Goal: Task Accomplishment & Management: Manage account settings

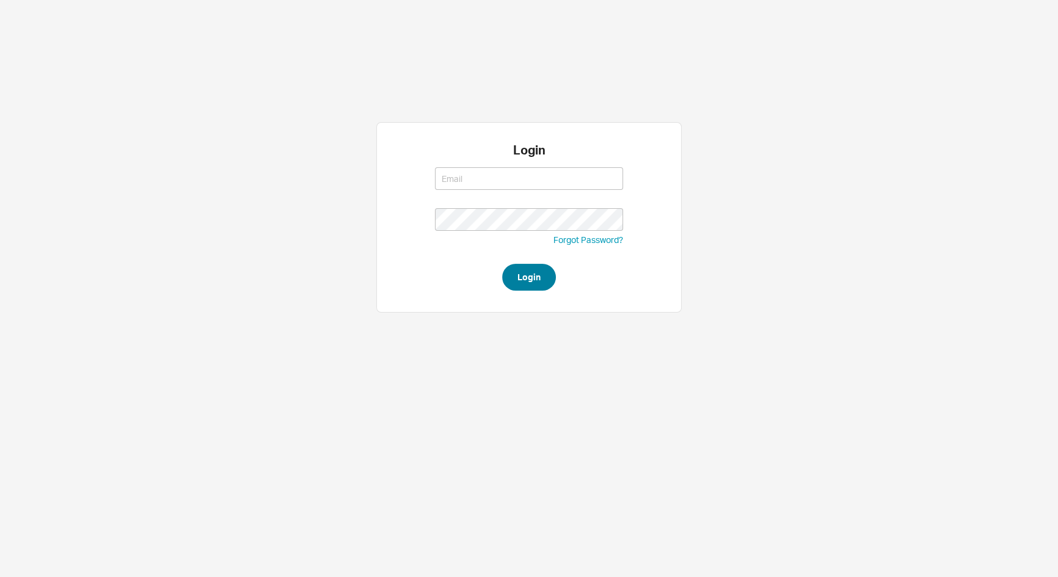
type input "[EMAIL_ADDRESS][DOMAIN_NAME]"
type input "adina@qualitybath.com"
click at [521, 268] on button "Login" at bounding box center [529, 277] width 54 height 27
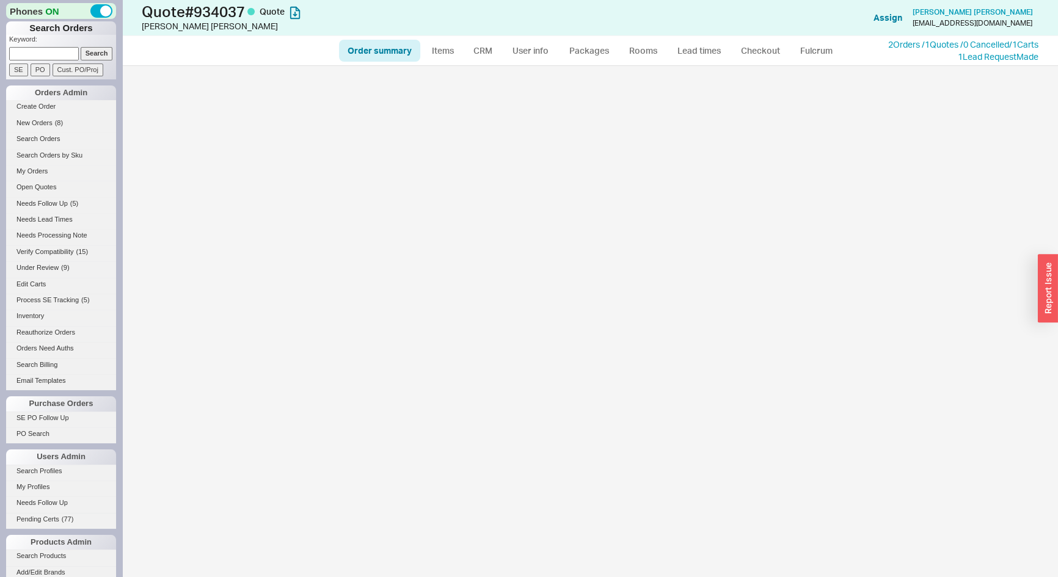
select select "*"
select select "LOW"
select select "3"
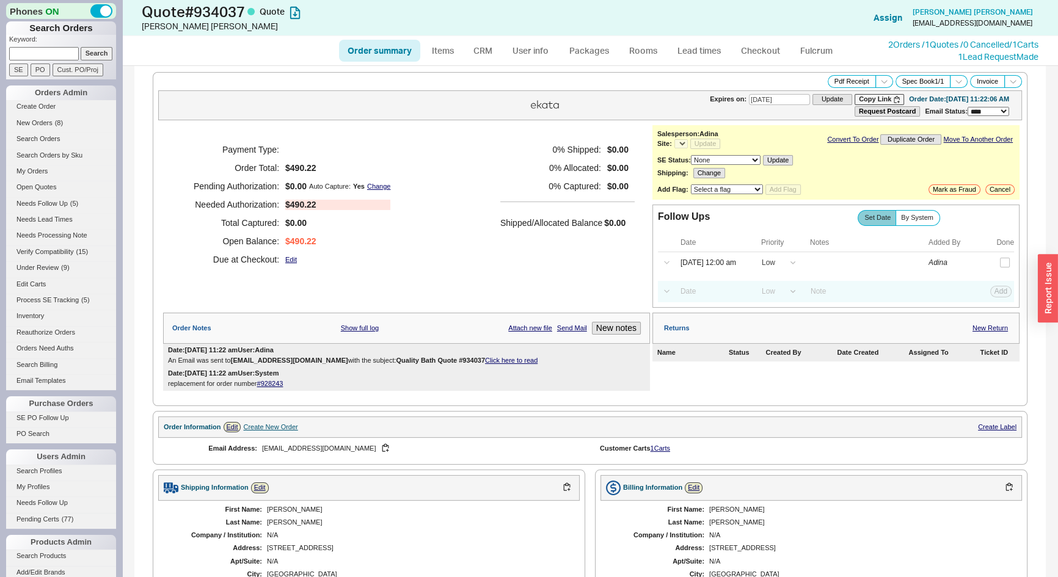
select select "*"
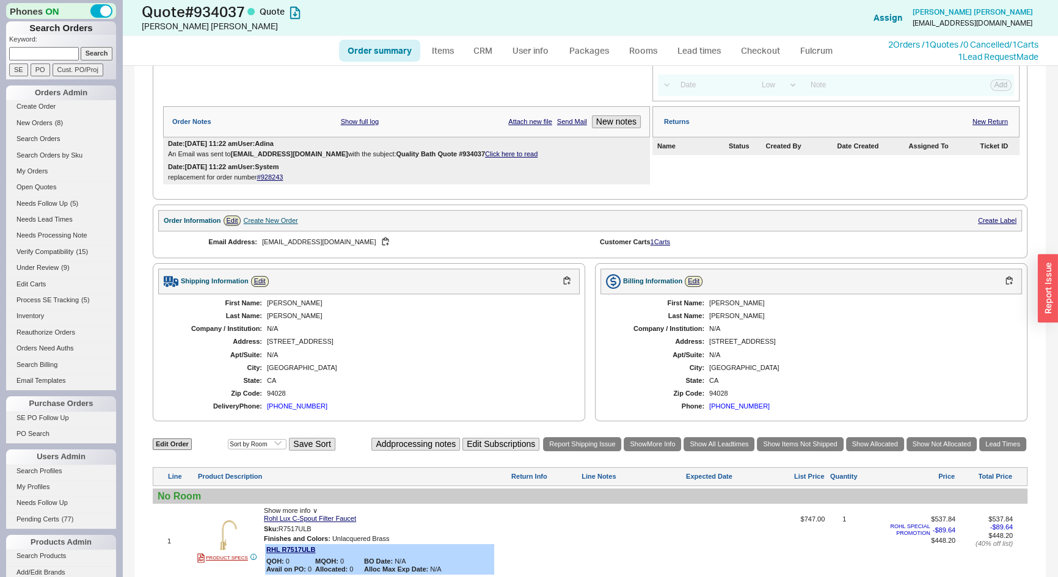
scroll to position [333, 0]
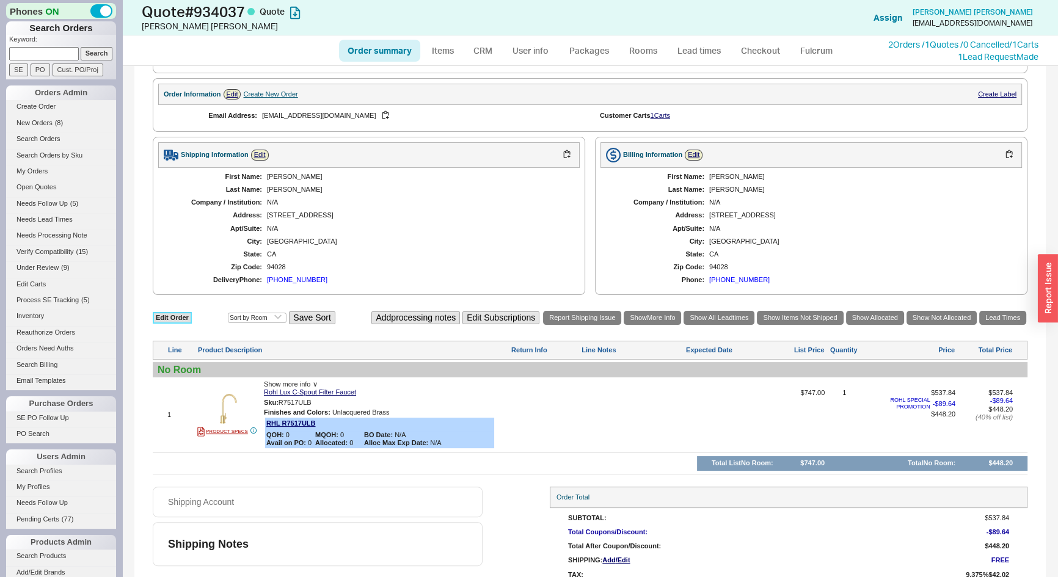
click at [166, 312] on link "Edit Order" at bounding box center [172, 318] width 39 height 12
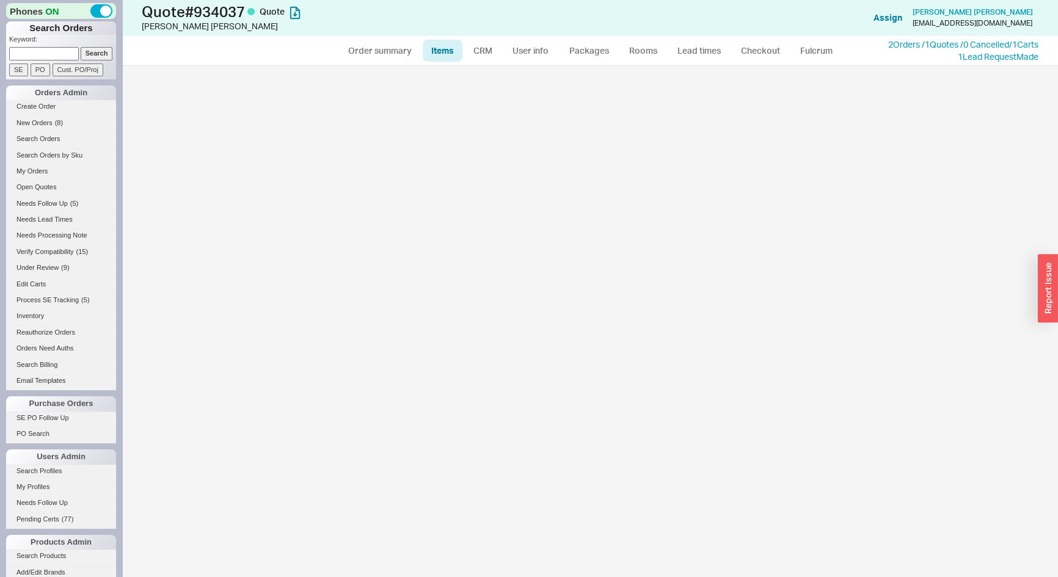
select select "3"
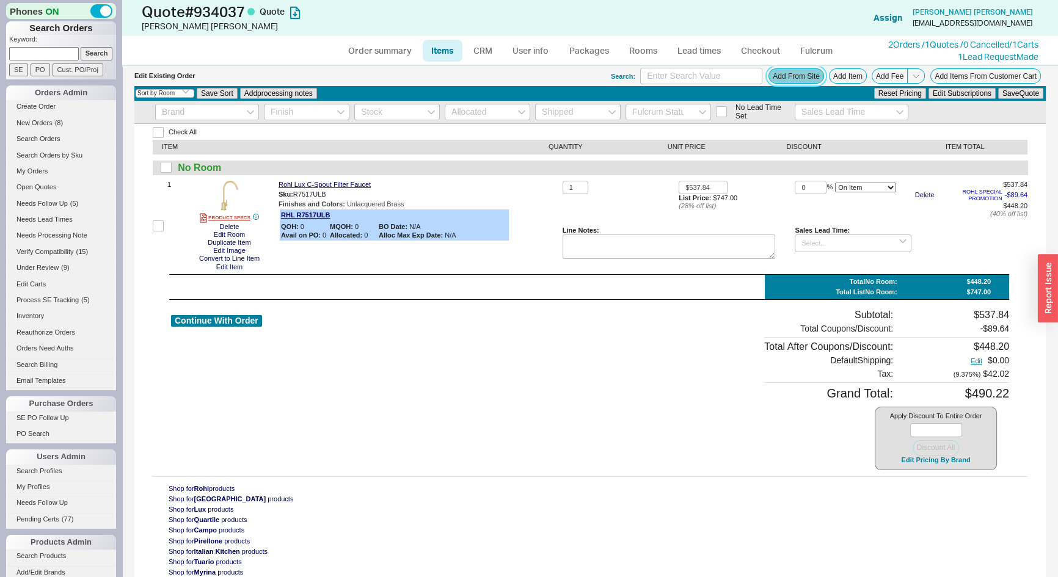
click at [779, 79] on button "Add From Site" at bounding box center [797, 75] width 56 height 15
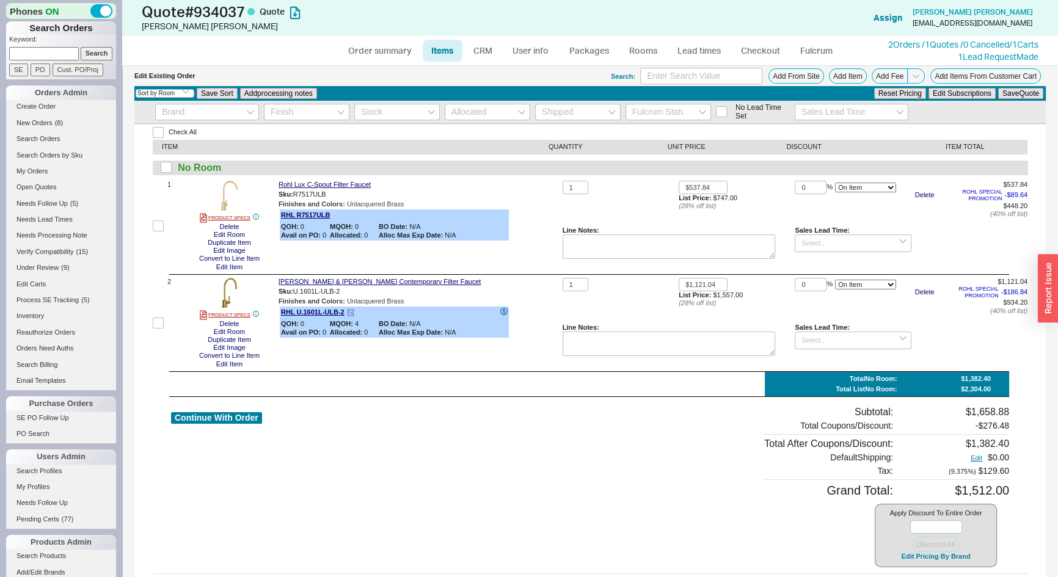
click at [500, 310] on icon at bounding box center [503, 311] width 7 height 7
click at [623, 301] on div "1" at bounding box center [621, 301] width 116 height 46
click at [224, 225] on button "Delete" at bounding box center [229, 227] width 27 height 8
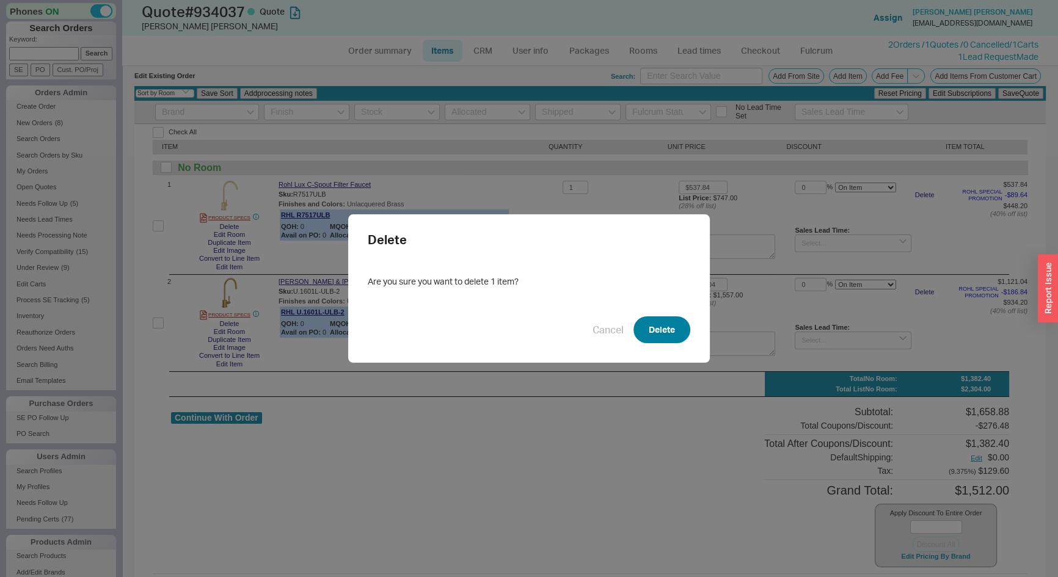
click at [662, 322] on button "Delete" at bounding box center [662, 330] width 57 height 27
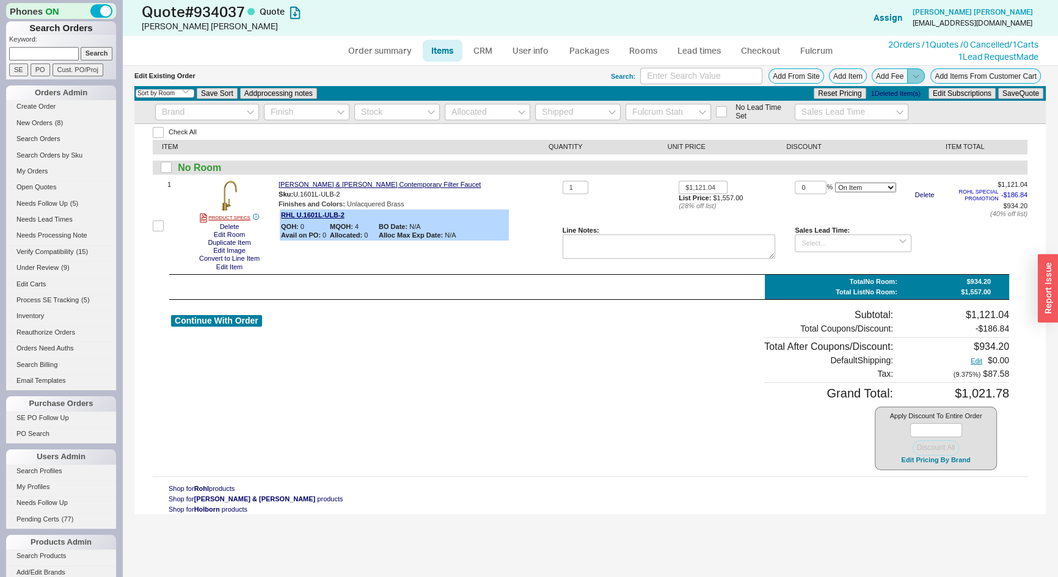
click at [912, 79] on icon at bounding box center [916, 75] width 9 height 9
click at [884, 89] on button "Add Order Discount" at bounding box center [883, 91] width 82 height 12
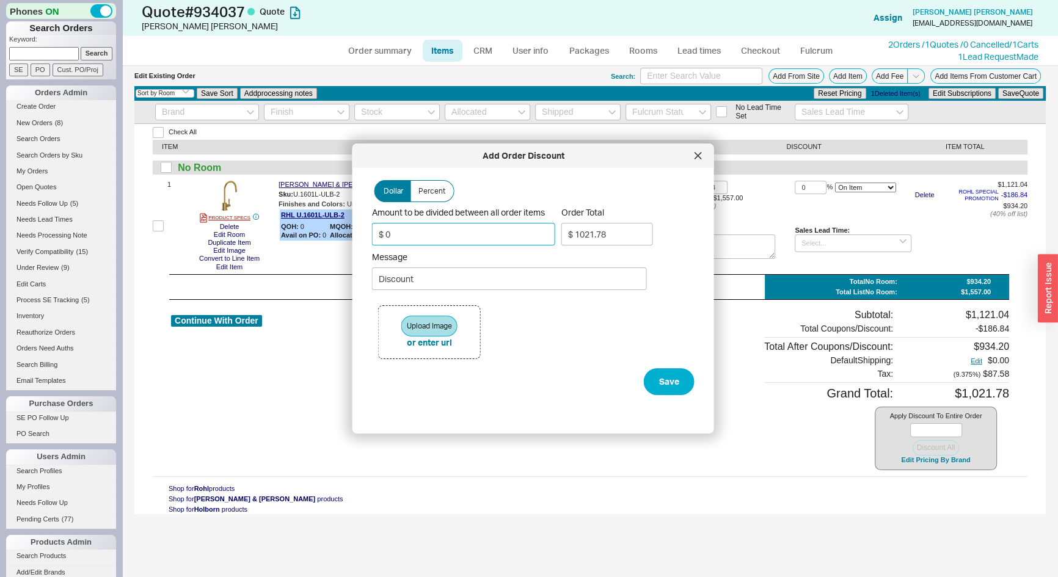
drag, startPoint x: 422, startPoint y: 234, endPoint x: 384, endPoint y: 241, distance: 39.1
click at [384, 241] on input "$ 0" at bounding box center [463, 234] width 183 height 23
type input "$ 5"
type input "$ 1016.31"
type input "$ 50"
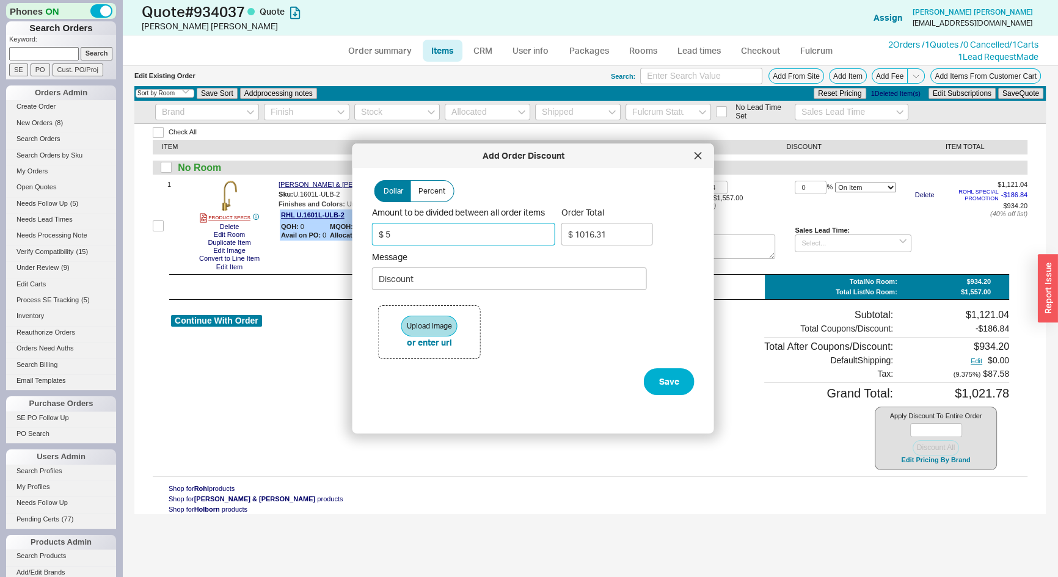
type input "$ 967.09"
type input "$ 50"
click at [373, 276] on input "Discount" at bounding box center [509, 279] width 275 height 23
type input "courtesy Discount"
click at [659, 372] on button "Save" at bounding box center [669, 381] width 51 height 27
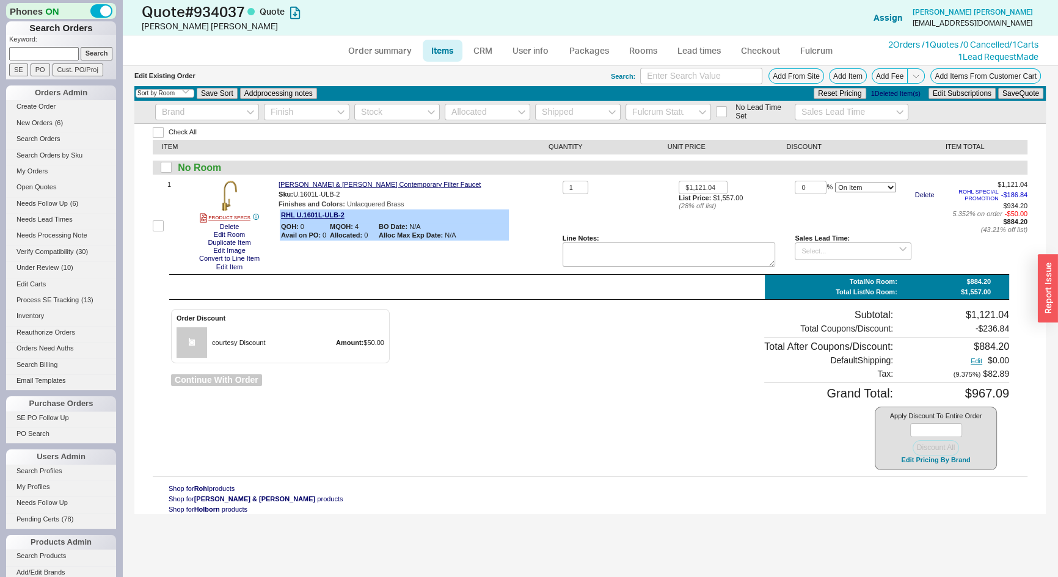
click at [231, 383] on button "Continue With Order" at bounding box center [216, 381] width 91 height 12
select select "*"
select select "LOW"
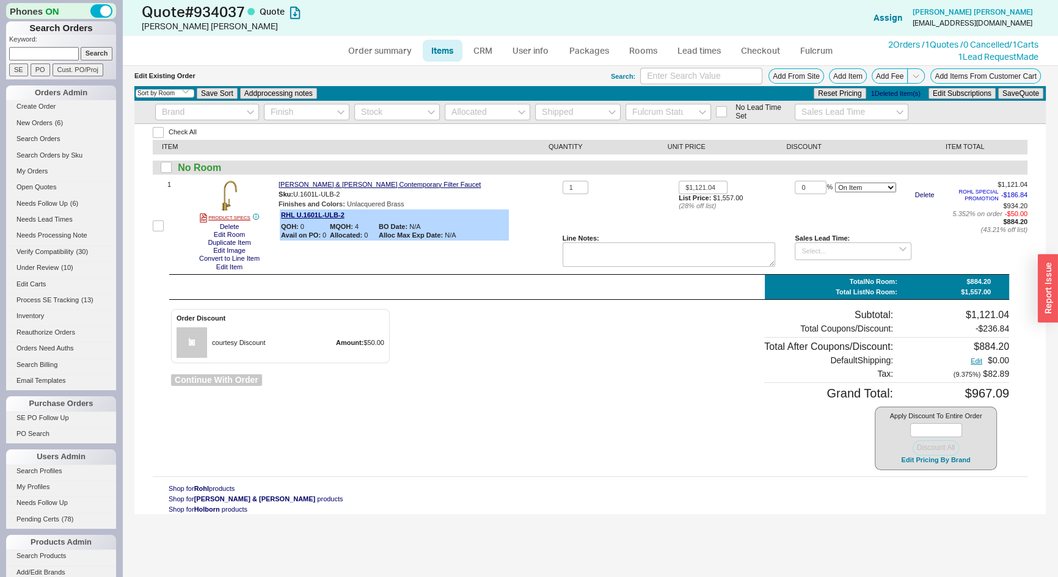
select select "3"
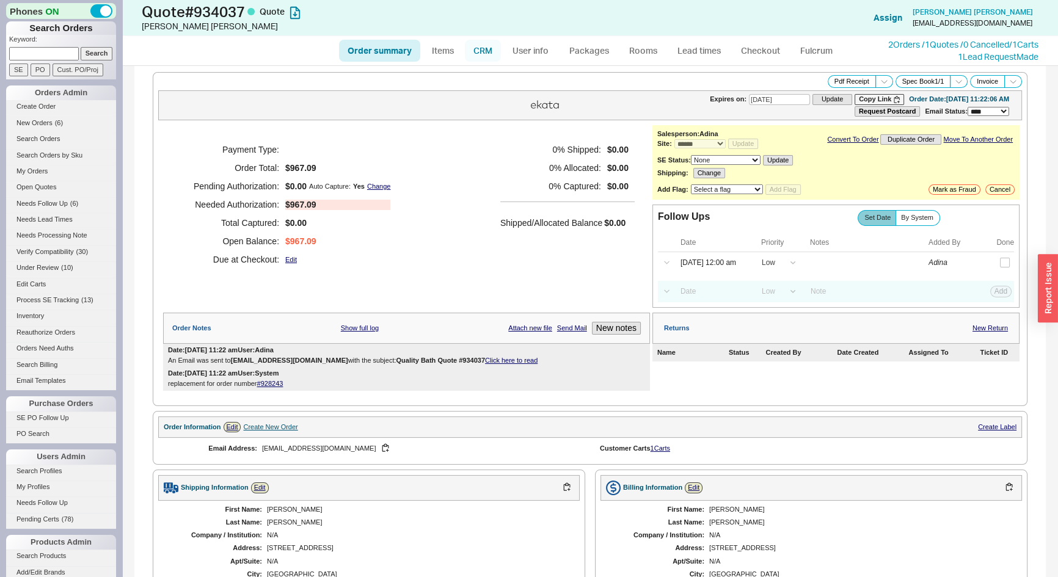
click at [490, 49] on link "CRM" at bounding box center [483, 51] width 36 height 22
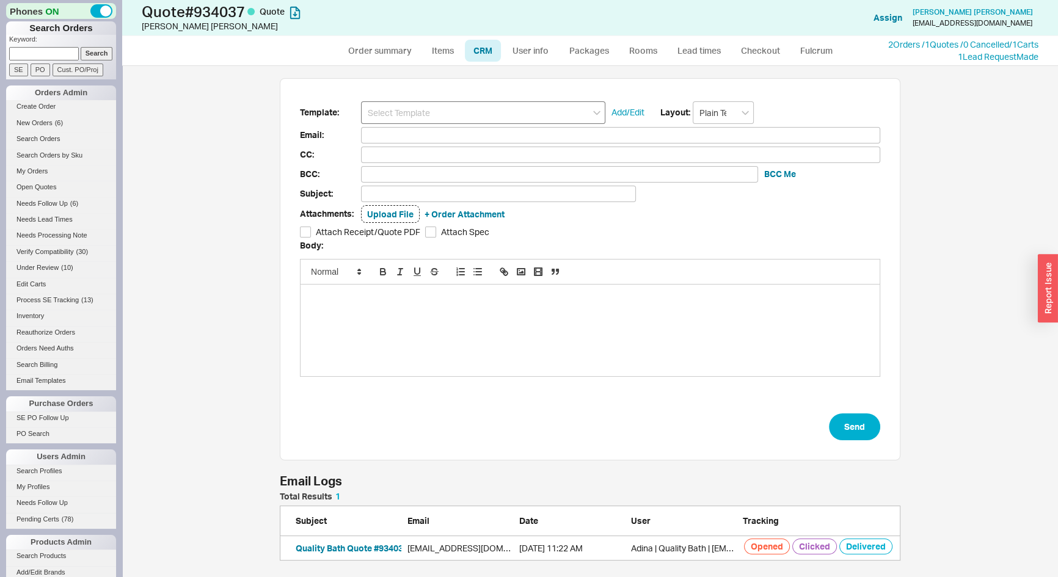
scroll to position [503, 928]
click at [453, 106] on input at bounding box center [483, 112] width 244 height 23
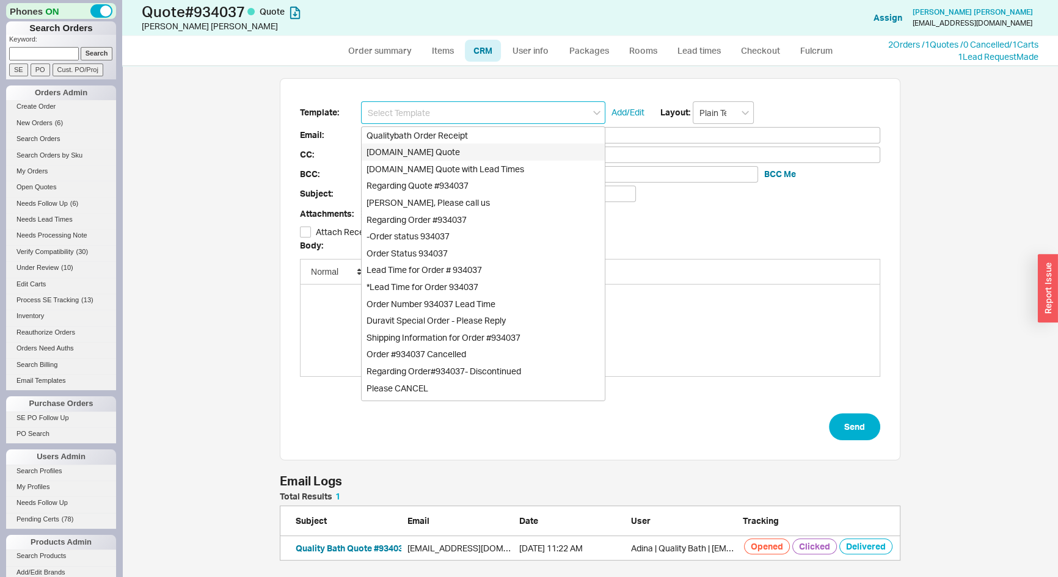
click at [414, 150] on div "Qualitybath.com Quote" at bounding box center [483, 152] width 243 height 17
type input "Qualitybath.com Quote"
type input "Receipt"
type input "jordansmacdonald@gmail.com"
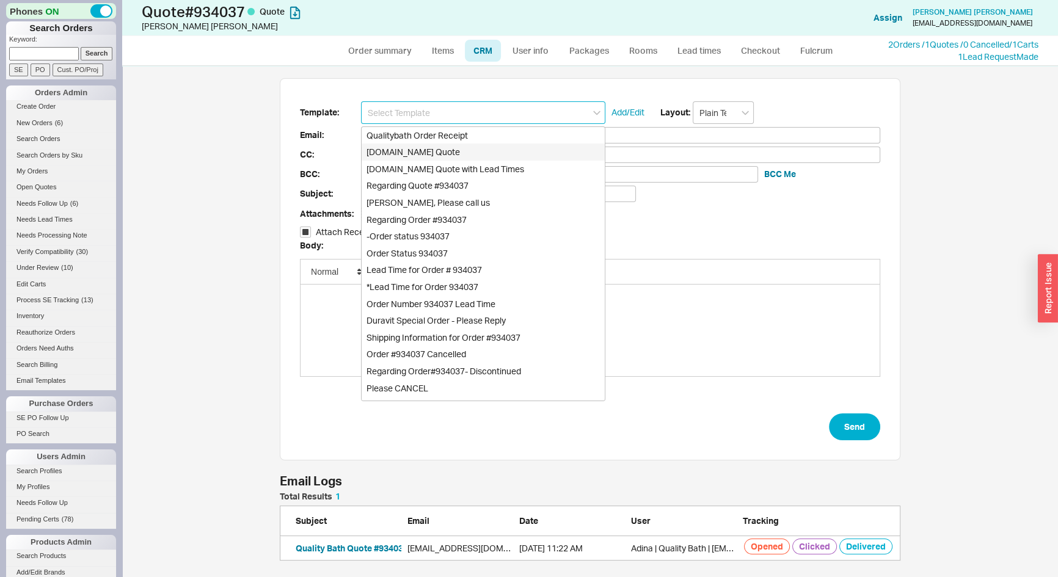
type input "Quality Bath Quote #934037"
checkbox input "true"
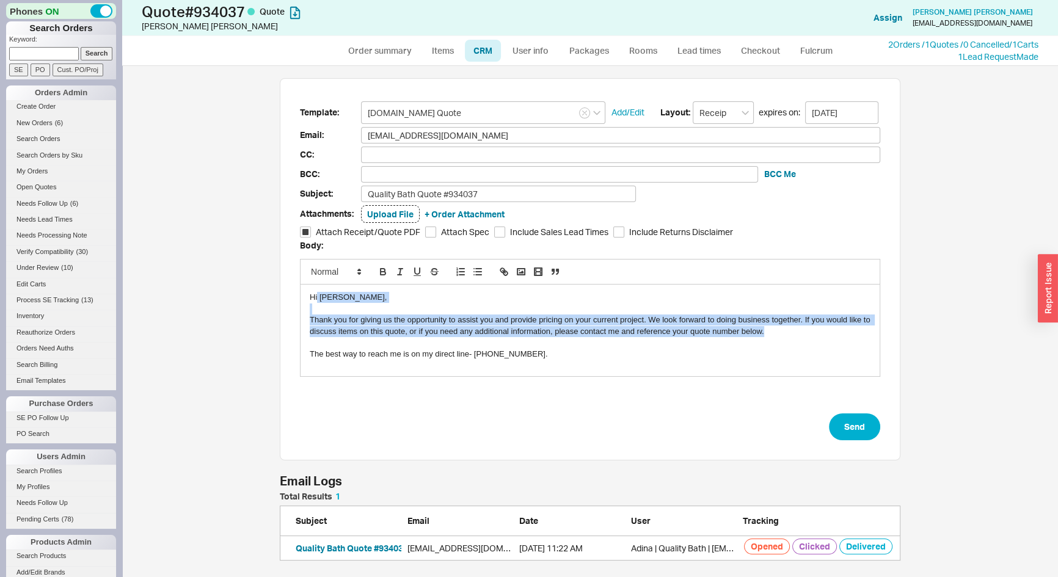
drag, startPoint x: 764, startPoint y: 332, endPoint x: 317, endPoint y: 298, distance: 448.6
click at [317, 315] on div "Thank you for giving us the opportunity to assist you and provide pricing on yo…" at bounding box center [590, 326] width 561 height 23
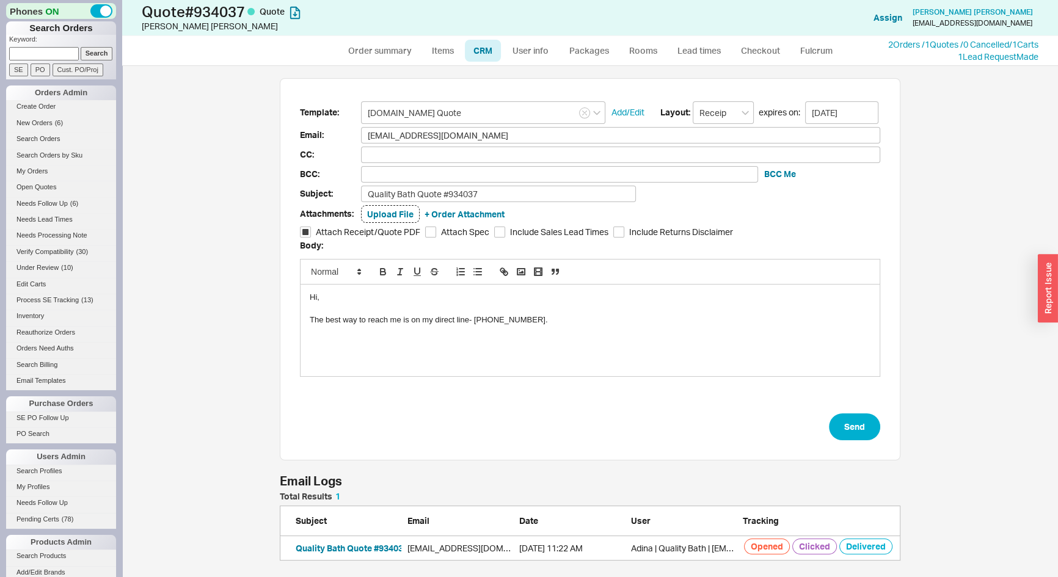
click at [320, 304] on div at bounding box center [590, 309] width 561 height 11
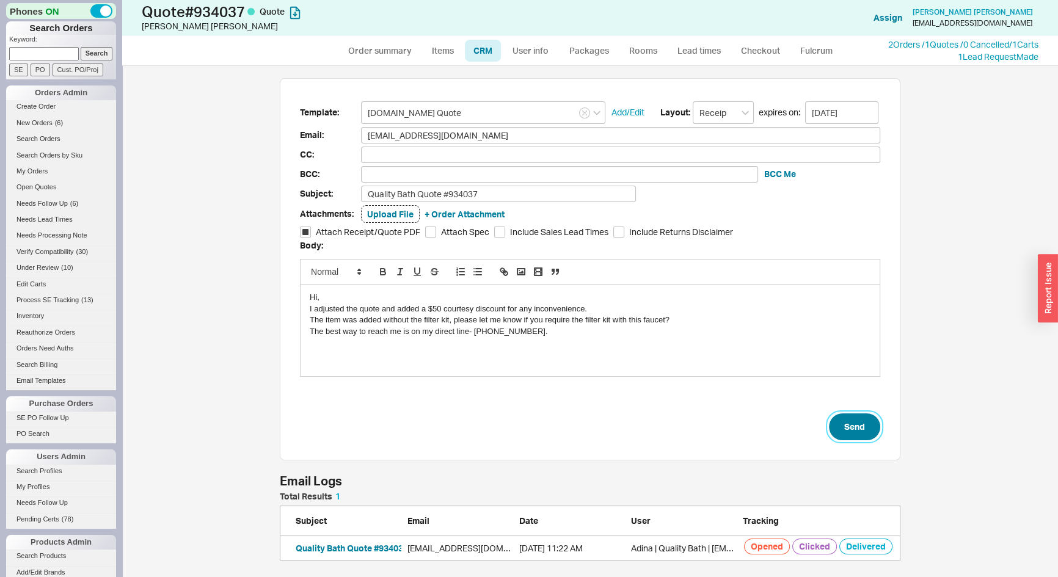
click at [852, 434] on button "Send" at bounding box center [854, 427] width 51 height 27
select select "*"
select select "LOW"
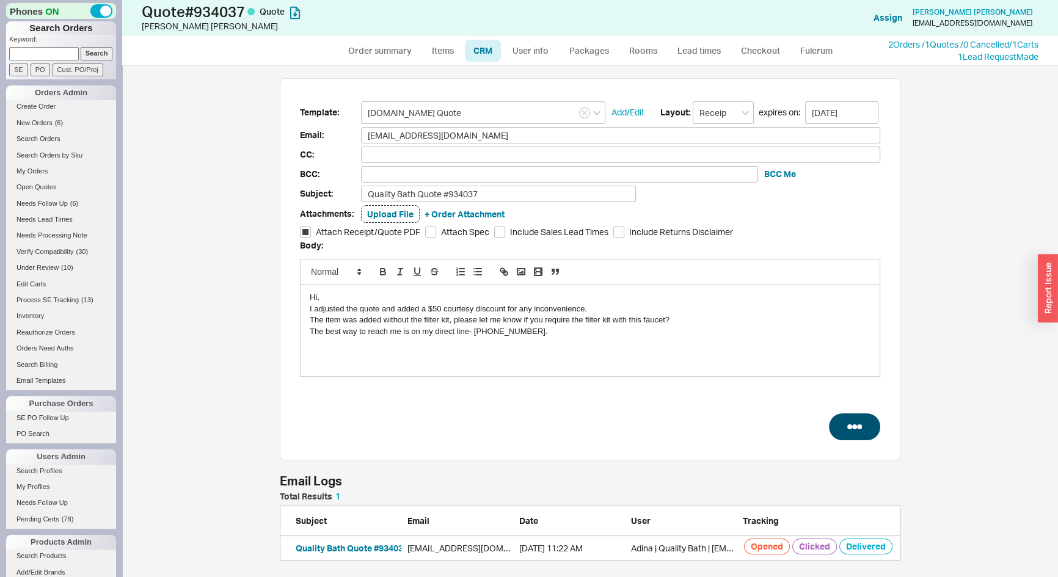
select select "3"
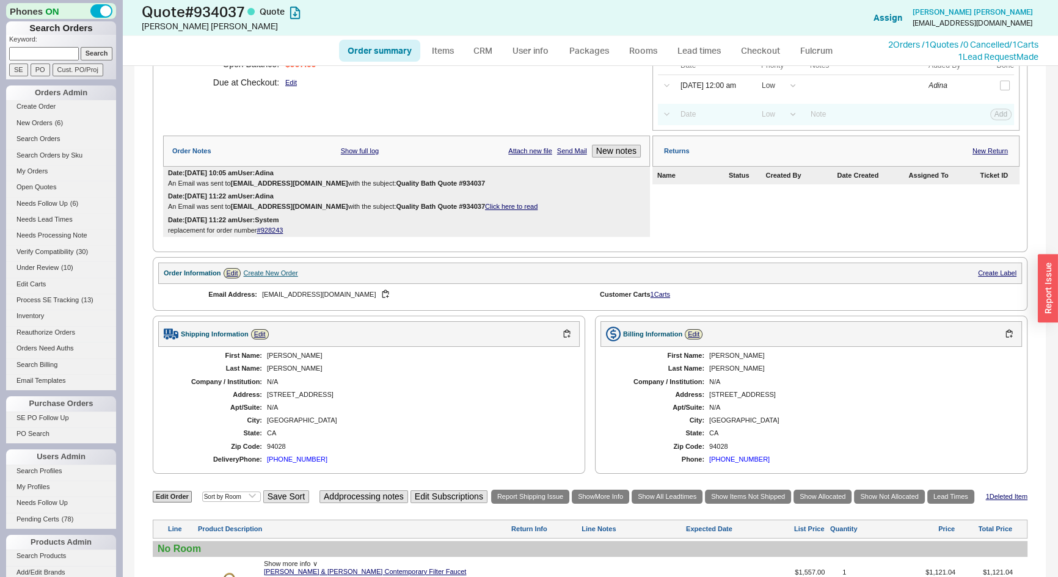
scroll to position [333, 0]
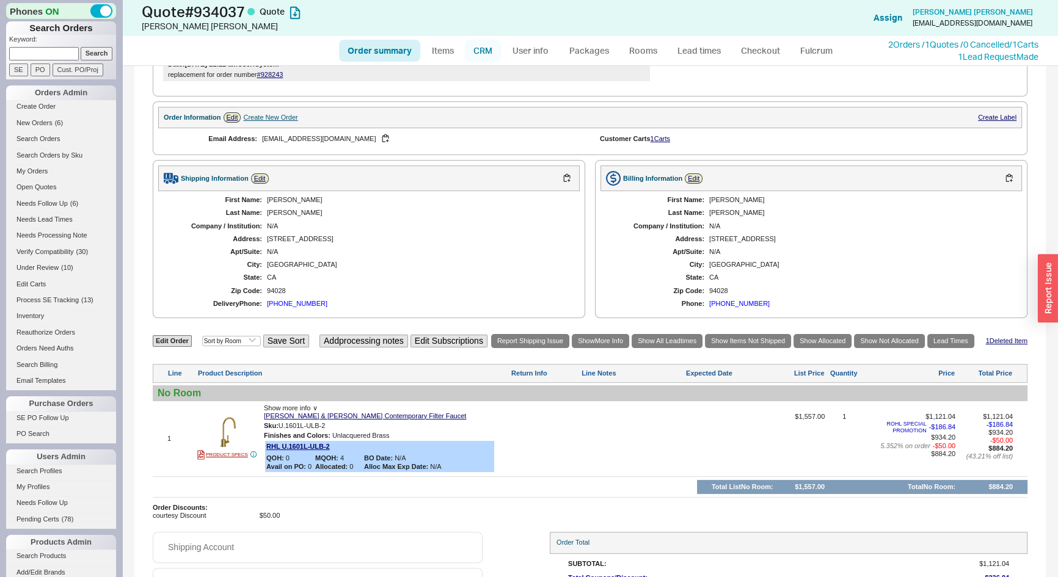
click at [480, 54] on link "CRM" at bounding box center [483, 51] width 36 height 22
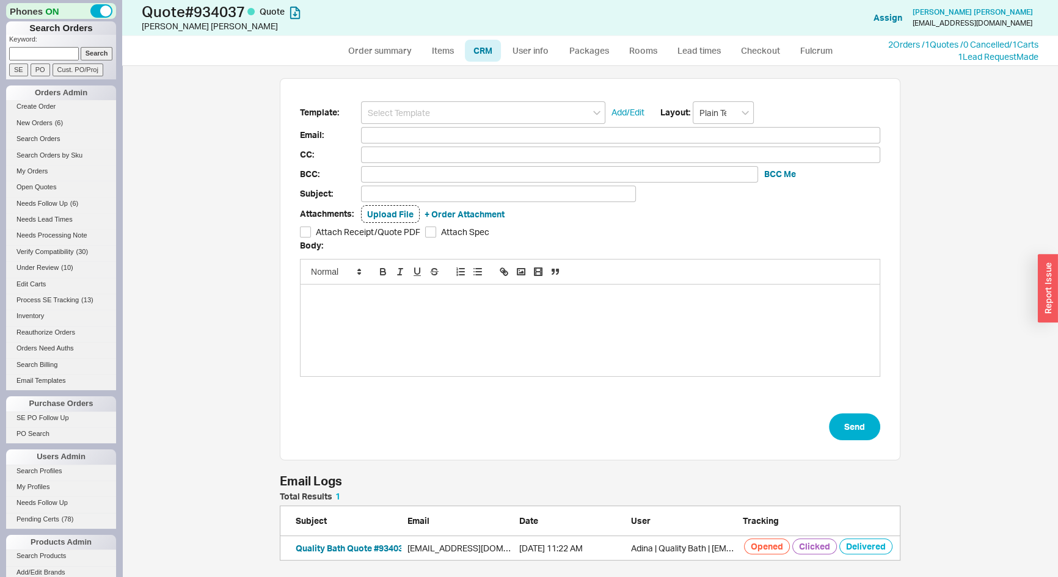
scroll to position [60, 612]
click at [385, 546] on button "Quality Bath Quote #934037" at bounding box center [352, 549] width 112 height 12
click at [483, 110] on input at bounding box center [483, 112] width 244 height 23
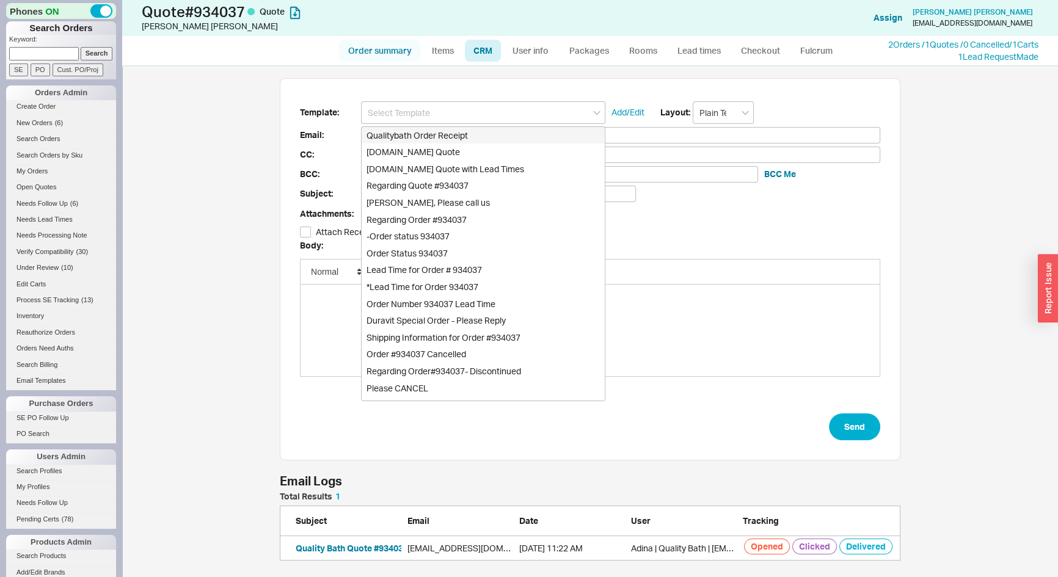
click at [387, 49] on link "Order summary" at bounding box center [379, 51] width 81 height 22
select select "*"
select select "LOW"
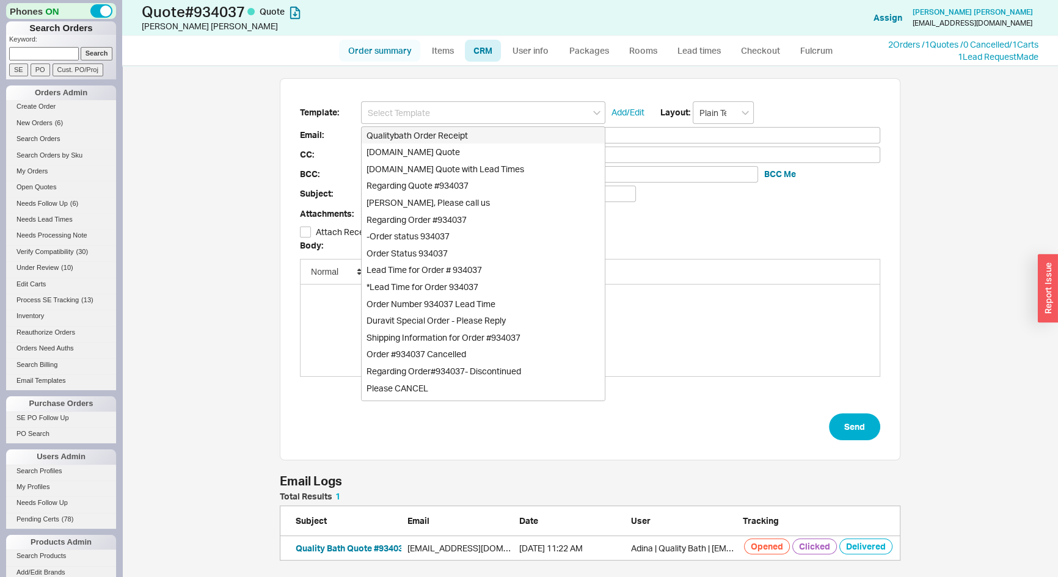
select select "3"
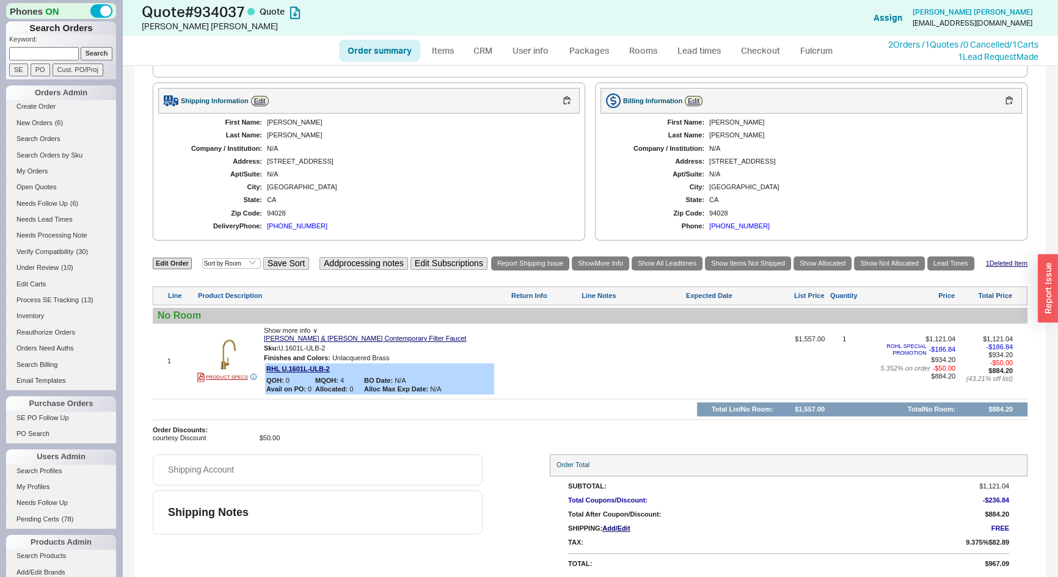
scroll to position [78, 0]
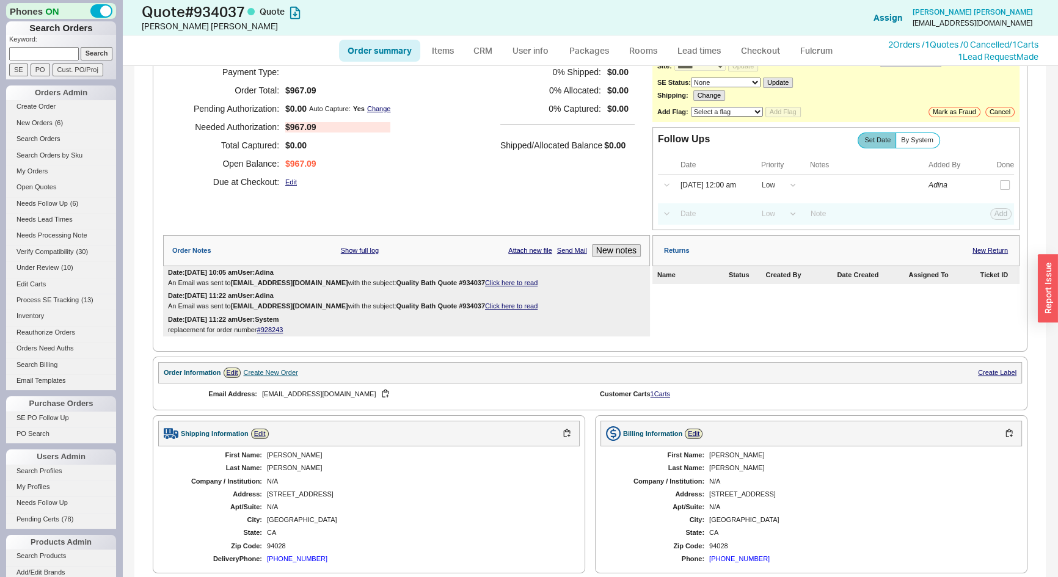
click at [513, 282] on link "Click here to read" at bounding box center [511, 282] width 53 height 7
click at [0, 453] on div "Phones ON Search Orders Keyword: Search SE PO Cust. PO/Proj Orders Admin Create…" at bounding box center [61, 288] width 122 height 577
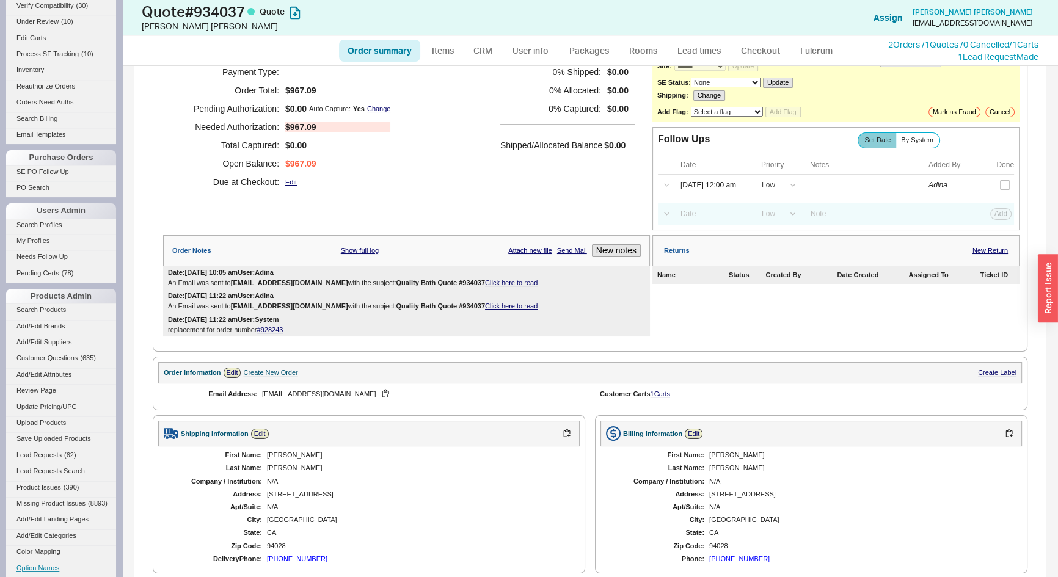
scroll to position [392, 0]
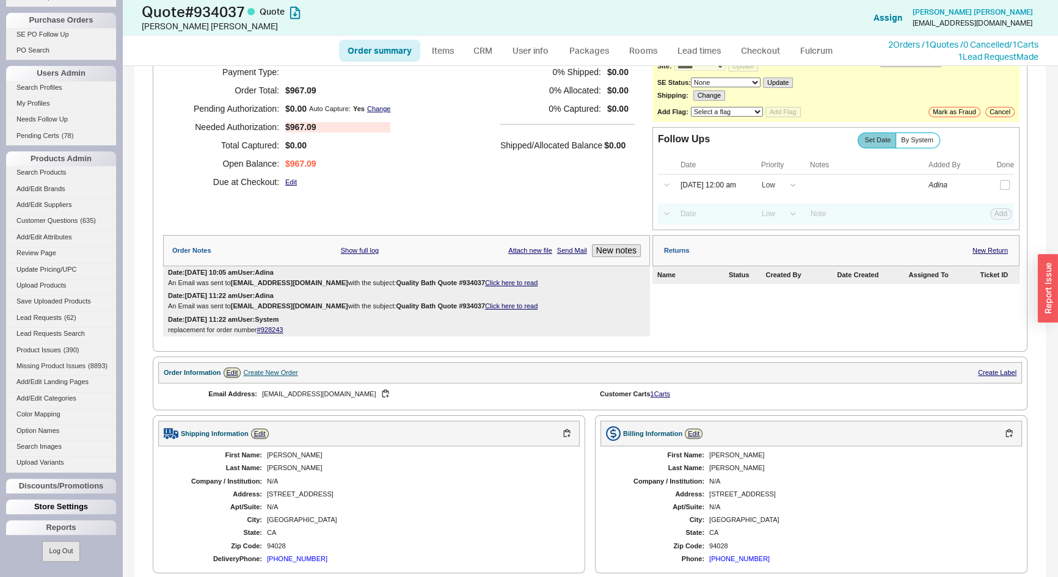
click at [61, 504] on div "Store Settings" at bounding box center [61, 507] width 110 height 15
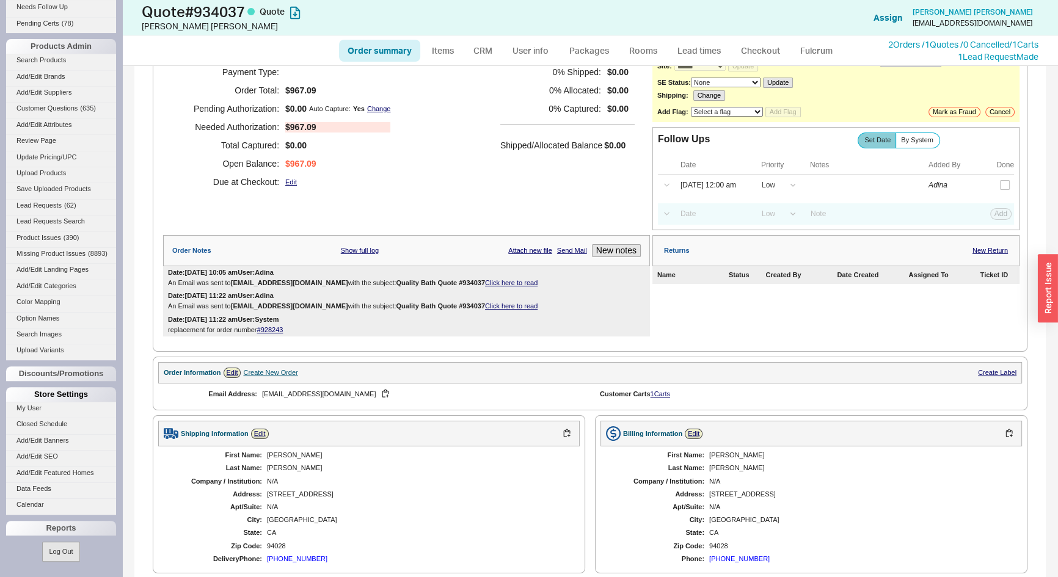
scroll to position [503, 0]
click at [28, 505] on link "Calendar" at bounding box center [61, 505] width 110 height 13
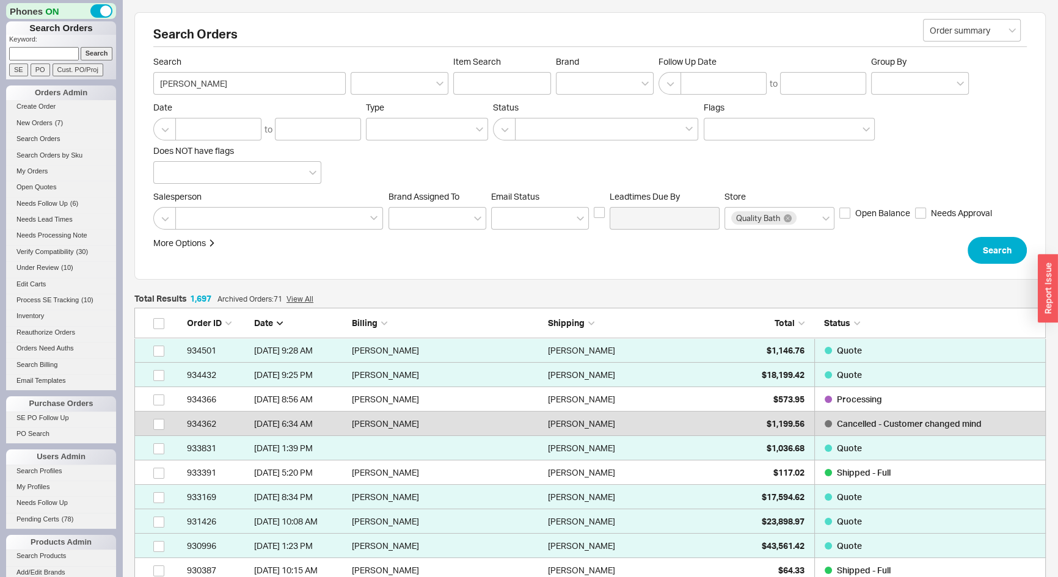
scroll to position [9, 9]
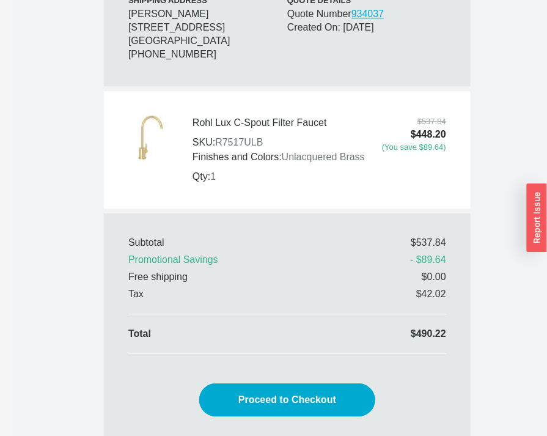
scroll to position [527, 0]
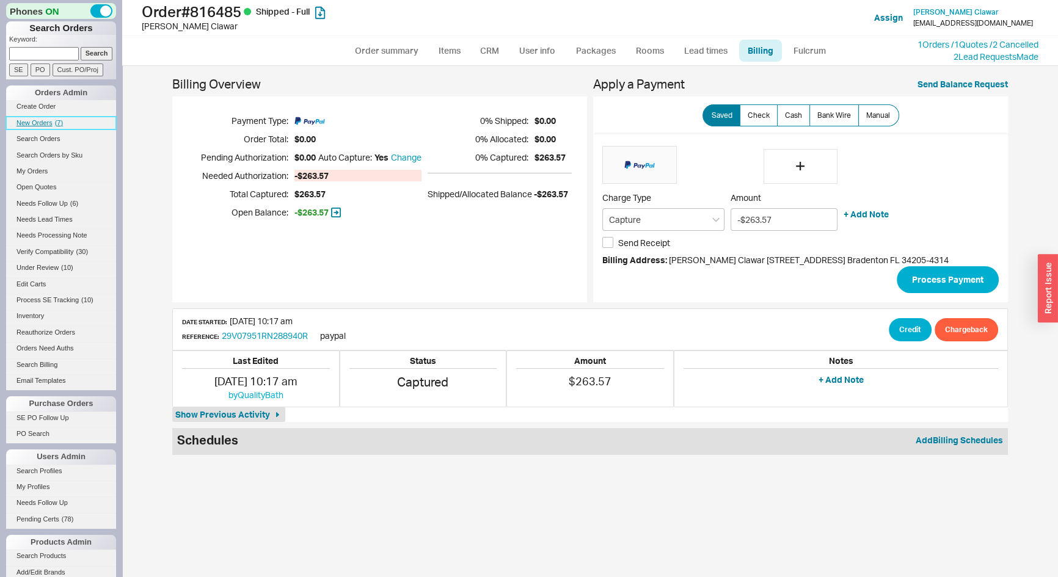
click at [38, 120] on span "New Orders" at bounding box center [34, 122] width 36 height 7
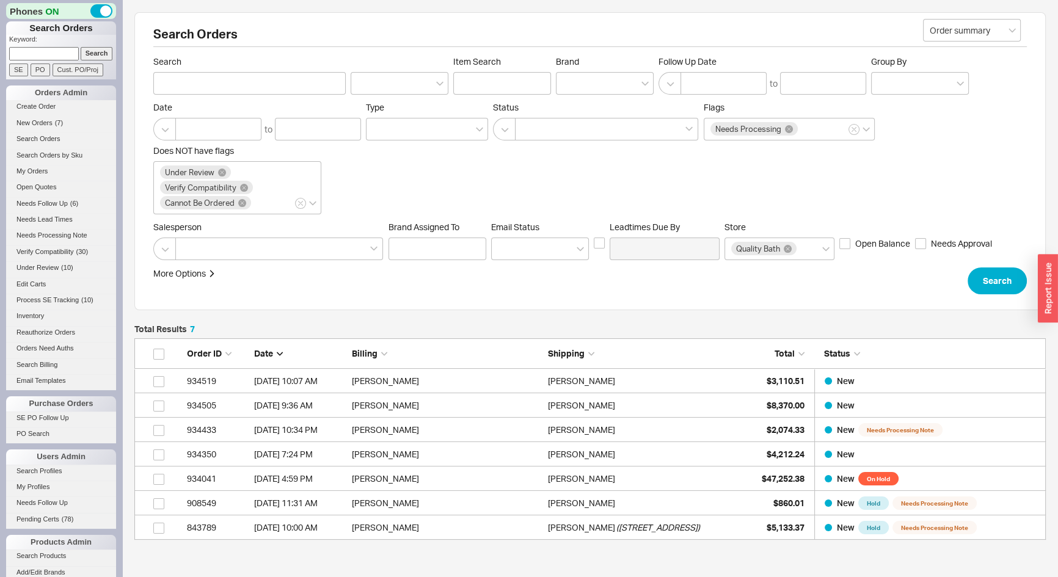
scroll to position [193, 903]
click at [38, 122] on span "New Orders" at bounding box center [34, 122] width 36 height 7
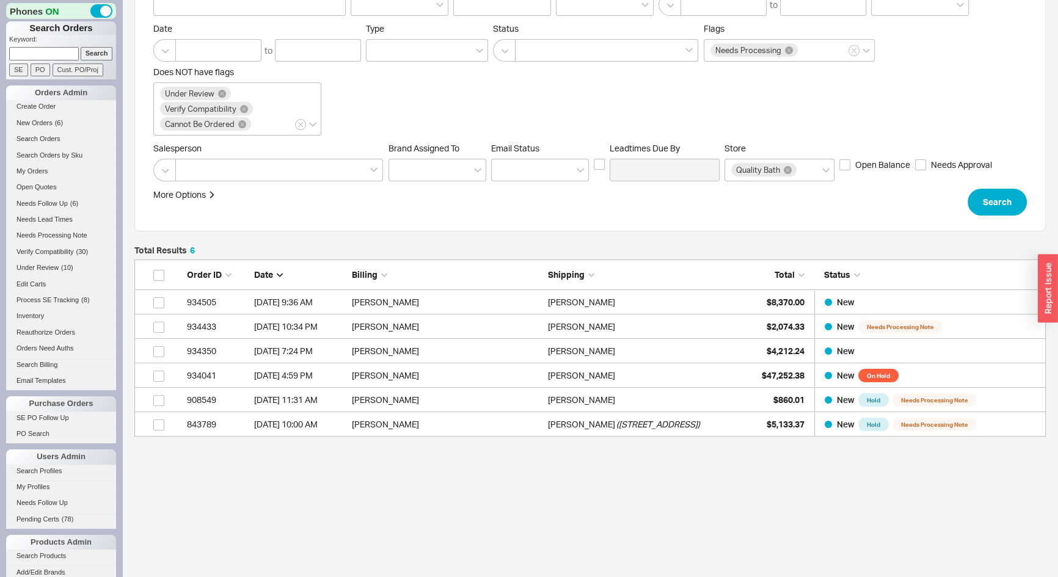
scroll to position [79, 0]
click at [61, 51] on input at bounding box center [44, 53] width 70 height 13
paste input "827765"
type input "827765"
click at [81, 47] on input "Search" at bounding box center [97, 53] width 32 height 13
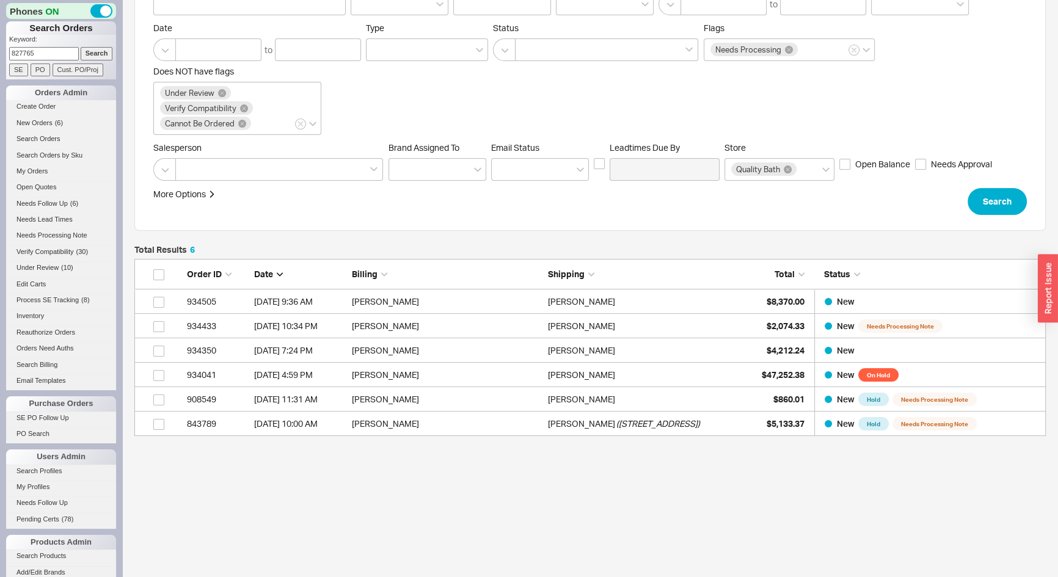
type input "827765"
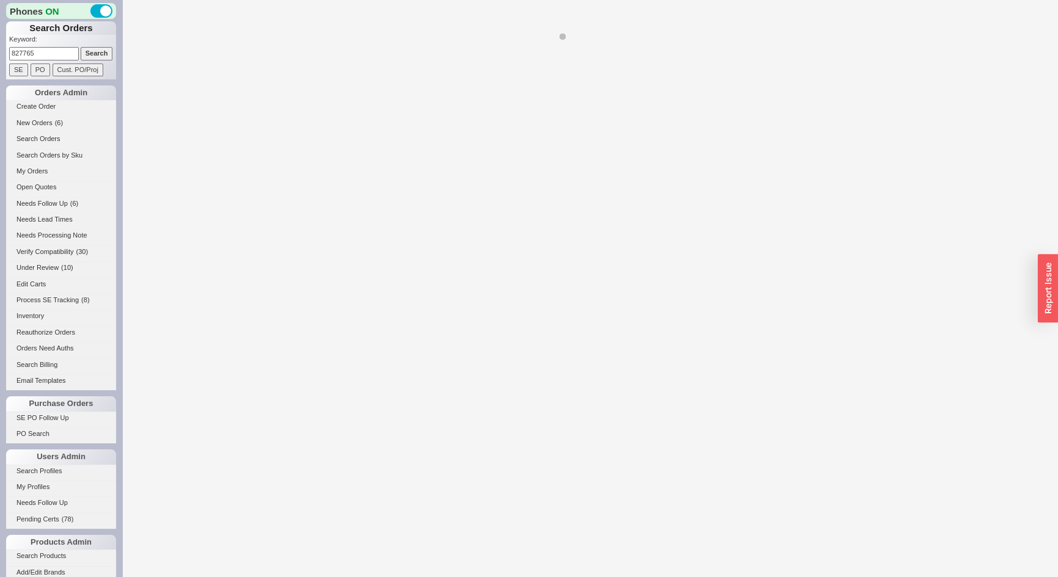
select select "*"
select select "LOW"
select select "3"
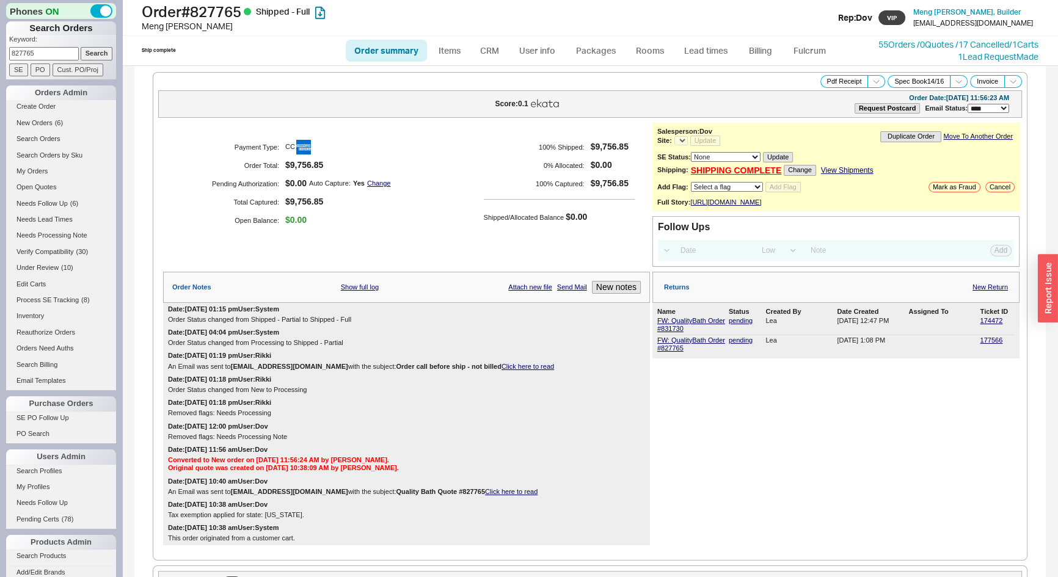
select select "*"
click at [995, 291] on link "New Return" at bounding box center [990, 288] width 35 height 8
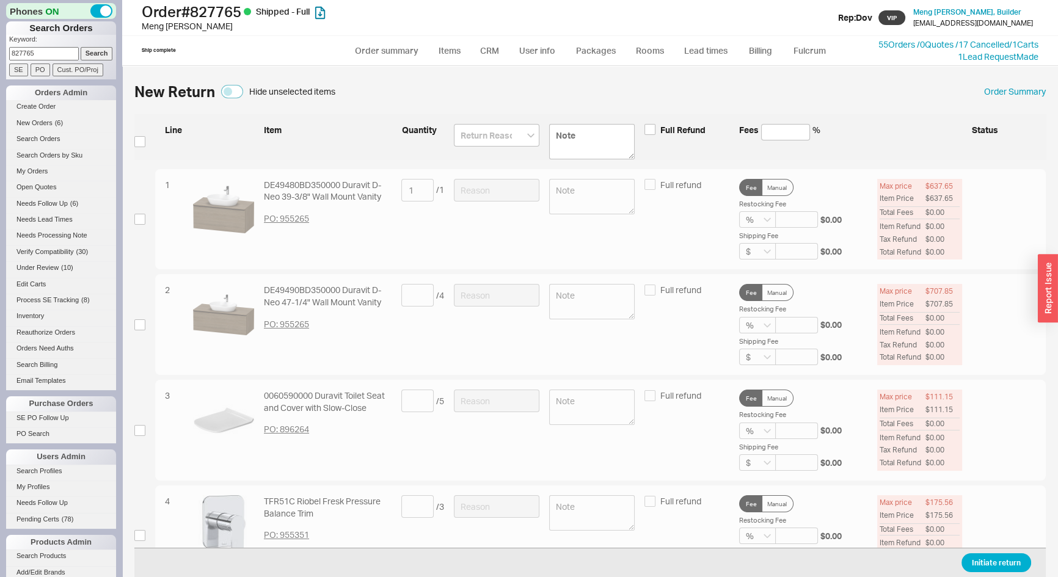
scroll to position [911, 0]
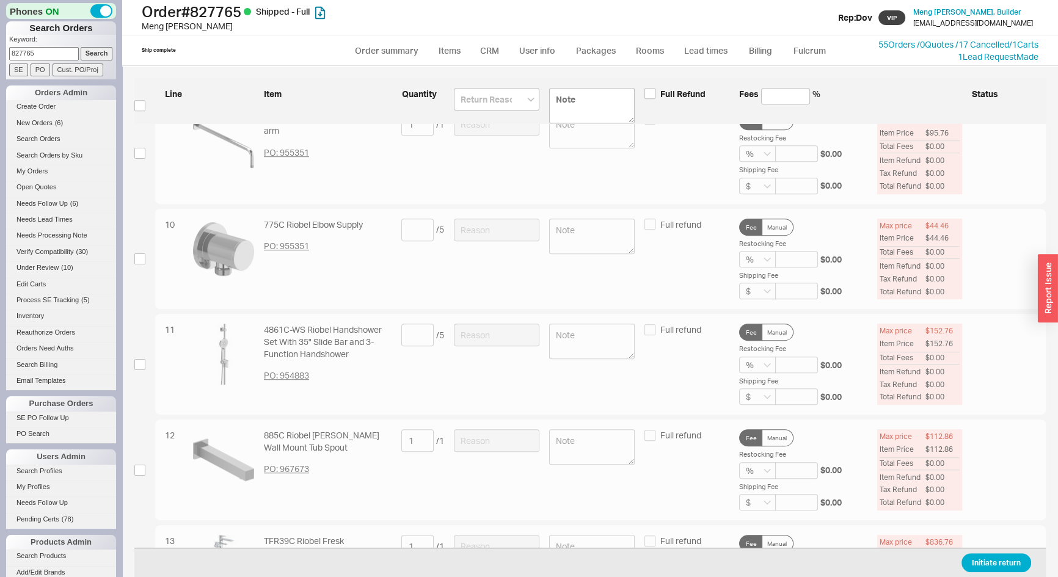
click at [169, 349] on div "11 4861C-WS Riobel Handshower Set With 35" Slide Bar and 3-Function Handshower …" at bounding box center [590, 364] width 912 height 101
click at [135, 361] on input "checkbox" at bounding box center [139, 364] width 11 height 11
checkbox input "true"
click at [403, 329] on input at bounding box center [417, 335] width 32 height 23
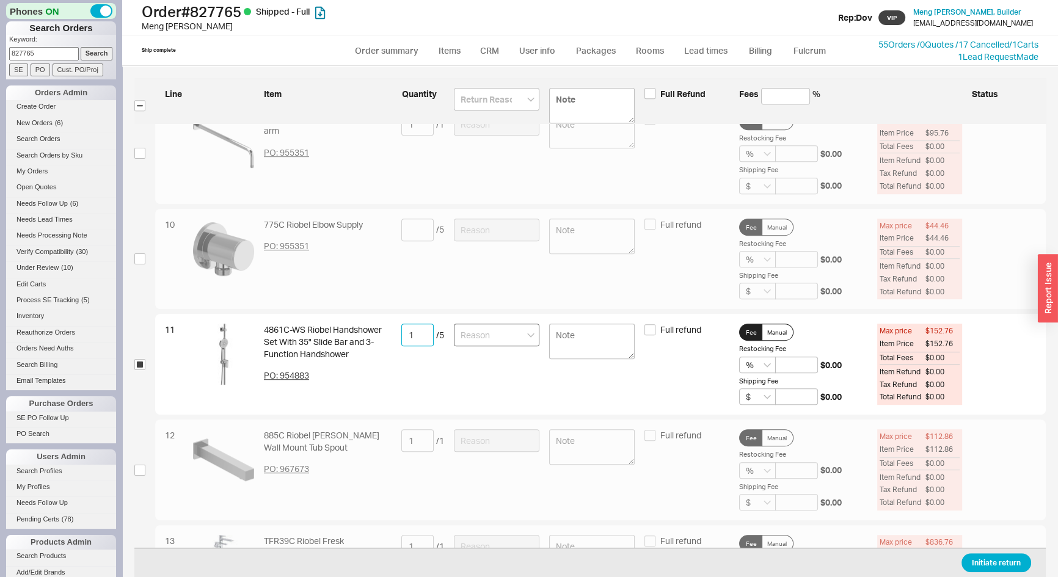
type input "1"
click at [471, 325] on input at bounding box center [497, 335] width 86 height 23
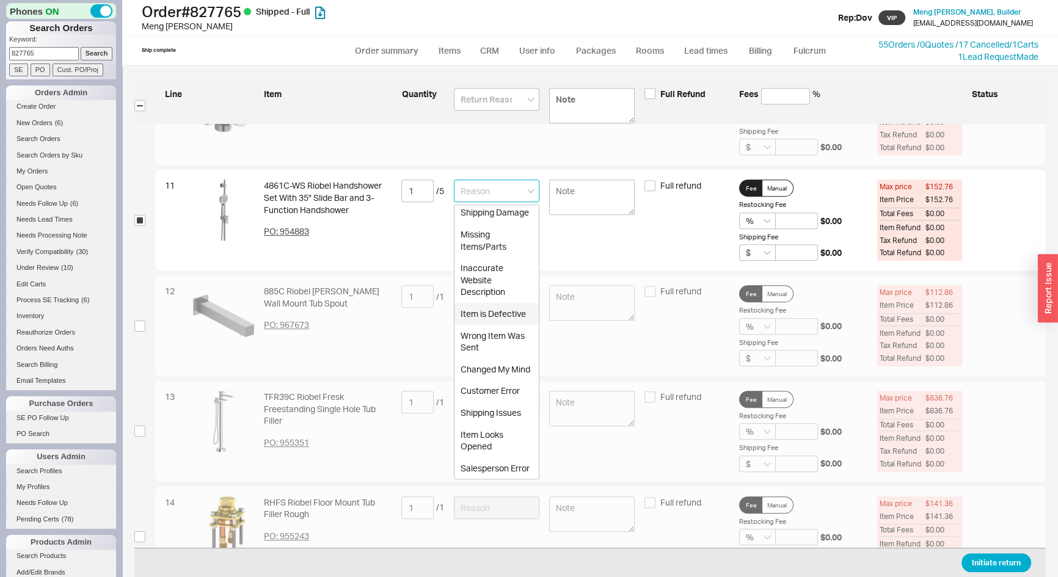
scroll to position [0, 0]
click at [483, 256] on div "Missing Items/Parts" at bounding box center [497, 244] width 84 height 34
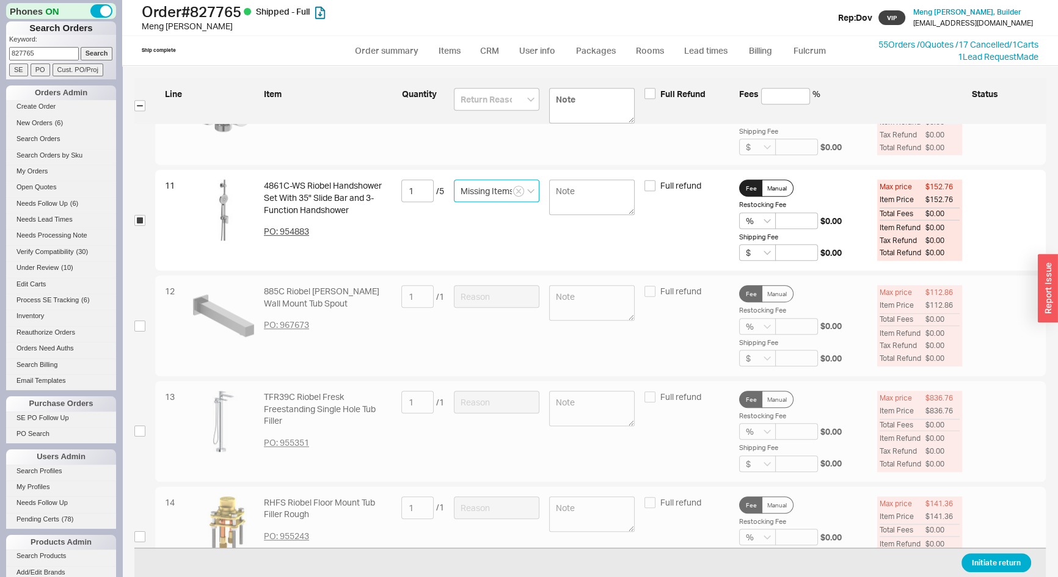
type input "Missing Items/Parts"
click at [1011, 568] on button "Initiate return" at bounding box center [997, 563] width 70 height 19
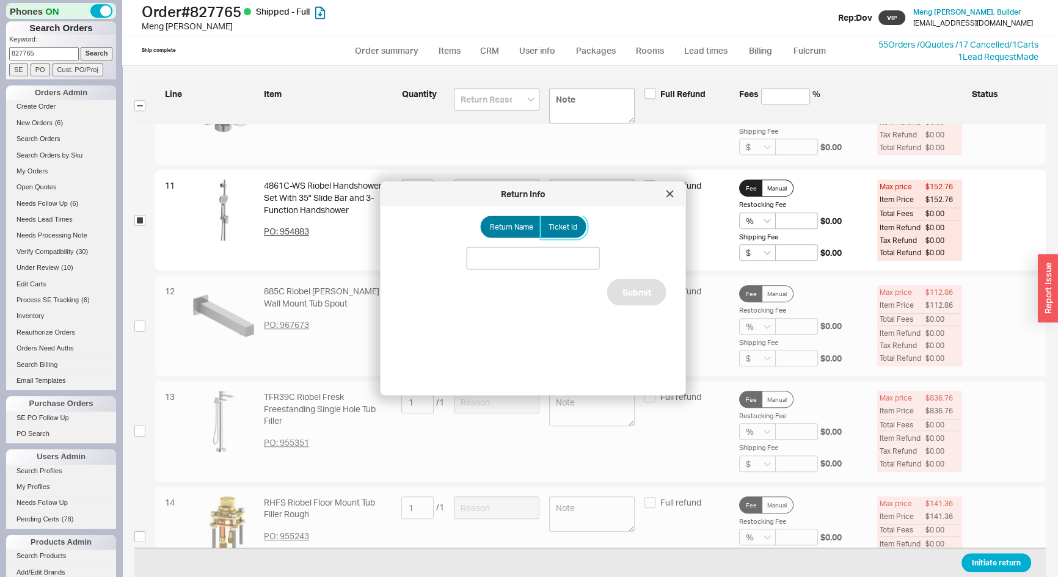
click at [546, 234] on label "Ticket Id" at bounding box center [564, 227] width 46 height 22
click at [0, 0] on input "Ticket Id" at bounding box center [0, 0] width 0 height 0
drag, startPoint x: 537, startPoint y: 242, endPoint x: 532, endPoint y: 262, distance: 20.2
click at [533, 260] on input at bounding box center [533, 258] width 133 height 23
type input "185681"
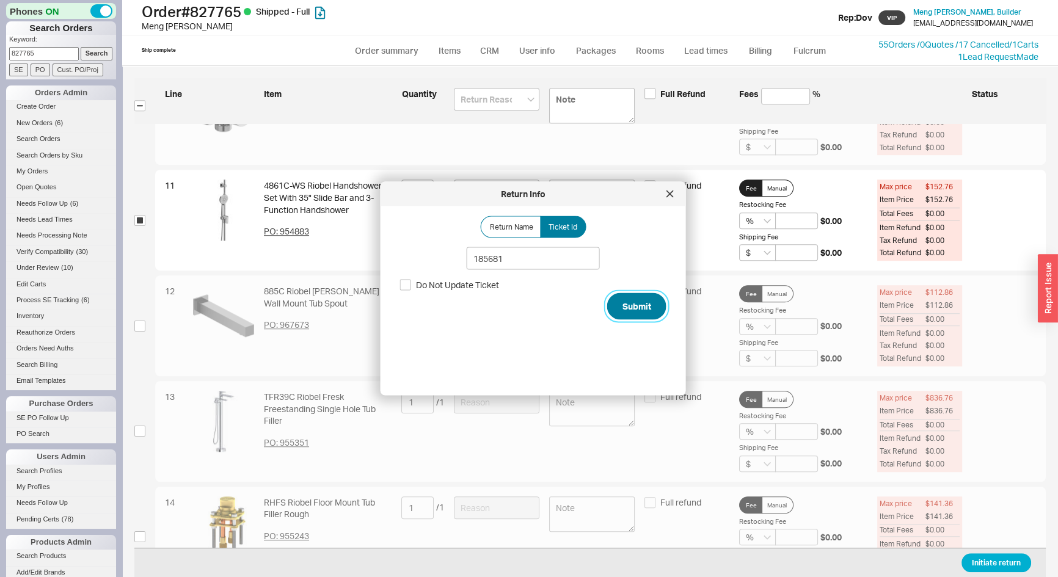
click at [621, 304] on button "Submit" at bounding box center [636, 306] width 59 height 27
select select "*"
select select "LOW"
select select "3"
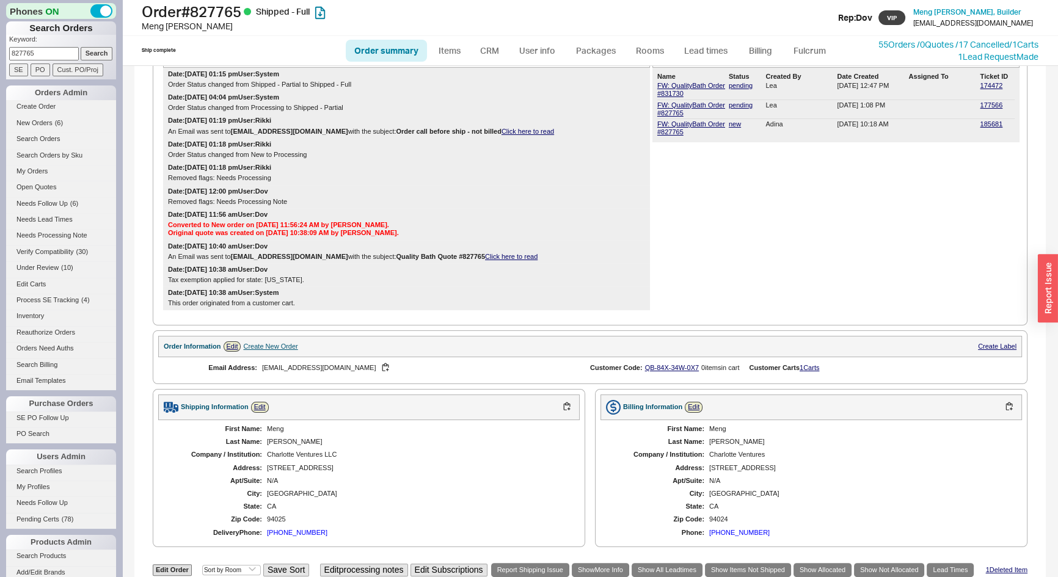
scroll to position [309, 0]
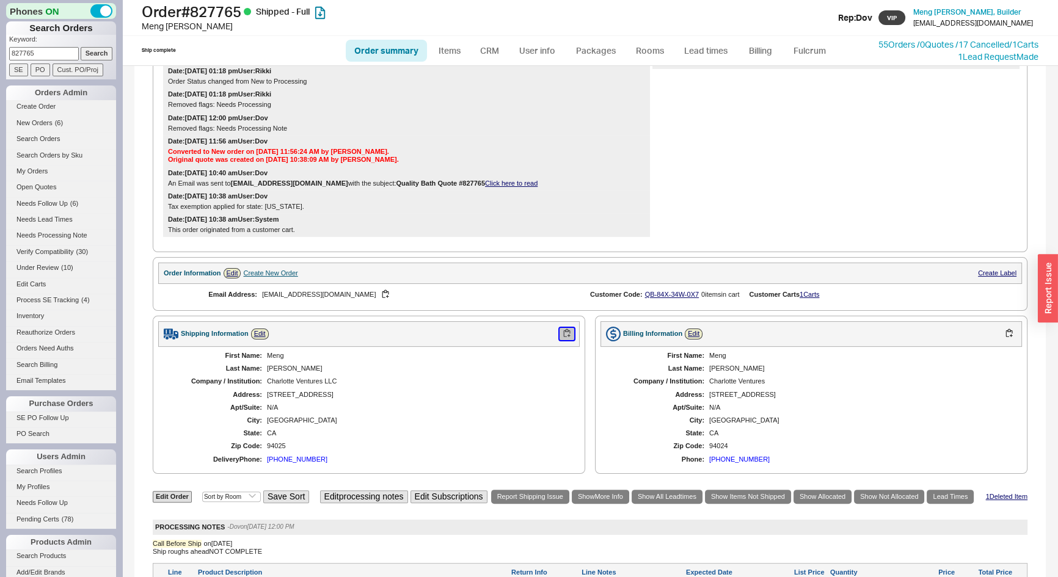
click at [563, 340] on button "button" at bounding box center [567, 334] width 15 height 12
drag, startPoint x: 44, startPoint y: 58, endPoint x: 10, endPoint y: 72, distance: 36.4
click at [10, 72] on form "Keyword: 827765 Search SE PO Cust. PO/Proj" at bounding box center [62, 56] width 107 height 42
type input "905100"
click at [81, 47] on input "Search" at bounding box center [97, 53] width 32 height 13
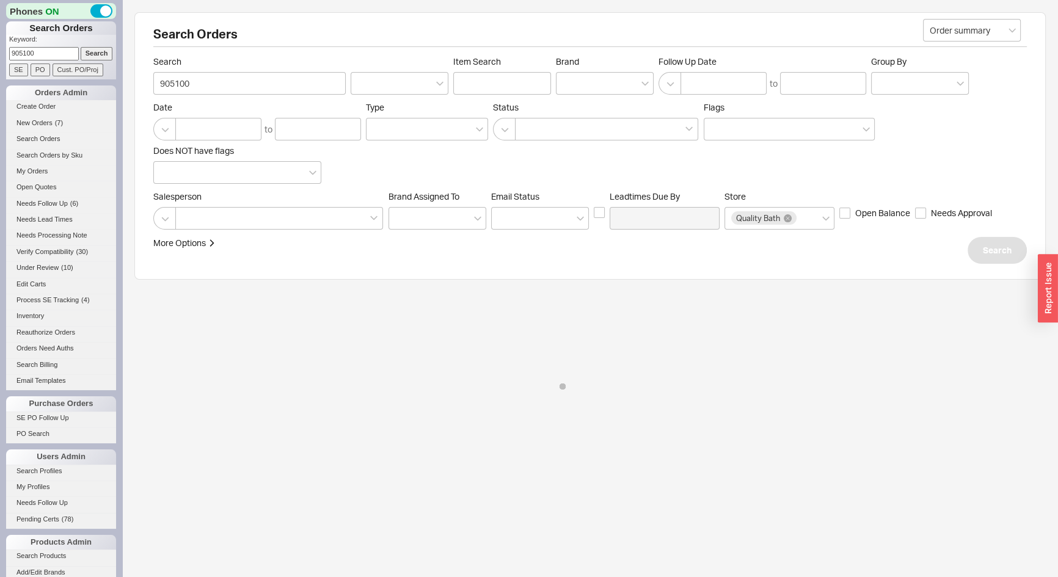
select select "*"
select select "LOW"
select select "3"
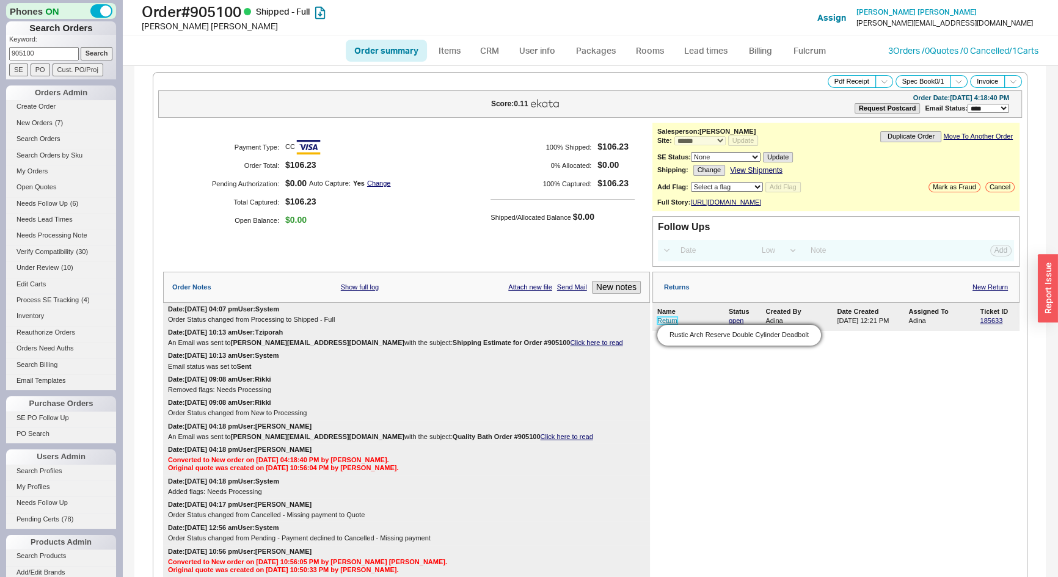
click at [661, 324] on link "Return" at bounding box center [668, 320] width 20 height 7
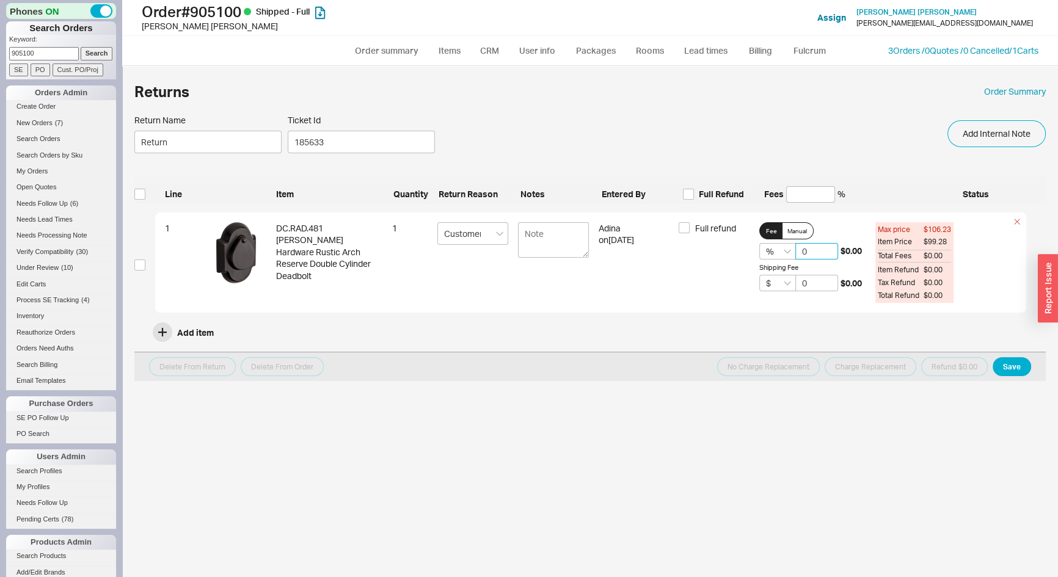
drag, startPoint x: 819, startPoint y: 255, endPoint x: 705, endPoint y: 246, distance: 114.0
click at [705, 246] on div "1 DC.RAD.481 Baldwin Hardware Rustic Arch Reserve Double Cylinder Deadbolt 1 Cu…" at bounding box center [590, 263] width 871 height 101
type input "50"
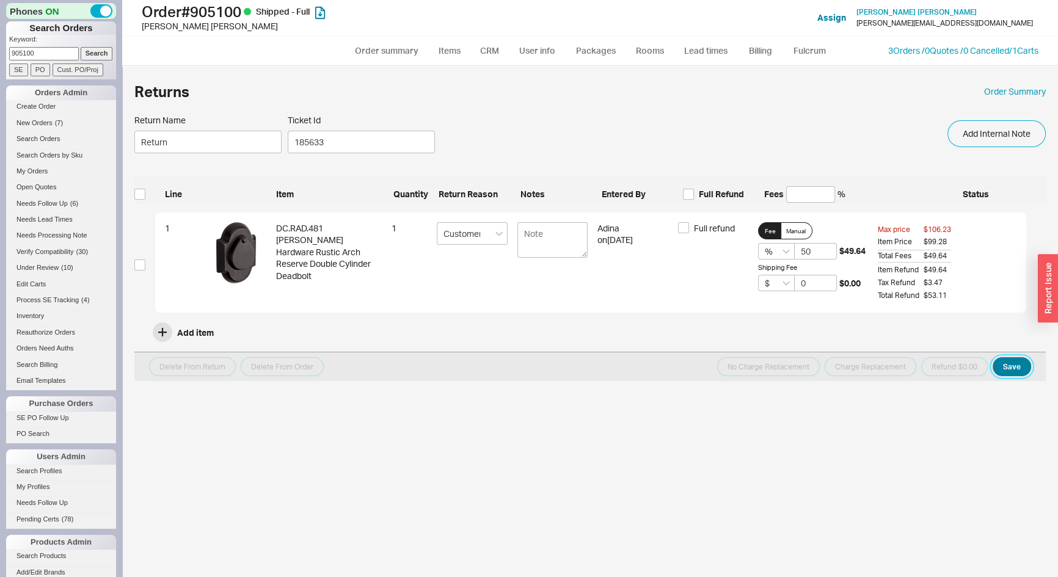
click at [1019, 367] on button "Save" at bounding box center [1012, 366] width 38 height 19
click at [137, 267] on input "checkbox" at bounding box center [139, 265] width 11 height 11
checkbox input "true"
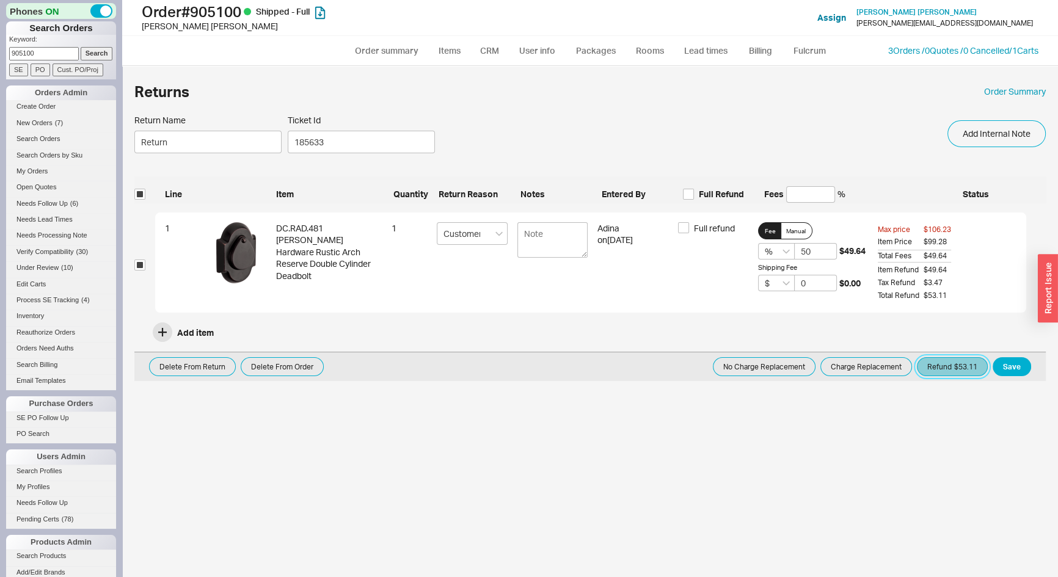
click at [956, 365] on button "Refund $53.11" at bounding box center [952, 366] width 71 height 19
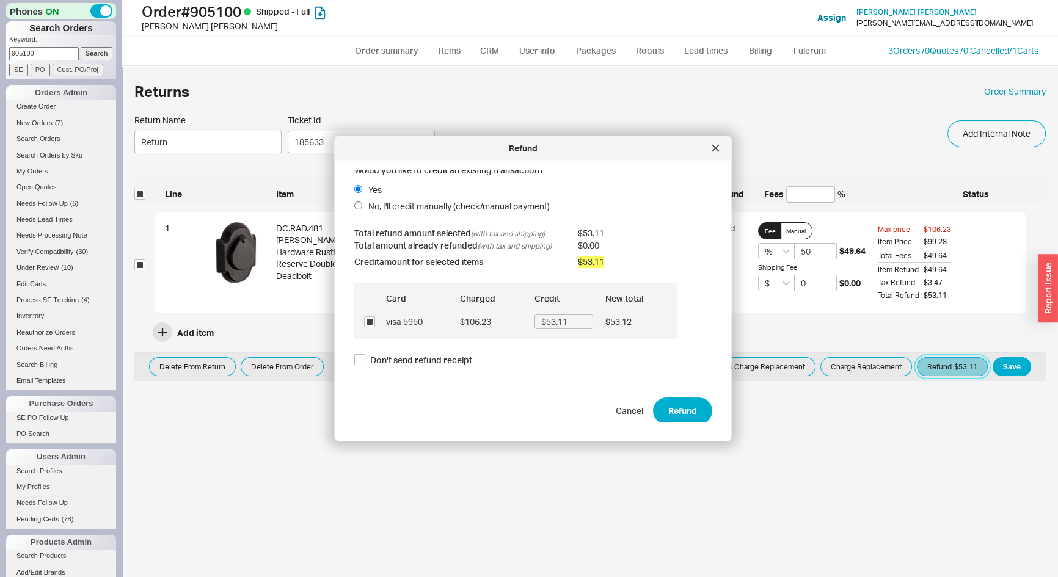
scroll to position [8, 0]
click at [675, 410] on button "Refund" at bounding box center [682, 408] width 59 height 27
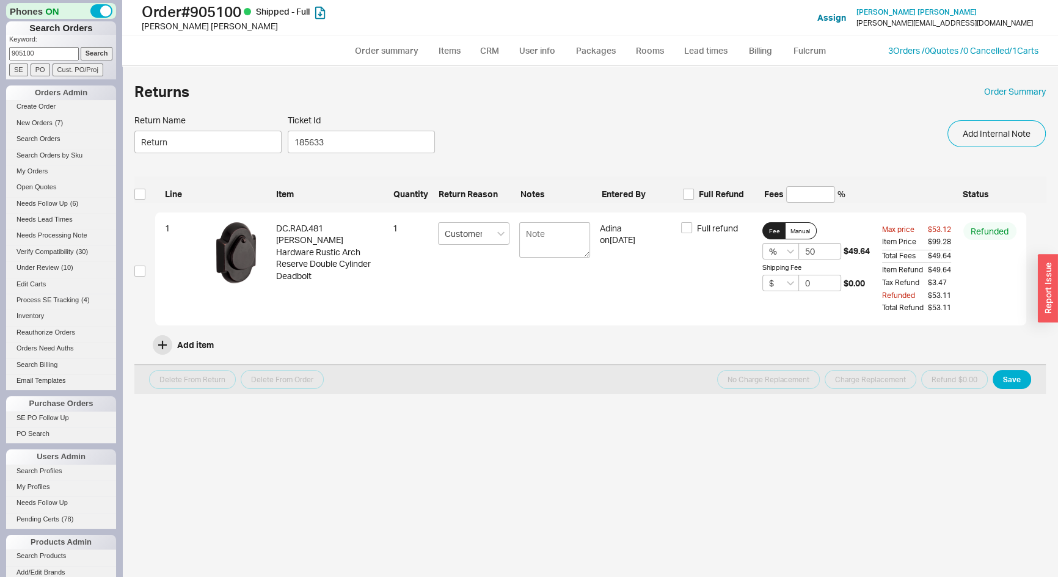
click at [38, 49] on input "905100" at bounding box center [44, 53] width 70 height 13
type input "916381"
click at [81, 47] on input "Search" at bounding box center [97, 53] width 32 height 13
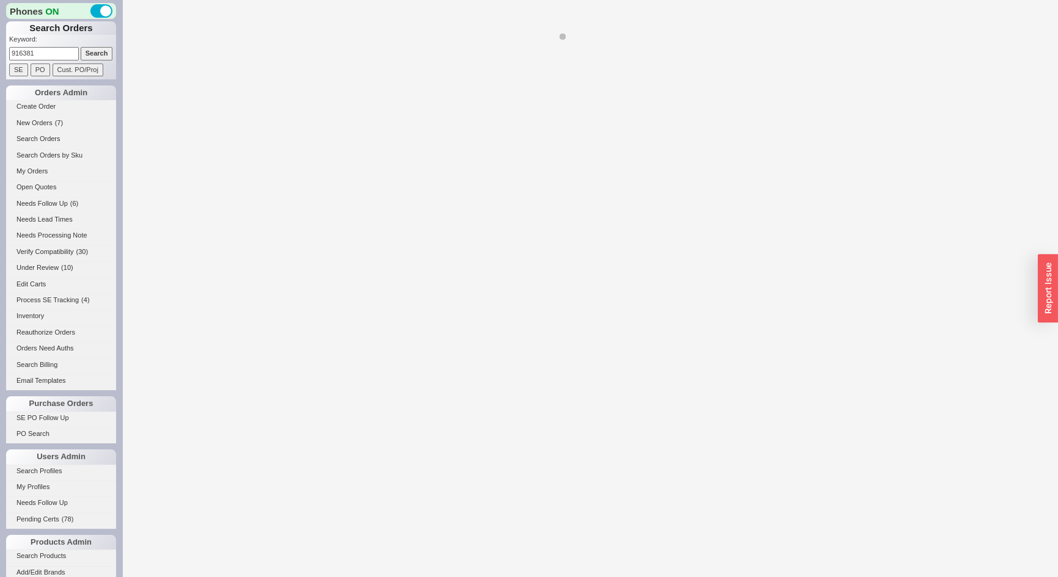
select select "*"
select select "LOW"
select select "3"
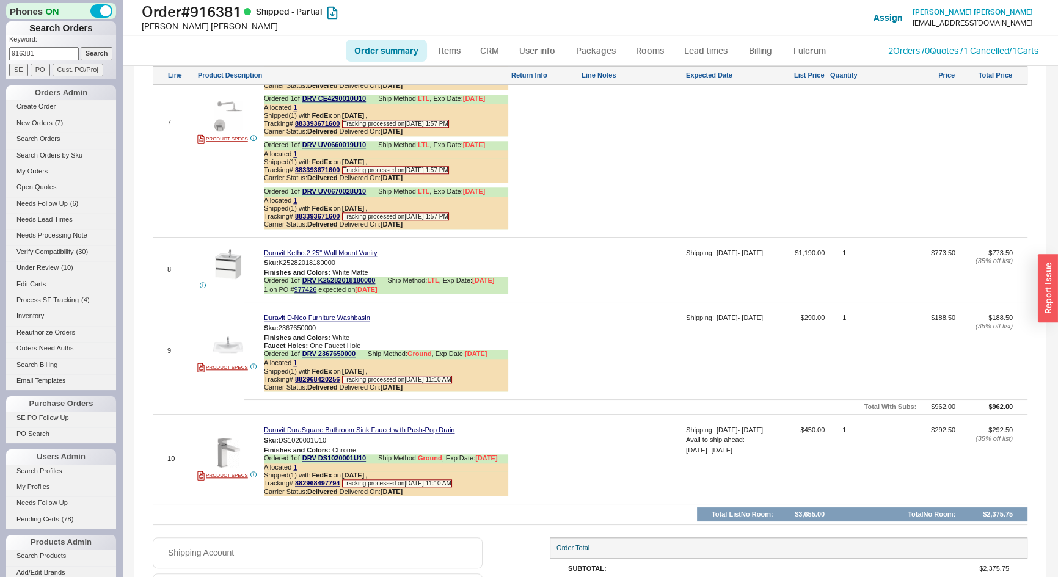
scroll to position [1545, 0]
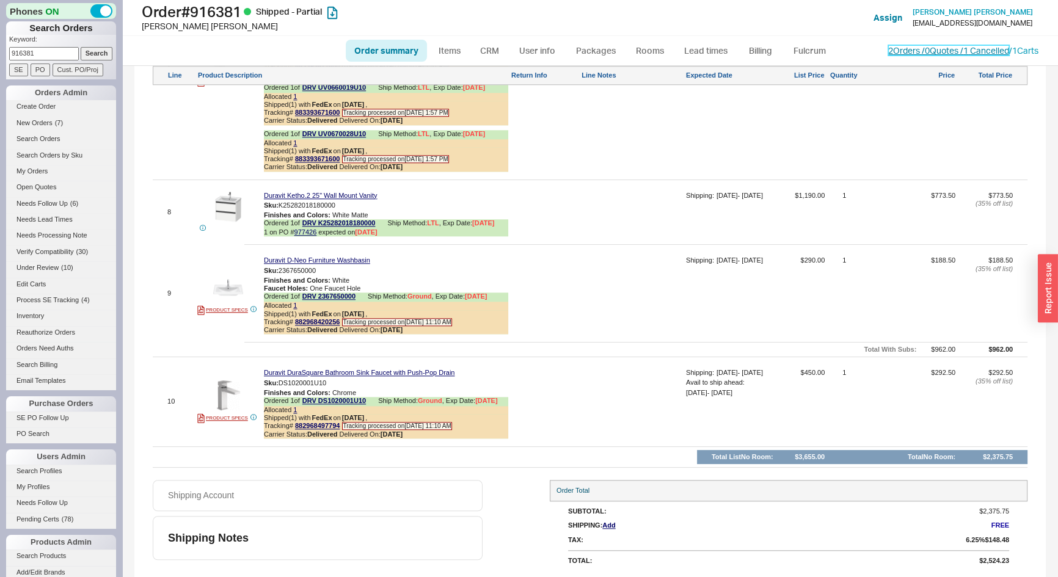
click at [889, 53] on link "2 Orders / 0 Quotes / 1 Cancelled" at bounding box center [949, 50] width 121 height 10
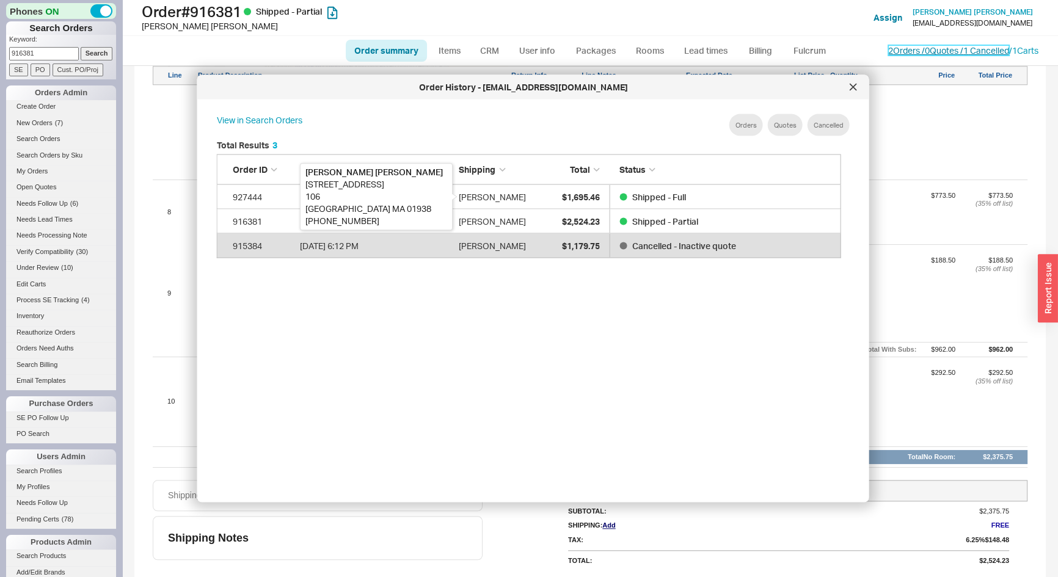
scroll to position [95, 616]
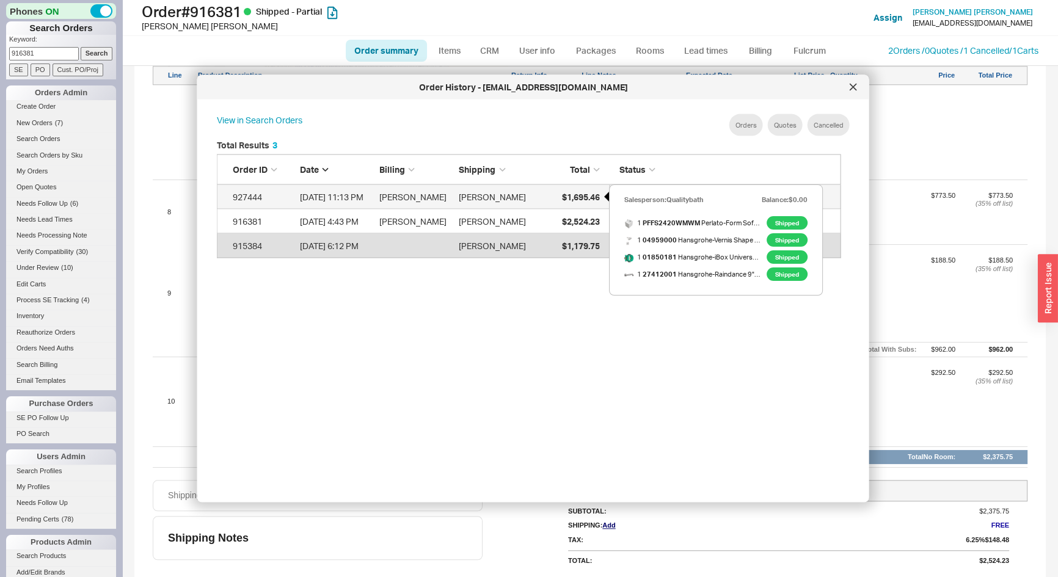
click at [585, 200] on span "$1,695.46" at bounding box center [581, 196] width 38 height 10
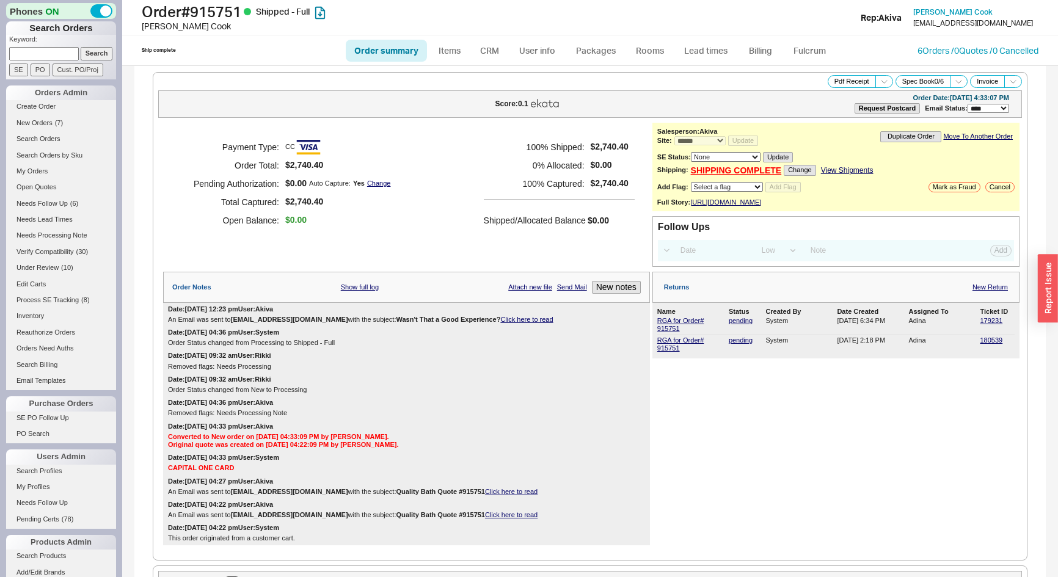
select select "*"
select select "LOW"
select select "3"
click at [1049, 301] on div "button" at bounding box center [1048, 289] width 20 height 68
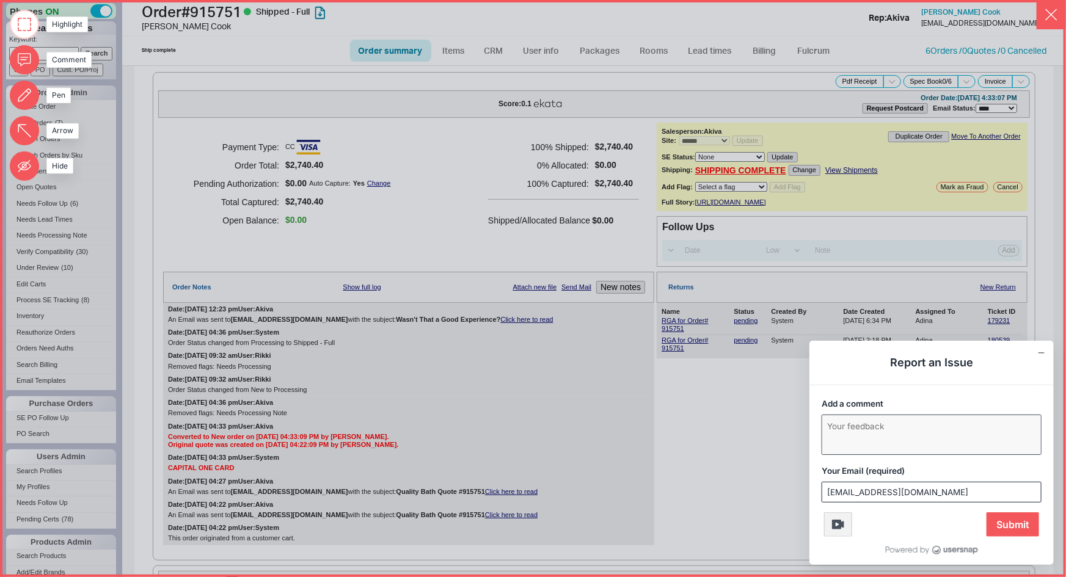
click at [884, 433] on textarea "Add a comment" at bounding box center [932, 435] width 219 height 39
type textarea "zendesk error-no longer tracking"
click at [1014, 522] on span "Submit" at bounding box center [1013, 525] width 53 height 24
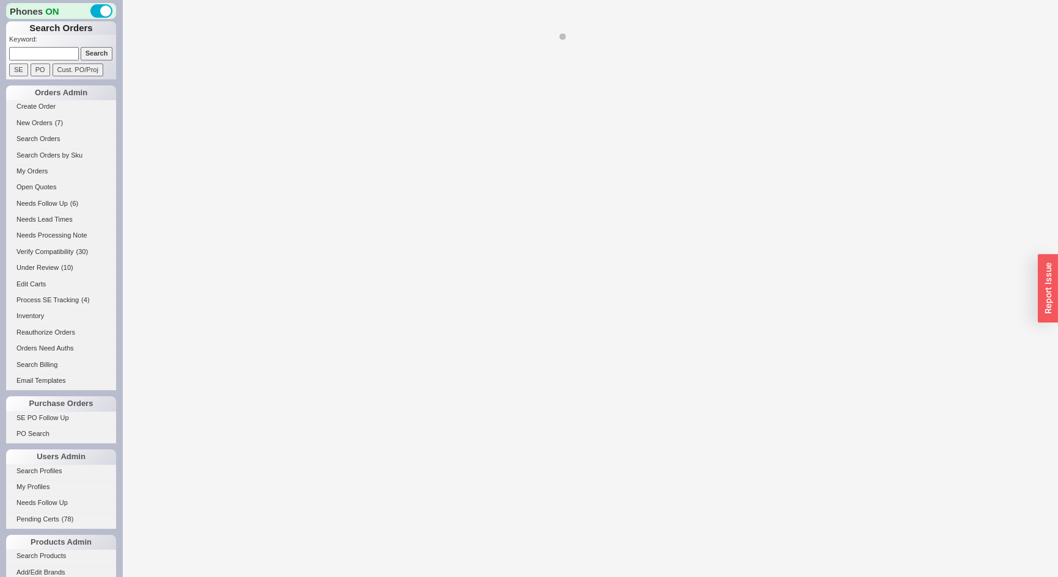
select select "*"
select select "LOW"
select select "3"
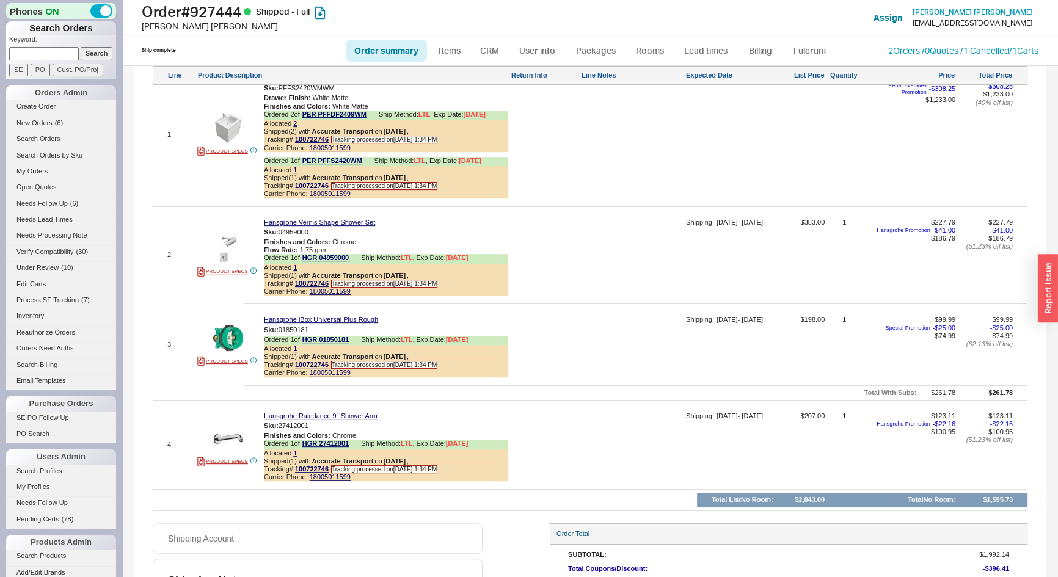
scroll to position [611, 0]
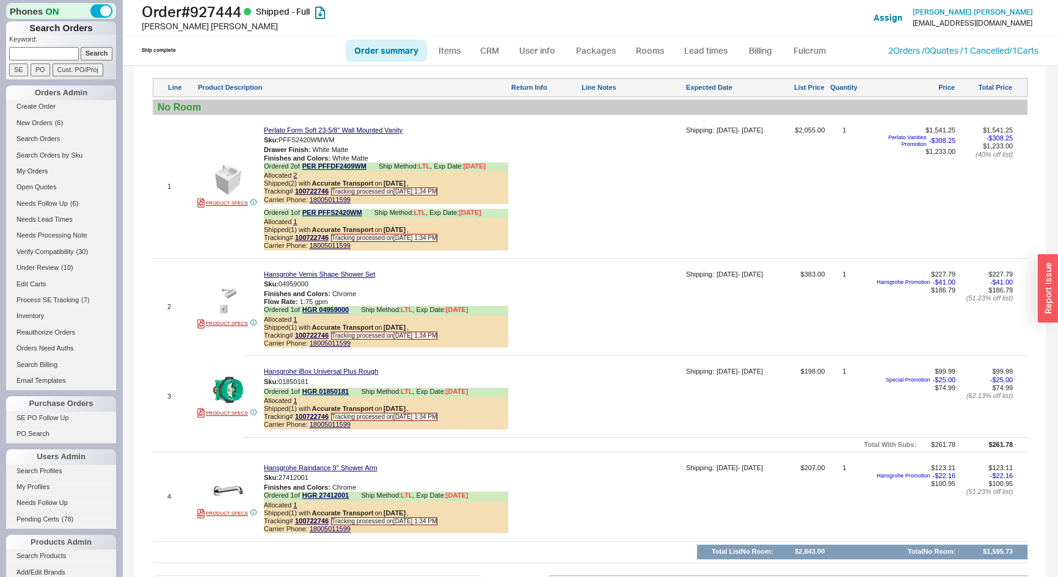
drag, startPoint x: 54, startPoint y: 59, endPoint x: 54, endPoint y: 53, distance: 6.7
click at [54, 59] on input at bounding box center [44, 53] width 70 height 13
type input "842022"
click at [81, 47] on input "Search" at bounding box center [97, 53] width 32 height 13
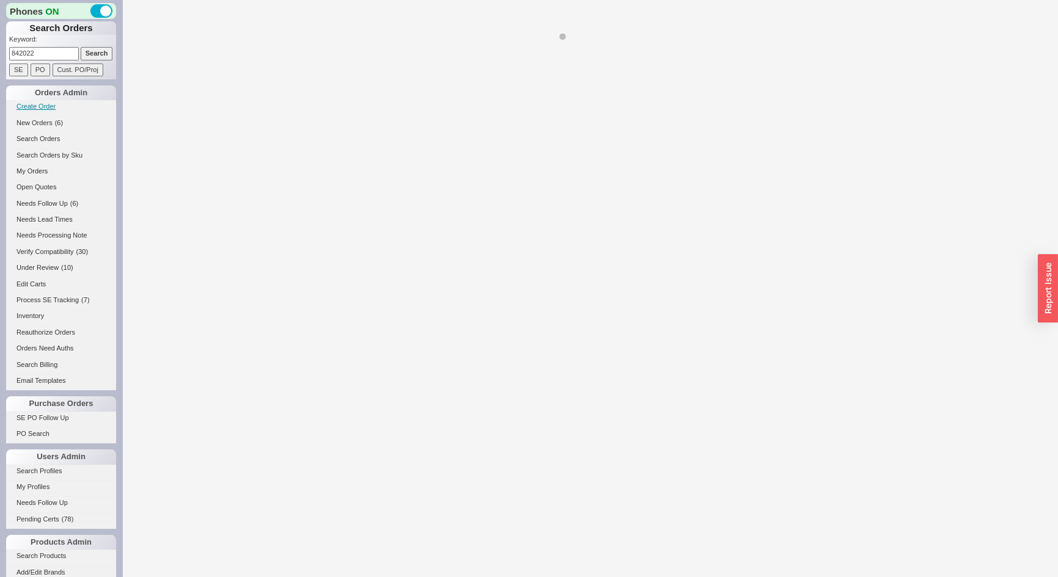
select select "*"
select select "LOW"
select select "3"
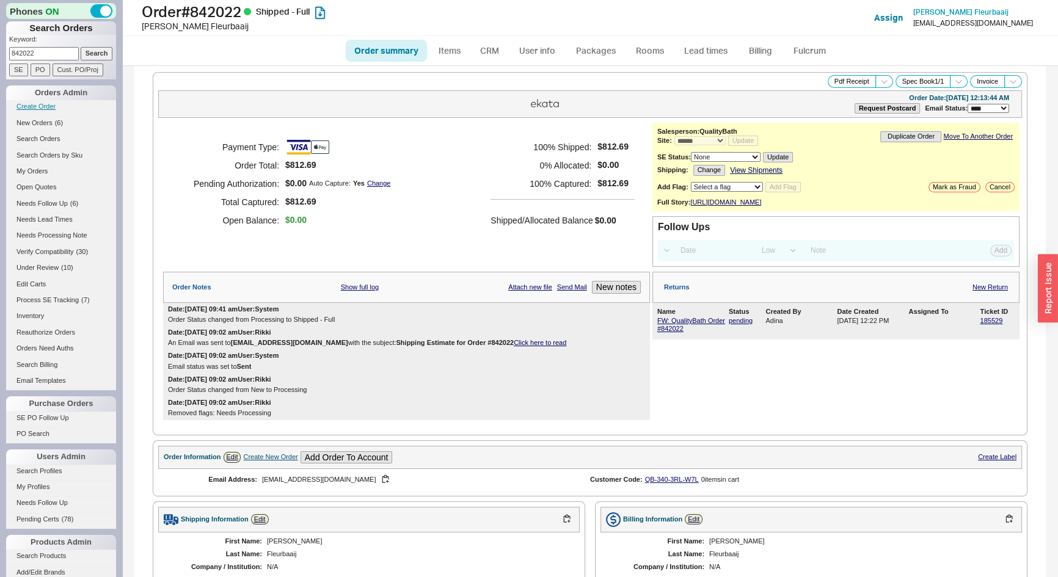
scroll to position [389, 0]
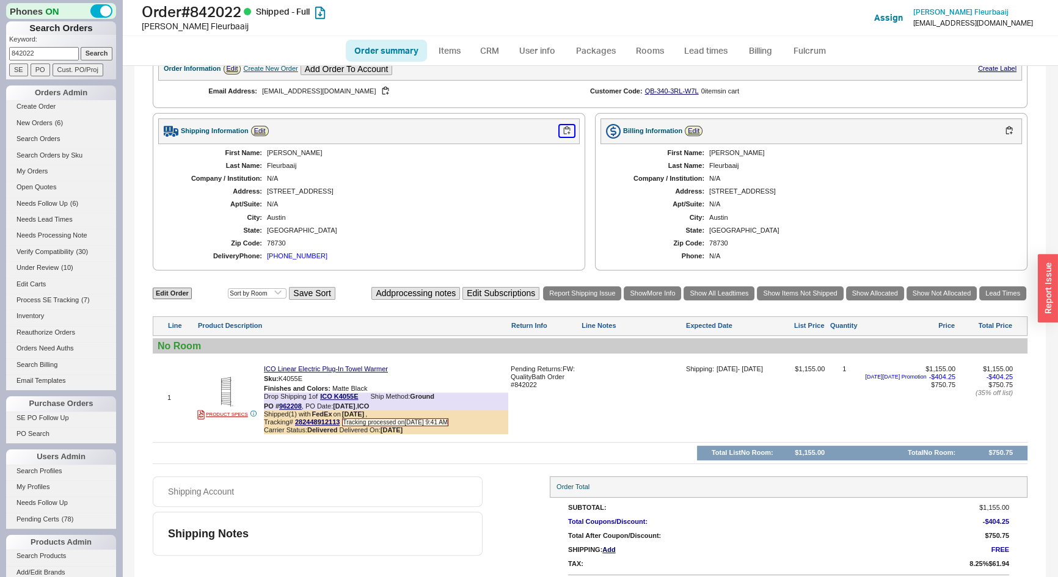
drag, startPoint x: 562, startPoint y: 133, endPoint x: 634, endPoint y: 186, distance: 89.6
click at [562, 133] on button "button" at bounding box center [567, 131] width 15 height 12
drag, startPoint x: 42, startPoint y: 49, endPoint x: 0, endPoint y: 52, distance: 41.6
click at [0, 52] on div "Phones ON Search Orders Keyword: 842022 Search SE PO Cust. PO/Proj Orders Admin…" at bounding box center [61, 288] width 122 height 577
type input "931851"
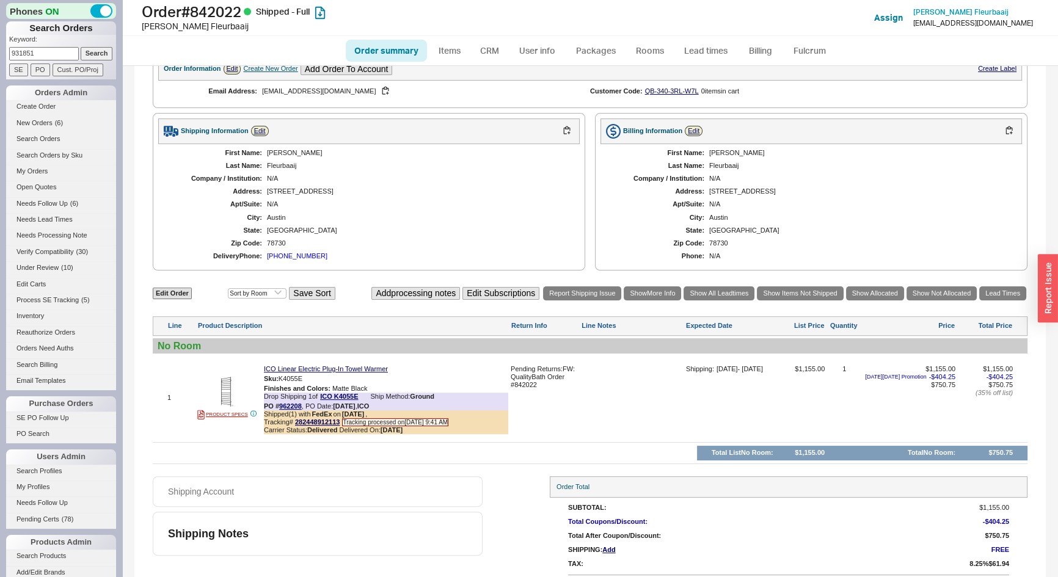
click at [81, 47] on input "Search" at bounding box center [97, 53] width 32 height 13
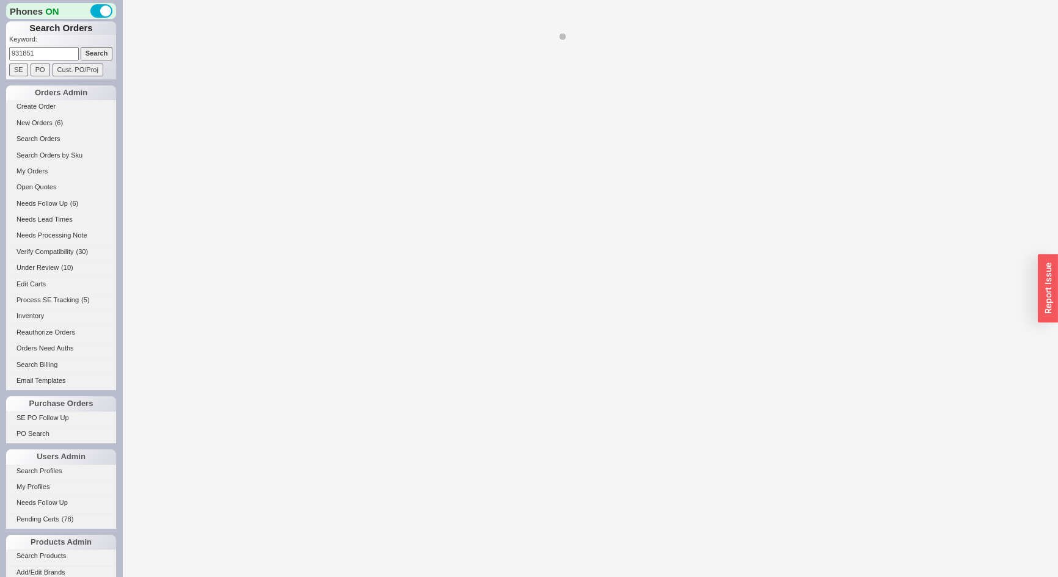
select select "*"
select select "LOW"
select select "3"
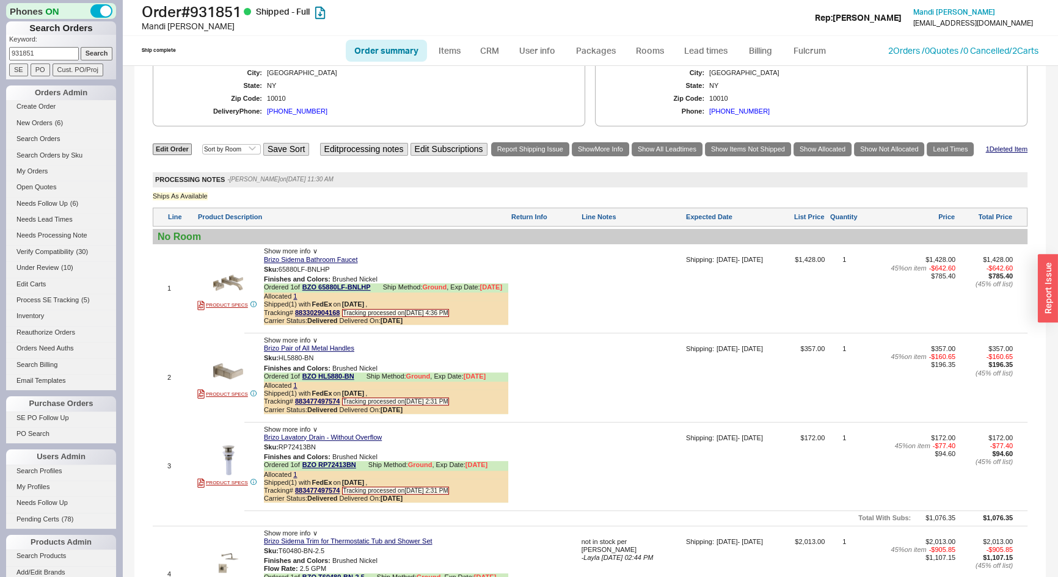
scroll to position [611, 0]
click at [295, 301] on link "1" at bounding box center [295, 296] width 4 height 7
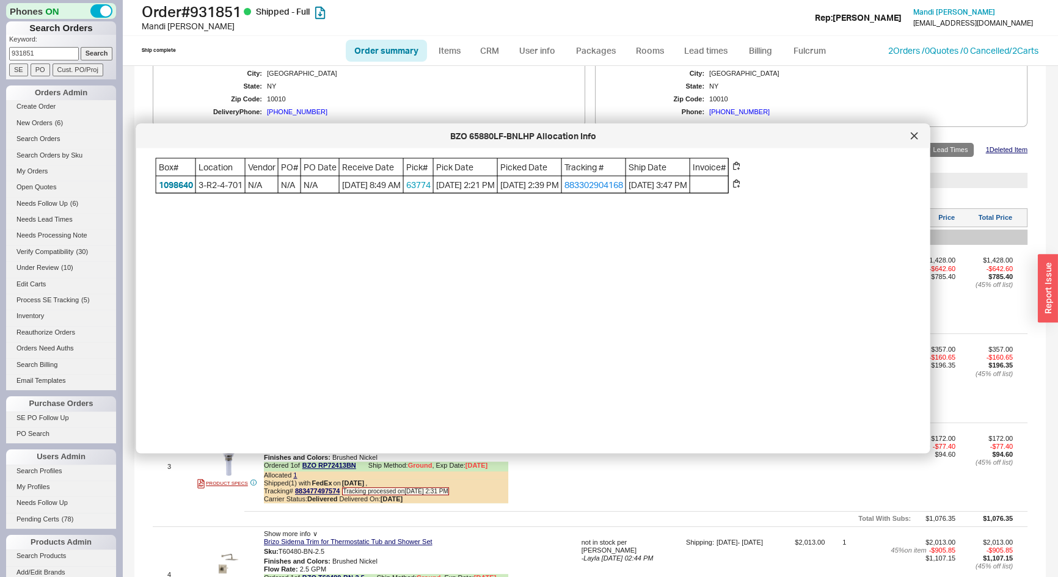
drag, startPoint x: 922, startPoint y: 140, endPoint x: 937, endPoint y: 142, distance: 16.1
click at [921, 140] on div at bounding box center [915, 136] width 20 height 20
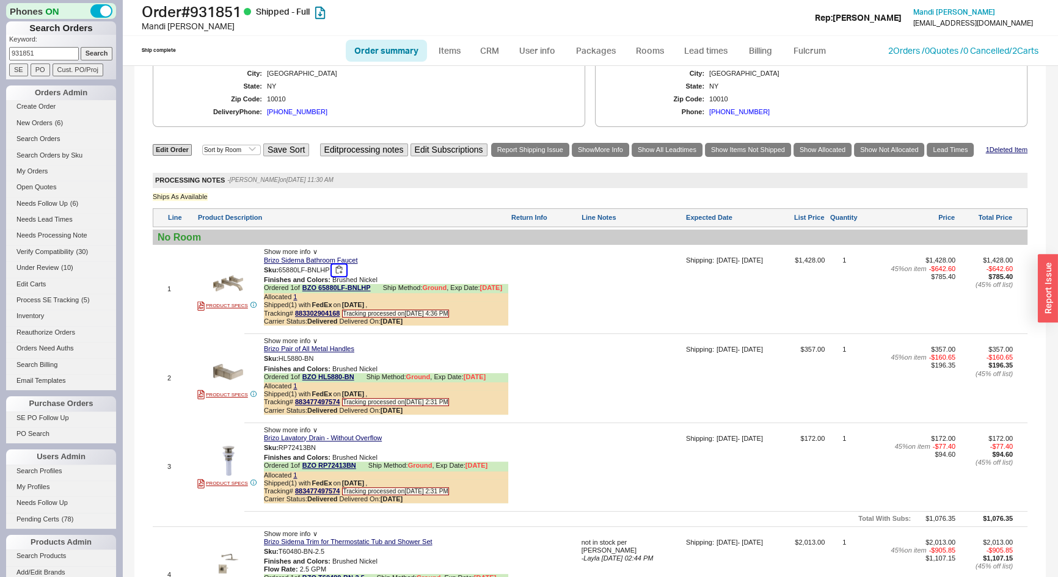
click at [342, 276] on button "button" at bounding box center [339, 271] width 15 height 12
click at [326, 361] on button "button" at bounding box center [322, 359] width 15 height 12
click at [295, 390] on link "1" at bounding box center [295, 386] width 4 height 7
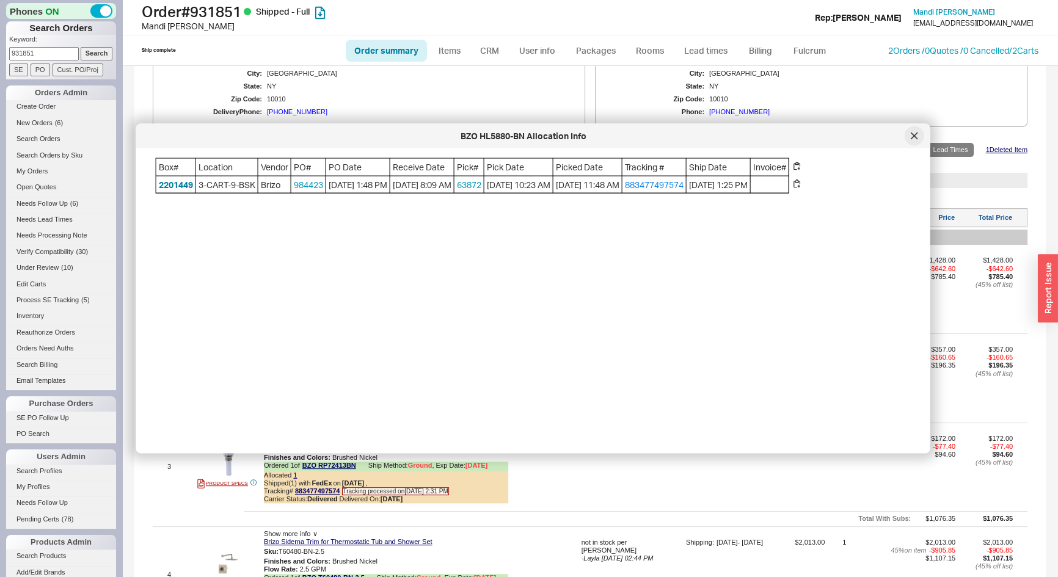
click at [915, 139] on icon at bounding box center [914, 136] width 7 height 7
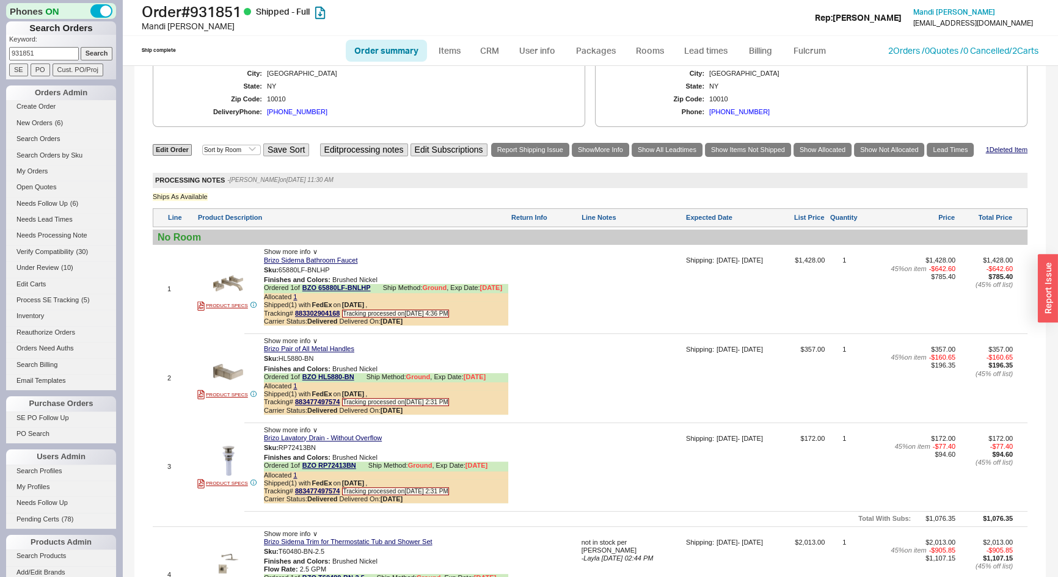
drag, startPoint x: 36, startPoint y: 55, endPoint x: 0, endPoint y: 59, distance: 36.3
click at [0, 59] on div "Phones ON Search Orders Keyword: 931851 Search SE PO Cust. PO/Proj Orders Admin…" at bounding box center [61, 288] width 122 height 577
type input "584465"
click at [81, 47] on input "Search" at bounding box center [97, 53] width 32 height 13
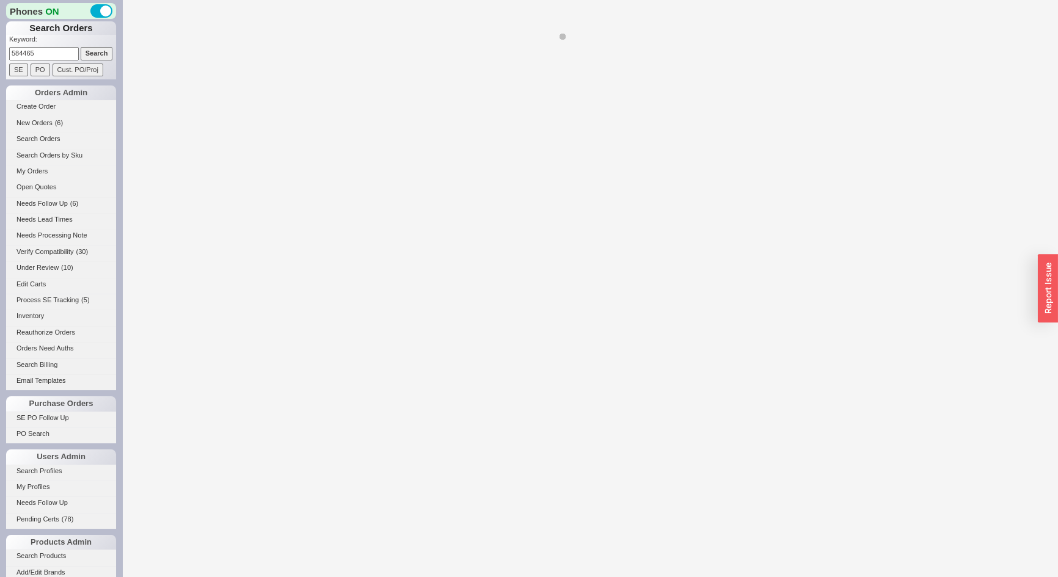
select select "**"
select select "*"
select select "LOW"
select select "3"
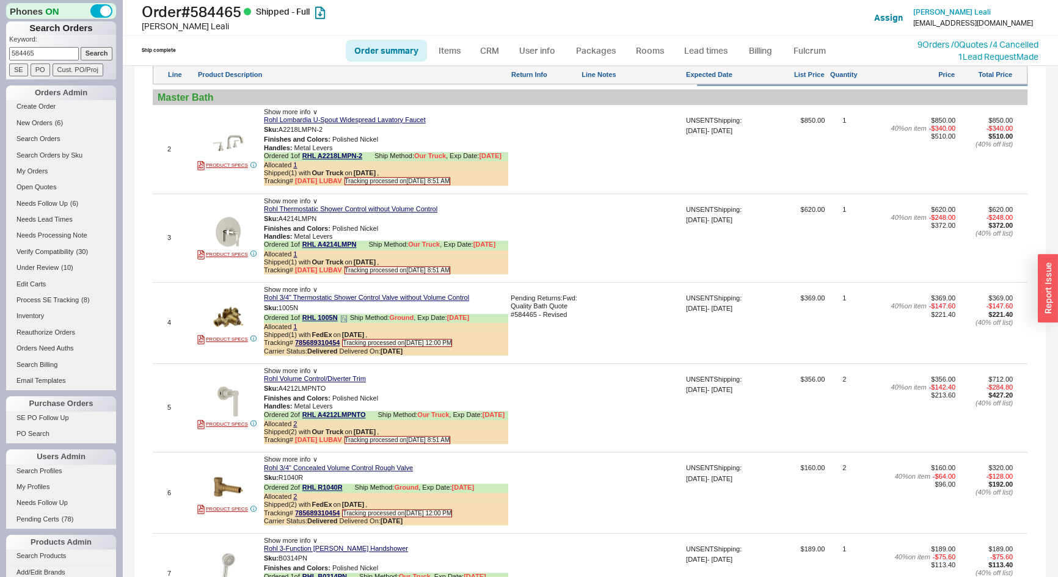
scroll to position [1000, 0]
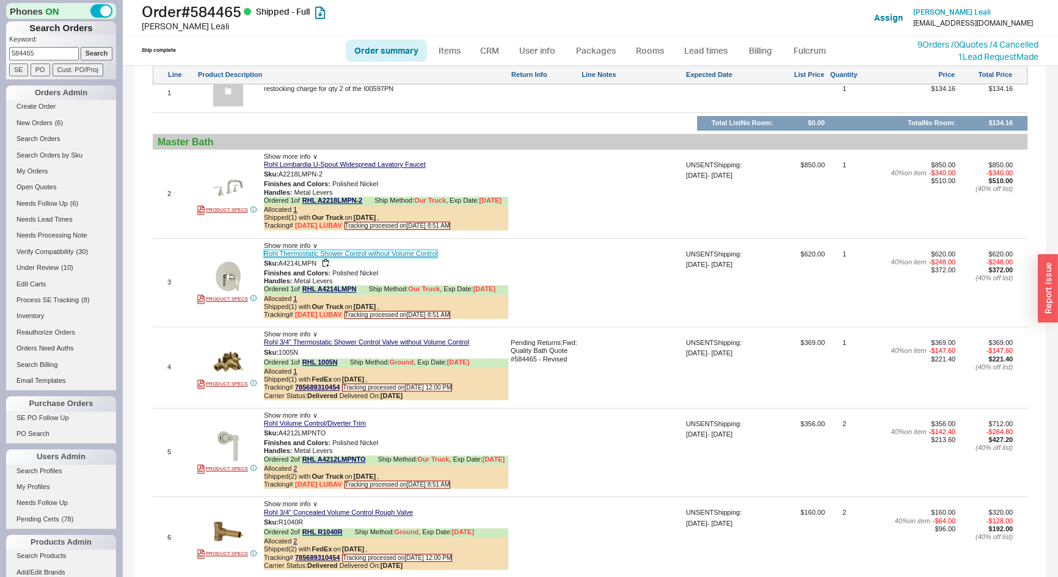
click at [304, 258] on link "Rohl Thermostatic Shower Control without Volume Control" at bounding box center [351, 254] width 174 height 8
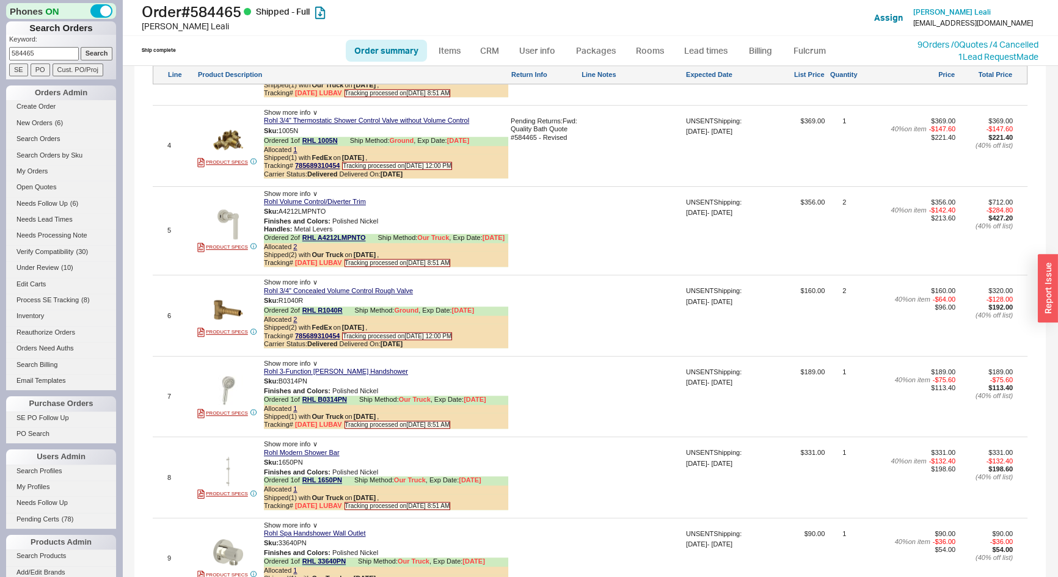
scroll to position [1222, 0]
click at [335, 205] on link "Rohl Volume Control/Diverter Trim" at bounding box center [315, 201] width 102 height 8
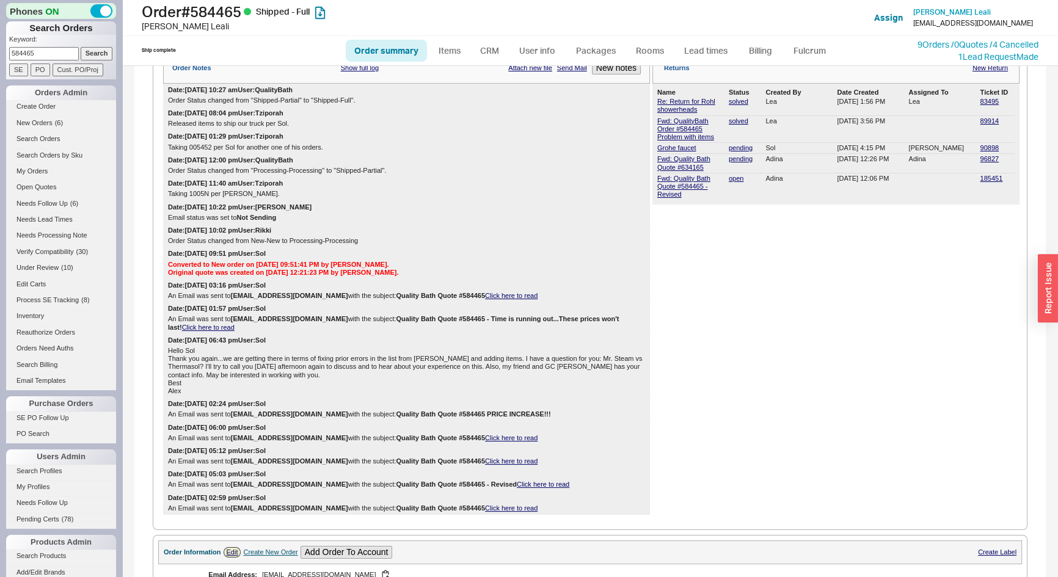
scroll to position [111, 0]
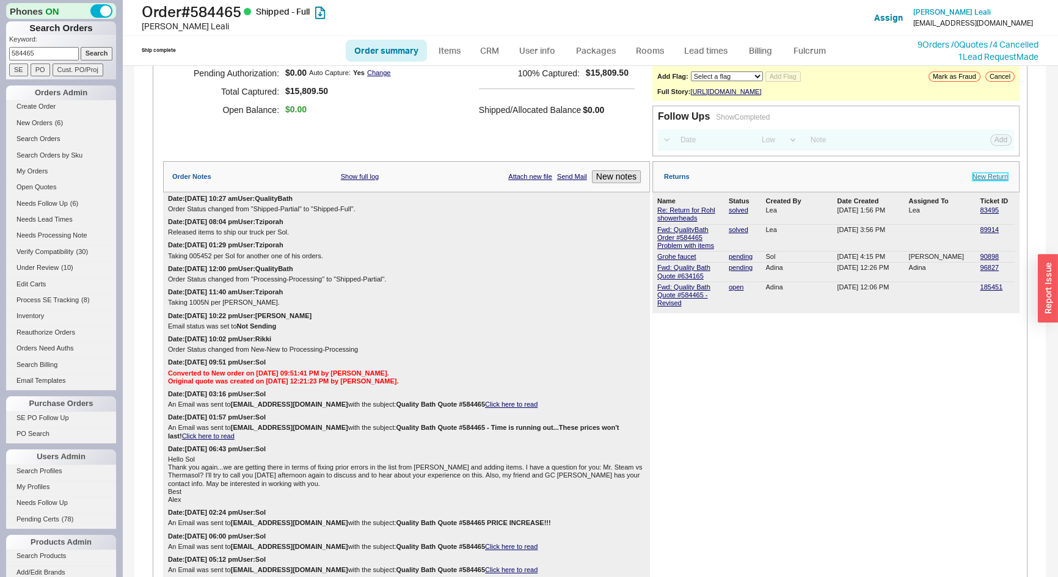
click at [982, 173] on link "New Return" at bounding box center [990, 177] width 35 height 8
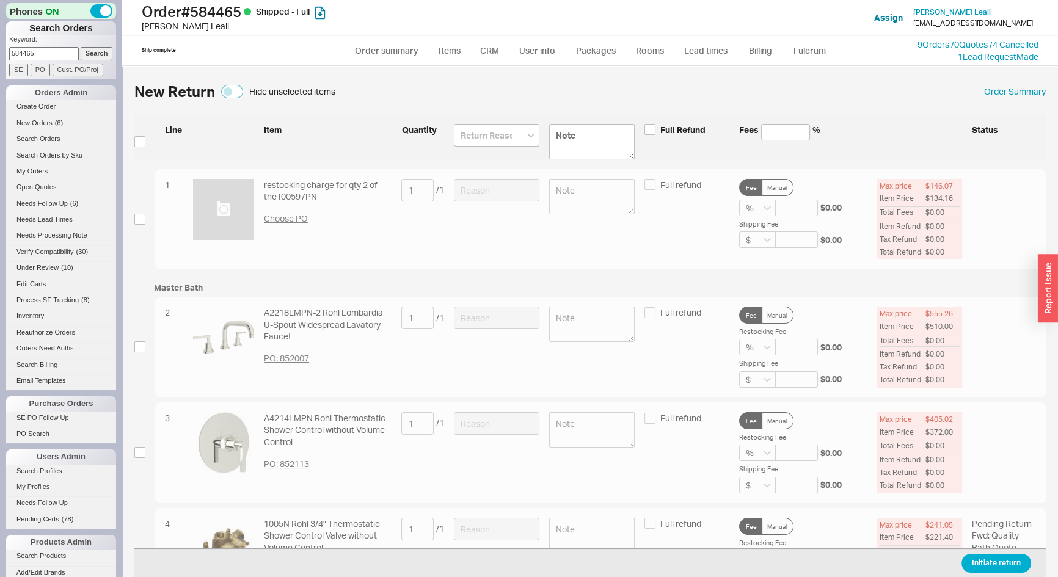
scroll to position [277, 0]
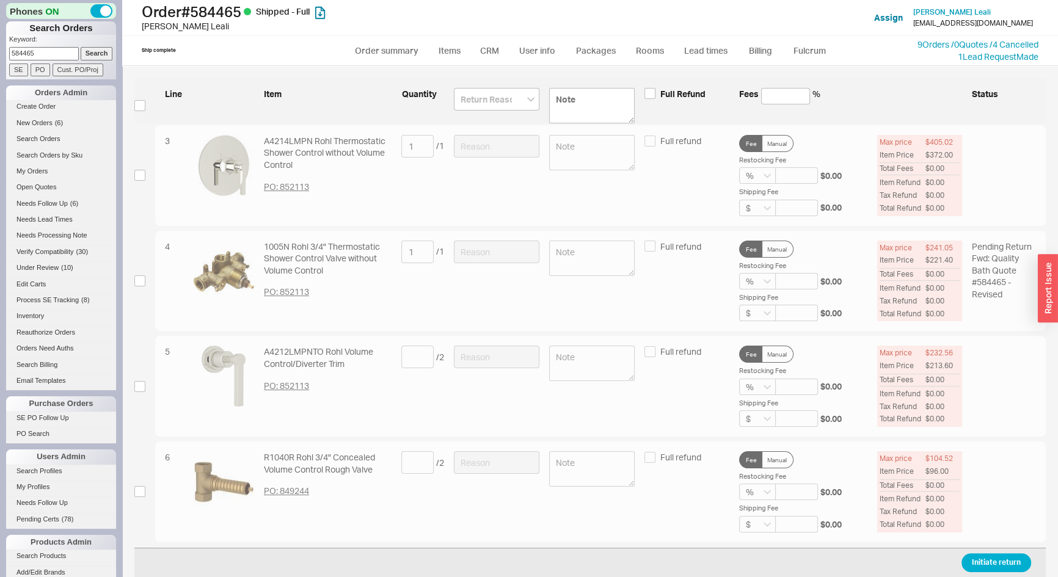
click at [134, 386] on div "New Return Hide unselected items Order Summary Line Item Quantity Full Refund F…" at bounding box center [590, 327] width 936 height 499
drag, startPoint x: 141, startPoint y: 387, endPoint x: 140, endPoint y: 467, distance: 80.1
click at [141, 388] on input "checkbox" at bounding box center [139, 386] width 11 height 11
checkbox input "true"
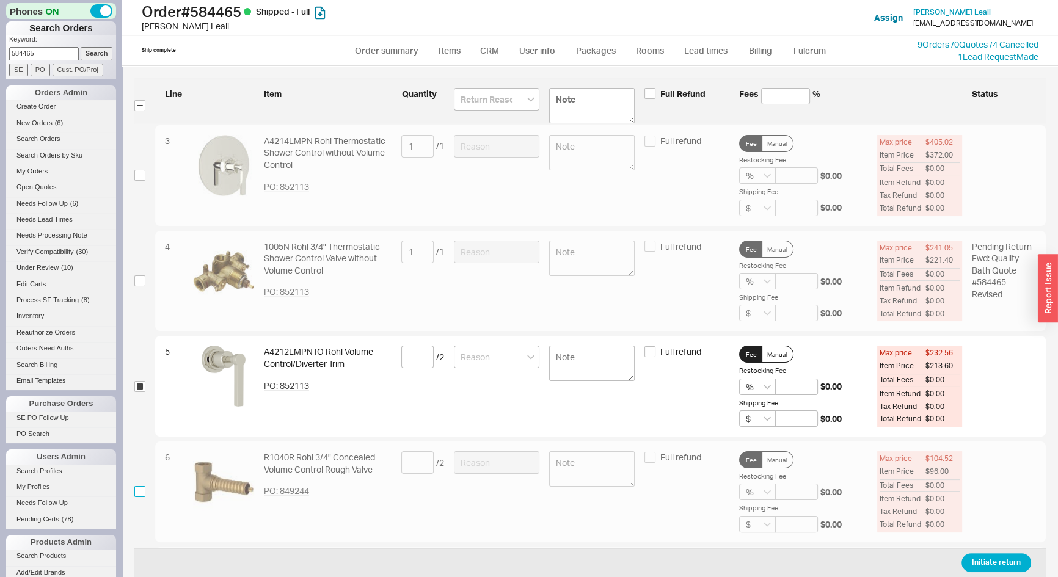
click at [138, 492] on input "checkbox" at bounding box center [139, 491] width 11 height 11
checkbox input "true"
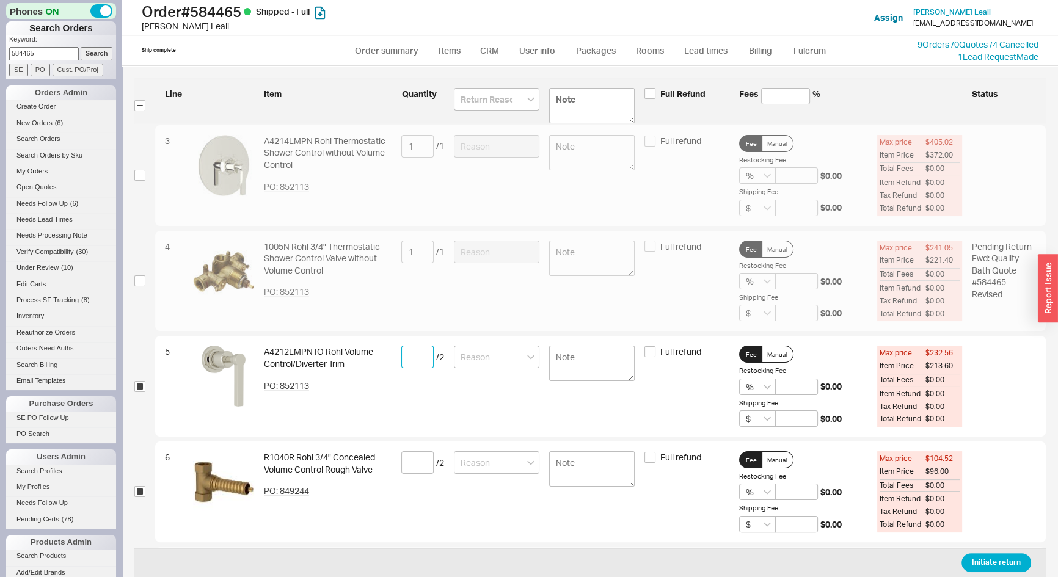
click at [402, 354] on input at bounding box center [417, 357] width 32 height 23
type input "2"
click at [417, 461] on input at bounding box center [417, 463] width 32 height 23
type input "2"
drag, startPoint x: 411, startPoint y: 354, endPoint x: 394, endPoint y: 352, distance: 16.7
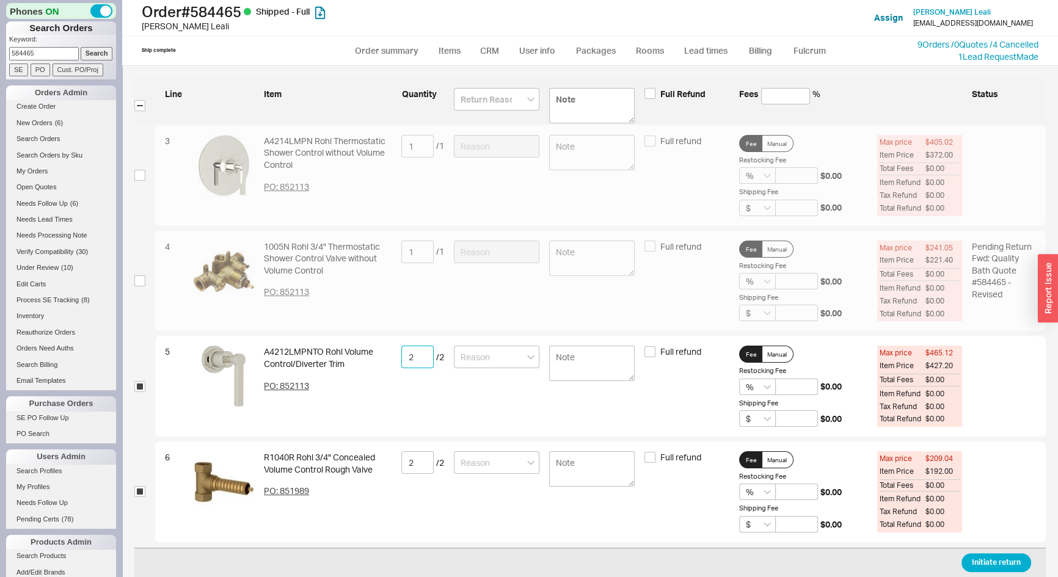
click at [394, 352] on div "5 A4212LMPNTO Rohl Volume Control/Diverter Trim PO: 852113 2 / 2 Full refund Fe…" at bounding box center [600, 386] width 891 height 101
type input "1"
drag, startPoint x: 414, startPoint y: 461, endPoint x: 393, endPoint y: 461, distance: 20.8
click at [393, 461] on div "6 R1040R Rohl 3/4" Concealed Volume Control Rough Valve PO: 851989 2 / 2 Full r…" at bounding box center [600, 492] width 891 height 101
type input "1"
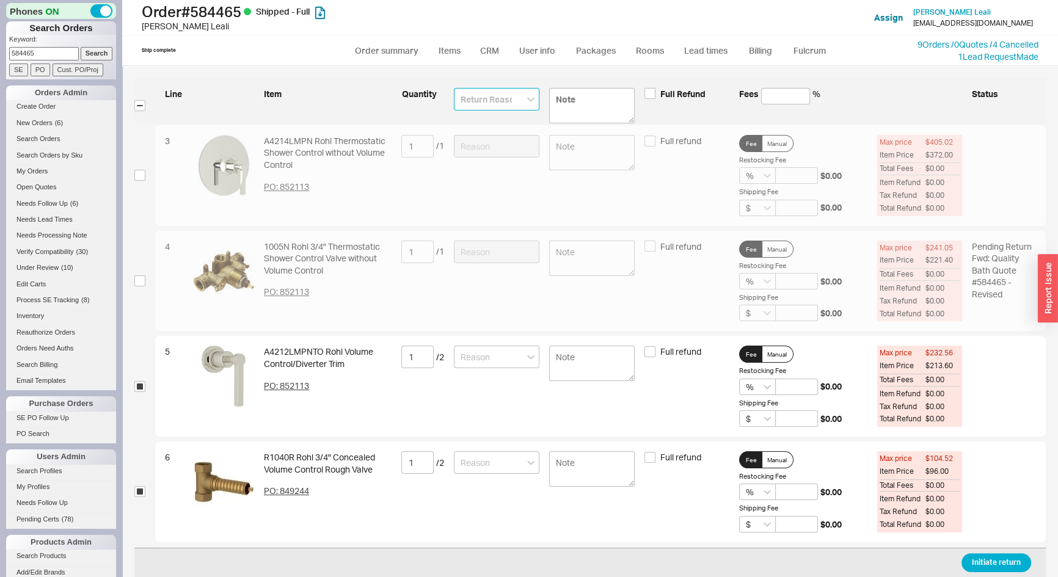
click at [508, 99] on input at bounding box center [497, 99] width 86 height 23
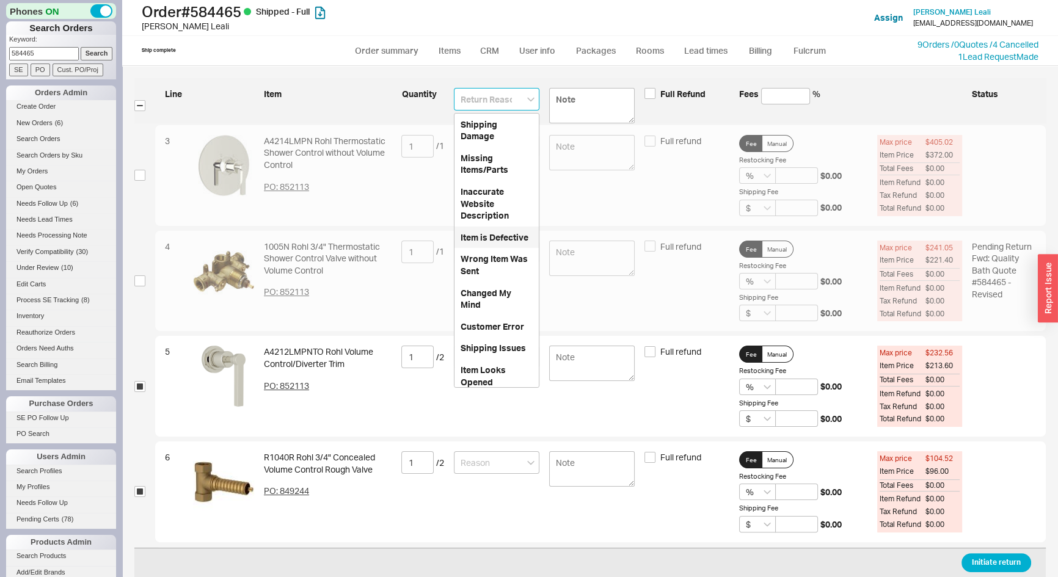
click at [474, 248] on div "Item is Defective" at bounding box center [497, 238] width 84 height 22
type input "Item is Defective"
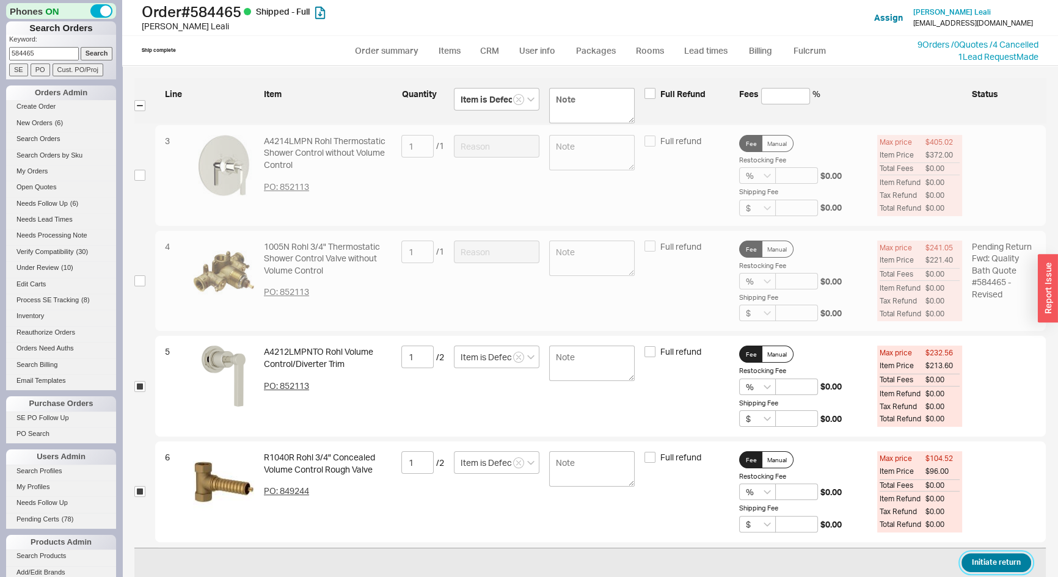
click at [975, 563] on button "Initiate return" at bounding box center [997, 563] width 70 height 19
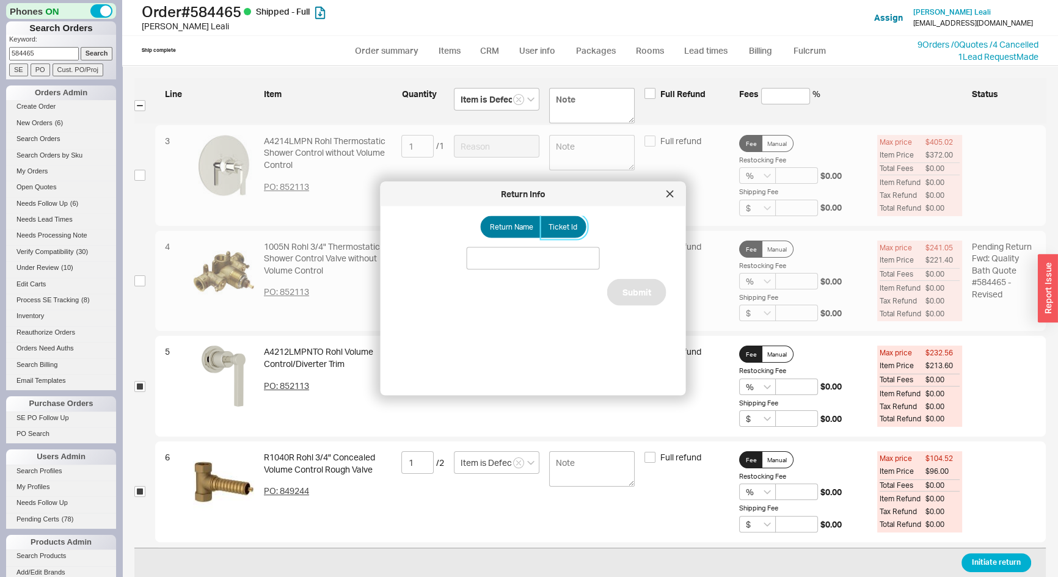
click at [566, 225] on span "Ticket Id" at bounding box center [563, 227] width 29 height 10
click at [0, 0] on input "Ticket Id" at bounding box center [0, 0] width 0 height 0
click at [511, 225] on span "Return Name" at bounding box center [511, 227] width 43 height 10
click at [0, 0] on input "Return Name" at bounding box center [0, 0] width 0 height 0
drag, startPoint x: 527, startPoint y: 254, endPoint x: 520, endPoint y: 262, distance: 10.4
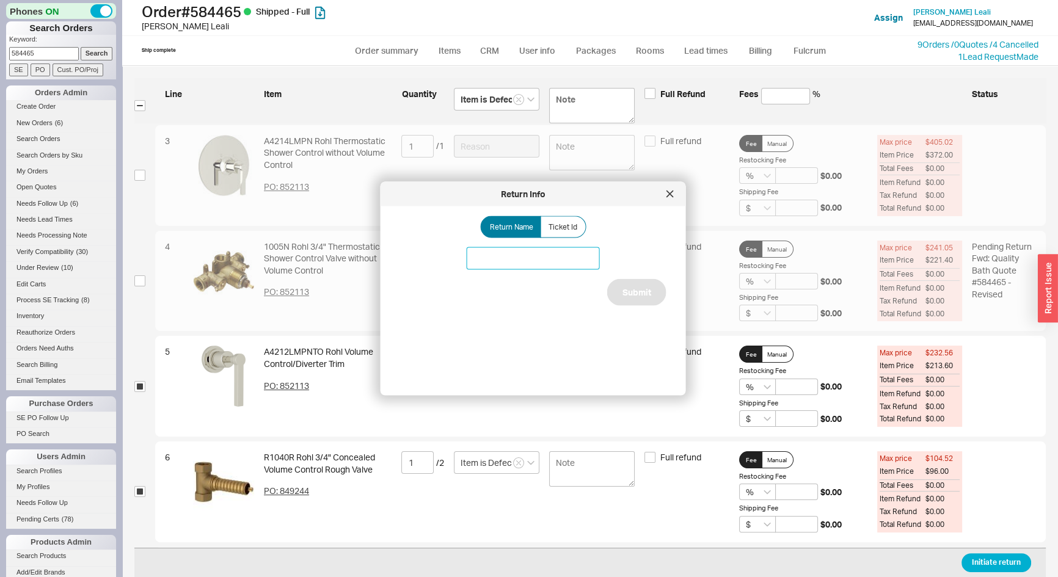
click at [527, 254] on input at bounding box center [533, 258] width 133 height 23
type input "Volume control"
click at [639, 287] on button "Submit" at bounding box center [636, 292] width 59 height 27
select select "**"
select select "*"
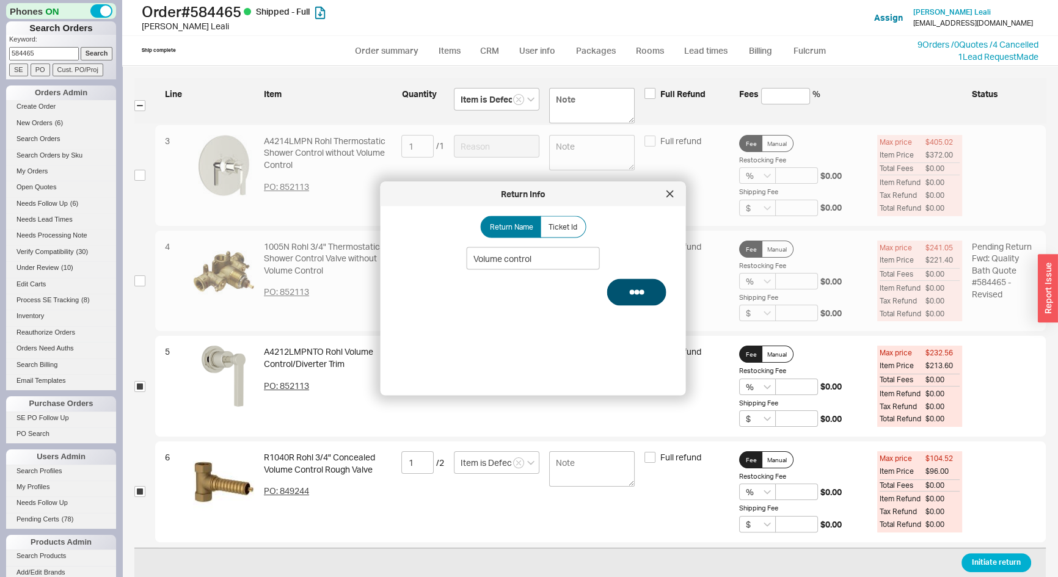
select select "LOW"
select select "3"
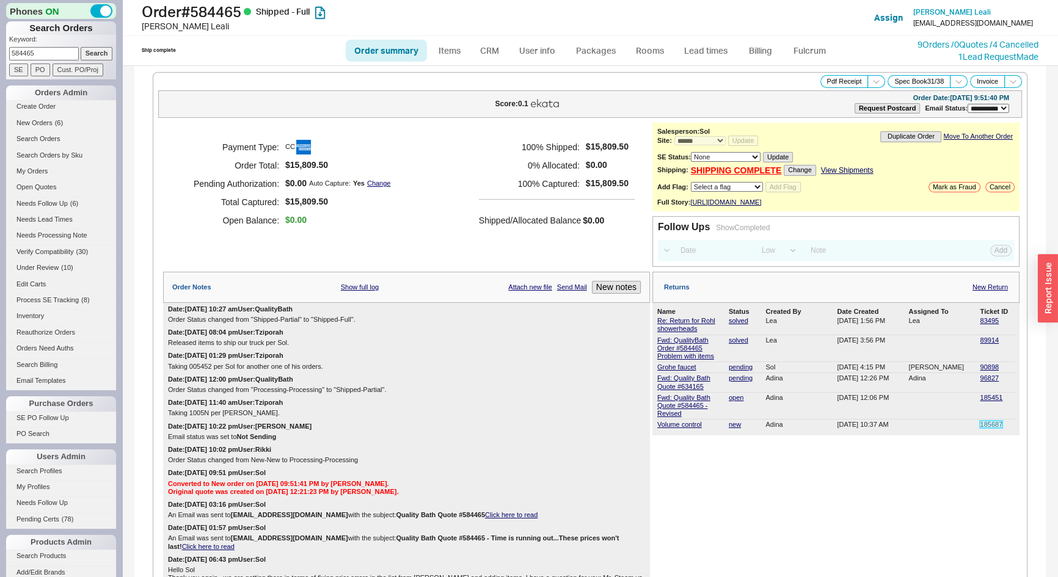
click at [980, 422] on link "185687" at bounding box center [991, 424] width 23 height 7
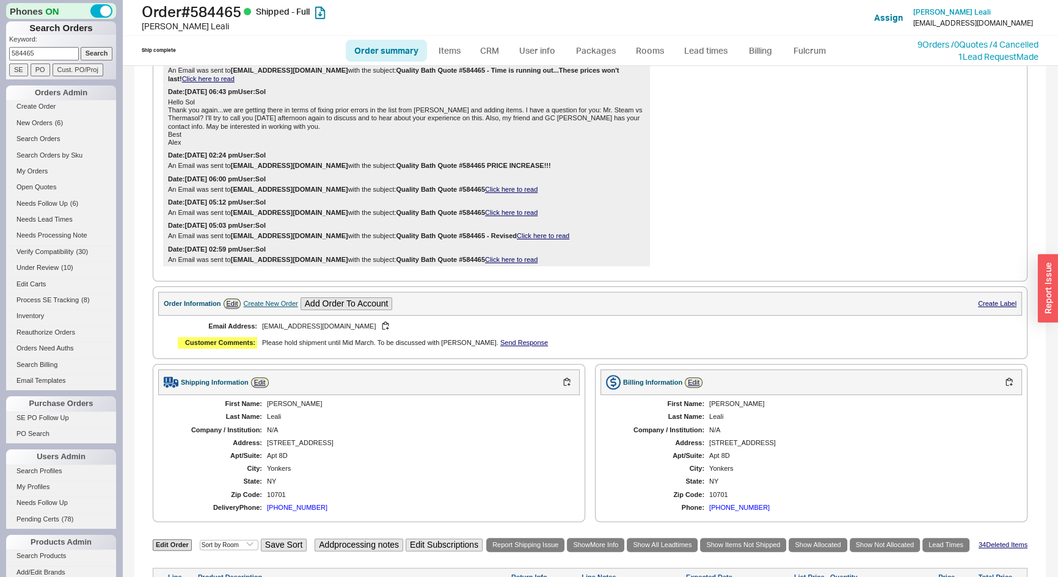
scroll to position [555, 0]
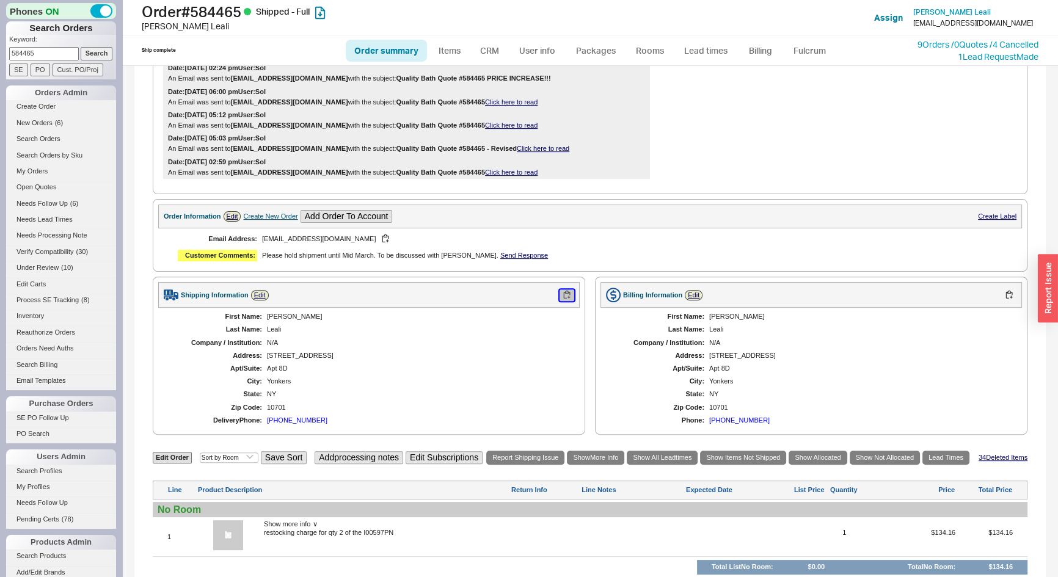
click at [560, 301] on button "button" at bounding box center [567, 296] width 15 height 12
click at [50, 59] on input "584465" at bounding box center [44, 53] width 70 height 13
type input "916381"
click at [81, 47] on input "Search" at bounding box center [97, 53] width 32 height 13
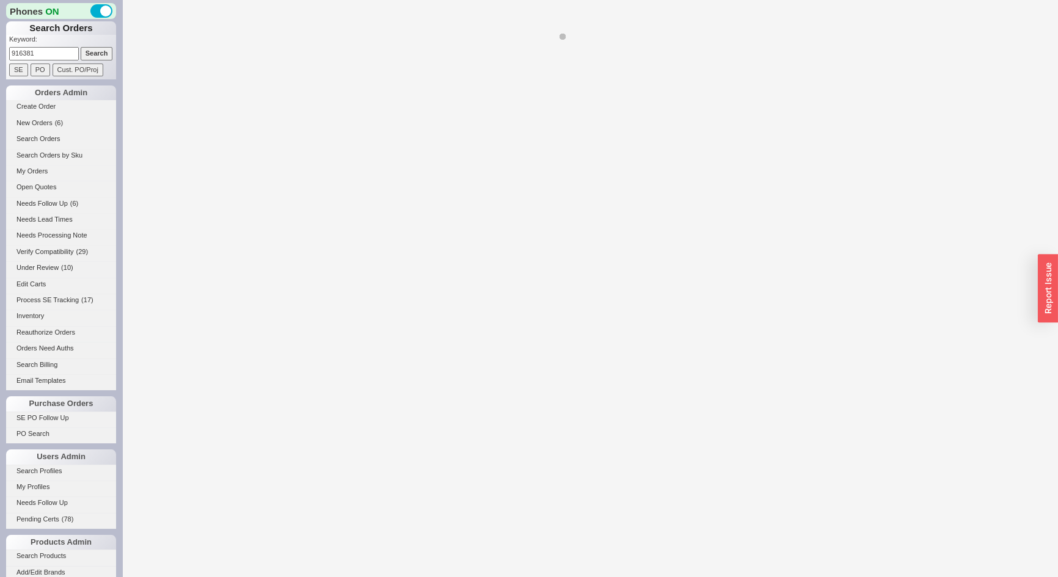
select select "*"
select select "LOW"
select select "3"
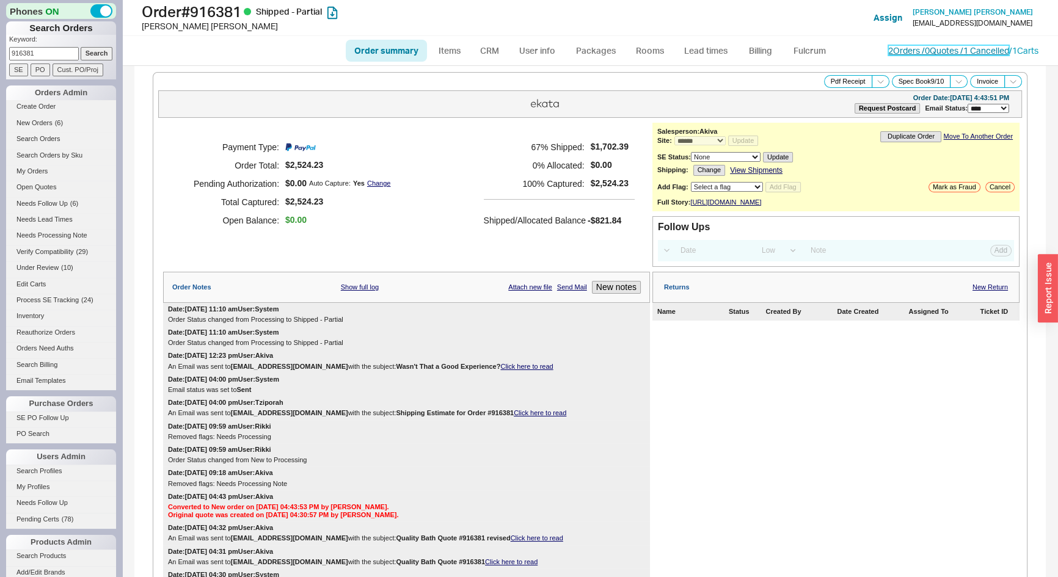
click at [889, 50] on link "2 Orders / 0 Quotes / 1 Cancelled" at bounding box center [949, 50] width 121 height 10
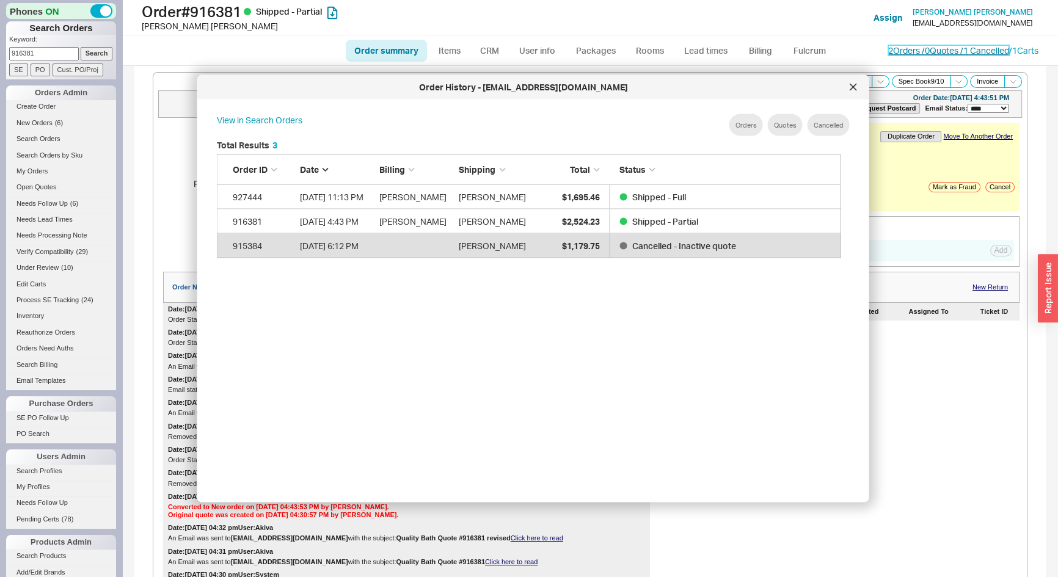
scroll to position [365, 636]
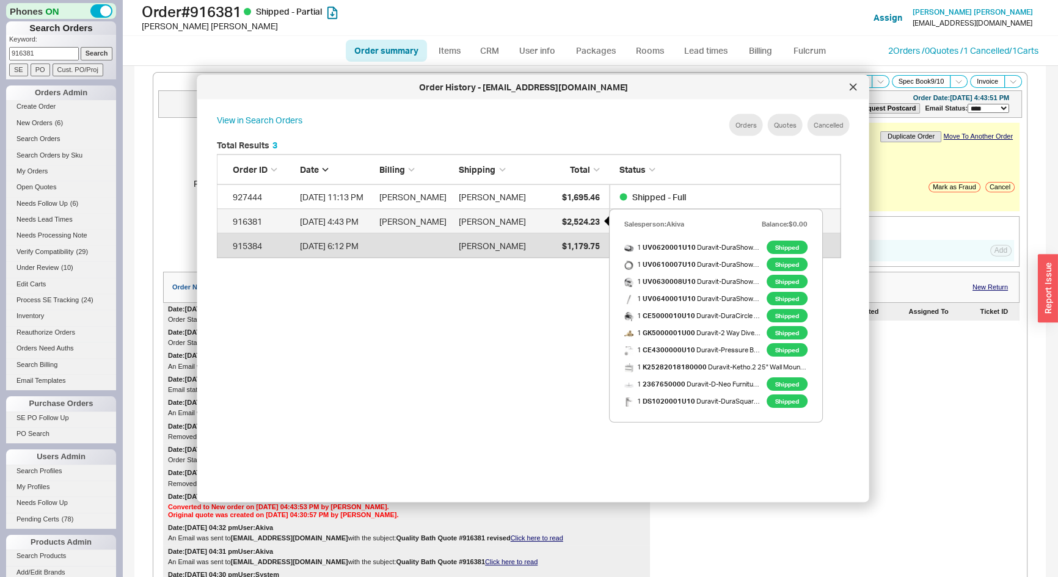
click at [579, 221] on span "$2,524.23" at bounding box center [581, 221] width 38 height 10
select select "*"
select select "LOW"
select select "3"
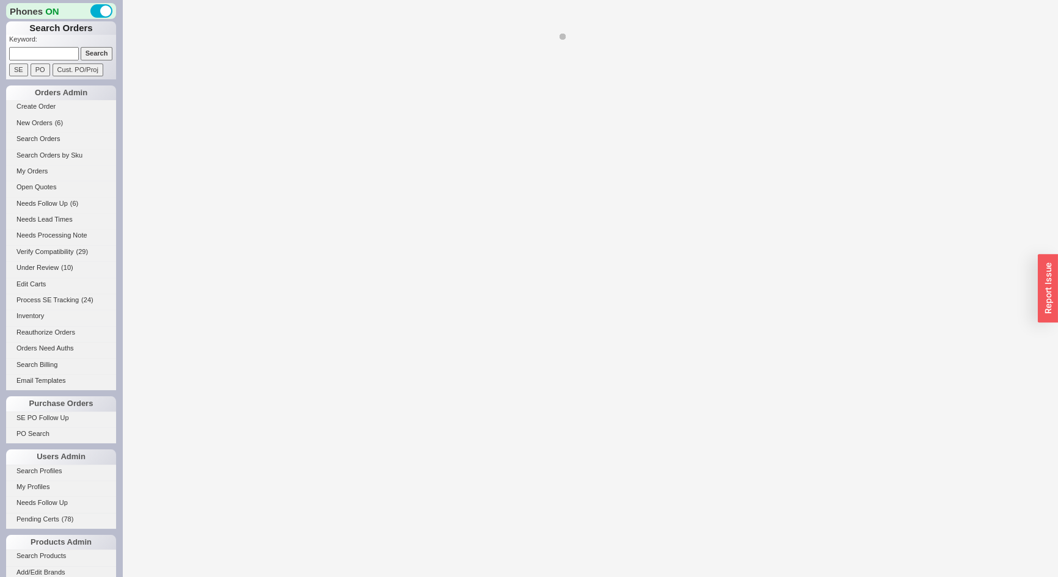
select select "*"
select select "LOW"
select select "3"
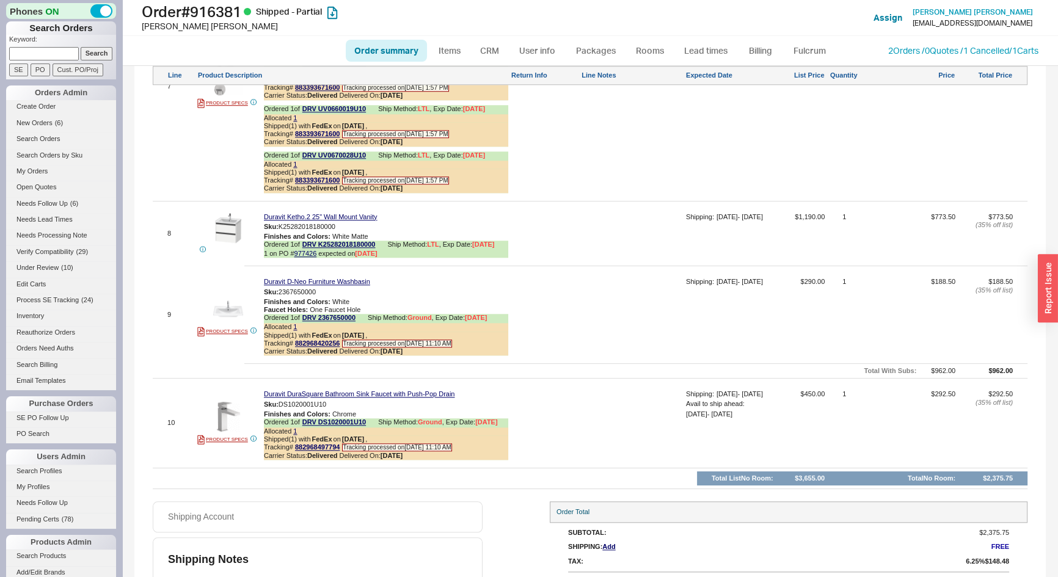
scroll to position [1545, 0]
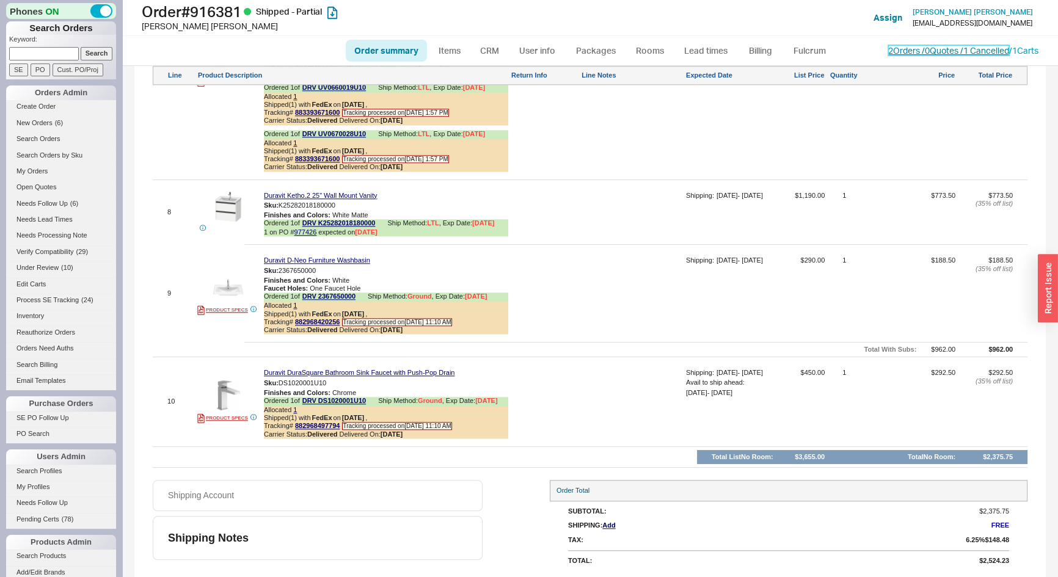
click at [903, 47] on link "2 Orders / 0 Quotes / 1 Cancelled" at bounding box center [949, 50] width 121 height 10
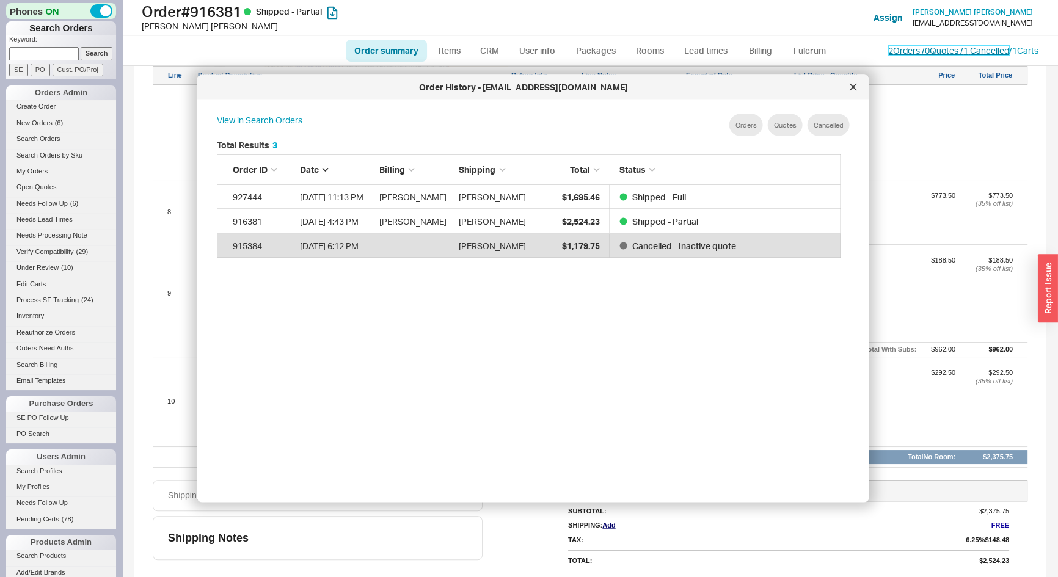
scroll to position [365, 636]
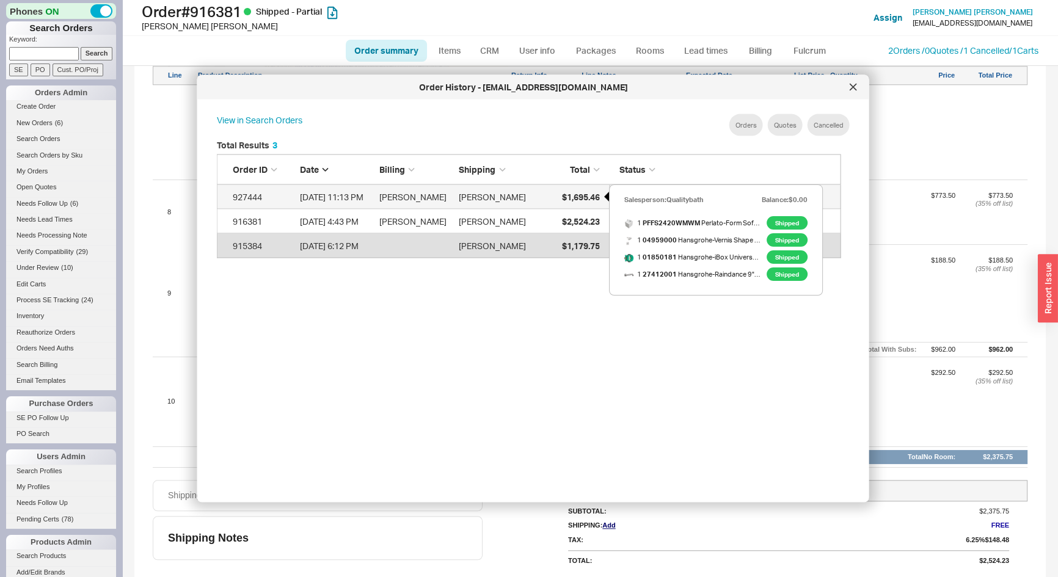
click at [583, 196] on span "$1,695.46" at bounding box center [581, 196] width 38 height 10
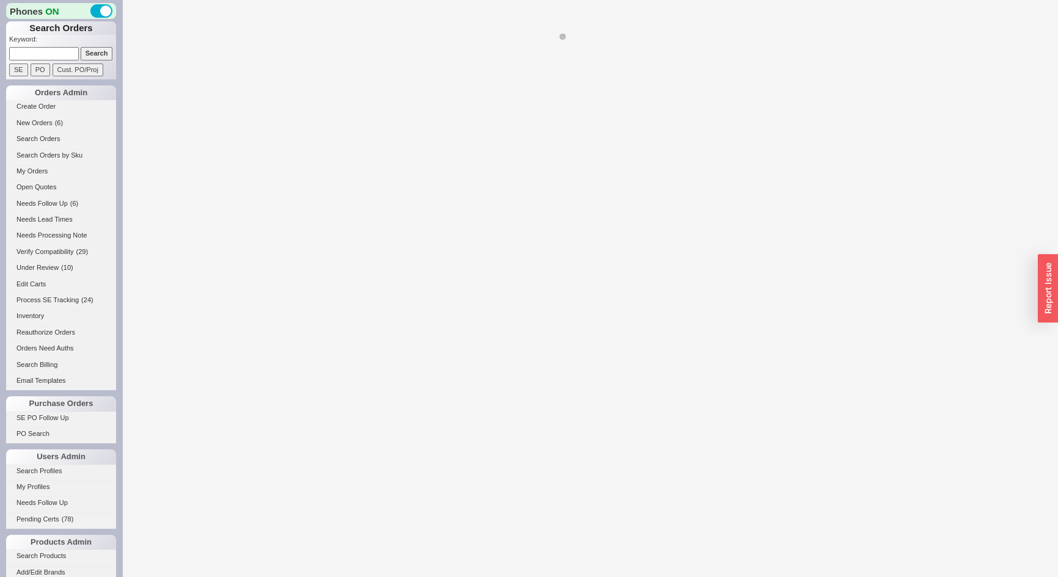
select select "LOW"
select select "3"
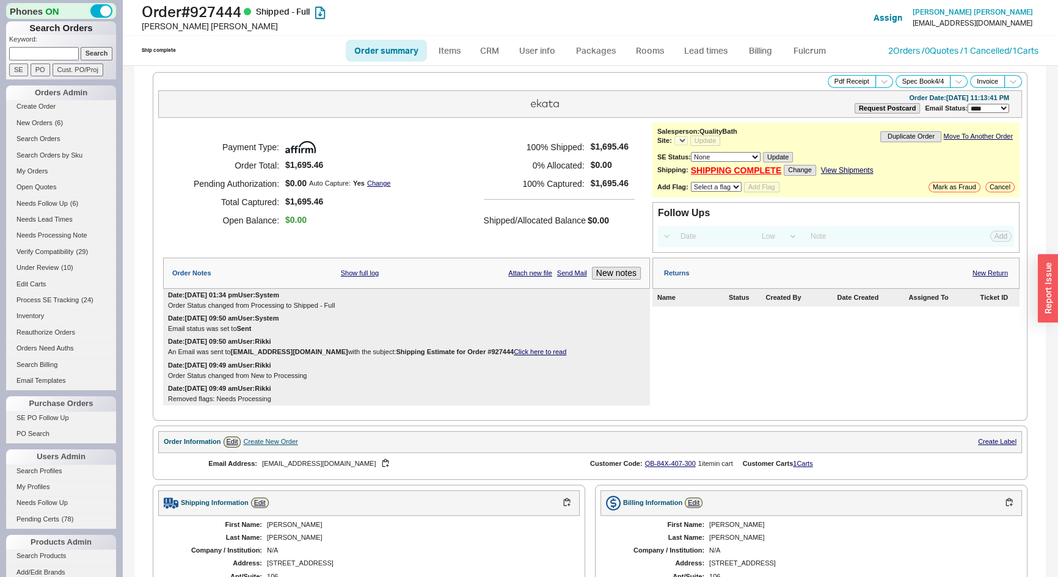
select select "*"
click at [896, 45] on link "2 Orders / 0 Quotes / 1 Cancelled" at bounding box center [949, 50] width 121 height 10
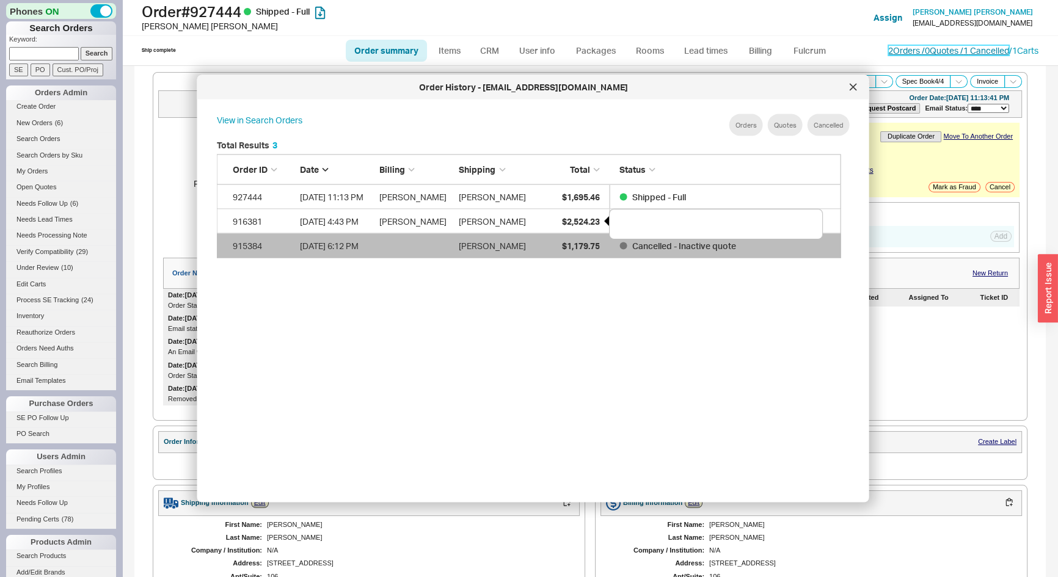
scroll to position [365, 636]
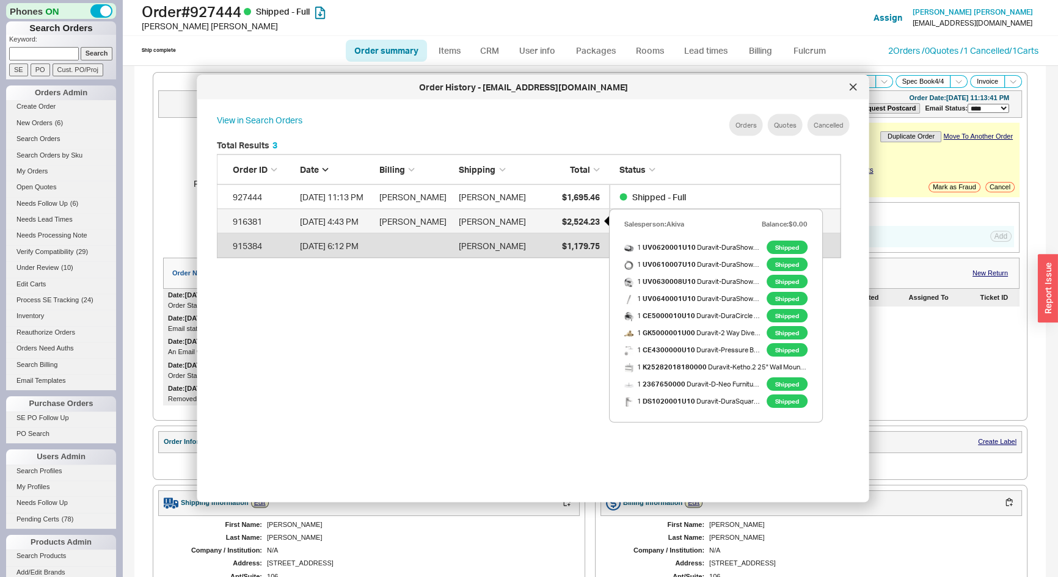
click at [541, 220] on div "$2,524.23" at bounding box center [568, 221] width 61 height 24
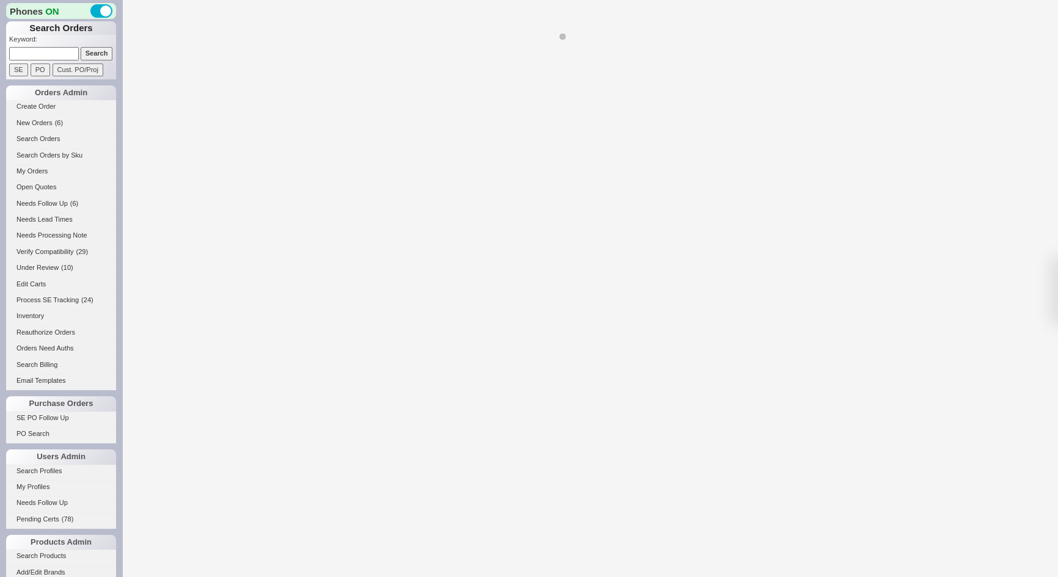
select select "*"
select select "LOW"
select select "3"
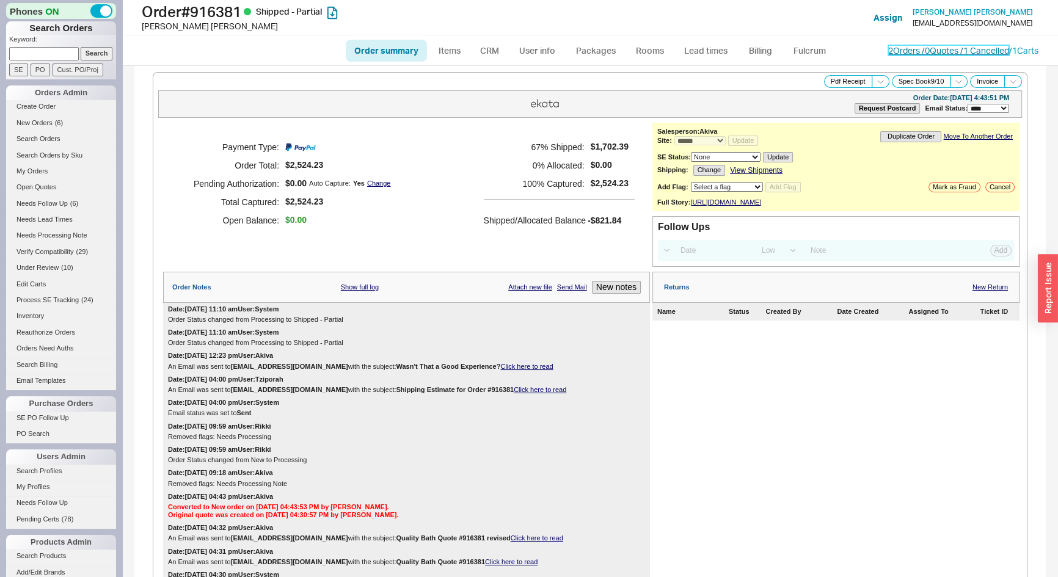
click at [891, 49] on link "2 Orders / 0 Quotes / 1 Cancelled" at bounding box center [949, 50] width 121 height 10
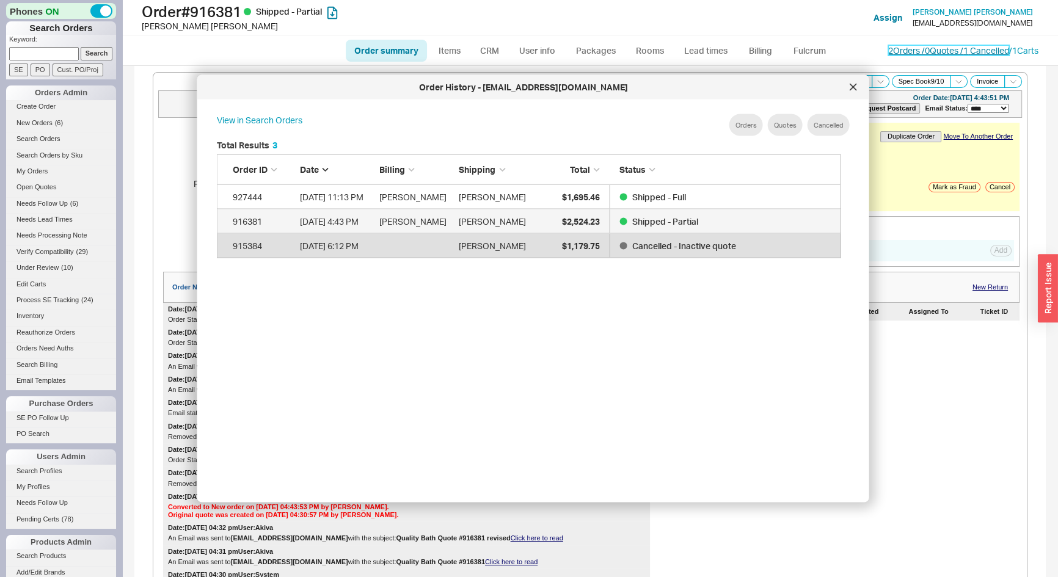
scroll to position [365, 636]
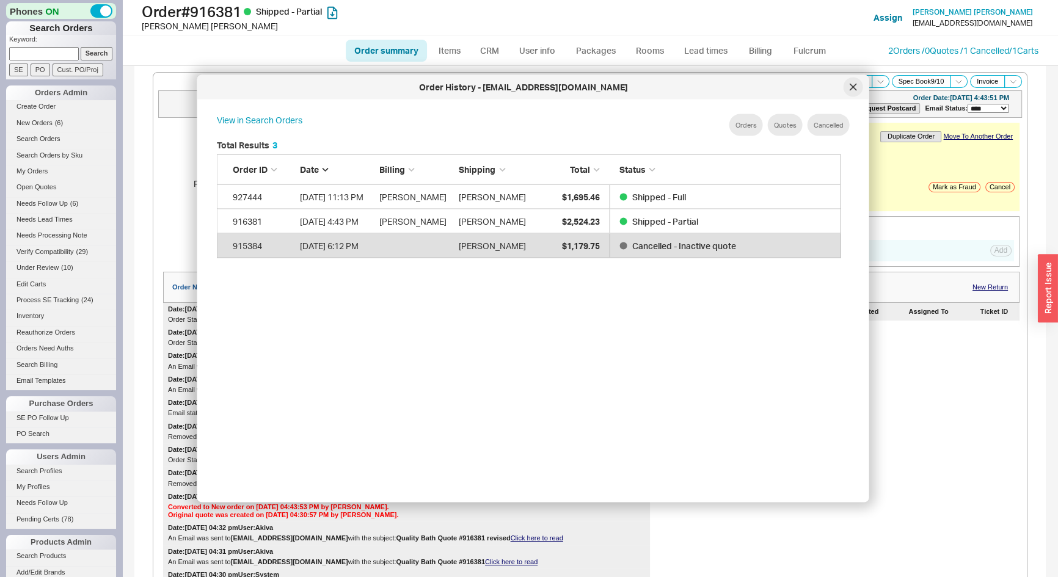
click at [852, 86] on icon at bounding box center [853, 87] width 6 height 6
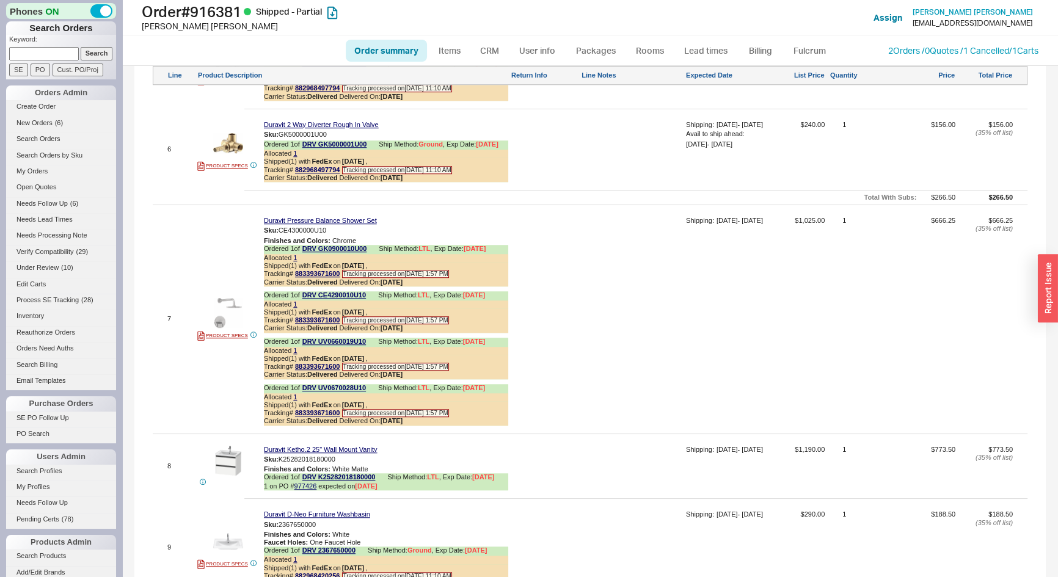
scroll to position [1388, 0]
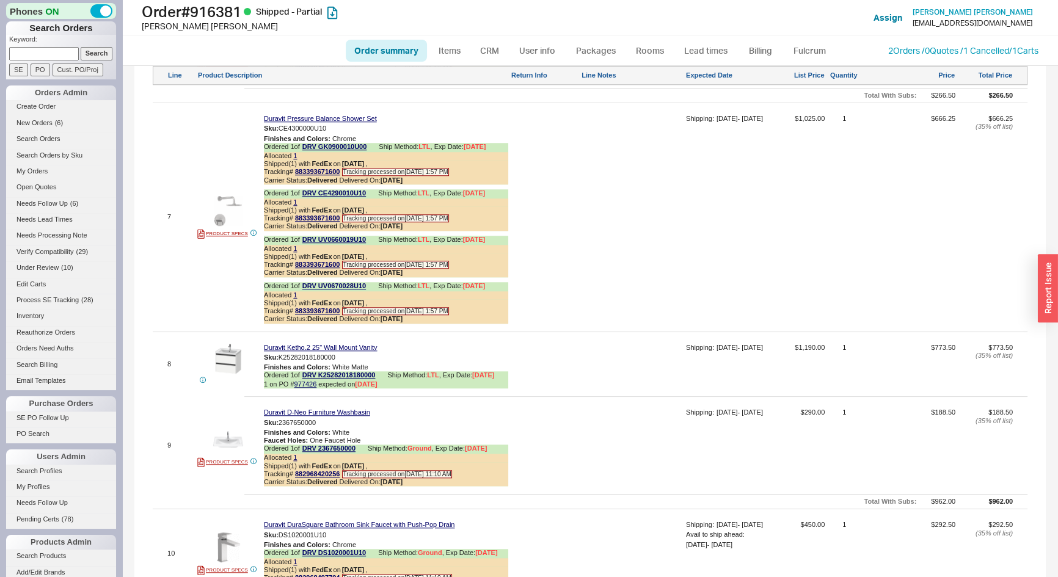
click at [21, 49] on input at bounding box center [44, 53] width 70 height 13
type input "933074"
click at [81, 47] on input "Search" at bounding box center [97, 53] width 32 height 13
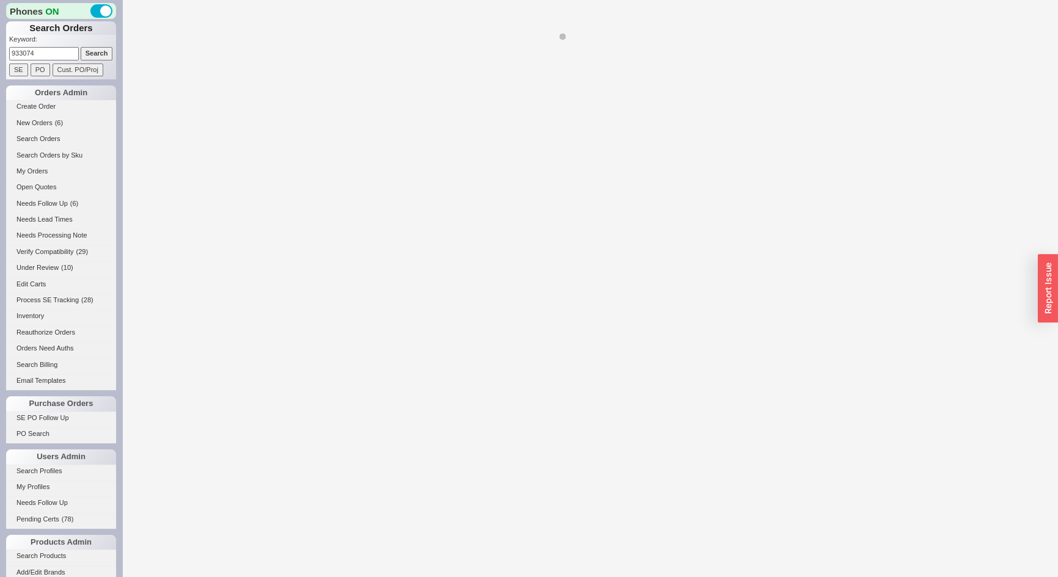
select select "*"
select select "LOW"
select select "3"
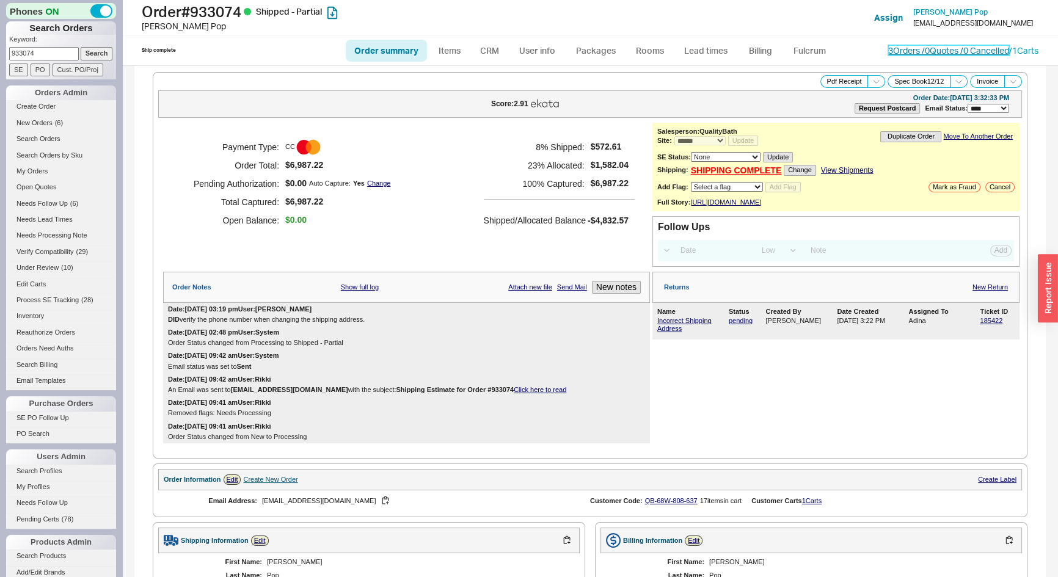
click at [889, 49] on link "3 Orders / 0 Quotes / 0 Cancelled" at bounding box center [949, 50] width 121 height 10
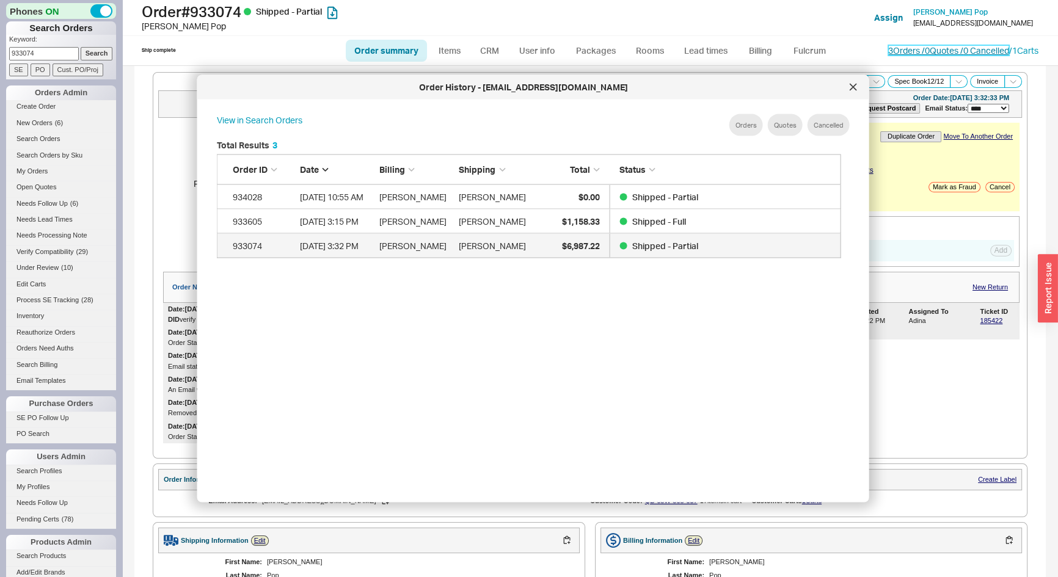
scroll to position [365, 636]
click at [854, 86] on icon at bounding box center [853, 87] width 6 height 6
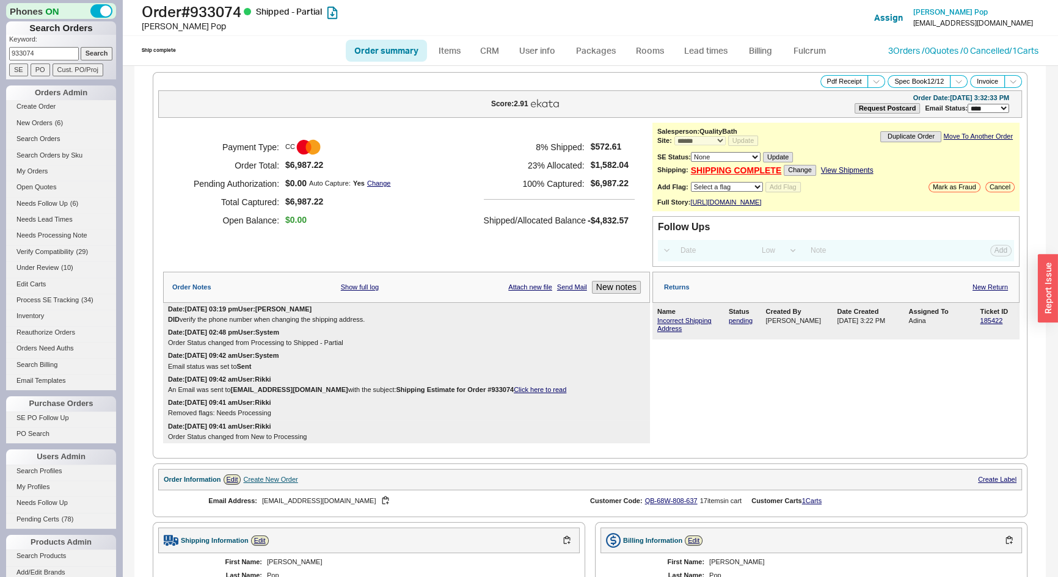
drag, startPoint x: 55, startPoint y: 51, endPoint x: 0, endPoint y: 70, distance: 58.4
click at [0, 70] on div "Phones ON Search Orders Keyword: 933074 Search SE PO Cust. PO/Proj Orders Admin…" at bounding box center [61, 288] width 122 height 577
type input "899763"
click at [81, 47] on input "Search" at bounding box center [97, 53] width 32 height 13
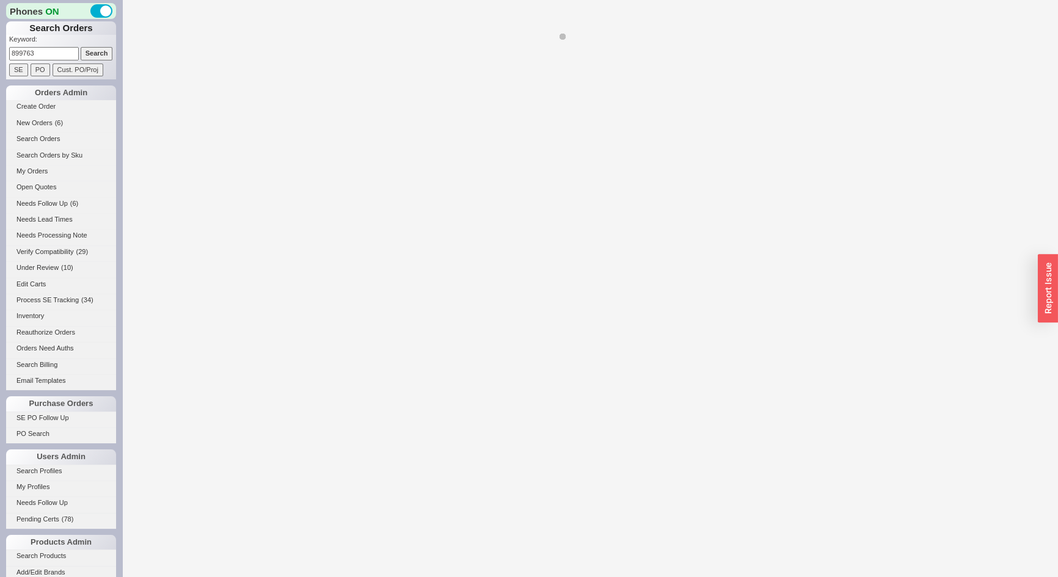
select select "*"
select select "LOW"
select select "3"
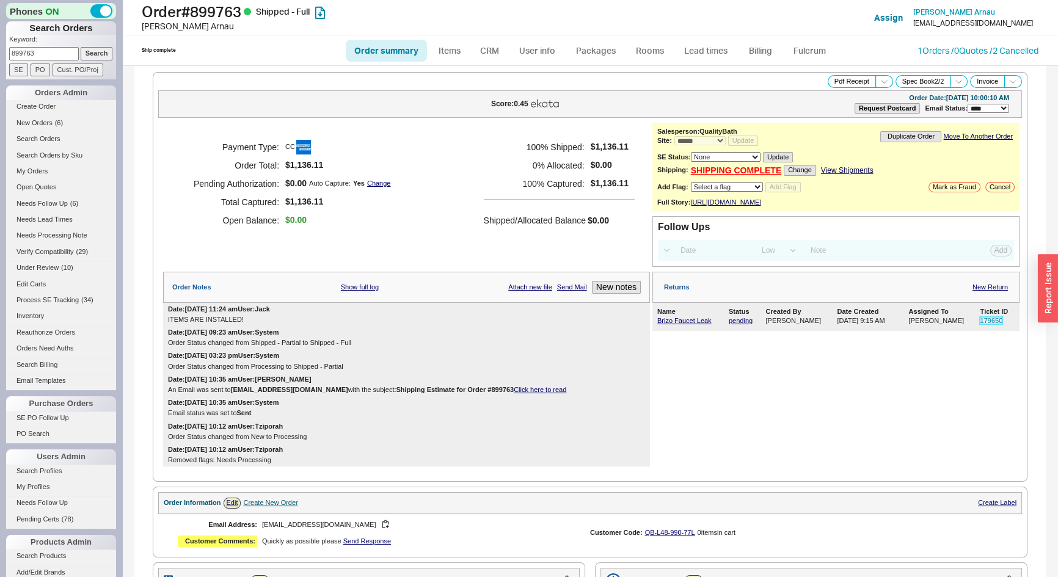
click at [991, 324] on link "179650" at bounding box center [991, 320] width 23 height 7
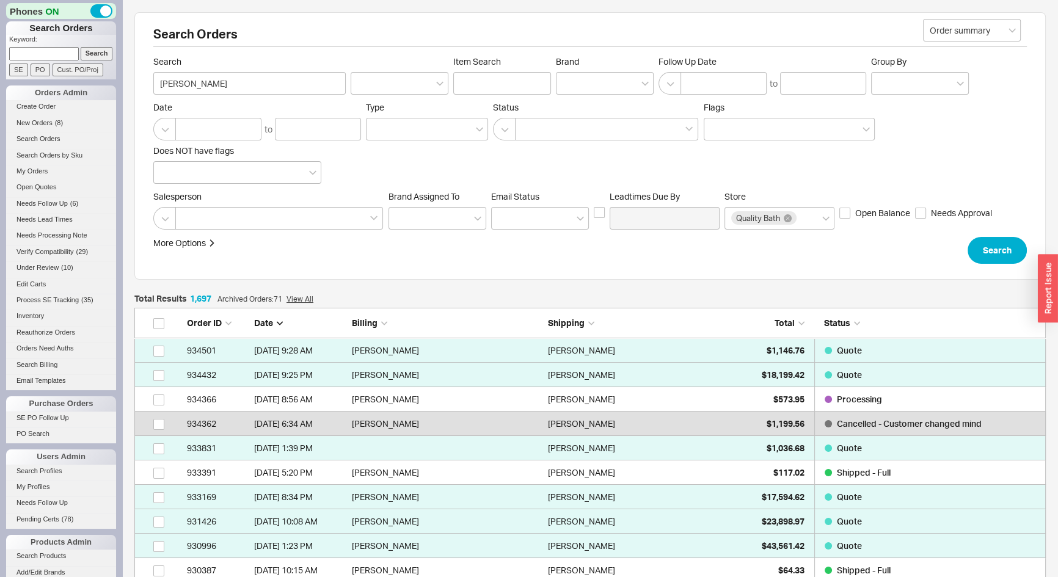
scroll to position [41502, 903]
click at [51, 49] on input at bounding box center [44, 53] width 70 height 13
type input "919948"
click at [81, 47] on input "Search" at bounding box center [97, 53] width 32 height 13
type input "919948"
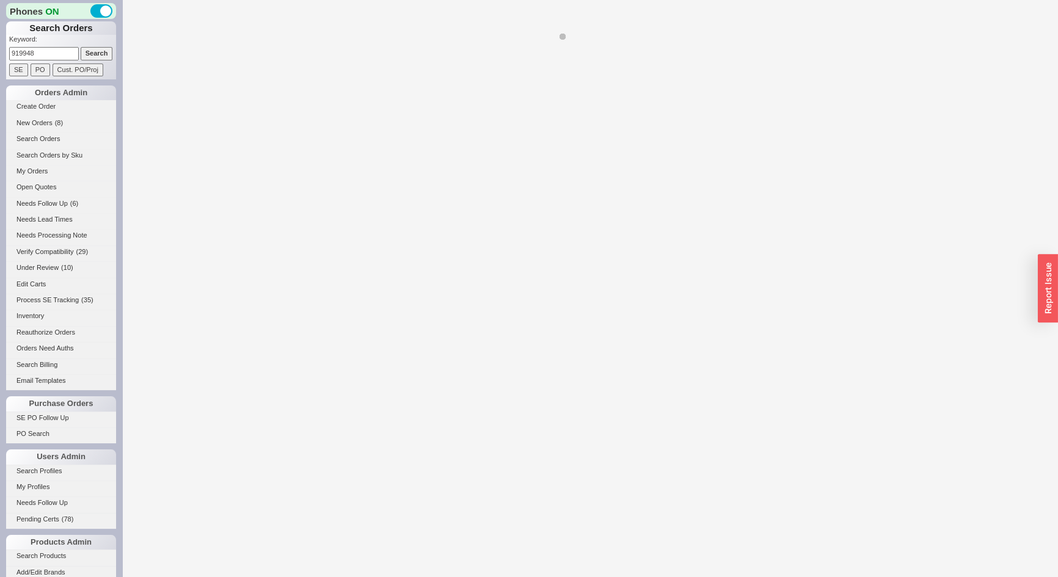
select select "*"
select select "LOW"
select select "3"
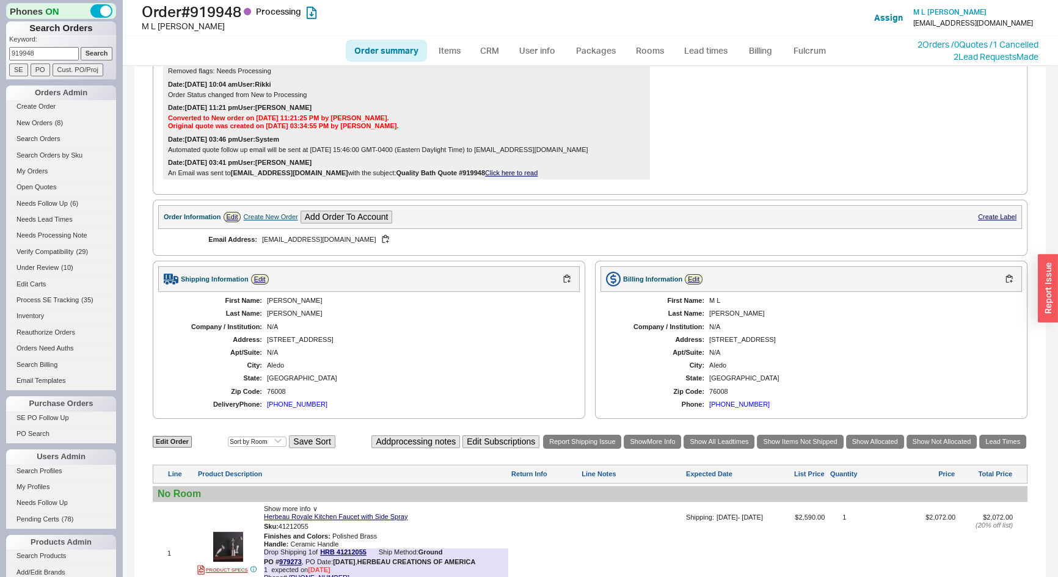
scroll to position [166, 0]
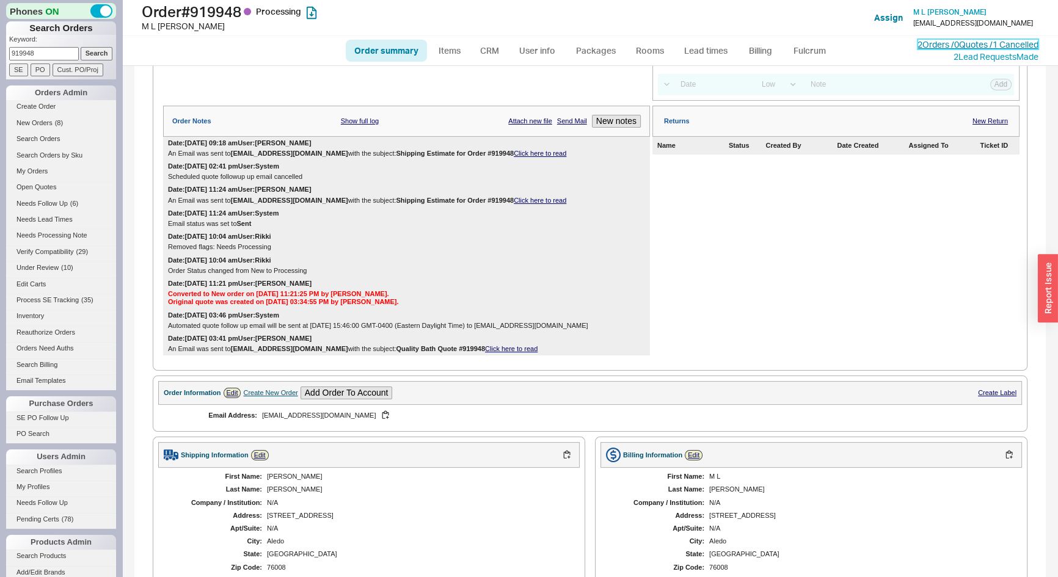
click at [936, 43] on link "2 Orders / 0 Quotes / 1 Cancelled" at bounding box center [978, 44] width 121 height 10
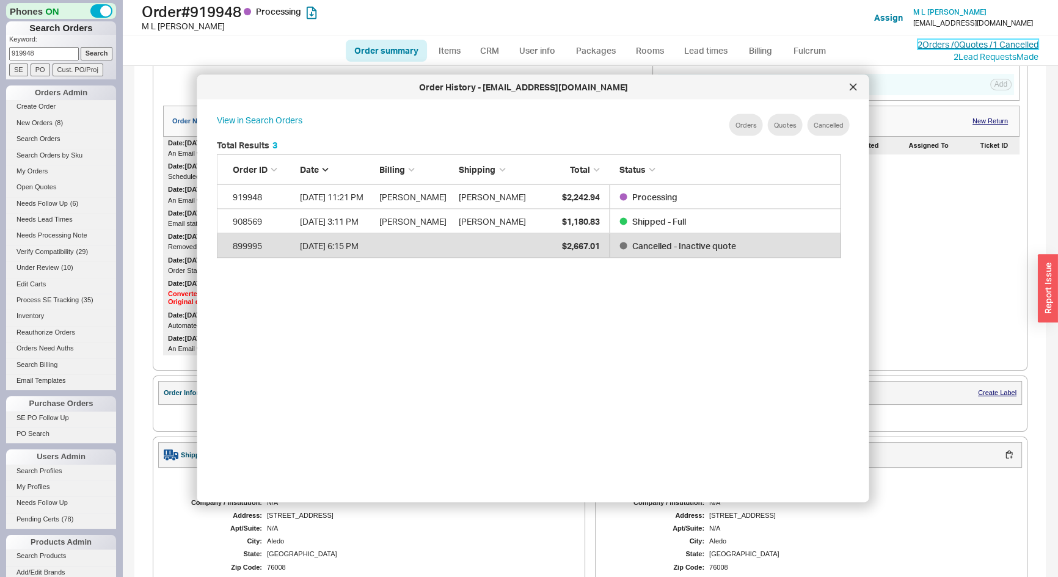
scroll to position [365, 636]
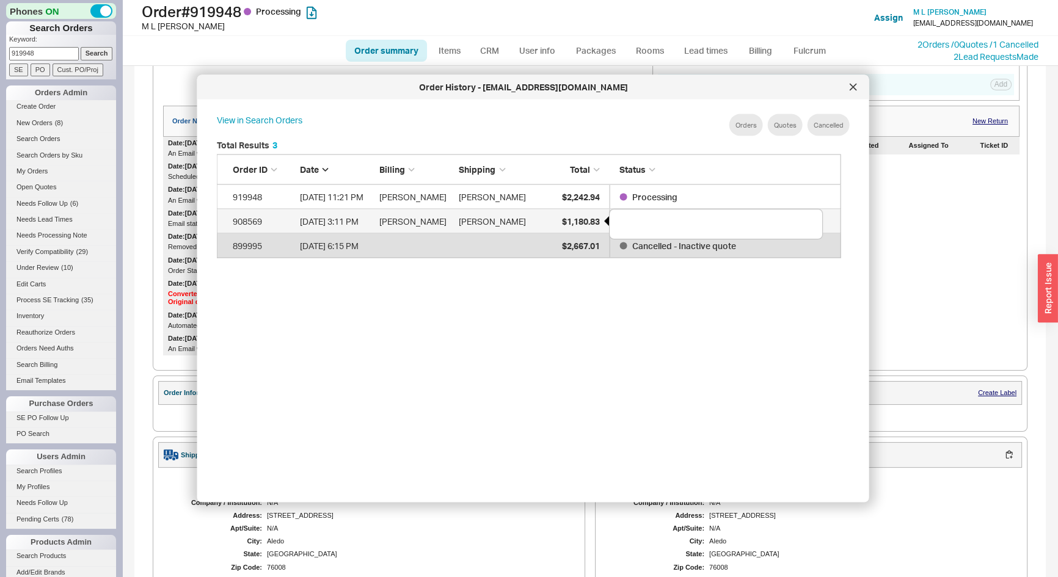
click at [574, 214] on div "$1,180.83" at bounding box center [568, 221] width 61 height 24
drag, startPoint x: 40, startPoint y: 52, endPoint x: 0, endPoint y: 61, distance: 41.4
click at [0, 61] on div "Phones ON Search Orders Keyword: 919948 Search SE PO Cust. PO/Proj Orders Admin…" at bounding box center [61, 288] width 122 height 577
type input "932225"
click at [81, 47] on input "Search" at bounding box center [97, 53] width 32 height 13
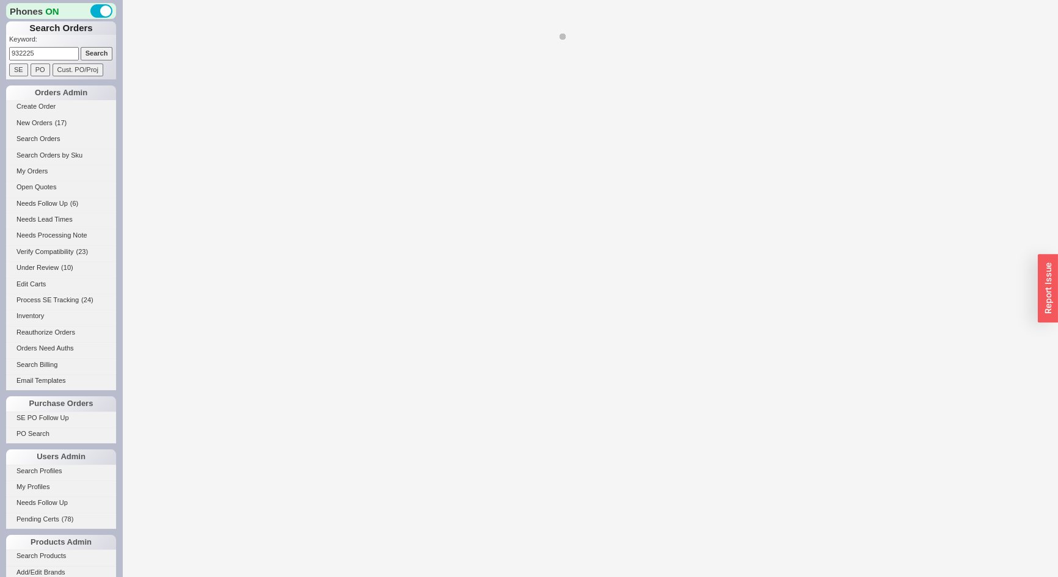
select select "*"
select select "LOW"
select select "3"
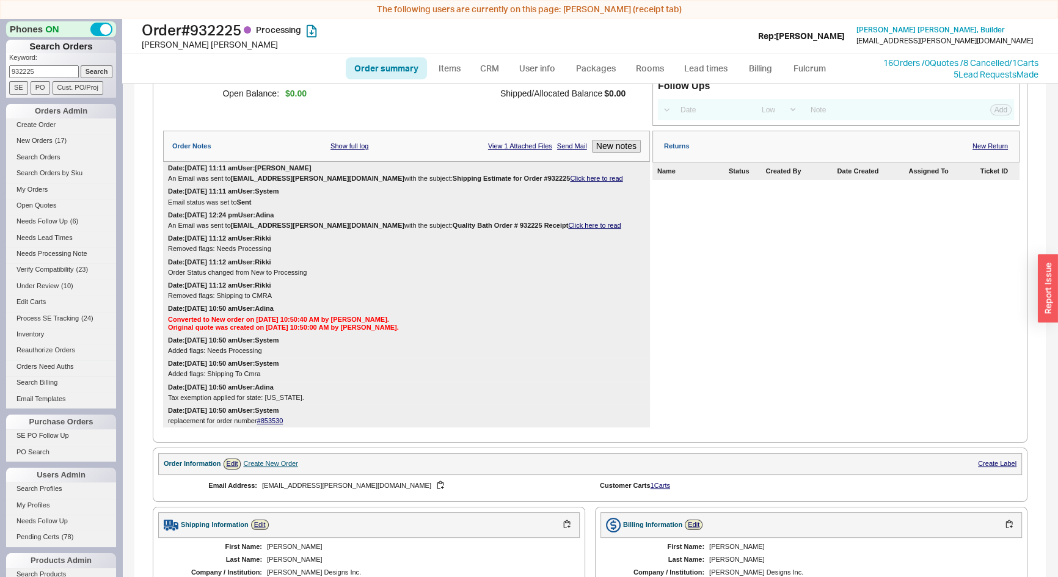
scroll to position [139, 0]
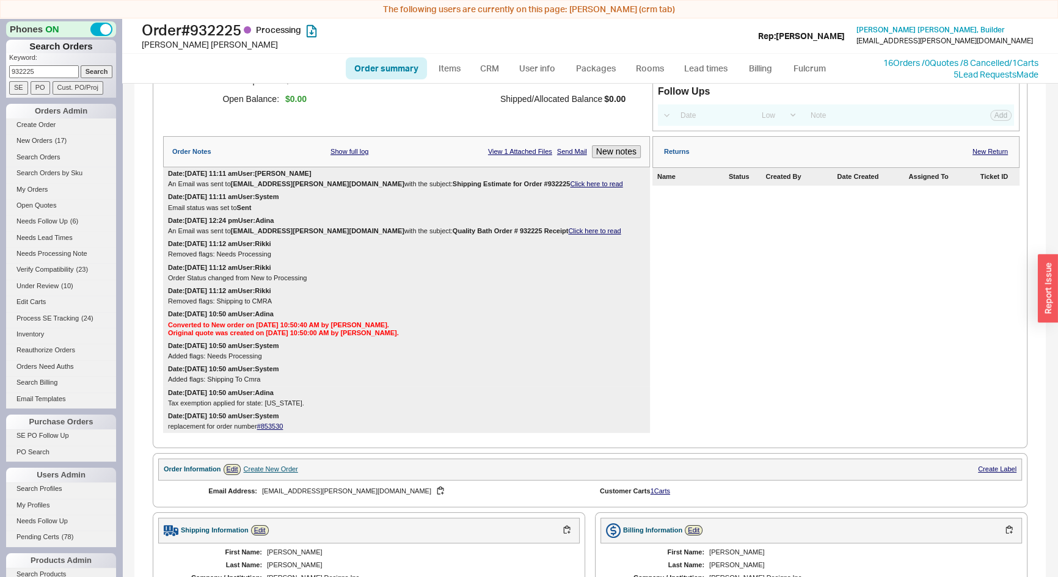
click at [39, 67] on input "932225" at bounding box center [44, 71] width 70 height 13
click at [40, 67] on input "932225" at bounding box center [44, 71] width 70 height 13
type input "932624"
click at [81, 65] on input "Search" at bounding box center [97, 71] width 32 height 13
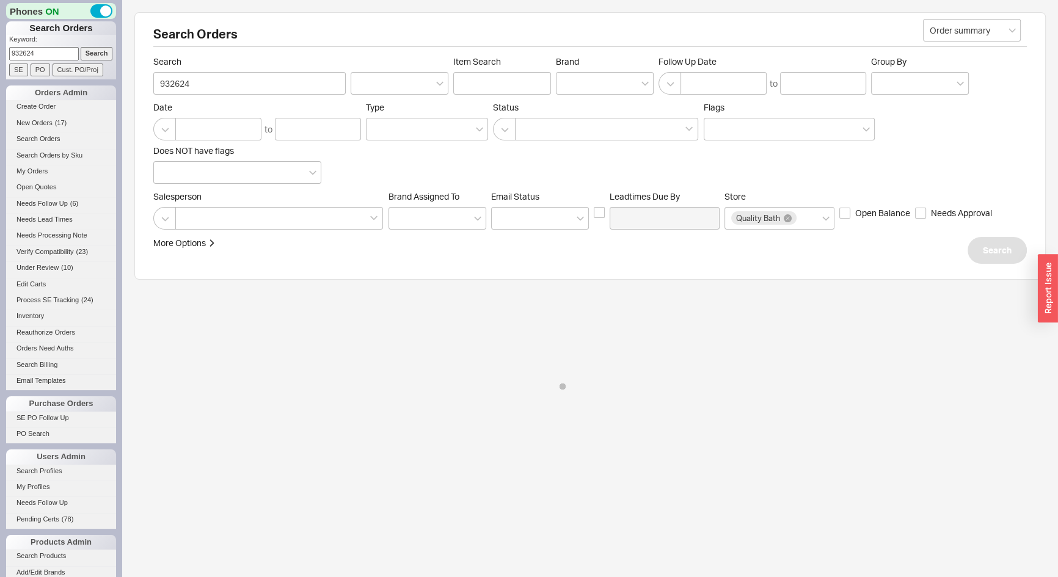
select select "*"
select select "LOW"
select select "3"
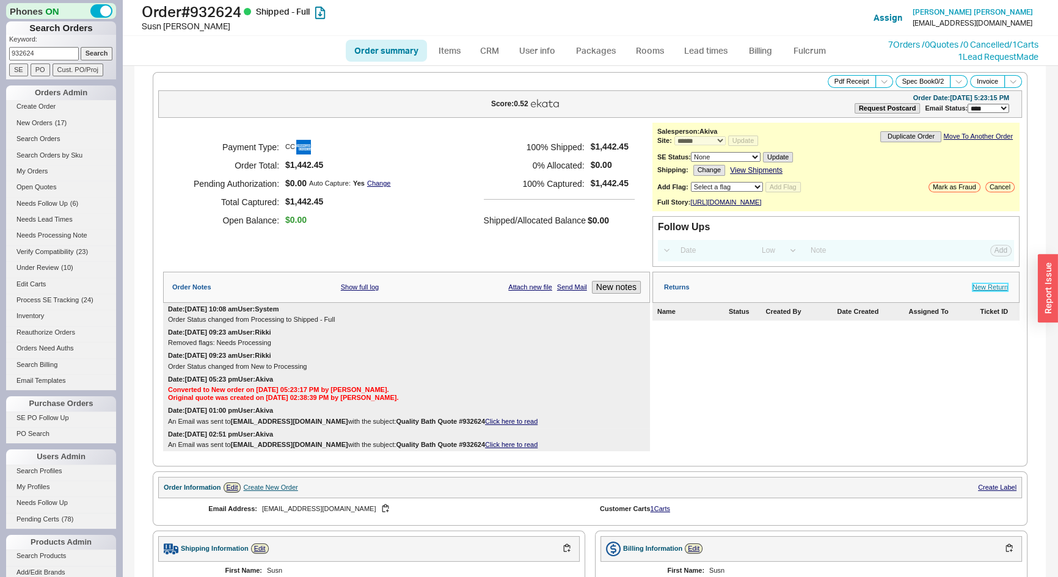
click at [981, 291] on link "New Return" at bounding box center [990, 288] width 35 height 8
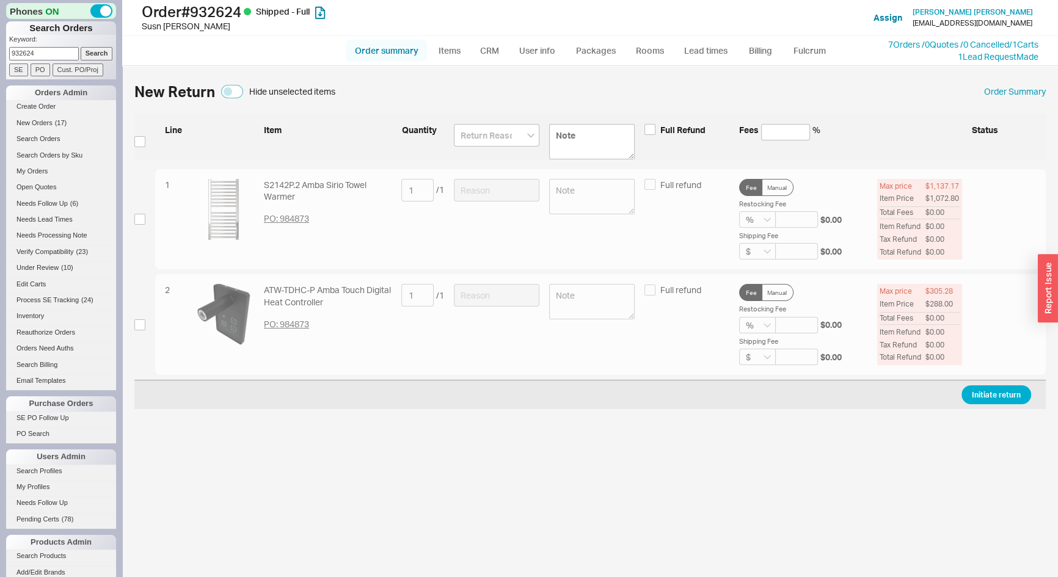
click at [361, 55] on link "Order summary" at bounding box center [386, 51] width 81 height 22
select select "*"
select select "LOW"
select select "3"
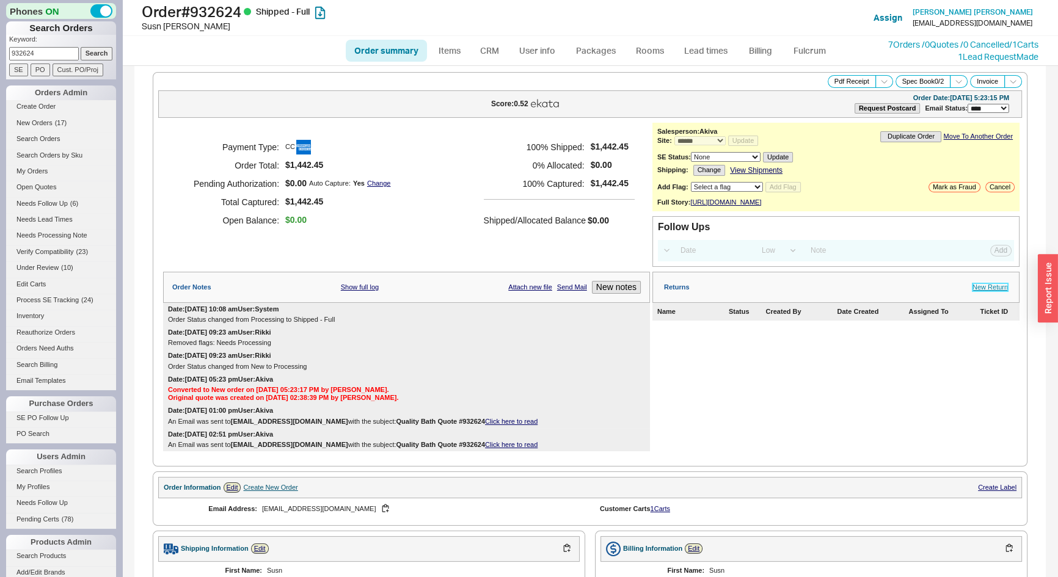
click at [984, 291] on link "New Return" at bounding box center [990, 288] width 35 height 8
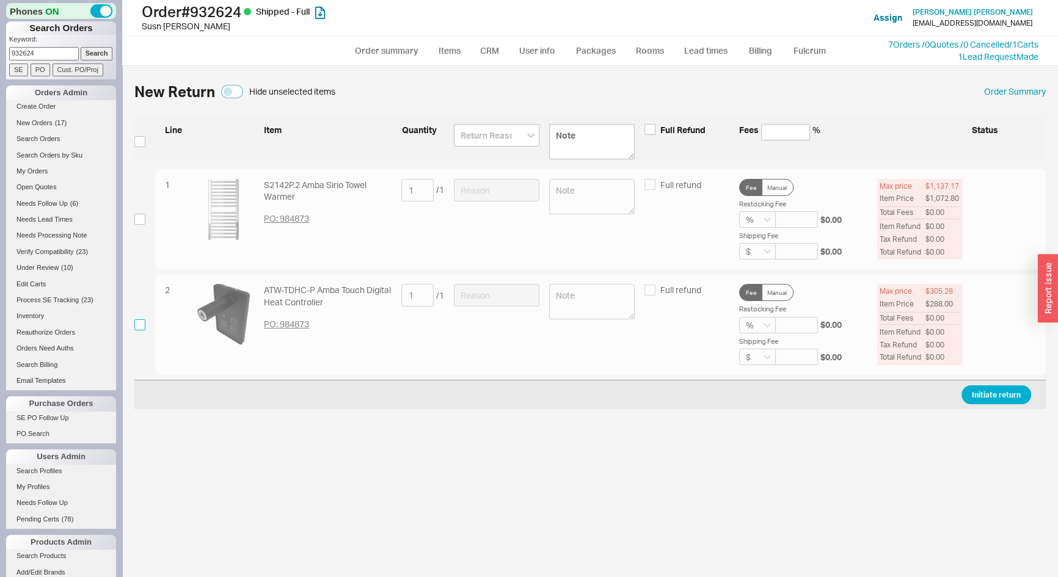
click at [137, 320] on input "checkbox" at bounding box center [139, 325] width 11 height 11
checkbox input "true"
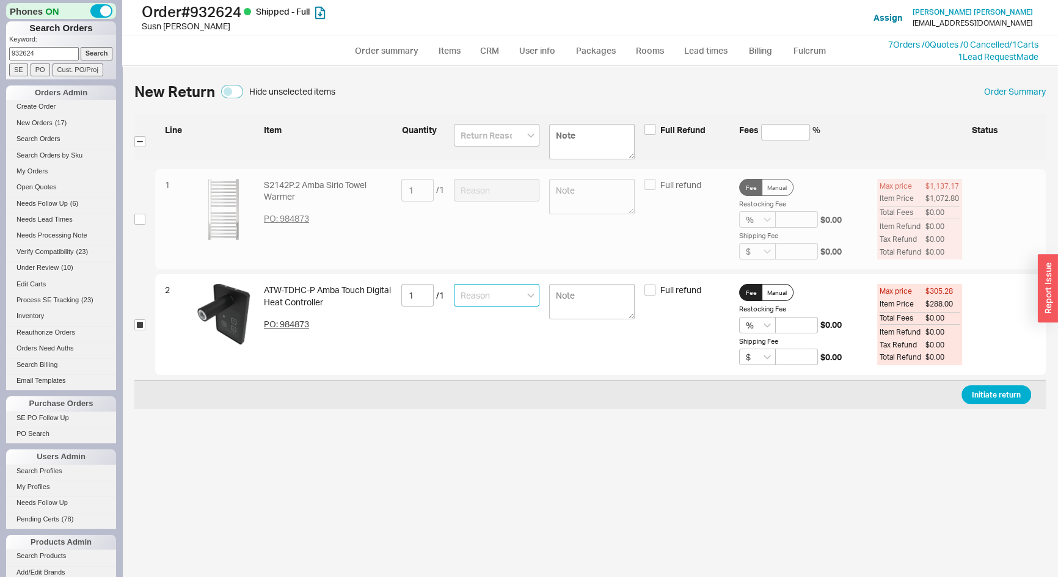
click at [517, 296] on input at bounding box center [497, 295] width 86 height 23
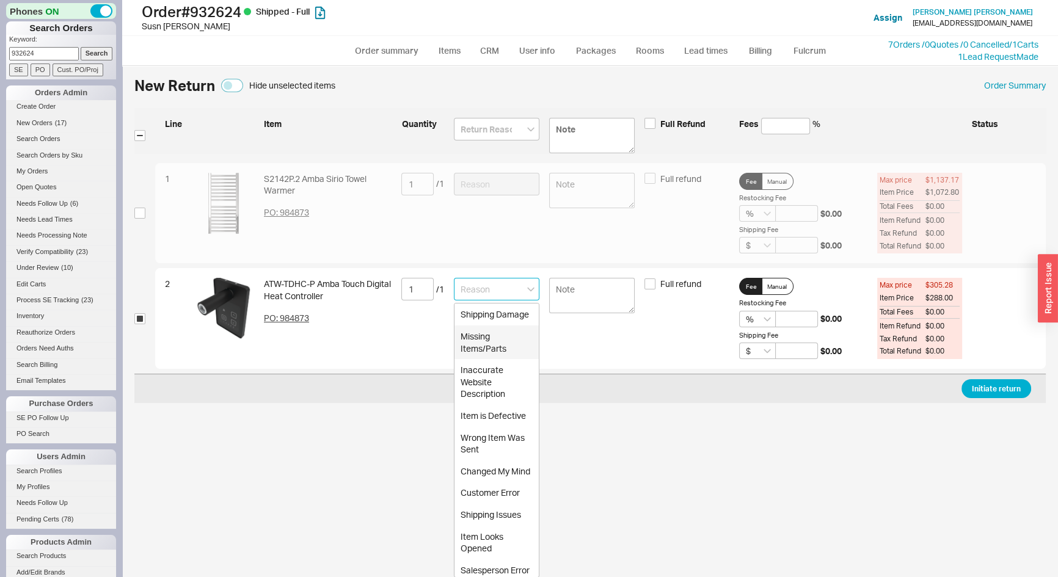
click at [477, 353] on div "Missing Items/Parts" at bounding box center [497, 343] width 84 height 34
type input "Missing Items/Parts"
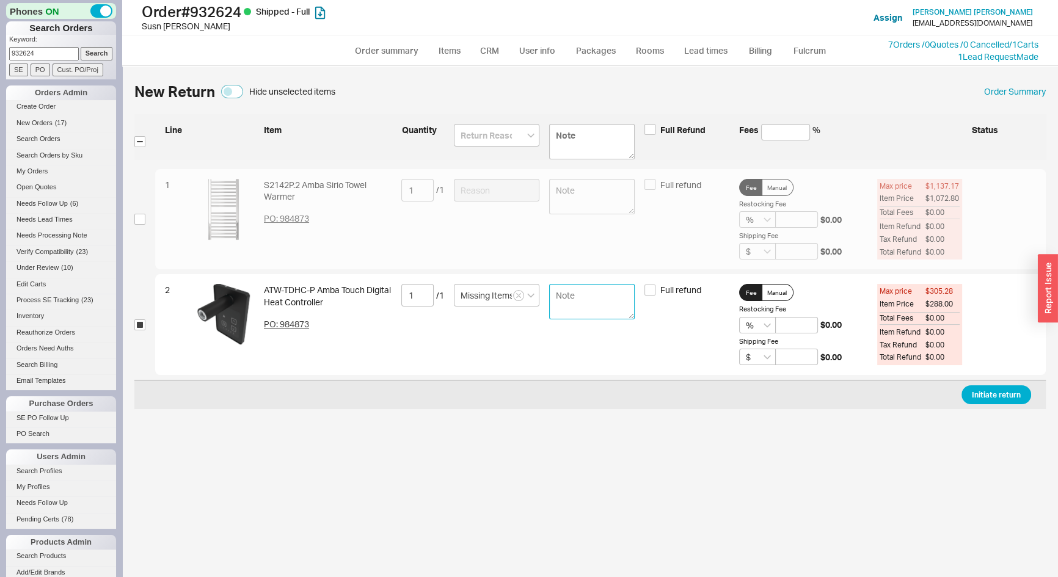
click at [560, 312] on textarea at bounding box center [592, 301] width 86 height 35
type textarea "y"
type textarea "this was not in the box with the warmer, only got one box"
click at [992, 397] on button "Initiate return" at bounding box center [997, 395] width 70 height 19
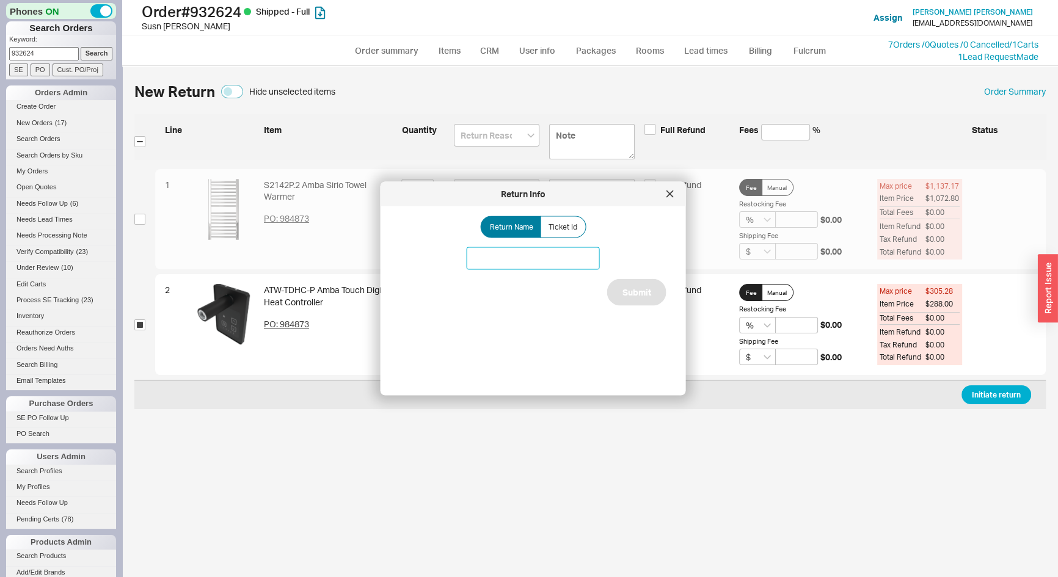
click at [489, 257] on input at bounding box center [533, 258] width 133 height 23
type input "amba digital heat controller"
click at [647, 301] on button "Submit" at bounding box center [636, 292] width 59 height 27
select select "*"
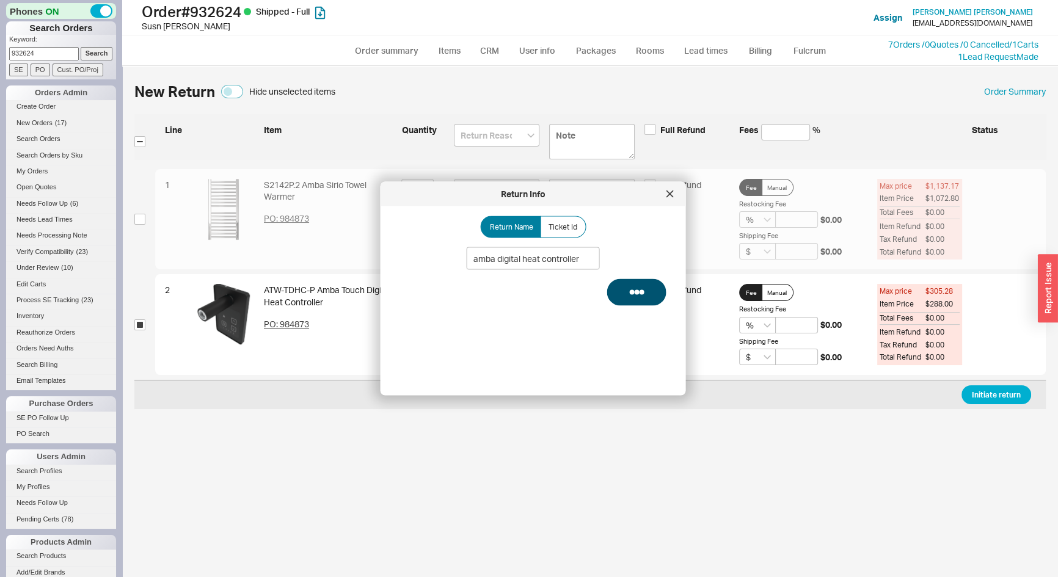
select select "LOW"
select select "3"
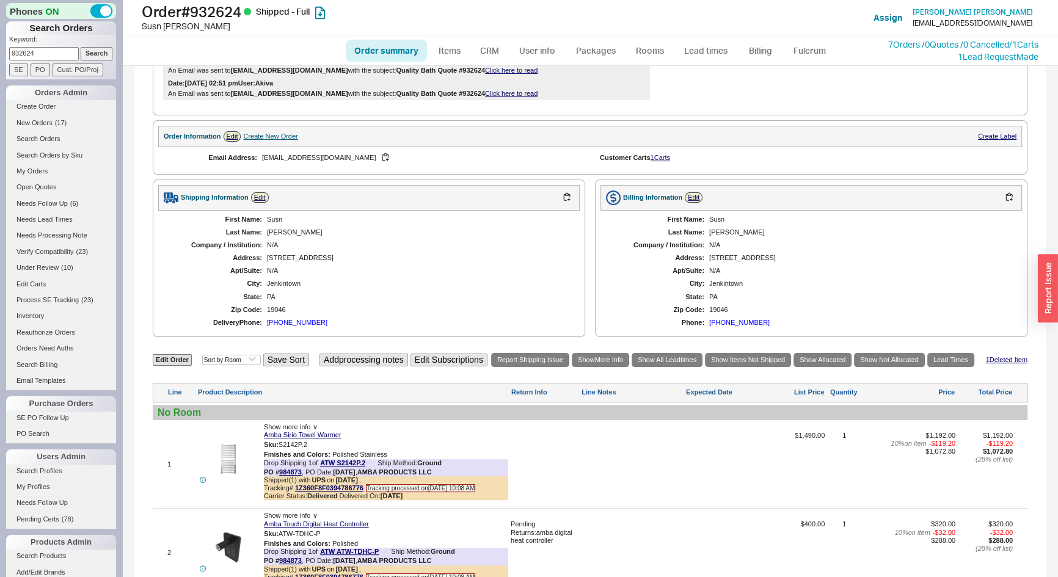
scroll to position [147, 0]
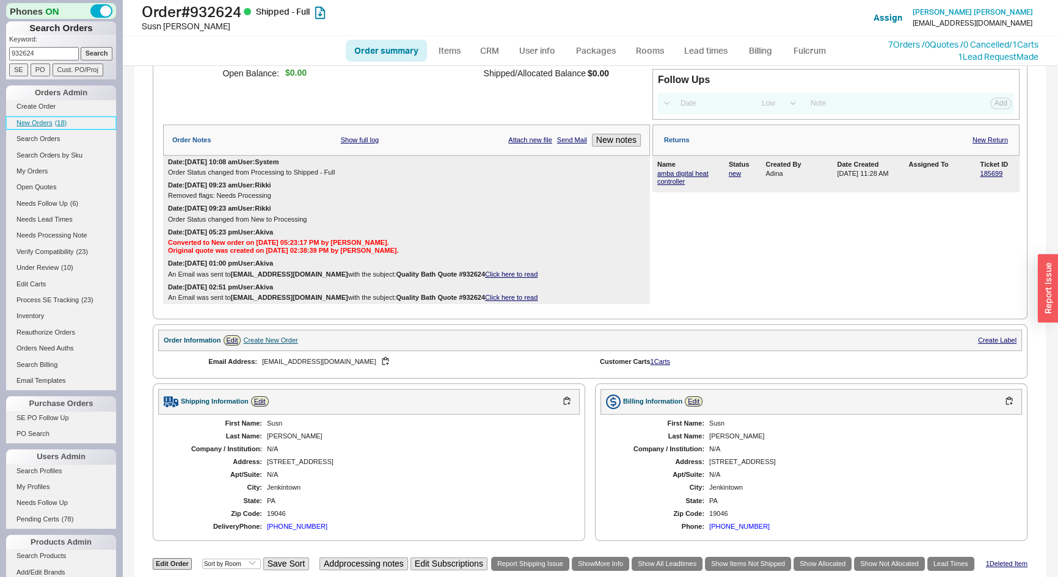
click at [47, 122] on span "New Orders" at bounding box center [34, 122] width 36 height 7
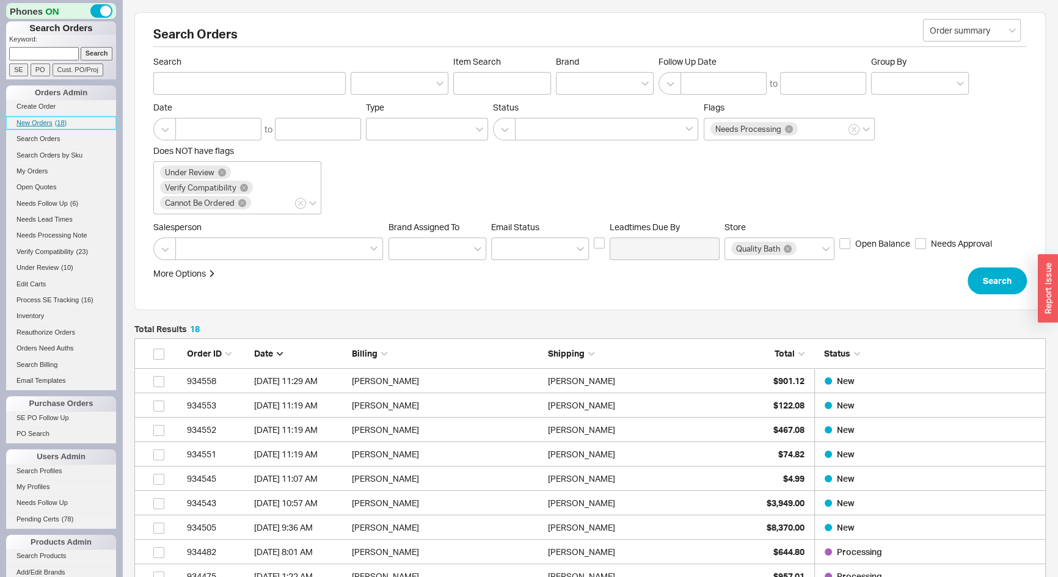
click at [54, 122] on link "New Orders ( 18 )" at bounding box center [61, 123] width 110 height 13
drag, startPoint x: 24, startPoint y: 52, endPoint x: 23, endPoint y: 58, distance: 6.2
click at [24, 52] on input at bounding box center [44, 53] width 70 height 13
type input "841152"
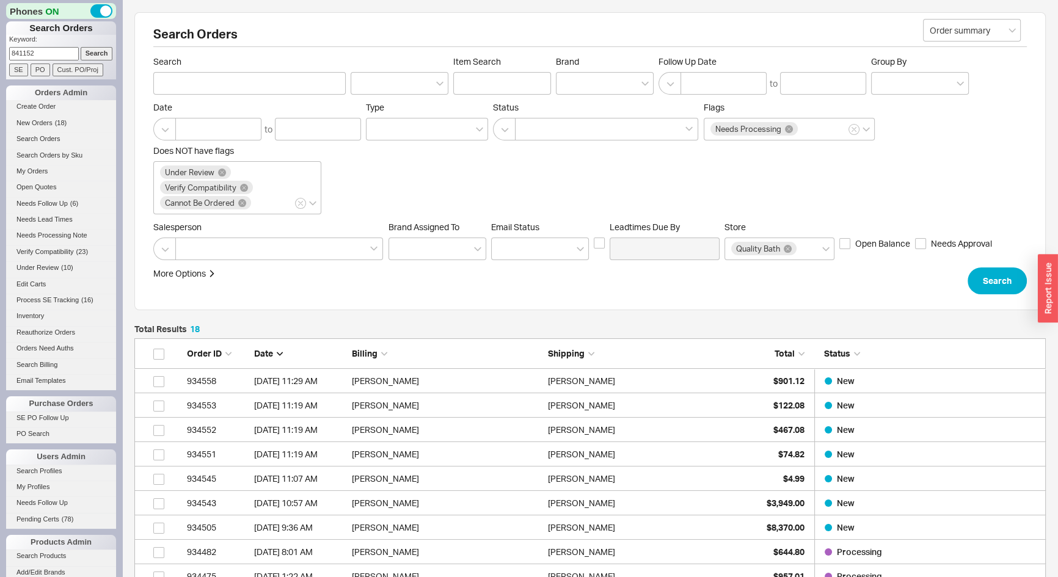
click at [81, 47] on input "Search" at bounding box center [97, 53] width 32 height 13
type input "841152"
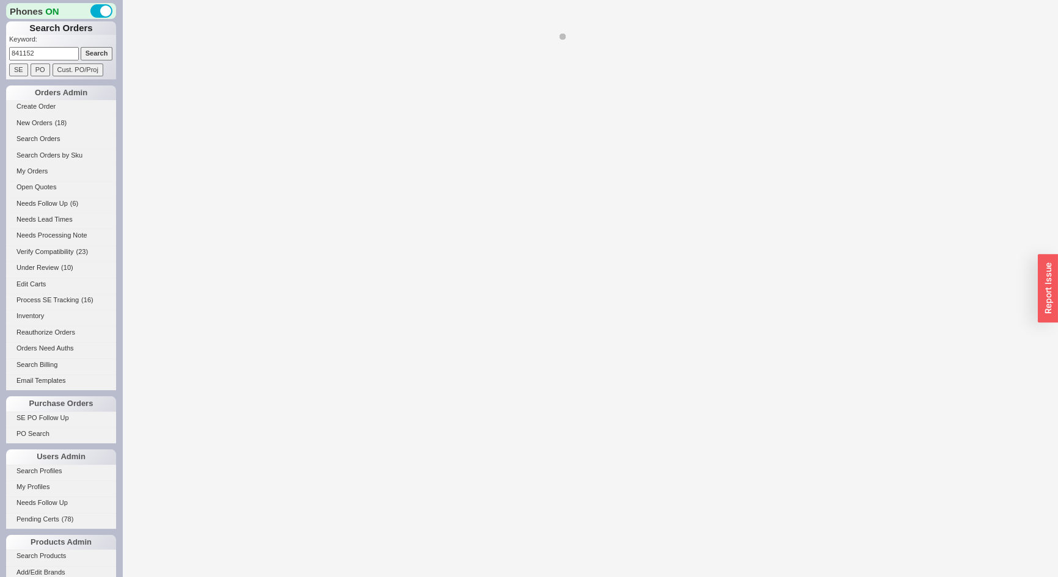
select select "*"
select select "LOW"
select select "3"
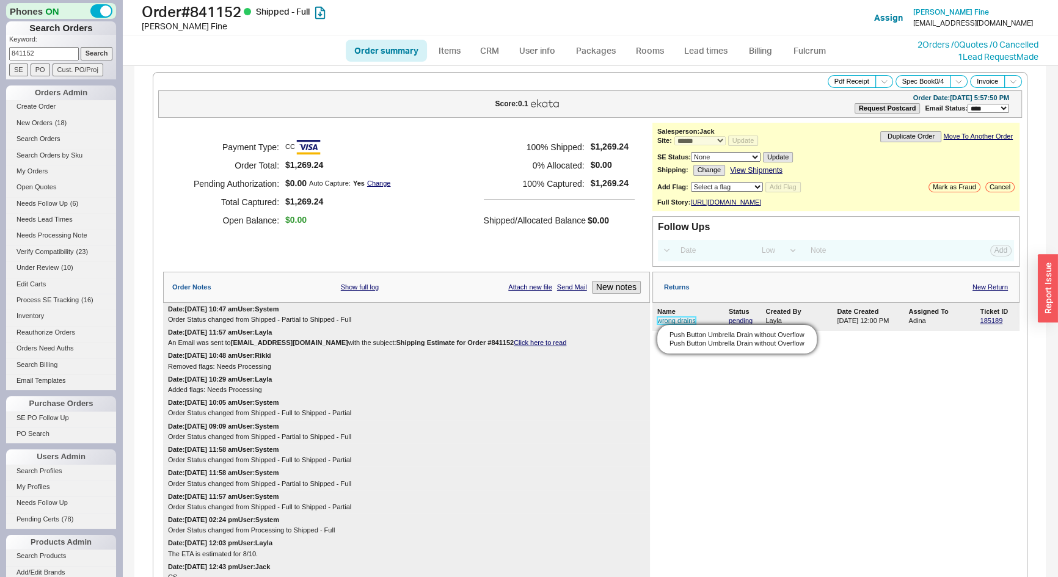
click at [668, 324] on link "wrong drains" at bounding box center [677, 320] width 38 height 7
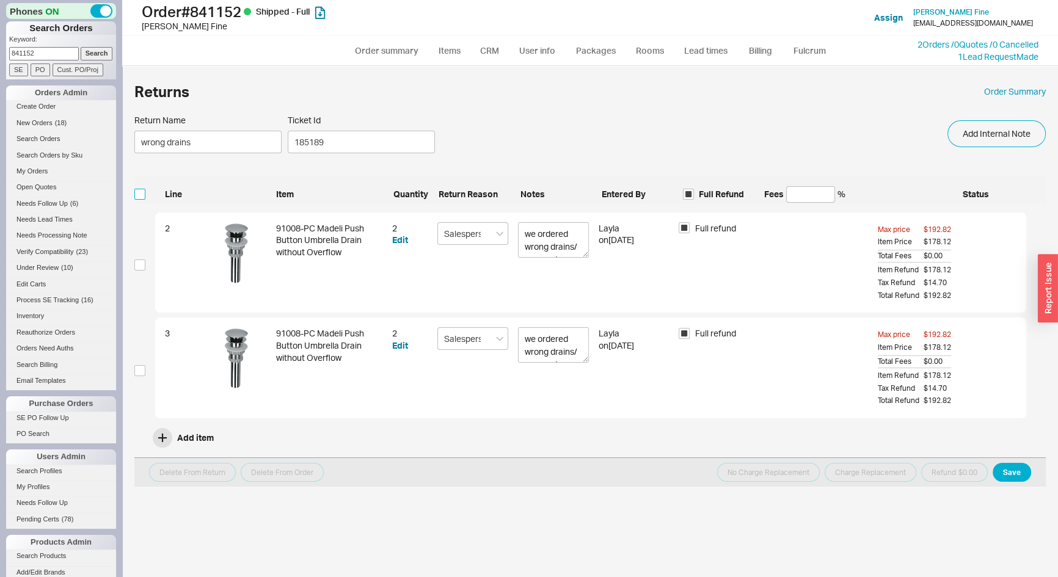
click at [141, 194] on input "checkbox" at bounding box center [139, 194] width 11 height 11
checkbox input "true"
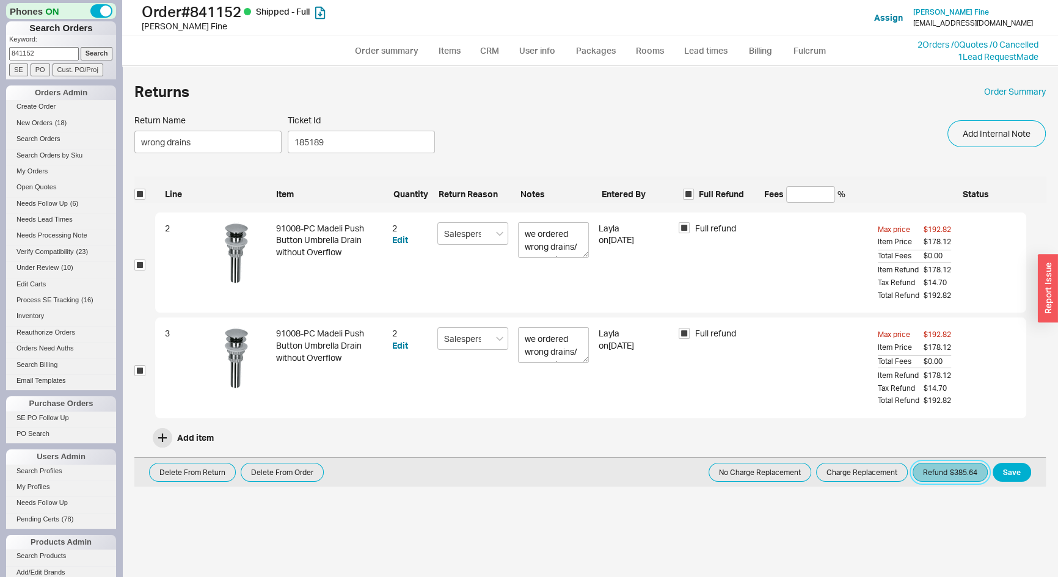
click at [941, 477] on button "Refund $385.64" at bounding box center [950, 472] width 75 height 19
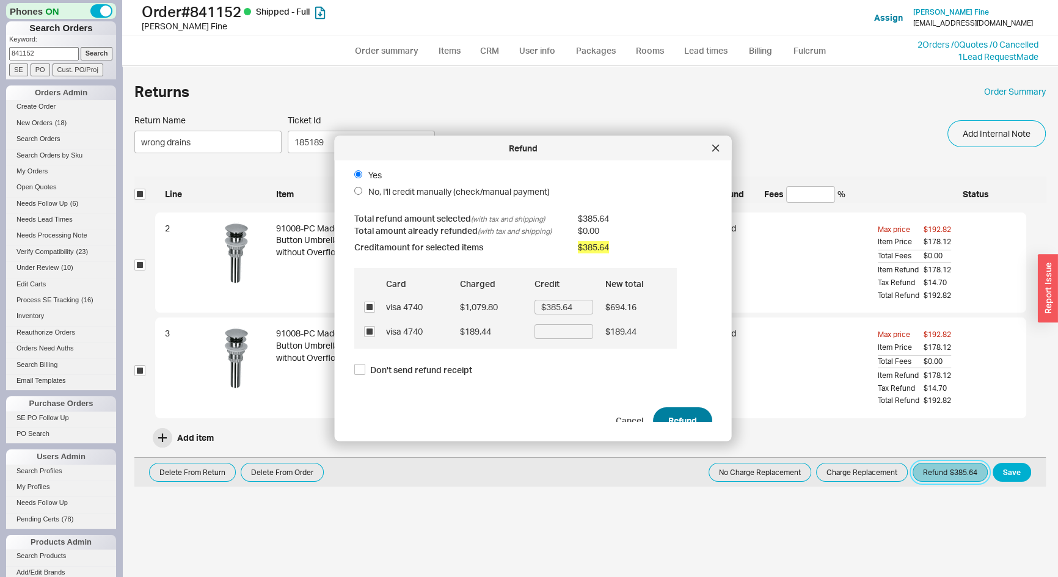
scroll to position [32, 0]
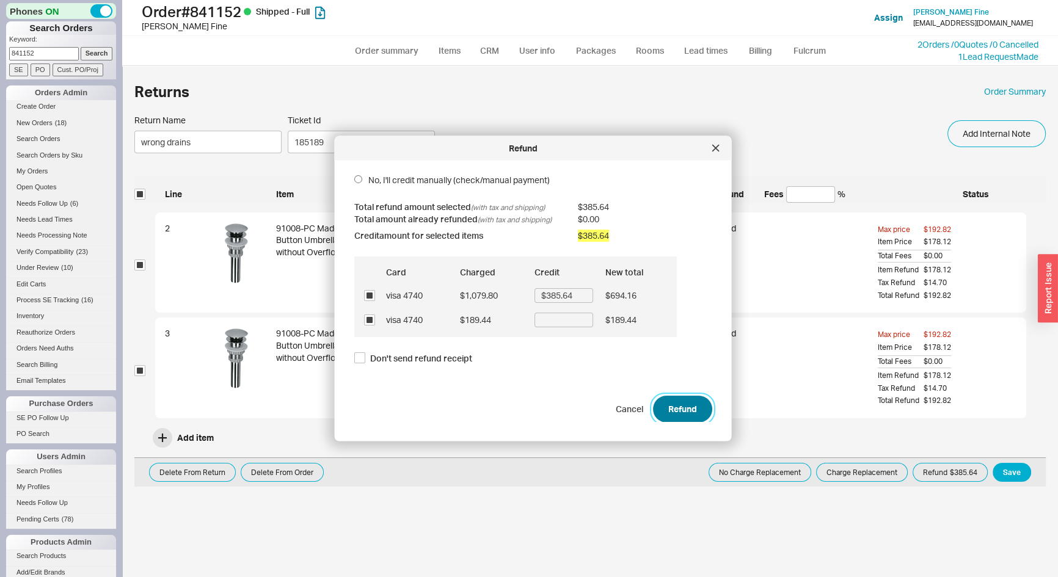
click at [675, 404] on button "Refund" at bounding box center [682, 408] width 59 height 27
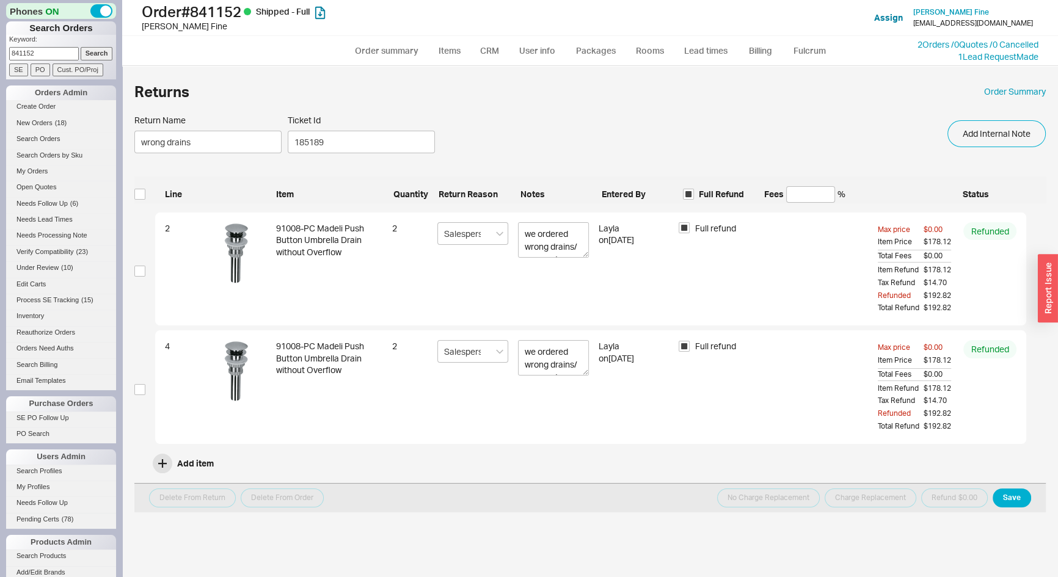
drag, startPoint x: 50, startPoint y: 52, endPoint x: 0, endPoint y: 74, distance: 54.7
click at [1, 55] on div "Phones ON Search Orders Keyword: 841152 Search SE PO Cust. PO/Proj Orders Admin…" at bounding box center [61, 288] width 122 height 577
type input "852323"
click at [81, 47] on input "Search" at bounding box center [97, 53] width 32 height 13
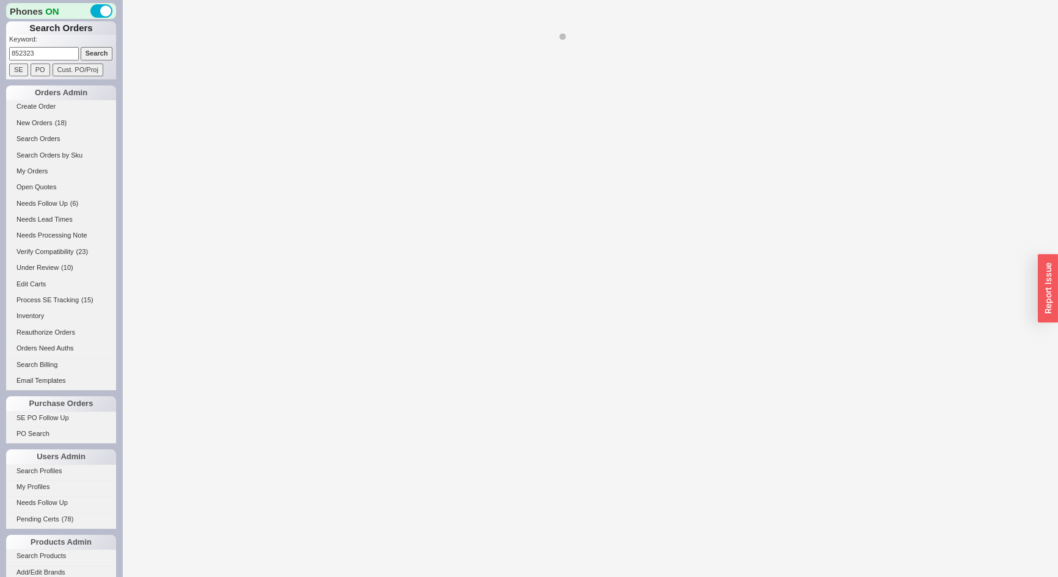
select select "*"
select select "LOW"
select select "3"
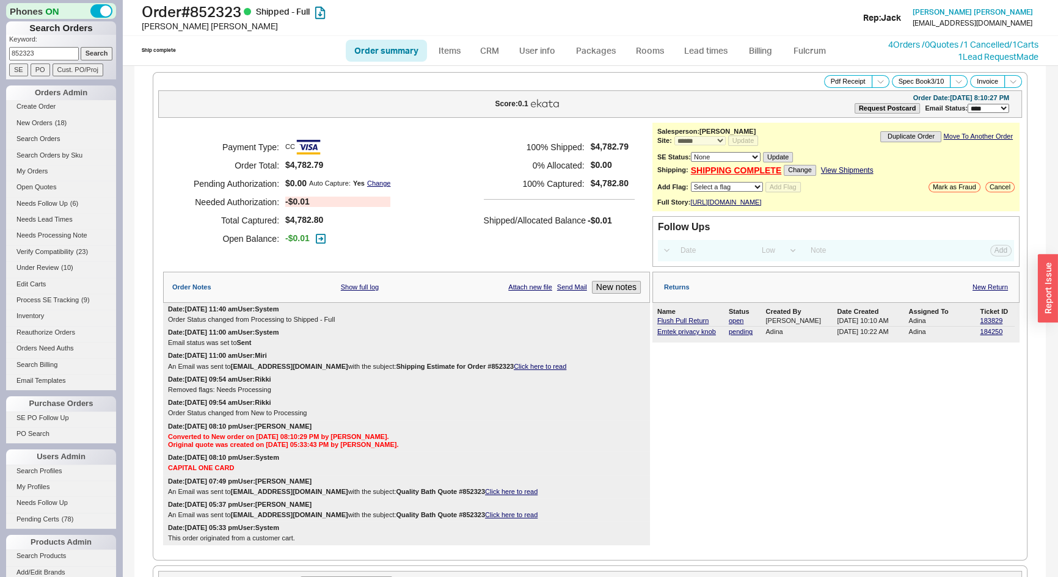
click at [493, 135] on div "Payment Type: CC Order Total: $4,782.79 Pending Authorization: $0.00 Auto Captu…" at bounding box center [406, 193] width 487 height 141
click at [986, 335] on link "184250" at bounding box center [991, 331] width 23 height 7
click at [43, 122] on span "New Orders" at bounding box center [34, 122] width 36 height 7
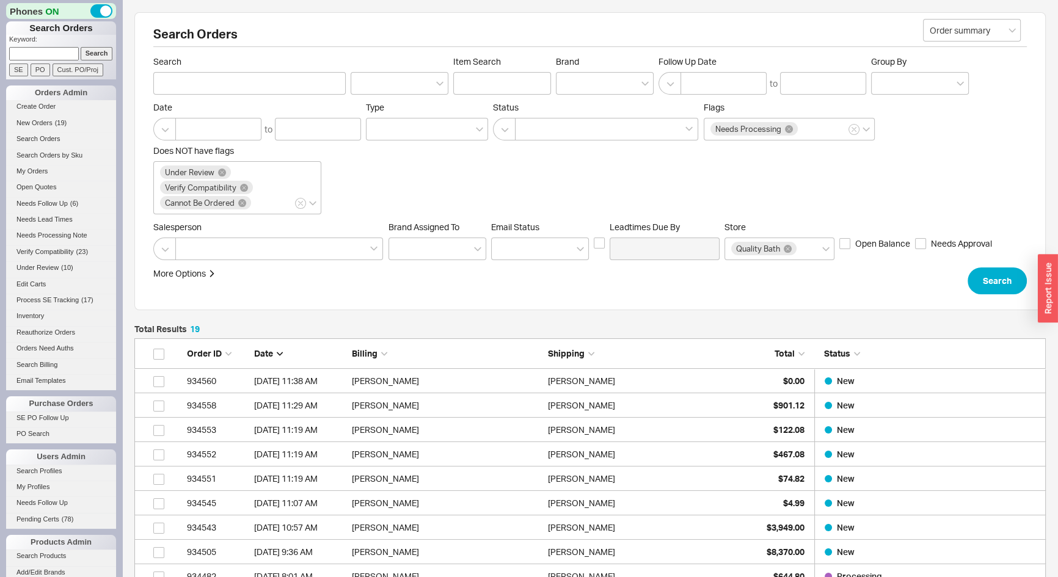
click at [38, 55] on input at bounding box center [44, 53] width 70 height 13
type input "925024"
click at [81, 47] on input "Search" at bounding box center [97, 53] width 32 height 13
type input "925024"
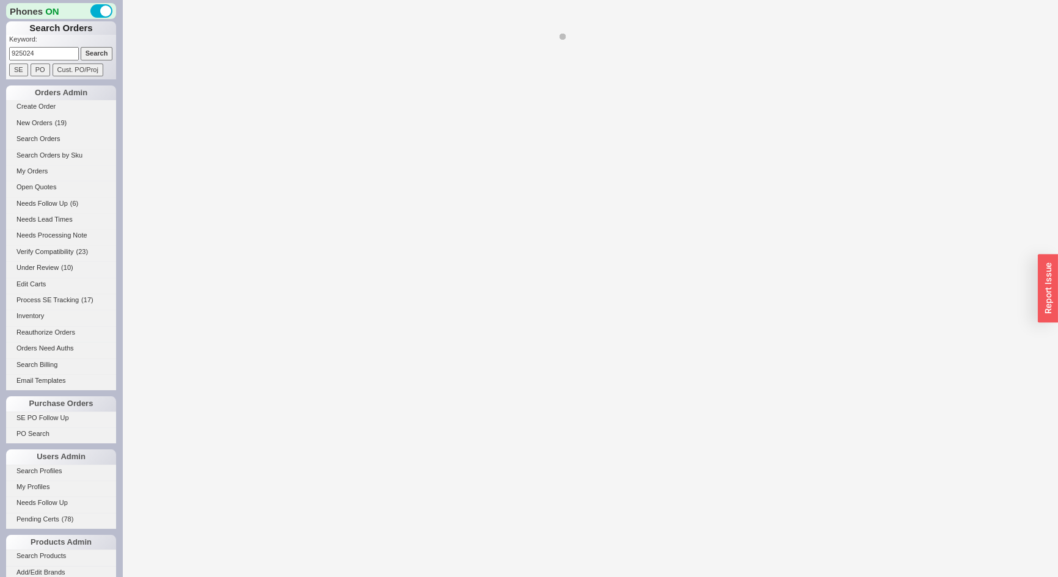
select select "*"
select select "LOW"
select select "3"
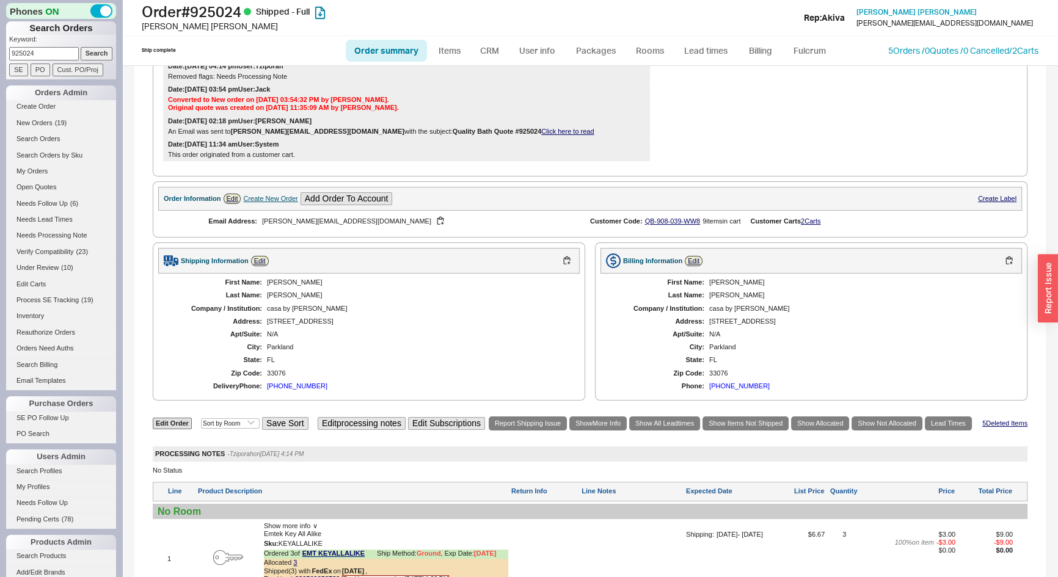
scroll to position [178, 0]
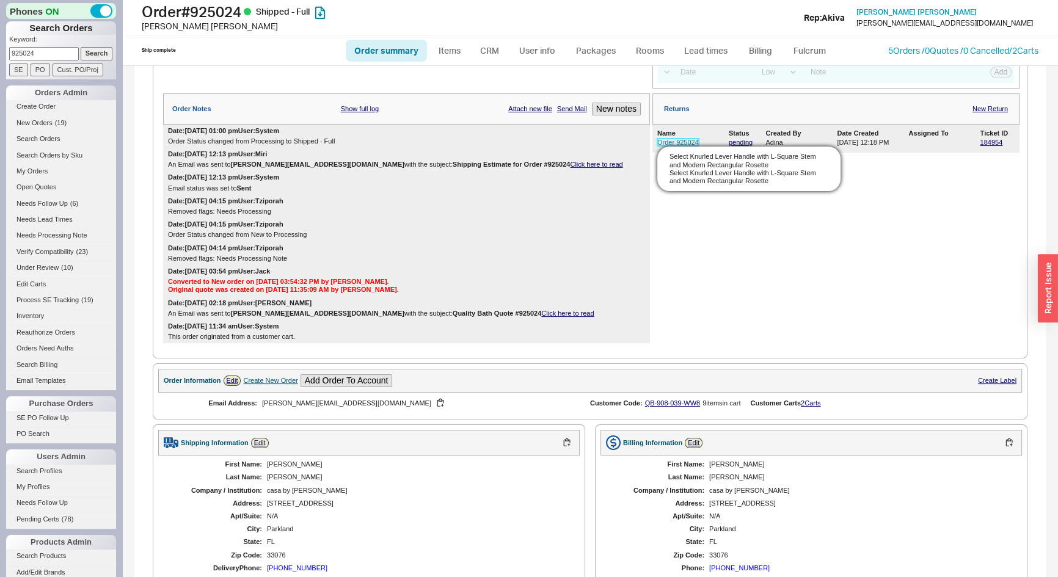
click at [675, 146] on link "Order 925024" at bounding box center [679, 142] width 42 height 7
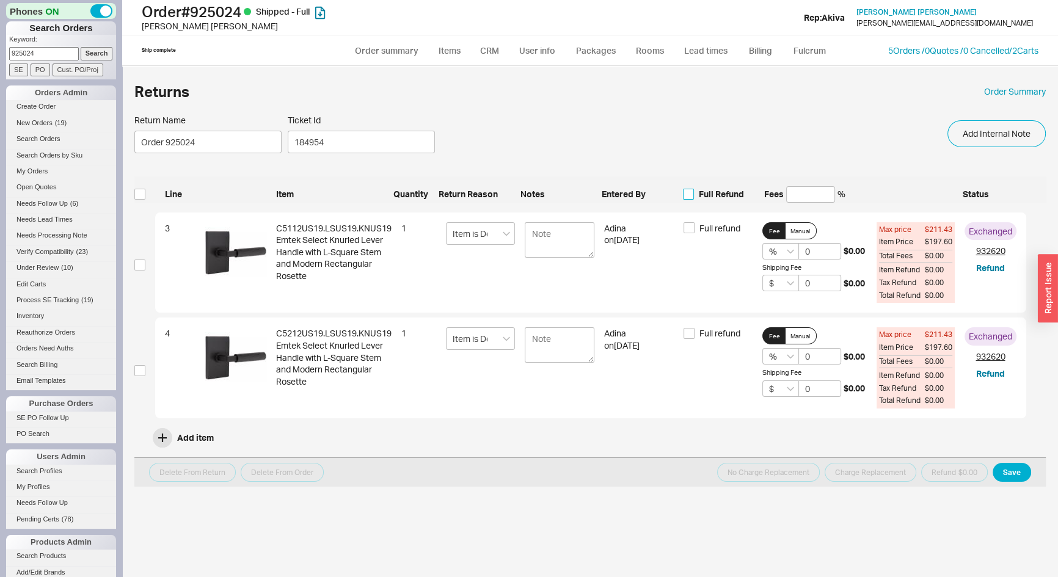
click at [688, 191] on input "Full Refund" at bounding box center [688, 194] width 11 height 11
checkbox input "true"
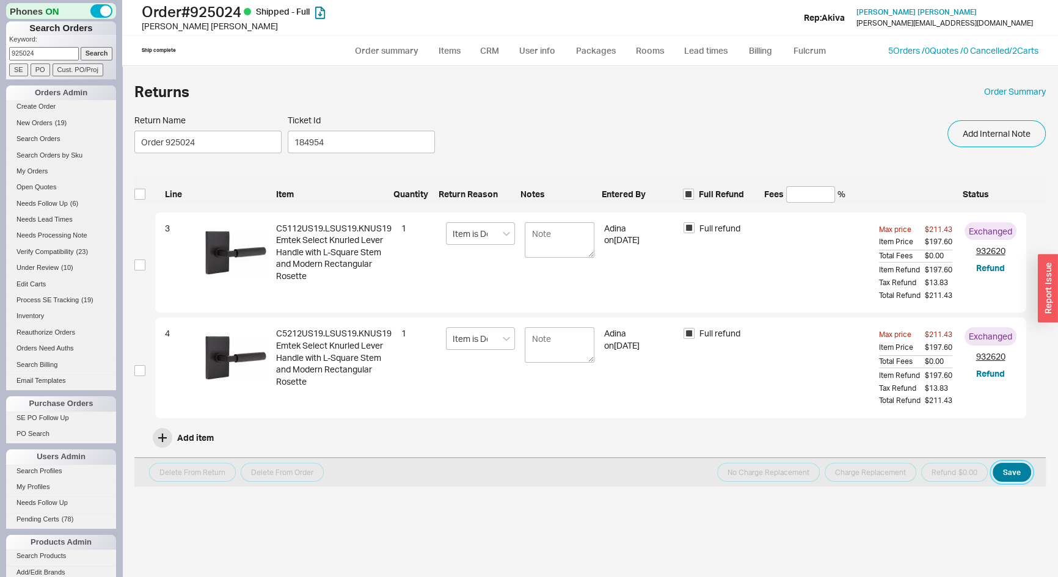
click at [1009, 469] on button "Save" at bounding box center [1012, 472] width 38 height 19
click at [141, 191] on input "checkbox" at bounding box center [139, 194] width 11 height 11
checkbox input "true"
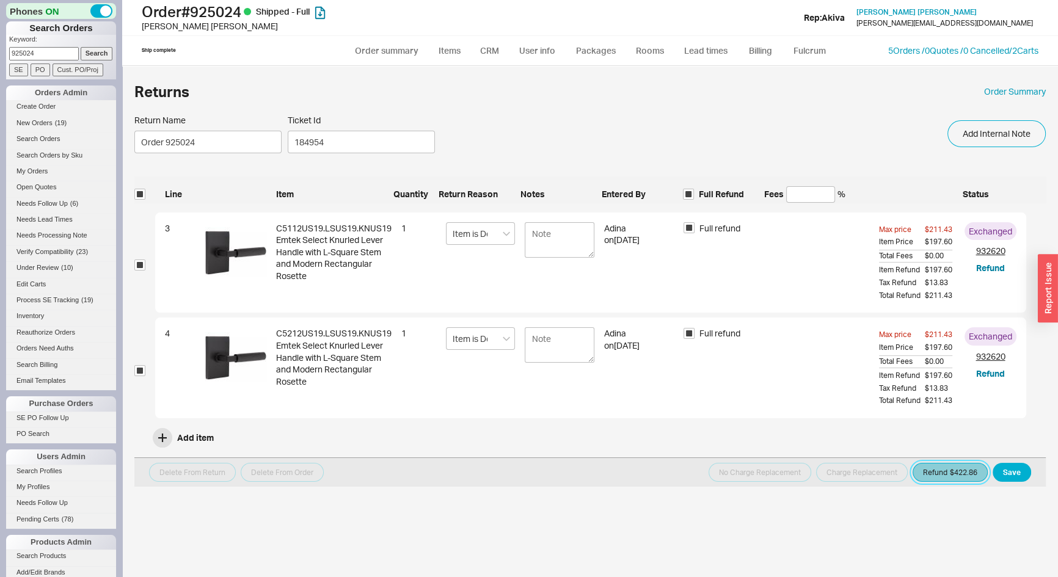
click at [961, 467] on button "Refund $422.86" at bounding box center [950, 472] width 75 height 19
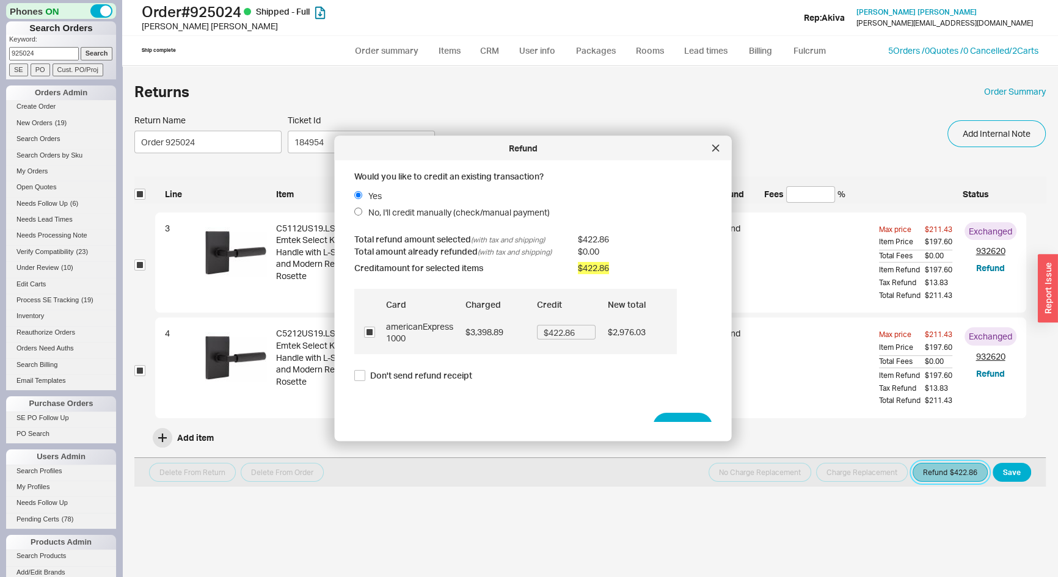
scroll to position [18, 0]
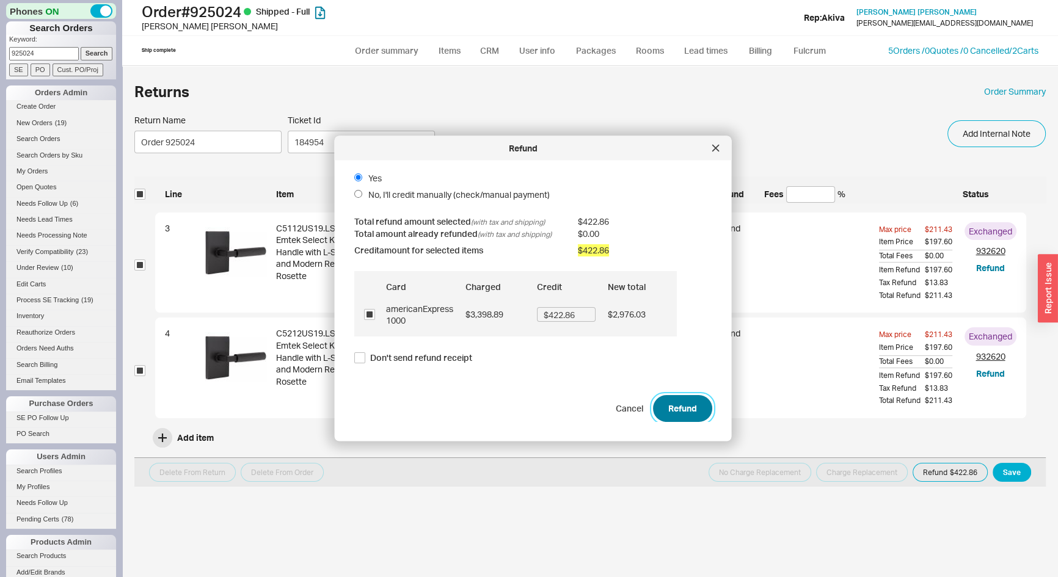
click at [683, 408] on button "Refund" at bounding box center [682, 408] width 59 height 27
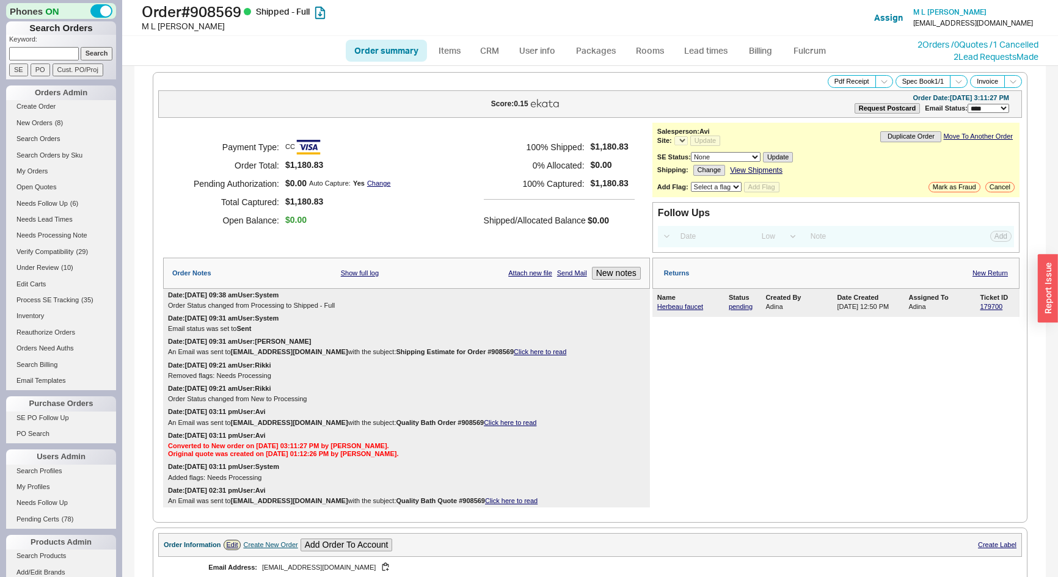
select select "LOW"
select select "3"
select select "*"
click at [996, 307] on div "179700" at bounding box center [997, 307] width 35 height 8
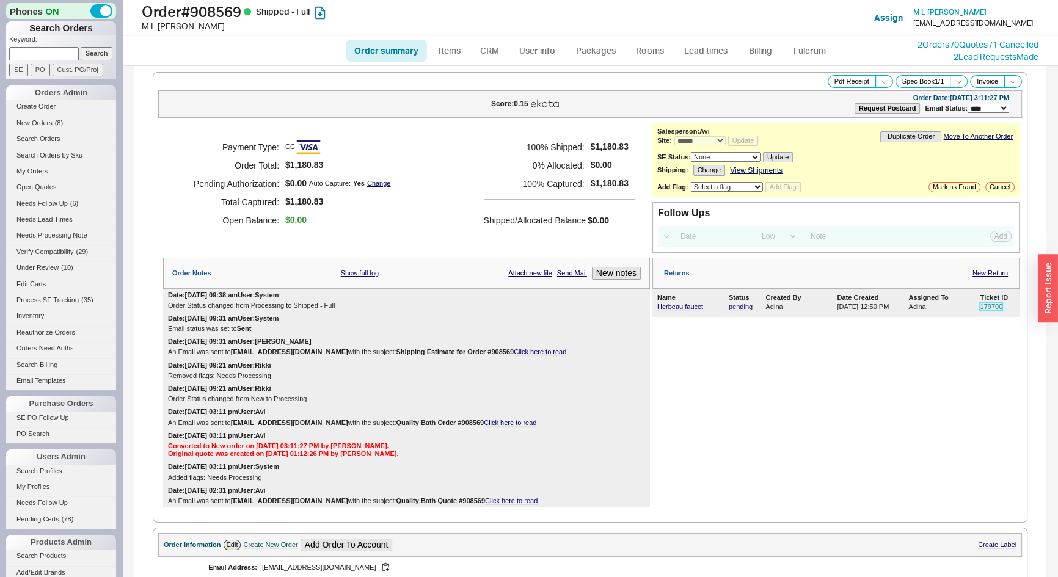
click at [986, 306] on link "179700" at bounding box center [991, 306] width 23 height 7
click at [24, 53] on input at bounding box center [44, 53] width 70 height 13
click at [81, 47] on input "Search" at bounding box center [97, 53] width 32 height 13
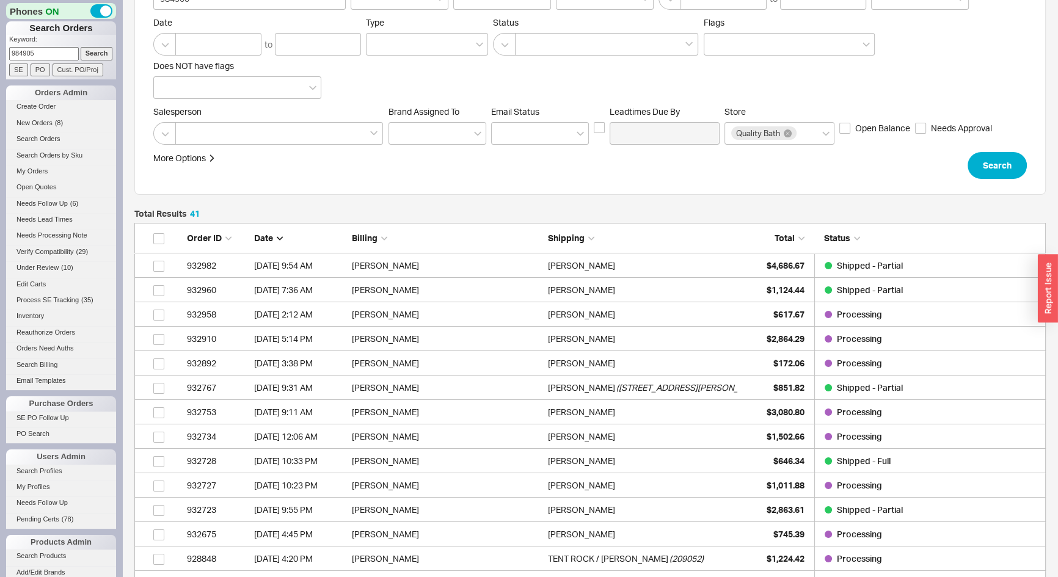
scroll to position [111, 0]
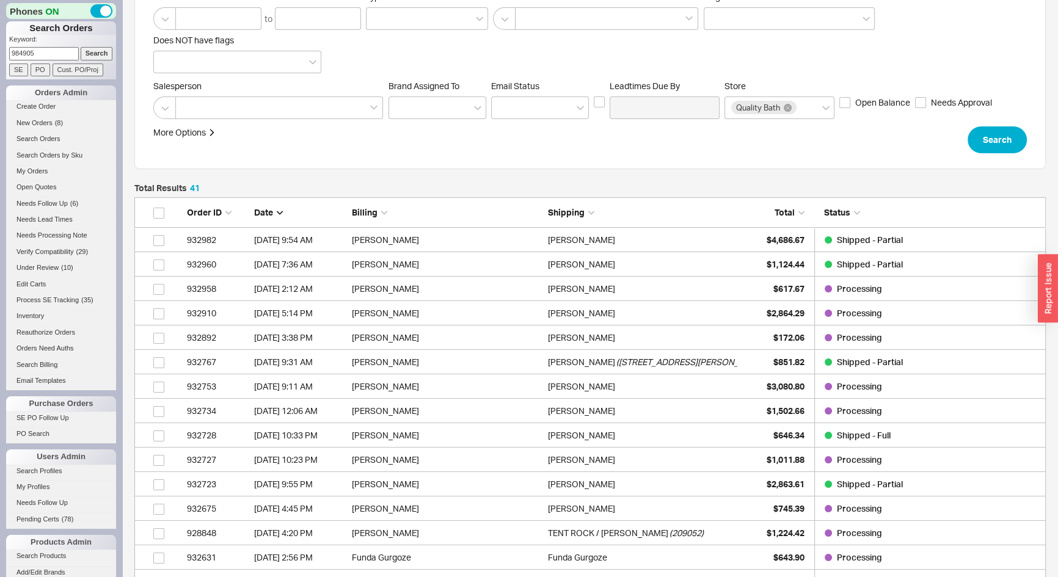
drag, startPoint x: 14, startPoint y: 49, endPoint x: 5, endPoint y: 51, distance: 9.5
click at [2, 53] on div "Phones ON Search Orders Keyword: 984905 Search SE PO Cust. PO/Proj Orders Admin…" at bounding box center [61, 288] width 122 height 577
type input "930532"
click at [81, 47] on input "Search" at bounding box center [97, 53] width 32 height 13
type input "930532"
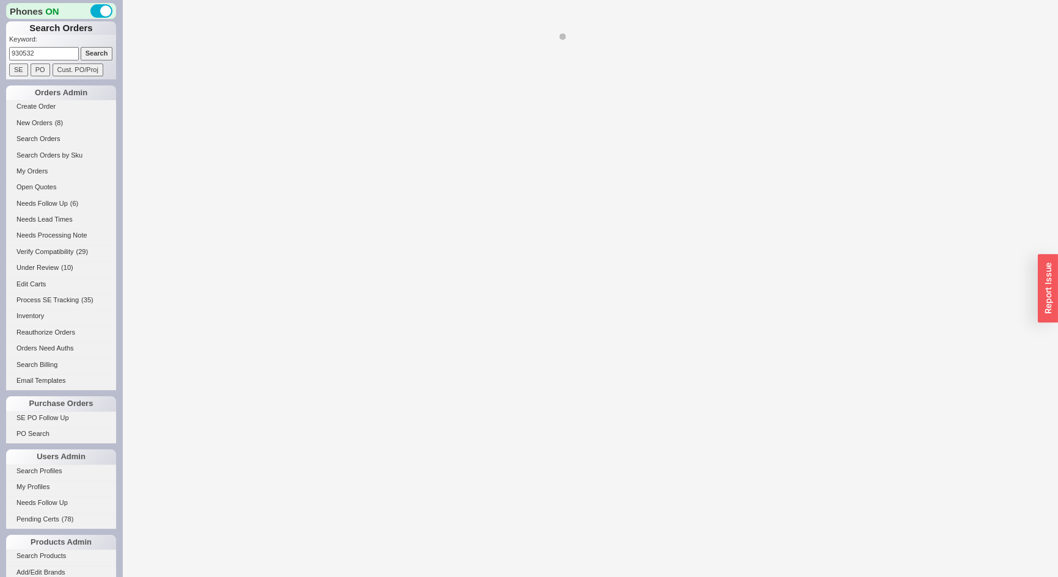
select select "*"
select select "LOW"
select select "3"
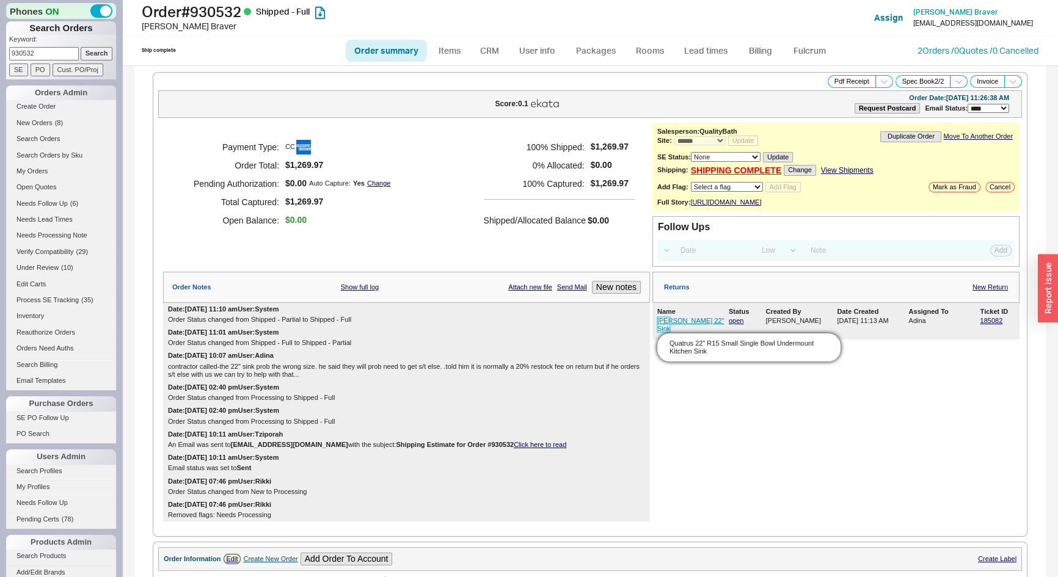
click at [659, 330] on link "[PERSON_NAME] 22" Sink" at bounding box center [691, 324] width 67 height 15
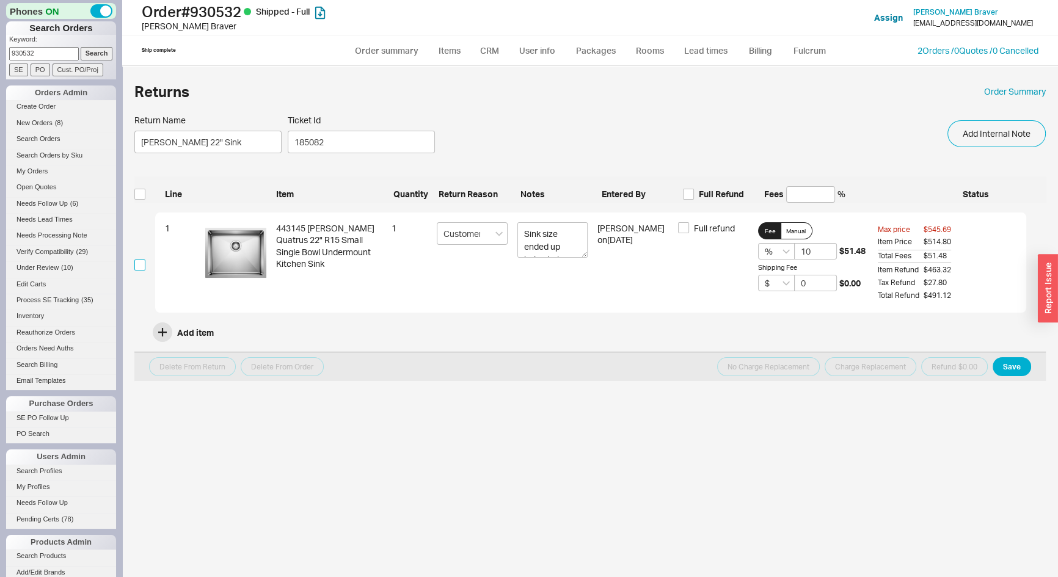
click at [142, 268] on input "checkbox" at bounding box center [139, 265] width 11 height 11
checkbox input "true"
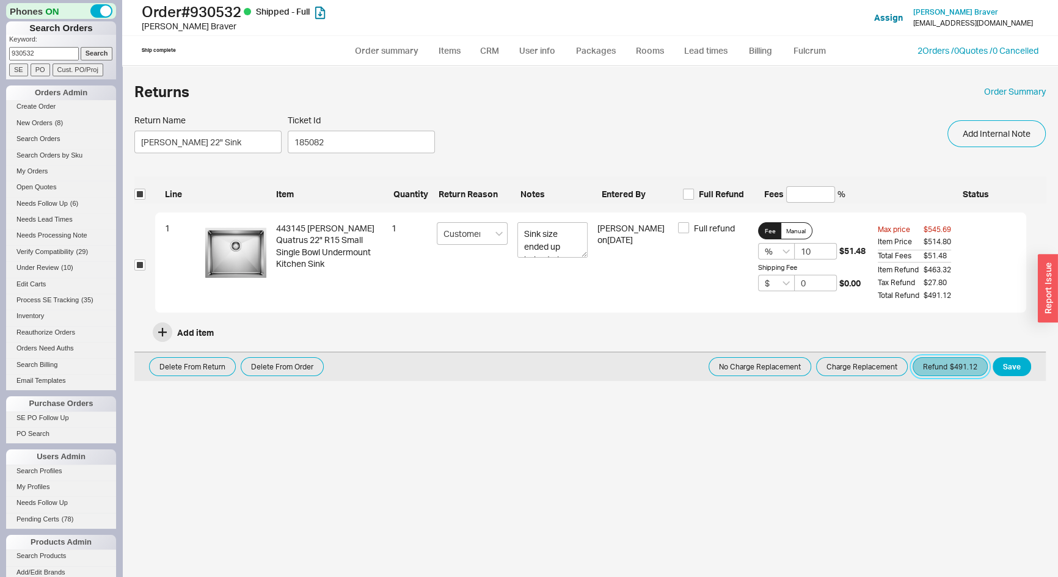
click at [934, 366] on button "Refund $491.12" at bounding box center [950, 366] width 75 height 19
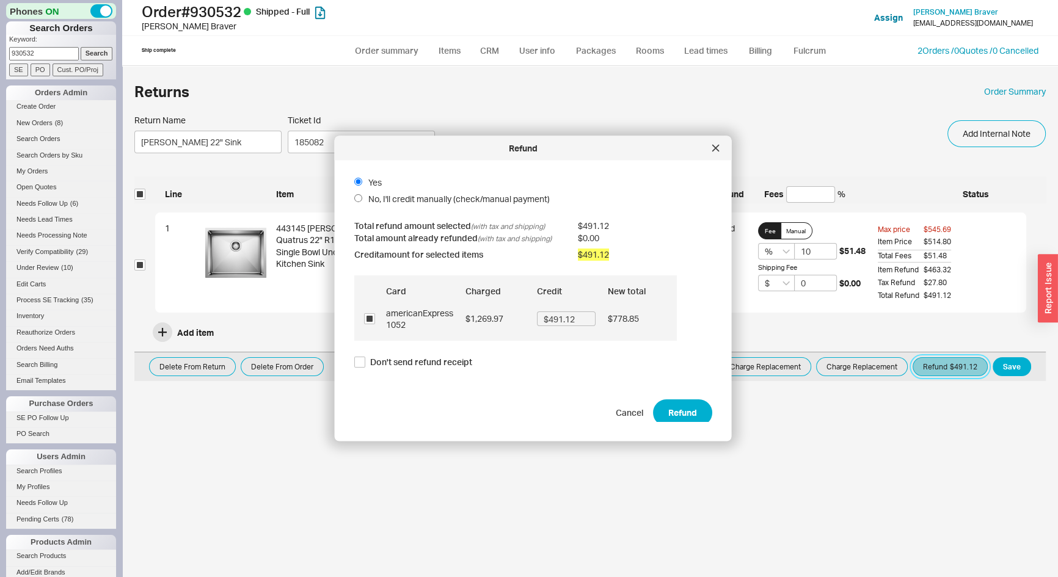
scroll to position [18, 0]
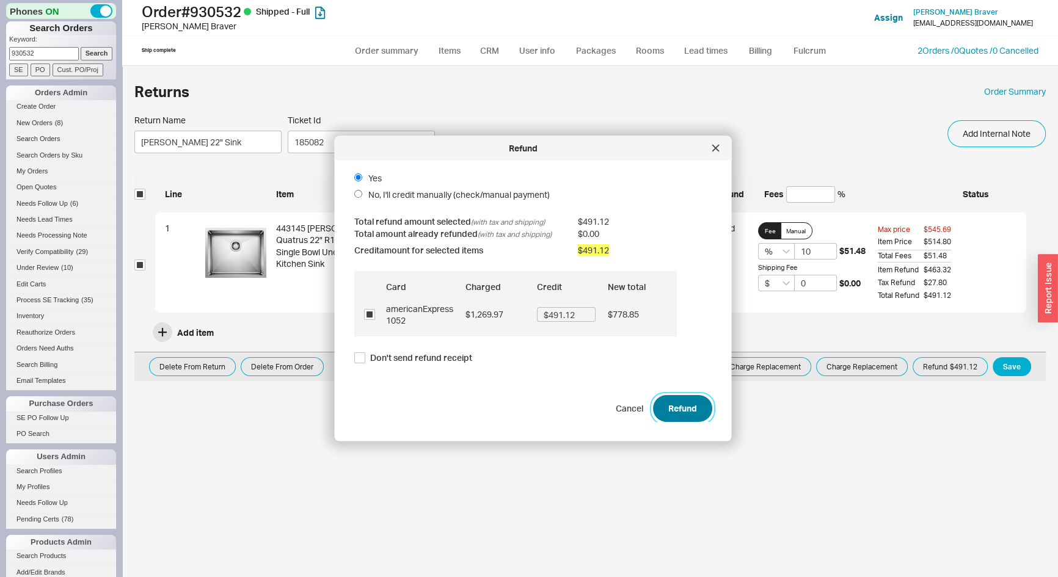
click at [687, 411] on button "Refund" at bounding box center [682, 408] width 59 height 27
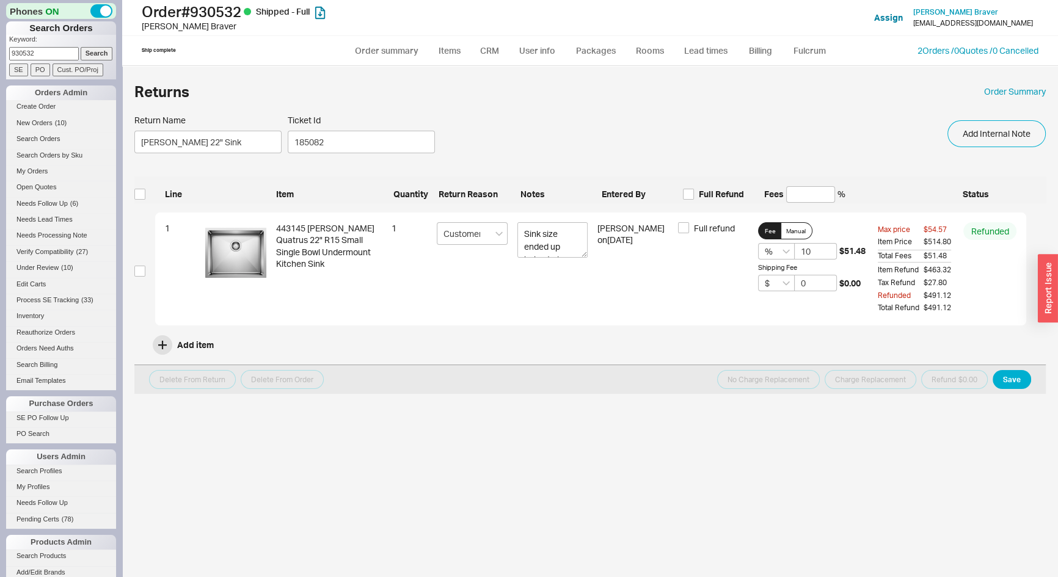
click at [43, 47] on input "930532" at bounding box center [44, 53] width 70 height 13
click at [44, 47] on input "930532" at bounding box center [44, 53] width 70 height 13
type input "927746"
click at [81, 47] on input "Search" at bounding box center [97, 53] width 32 height 13
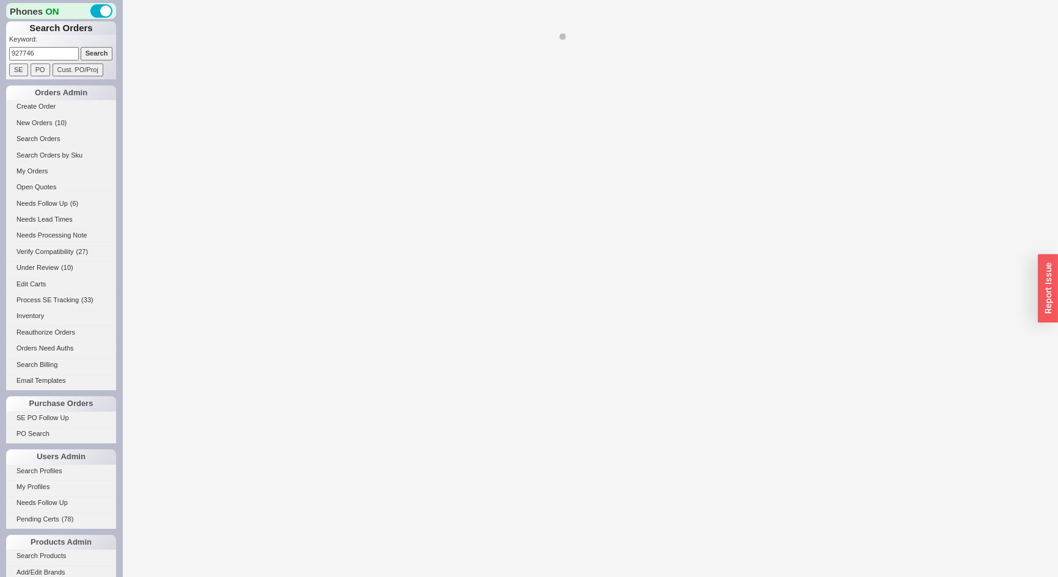
select select "*"
select select "LOW"
select select "3"
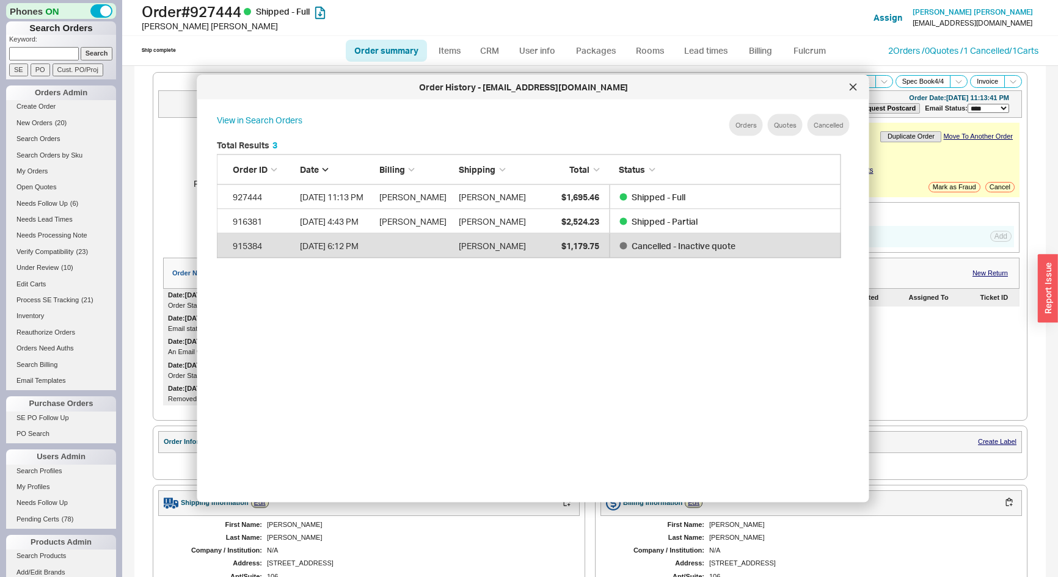
select select "*"
select select "LOW"
select select "3"
click at [856, 90] on icon at bounding box center [853, 87] width 6 height 6
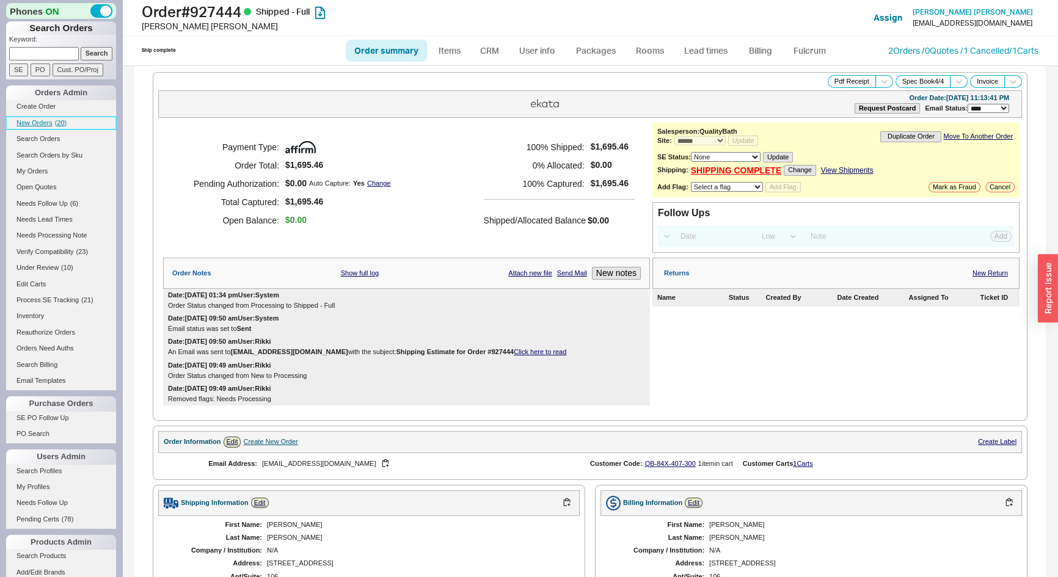
click at [59, 119] on span "( 20 )" at bounding box center [61, 122] width 12 height 7
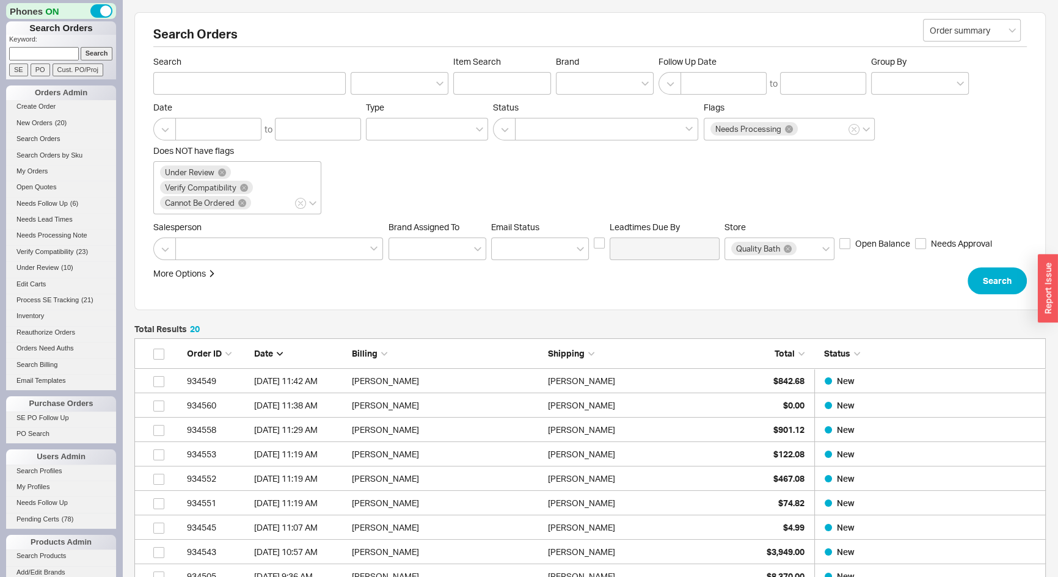
click at [27, 55] on input at bounding box center [44, 53] width 70 height 13
type input "928881"
click at [81, 47] on input "Search" at bounding box center [97, 53] width 32 height 13
type input "928881"
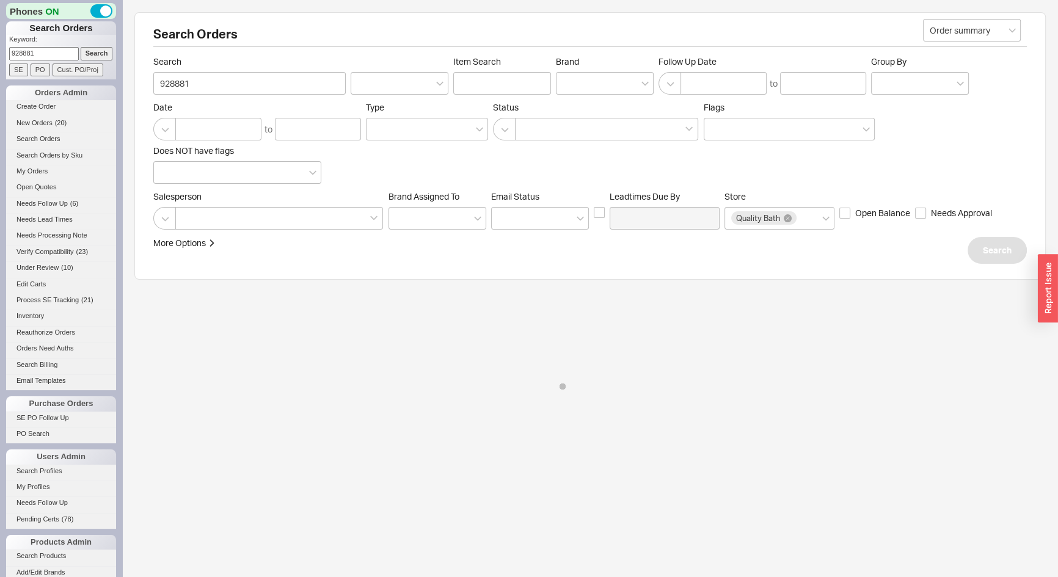
select select "*"
select select "LOW"
select select "3"
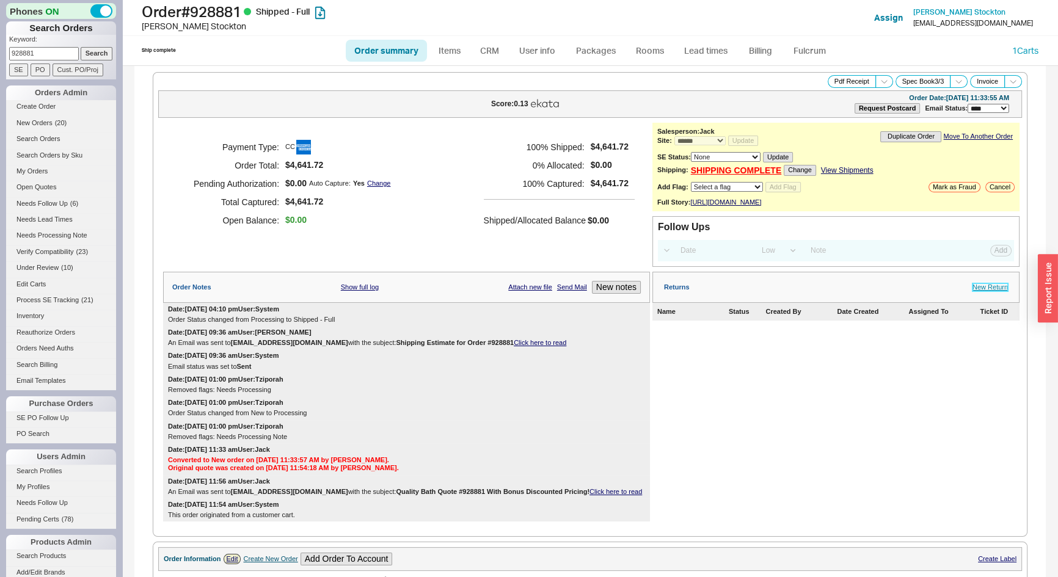
click at [973, 291] on link "New Return" at bounding box center [990, 288] width 35 height 8
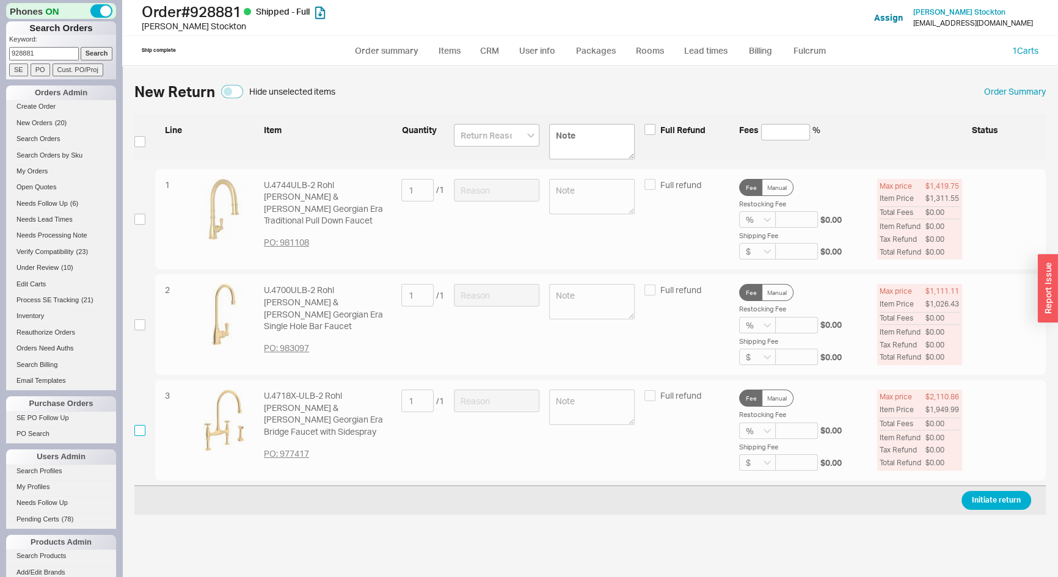
click at [135, 429] on input "checkbox" at bounding box center [139, 430] width 11 height 11
checkbox input "true"
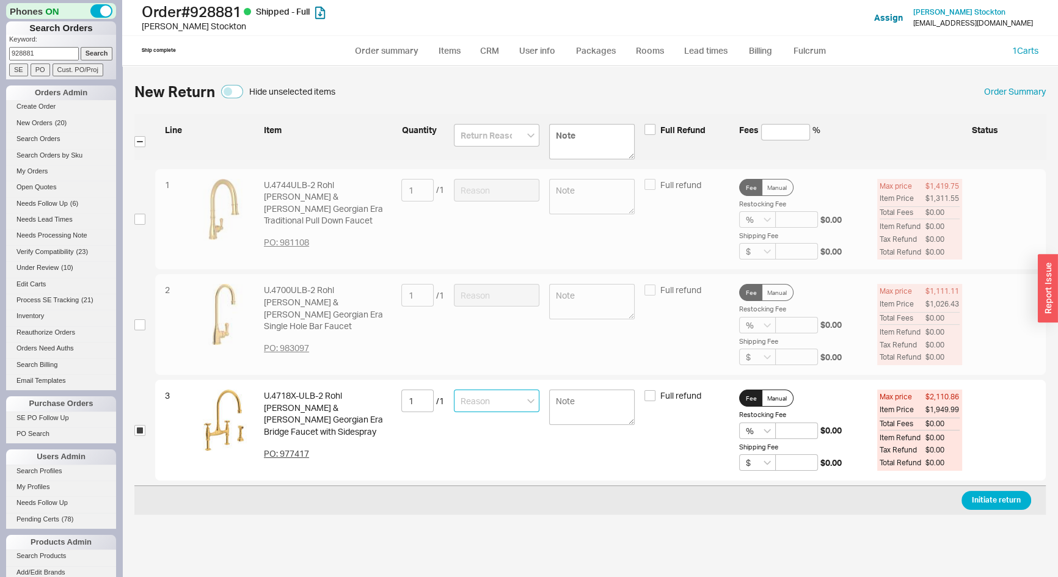
click at [469, 404] on input at bounding box center [497, 401] width 86 height 23
click at [480, 537] on div "Item is Defective" at bounding box center [497, 528] width 84 height 22
type input "Item is Defective"
click at [582, 404] on textarea at bounding box center [592, 407] width 86 height 35
type textarea "missing weight for the sidespray."
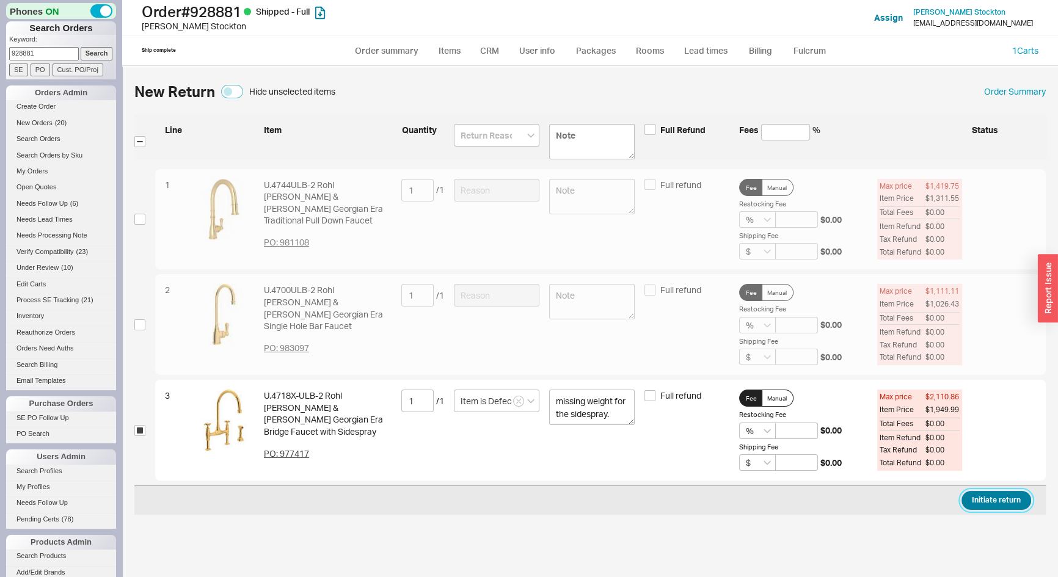
click at [1000, 502] on button "Initiate return" at bounding box center [997, 500] width 70 height 19
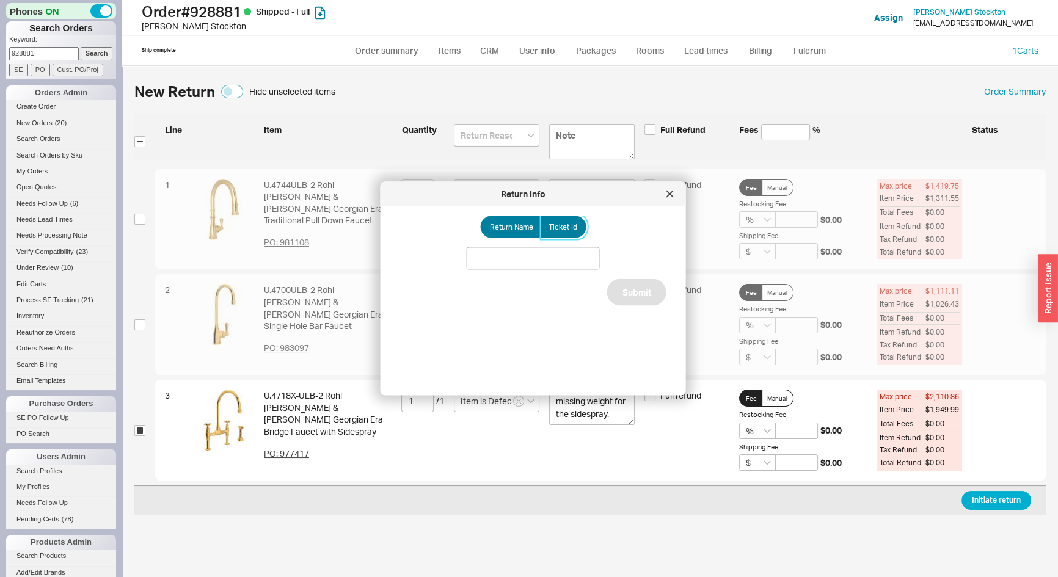
click at [566, 233] on label "Ticket Id" at bounding box center [564, 227] width 46 height 22
click at [0, 0] on input "Ticket Id" at bounding box center [0, 0] width 0 height 0
click at [566, 260] on input at bounding box center [533, 258] width 133 height 23
type input "185642"
click at [634, 311] on button "Submit" at bounding box center [636, 306] width 59 height 27
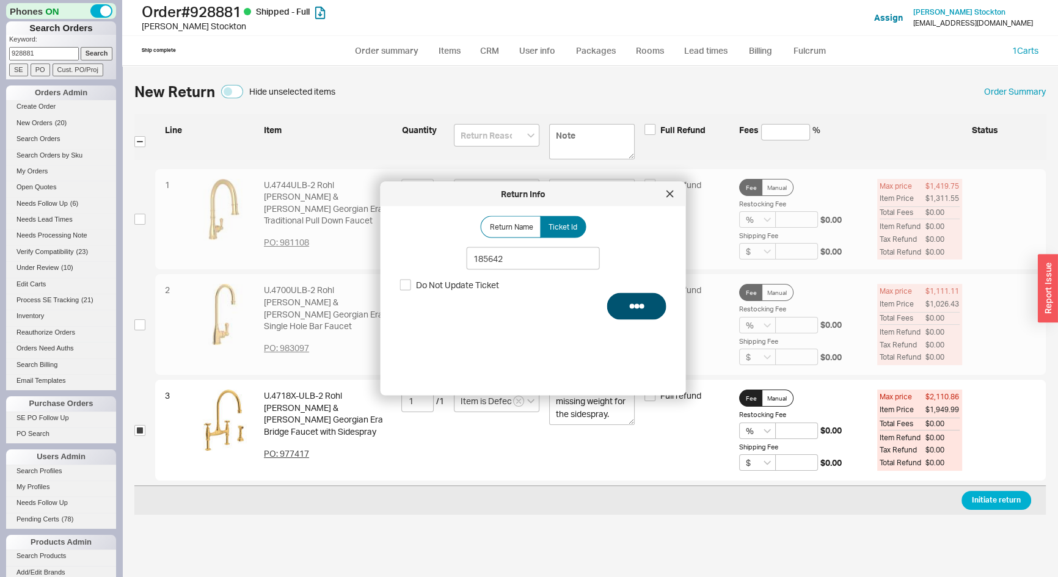
select select "*"
select select "LOW"
select select "3"
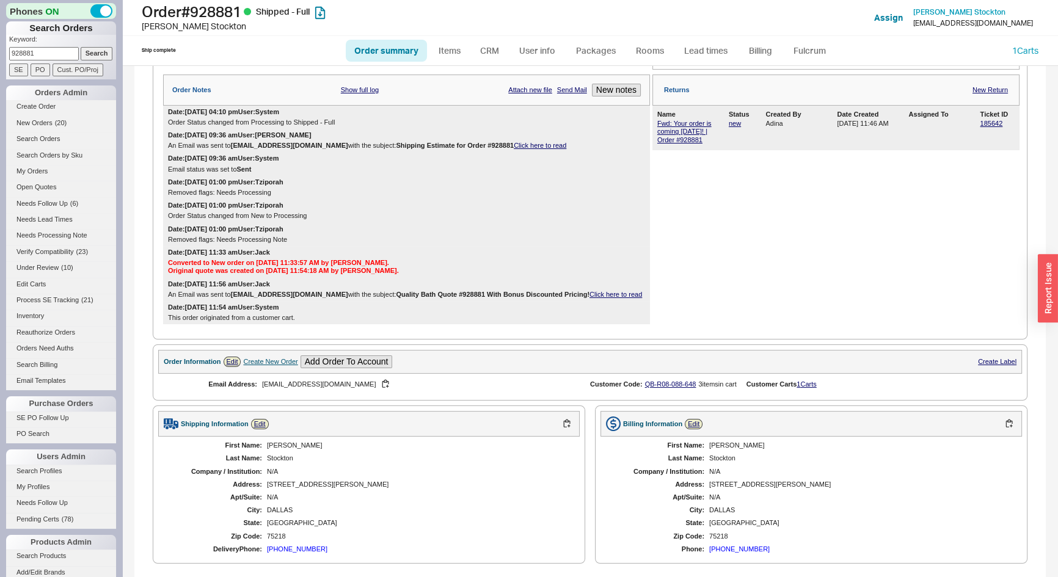
scroll to position [333, 0]
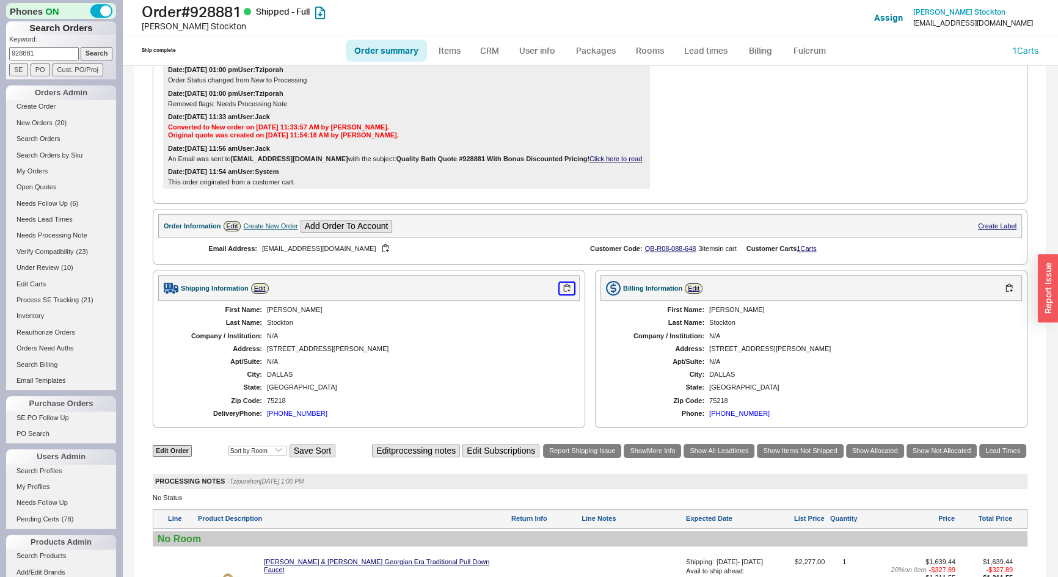
drag, startPoint x: 562, startPoint y: 296, endPoint x: 587, endPoint y: 296, distance: 25.7
click at [562, 295] on button "button" at bounding box center [567, 289] width 15 height 12
drag, startPoint x: 42, startPoint y: 50, endPoint x: 0, endPoint y: 57, distance: 42.2
click at [0, 57] on div "Phones ON Search Orders Keyword: 928881 Search SE PO Cust. PO/Proj Orders Admin…" at bounding box center [61, 288] width 122 height 577
type input "909950"
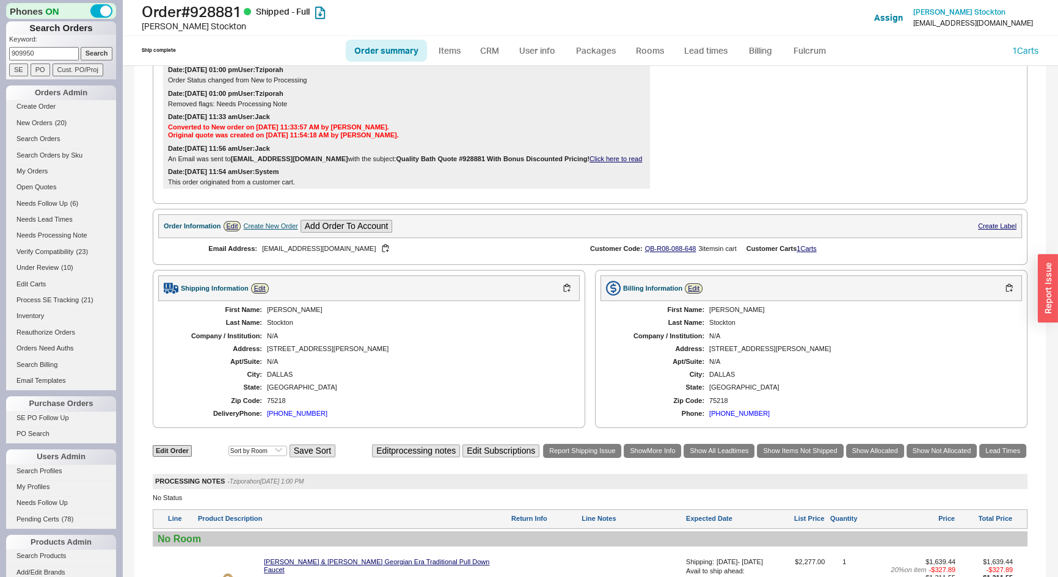
click at [81, 47] on input "Search" at bounding box center [97, 53] width 32 height 13
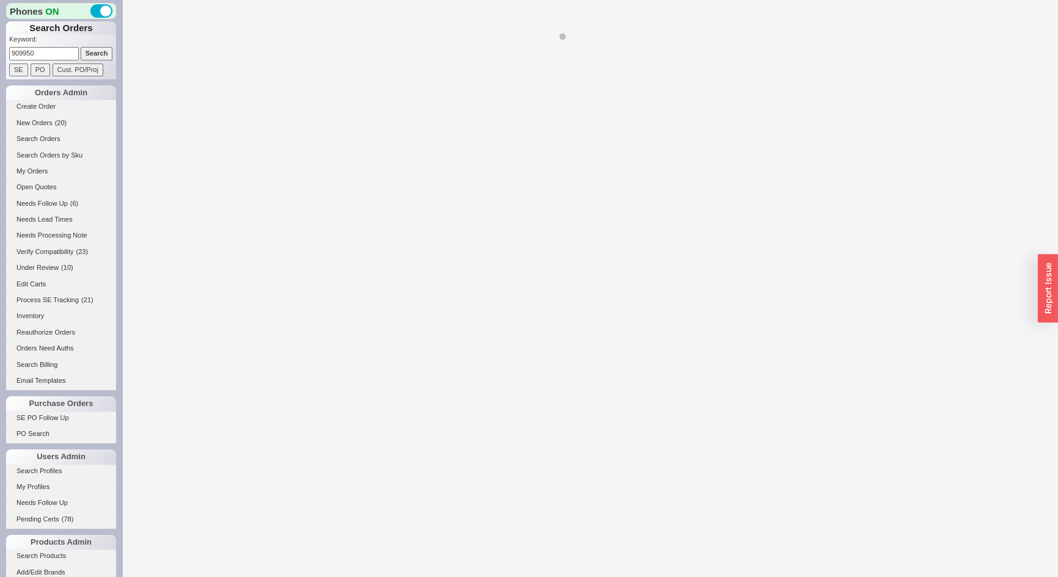
select select "*"
select select "LOW"
select select "3"
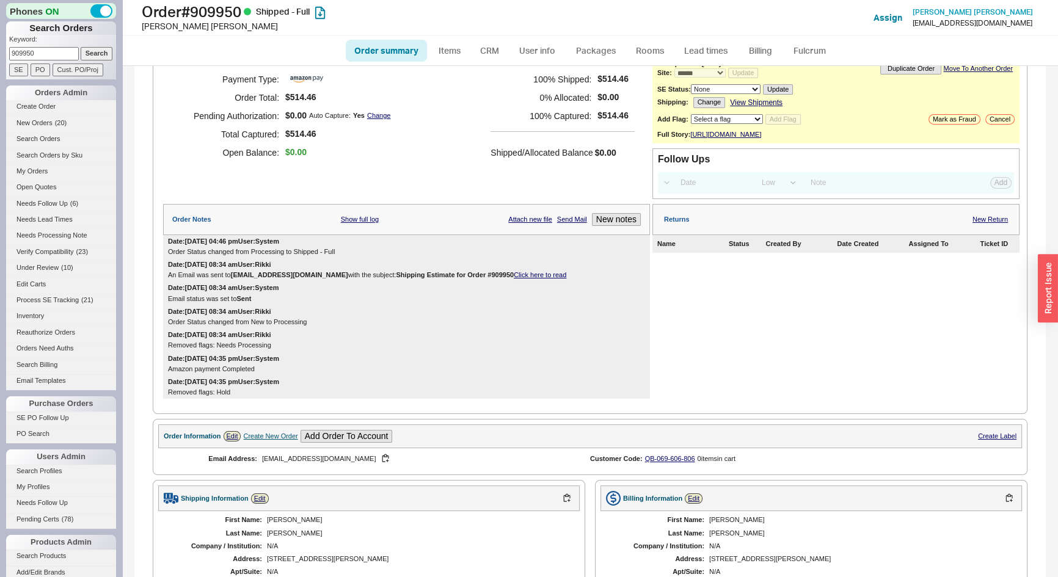
scroll to position [55, 0]
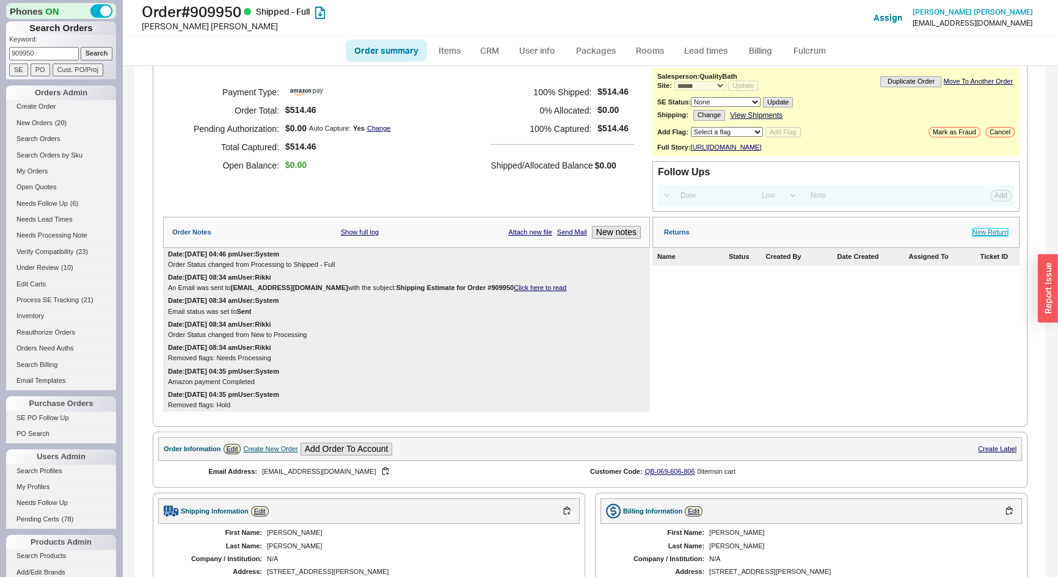
click at [975, 236] on link "New Return" at bounding box center [990, 233] width 35 height 8
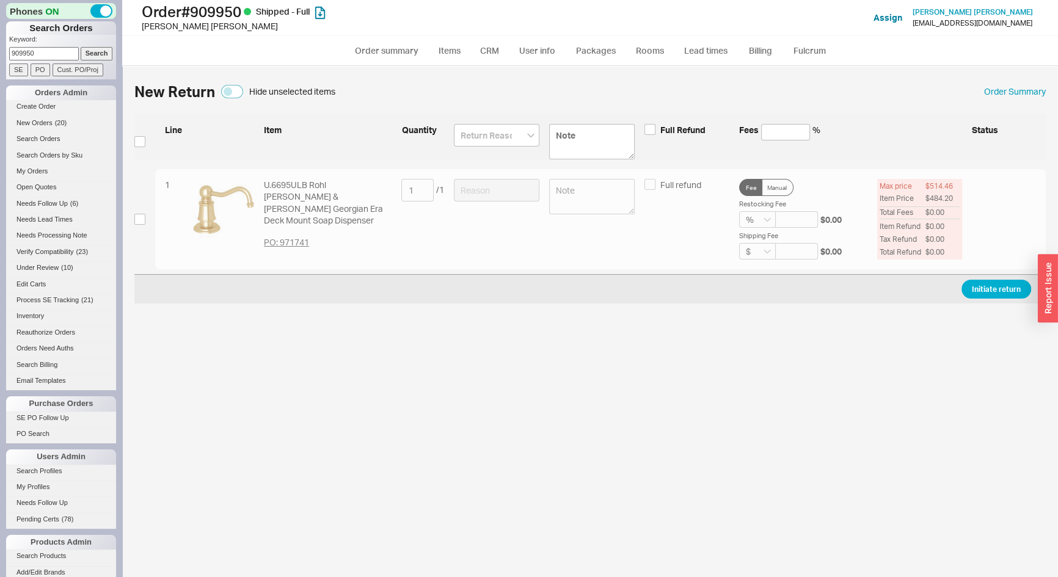
click at [143, 212] on div "1 U.6695ULB Rohl Perrin & Rowe Georgian Era Deck Mount Soap Dispenser PO: 97174…" at bounding box center [590, 219] width 912 height 101
click at [140, 218] on input "checkbox" at bounding box center [139, 219] width 11 height 11
checkbox input "true"
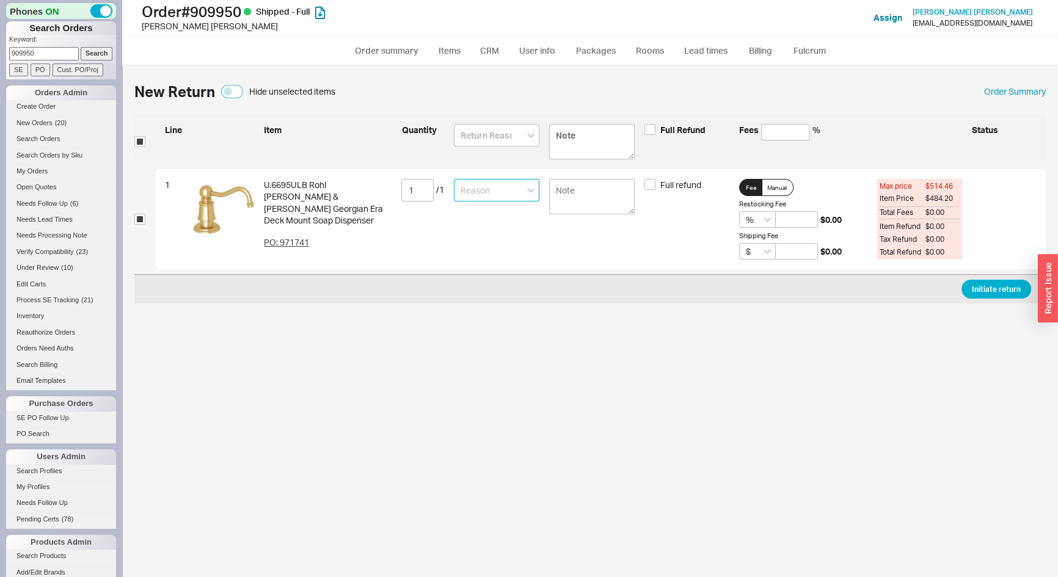
click at [507, 187] on input at bounding box center [497, 190] width 86 height 23
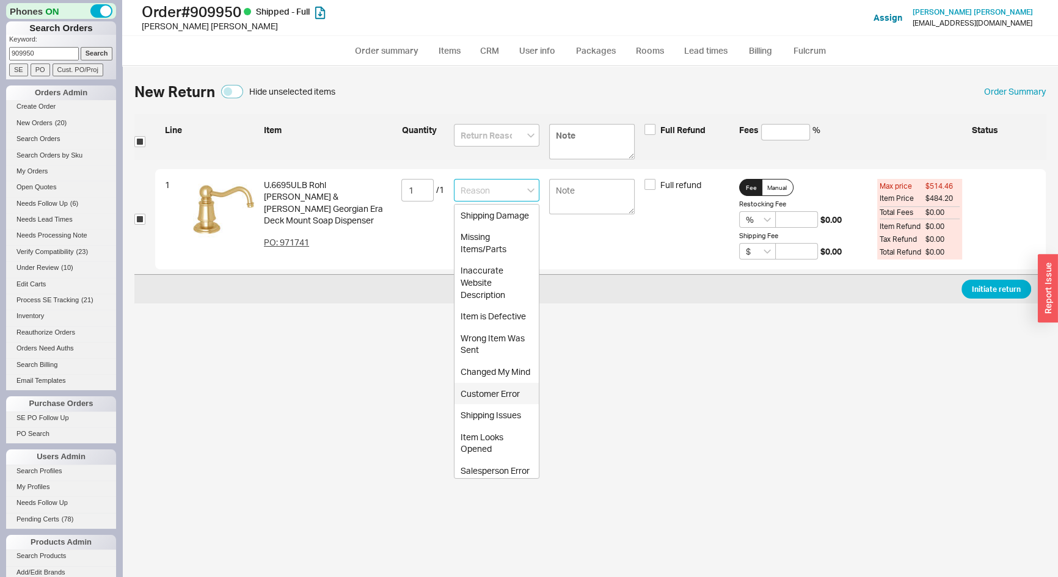
drag, startPoint x: 488, startPoint y: 425, endPoint x: 645, endPoint y: 368, distance: 166.2
click at [489, 405] on div "Customer Error" at bounding box center [497, 394] width 84 height 22
type input "Customer Error"
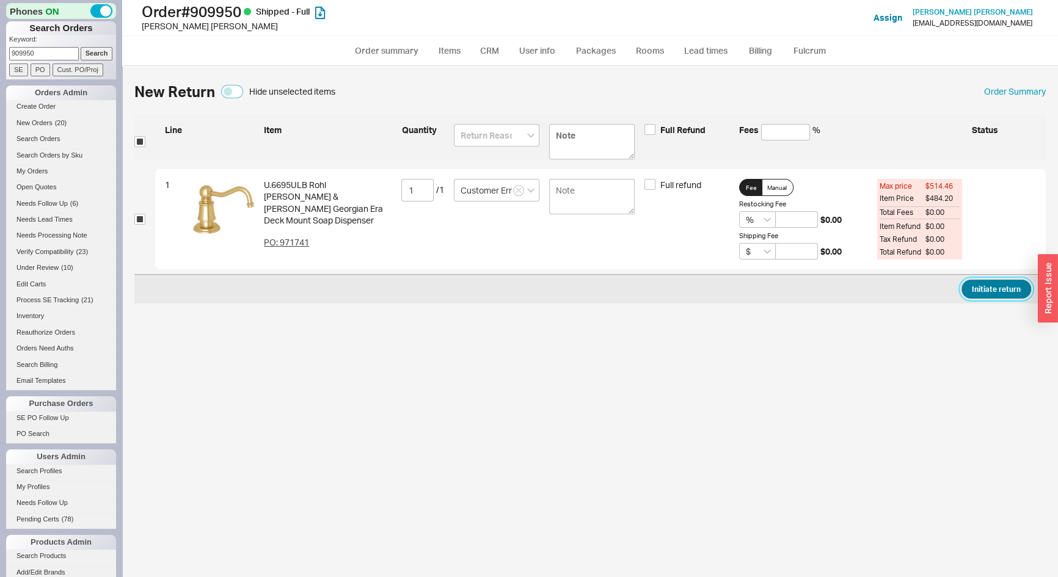
click at [1009, 295] on button "Initiate return" at bounding box center [997, 289] width 70 height 19
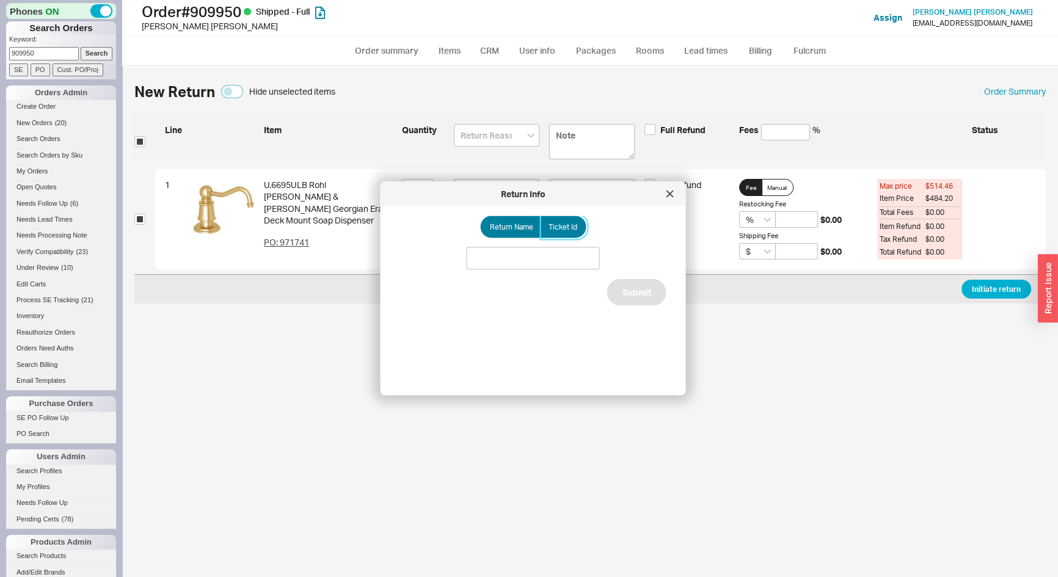
drag, startPoint x: 562, startPoint y: 224, endPoint x: 541, endPoint y: 276, distance: 55.6
click at [562, 225] on span "Ticket Id" at bounding box center [563, 227] width 29 height 10
click at [0, 0] on input "Ticket Id" at bounding box center [0, 0] width 0 height 0
click at [535, 262] on input at bounding box center [533, 258] width 133 height 23
type input "185643"
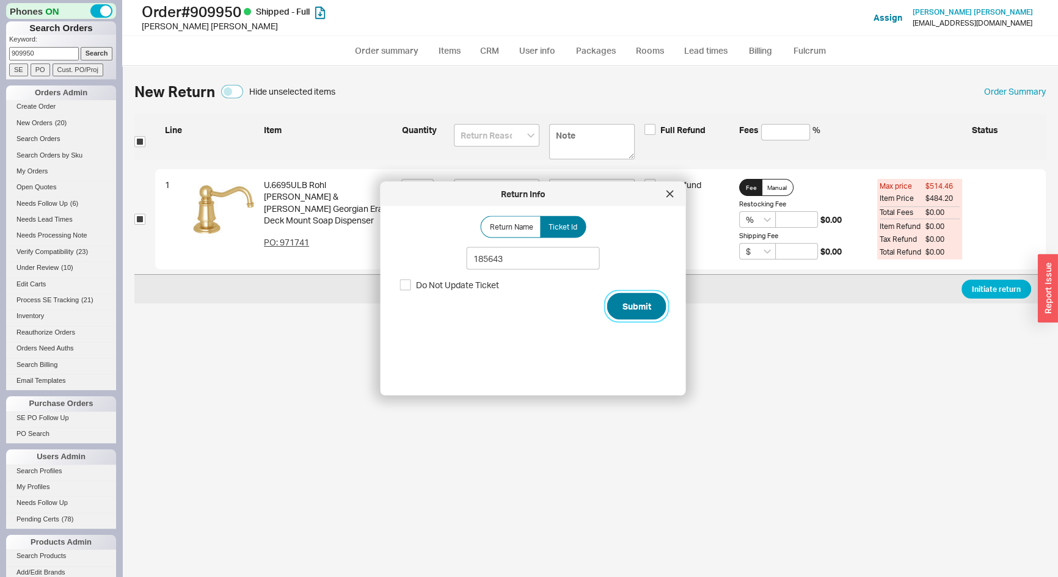
click at [634, 311] on button "Submit" at bounding box center [636, 306] width 59 height 27
select select "*"
select select "LOW"
select select "3"
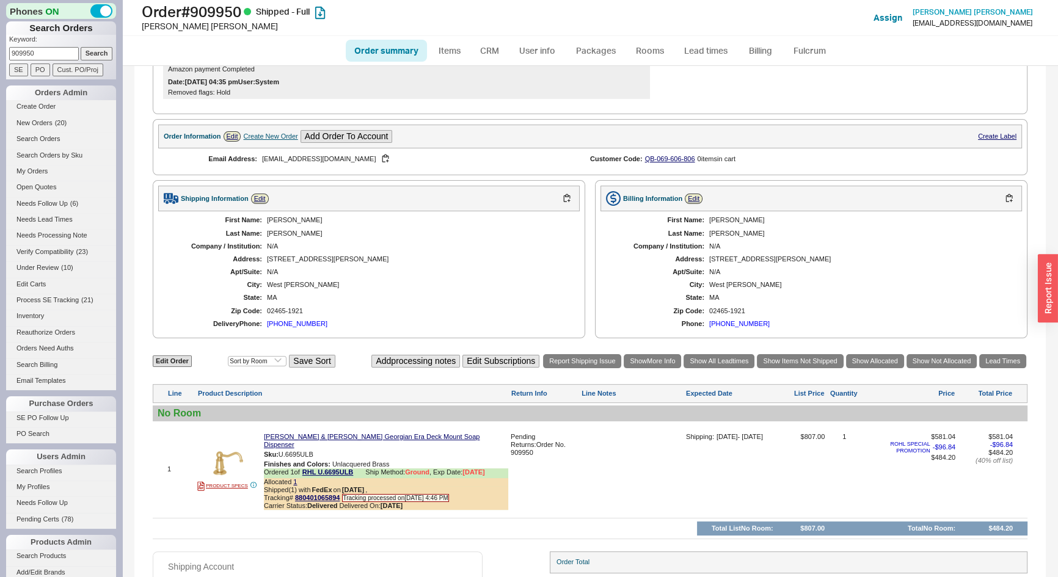
scroll to position [465, 0]
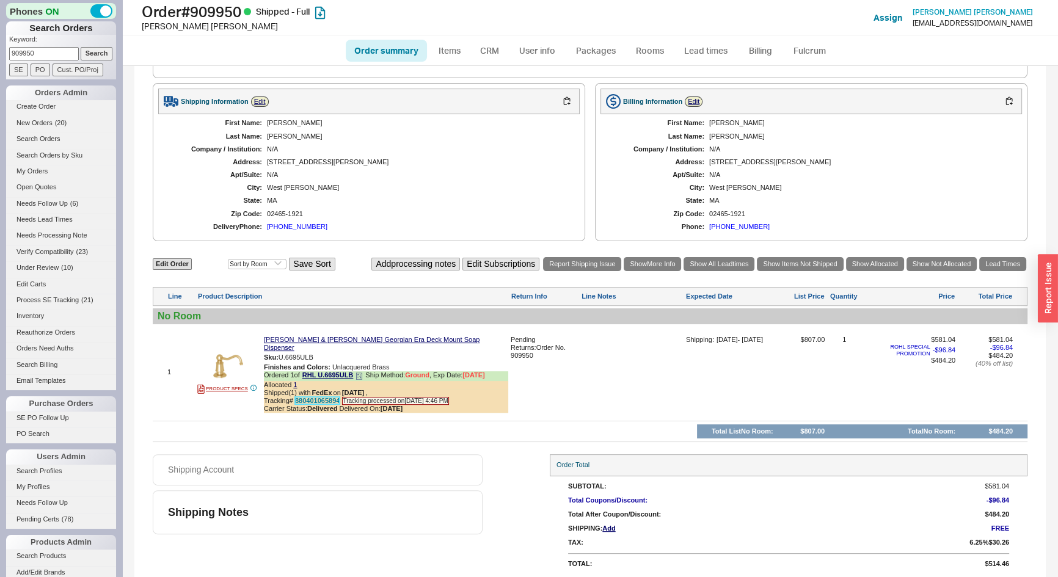
click at [312, 397] on link "880401065894" at bounding box center [317, 400] width 45 height 7
drag, startPoint x: 56, startPoint y: 53, endPoint x: 0, endPoint y: 54, distance: 56.2
click at [0, 54] on div "Phones ON Search Orders Keyword: 909950 Search SE PO Cust. PO/Proj Orders Admin…" at bounding box center [61, 288] width 122 height 577
type input "922740"
click at [81, 47] on input "Search" at bounding box center [97, 53] width 32 height 13
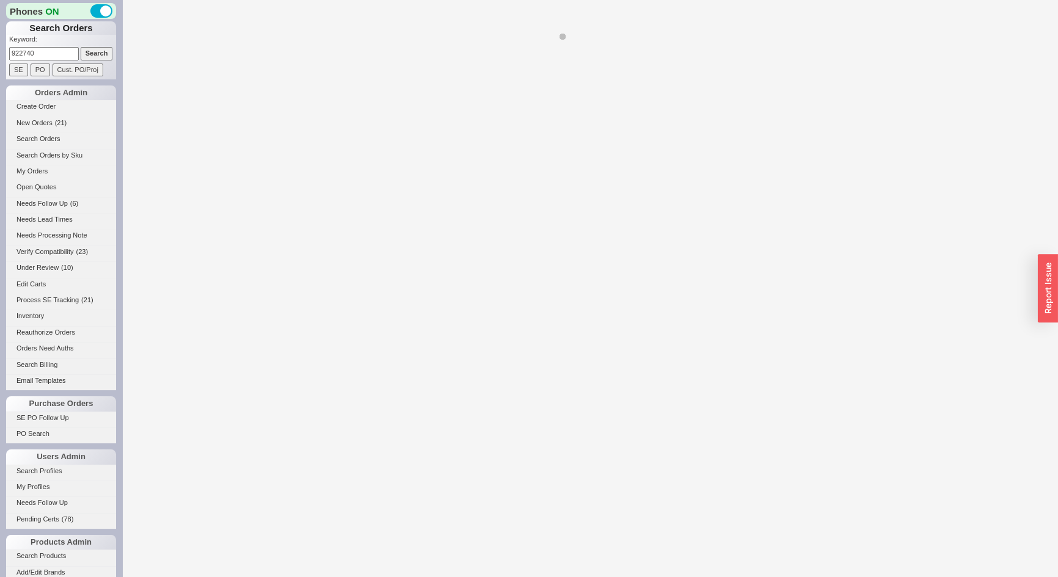
select select "*"
select select "LOW"
select select "3"
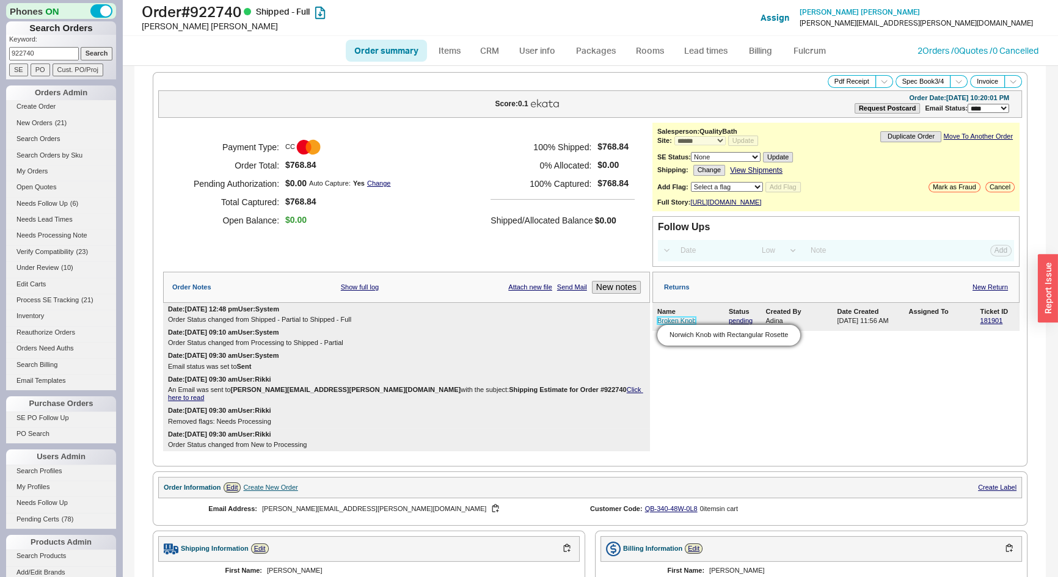
click at [661, 324] on link "Broken Knob" at bounding box center [677, 320] width 39 height 7
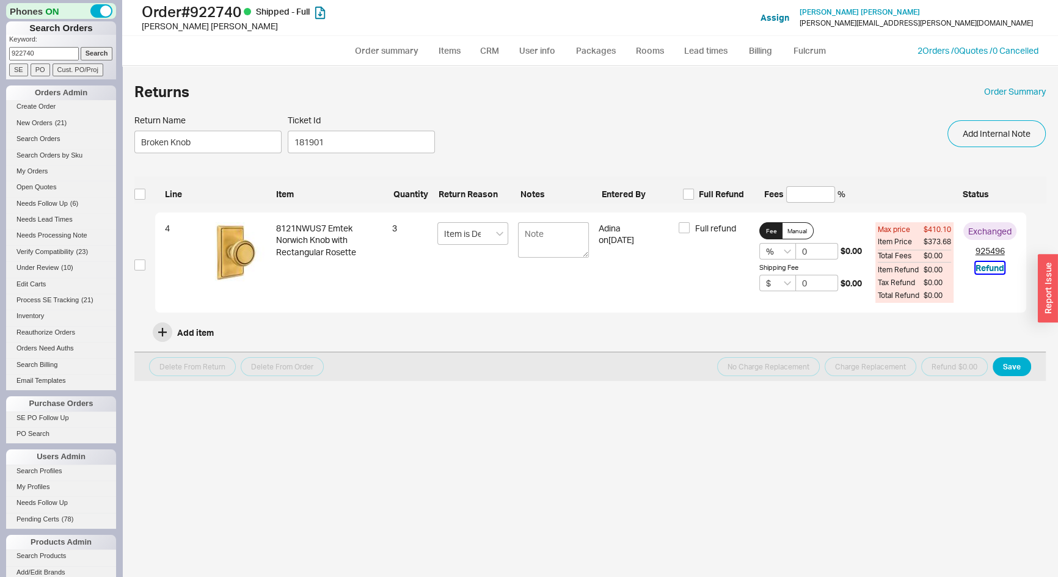
click at [989, 267] on button "Refund" at bounding box center [990, 268] width 29 height 12
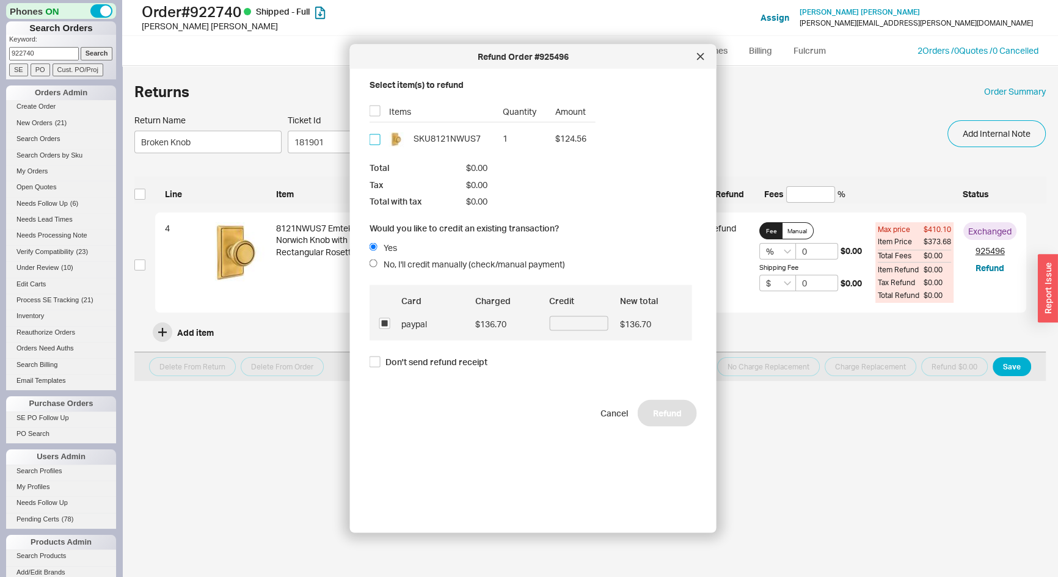
click at [376, 140] on input "checkbox" at bounding box center [375, 139] width 11 height 11
checkbox input "true"
type input "$136.70"
click at [669, 420] on button "Refund" at bounding box center [667, 413] width 59 height 27
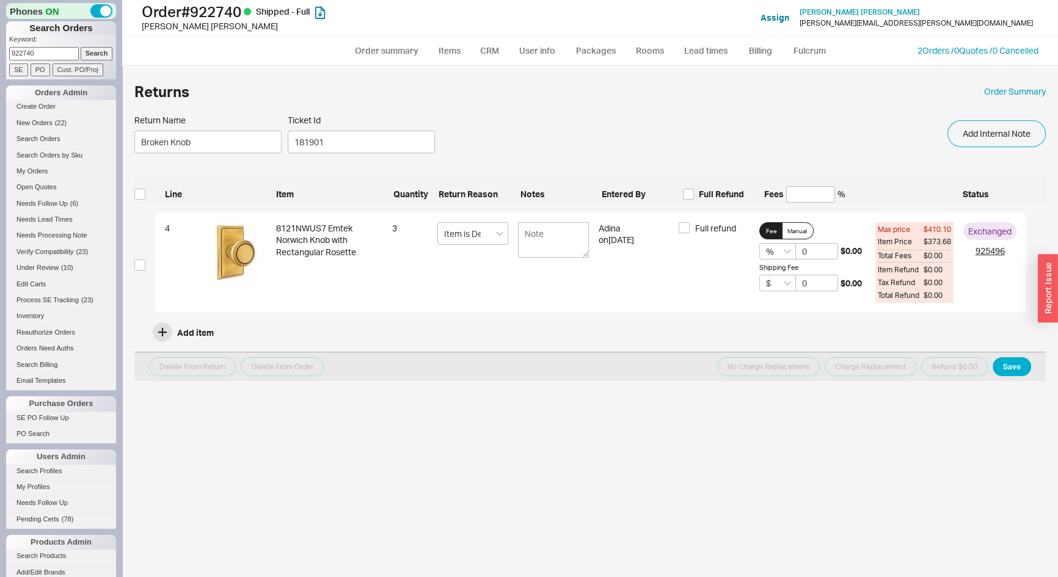
drag, startPoint x: 36, startPoint y: 55, endPoint x: 19, endPoint y: 56, distance: 17.1
click at [19, 56] on input "922740" at bounding box center [44, 53] width 70 height 13
type input "927636"
click at [81, 47] on input "Search" at bounding box center [97, 53] width 32 height 13
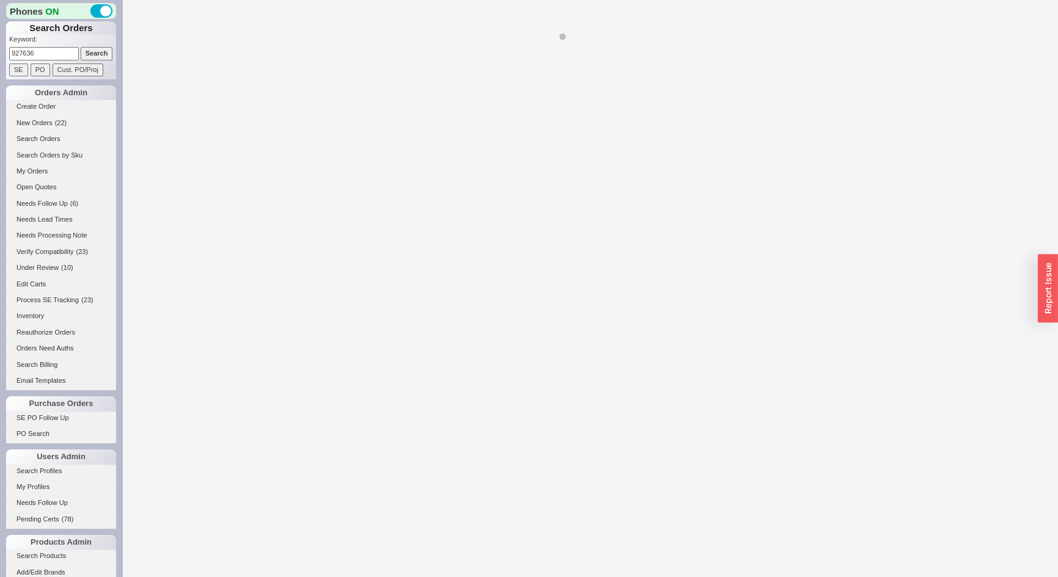
select select "*"
select select "LOW"
select select "3"
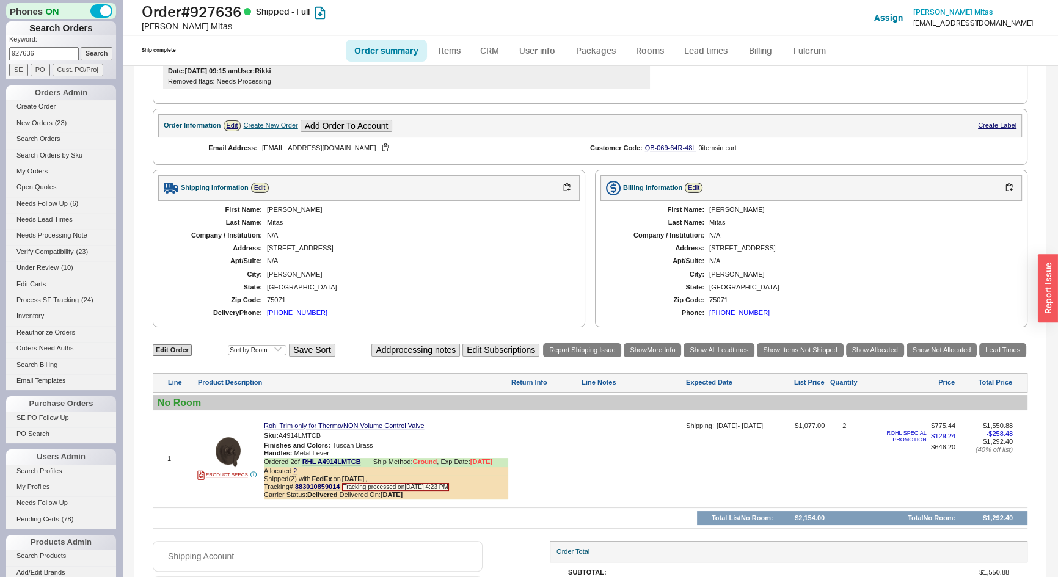
scroll to position [333, 0]
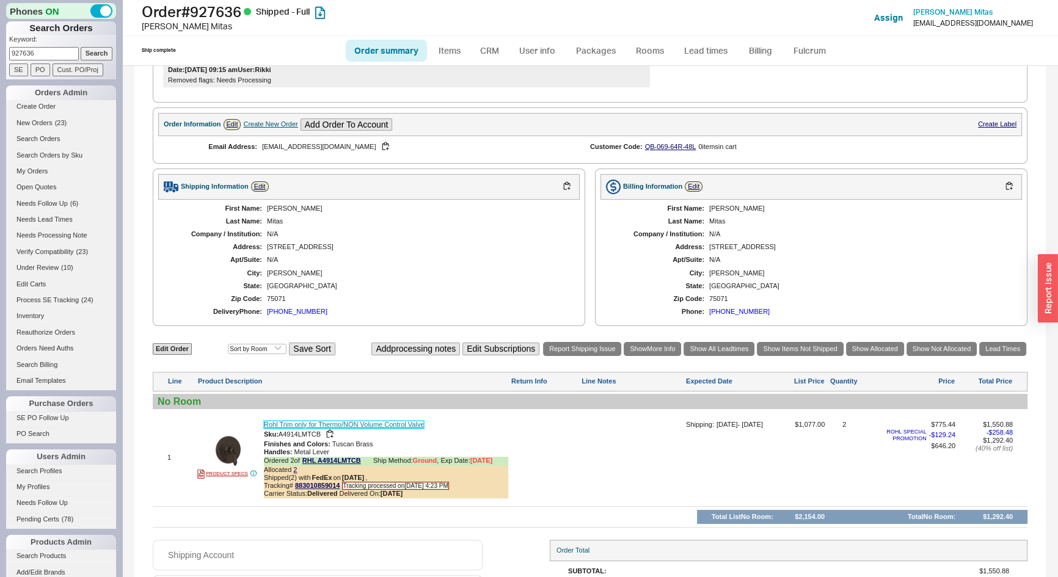
click at [329, 429] on link "Rohl Trim only for Thermo/NON Volume Control Valve" at bounding box center [344, 425] width 160 height 8
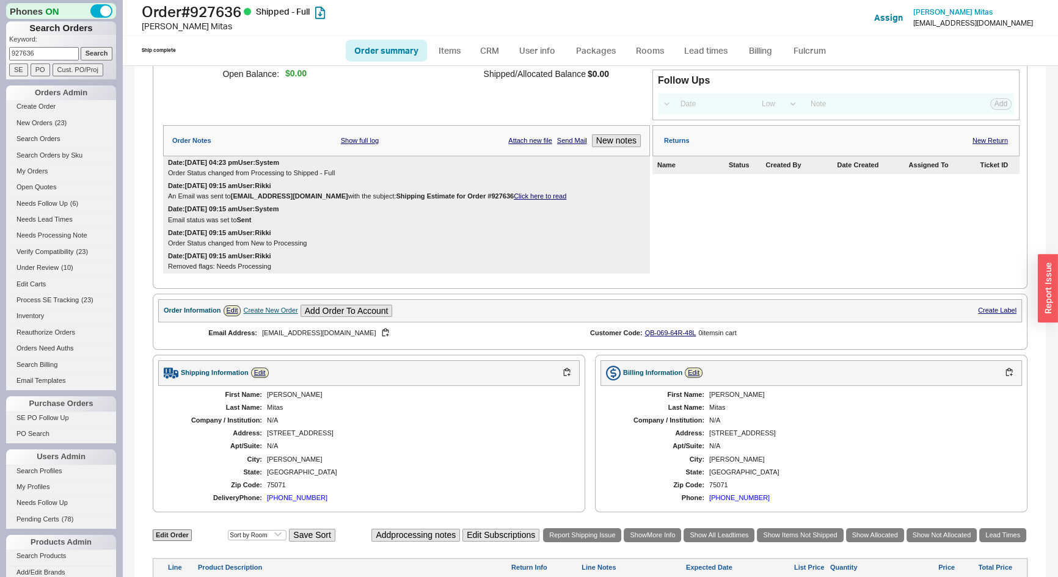
scroll to position [0, 0]
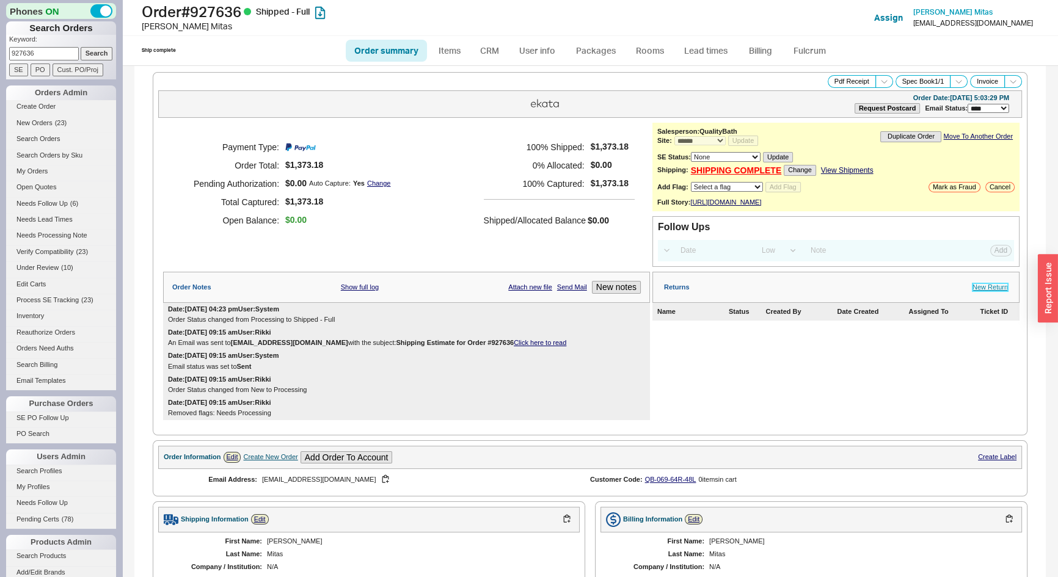
click at [994, 291] on link "New Return" at bounding box center [990, 288] width 35 height 8
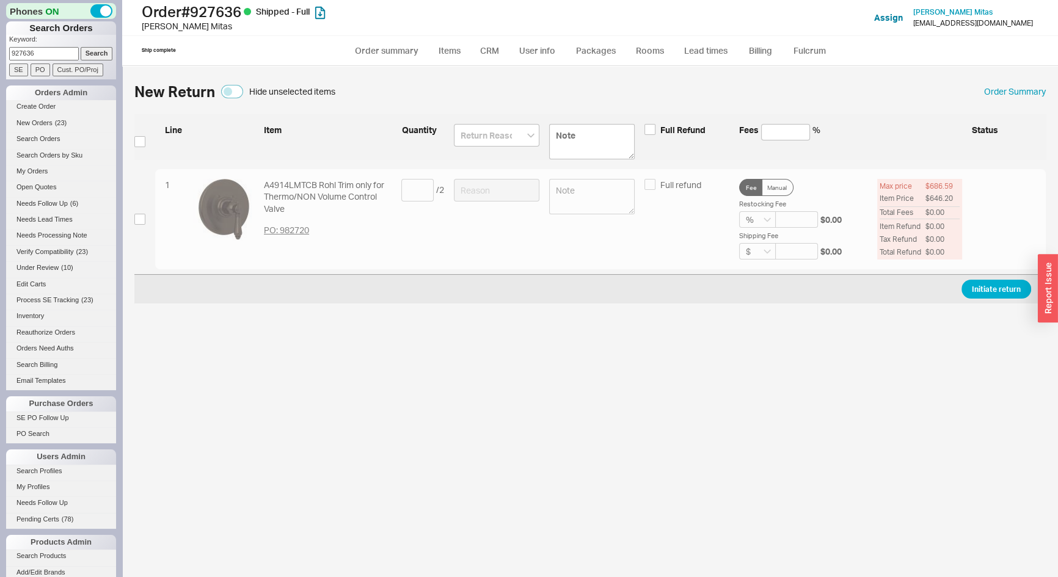
click at [133, 218] on div "New Return Hide unselected items Order Summary Line Item Quantity Full Refund F…" at bounding box center [590, 327] width 936 height 499
click at [141, 216] on input "checkbox" at bounding box center [139, 219] width 11 height 11
checkbox input "true"
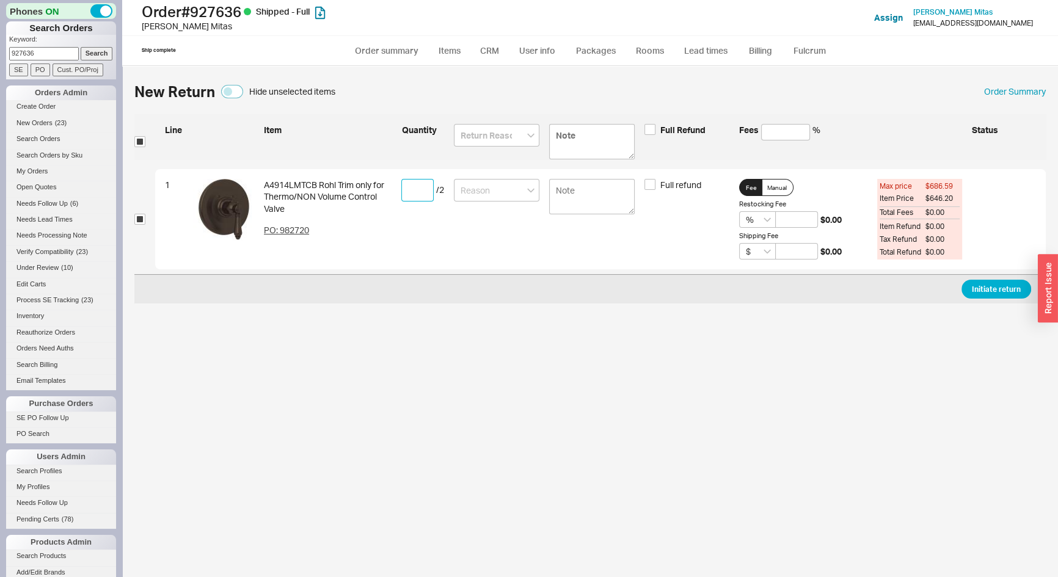
click at [416, 186] on input at bounding box center [417, 190] width 32 height 23
type input "2"
click at [515, 190] on input at bounding box center [497, 190] width 86 height 23
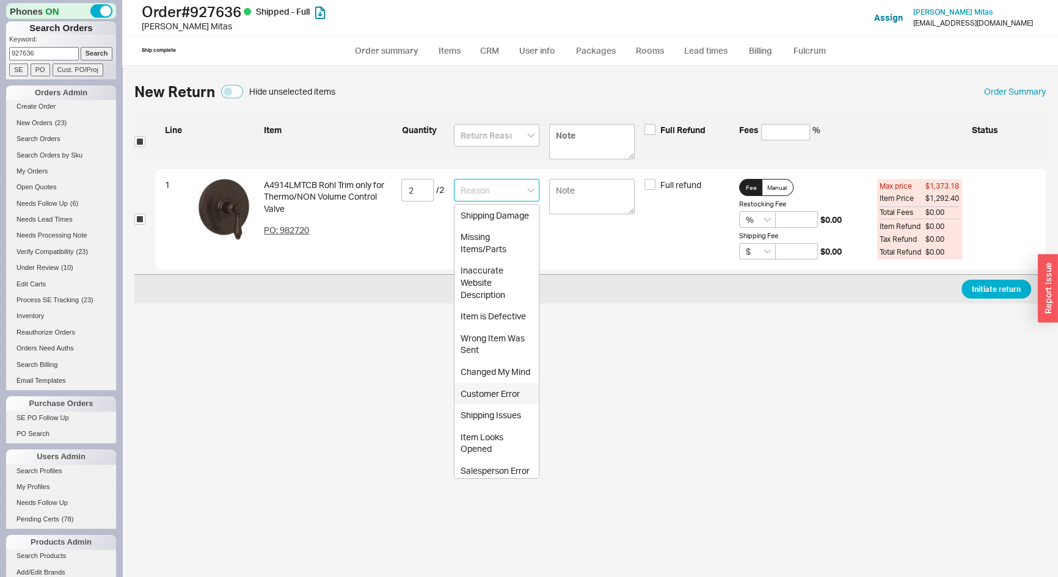
click at [484, 405] on div "Customer Error" at bounding box center [497, 394] width 84 height 22
type input "Customer Error"
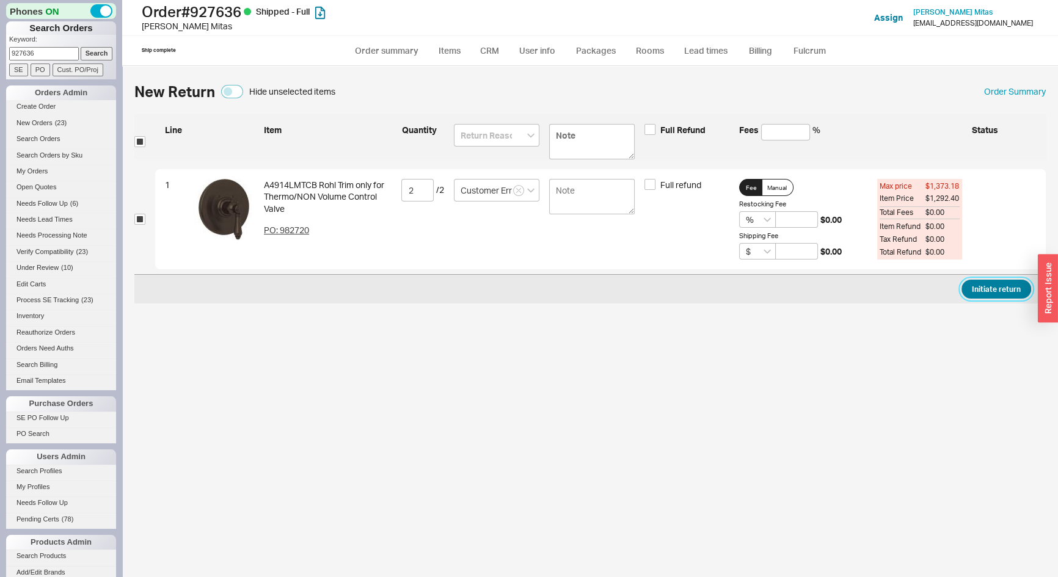
click at [983, 288] on button "Initiate return" at bounding box center [997, 289] width 70 height 19
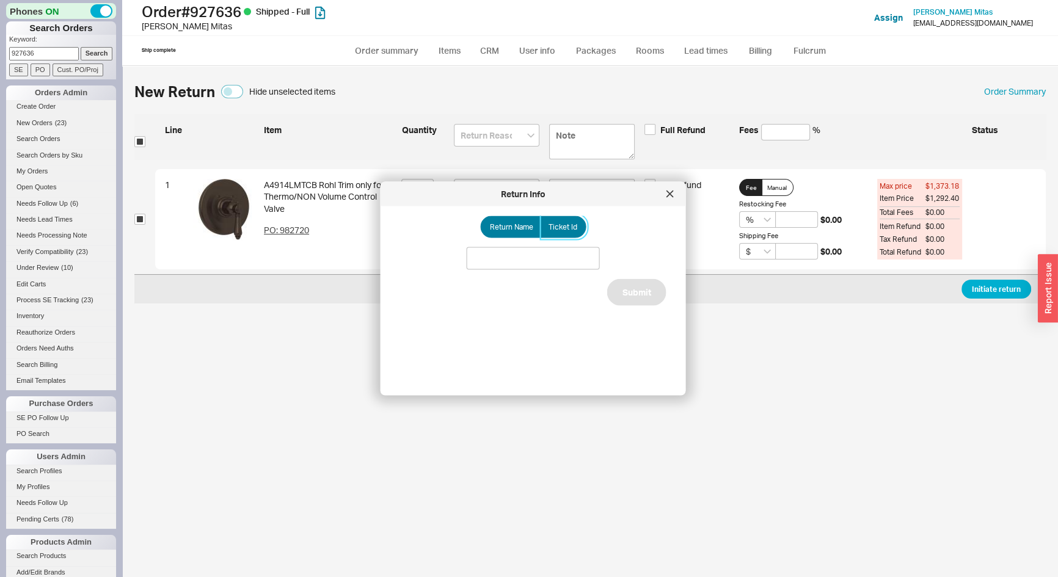
click at [562, 222] on span "Ticket Id" at bounding box center [563, 227] width 29 height 10
click at [0, 0] on input "Ticket Id" at bounding box center [0, 0] width 0 height 0
drag, startPoint x: 554, startPoint y: 252, endPoint x: 562, endPoint y: 258, distance: 9.2
click at [554, 252] on input at bounding box center [533, 258] width 133 height 23
type input "185646"
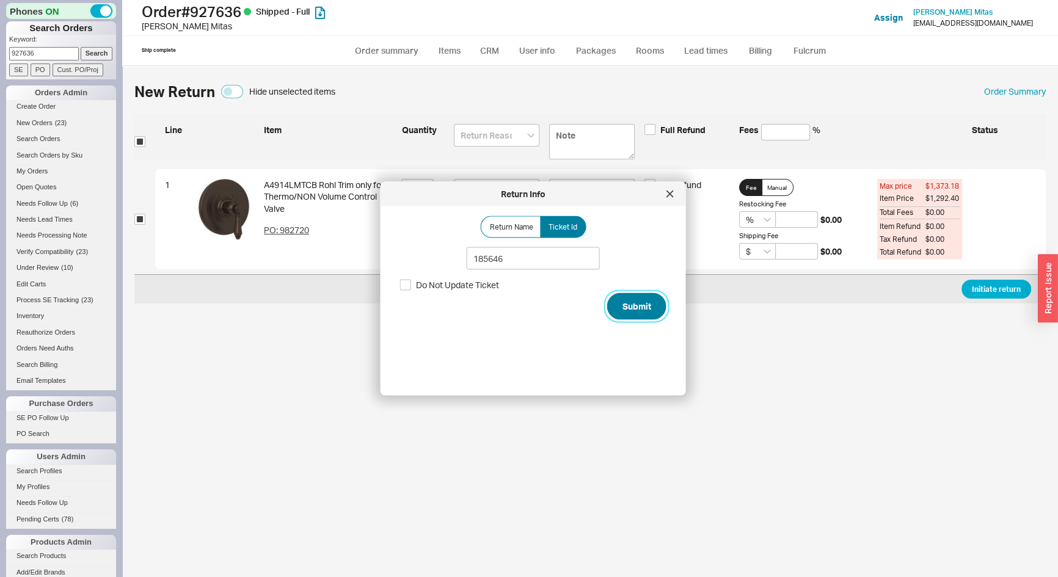
click at [632, 300] on button "Submit" at bounding box center [636, 306] width 59 height 27
select select "*"
select select "LOW"
select select "3"
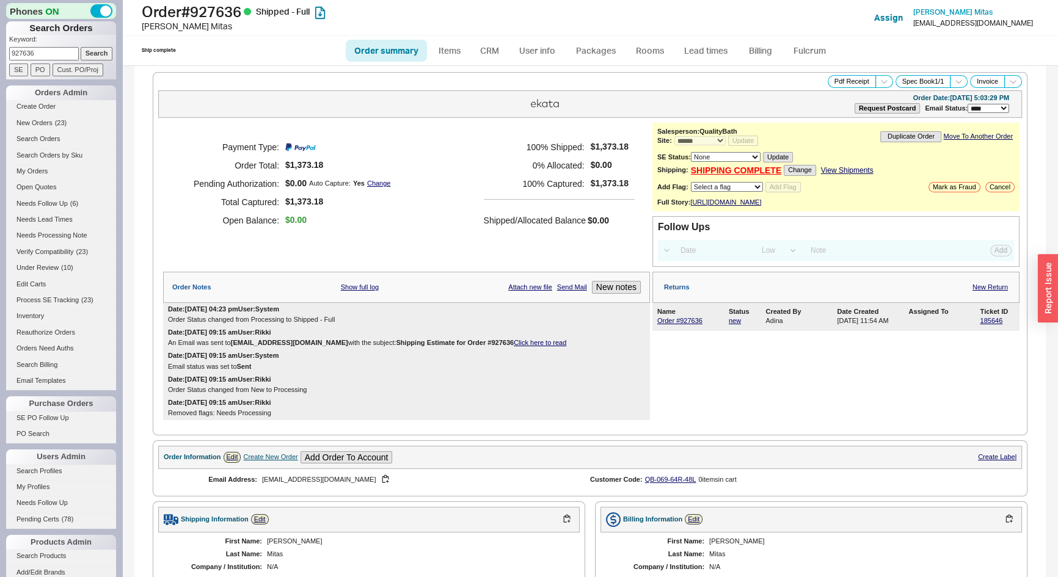
drag, startPoint x: 49, startPoint y: 51, endPoint x: 1005, endPoint y: 106, distance: 957.3
click at [1, 55] on div "Phones ON Search Orders Keyword: 927636 Search SE PO Cust. PO/Proj Orders Admin…" at bounding box center [61, 288] width 122 height 577
type input "929600"
click at [81, 47] on input "Search" at bounding box center [97, 53] width 32 height 13
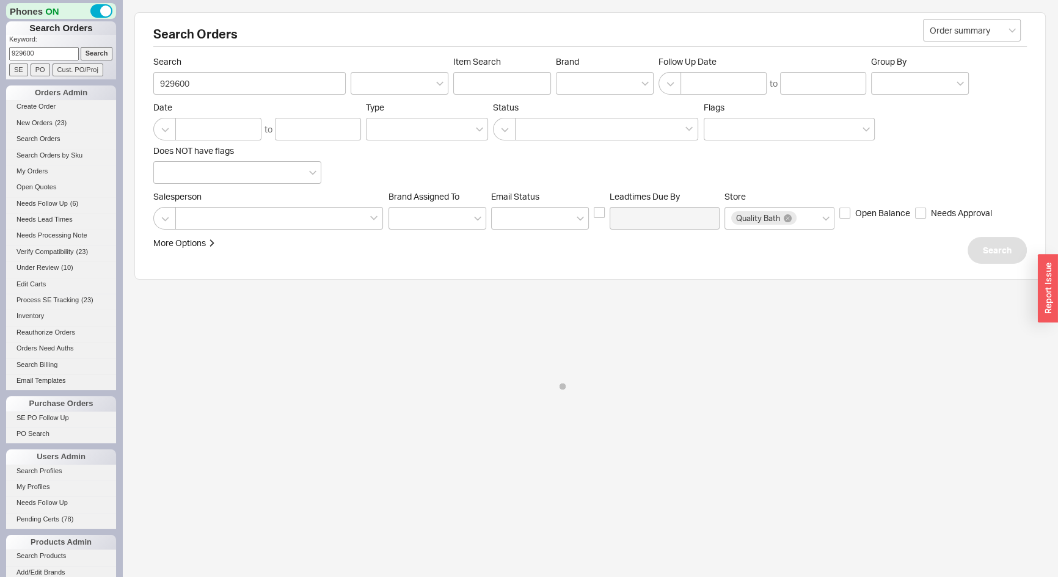
select select "*"
select select "LOW"
select select "3"
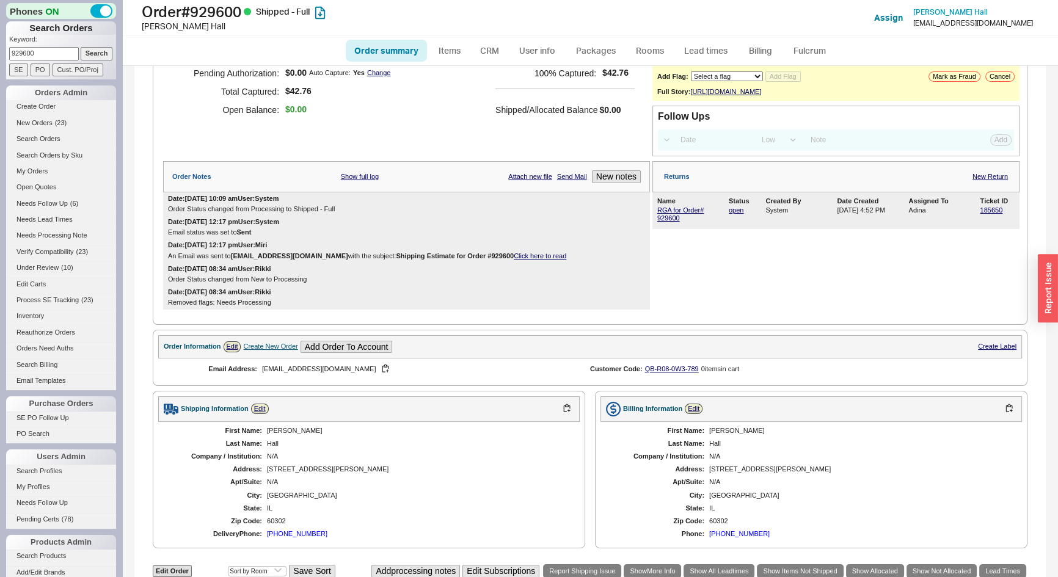
scroll to position [389, 0]
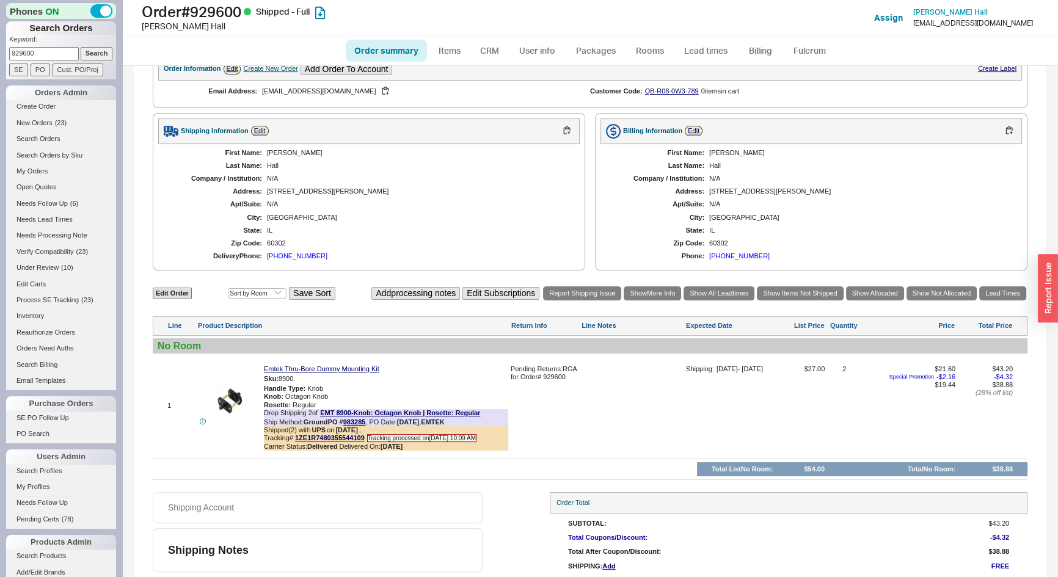
drag, startPoint x: 43, startPoint y: 51, endPoint x: 0, endPoint y: 51, distance: 43.4
click at [0, 50] on div "Phones ON Search Orders Keyword: 929600 Search SE PO Cust. PO/Proj Orders Admin…" at bounding box center [61, 288] width 122 height 577
type input "934140"
click at [81, 47] on input "Search" at bounding box center [97, 53] width 32 height 13
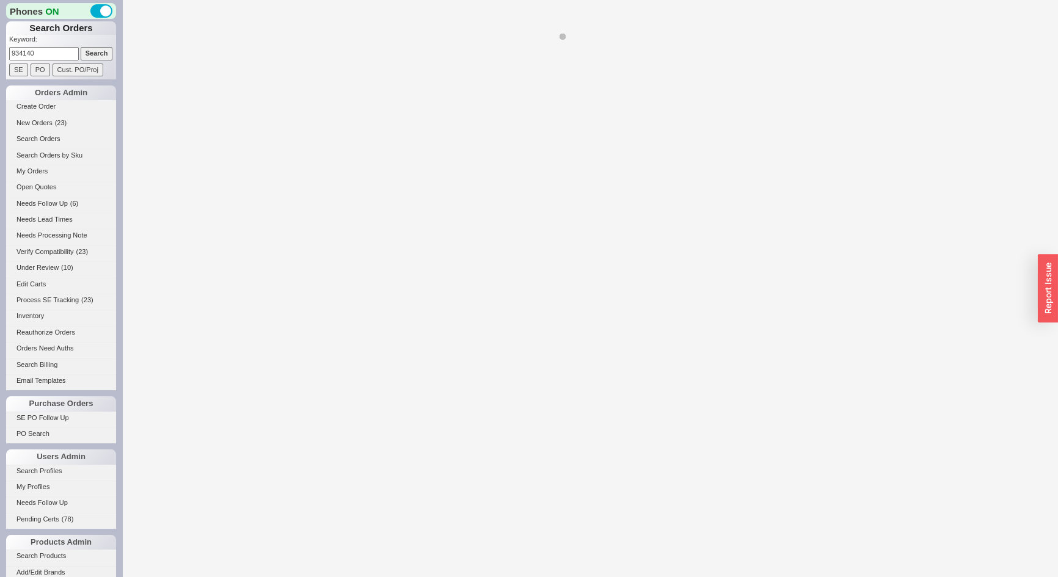
select select "*"
select select "LOW"
select select "3"
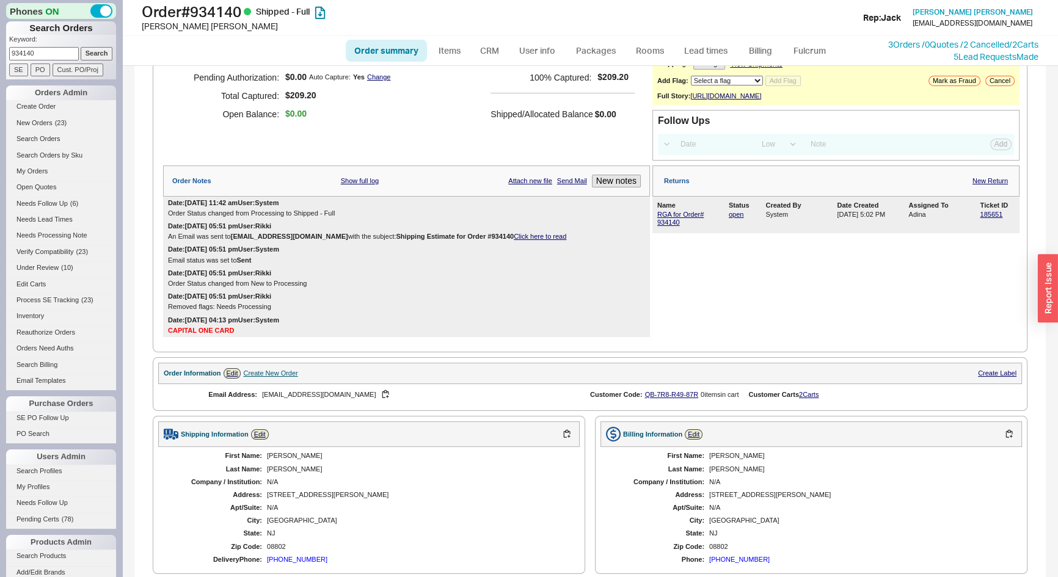
scroll to position [162, 0]
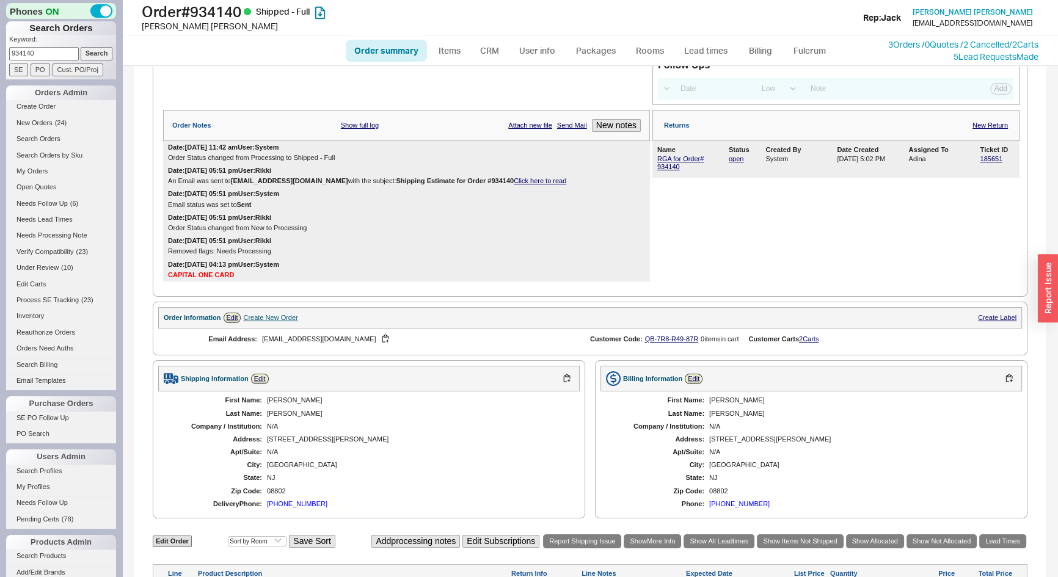
click at [544, 345] on div "jessicalawrence352@gmail.com" at bounding box center [416, 340] width 309 height 12
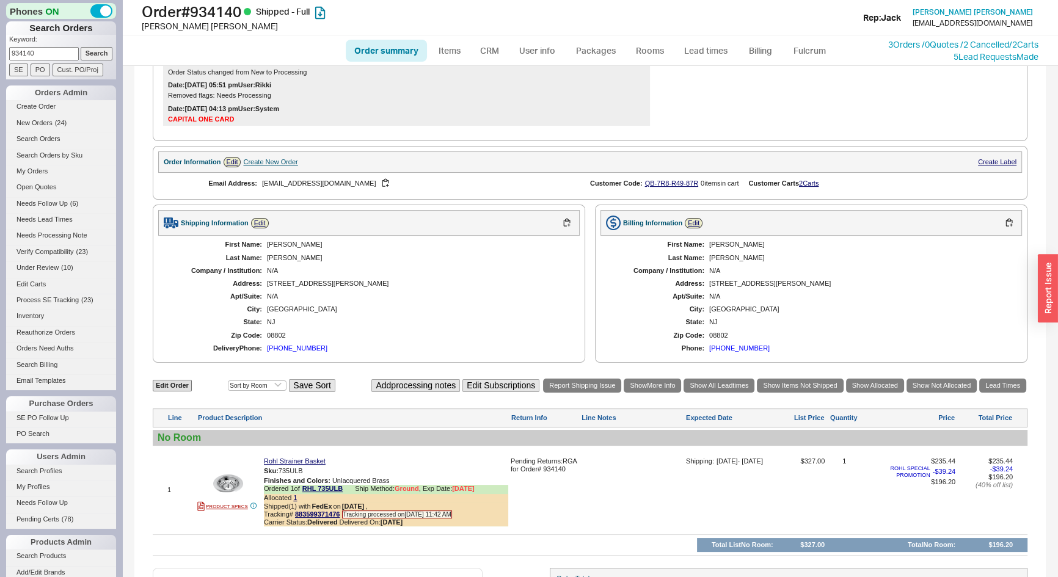
scroll to position [384, 0]
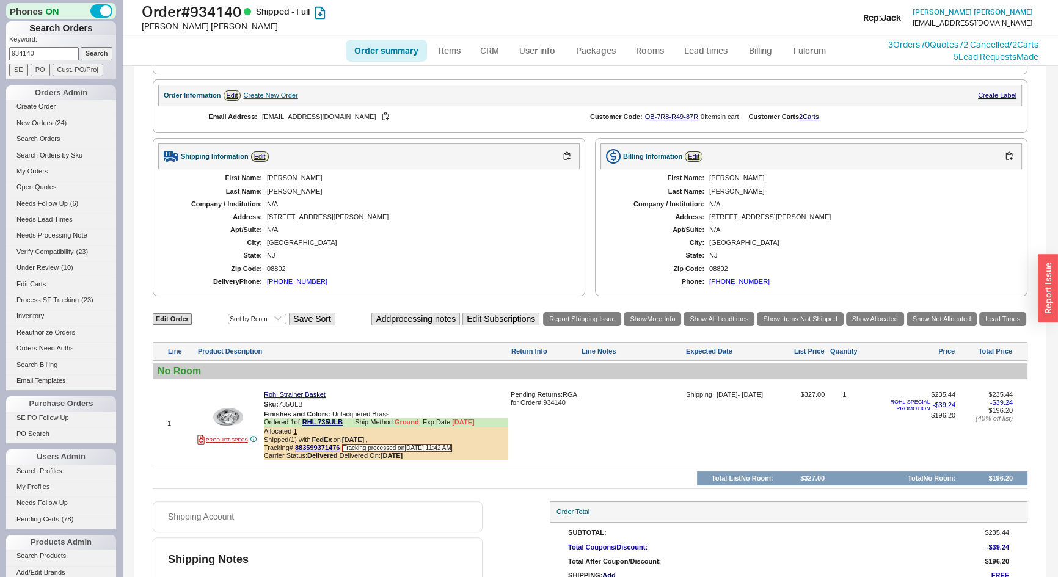
click at [819, 273] on div "08802" at bounding box center [859, 269] width 301 height 8
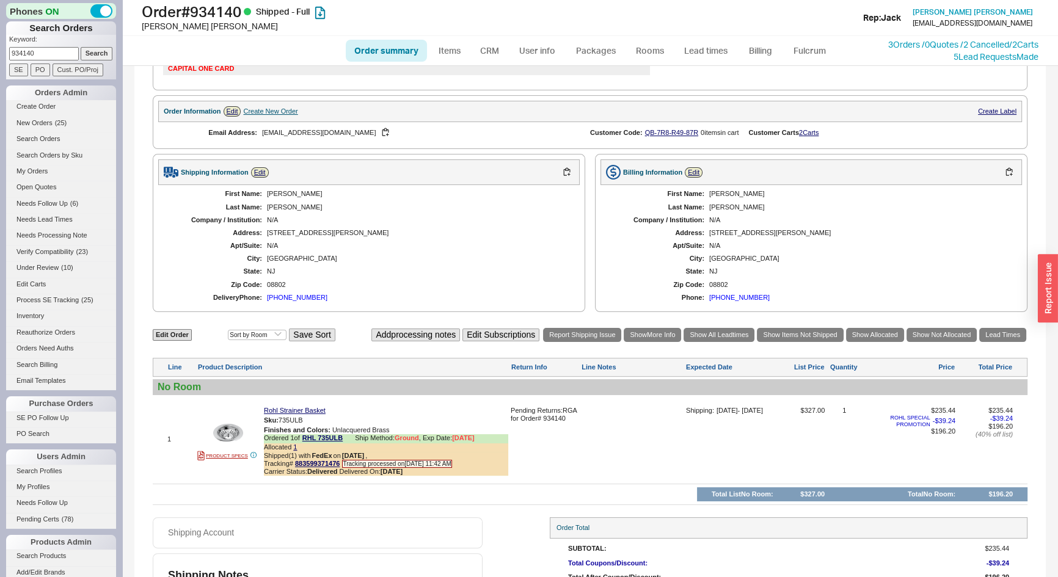
scroll to position [440, 0]
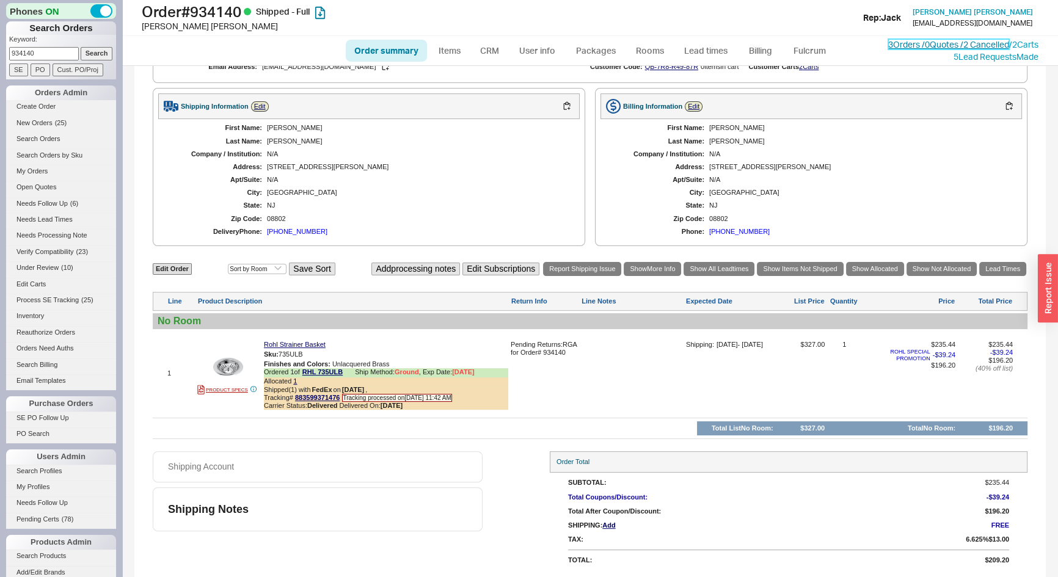
click at [889, 45] on link "3 Orders / 0 Quotes / 2 Cancelled" at bounding box center [949, 44] width 121 height 10
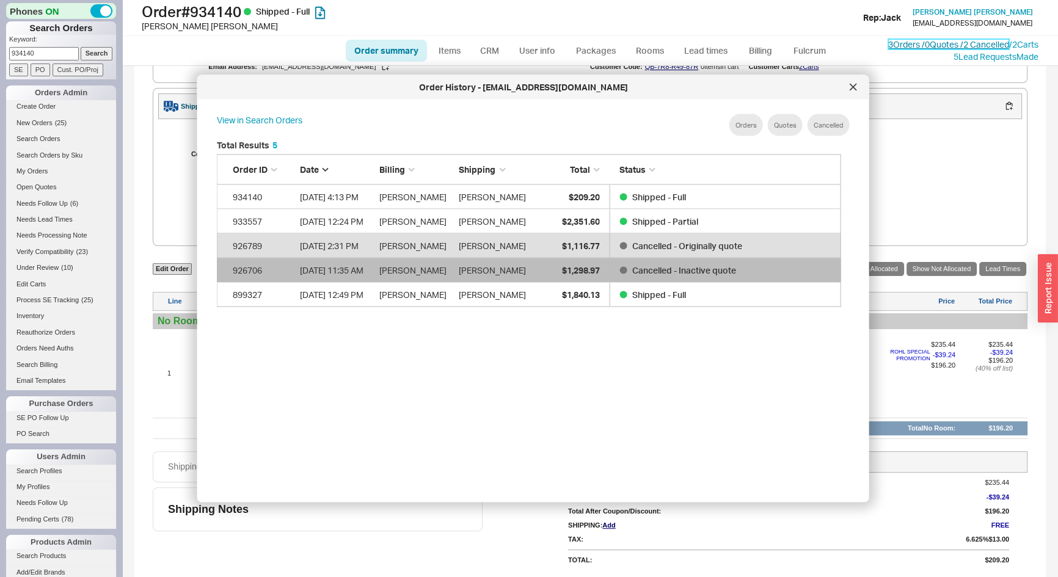
scroll to position [365, 636]
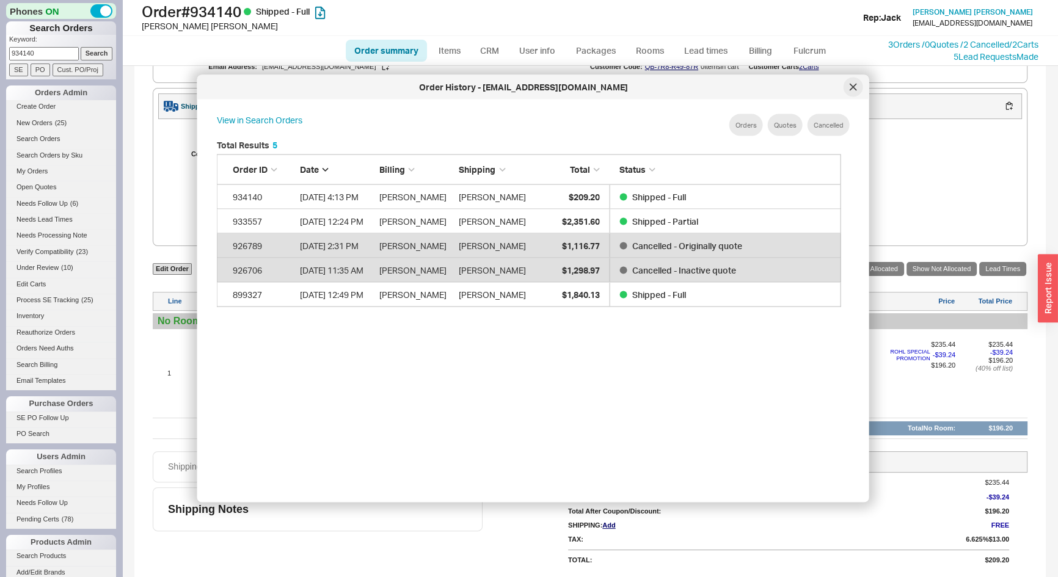
click at [856, 90] on icon at bounding box center [853, 87] width 7 height 7
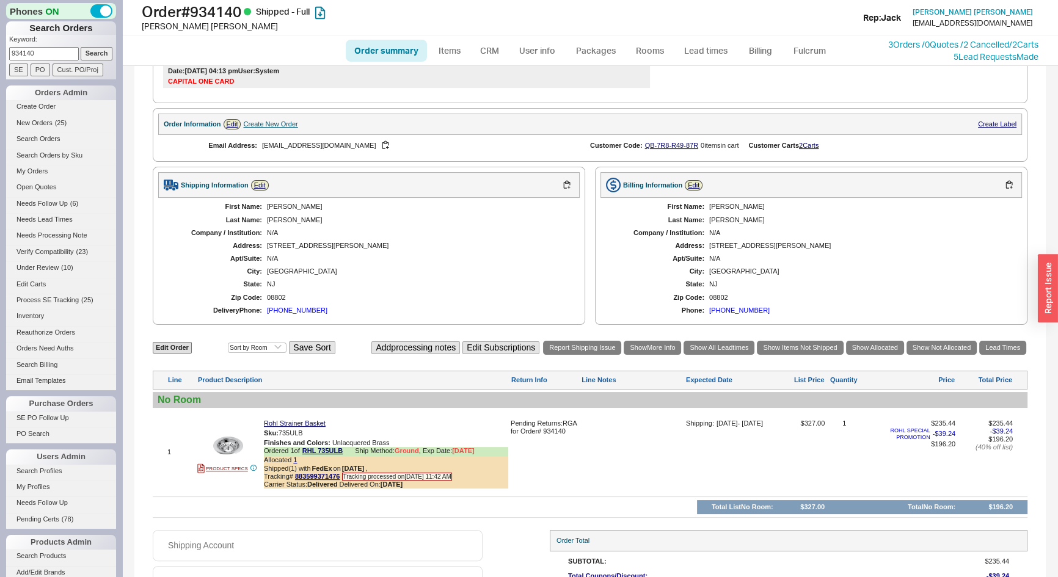
scroll to position [440, 0]
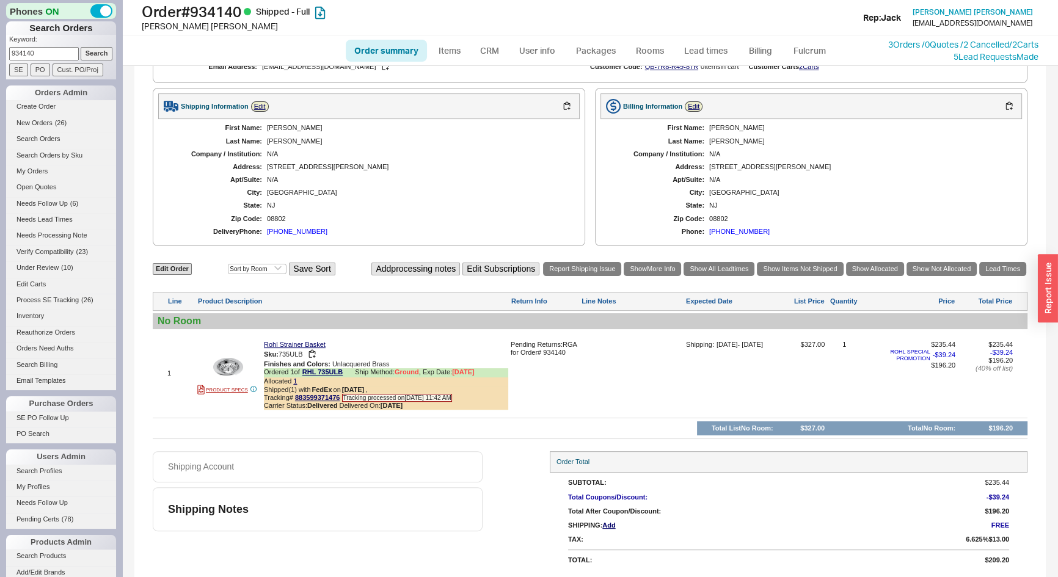
click at [403, 342] on div "Rohl Strainer Basket" at bounding box center [386, 345] width 244 height 8
click at [892, 41] on link "3 Orders / 0 Quotes / 2 Cancelled" at bounding box center [949, 44] width 121 height 10
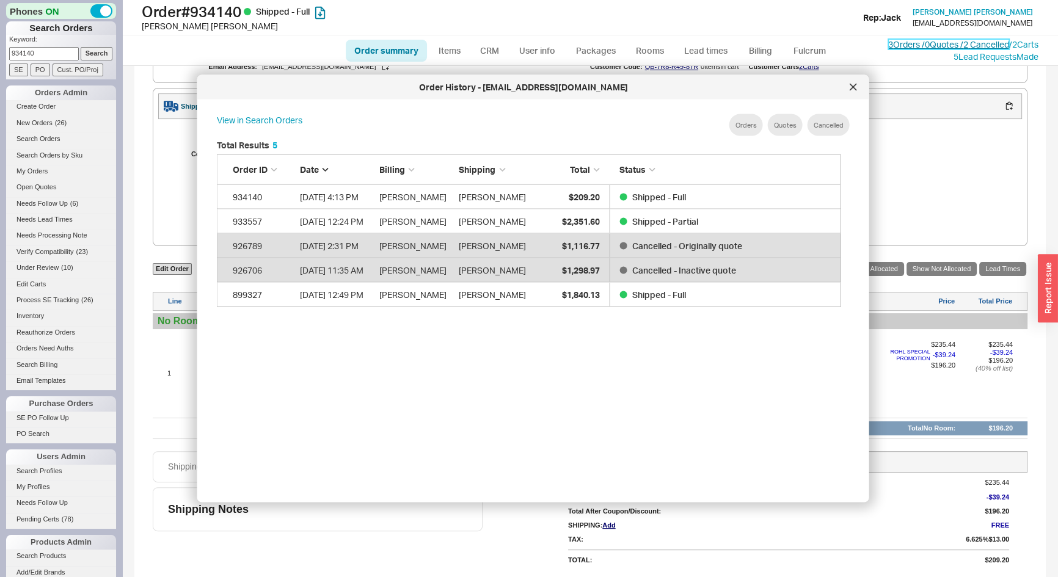
scroll to position [365, 636]
click at [850, 84] on icon at bounding box center [853, 87] width 7 height 7
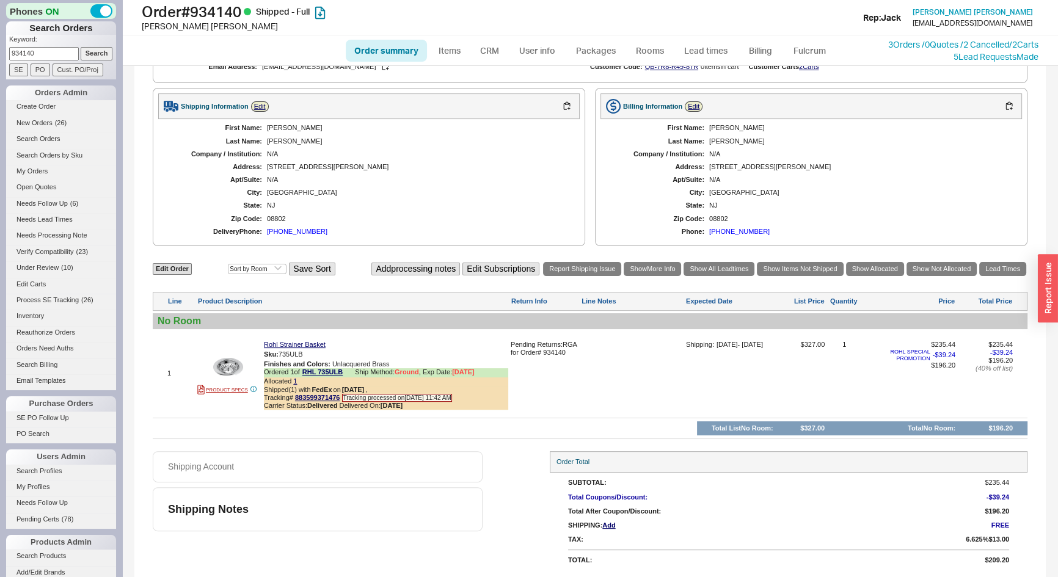
drag, startPoint x: 43, startPoint y: 52, endPoint x: 0, endPoint y: 59, distance: 43.4
click at [0, 59] on div "Phones ON Search Orders Keyword: 934140 Search SE PO Cust. PO/Proj Orders Admin…" at bounding box center [61, 288] width 122 height 577
type input "933820"
click at [81, 47] on input "Search" at bounding box center [97, 53] width 32 height 13
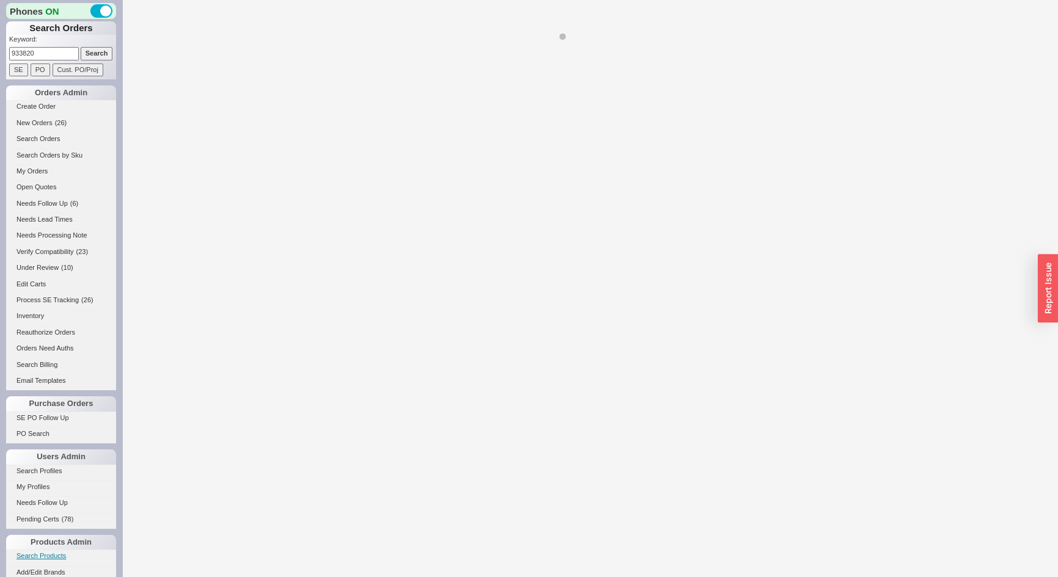
select select "*"
select select "LOW"
select select "3"
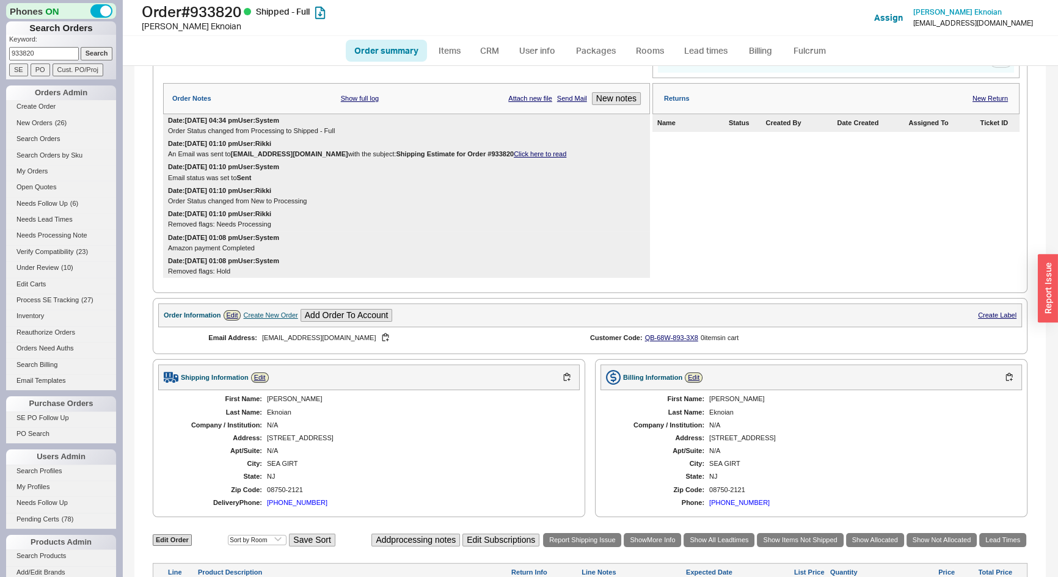
scroll to position [132, 0]
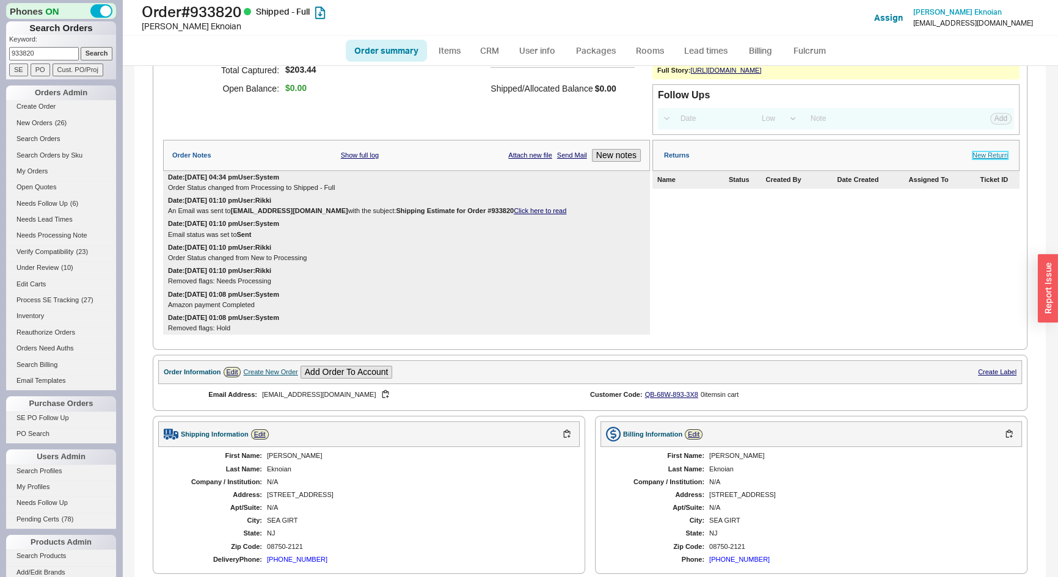
click at [977, 159] on link "New Return" at bounding box center [990, 156] width 35 height 8
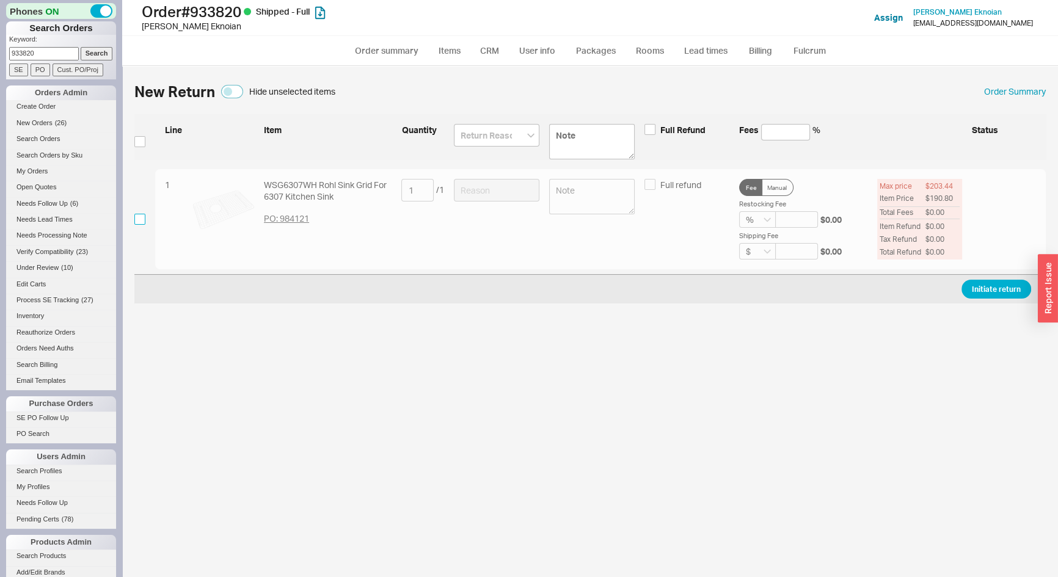
click at [139, 217] on input "checkbox" at bounding box center [139, 219] width 11 height 11
checkbox input "true"
click at [479, 196] on input at bounding box center [497, 190] width 86 height 23
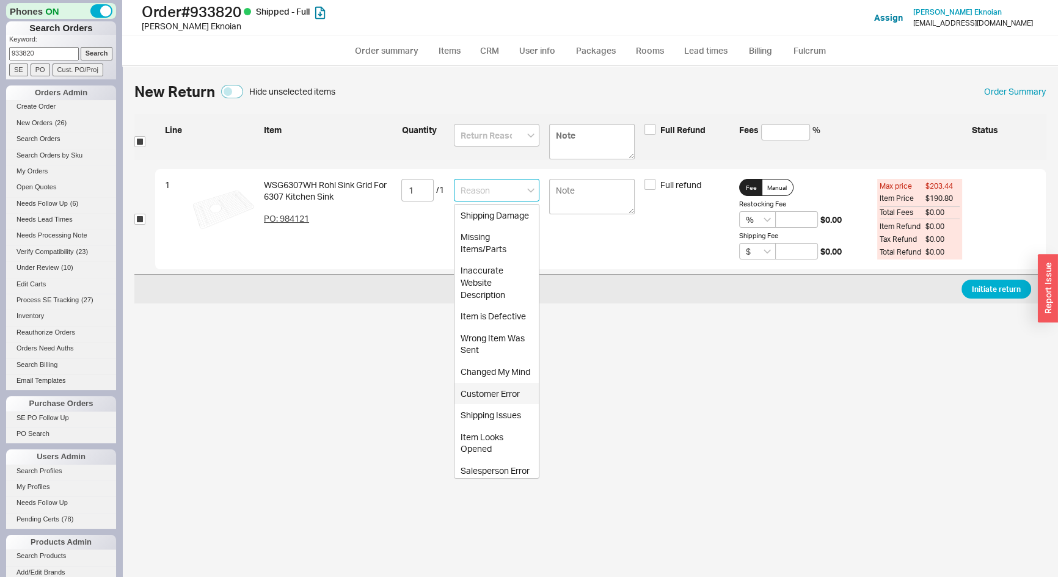
click at [478, 405] on div "Customer Error" at bounding box center [497, 394] width 84 height 22
type input "Customer Error"
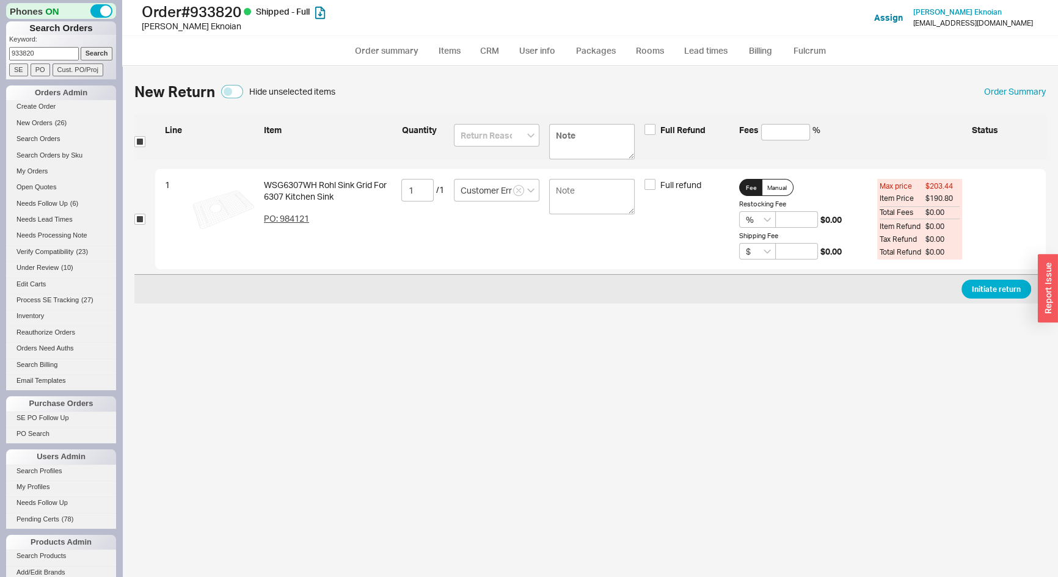
click at [804, 208] on div "Restocking Fee" at bounding box center [803, 204] width 128 height 9
click at [799, 221] on input "2" at bounding box center [796, 219] width 43 height 16
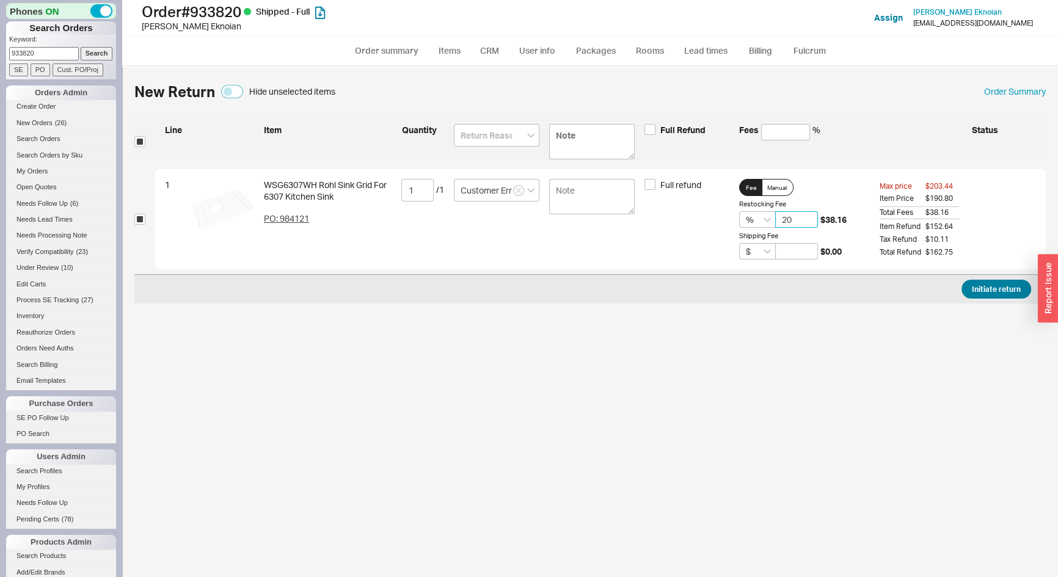
type input "20"
click at [1002, 286] on button "Initiate return" at bounding box center [997, 289] width 70 height 19
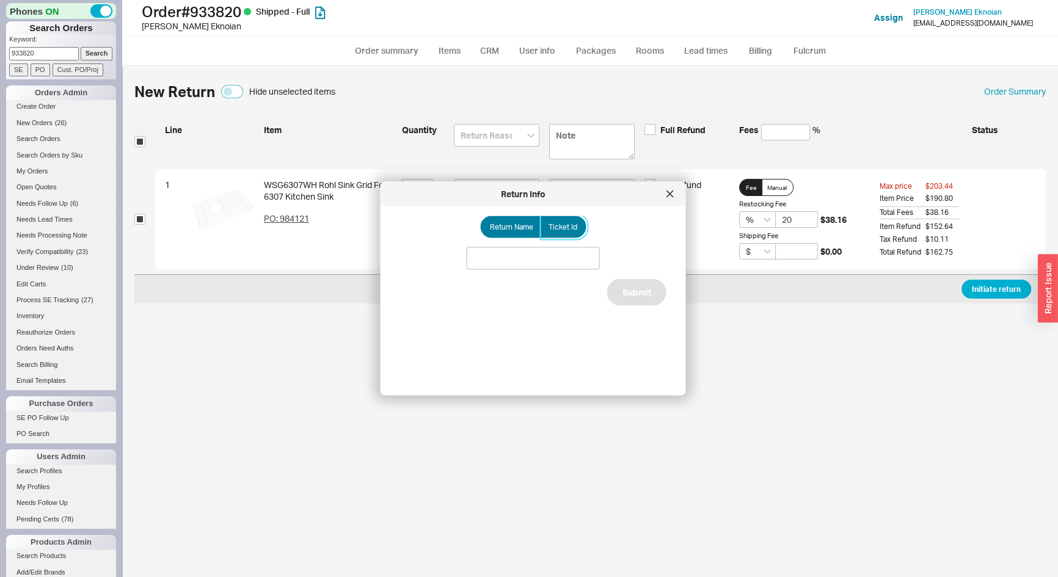
click at [554, 228] on span "Ticket Id" at bounding box center [563, 227] width 29 height 10
click at [0, 0] on input "Ticket Id" at bounding box center [0, 0] width 0 height 0
click at [560, 254] on input at bounding box center [533, 258] width 133 height 23
type input "185656"
drag, startPoint x: 626, startPoint y: 311, endPoint x: 819, endPoint y: 365, distance: 199.9
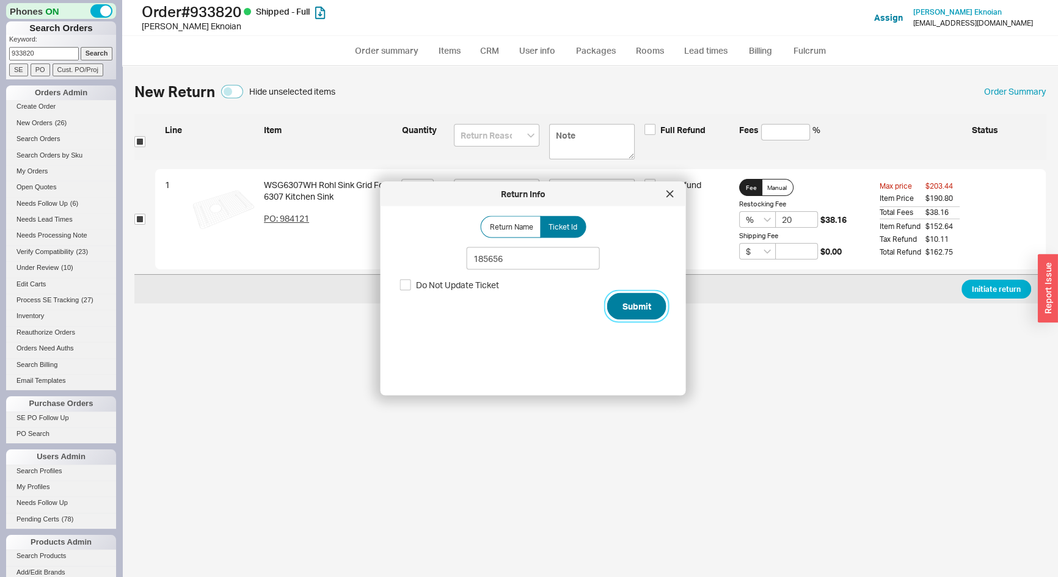
click at [627, 311] on button "Submit" at bounding box center [636, 306] width 59 height 27
select select "*"
select select "LOW"
select select "3"
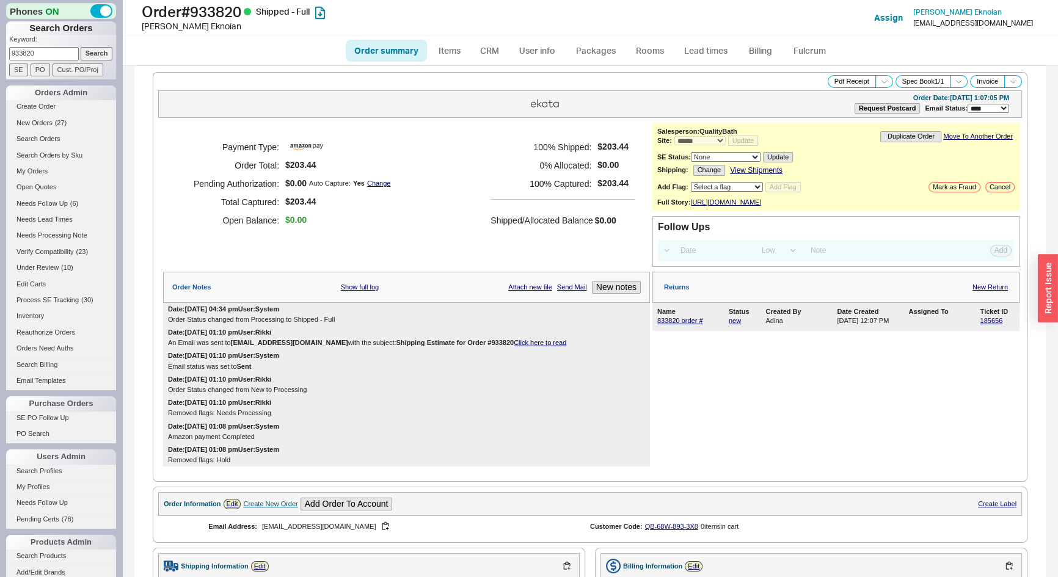
drag, startPoint x: 47, startPoint y: 52, endPoint x: 5, endPoint y: 47, distance: 42.4
click at [5, 47] on div "Phones ON Search Orders Keyword: 933820 Search SE PO Cust. PO/Proj Orders Admin…" at bounding box center [61, 288] width 122 height 577
type input "921484"
click at [81, 47] on input "Search" at bounding box center [97, 53] width 32 height 13
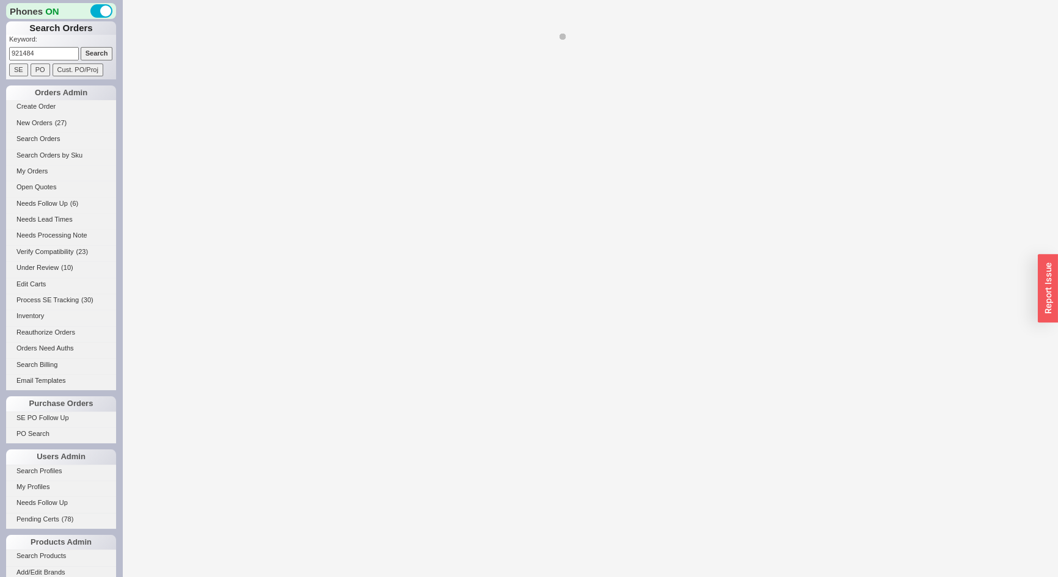
select select "*"
select select "LOW"
select select "3"
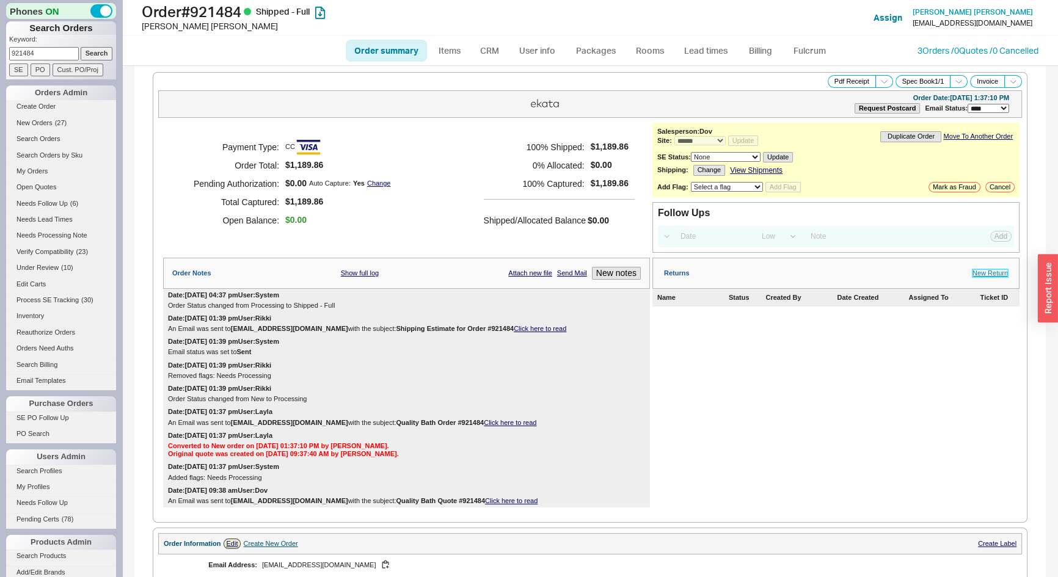
click at [984, 273] on link "New Return" at bounding box center [990, 273] width 35 height 8
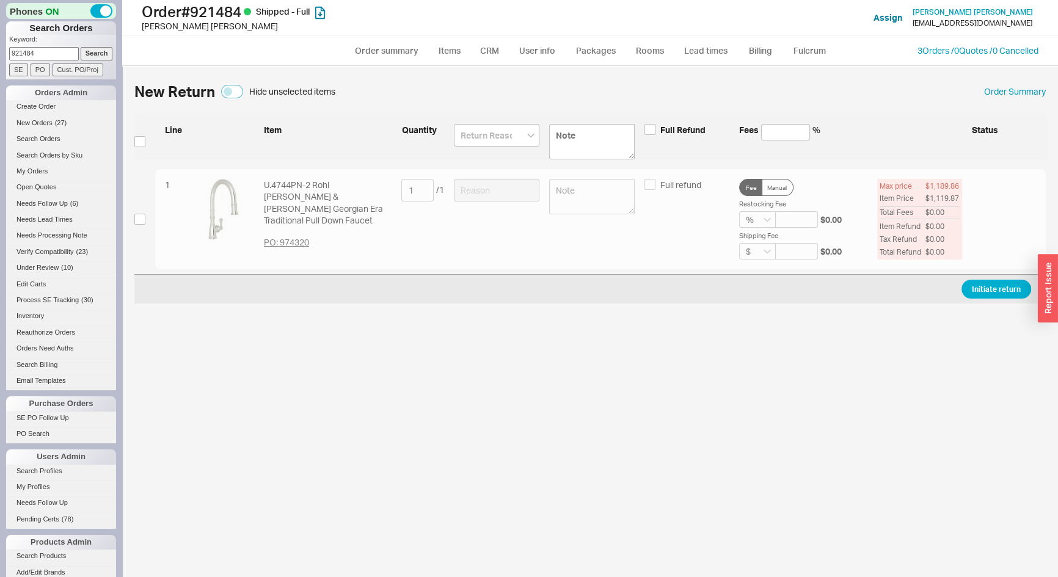
click at [140, 226] on div "1 U.4744PN-2 Rohl Perrin & Rowe Georgian Era Traditional Pull Down Faucet PO: 9…" at bounding box center [590, 219] width 912 height 101
drag, startPoint x: 140, startPoint y: 220, endPoint x: 351, endPoint y: 218, distance: 211.4
click at [140, 219] on input "checkbox" at bounding box center [139, 219] width 11 height 11
checkbox input "true"
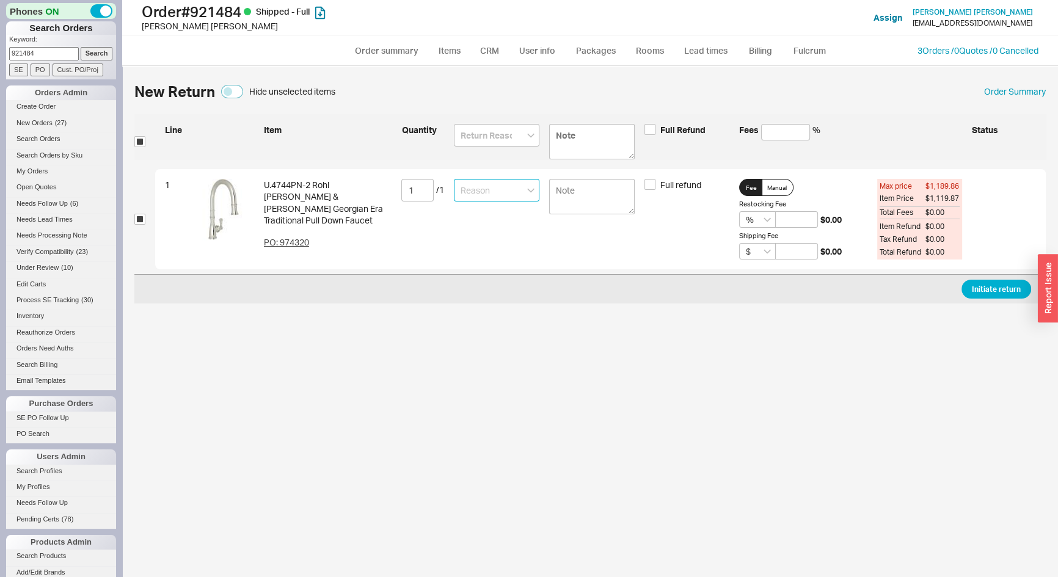
click at [517, 188] on input at bounding box center [497, 190] width 86 height 23
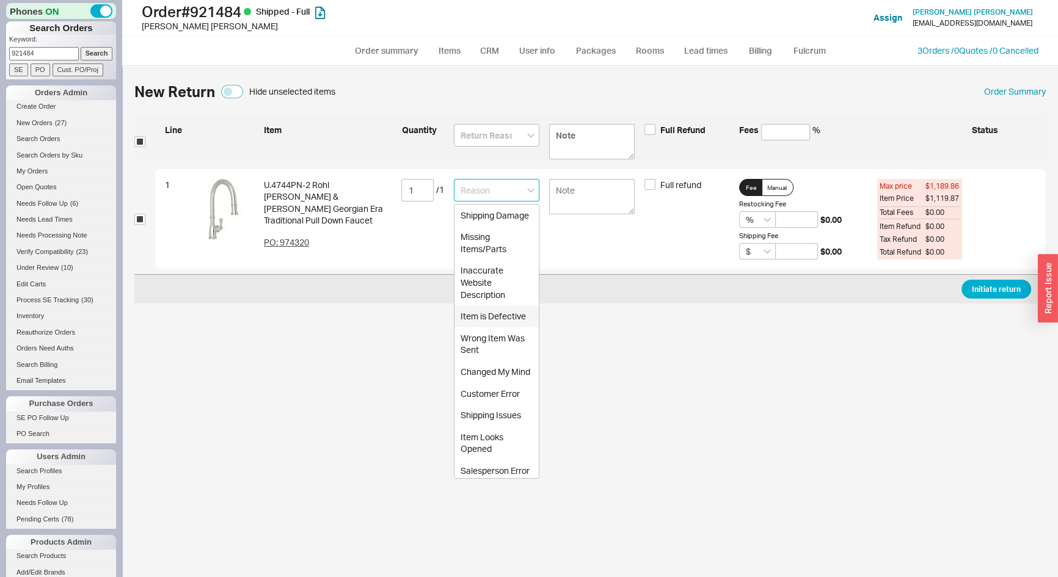
click at [483, 326] on div "Item is Defective" at bounding box center [497, 317] width 84 height 22
type input "Item is Defective"
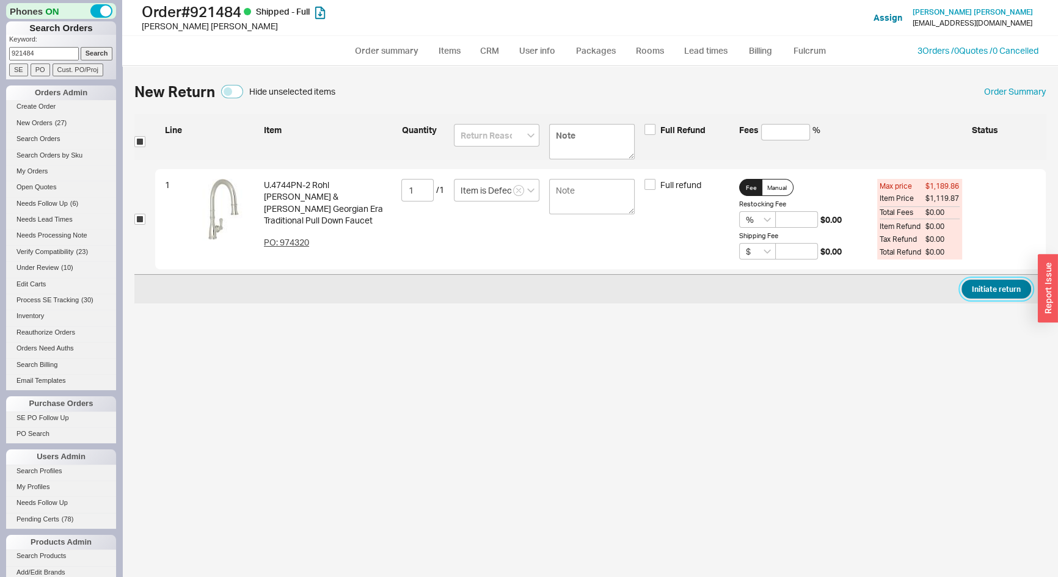
click at [1003, 290] on button "Initiate return" at bounding box center [997, 289] width 70 height 19
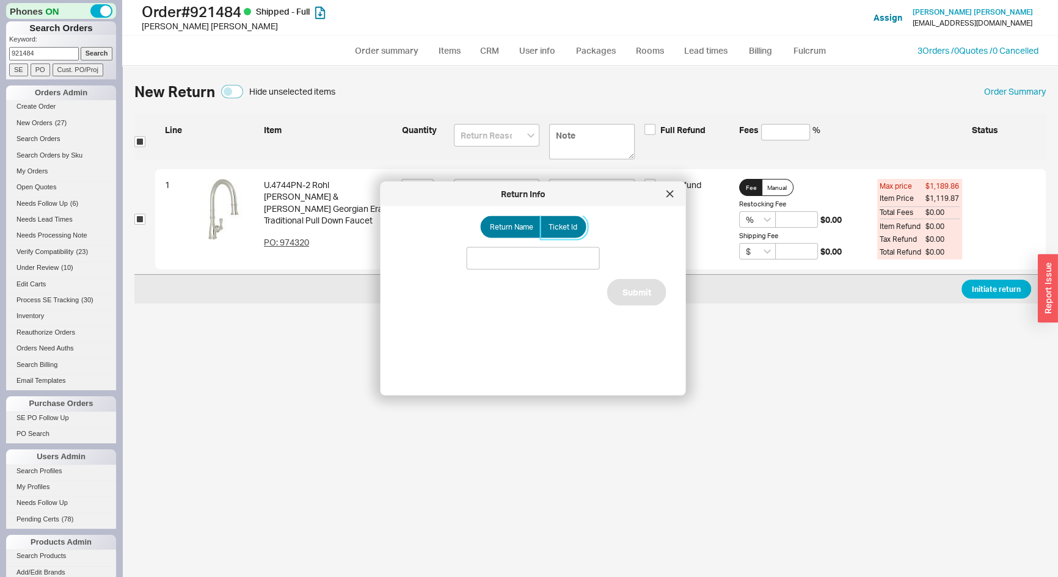
click at [564, 235] on label "Ticket Id" at bounding box center [564, 227] width 46 height 22
click at [0, 0] on input "Ticket Id" at bounding box center [0, 0] width 0 height 0
click at [551, 264] on input at bounding box center [533, 258] width 133 height 23
type input "185665"
click at [637, 307] on button "Submit" at bounding box center [636, 306] width 59 height 27
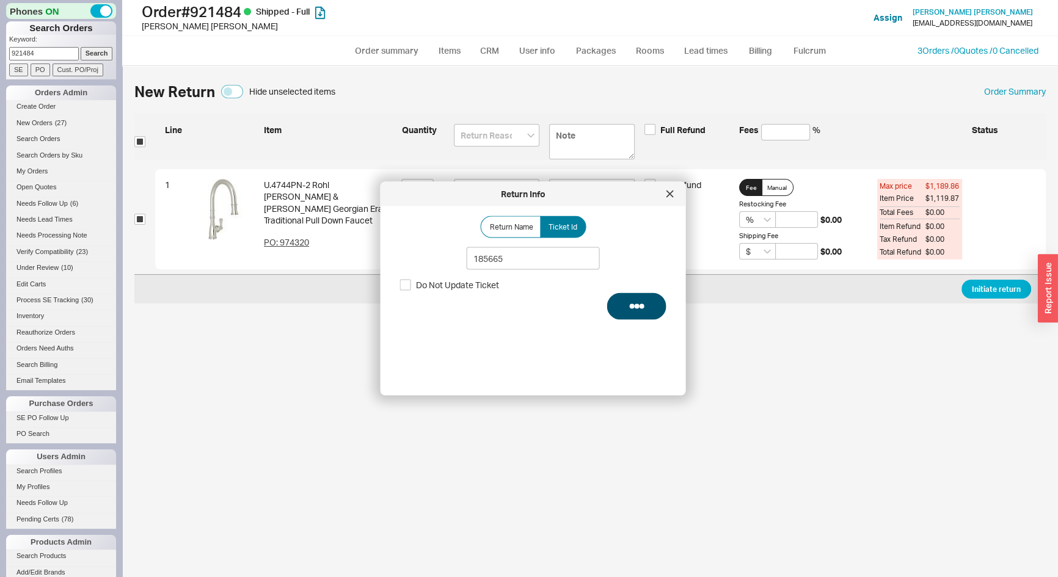
select select "*"
select select "LOW"
select select "3"
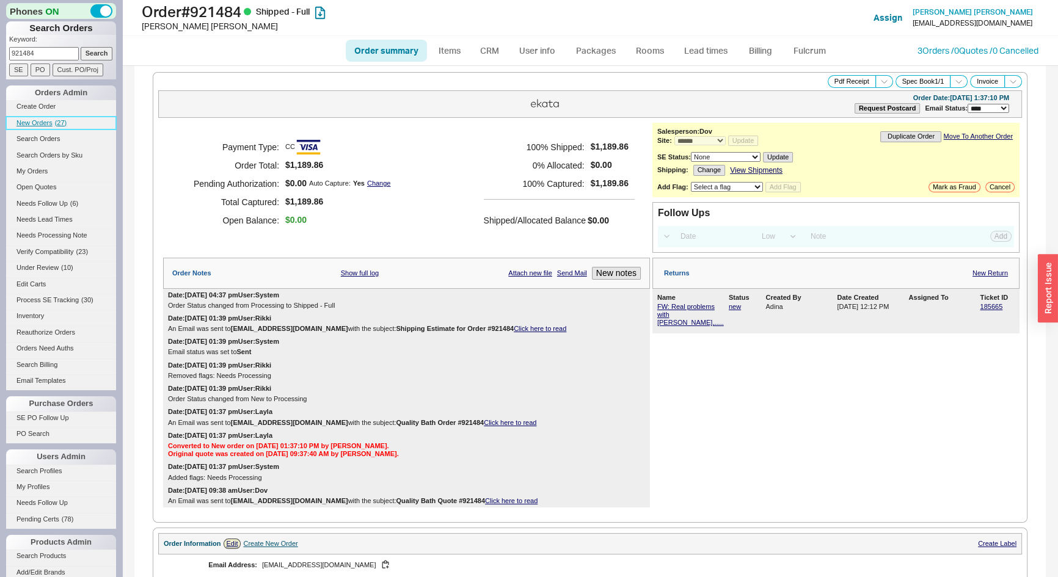
click at [32, 121] on span "New Orders" at bounding box center [34, 122] width 36 height 7
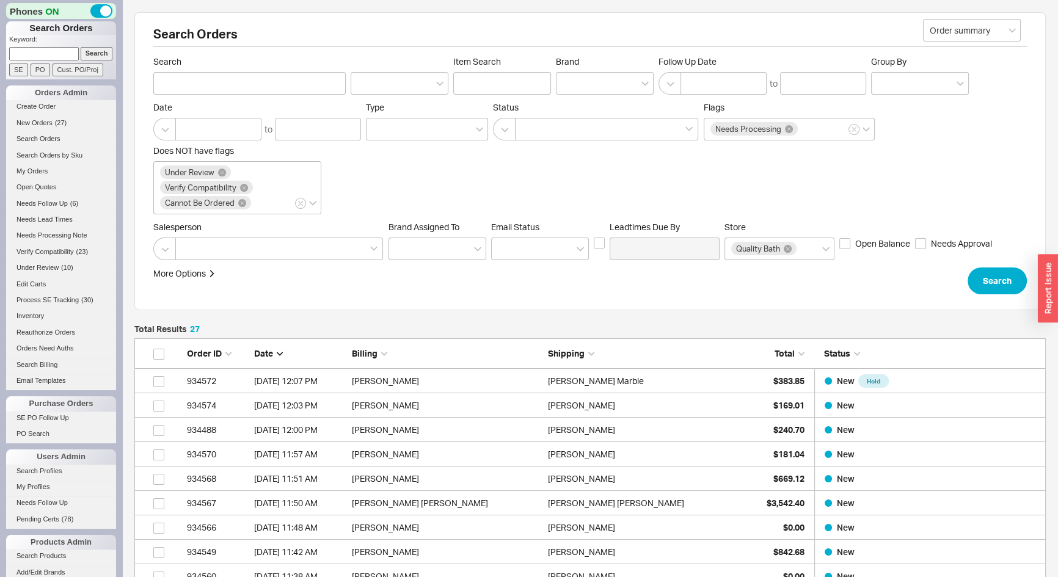
scroll to position [682, 903]
click at [20, 49] on input at bounding box center [44, 53] width 70 height 13
type input "918194"
click at [81, 47] on input "Search" at bounding box center [97, 53] width 32 height 13
type input "918194"
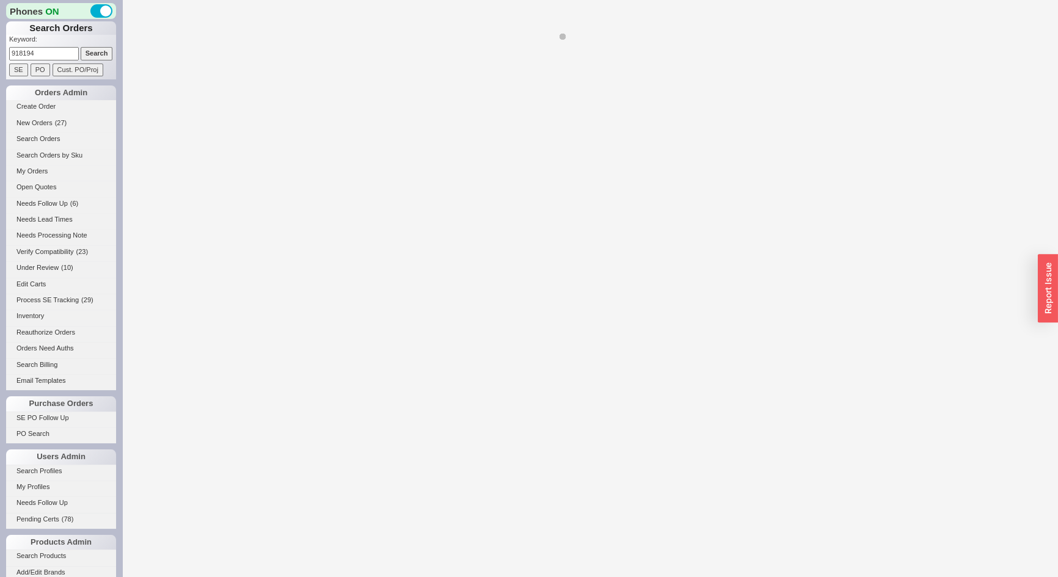
select select "*"
select select "LOW"
select select "3"
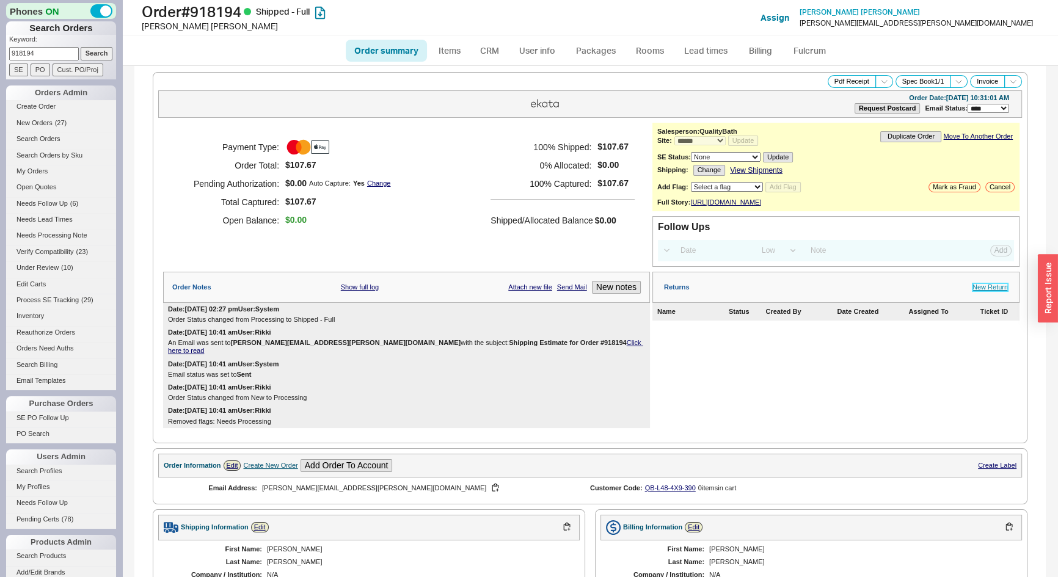
click at [976, 291] on link "New Return" at bounding box center [990, 288] width 35 height 8
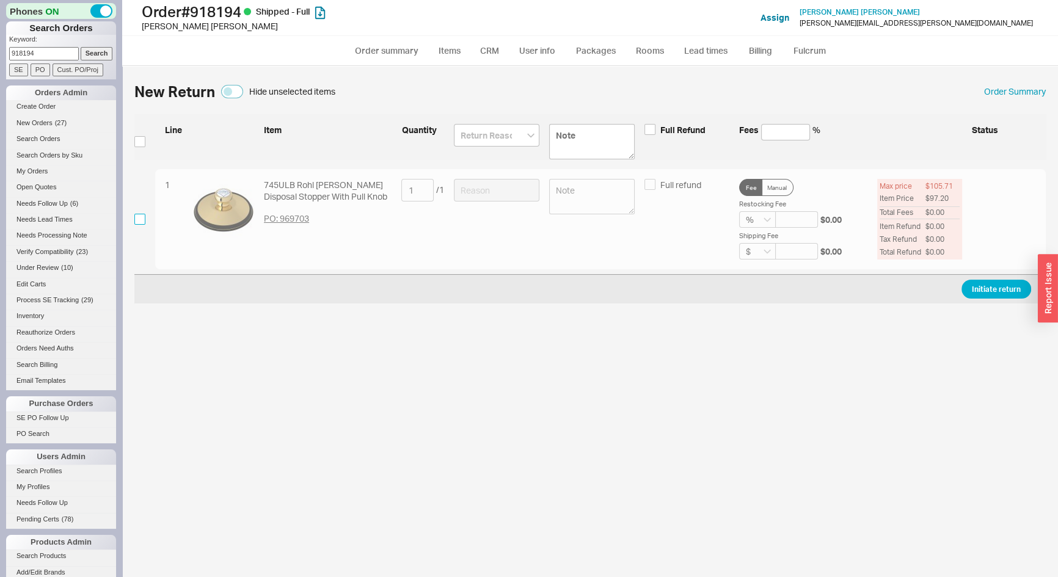
click at [143, 222] on input "checkbox" at bounding box center [139, 219] width 11 height 11
checkbox input "true"
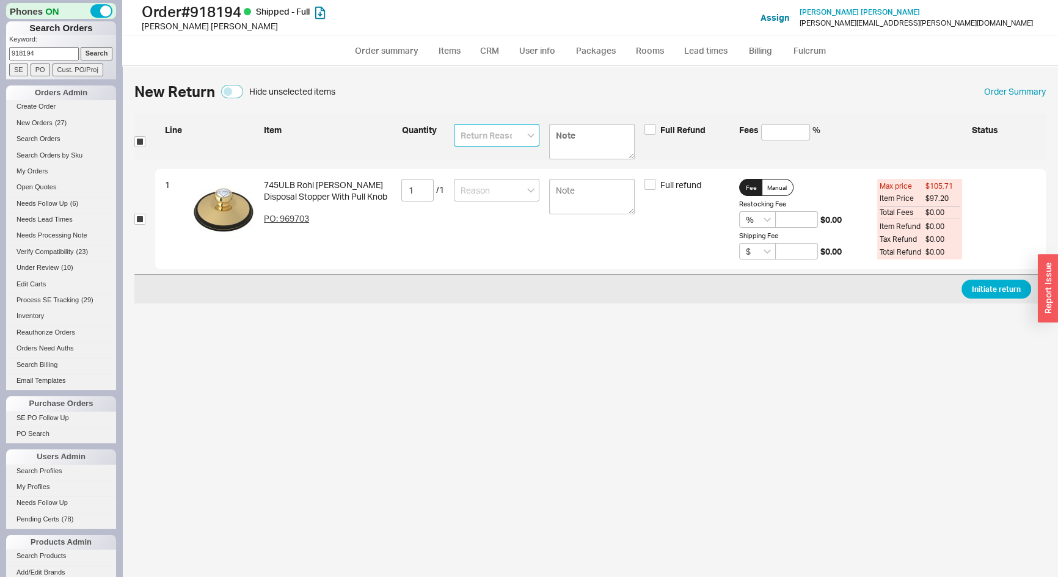
click at [477, 138] on input at bounding box center [497, 135] width 86 height 23
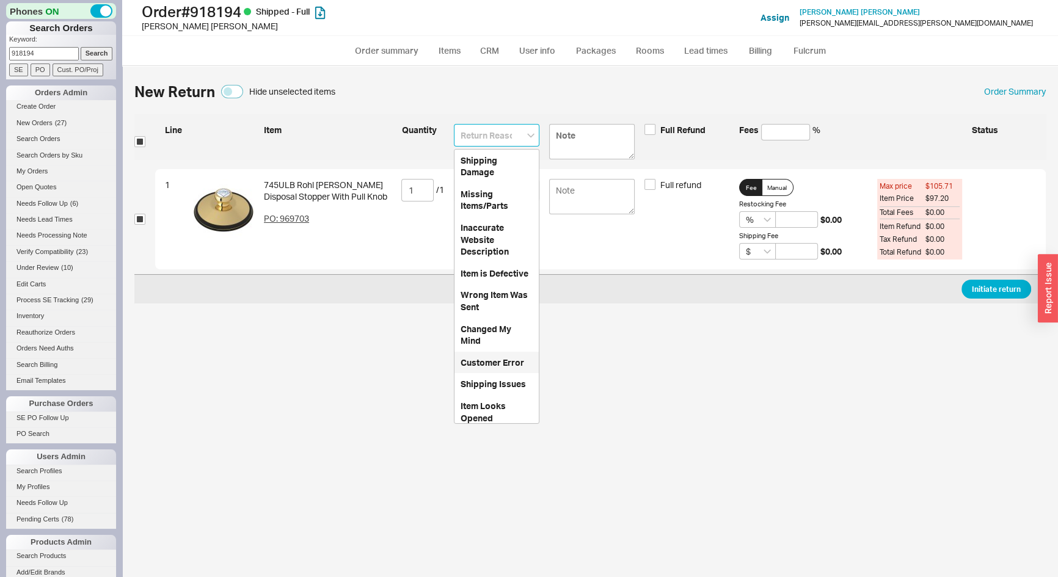
click at [507, 374] on div "Customer Error" at bounding box center [497, 363] width 84 height 22
type input "Customer Error"
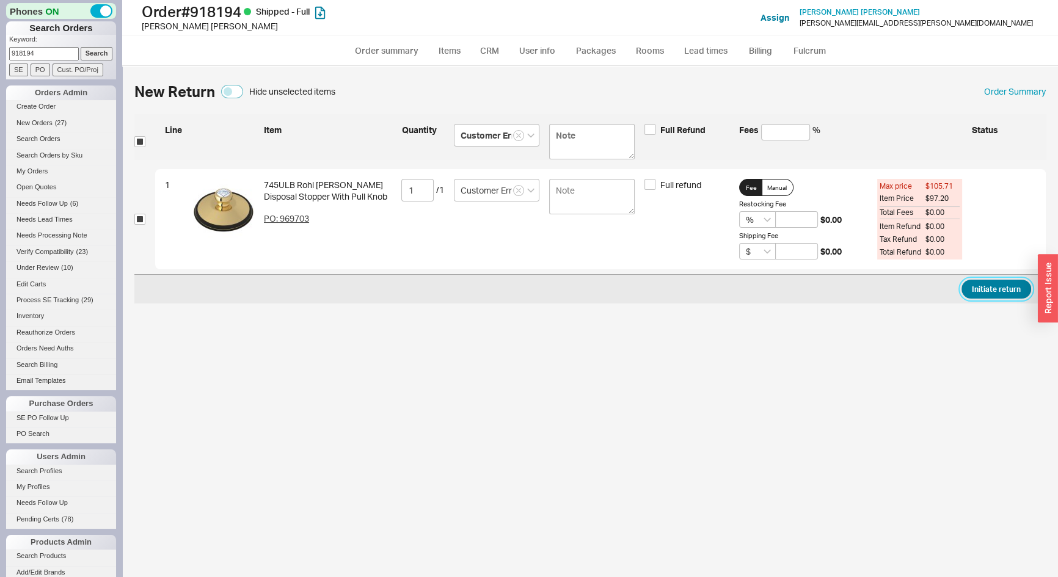
click at [1011, 287] on button "Initiate return" at bounding box center [997, 289] width 70 height 19
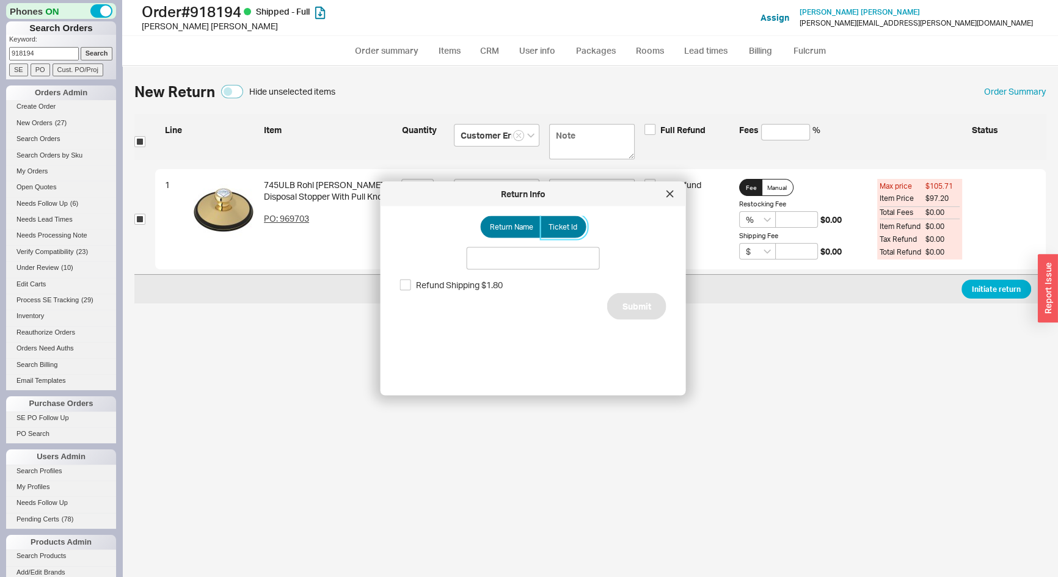
drag, startPoint x: 551, startPoint y: 227, endPoint x: 551, endPoint y: 235, distance: 7.4
click at [551, 227] on span "Ticket Id" at bounding box center [563, 227] width 29 height 10
click at [0, 0] on input "Ticket Id" at bounding box center [0, 0] width 0 height 0
drag, startPoint x: 550, startPoint y: 244, endPoint x: 555, endPoint y: 267, distance: 23.9
click at [546, 251] on input at bounding box center [533, 258] width 133 height 23
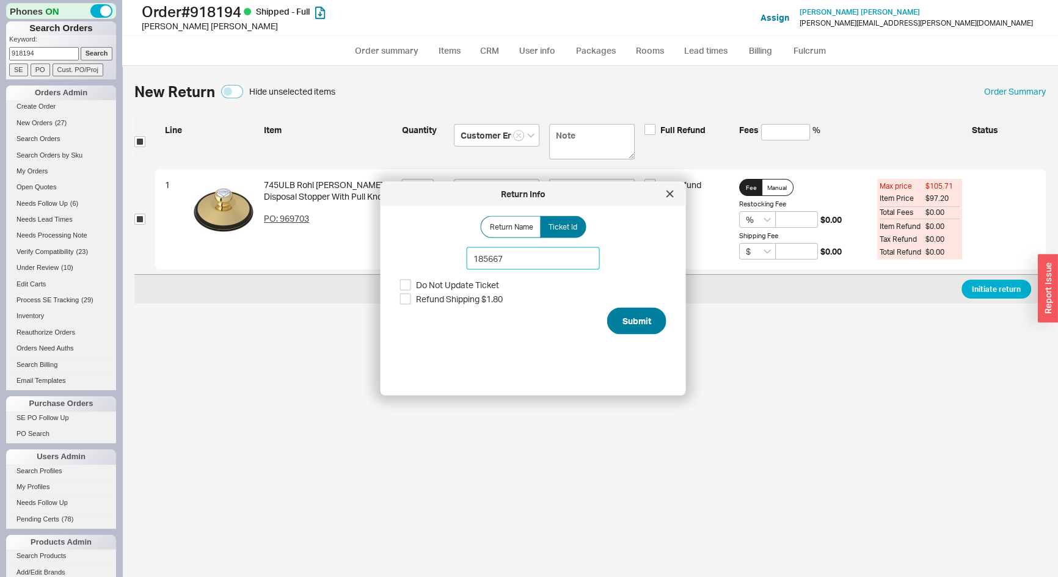
type input "185667"
click at [616, 315] on button "Submit" at bounding box center [636, 320] width 59 height 27
select select "*"
select select "LOW"
select select "3"
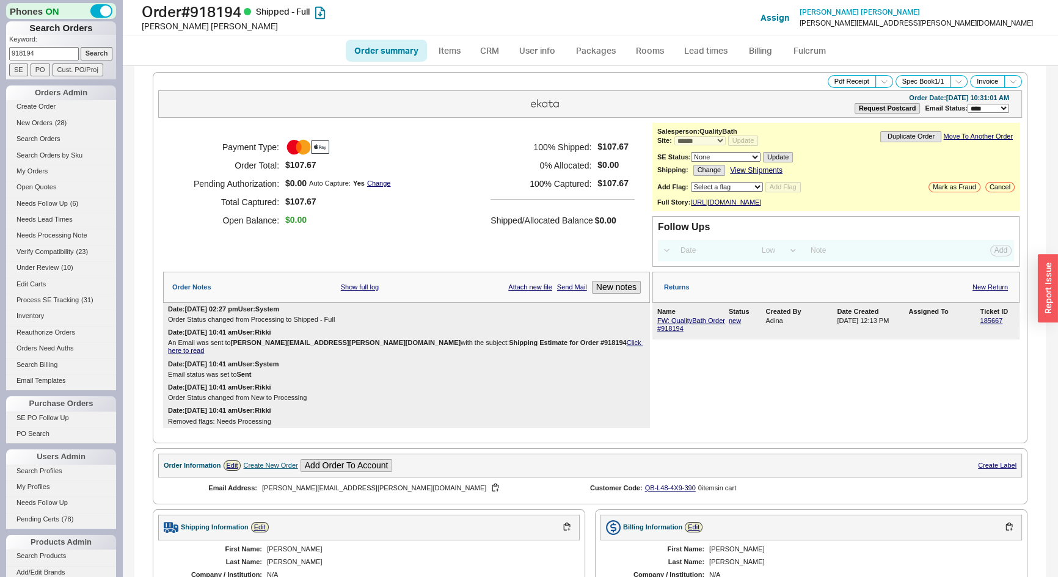
drag, startPoint x: 63, startPoint y: 54, endPoint x: 0, endPoint y: 55, distance: 62.9
click at [0, 55] on div "Phones ON Search Orders Keyword: 918194 Search SE PO Cust. PO/Proj Orders Admin…" at bounding box center [61, 288] width 122 height 577
type input "911926"
click at [81, 47] on input "Search" at bounding box center [97, 53] width 32 height 13
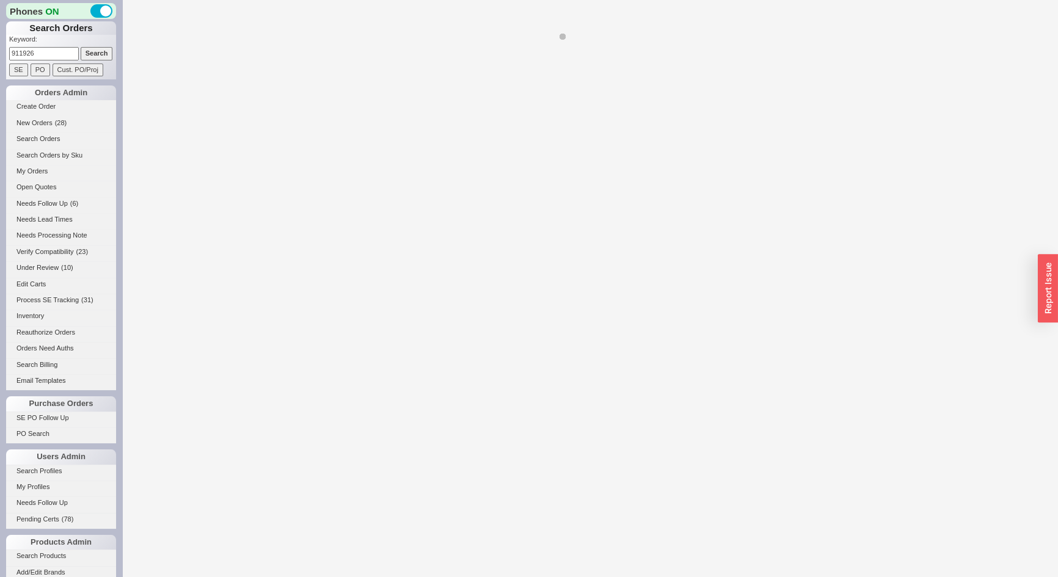
select select "*"
select select "LOW"
select select "3"
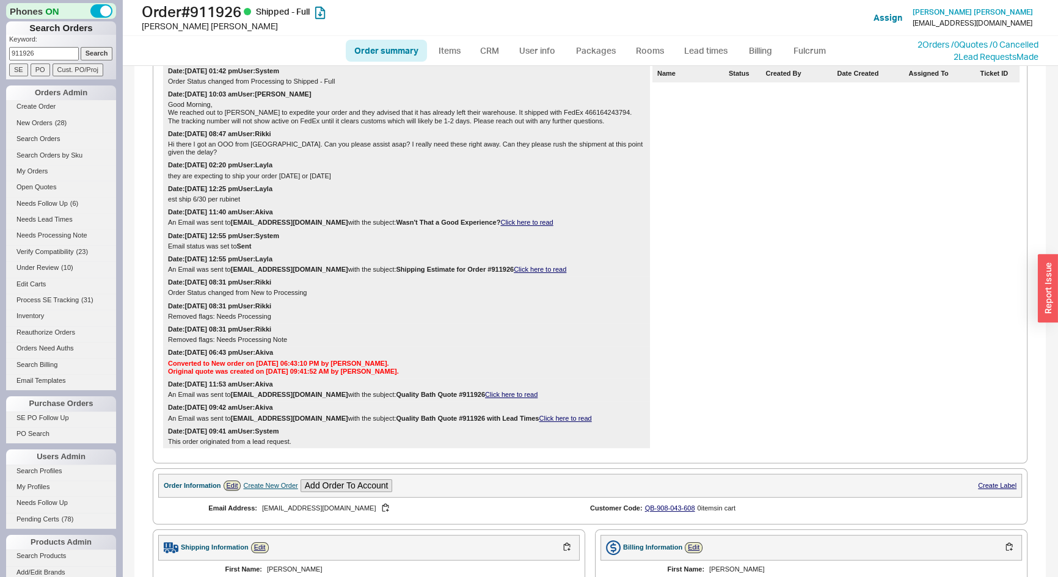
scroll to position [111, 0]
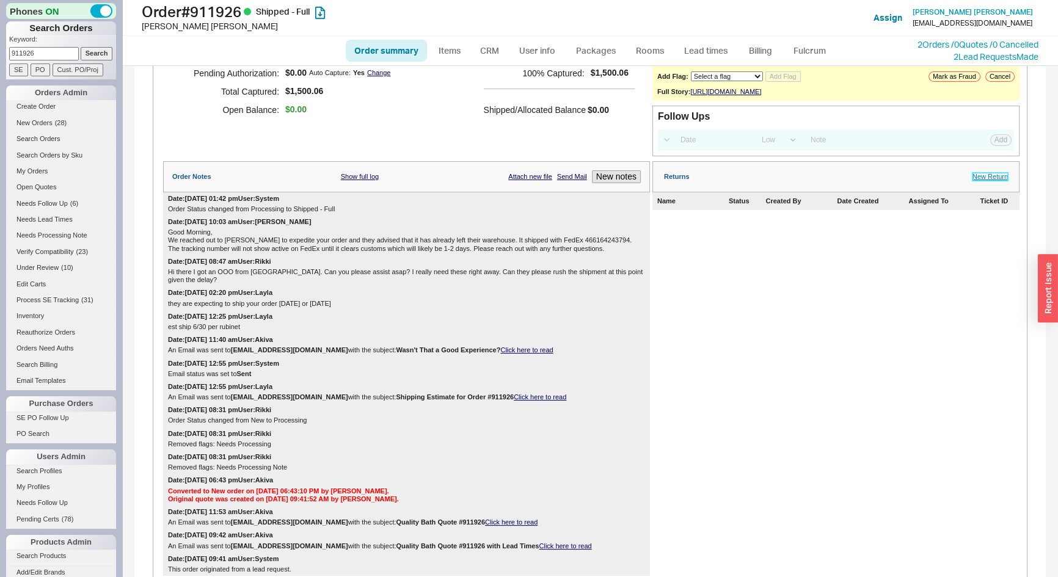
click at [992, 181] on link "New Return" at bounding box center [990, 177] width 35 height 8
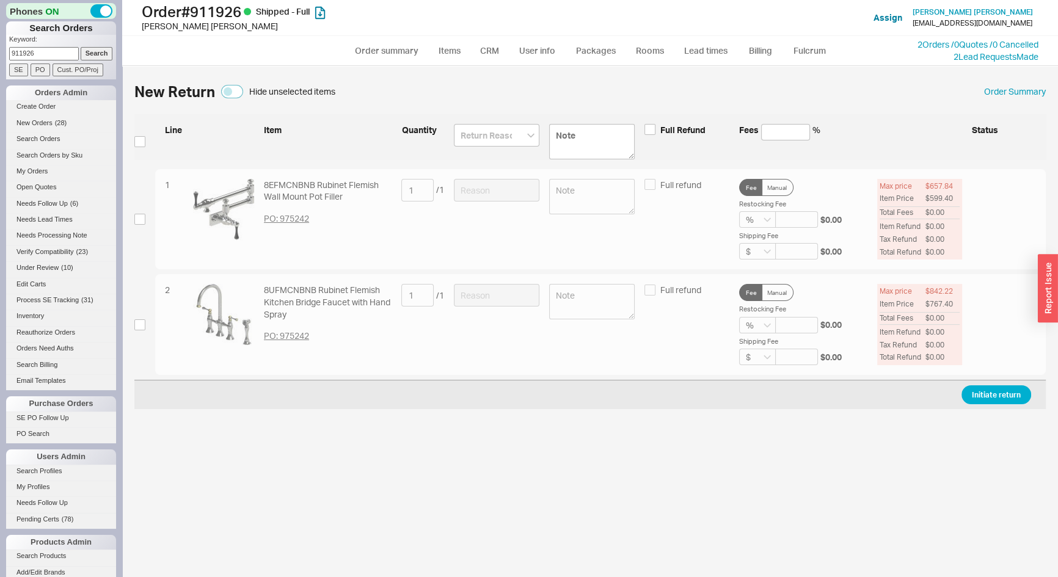
click at [141, 147] on label at bounding box center [139, 141] width 11 height 35
click at [141, 147] on input "checkbox" at bounding box center [139, 141] width 11 height 11
checkbox input "true"
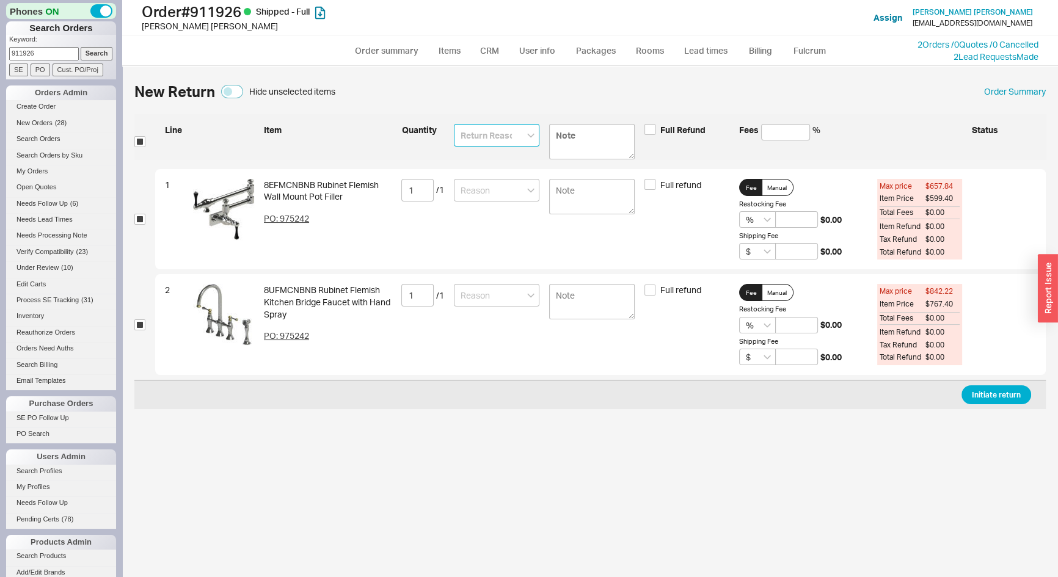
drag, startPoint x: 464, startPoint y: 137, endPoint x: 458, endPoint y: 147, distance: 11.5
click at [463, 138] on input at bounding box center [497, 135] width 86 height 23
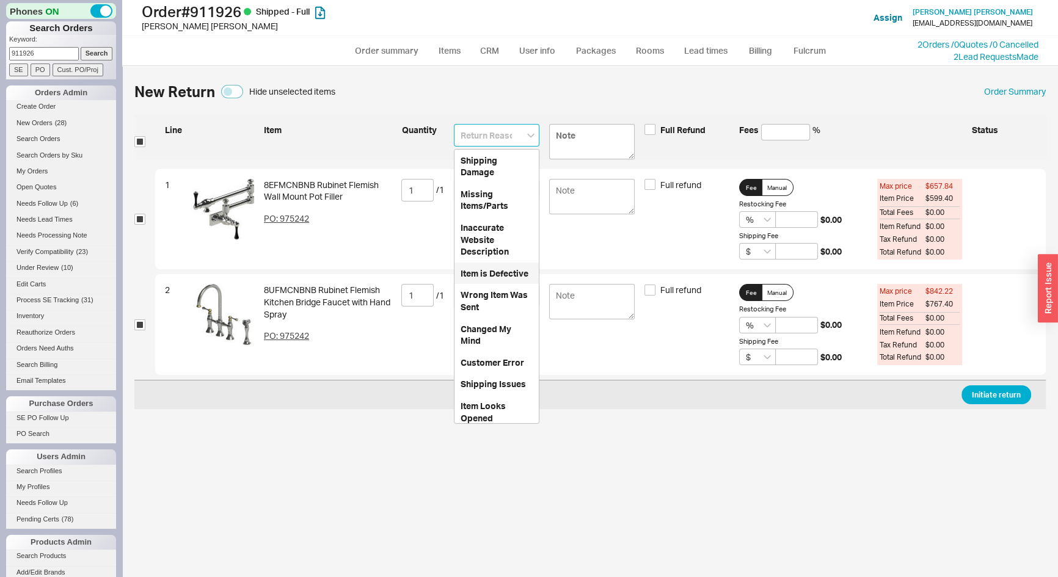
click at [463, 285] on div "Item is Defective" at bounding box center [497, 274] width 84 height 22
type input "Item is Defective"
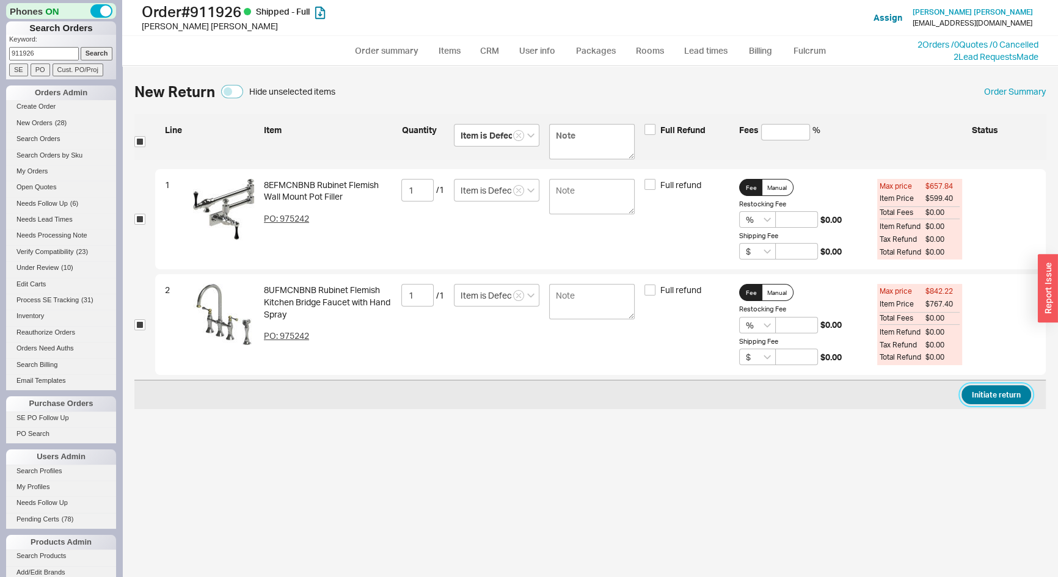
click at [1016, 397] on button "Initiate return" at bounding box center [997, 395] width 70 height 19
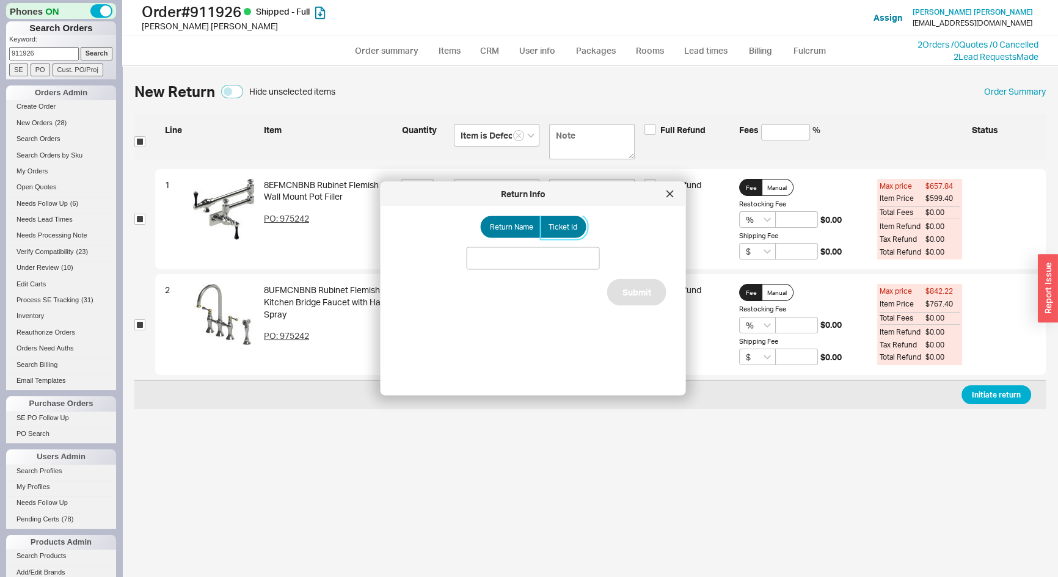
click at [560, 226] on span "Ticket Id" at bounding box center [563, 227] width 29 height 10
click at [0, 0] on input "Ticket Id" at bounding box center [0, 0] width 0 height 0
click at [552, 251] on input at bounding box center [533, 258] width 133 height 23
type input "185669"
click at [639, 311] on button "Submit" at bounding box center [636, 306] width 59 height 27
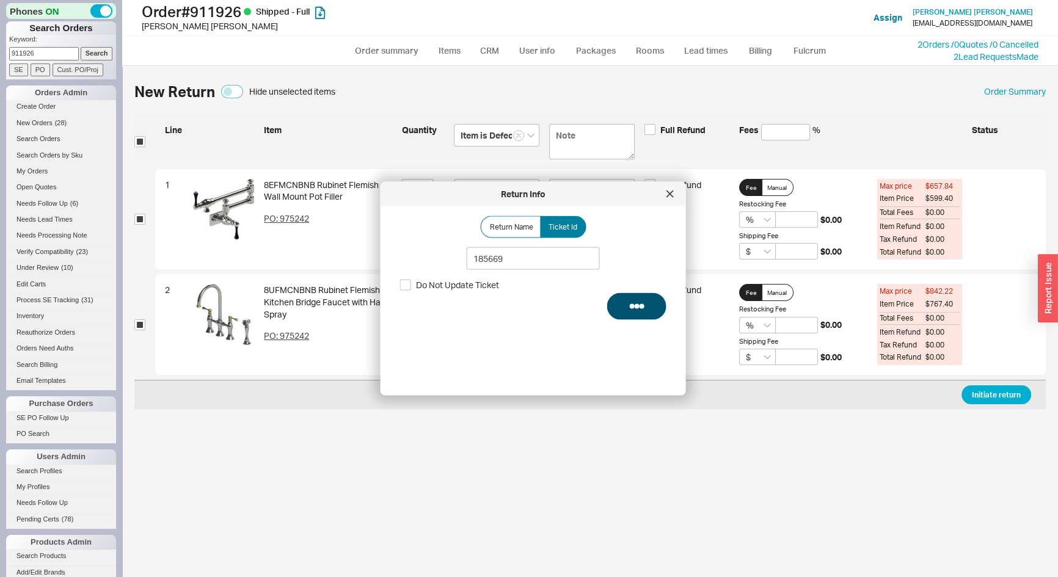
select select "*"
select select "LOW"
select select "3"
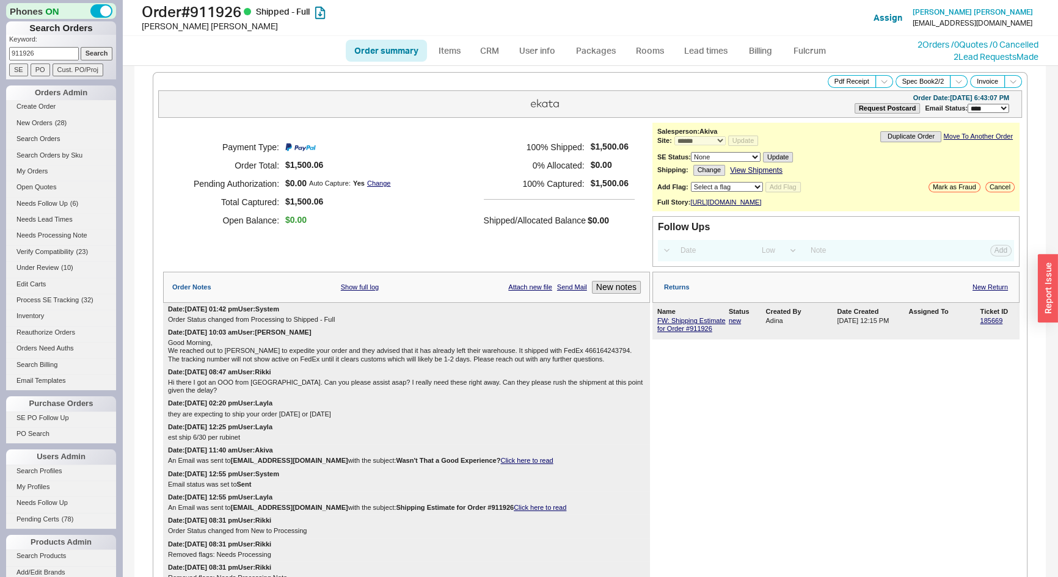
click at [40, 55] on input "911926" at bounding box center [44, 53] width 70 height 13
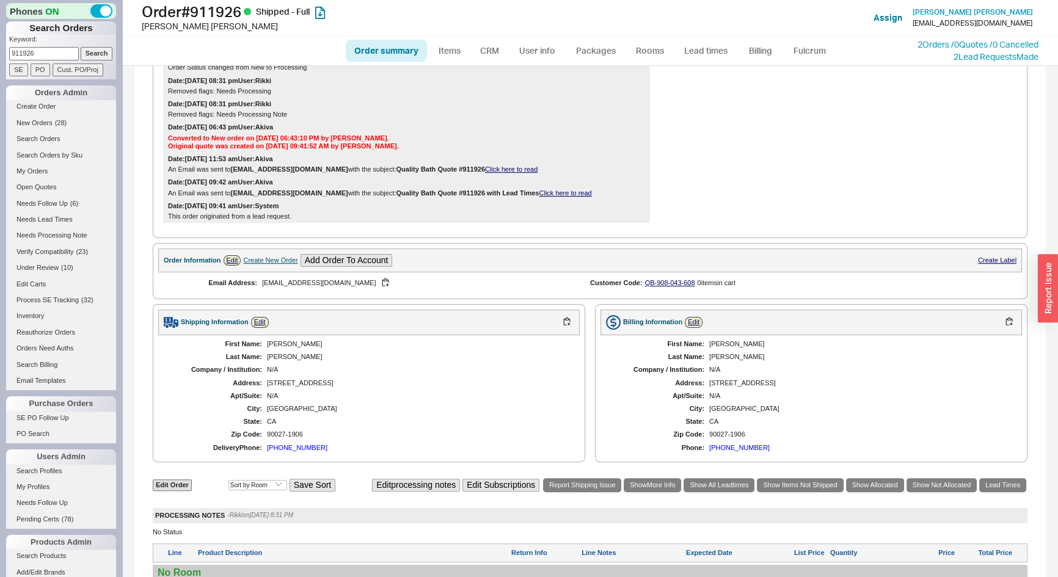
scroll to position [444, 0]
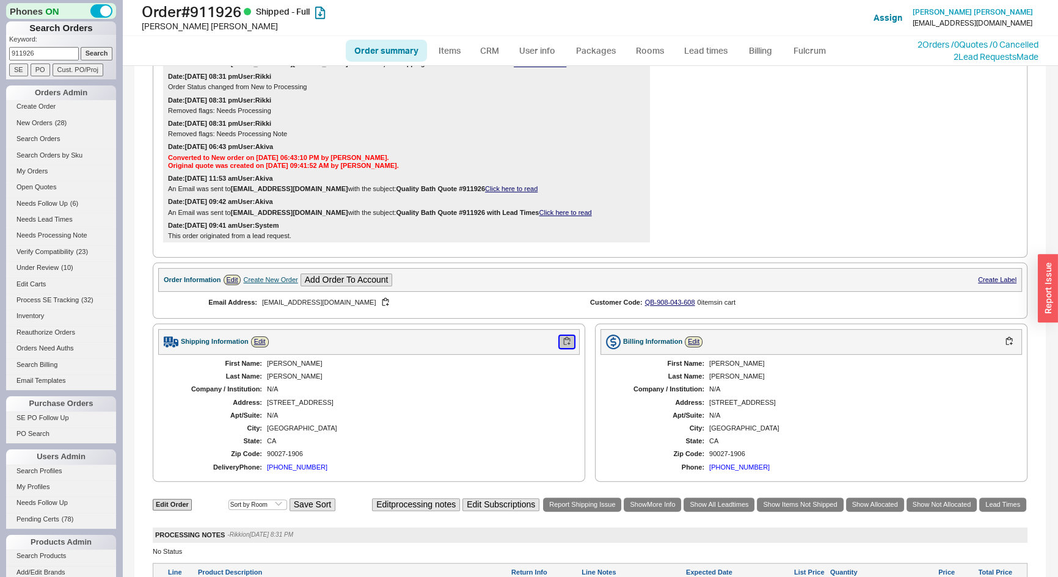
click at [566, 339] on button "button" at bounding box center [567, 342] width 15 height 12
type input "827765"
click at [81, 47] on input "Search" at bounding box center [97, 53] width 32 height 13
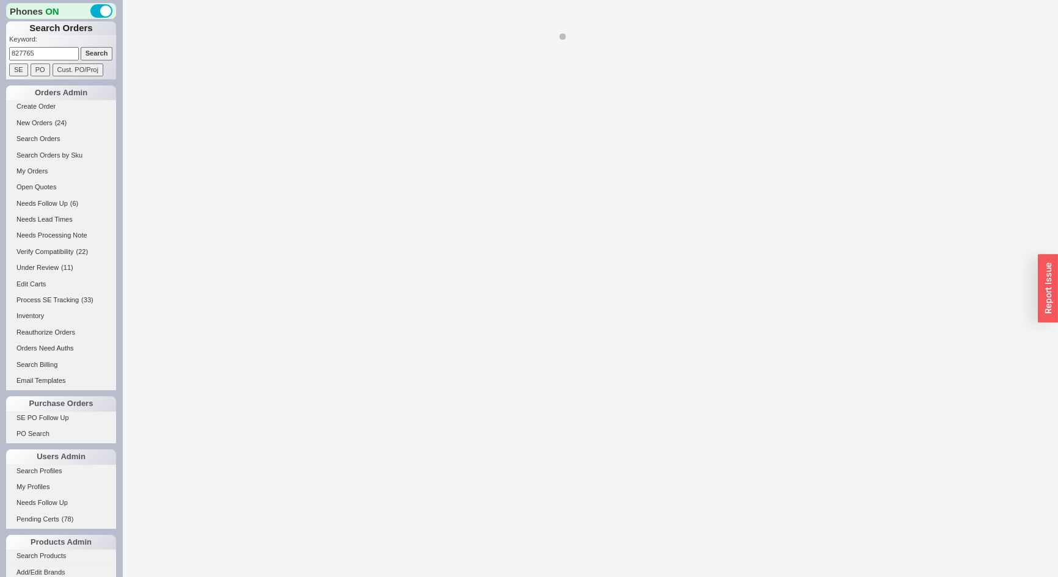
select select "*"
select select "LOW"
select select "3"
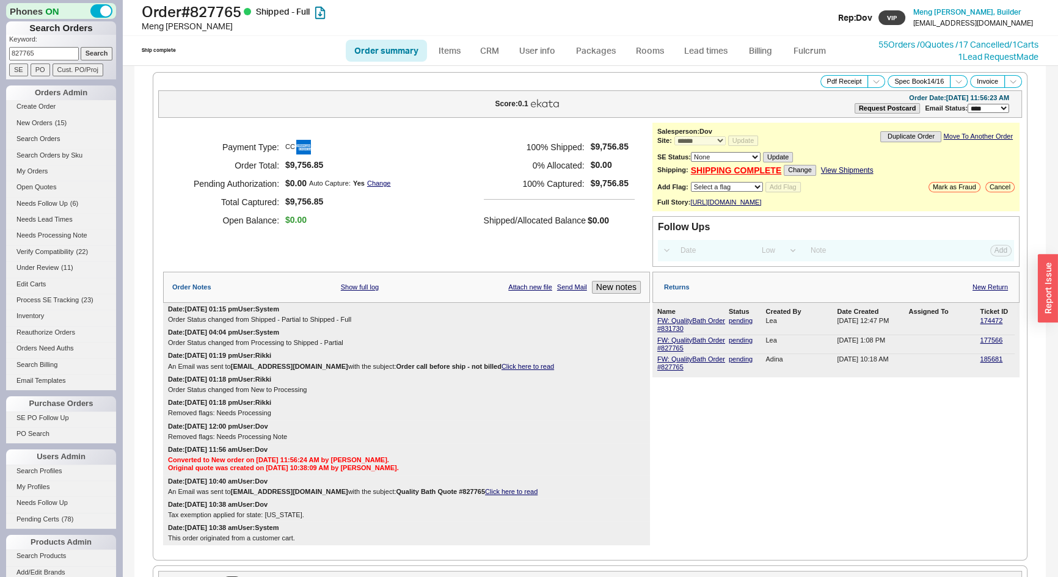
drag, startPoint x: 41, startPoint y: 50, endPoint x: 4, endPoint y: 49, distance: 37.3
click at [4, 49] on div "Phones ON Search Orders Keyword: 827765 Search SE PO Cust. PO/Proj Orders Admin…" at bounding box center [61, 288] width 122 height 577
type input "932585"
click at [81, 47] on input "Search" at bounding box center [97, 53] width 32 height 13
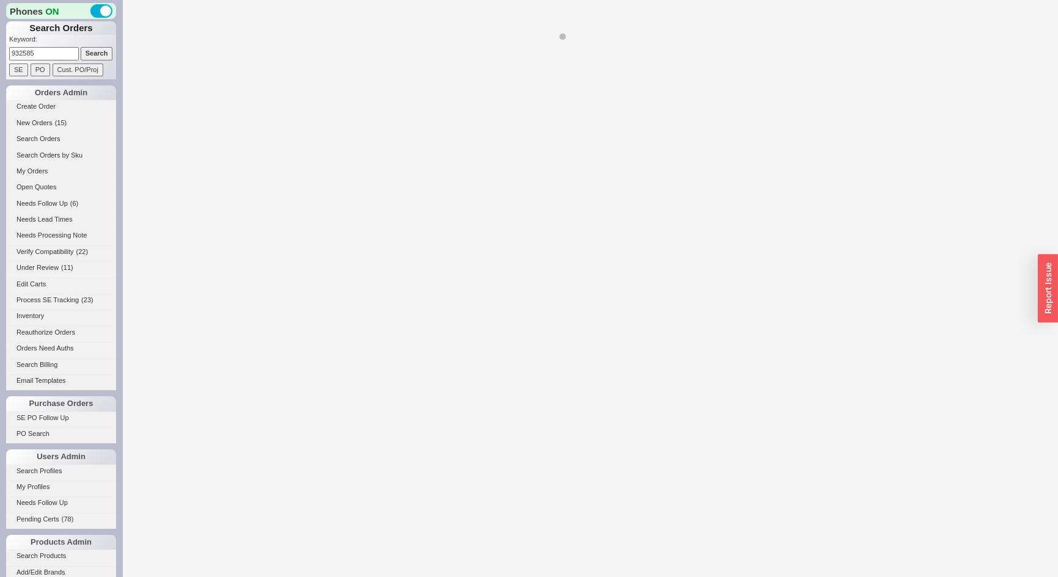
select select "*"
select select "LOW"
select select "3"
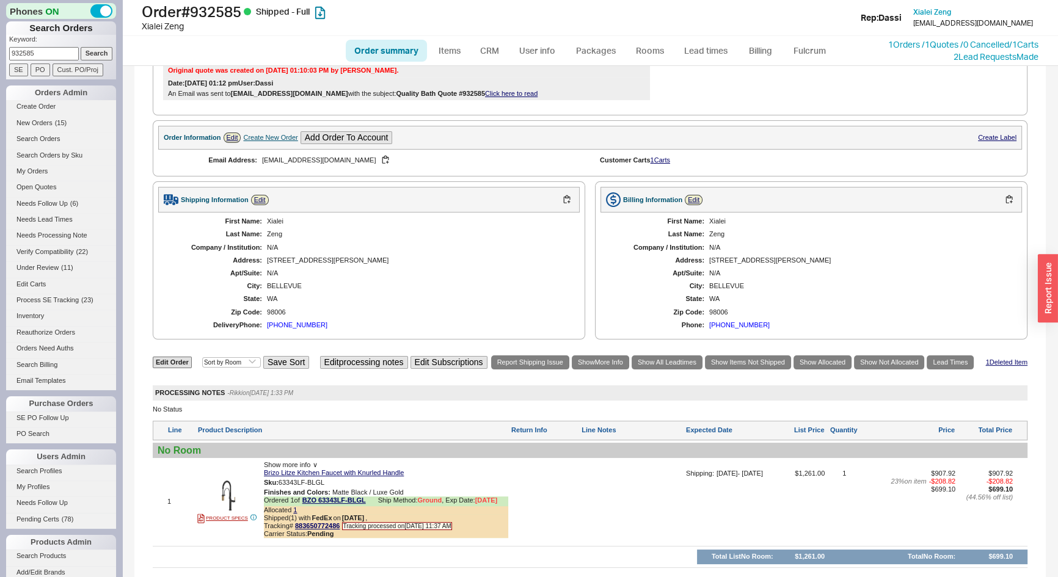
scroll to position [444, 0]
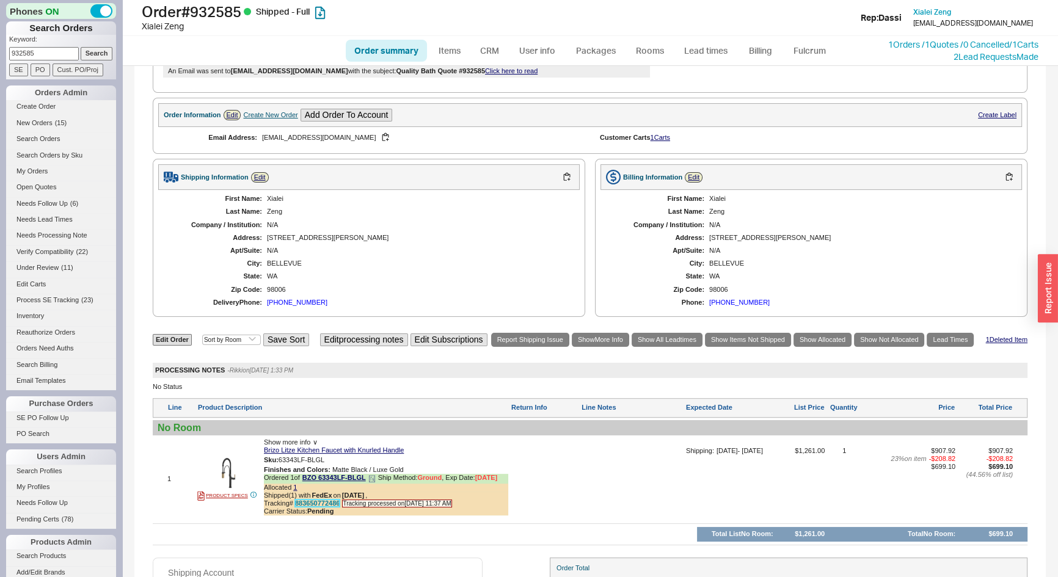
click at [310, 507] on link "883650772486" at bounding box center [317, 503] width 45 height 7
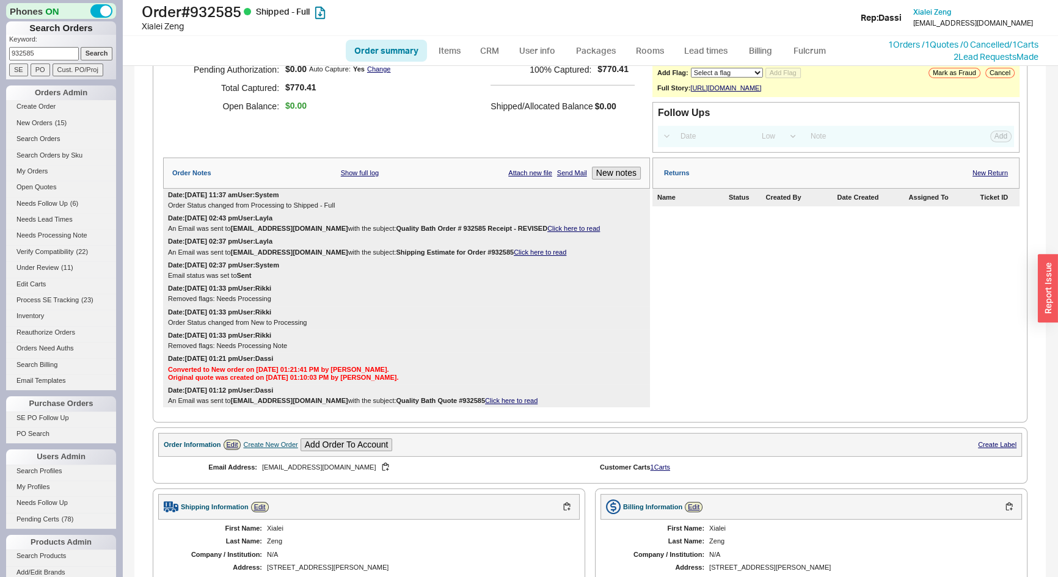
scroll to position [111, 0]
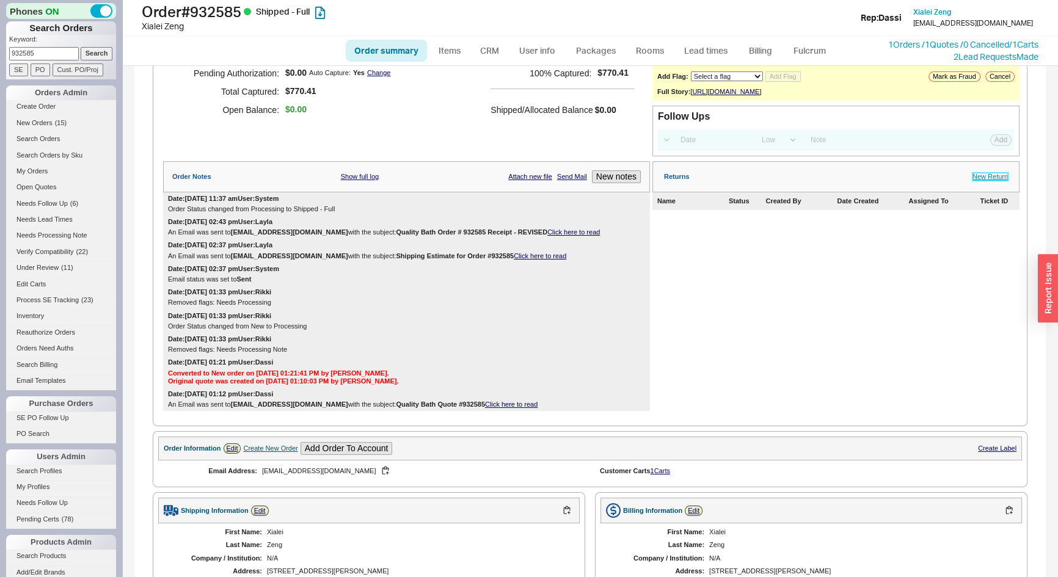
click at [974, 181] on link "New Return" at bounding box center [990, 177] width 35 height 8
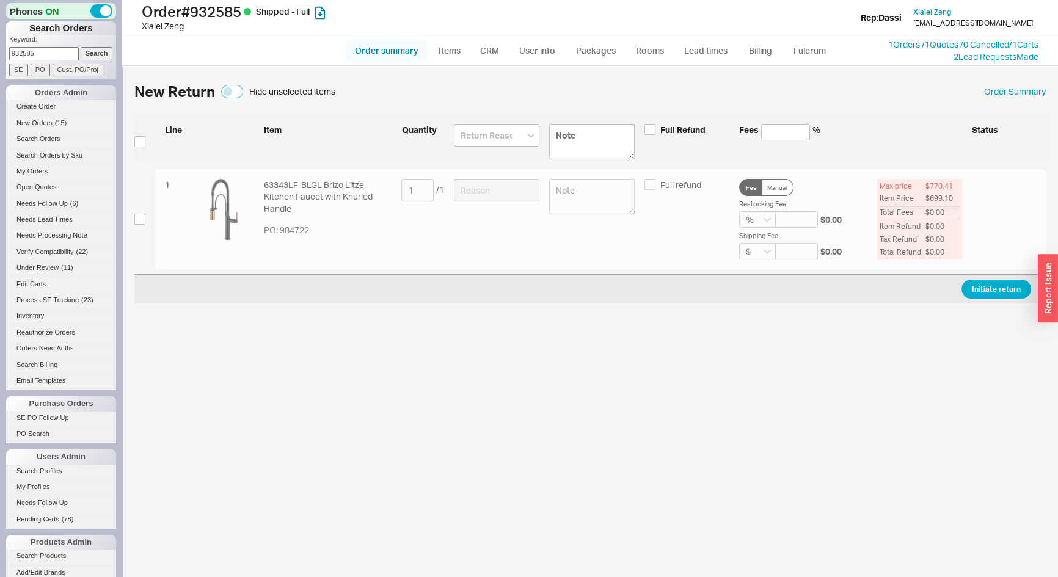
click at [386, 48] on link "Order summary" at bounding box center [386, 51] width 81 height 22
select select "*"
select select "LOW"
select select "3"
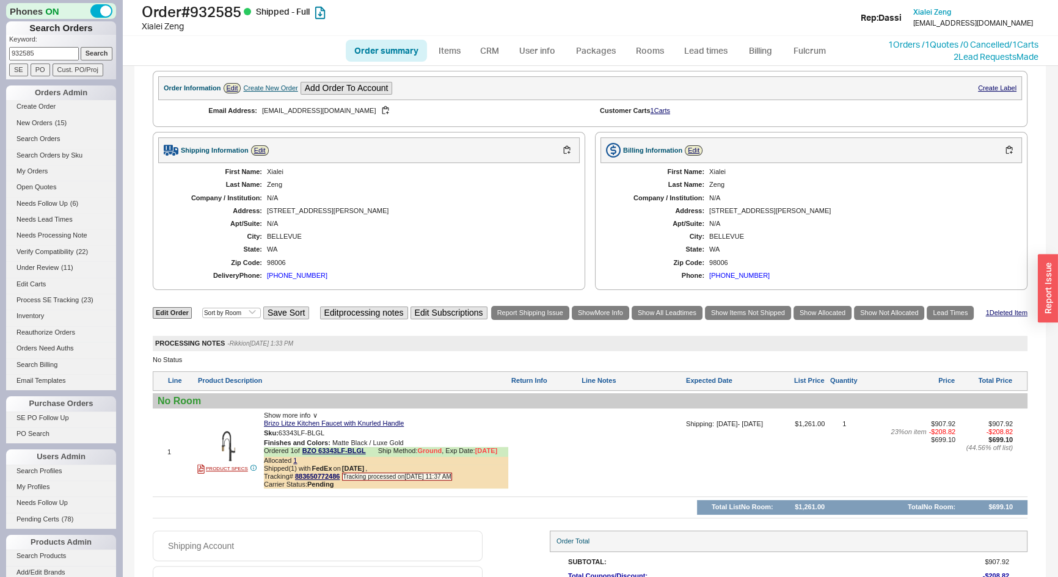
scroll to position [555, 0]
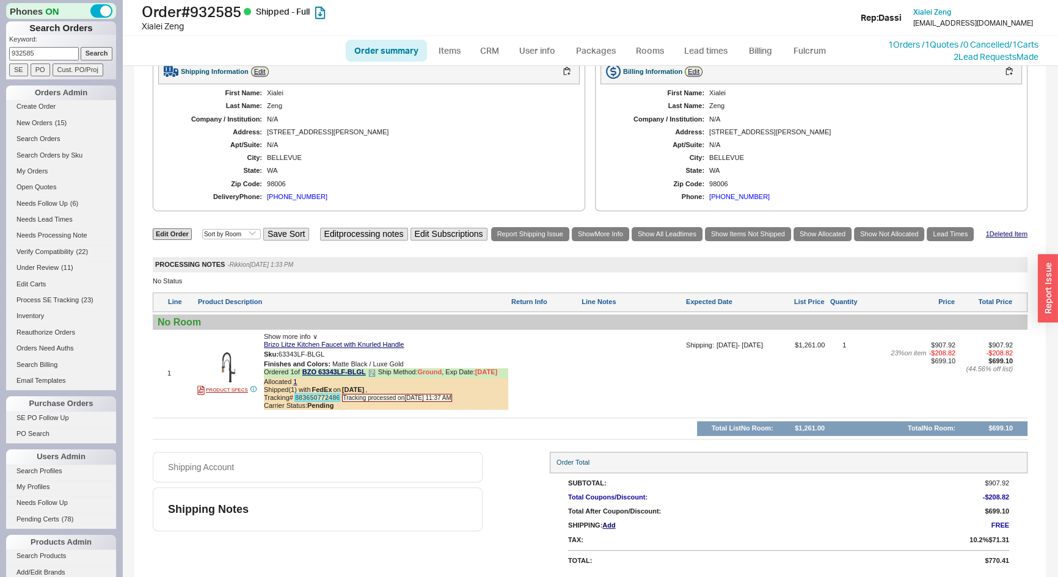
click at [313, 397] on link "883650772486" at bounding box center [317, 397] width 45 height 7
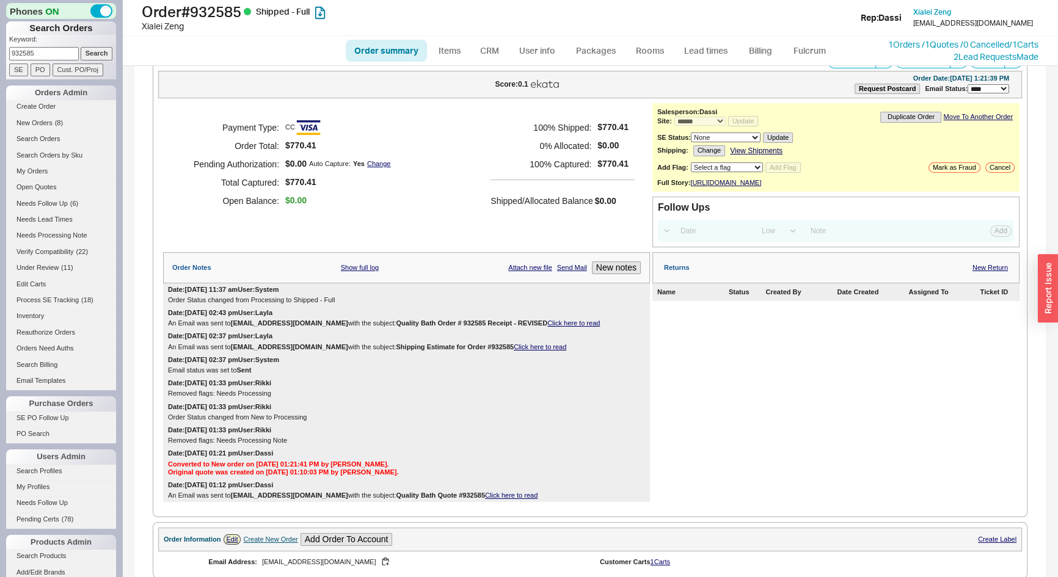
scroll to position [0, 0]
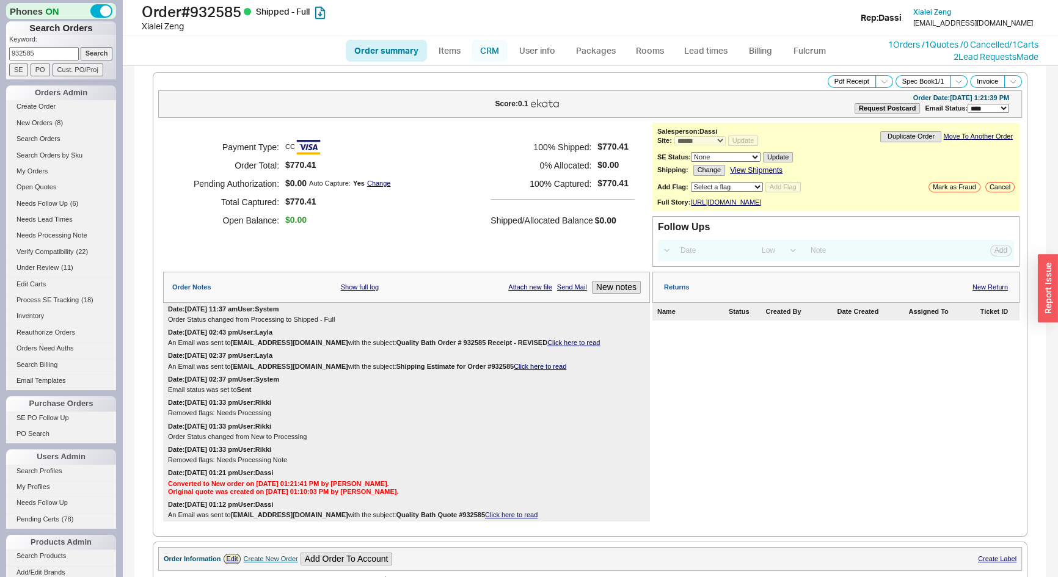
click at [483, 53] on link "CRM" at bounding box center [490, 51] width 36 height 22
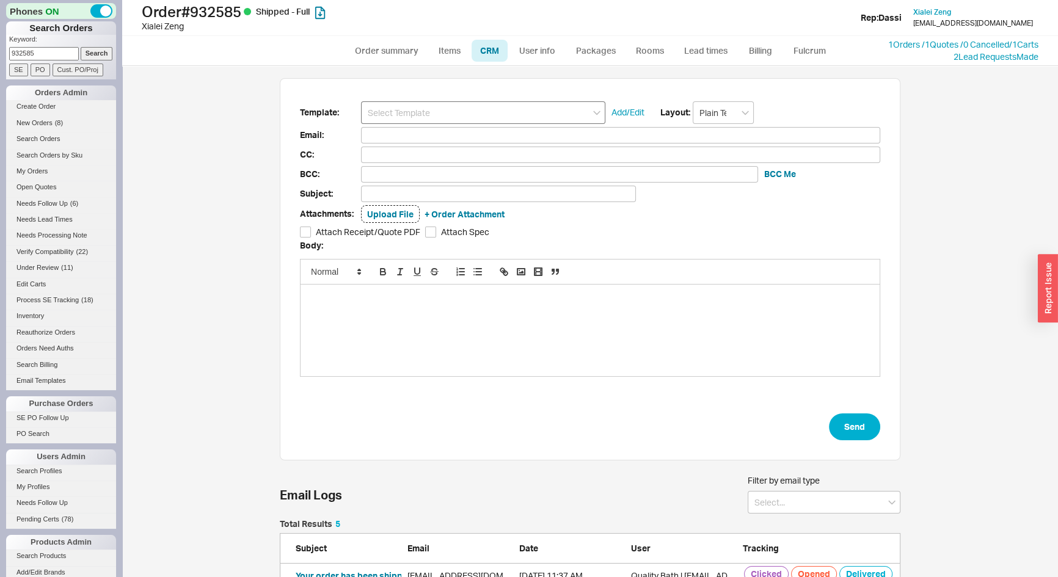
scroll to position [158, 612]
click at [437, 116] on input at bounding box center [483, 112] width 244 height 23
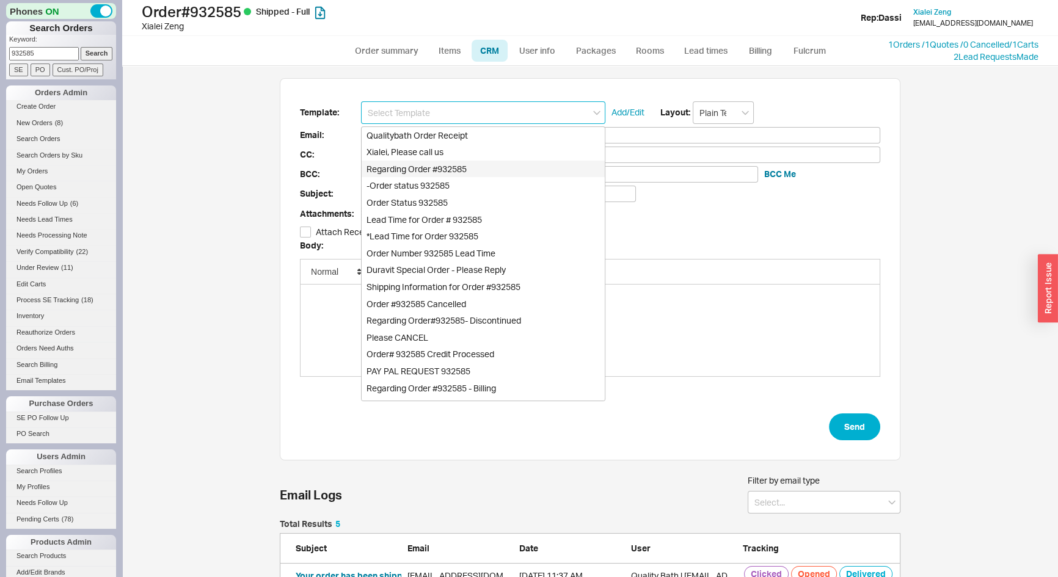
click at [392, 173] on div "Regarding Order #932585" at bounding box center [483, 169] width 243 height 17
type input "[EMAIL_ADDRESS][DOMAIN_NAME]"
type input "Regarding Order #932585"
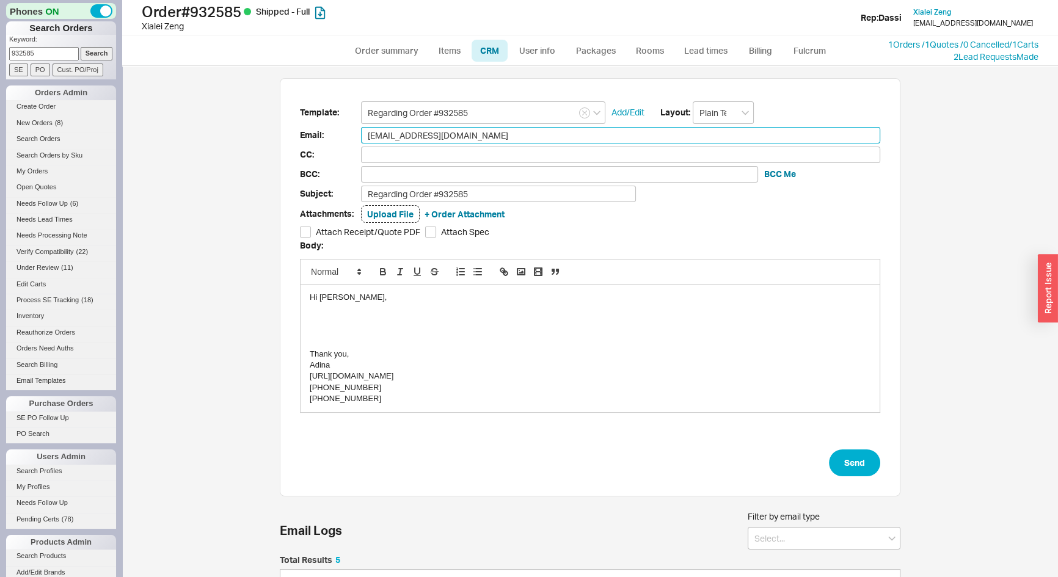
drag, startPoint x: 462, startPoint y: 139, endPoint x: 341, endPoint y: 118, distance: 122.8
click at [351, 131] on div "Email: xialeizeng@gmail.com xialeizeng@gmail.com" at bounding box center [590, 135] width 581 height 16
type input "westher@homeandstone.com"
type input "w"
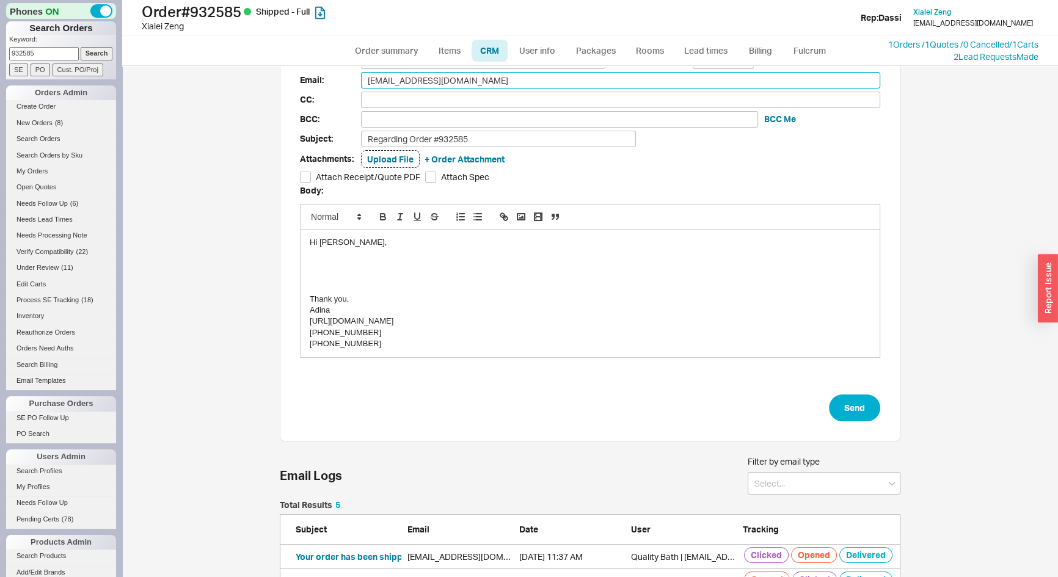
scroll to position [0, 0]
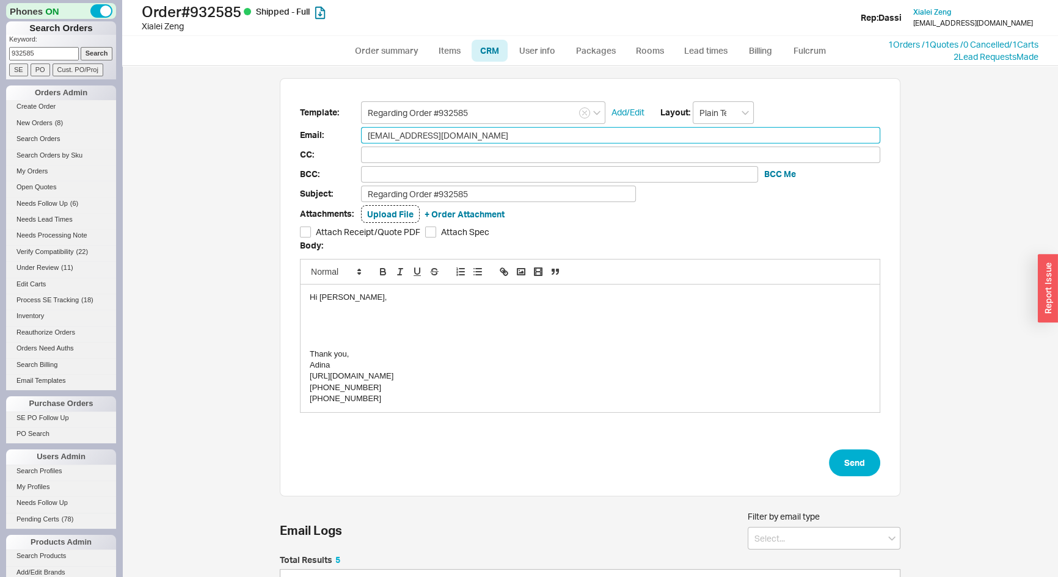
type input "[EMAIL_ADDRESS][DOMAIN_NAME]"
drag, startPoint x: 367, startPoint y: 297, endPoint x: 284, endPoint y: 274, distance: 85.5
click at [300, 264] on div "Hi [PERSON_NAME], Thank you, [PERSON_NAME] [URL][DOMAIN_NAME] [PHONE_NUMBER] [P…" at bounding box center [590, 336] width 581 height 154
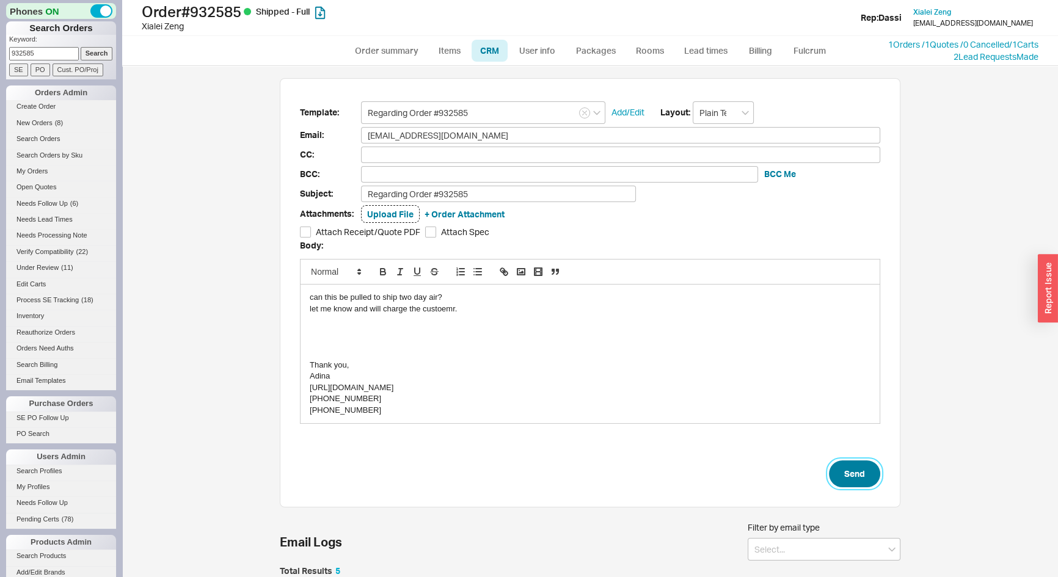
click at [848, 475] on button "Send" at bounding box center [854, 474] width 51 height 27
select select "*"
select select "LOW"
select select "3"
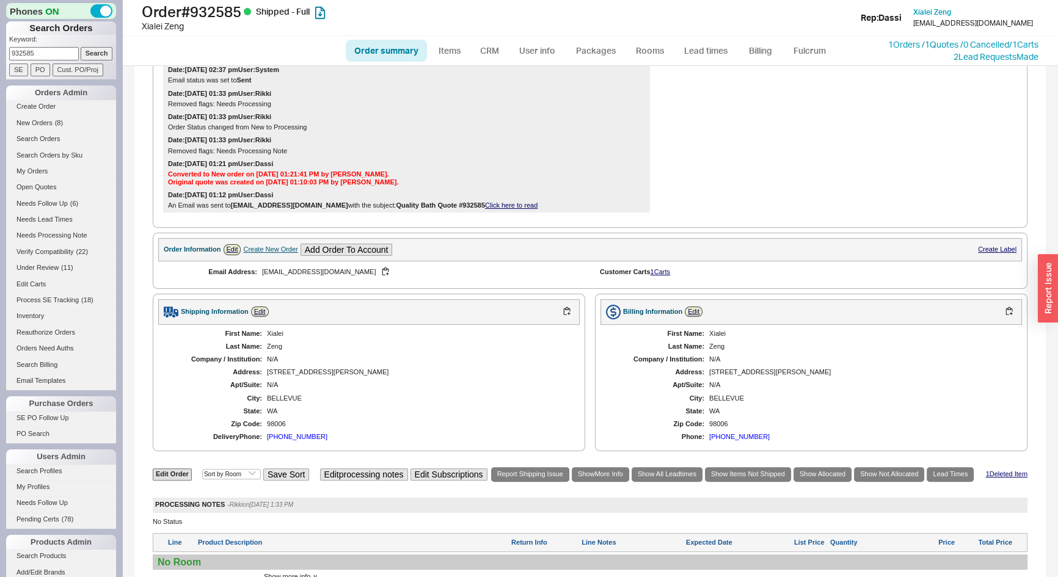
scroll to position [579, 0]
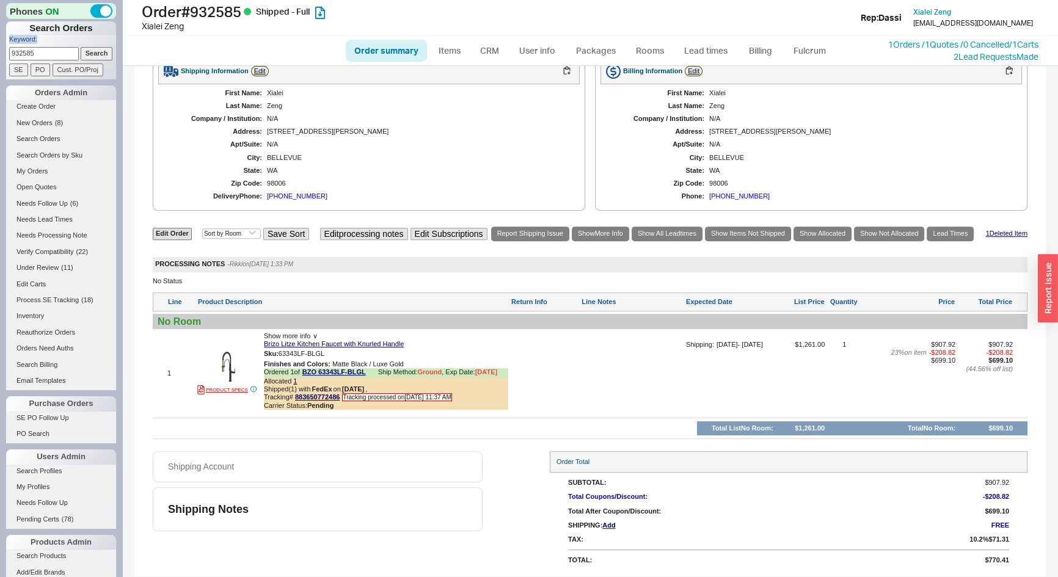
drag, startPoint x: 36, startPoint y: 49, endPoint x: 38, endPoint y: 79, distance: 30.6
click at [2, 55] on div "Phones ON Search Orders Keyword: 932585 Search SE PO Cust. PO/Proj Orders Admin…" at bounding box center [61, 288] width 122 height 577
drag, startPoint x: 37, startPoint y: 52, endPoint x: 3, endPoint y: 49, distance: 33.7
click at [0, 60] on div "Phones ON Search Orders Keyword: 932585 Search SE PO Cust. PO/Proj Orders Admin…" at bounding box center [61, 288] width 122 height 577
type input "933116"
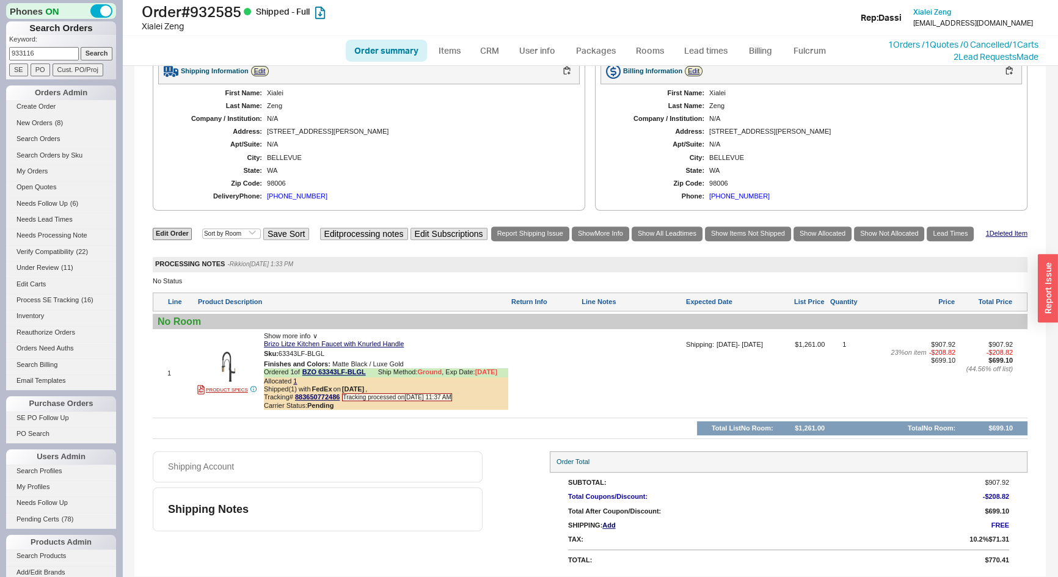
click at [81, 47] on input "Search" at bounding box center [97, 53] width 32 height 13
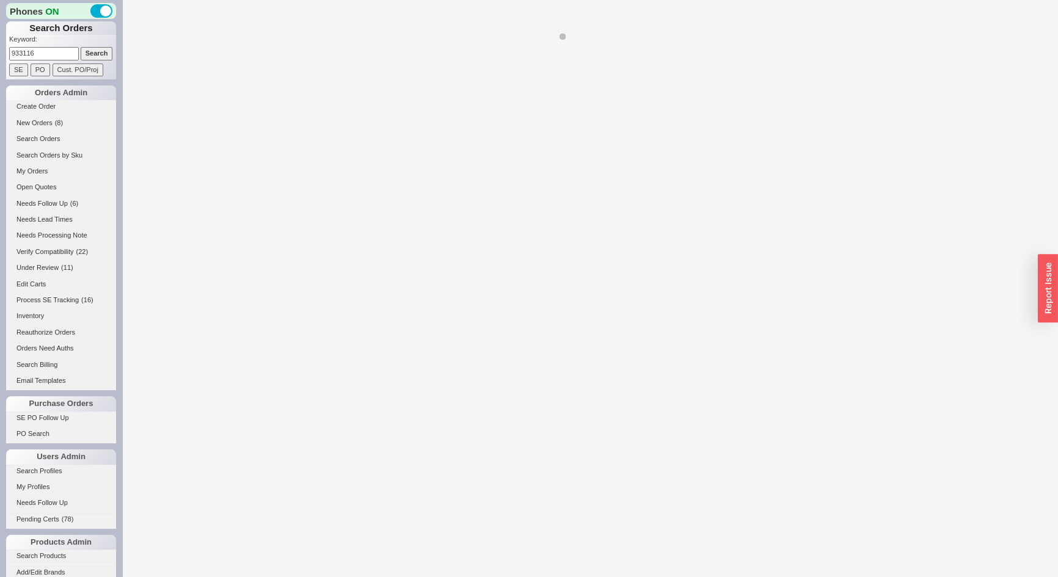
select select "*"
select select "LOW"
select select "3"
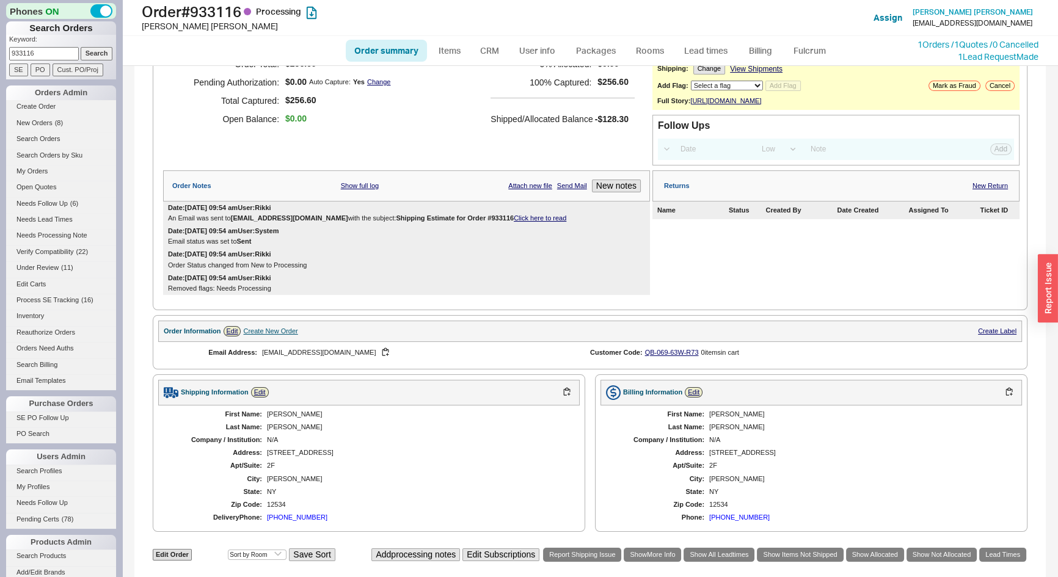
scroll to position [401, 0]
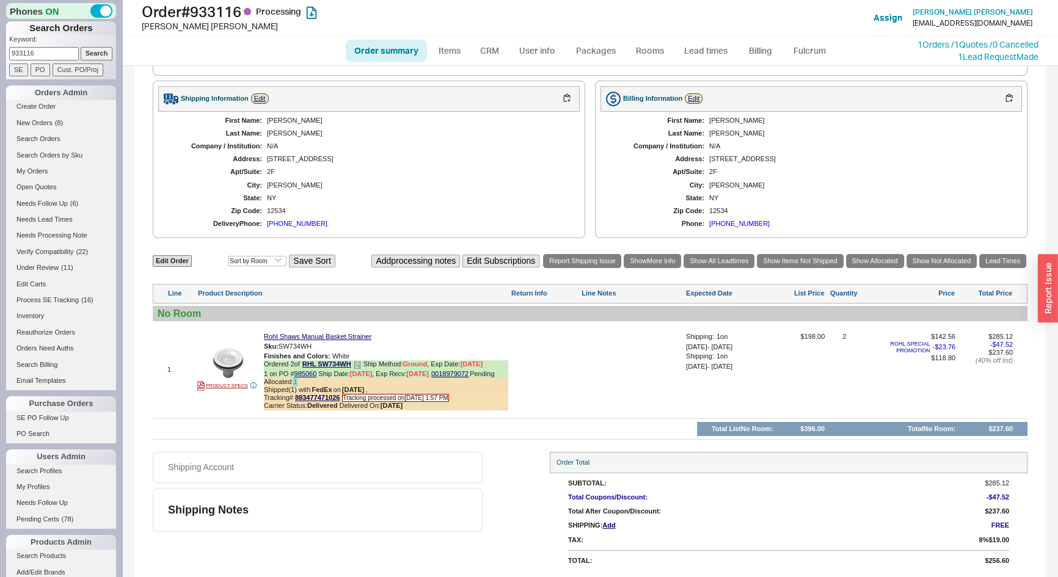
click at [295, 379] on link "1" at bounding box center [295, 381] width 4 height 7
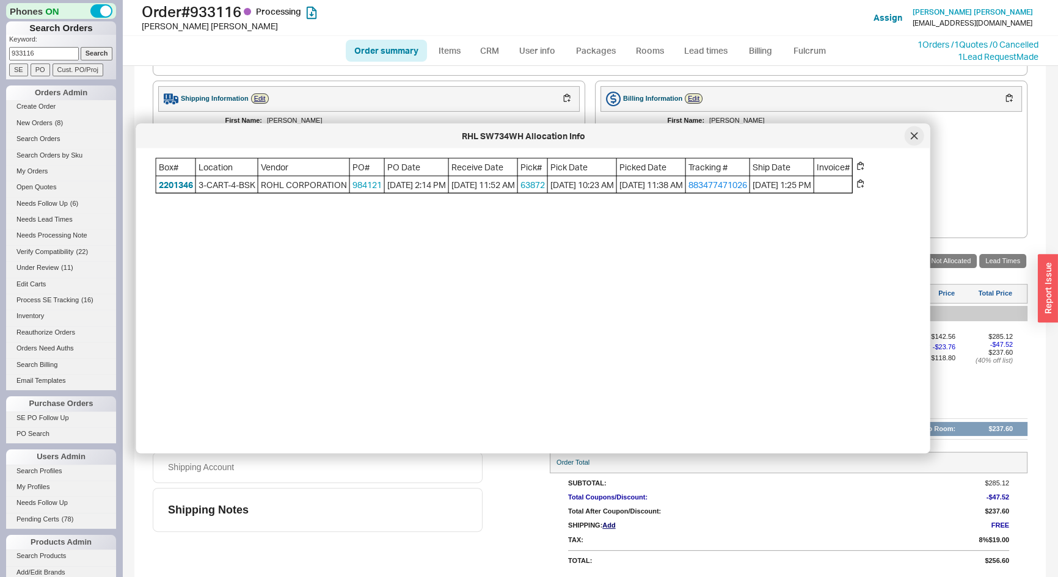
click at [917, 133] on icon at bounding box center [914, 136] width 6 height 6
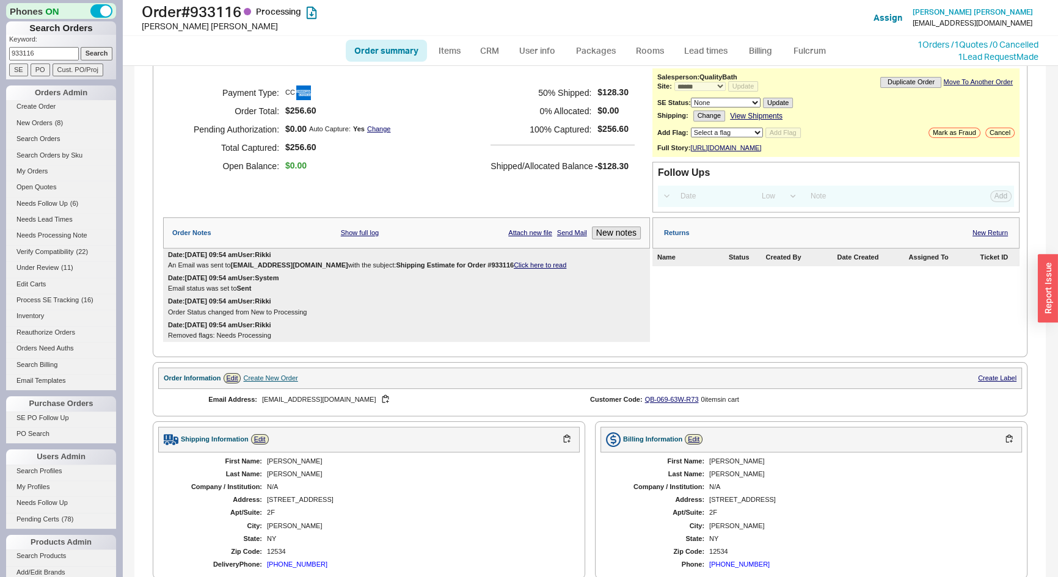
scroll to position [0, 0]
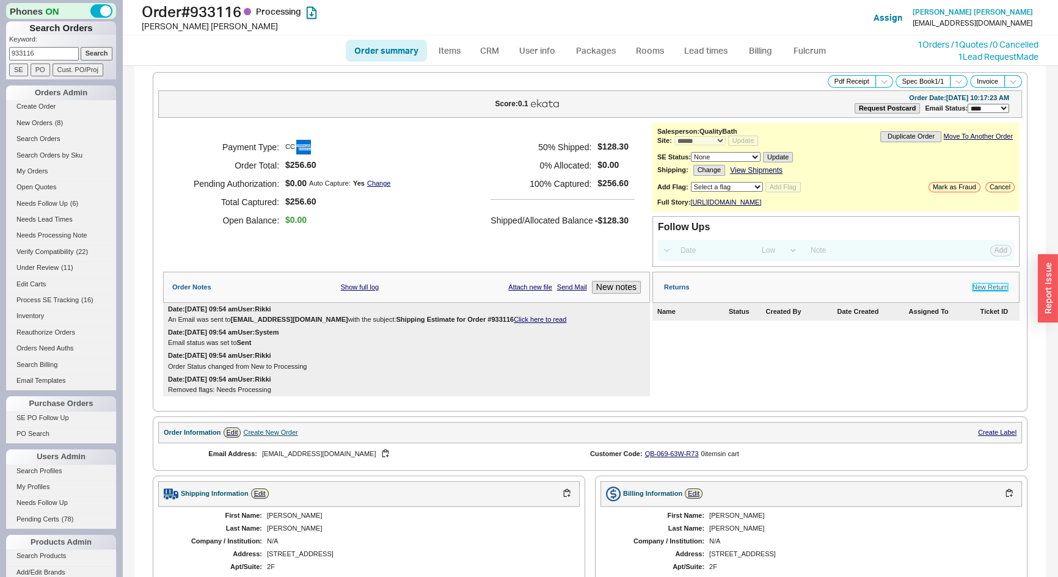
click at [973, 291] on link "New Return" at bounding box center [990, 288] width 35 height 8
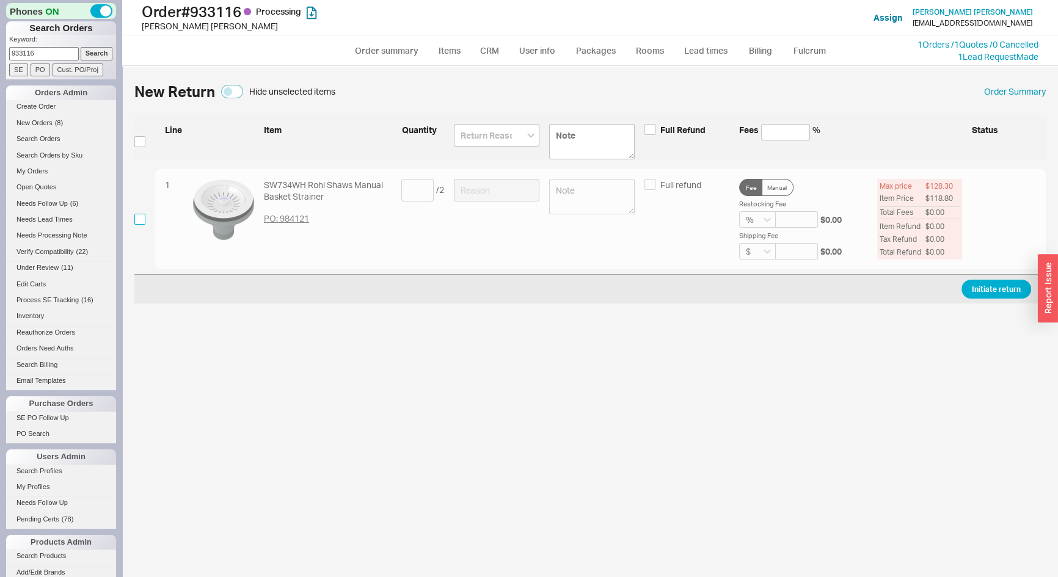
click at [141, 220] on input "checkbox" at bounding box center [139, 219] width 11 height 11
checkbox input "true"
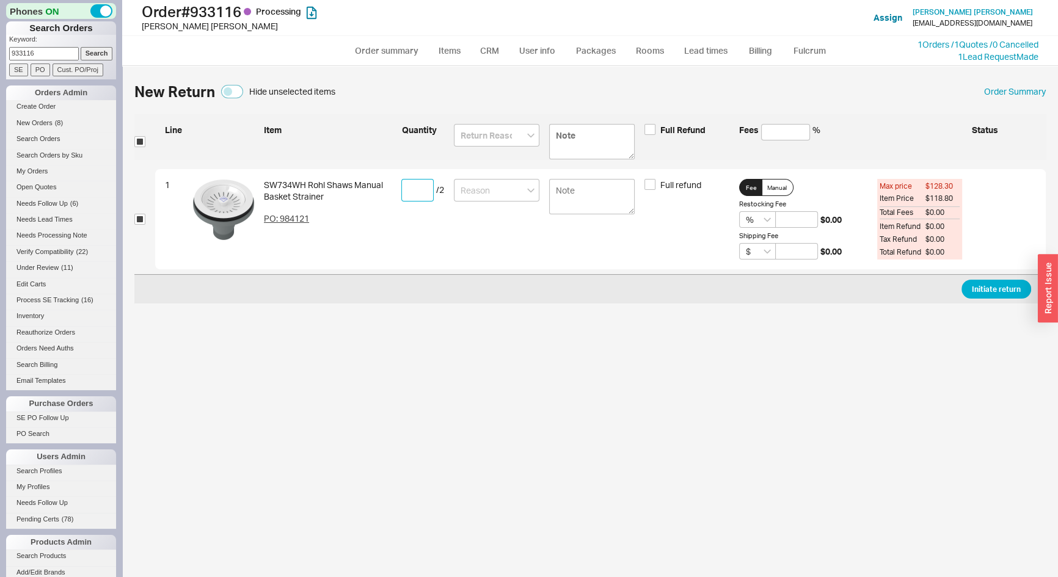
click at [403, 196] on input at bounding box center [417, 190] width 32 height 23
type input "1"
click at [499, 189] on input at bounding box center [497, 190] width 86 height 23
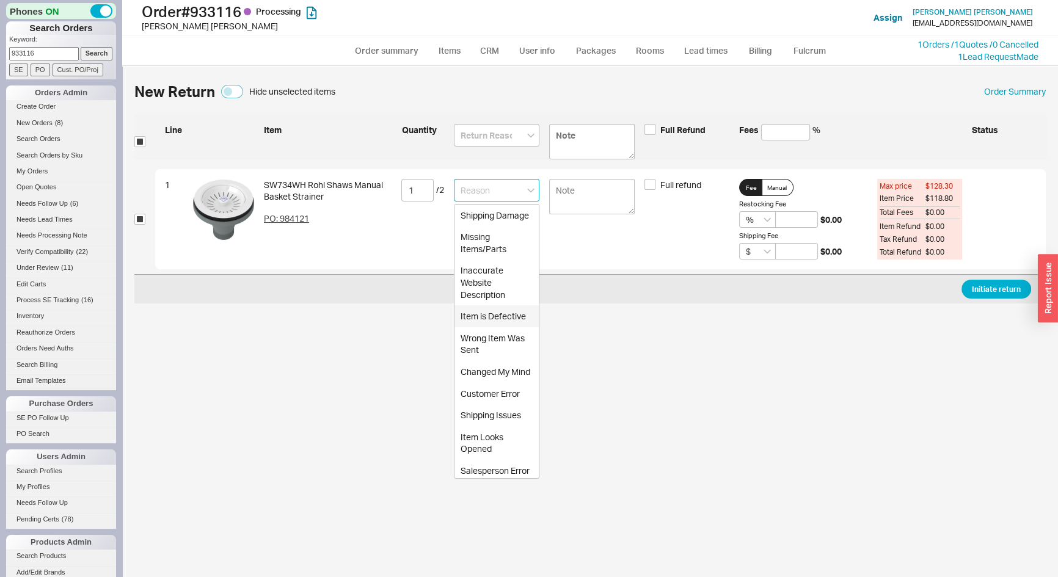
click at [493, 328] on div "Item is Defective" at bounding box center [497, 317] width 84 height 22
type input "Item is Defective"
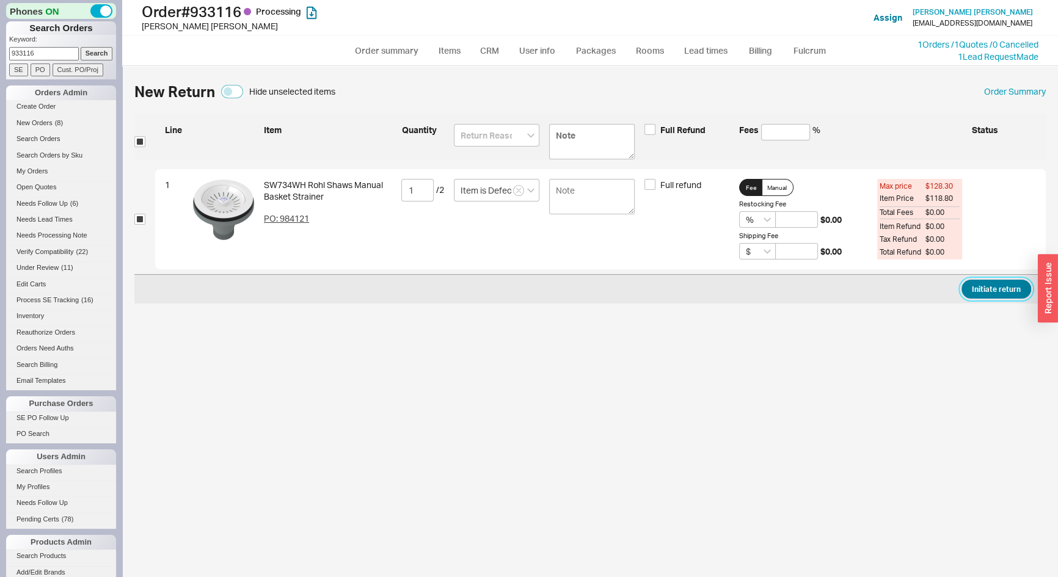
click at [1006, 287] on button "Initiate return" at bounding box center [997, 289] width 70 height 19
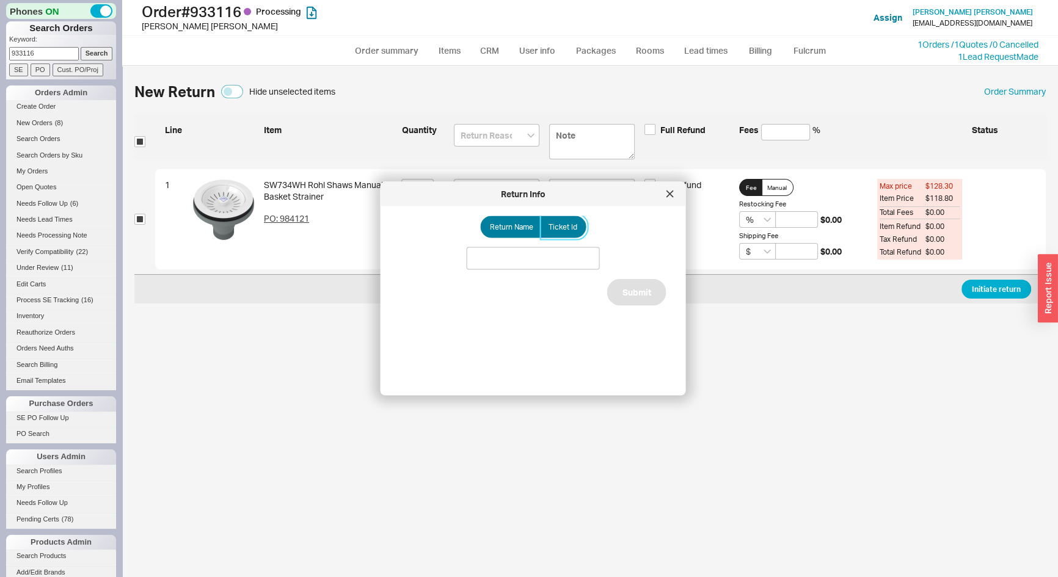
click at [564, 233] on label "Ticket Id" at bounding box center [564, 227] width 46 height 22
click at [0, 0] on input "Ticket Id" at bounding box center [0, 0] width 0 height 0
click at [555, 257] on input at bounding box center [533, 258] width 133 height 23
type input "185671"
click at [614, 305] on button "Submit" at bounding box center [636, 306] width 59 height 27
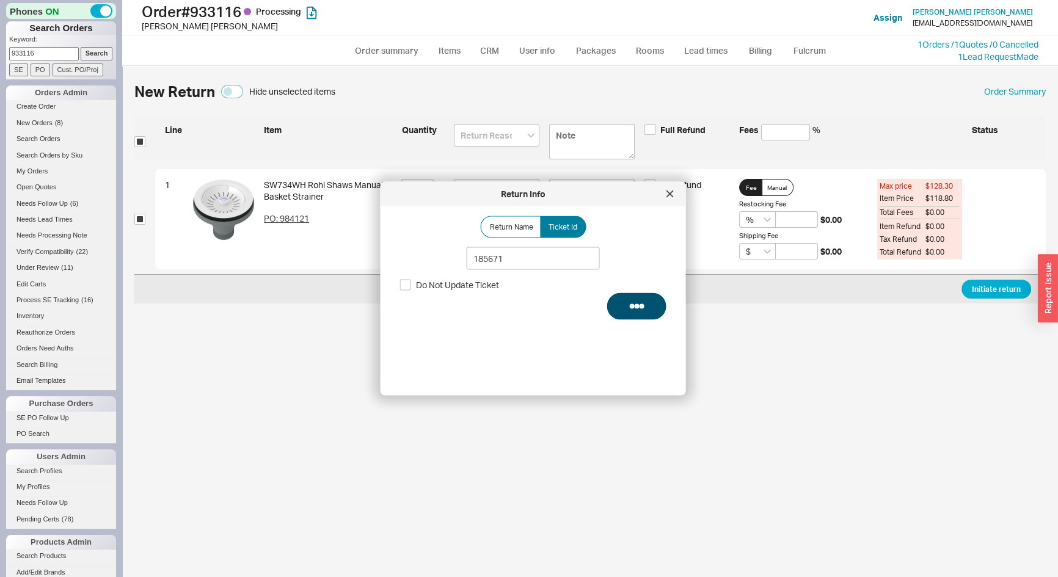
select select "*"
select select "LOW"
select select "3"
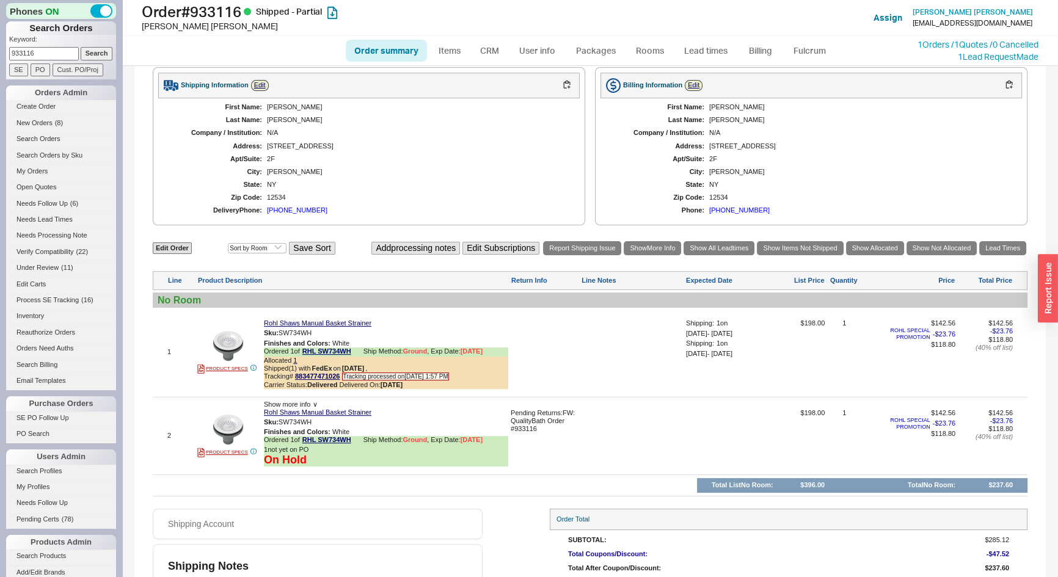
scroll to position [494, 0]
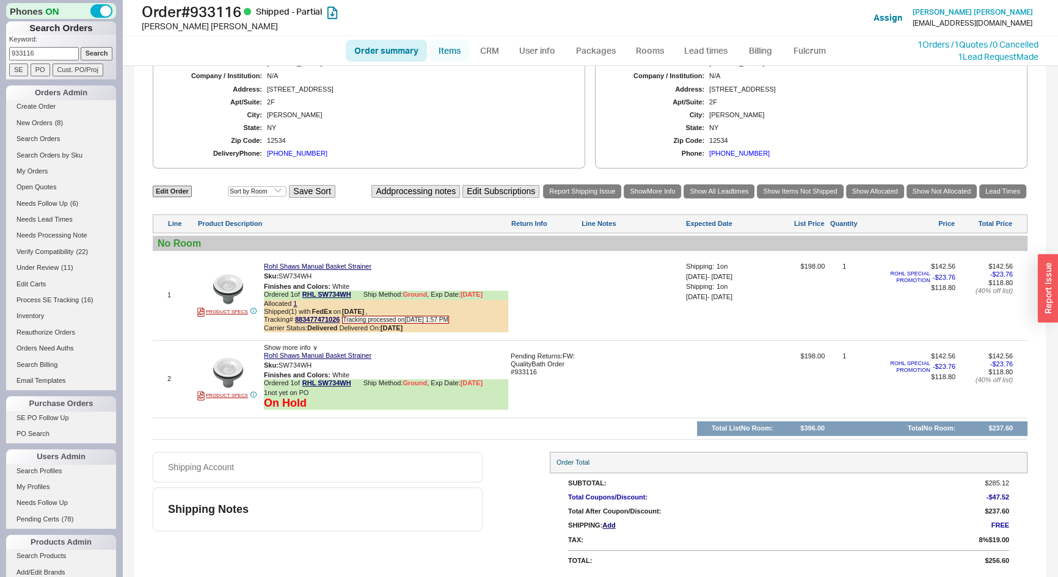
click at [445, 43] on link "Items" at bounding box center [450, 51] width 40 height 22
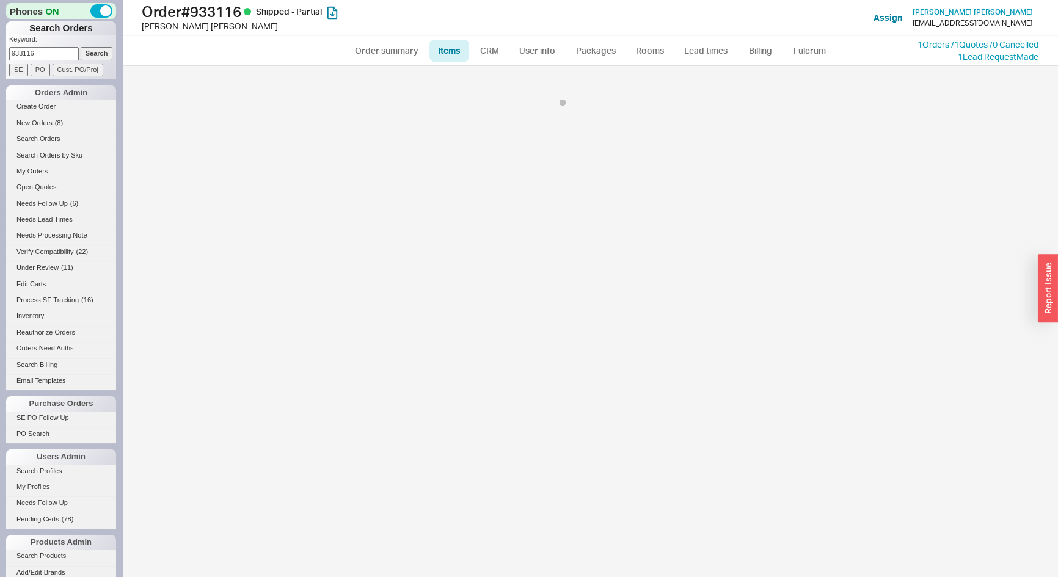
select select "3"
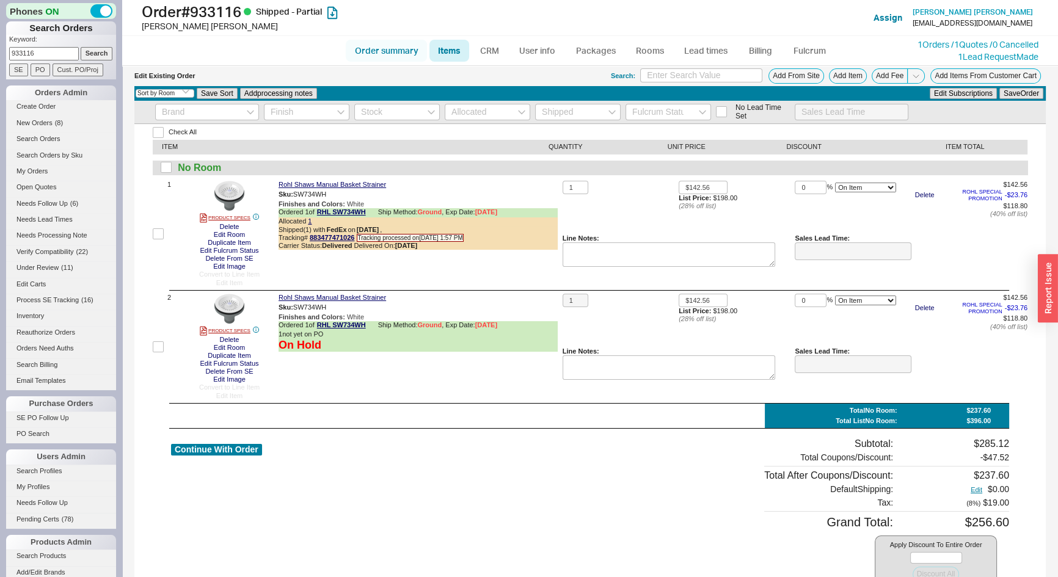
click at [388, 50] on link "Order summary" at bounding box center [386, 51] width 81 height 22
select select "*"
select select "LOW"
select select "3"
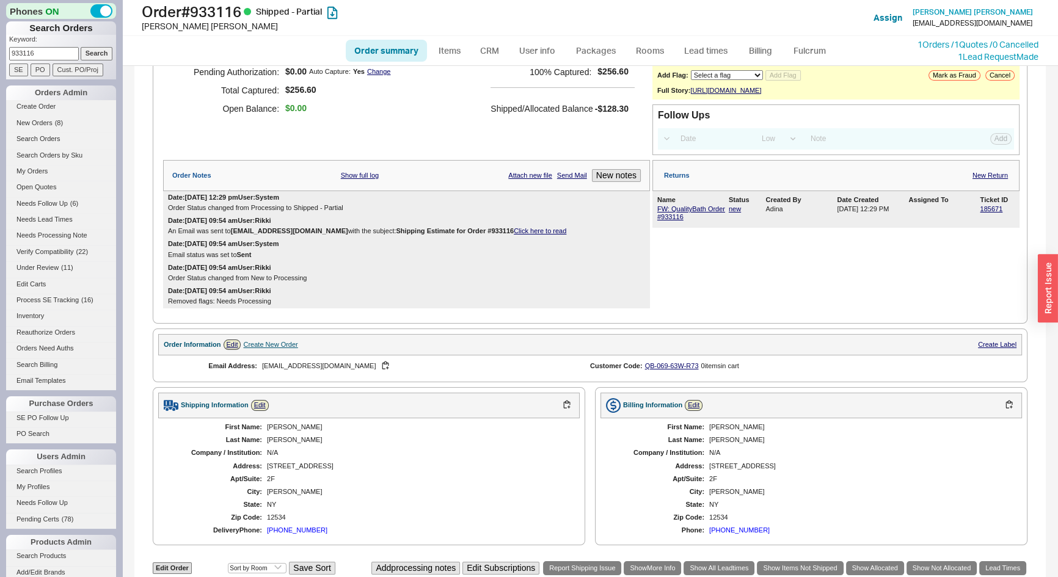
scroll to position [222, 0]
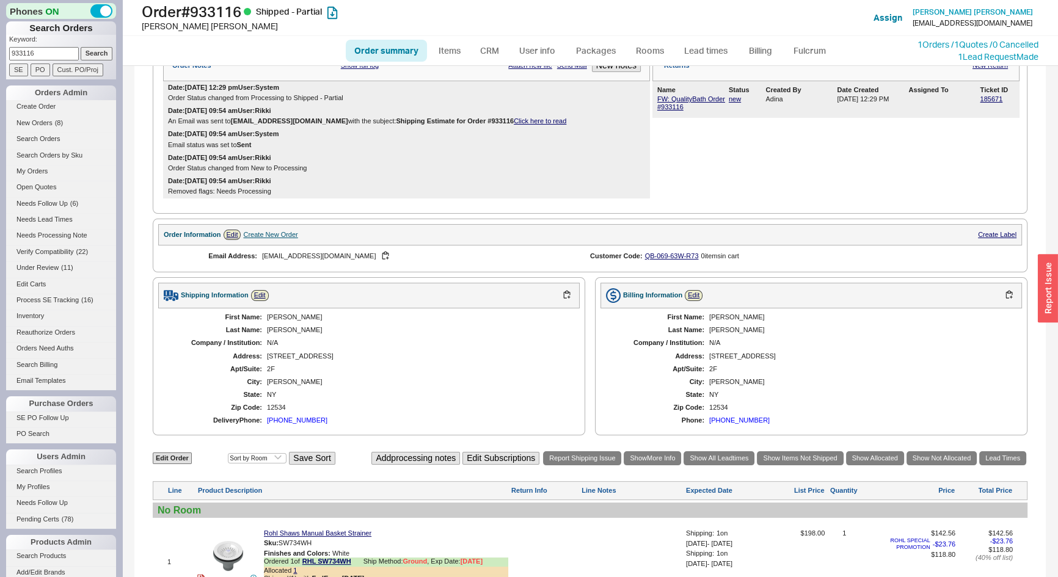
click at [1054, 276] on div "button" at bounding box center [1048, 289] width 20 height 68
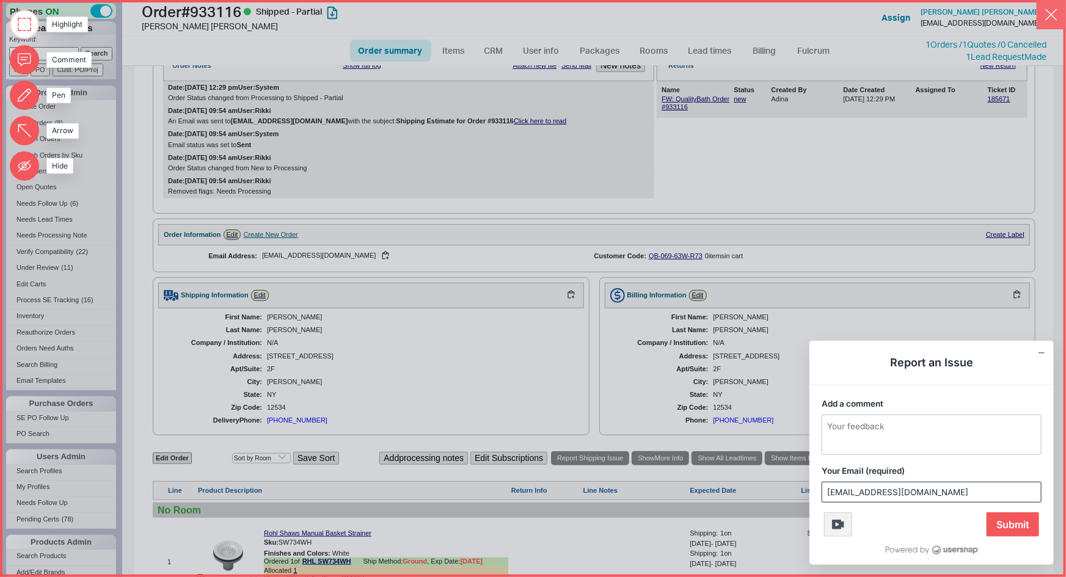
click at [1047, 10] on button "button" at bounding box center [1051, 14] width 29 height 29
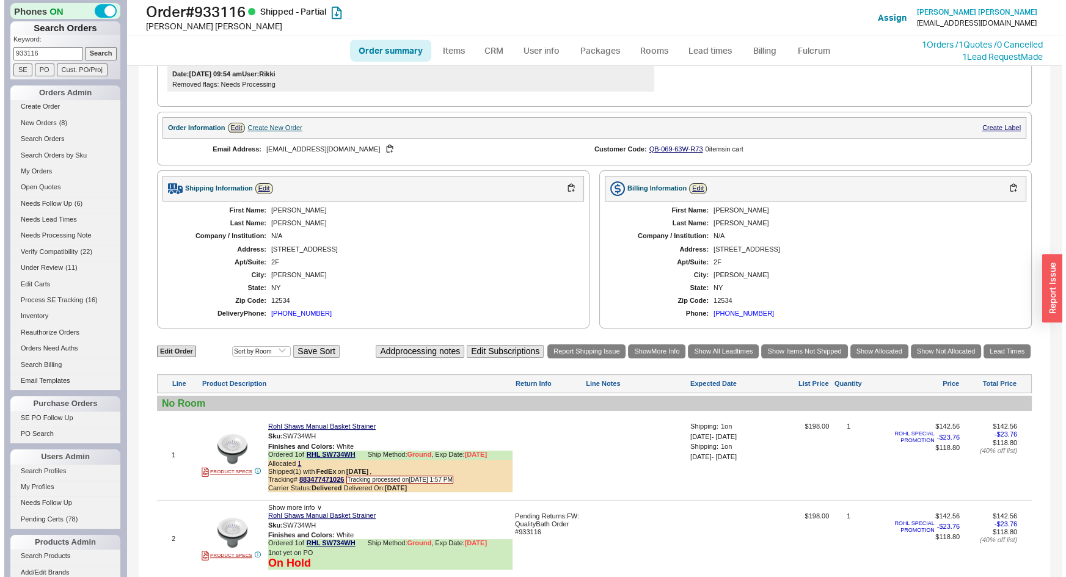
scroll to position [494, 0]
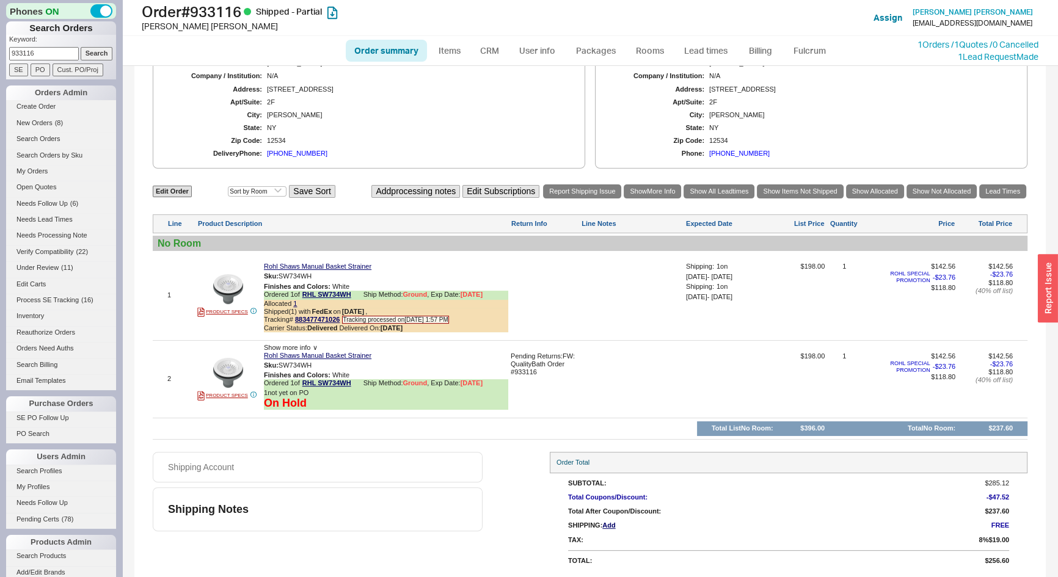
click at [1042, 293] on div "button" at bounding box center [1048, 289] width 20 height 68
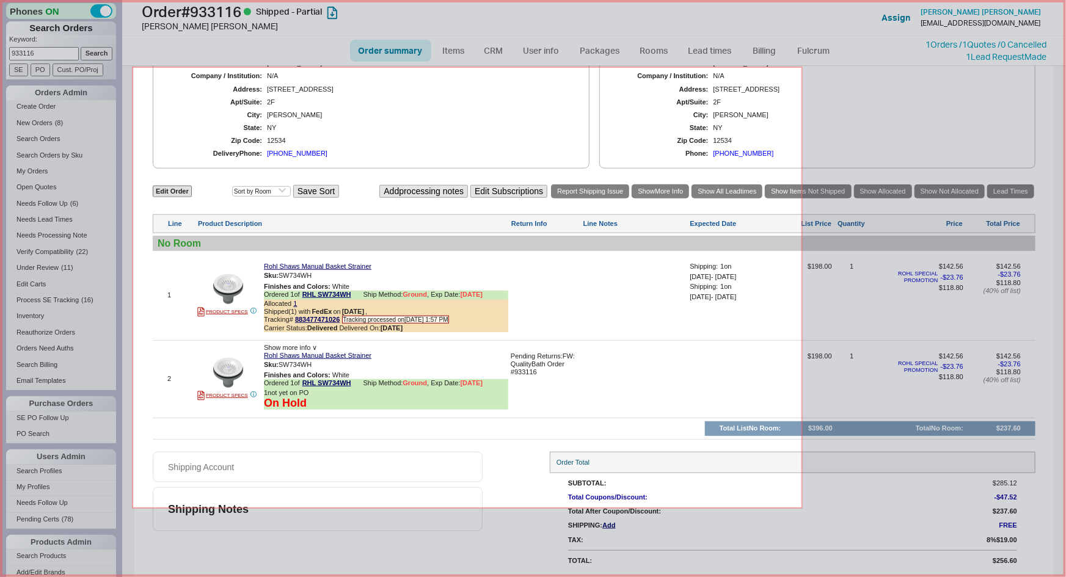
drag, startPoint x: 133, startPoint y: 67, endPoint x: 802, endPoint y: 508, distance: 802.0
click at [802, 508] on div "Highlight Comment Pen Arrow Hide Report an Issue Add a comment Your Email (requ…" at bounding box center [533, 288] width 1066 height 577
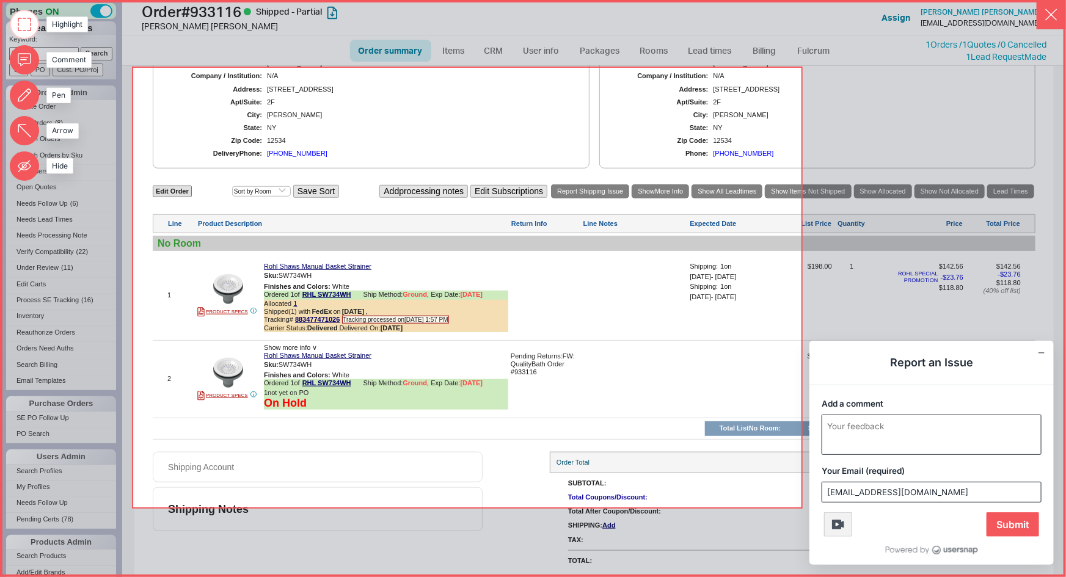
click at [904, 439] on textarea "Add a comment" at bounding box center [932, 435] width 219 height 39
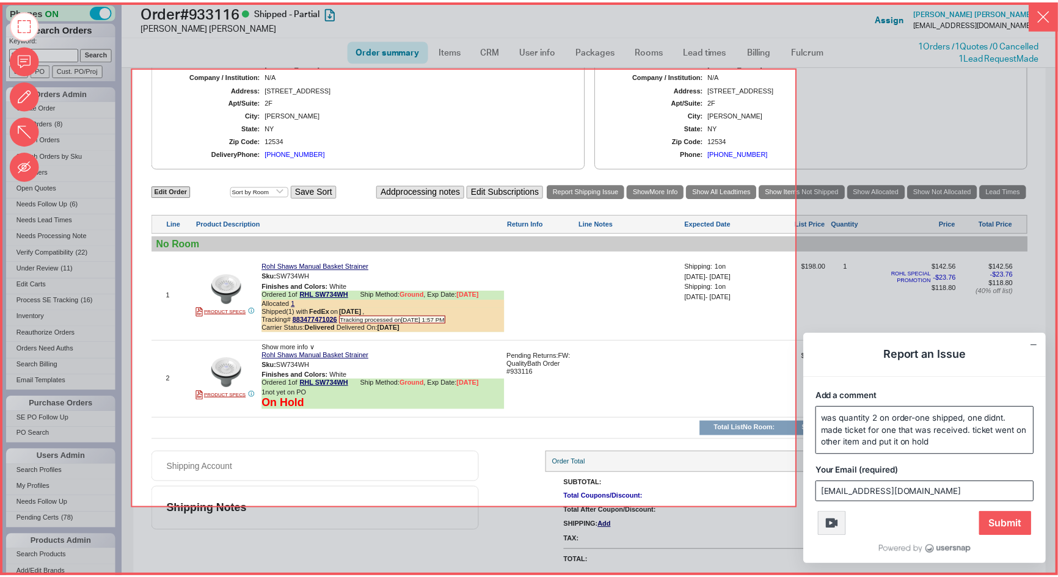
scroll to position [0, 0]
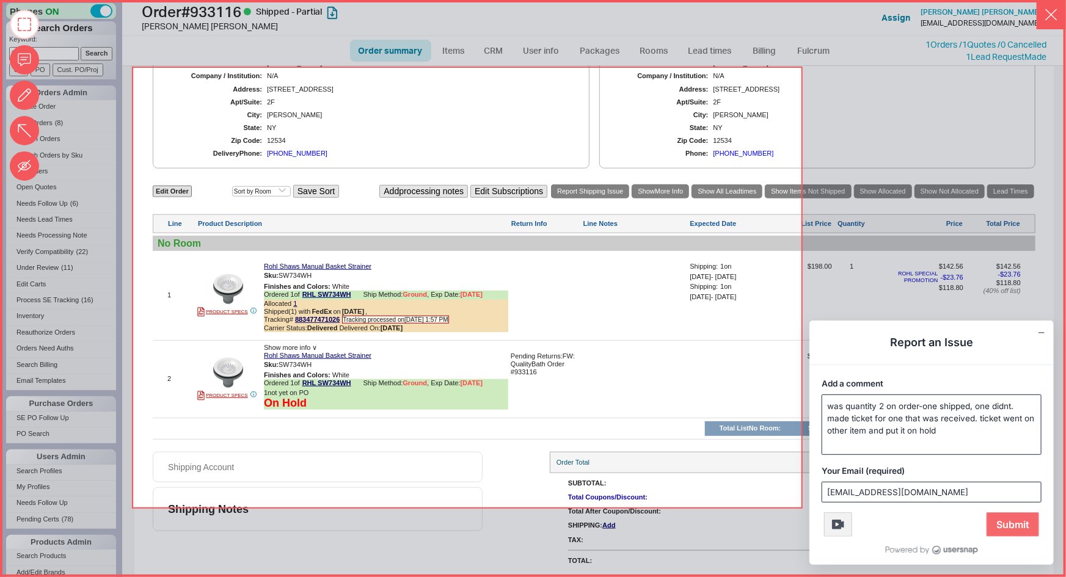
type textarea "was quantity 2 on order-one shipped, one didnt. made ticket for one that was re…"
click at [1024, 522] on span "Submit" at bounding box center [1013, 525] width 53 height 24
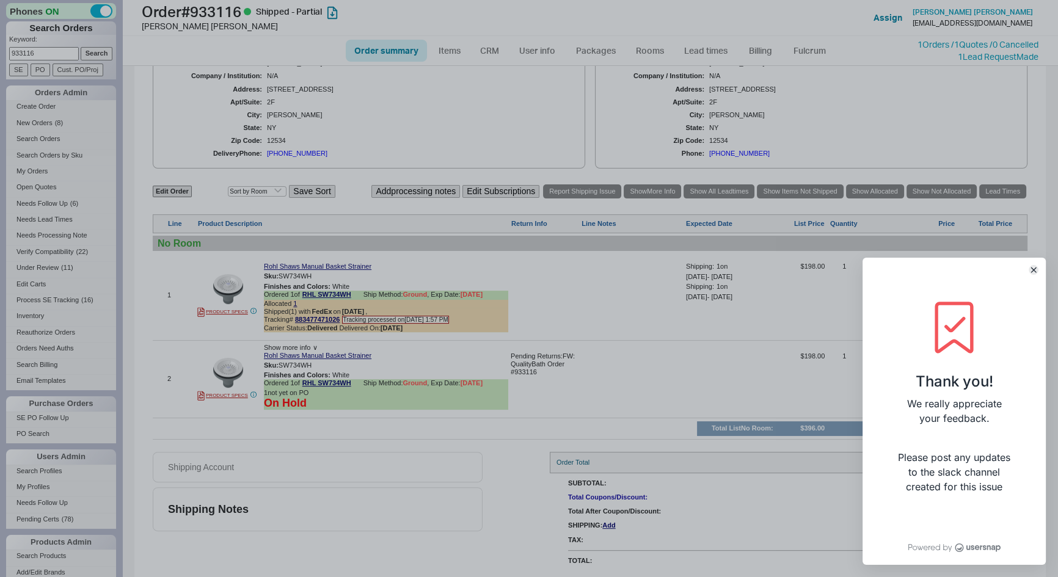
click at [1033, 271] on icon "Close" at bounding box center [1033, 270] width 5 height 5
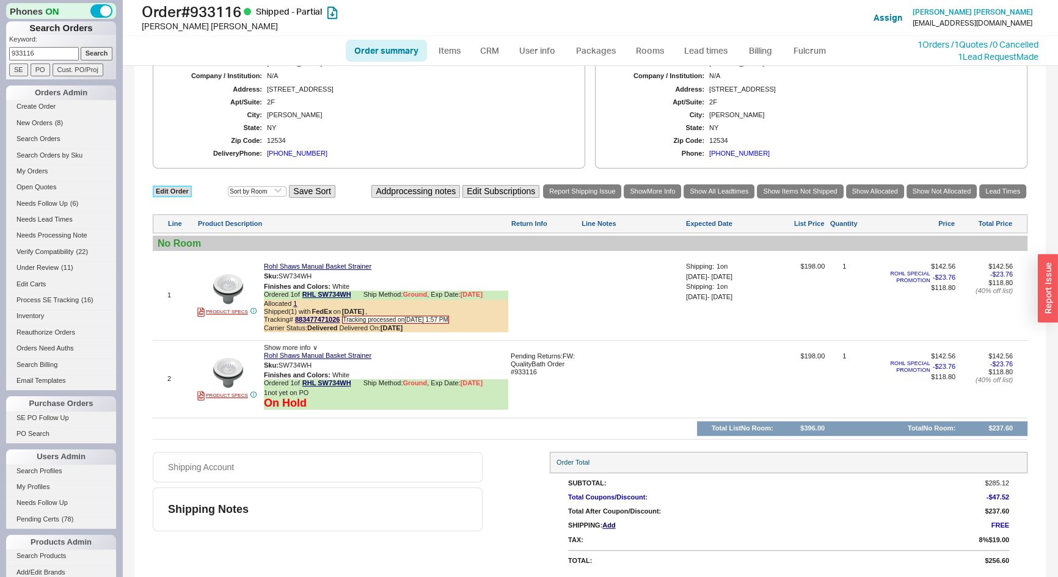
click at [167, 192] on link "Edit Order" at bounding box center [172, 192] width 39 height 12
select select "3"
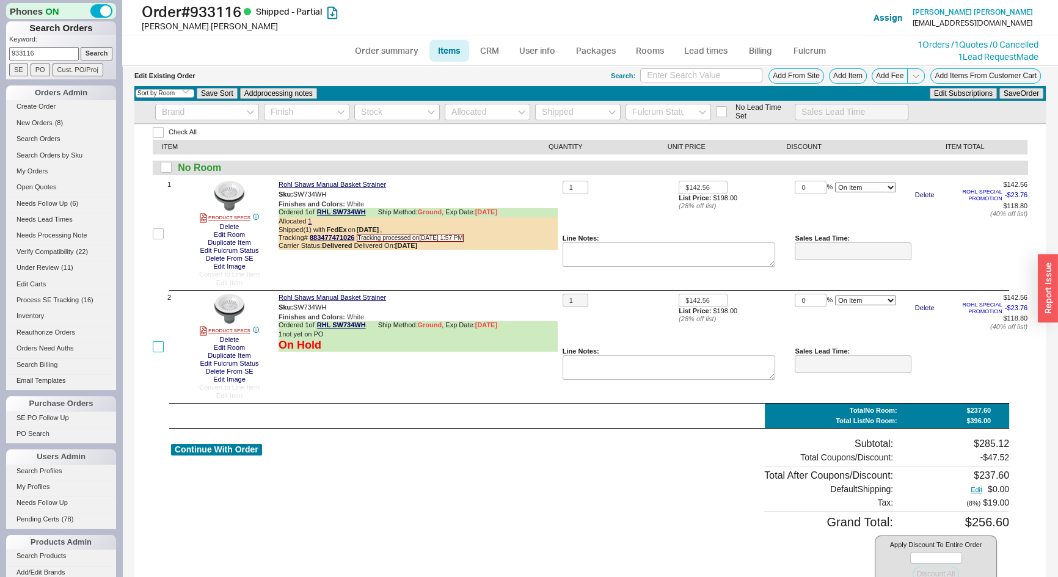
click at [158, 347] on input "checkbox" at bounding box center [158, 347] width 11 height 11
checkbox input "true"
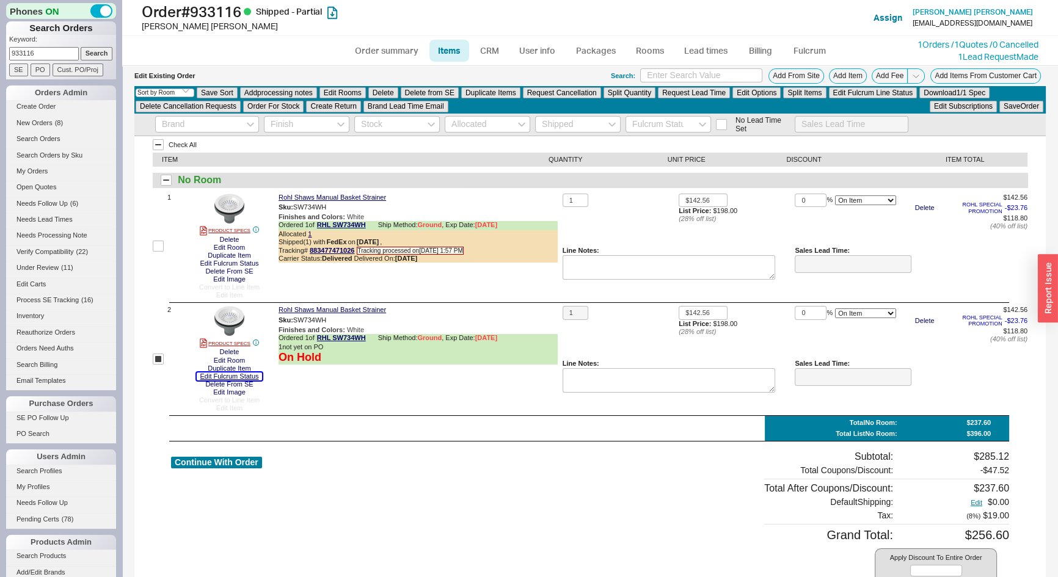
click at [229, 376] on button "Edit Fulcrum Status" at bounding box center [230, 377] width 66 height 8
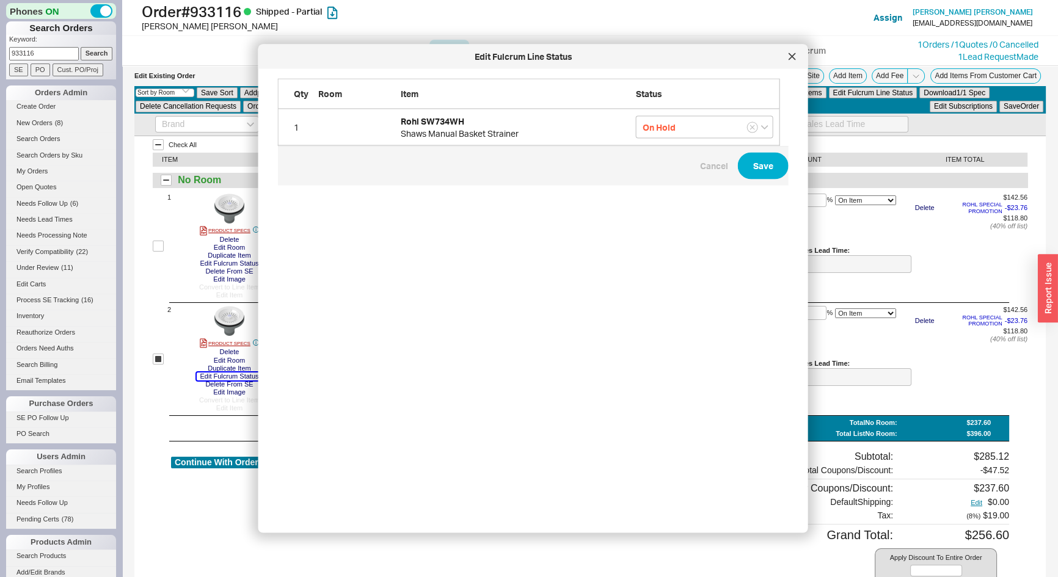
scroll to position [427, 513]
drag, startPoint x: 762, startPoint y: 122, endPoint x: 755, endPoint y: 125, distance: 7.2
click at [760, 122] on input "On Hold" at bounding box center [704, 127] width 137 height 23
click at [754, 125] on icon "grid" at bounding box center [752, 127] width 4 height 4
click at [746, 166] on button "Save" at bounding box center [763, 166] width 51 height 27
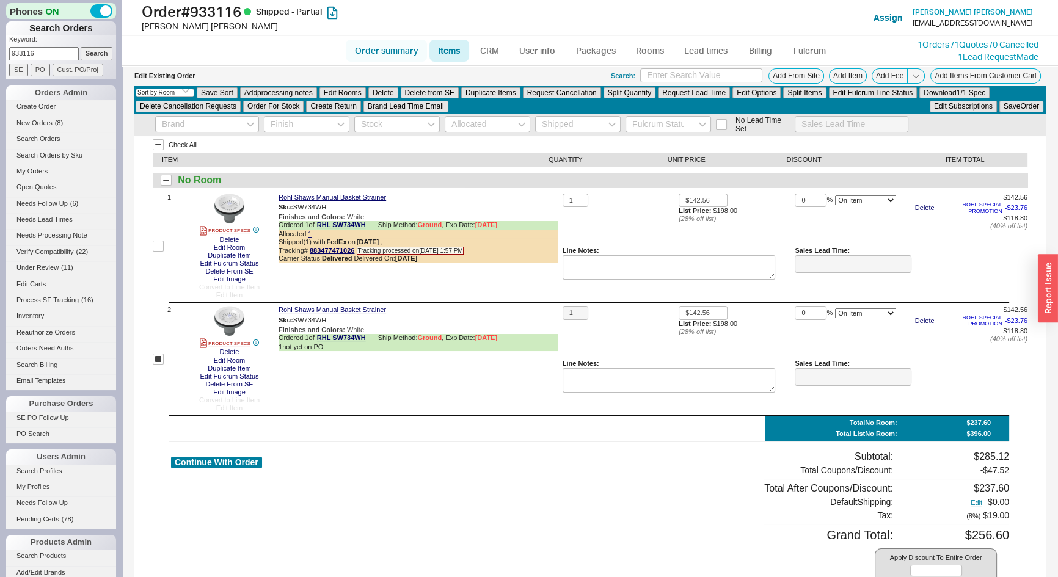
click at [408, 52] on link "Order summary" at bounding box center [386, 51] width 81 height 22
select select "*"
select select "LOW"
select select "3"
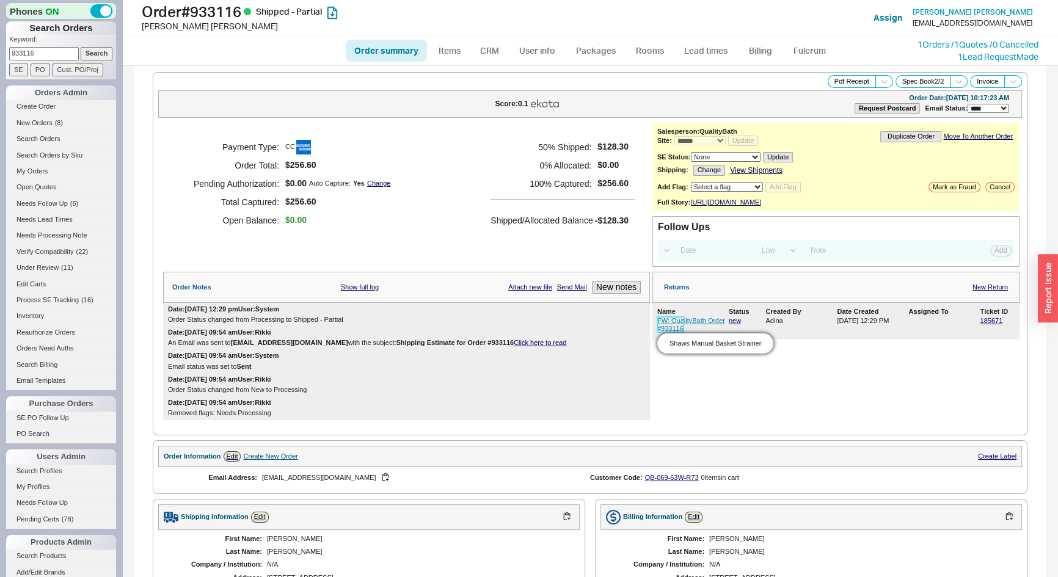
click at [668, 330] on link "FW: QualityBath Order #933116" at bounding box center [692, 324] width 68 height 15
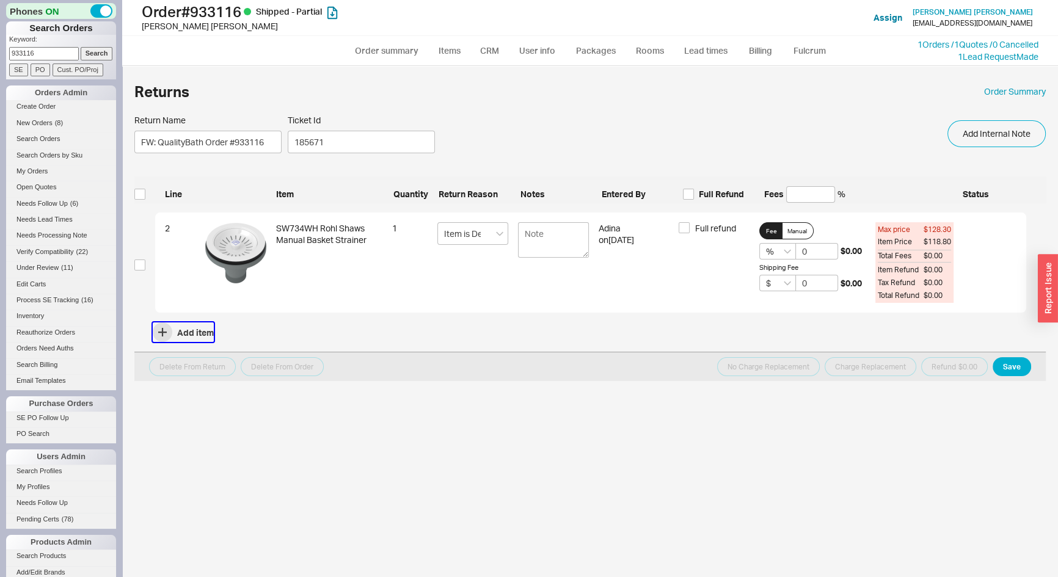
click at [185, 334] on button "Add item" at bounding box center [183, 333] width 61 height 20
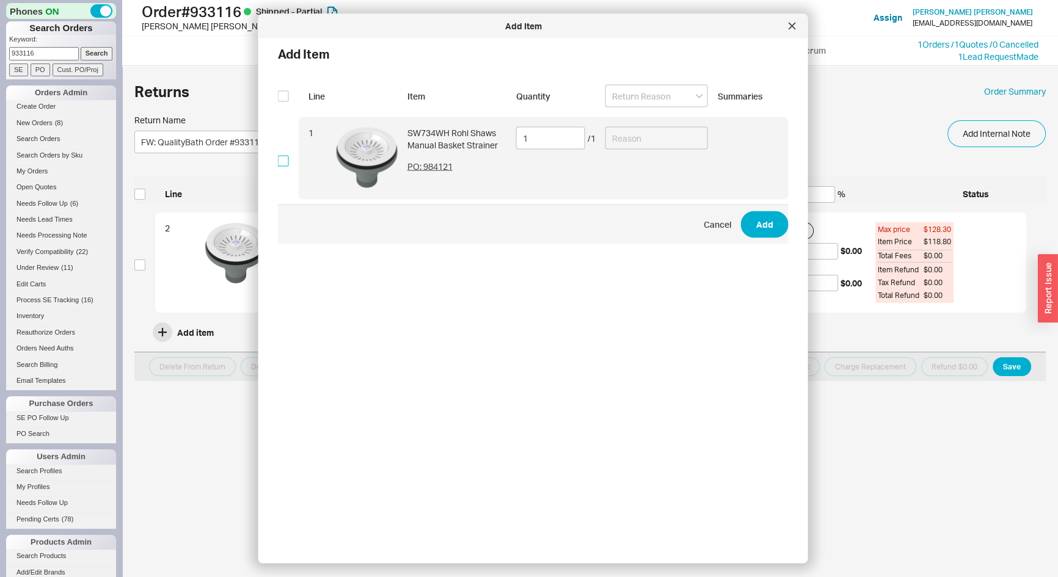
click at [287, 162] on input "checkbox" at bounding box center [283, 160] width 11 height 11
checkbox input "true"
click at [758, 224] on button "Add" at bounding box center [765, 224] width 48 height 27
click at [608, 142] on input at bounding box center [657, 138] width 103 height 23
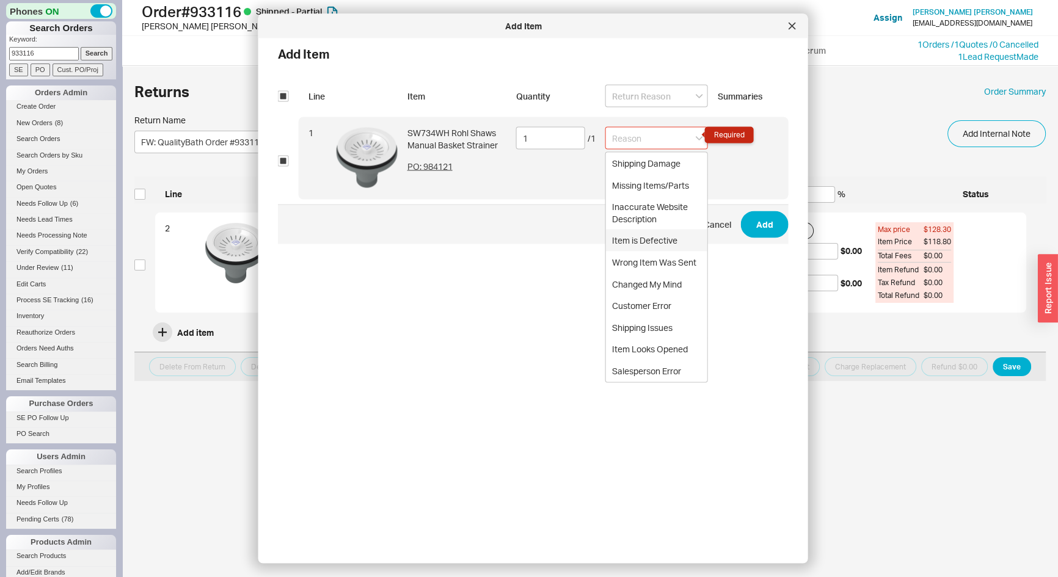
click at [632, 236] on div "Item is Defective" at bounding box center [656, 241] width 101 height 22
type input "Item is Defective"
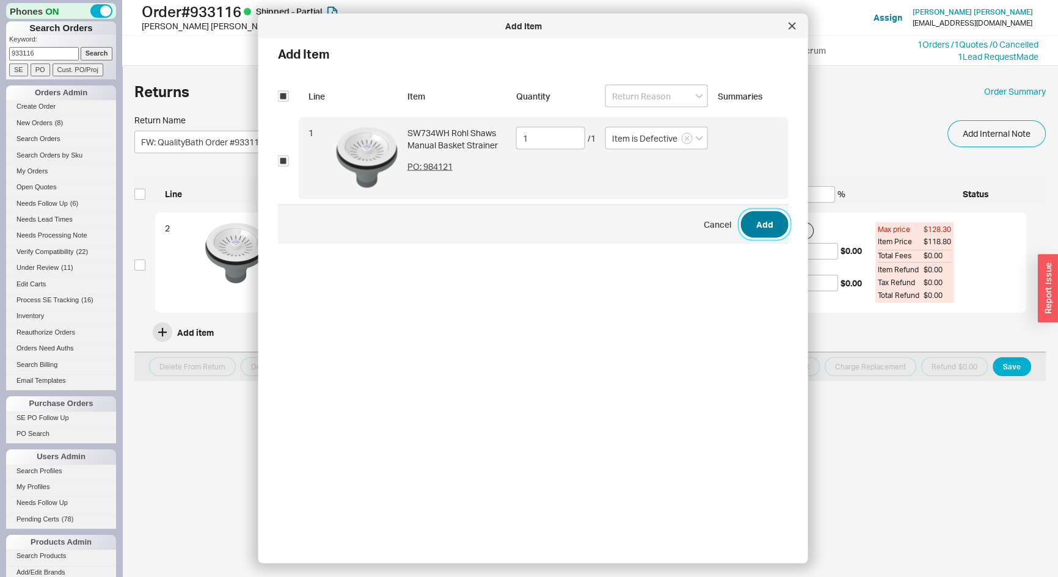
click at [761, 228] on button "Add" at bounding box center [765, 224] width 48 height 27
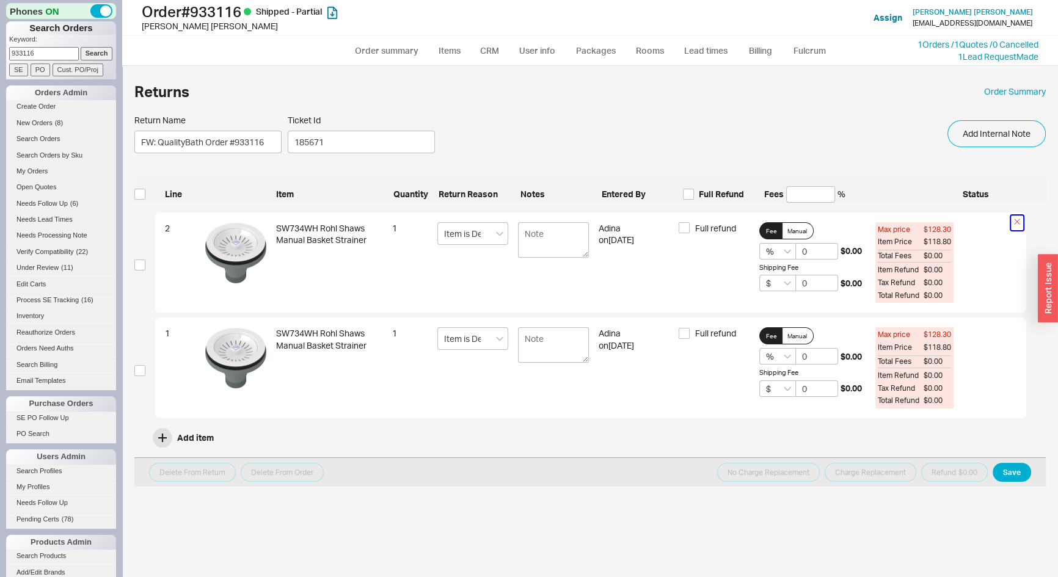
click at [1014, 222] on icon "button" at bounding box center [1017, 222] width 12 height 12
click at [1019, 178] on button "Yes" at bounding box center [1018, 178] width 26 height 17
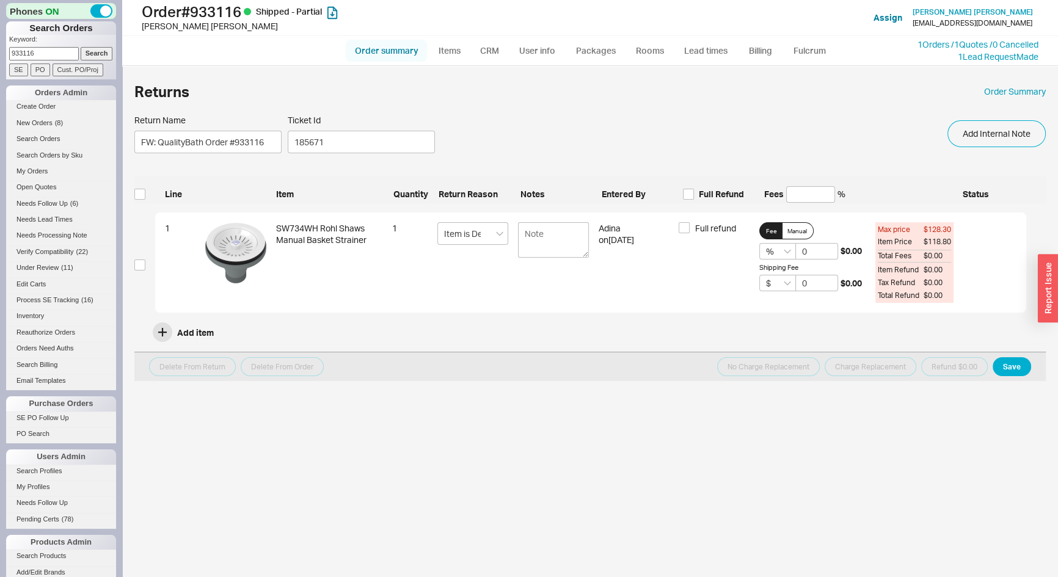
click at [405, 48] on link "Order summary" at bounding box center [386, 51] width 81 height 22
select select "*"
select select "LOW"
select select "3"
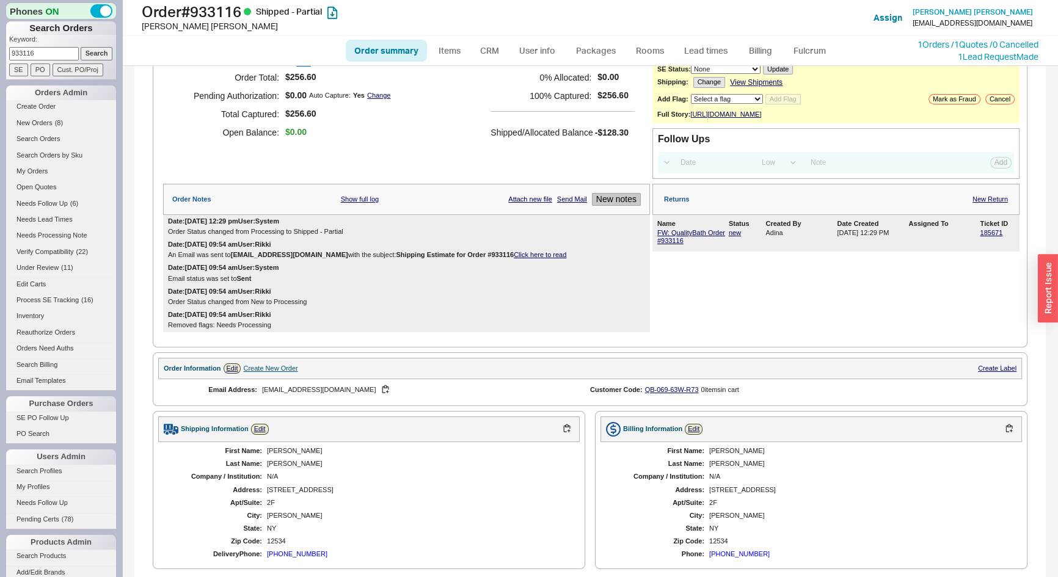
scroll to position [55, 0]
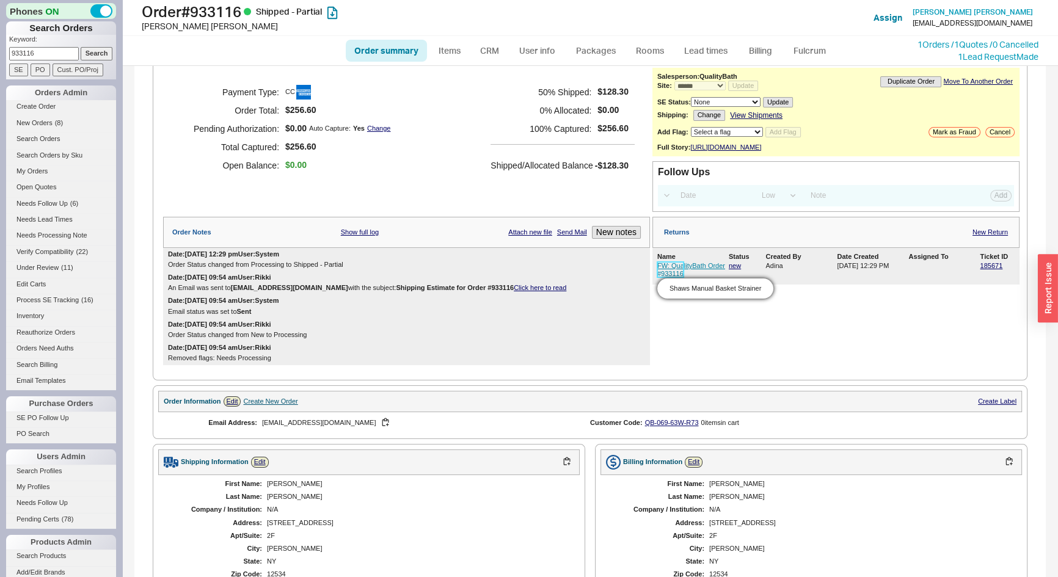
click at [658, 276] on link "FW: QualityBath Order #933116" at bounding box center [692, 269] width 68 height 15
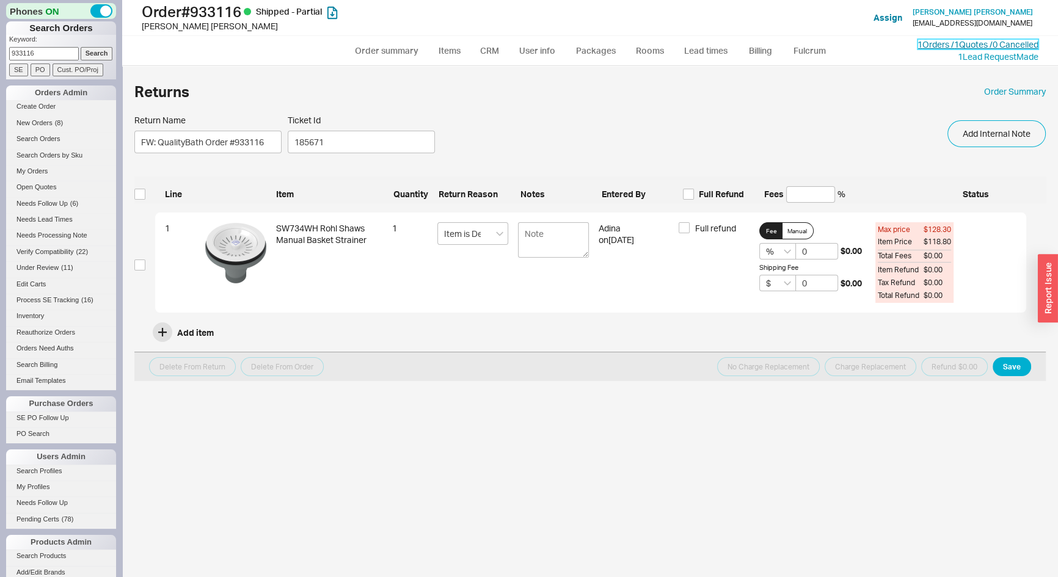
click at [939, 45] on link "1 Orders / 1 Quotes / 0 Cancelled" at bounding box center [978, 44] width 121 height 10
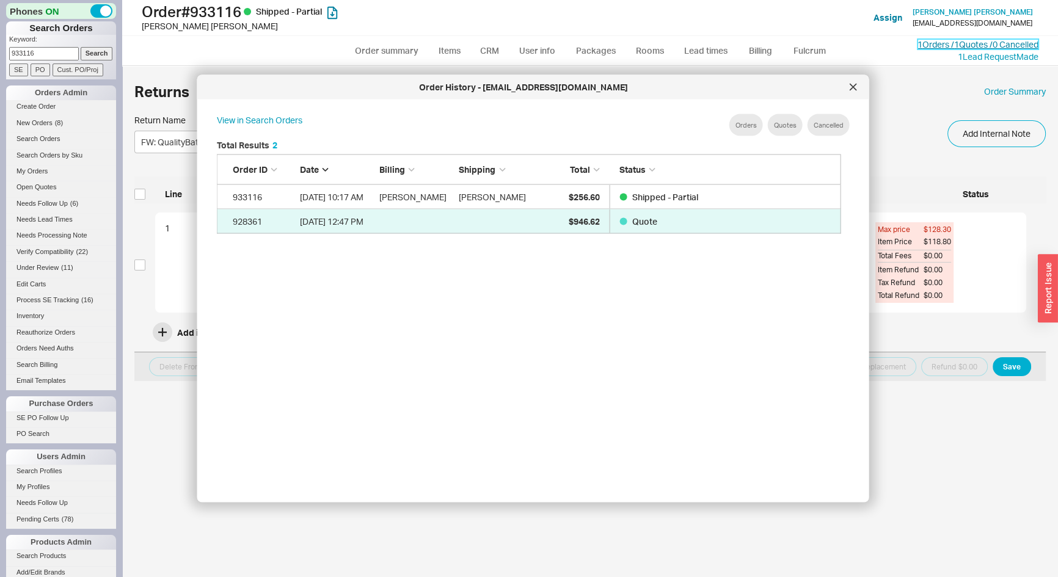
scroll to position [365, 636]
click at [852, 86] on icon at bounding box center [853, 87] width 6 height 6
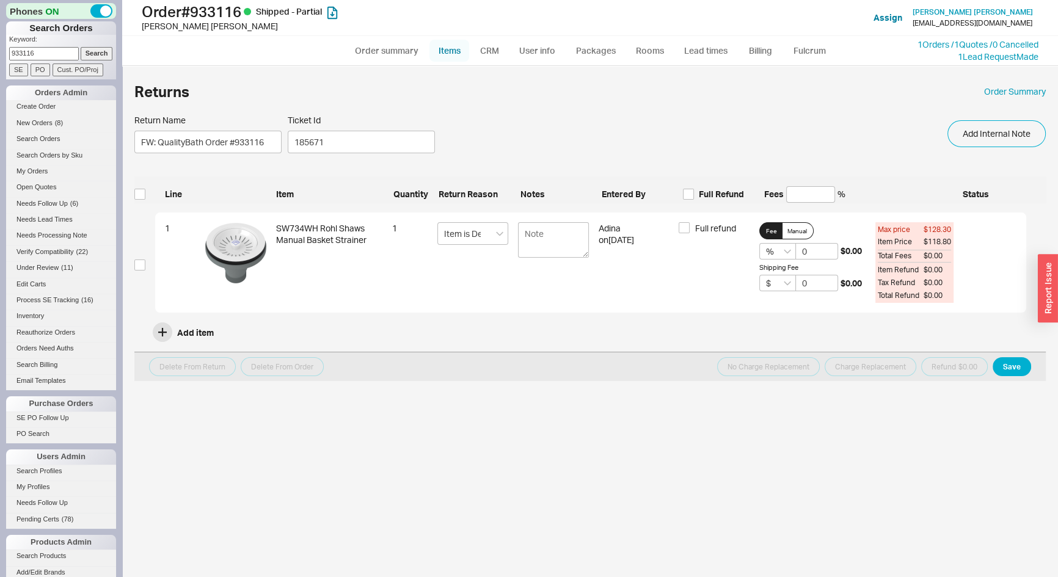
click at [447, 46] on link "Items" at bounding box center [450, 51] width 40 height 22
select select "3"
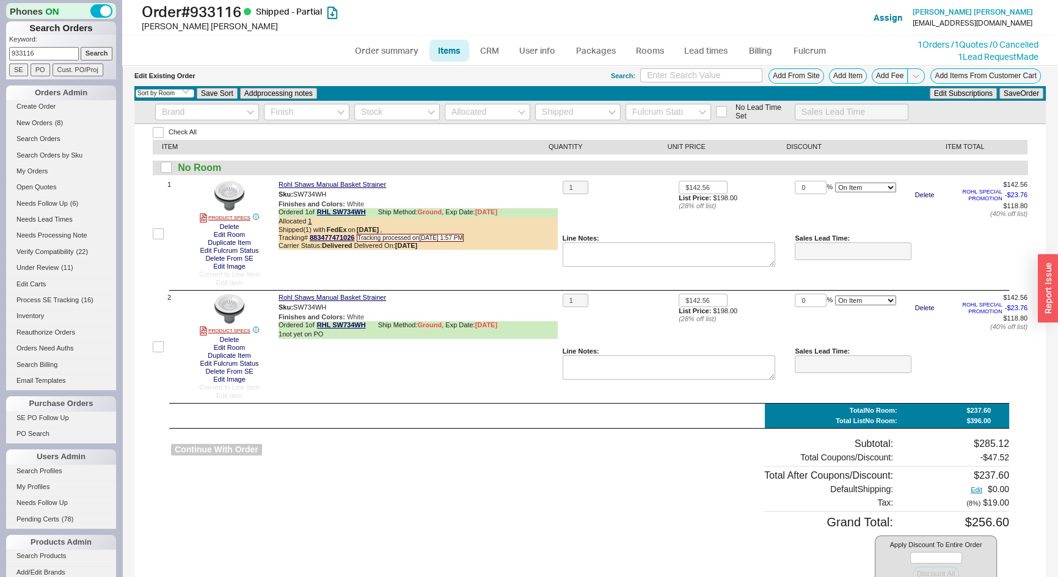
click at [195, 445] on button "Continue With Order" at bounding box center [216, 450] width 91 height 12
select select "*"
select select "LOW"
select select "3"
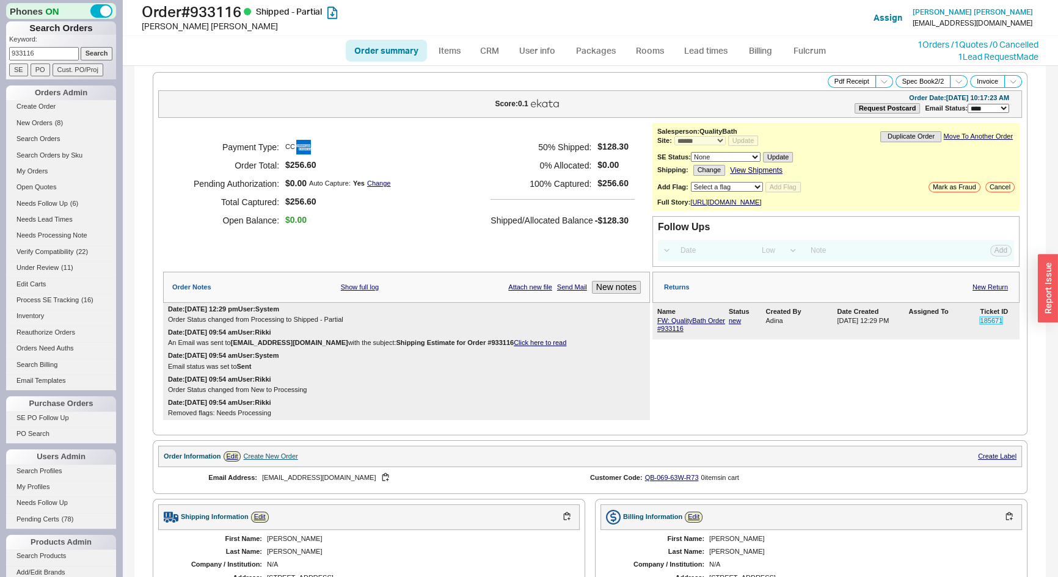
click at [984, 324] on link "185671" at bounding box center [991, 320] width 23 height 7
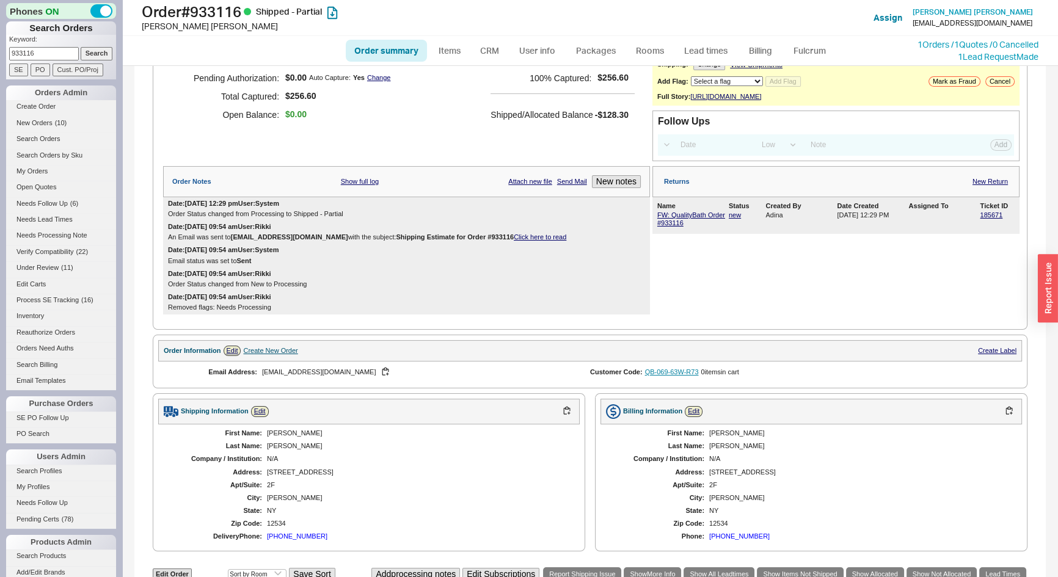
scroll to position [166, 0]
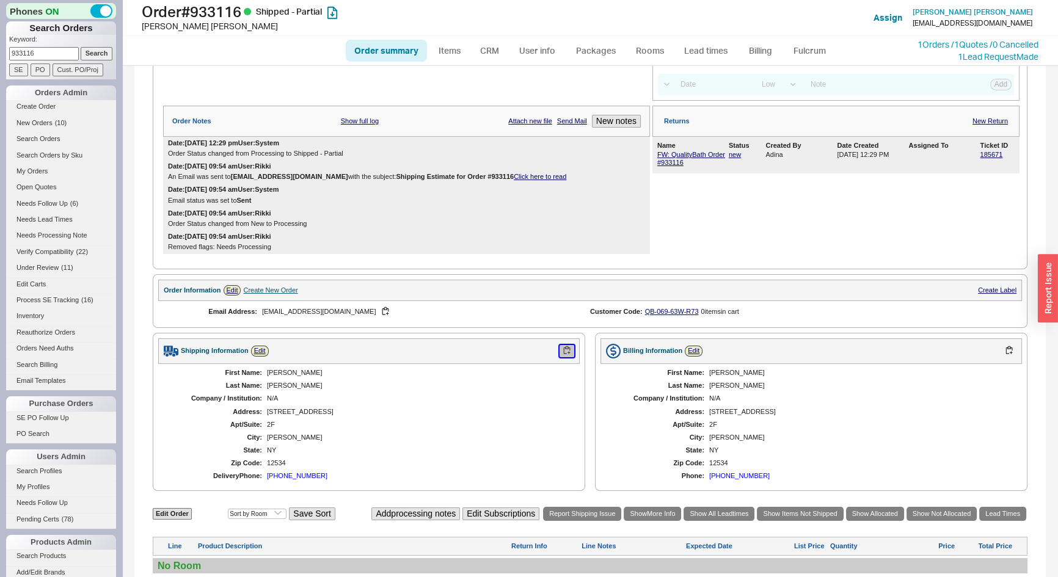
click at [560, 350] on button "button" at bounding box center [567, 351] width 15 height 12
drag, startPoint x: 40, startPoint y: 49, endPoint x: 0, endPoint y: 46, distance: 40.5
click at [0, 46] on div "Phones ON Search Orders Keyword: 933116 Search SE PO Cust. PO/Proj Orders Admin…" at bounding box center [61, 288] width 122 height 577
type input "927746"
click at [81, 47] on input "Search" at bounding box center [97, 53] width 32 height 13
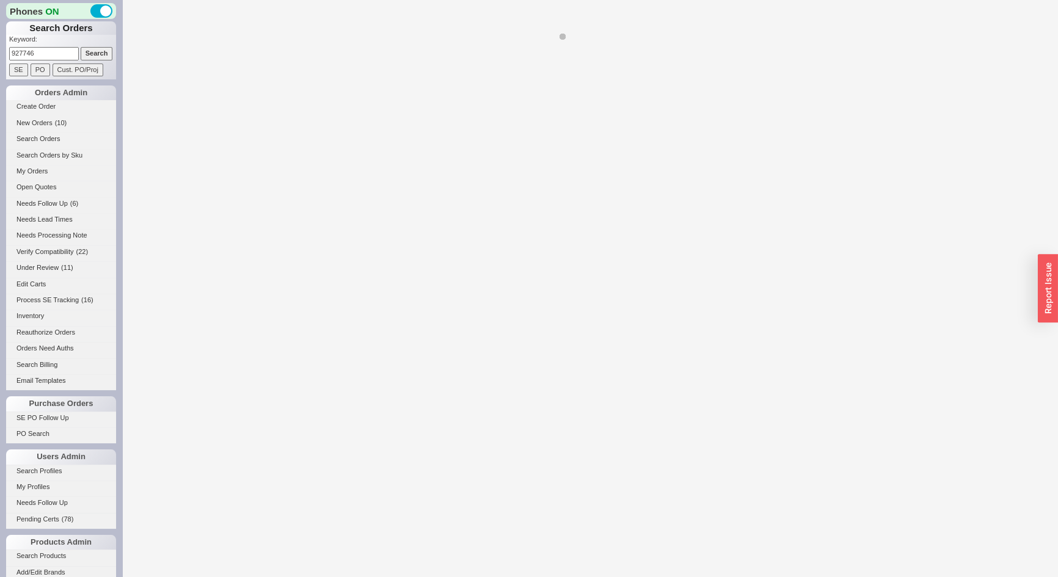
select select "*"
select select "LOW"
select select "3"
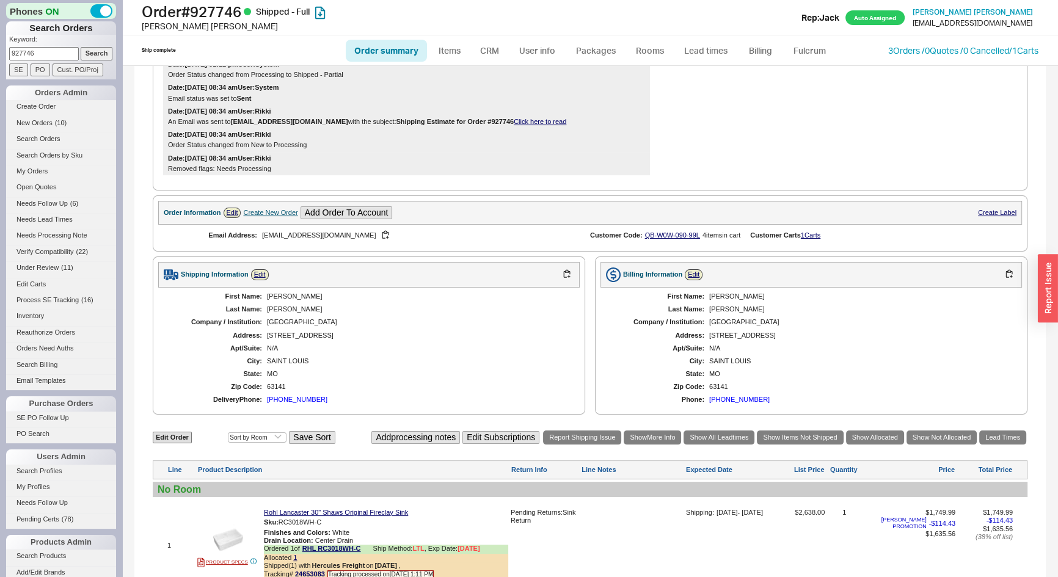
scroll to position [111, 0]
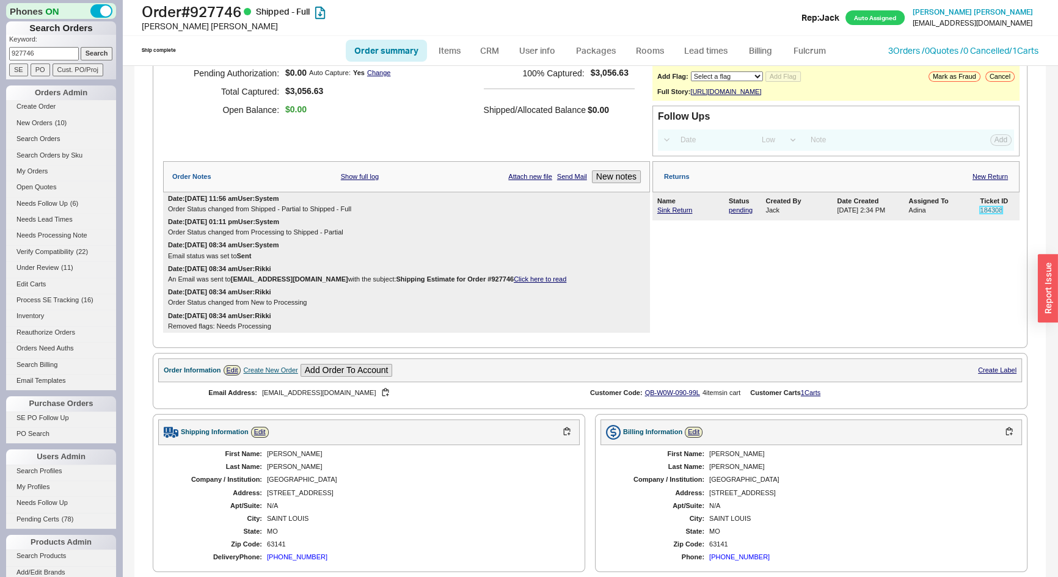
click at [980, 214] on link "184308" at bounding box center [991, 210] width 23 height 7
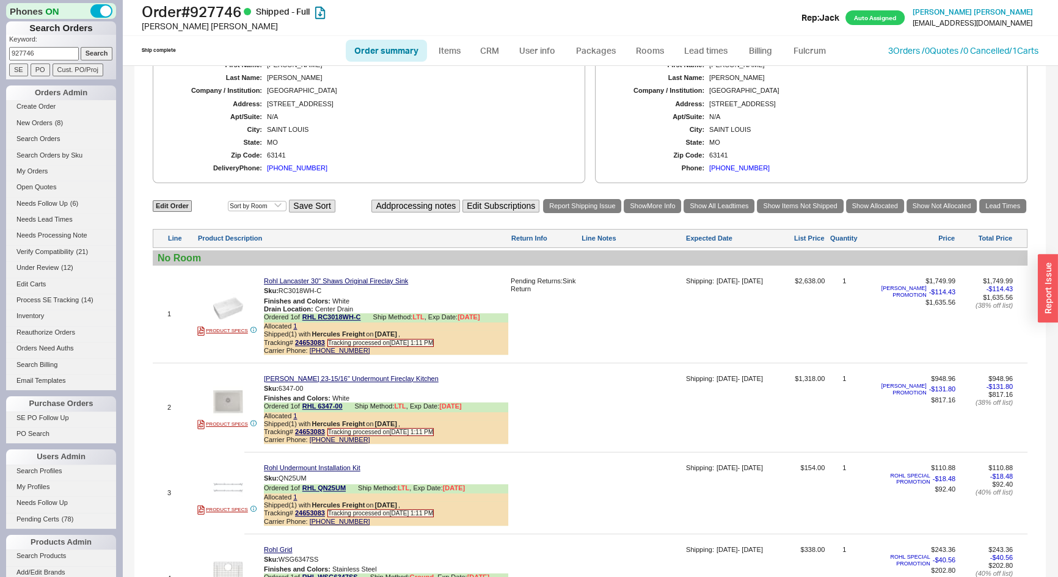
click at [42, 55] on input "927746" at bounding box center [44, 53] width 70 height 13
type input "919797"
click at [81, 47] on input "Search" at bounding box center [97, 53] width 32 height 13
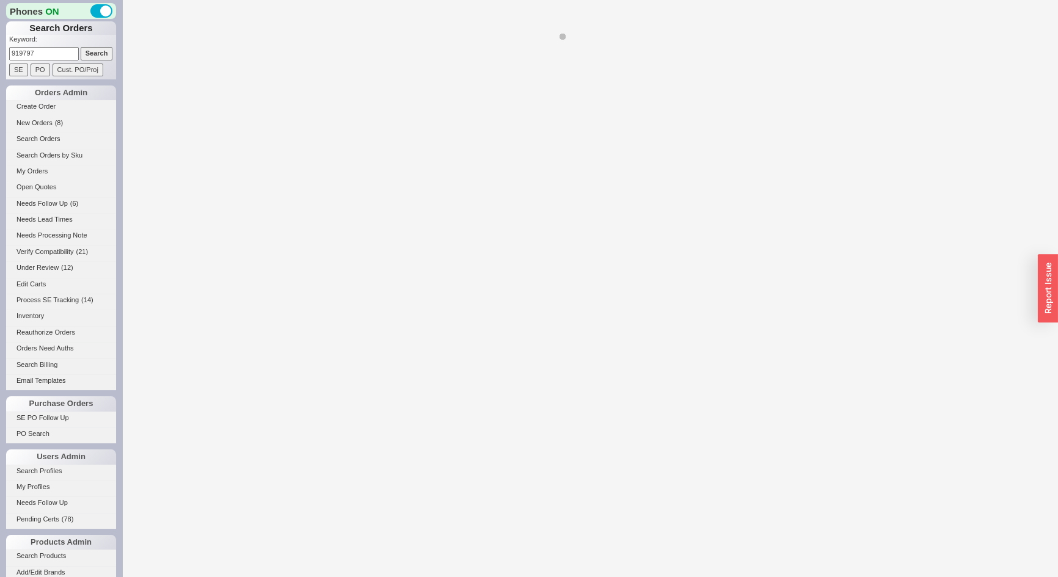
select select "*"
select select "LOW"
select select "3"
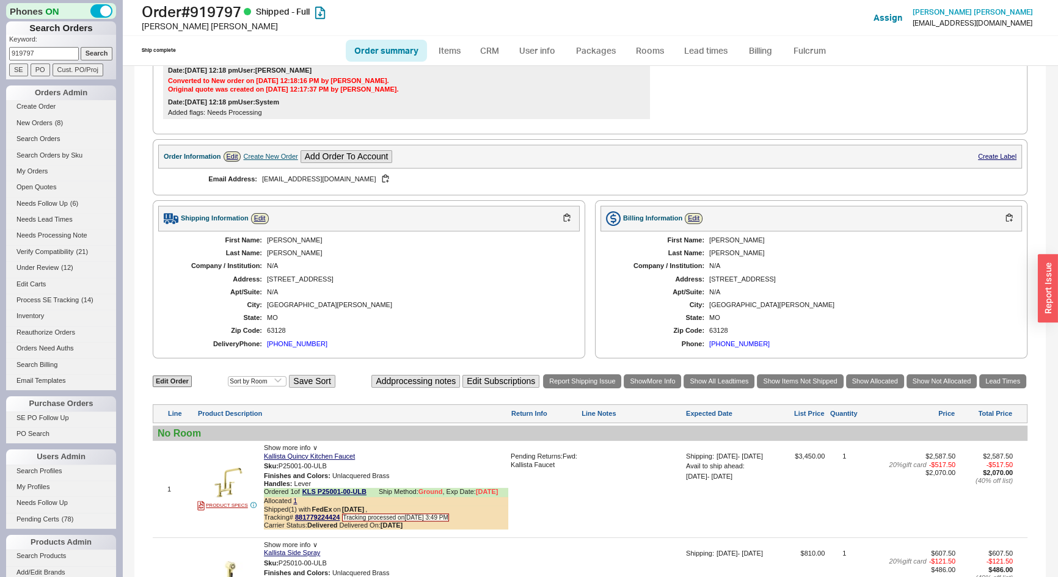
scroll to position [666, 0]
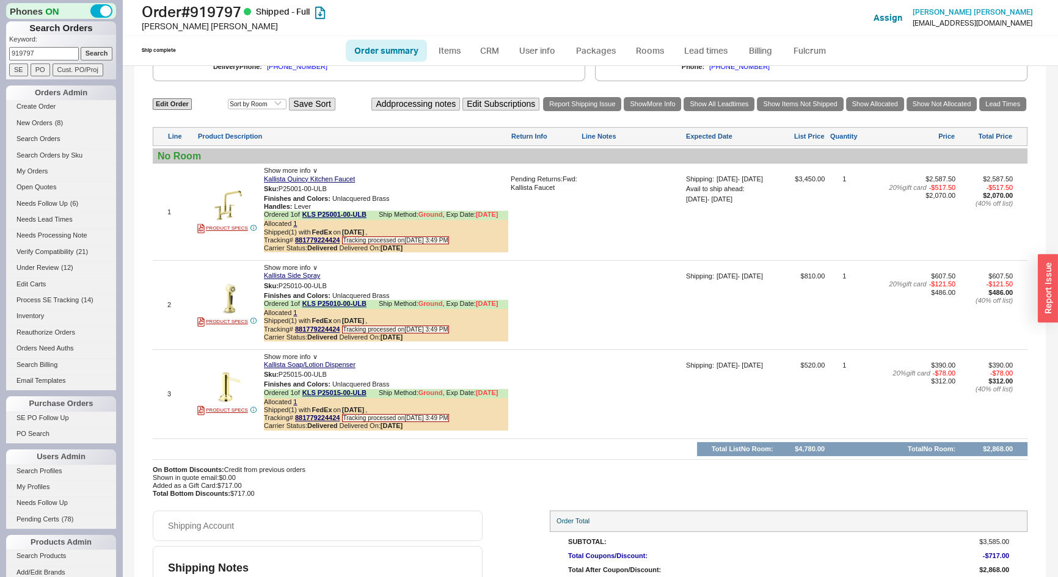
click at [58, 53] on input "919797" at bounding box center [44, 53] width 70 height 13
type input "933118"
click at [81, 47] on input "Search" at bounding box center [97, 53] width 32 height 13
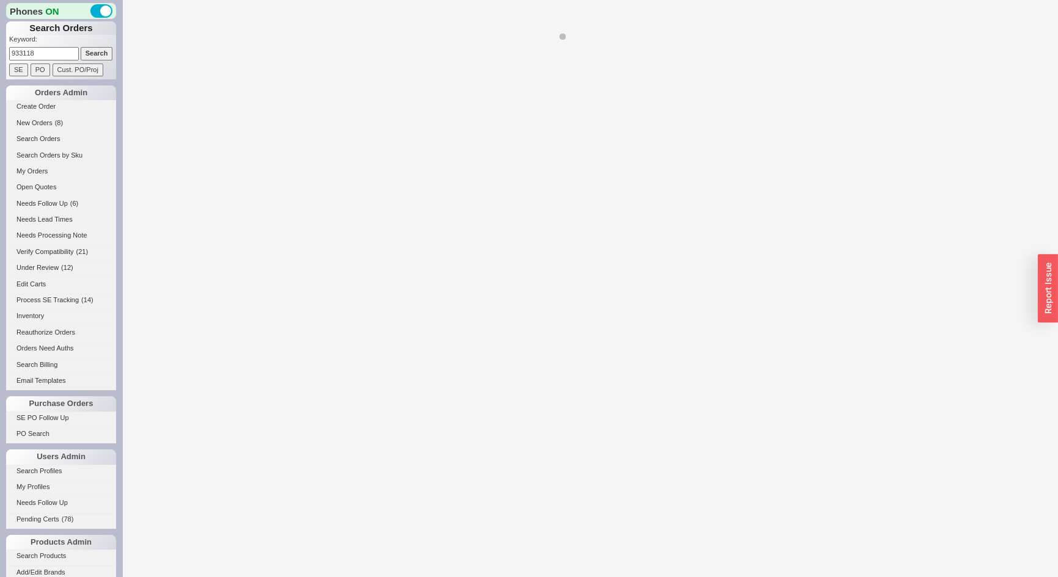
select select "*"
select select "LOW"
select select "3"
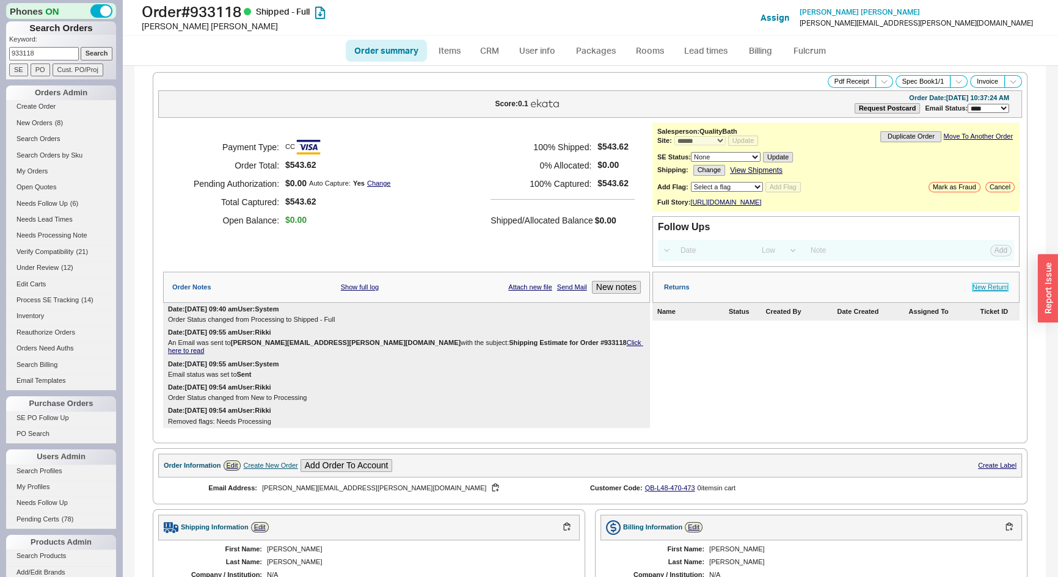
click at [990, 291] on link "New Return" at bounding box center [990, 288] width 35 height 8
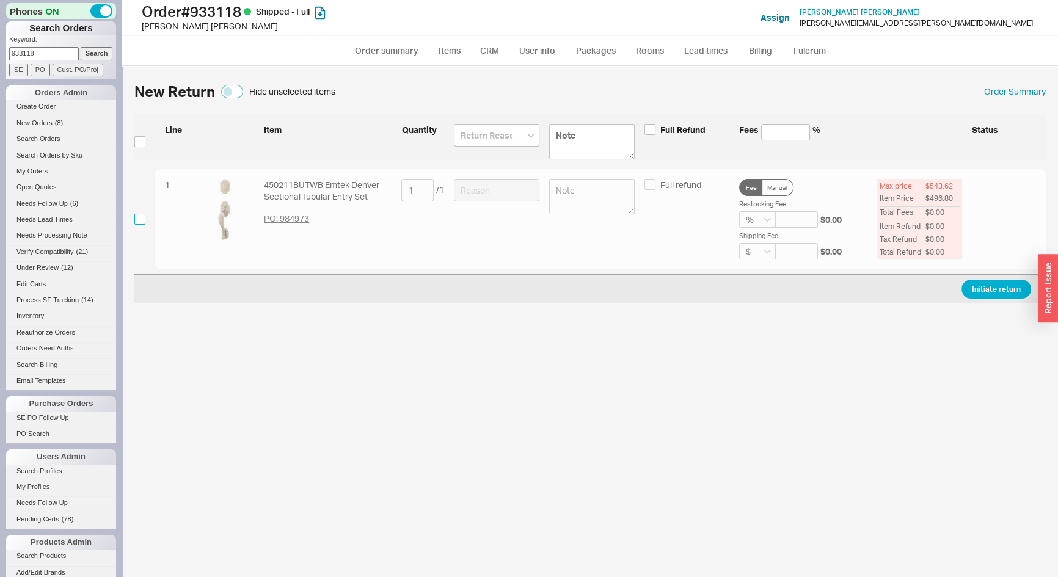
click at [143, 214] on input "checkbox" at bounding box center [139, 219] width 11 height 11
checkbox input "true"
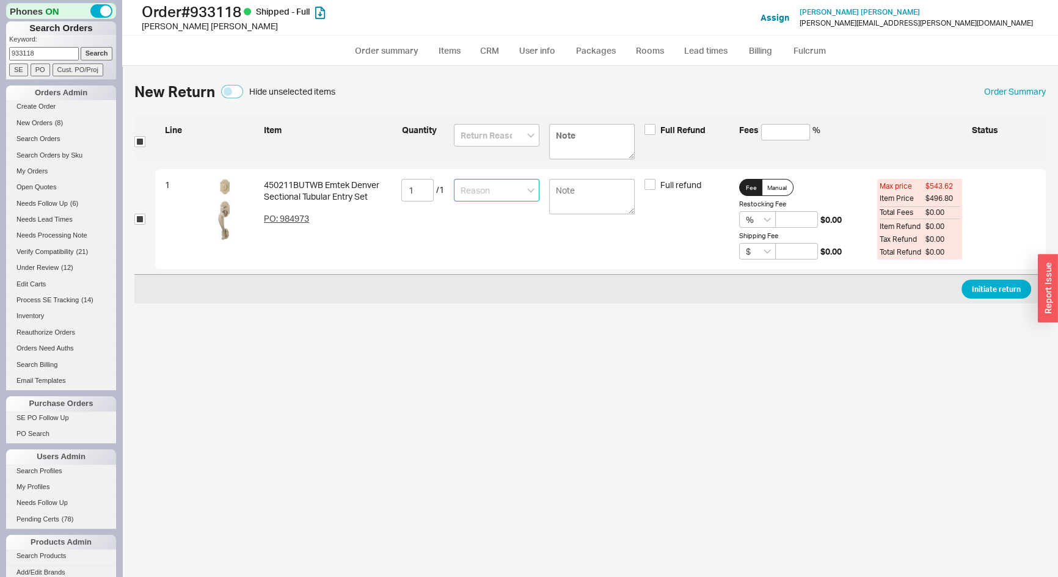
click at [471, 198] on input at bounding box center [497, 190] width 86 height 23
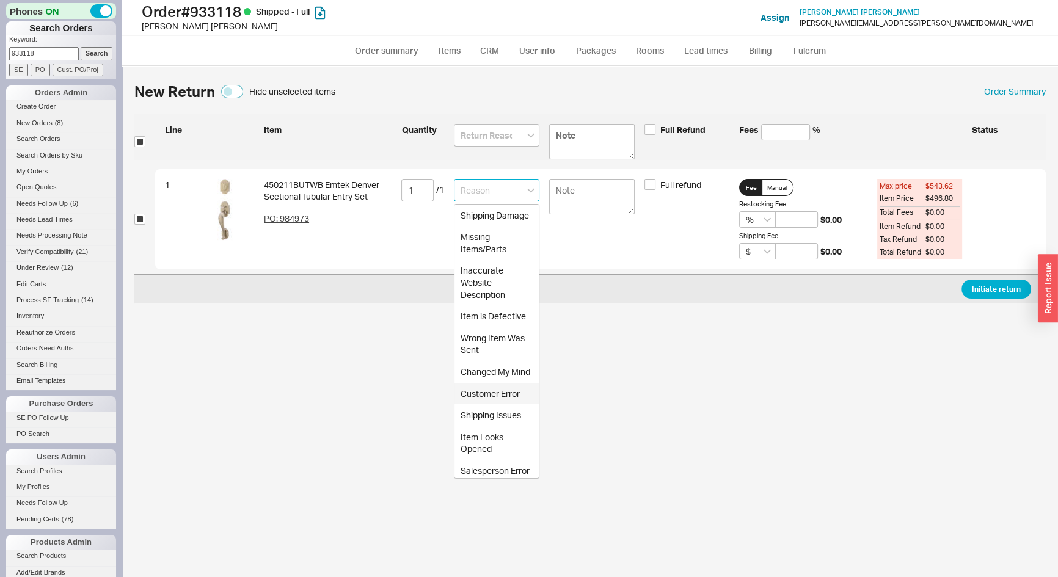
click at [489, 405] on div "Customer Error" at bounding box center [497, 394] width 84 height 22
type input "Customer Error"
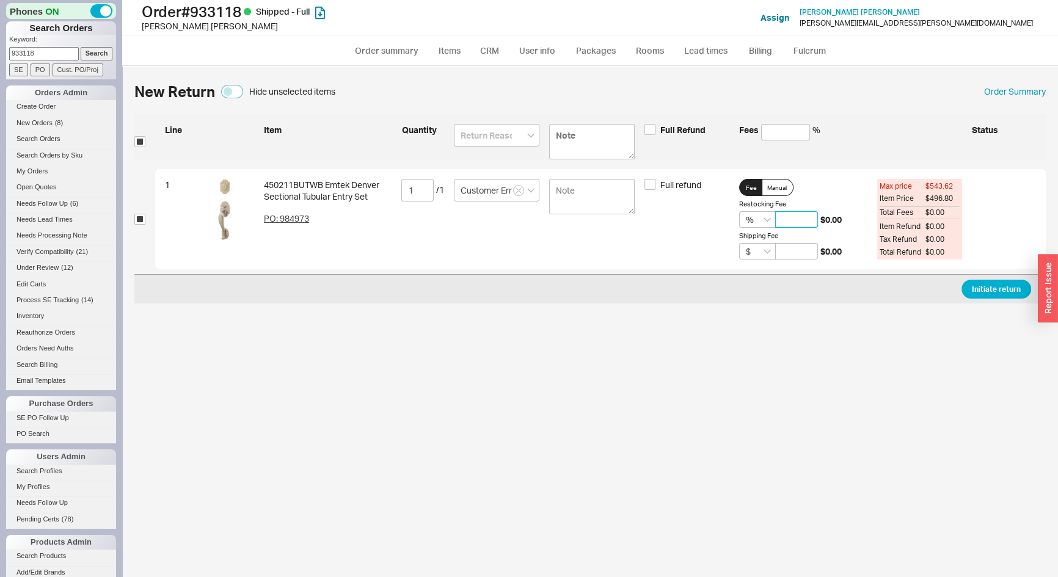
click at [796, 221] on input at bounding box center [796, 219] width 43 height 16
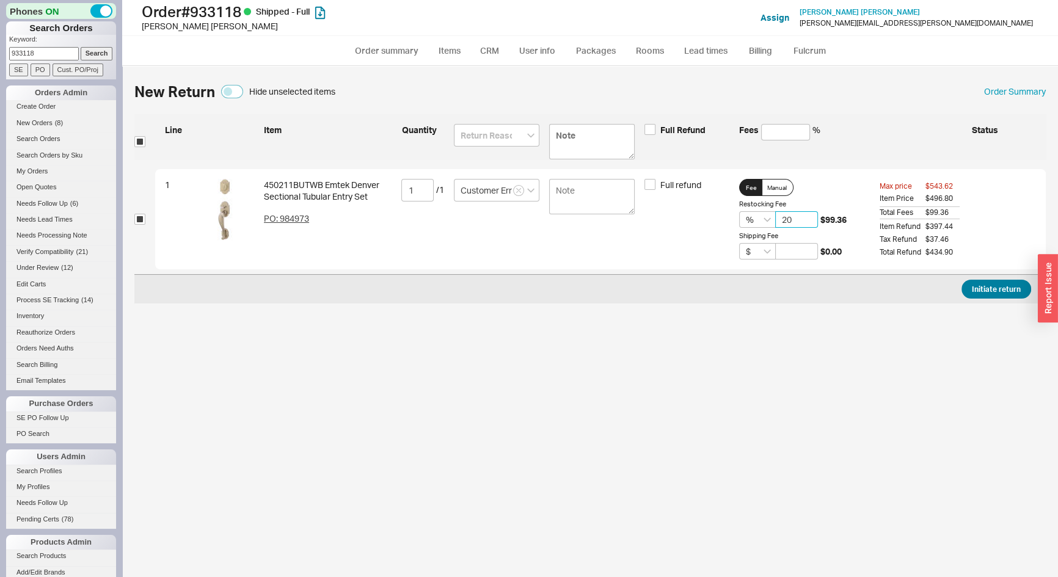
type input "20"
click at [984, 291] on button "Initiate return" at bounding box center [997, 289] width 70 height 19
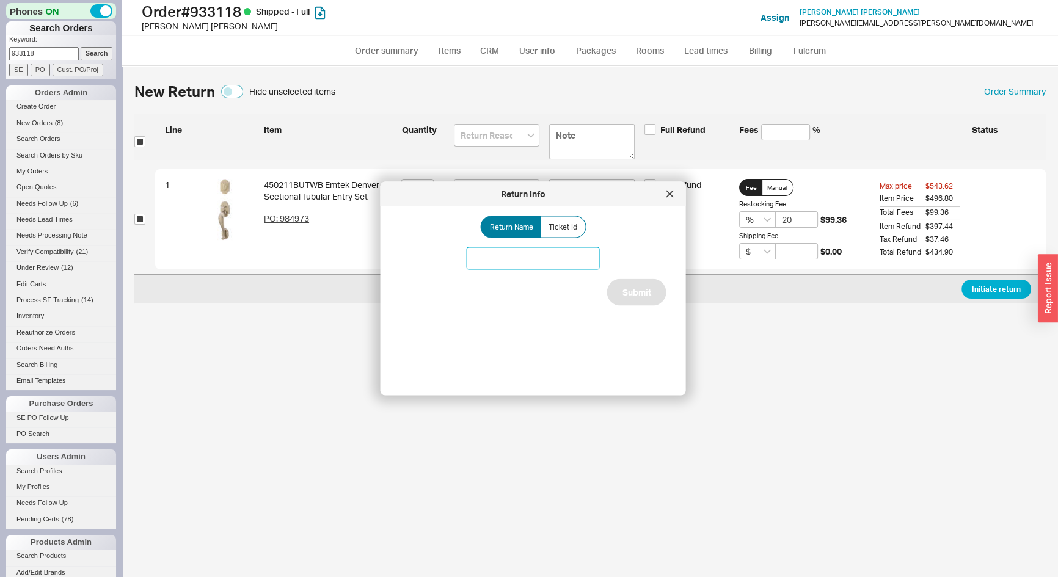
click at [571, 253] on input at bounding box center [533, 258] width 133 height 23
click at [665, 197] on div at bounding box center [671, 195] width 20 height 20
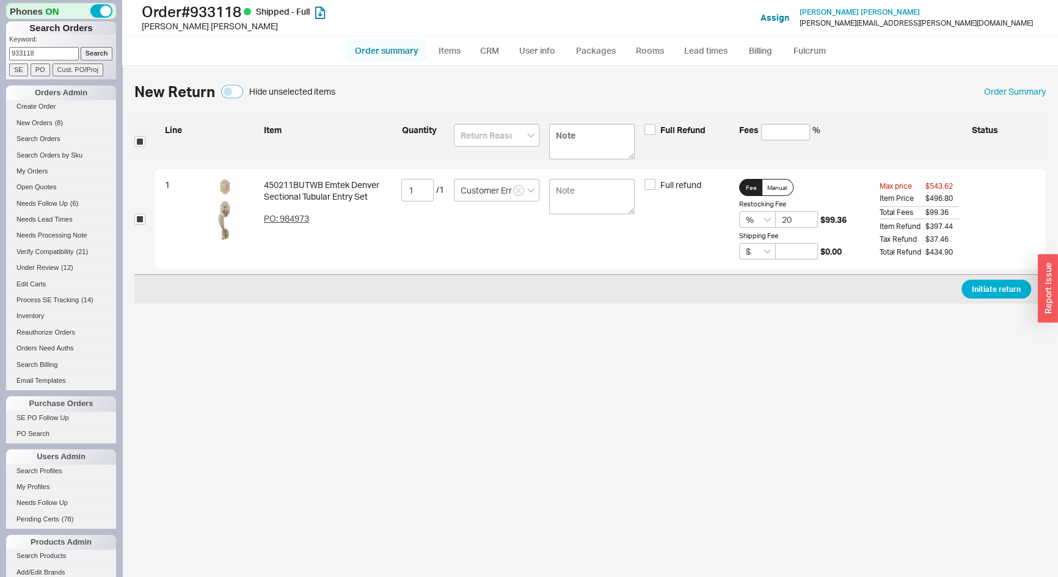
click at [387, 48] on link "Order summary" at bounding box center [386, 51] width 81 height 22
select select "*"
select select "LOW"
select select "3"
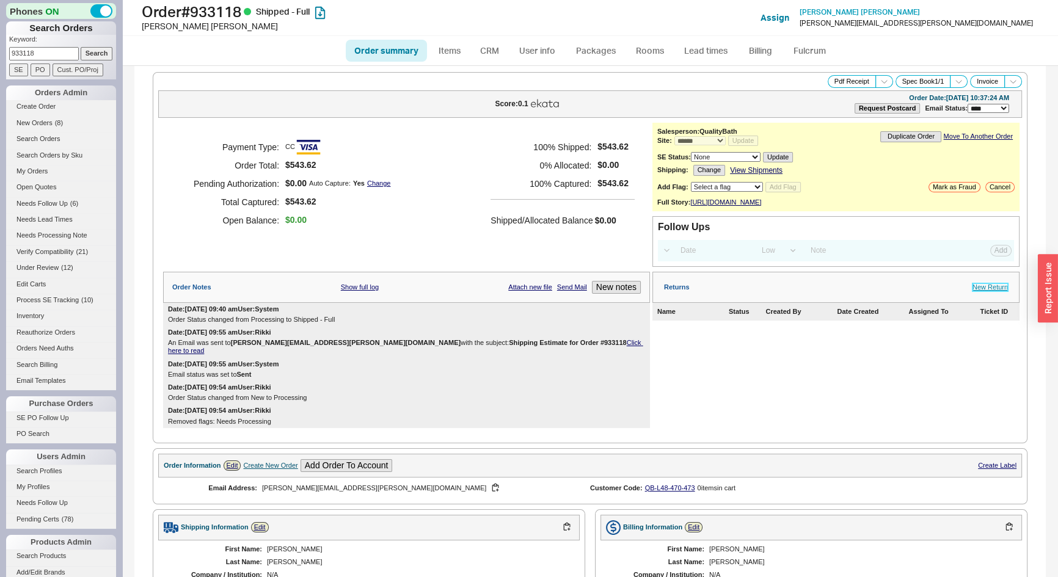
click at [993, 291] on link "New Return" at bounding box center [990, 288] width 35 height 8
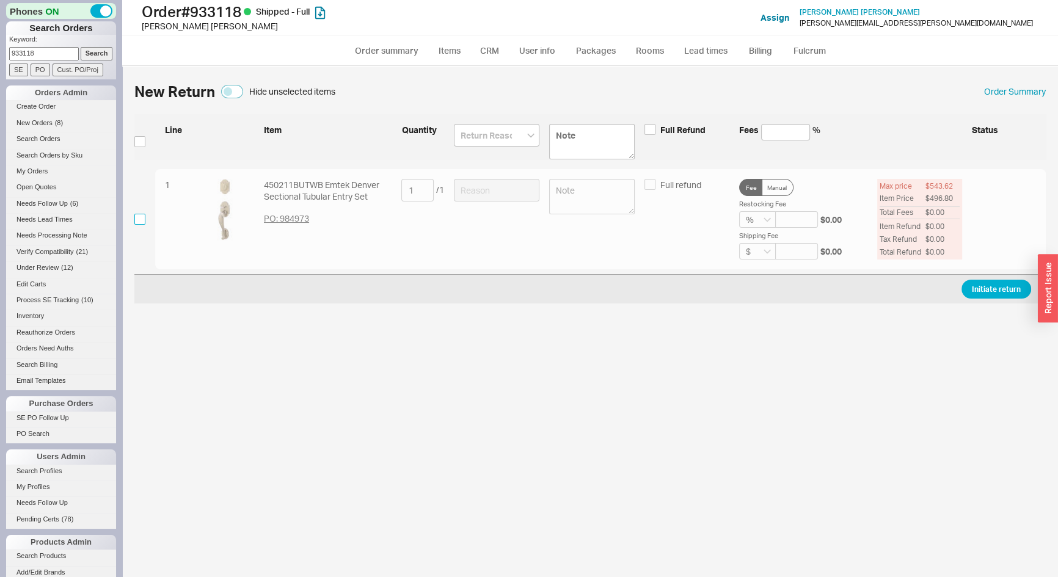
click at [141, 219] on input "checkbox" at bounding box center [139, 219] width 11 height 11
checkbox input "true"
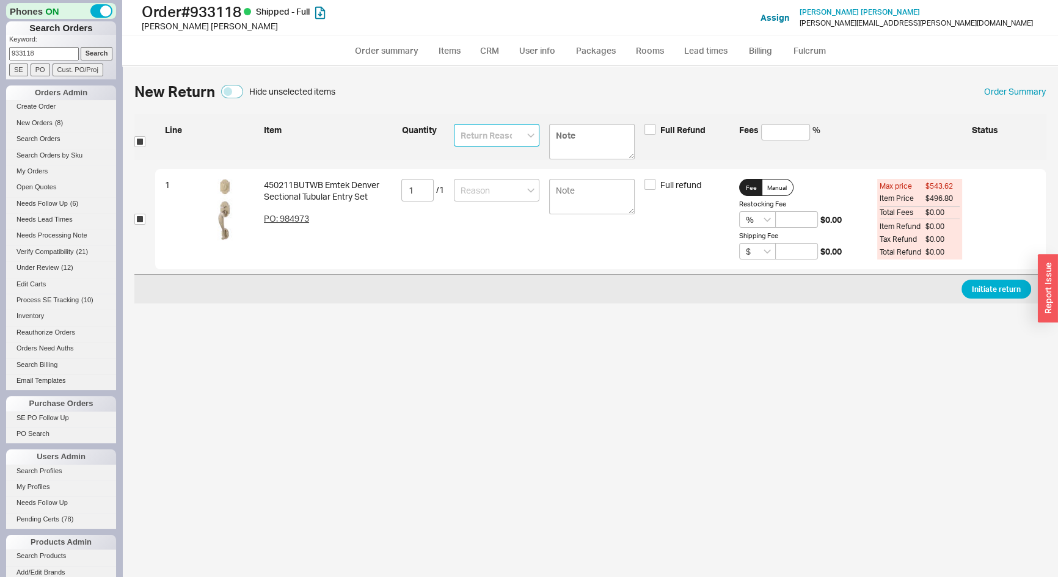
click at [490, 143] on input at bounding box center [497, 135] width 86 height 23
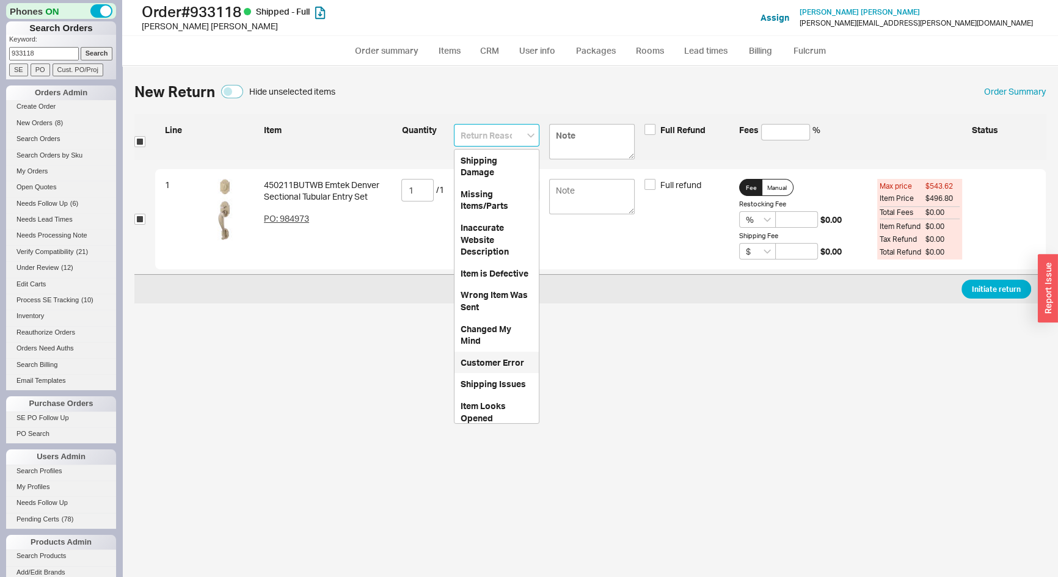
drag, startPoint x: 501, startPoint y: 370, endPoint x: 574, endPoint y: 292, distance: 106.4
click at [501, 368] on div "Customer Error" at bounding box center [497, 363] width 84 height 22
type input "Customer Error"
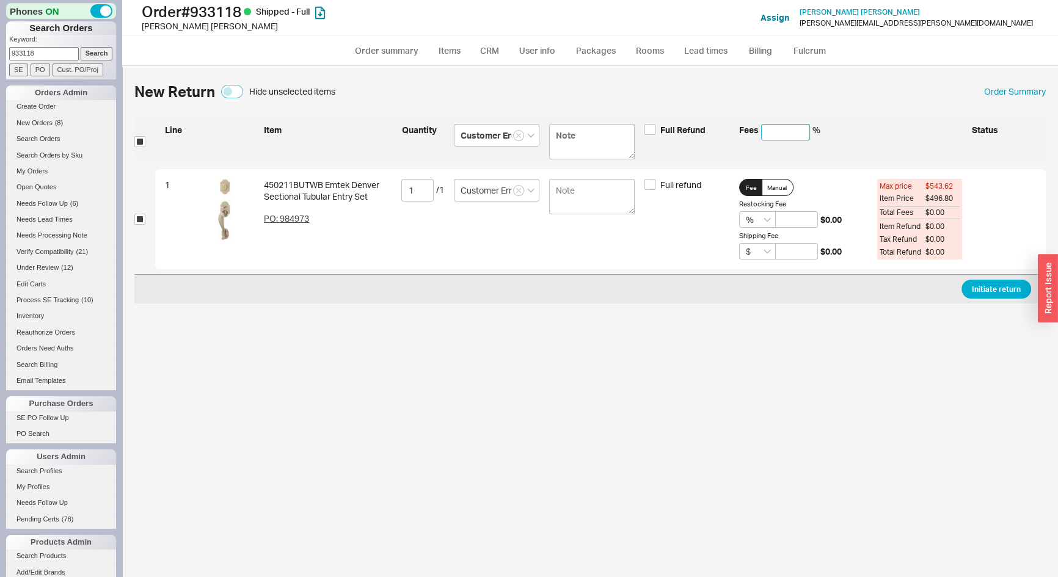
click at [776, 134] on input at bounding box center [785, 132] width 49 height 16
type input "2"
type input "20"
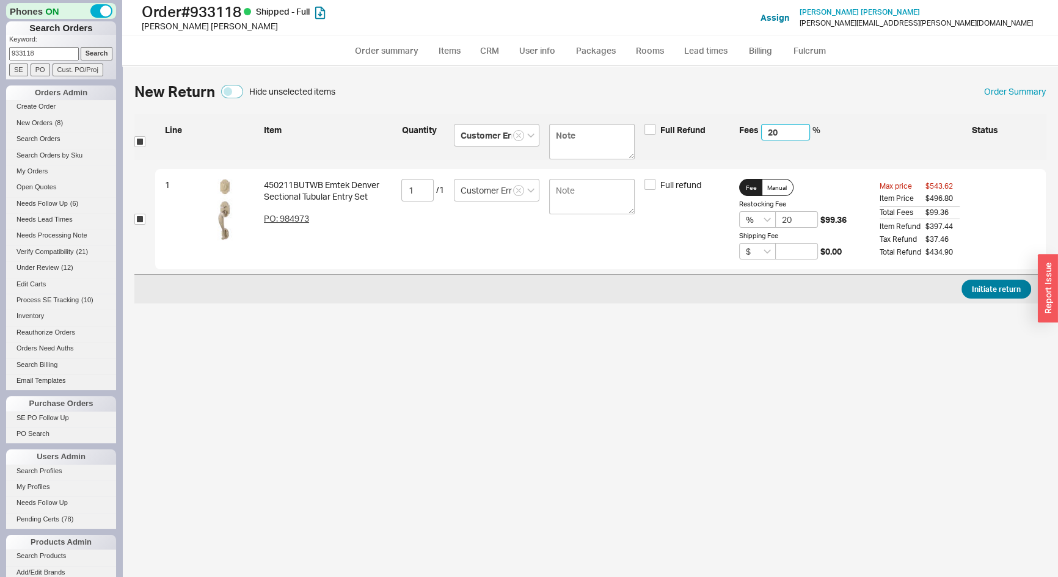
type input "20"
click at [989, 282] on button "Initiate return" at bounding box center [997, 289] width 70 height 19
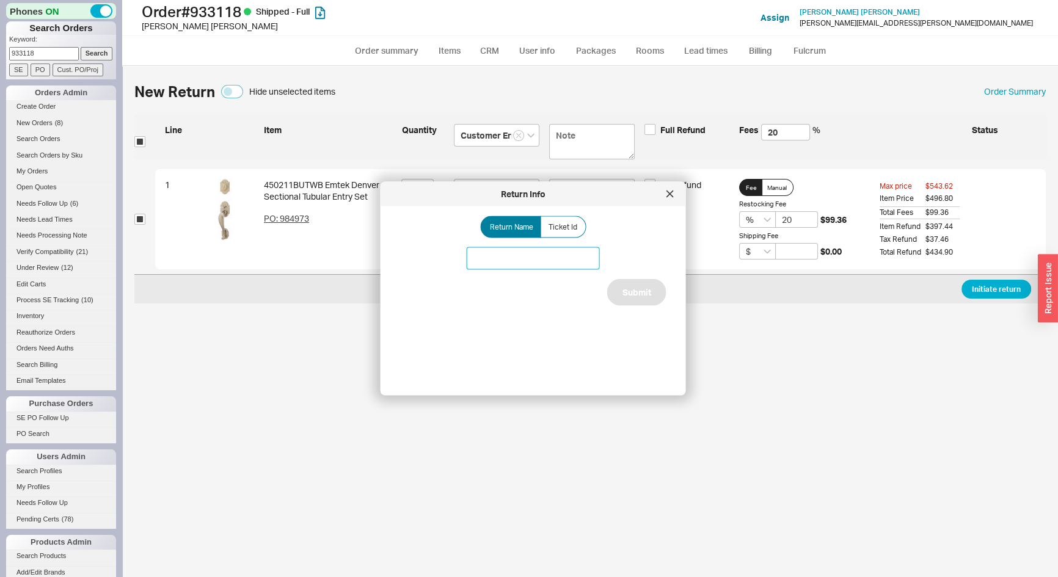
click at [582, 256] on input at bounding box center [533, 258] width 133 height 23
type input "Emtek Return"
click at [639, 291] on button "Submit" at bounding box center [636, 292] width 59 height 27
select select "*"
select select "LOW"
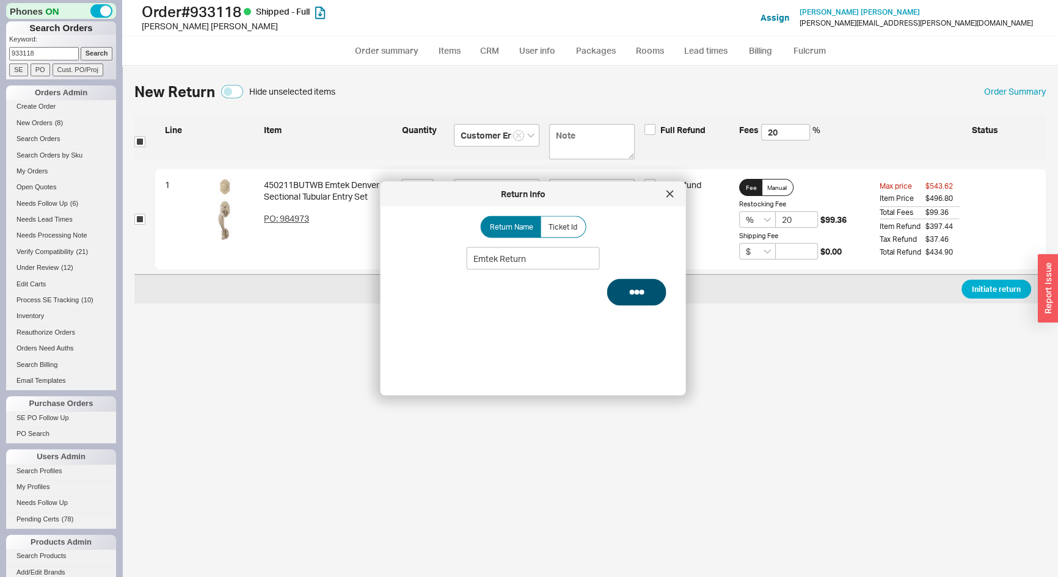
select select "3"
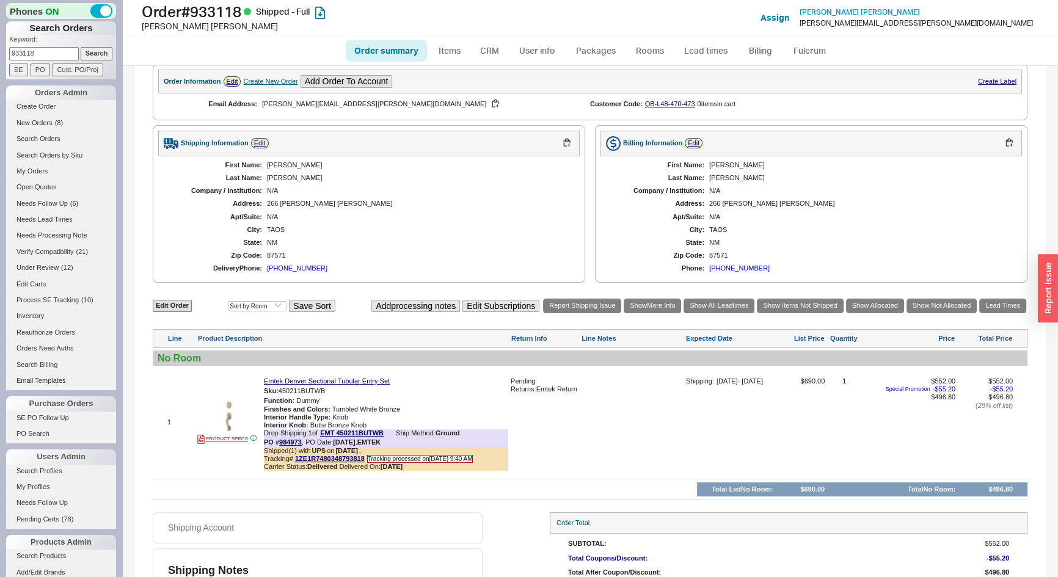
scroll to position [165, 0]
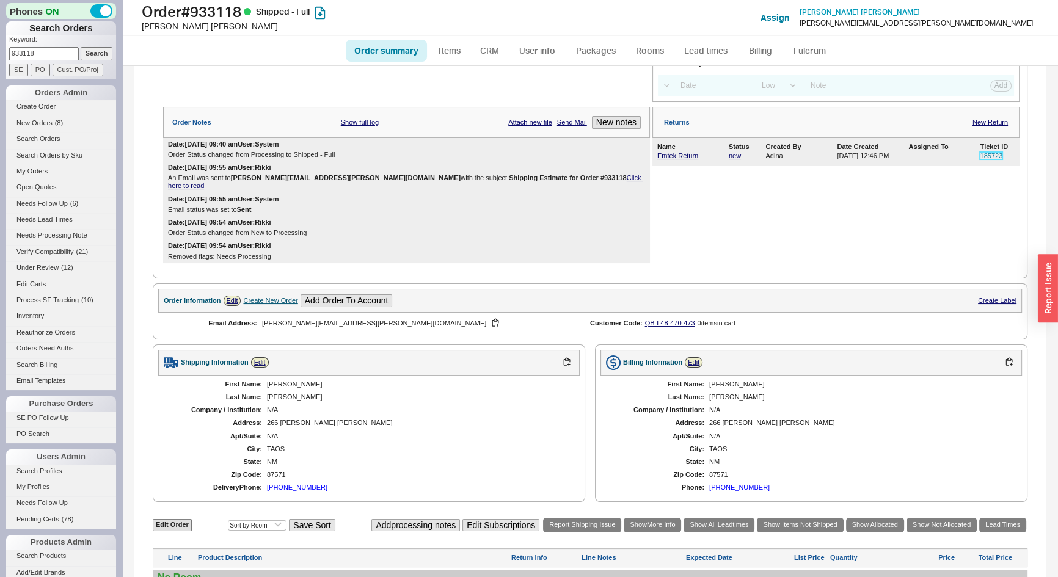
click at [984, 159] on link "185723" at bounding box center [991, 155] width 23 height 7
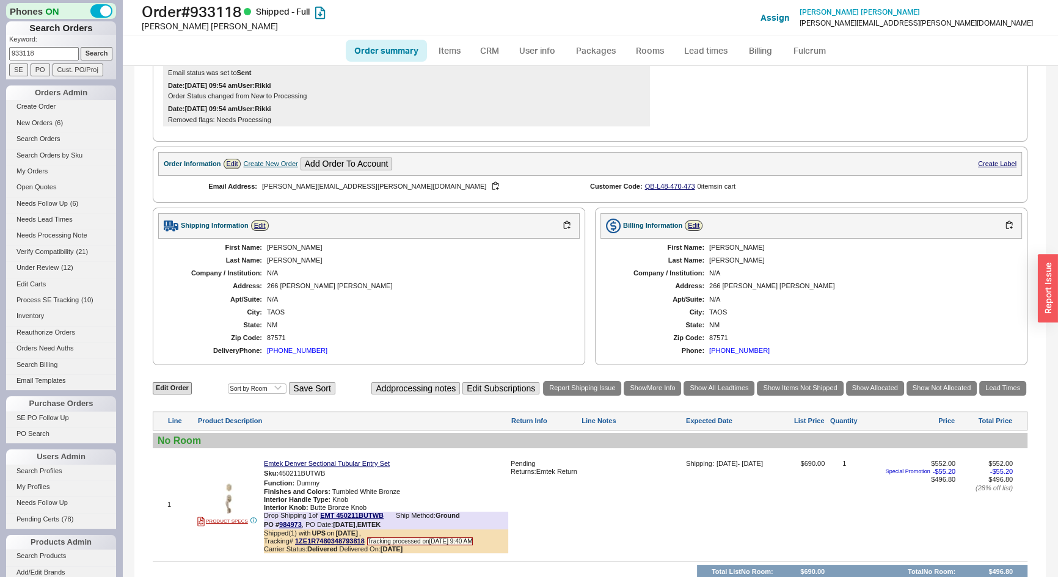
scroll to position [442, 0]
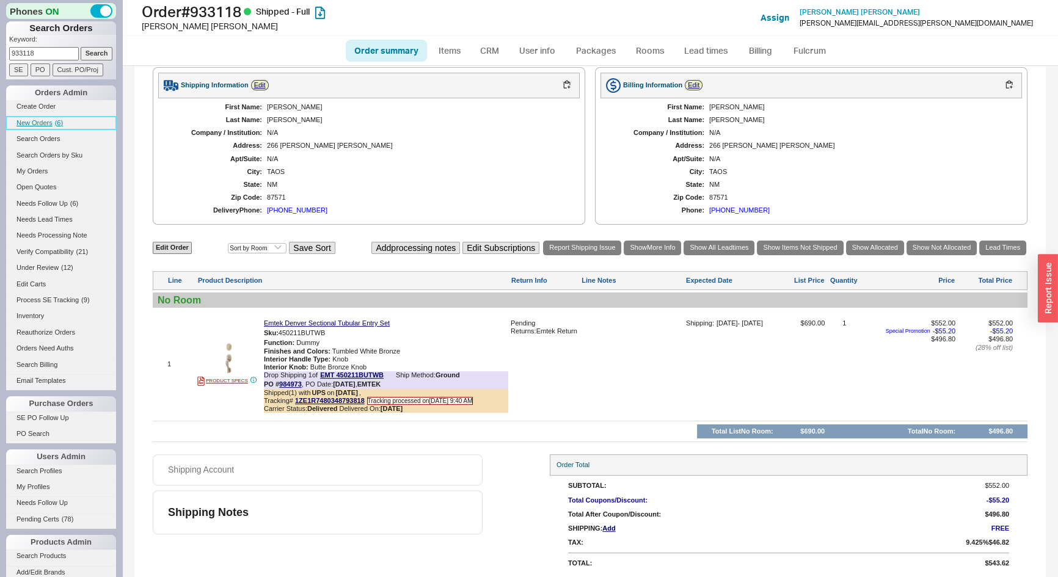
click at [36, 117] on link "New Orders ( 6 )" at bounding box center [61, 123] width 110 height 13
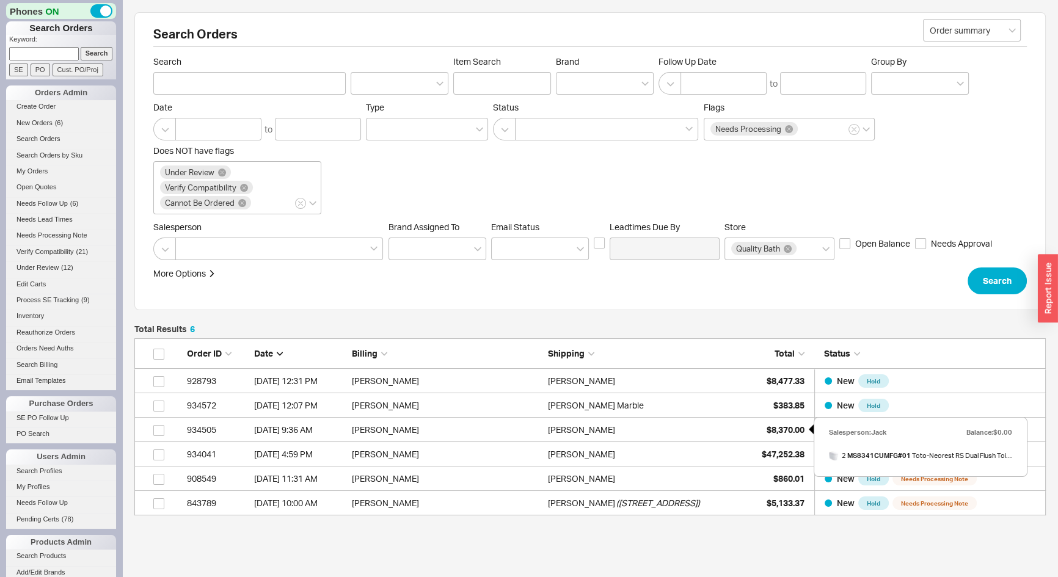
scroll to position [169, 903]
click at [58, 55] on input at bounding box center [44, 53] width 70 height 13
type input "916381"
click at [81, 47] on input "Search" at bounding box center [97, 53] width 32 height 13
type input "916381"
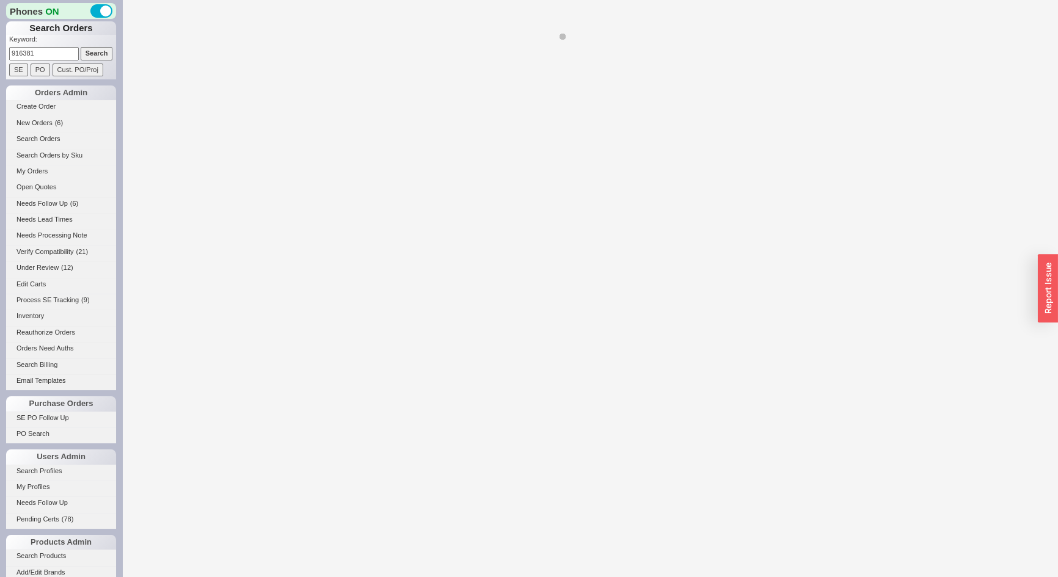
select select "*"
select select "LOW"
select select "3"
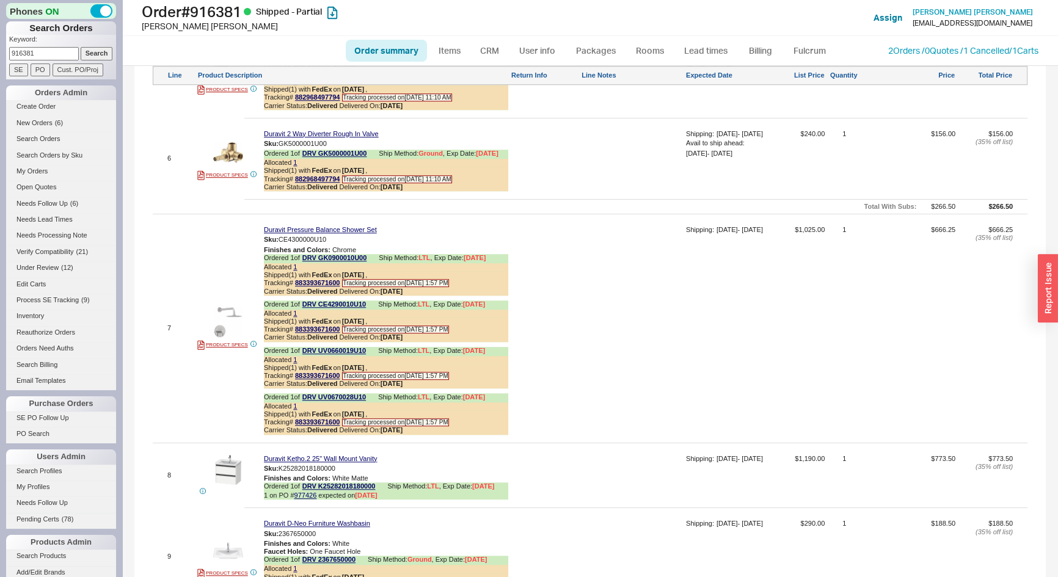
scroll to position [1333, 0]
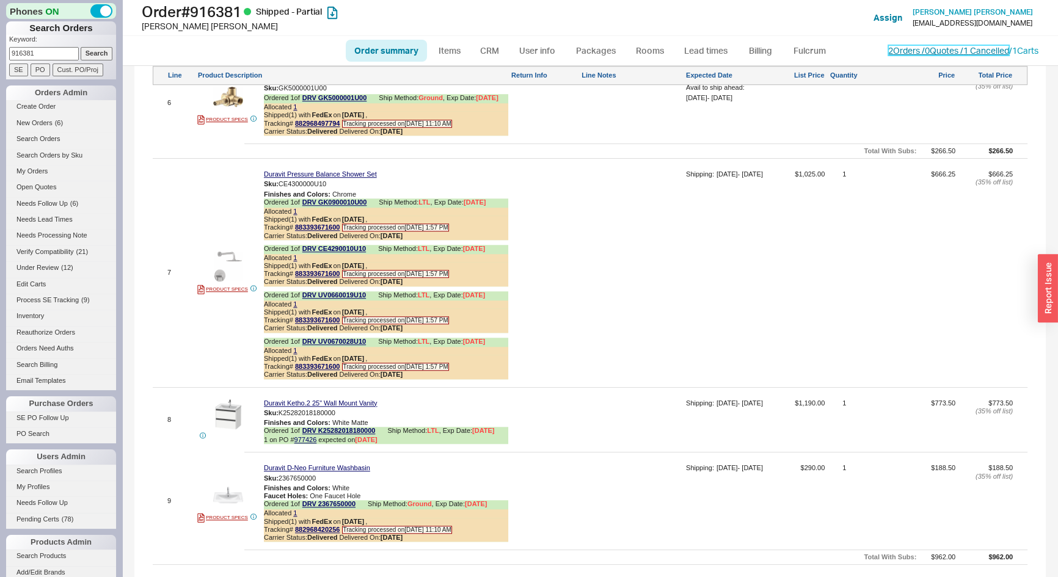
click at [892, 45] on link "2 Orders / 0 Quotes / 1 Cancelled" at bounding box center [949, 50] width 121 height 10
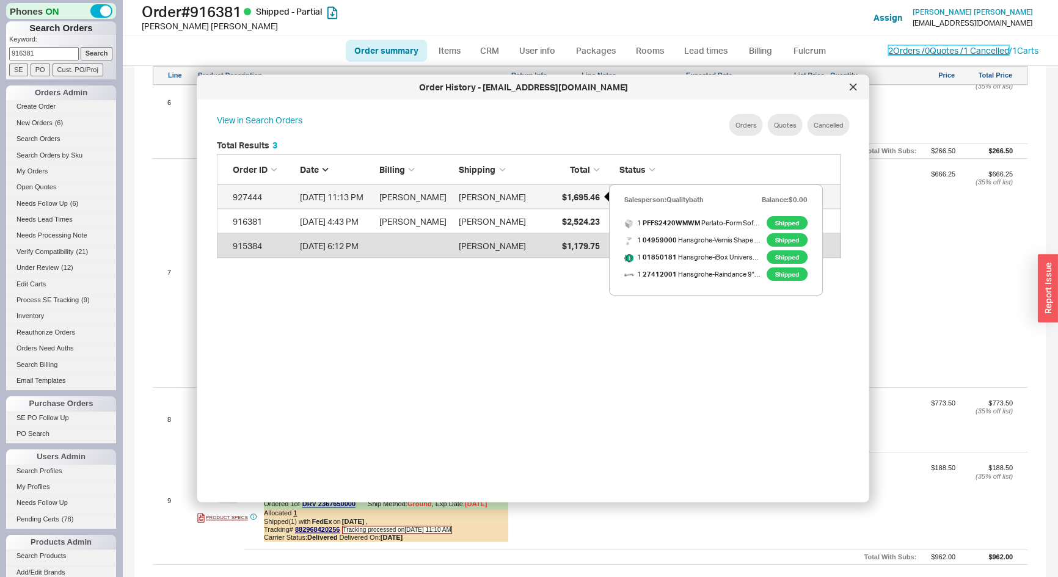
scroll to position [365, 636]
click at [577, 203] on div "$1,695.46" at bounding box center [568, 197] width 61 height 24
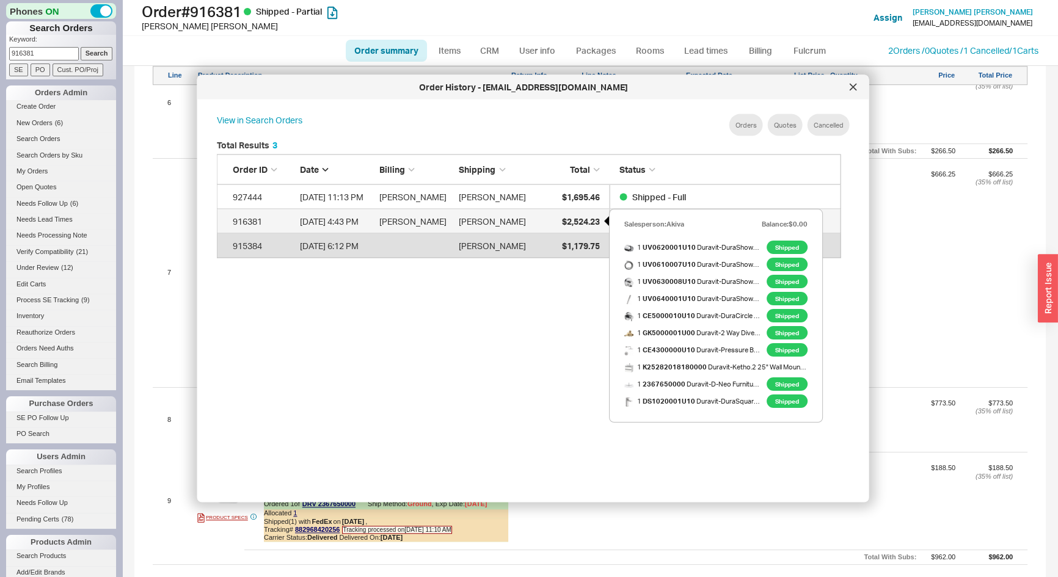
click at [564, 216] on span "$2,524.23" at bounding box center [581, 221] width 38 height 10
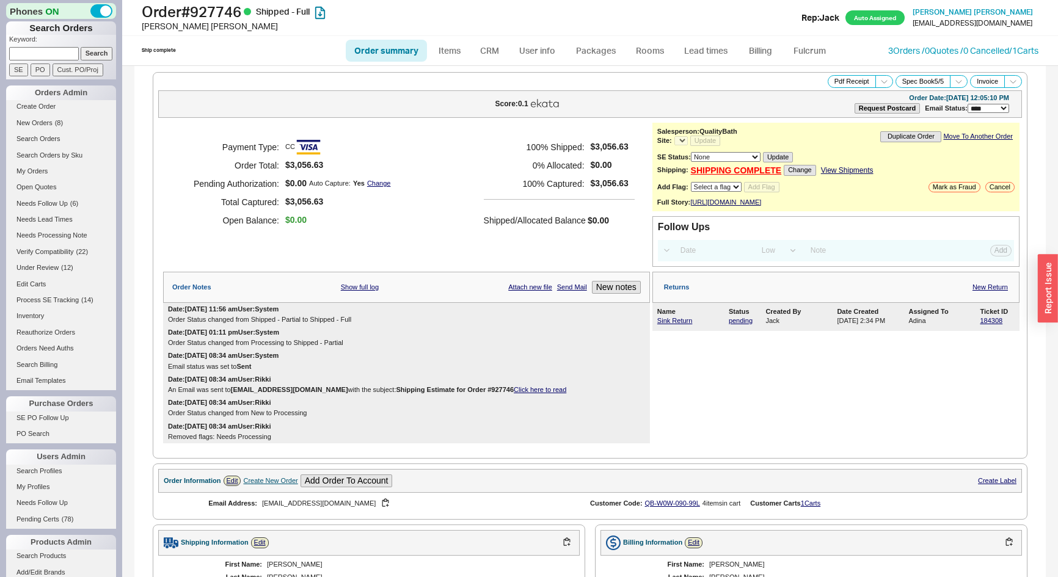
select select "LOW"
select select "3"
select select "*"
click at [669, 324] on link "Sink Return" at bounding box center [675, 320] width 35 height 7
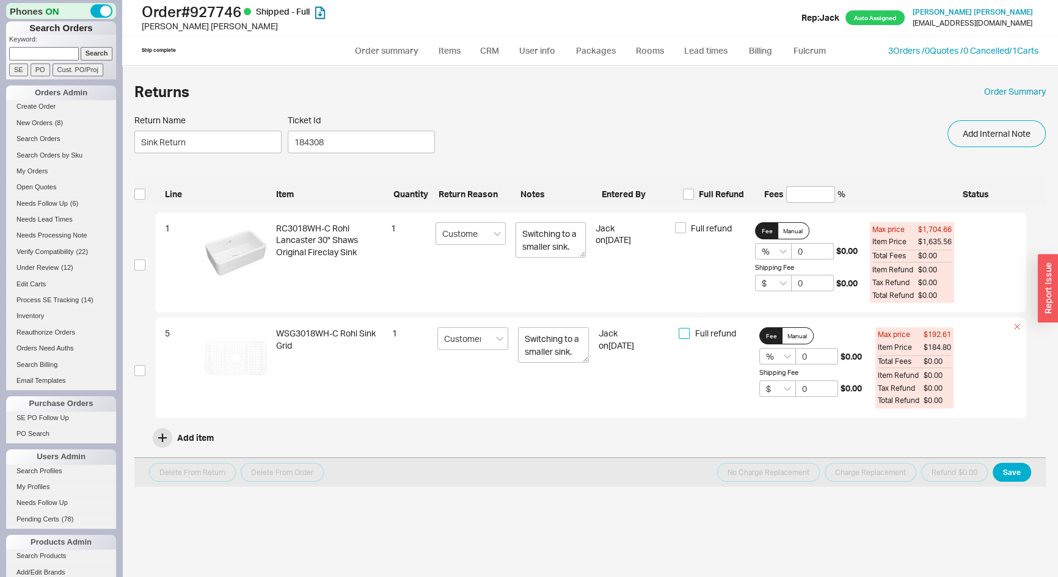
click at [686, 333] on input "Full refund" at bounding box center [684, 333] width 11 height 11
checkbox input "true"
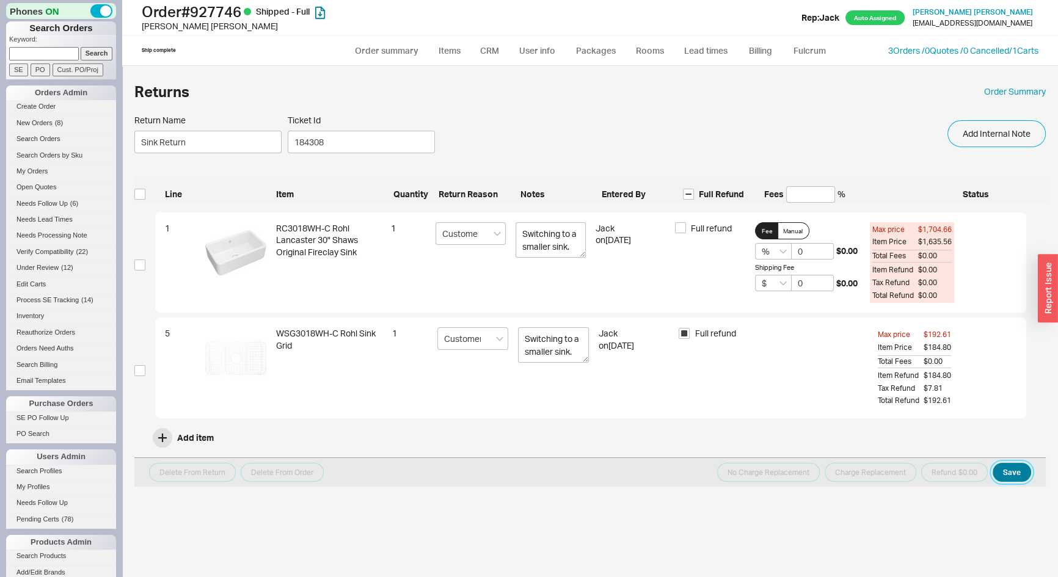
click at [1020, 470] on button "Save" at bounding box center [1012, 472] width 38 height 19
click at [136, 367] on input "checkbox" at bounding box center [139, 370] width 11 height 11
checkbox input "true"
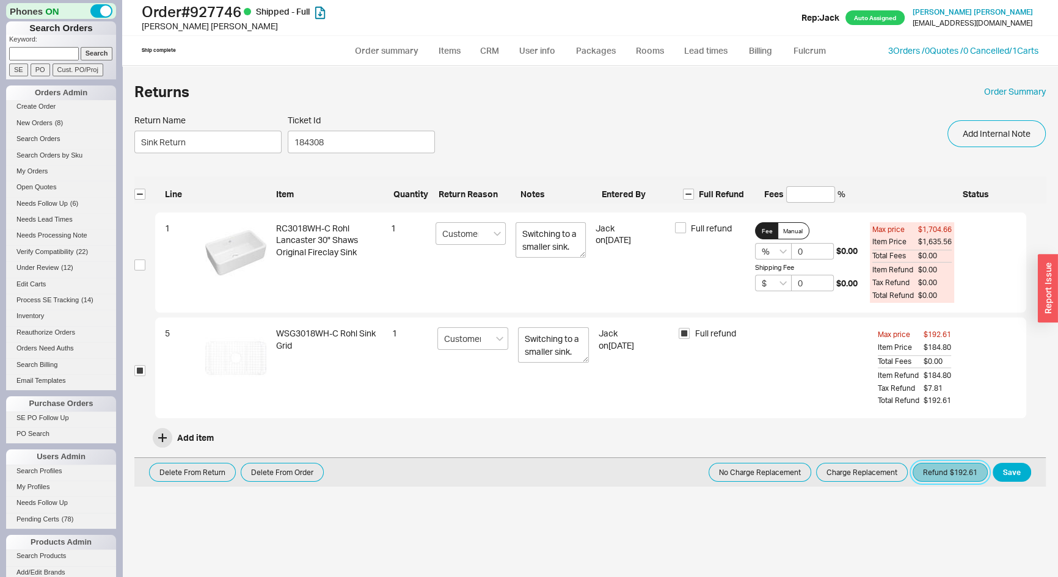
click at [965, 469] on button "Refund $192.61" at bounding box center [950, 472] width 75 height 19
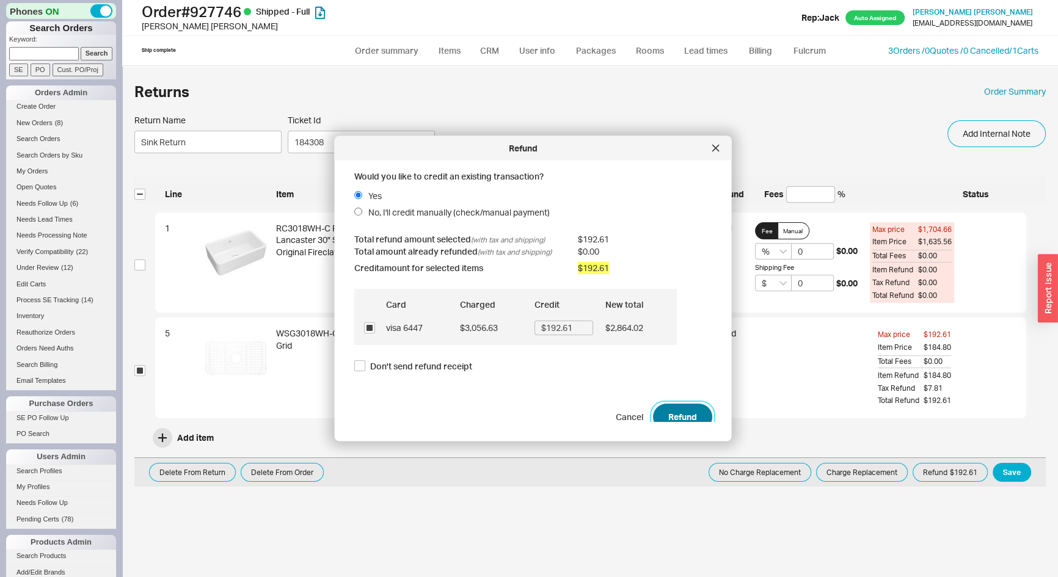
click at [653, 410] on button "Refund" at bounding box center [682, 416] width 59 height 27
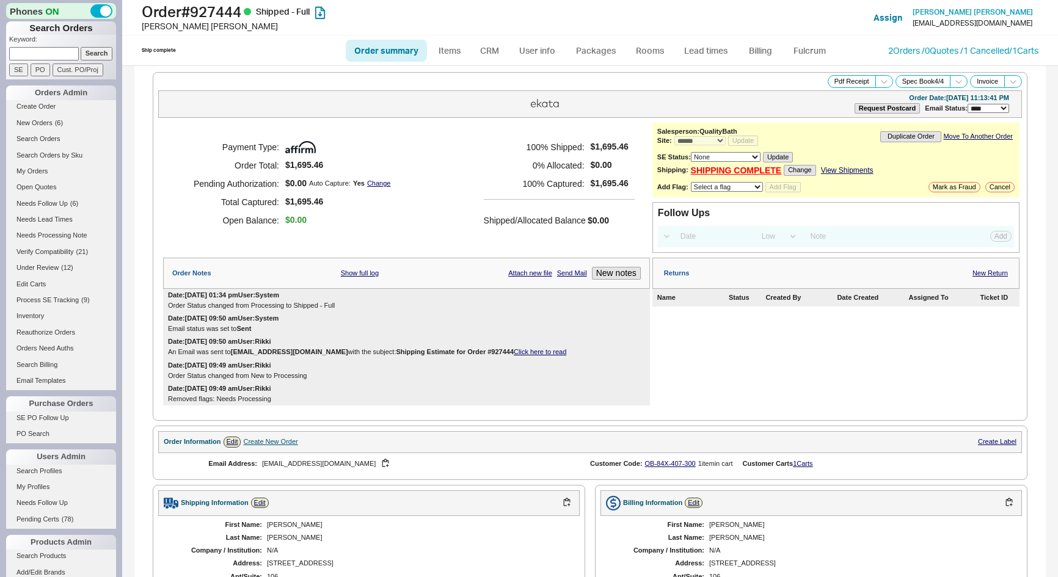
select select "*"
select select "LOW"
select select "3"
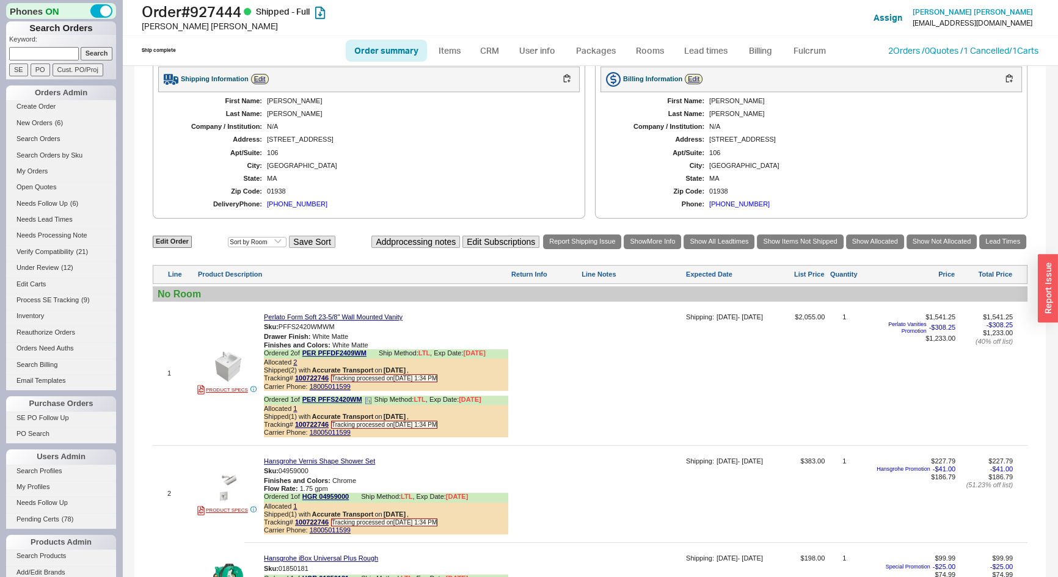
scroll to position [444, 0]
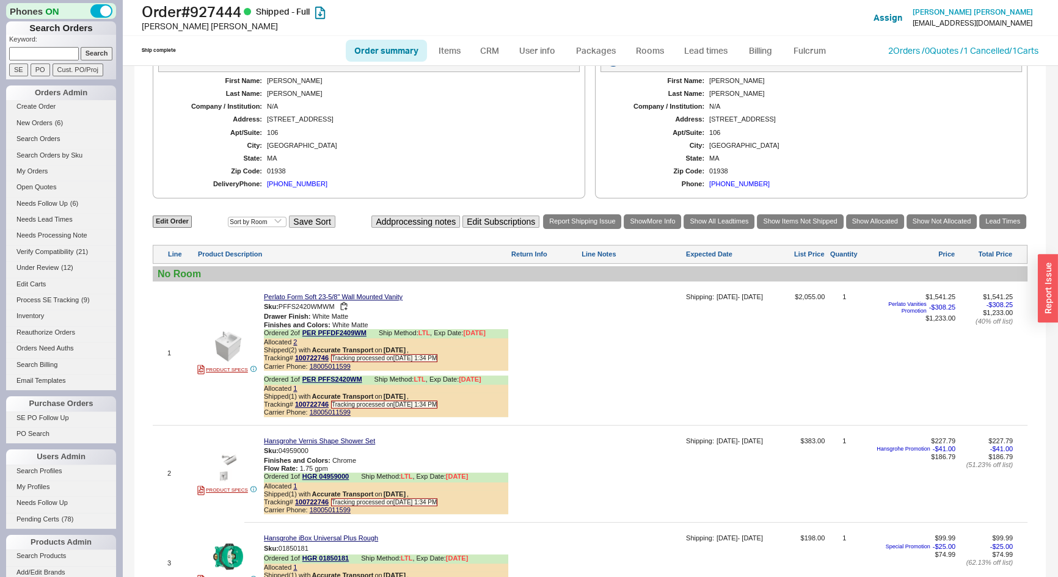
click at [310, 301] on div "Sku: PFFS2420WMWM" at bounding box center [386, 307] width 244 height 12
click at [307, 289] on div "1 PRODUCT SPECS Perlato Form Soft 23-5/8" Wall Mounted Vanity Sku: PFFS2420WMWM…" at bounding box center [590, 353] width 875 height 137
click at [310, 293] on link "Perlato Form Soft 23-5/8" Wall Mounted Vanity" at bounding box center [333, 297] width 139 height 8
click at [385, 285] on div "1 PRODUCT SPECS Perlato Form Soft 23-5/8" Wall Mounted Vanity Sku: PFFS2420WMWM…" at bounding box center [590, 353] width 875 height 137
click at [388, 293] on link "Perlato Form Soft 23-5/8" Wall Mounted Vanity" at bounding box center [333, 297] width 139 height 8
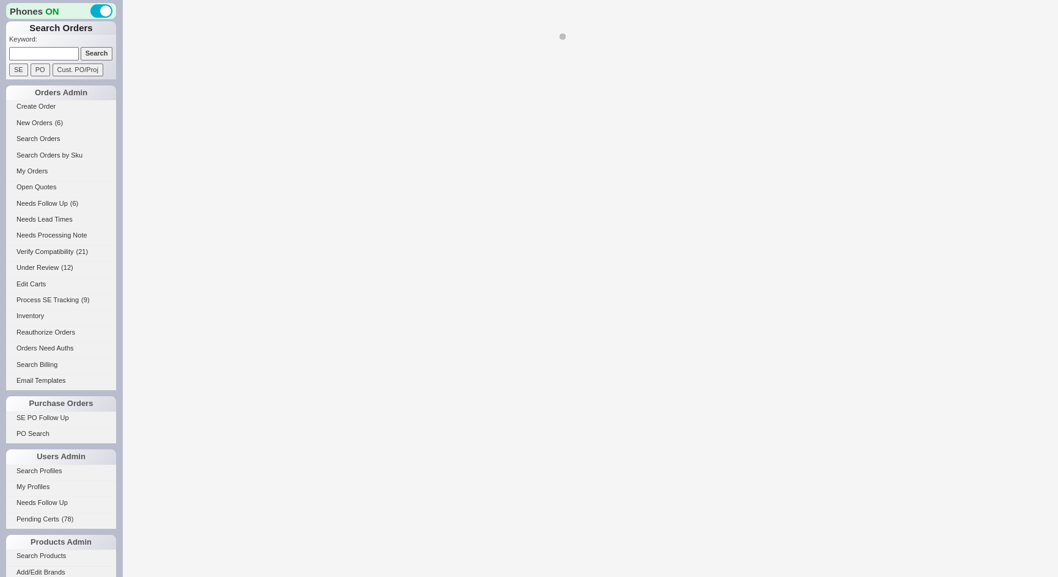
select select "*"
select select "LOW"
select select "3"
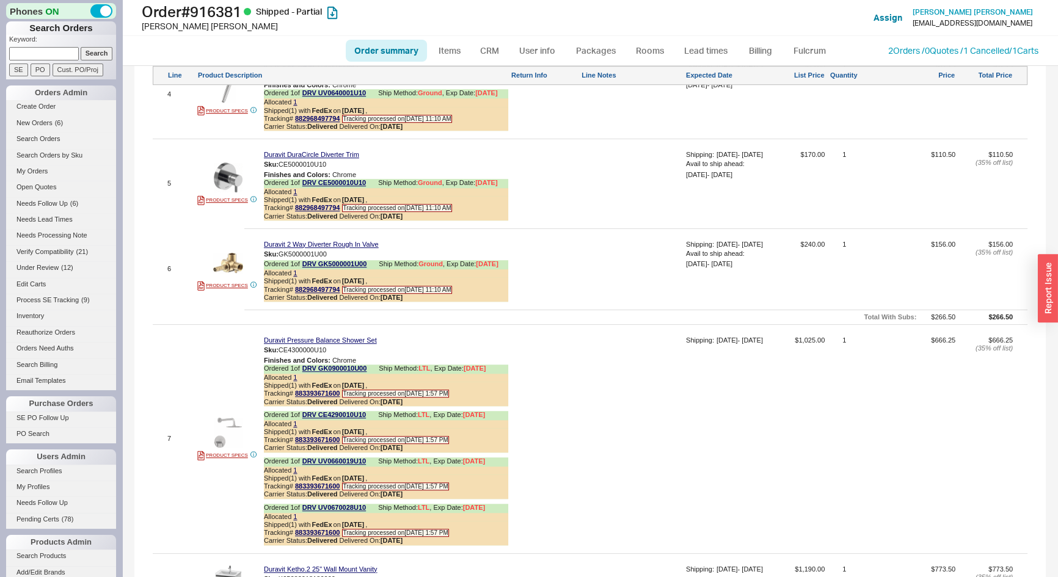
scroll to position [1545, 0]
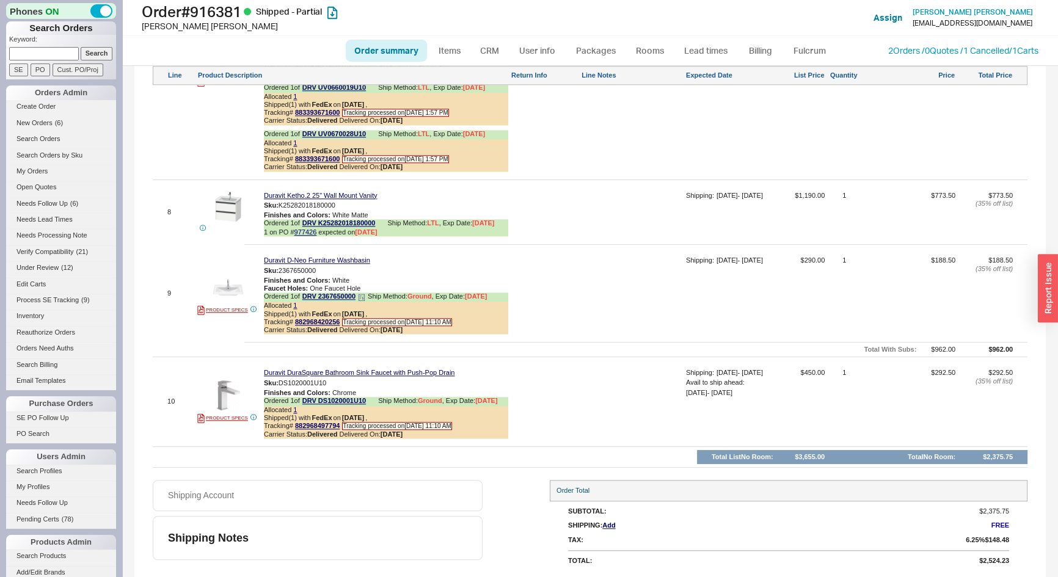
click at [361, 296] on icon at bounding box center [361, 297] width 7 height 7
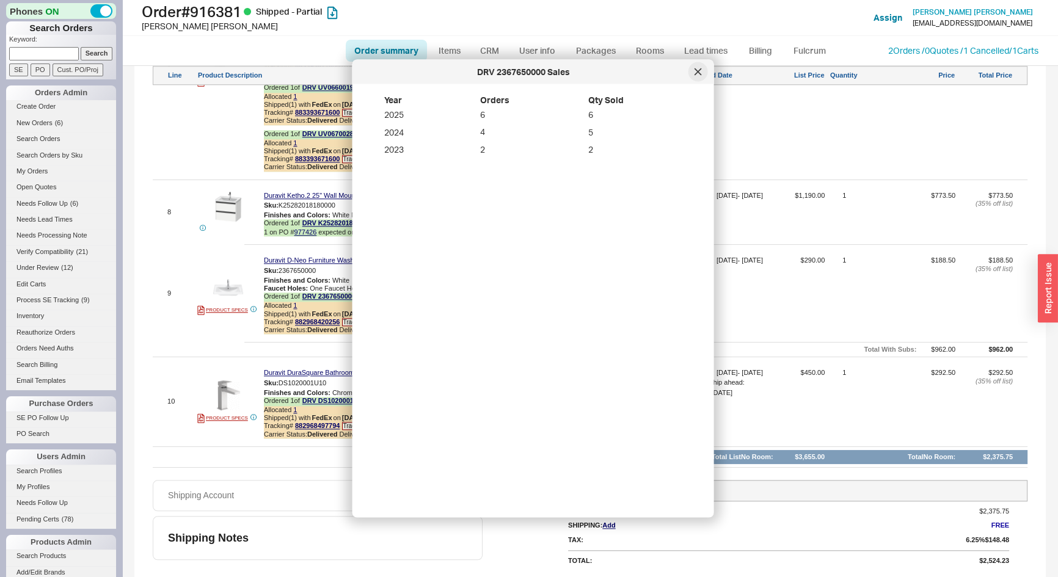
click at [701, 71] on icon at bounding box center [698, 71] width 7 height 7
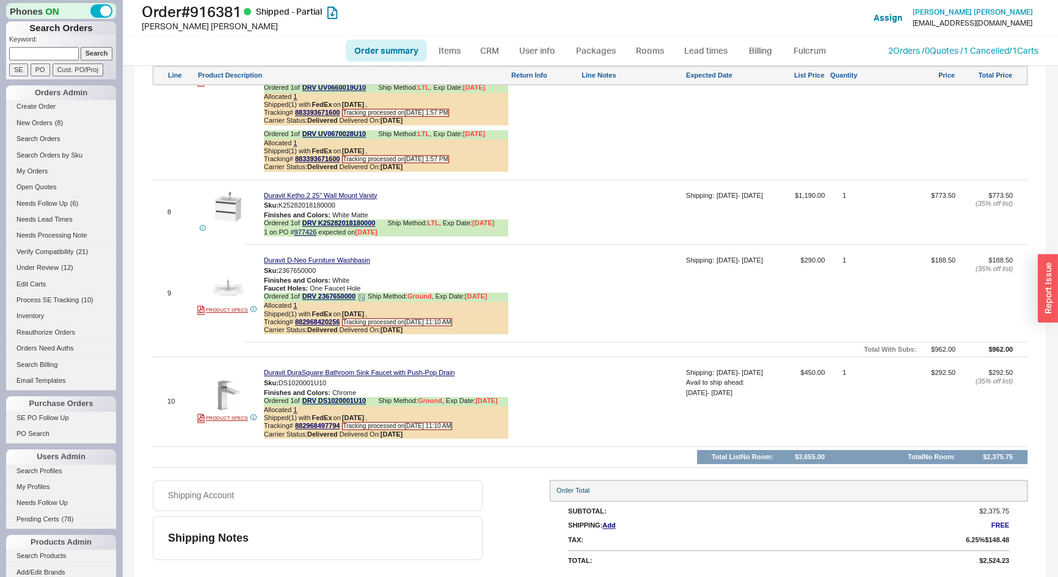
click at [365, 295] on icon at bounding box center [361, 297] width 7 height 7
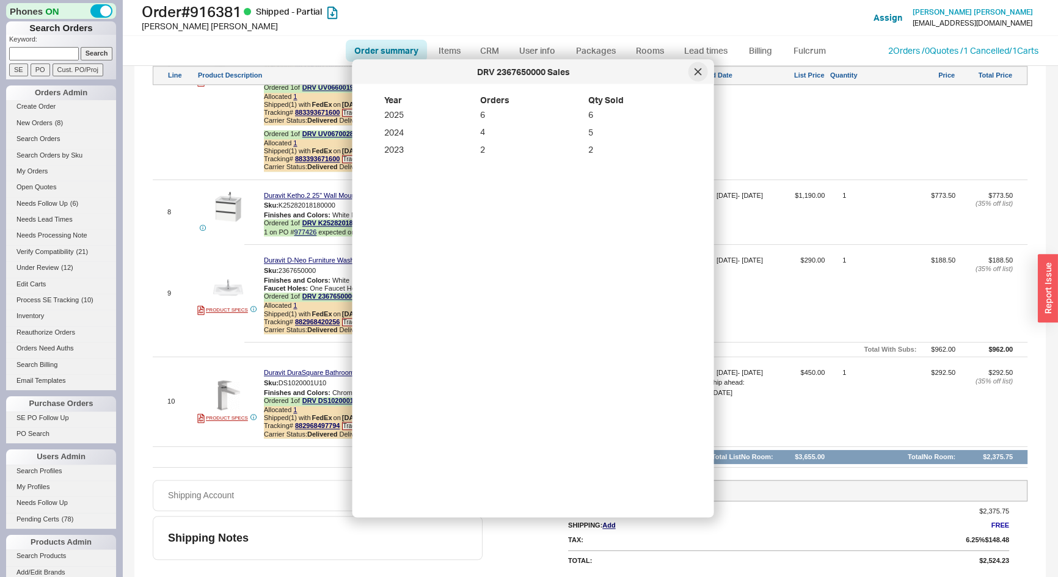
click at [700, 73] on icon at bounding box center [698, 71] width 6 height 6
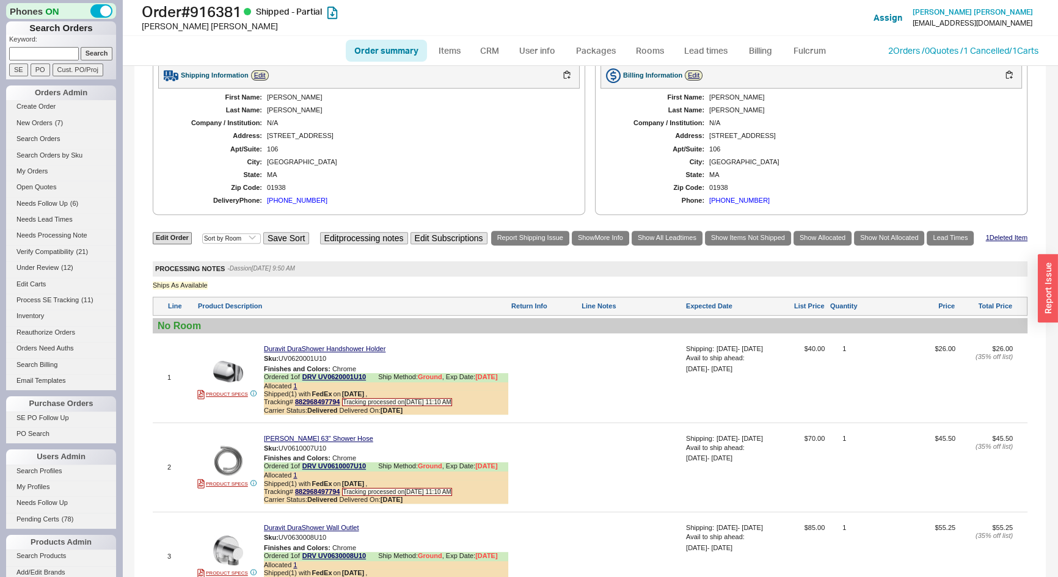
scroll to position [545, 0]
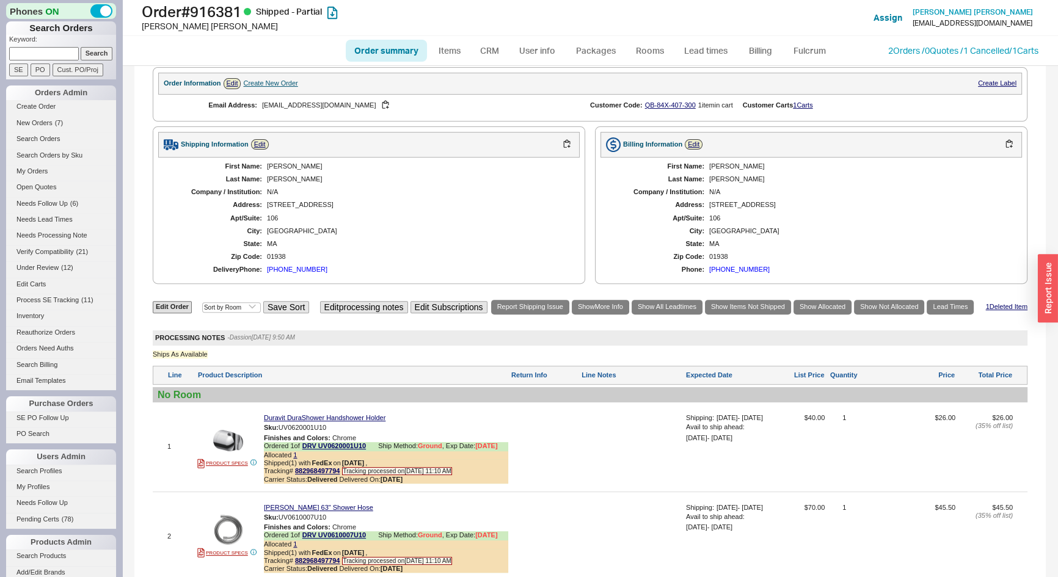
drag, startPoint x: 167, startPoint y: 55, endPoint x: 27, endPoint y: 73, distance: 141.1
click at [166, 55] on div "Order summary Items CRM User info Packages Rooms Lead times Billing Fulcrum 2 O…" at bounding box center [590, 50] width 936 height 29
click at [42, 117] on link "New Orders ( 7 )" at bounding box center [61, 123] width 110 height 13
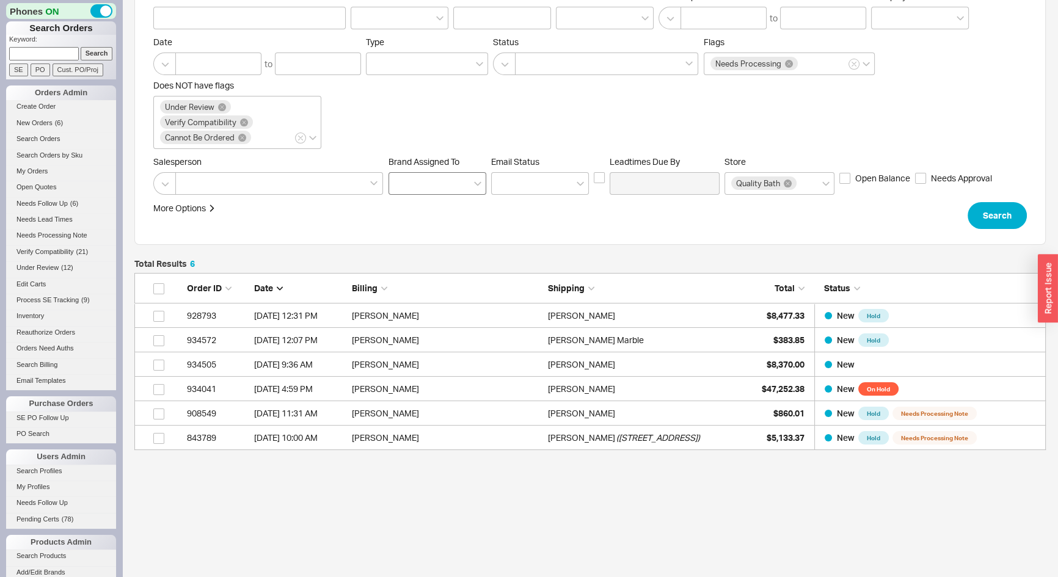
scroll to position [79, 0]
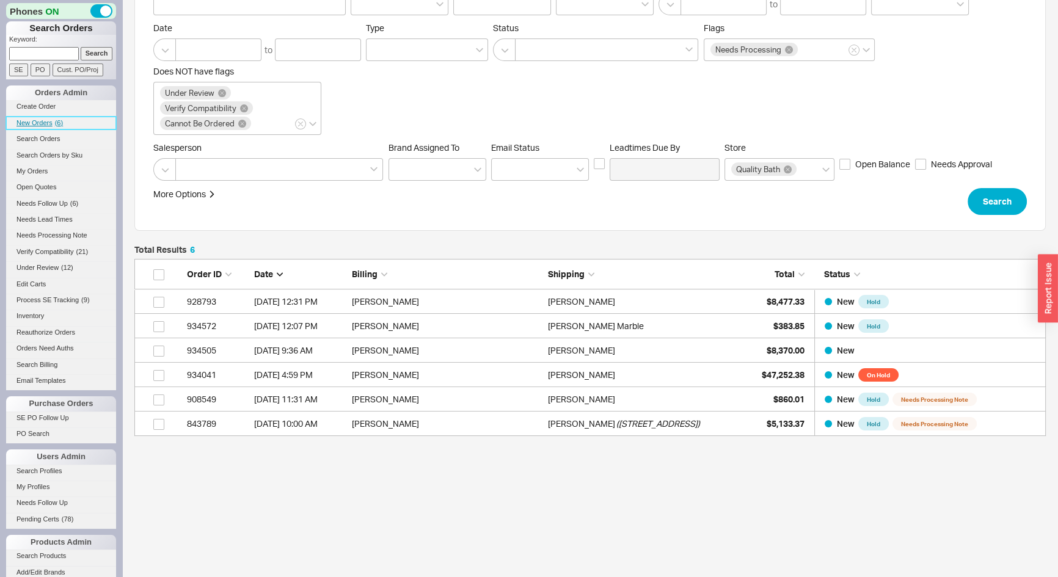
click at [43, 126] on link "New Orders ( 6 )" at bounding box center [61, 123] width 110 height 13
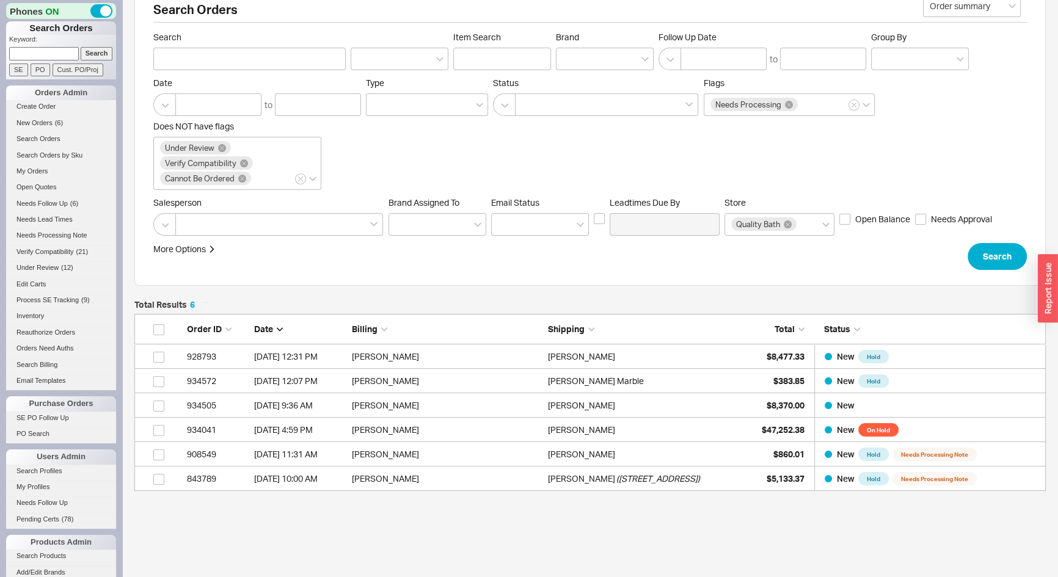
scroll to position [24, 0]
click at [12, 54] on input at bounding box center [44, 53] width 70 height 13
type input "909950"
click at [81, 47] on input "Search" at bounding box center [97, 53] width 32 height 13
type input "909950"
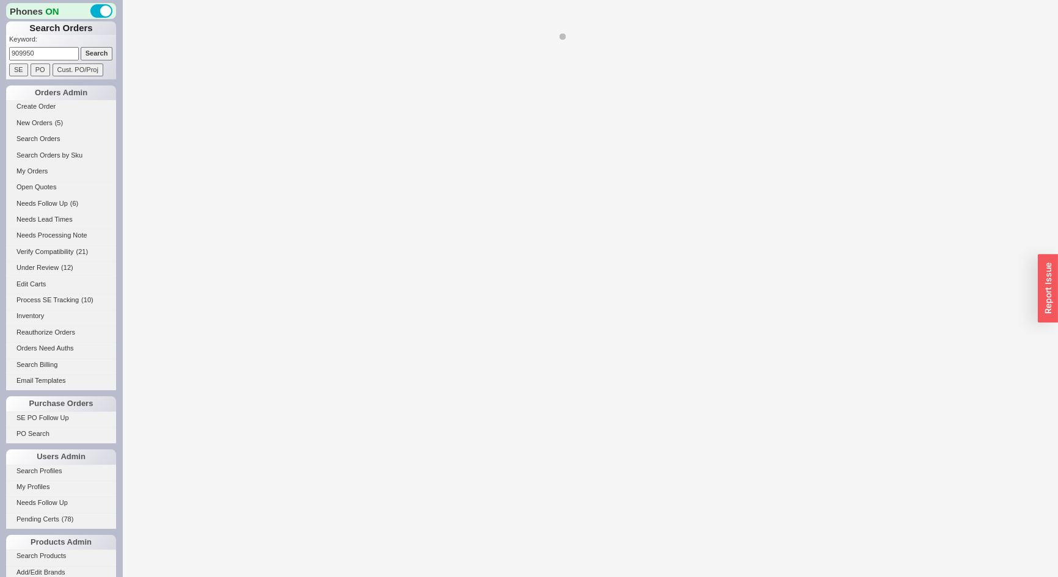
select select "*"
select select "LOW"
select select "3"
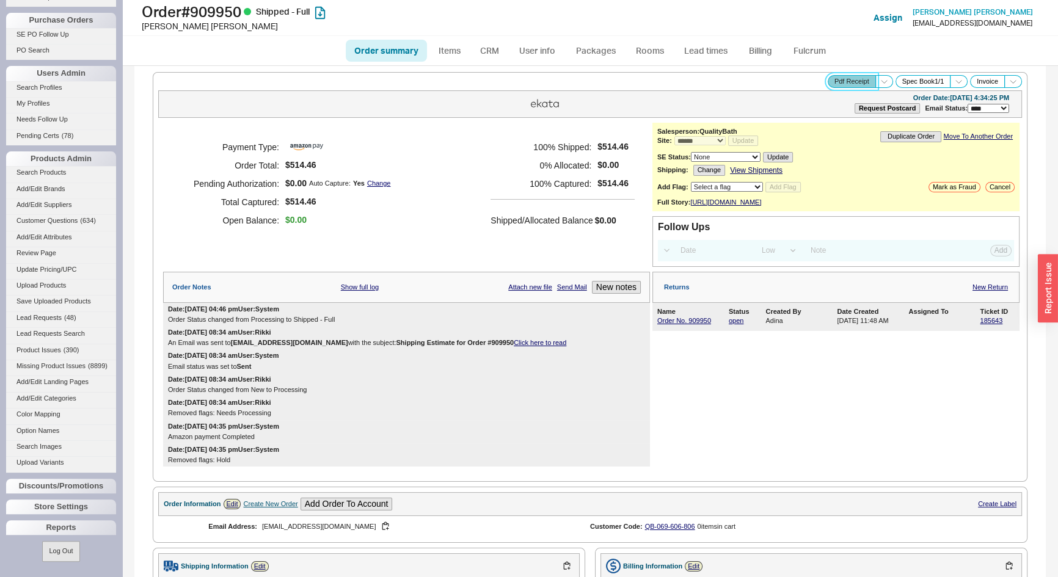
click at [854, 84] on button "Pdf Receipt" at bounding box center [852, 81] width 48 height 13
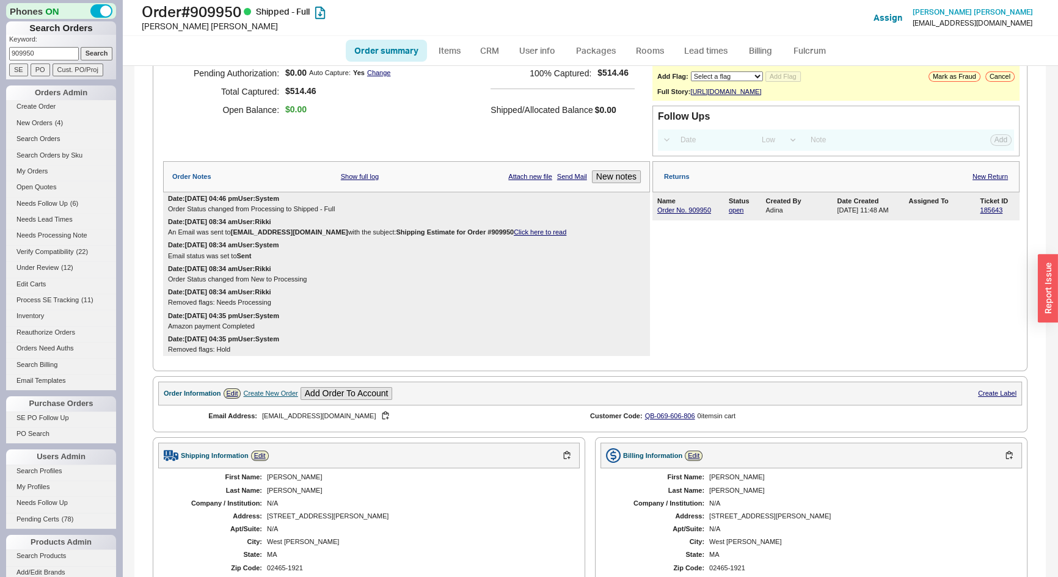
drag, startPoint x: 40, startPoint y: 51, endPoint x: 0, endPoint y: 58, distance: 40.3
click at [0, 58] on div "Phones ON Search Orders Keyword: 909950 Search SE PO Cust. PO/Proj Orders Admin…" at bounding box center [61, 288] width 122 height 577
type input "932224"
click at [81, 47] on input "Search" at bounding box center [97, 53] width 32 height 13
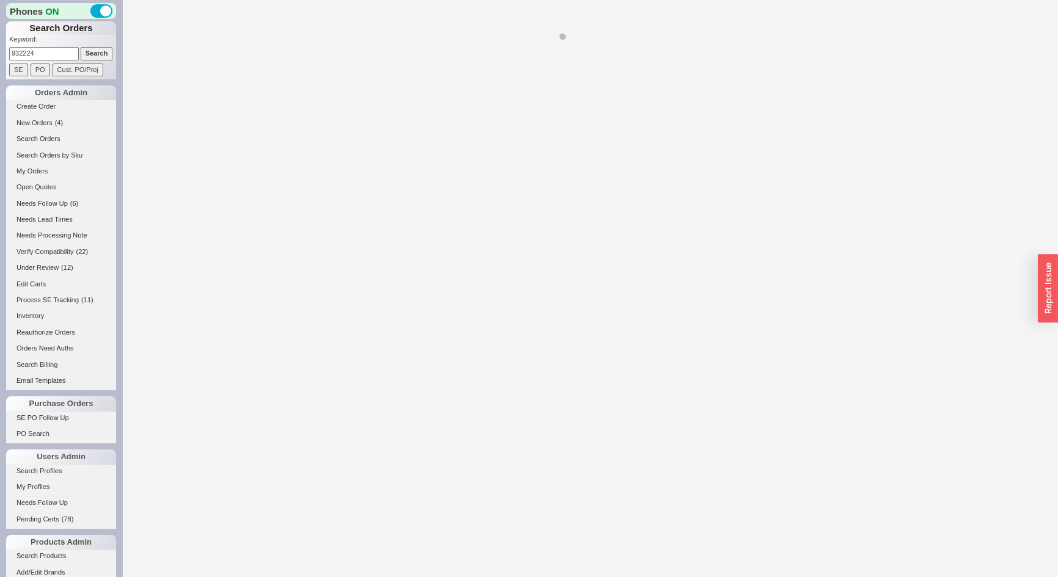
select select "*"
select select "LOW"
select select "3"
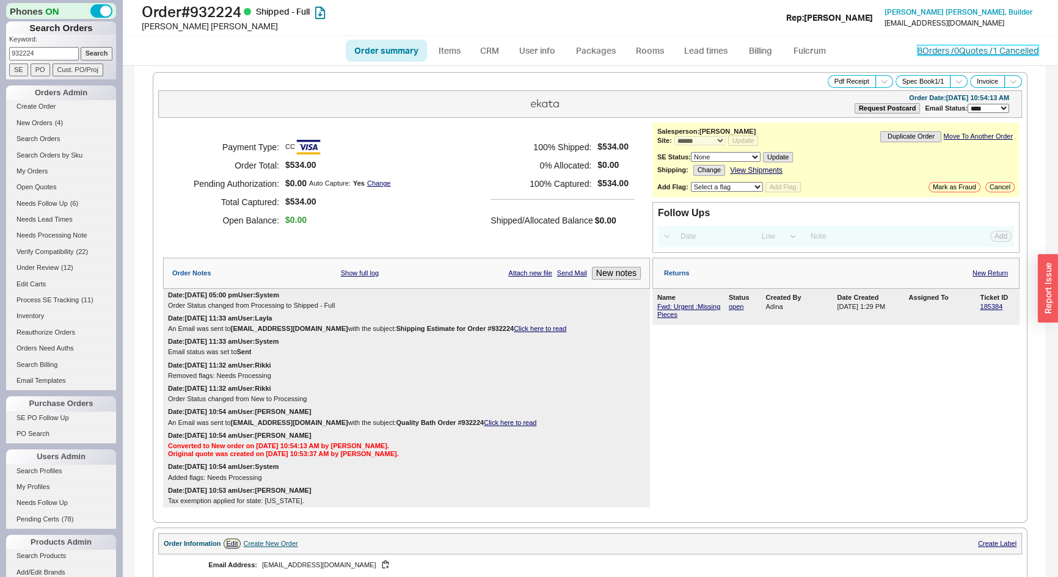
click at [921, 49] on link "8 Orders / 0 Quotes / 1 Cancelled" at bounding box center [978, 50] width 121 height 10
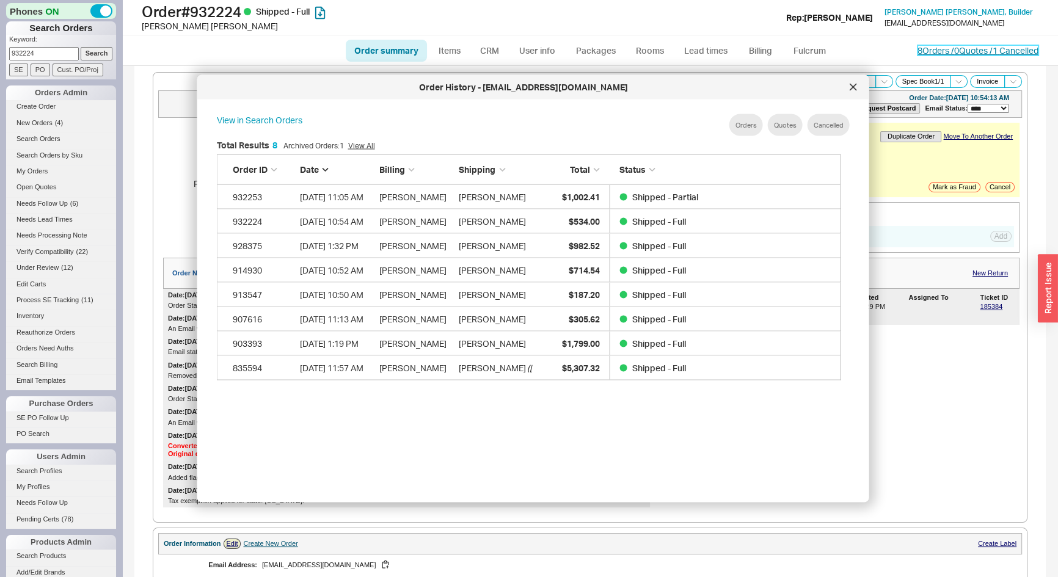
scroll to position [365, 636]
drag, startPoint x: 38, startPoint y: 49, endPoint x: 0, endPoint y: 46, distance: 38.1
click at [0, 46] on div "Phones ON Search Orders Keyword: 932224 Search SE PO Cust. PO/Proj Orders Admin…" at bounding box center [61, 288] width 122 height 577
type input "899763"
click at [81, 47] on input "Search" at bounding box center [97, 53] width 32 height 13
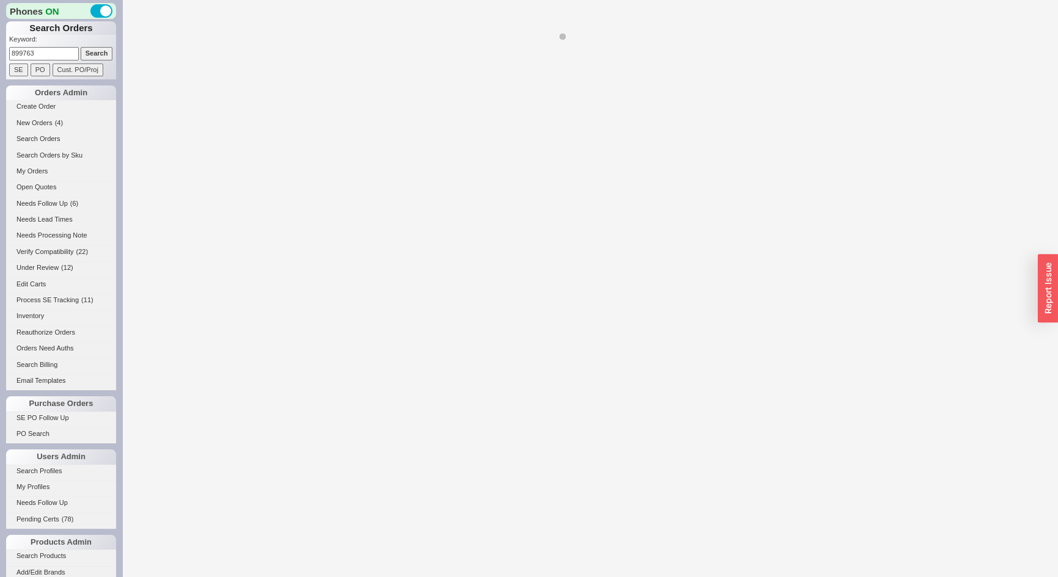
select select "*"
select select "LOW"
select select "3"
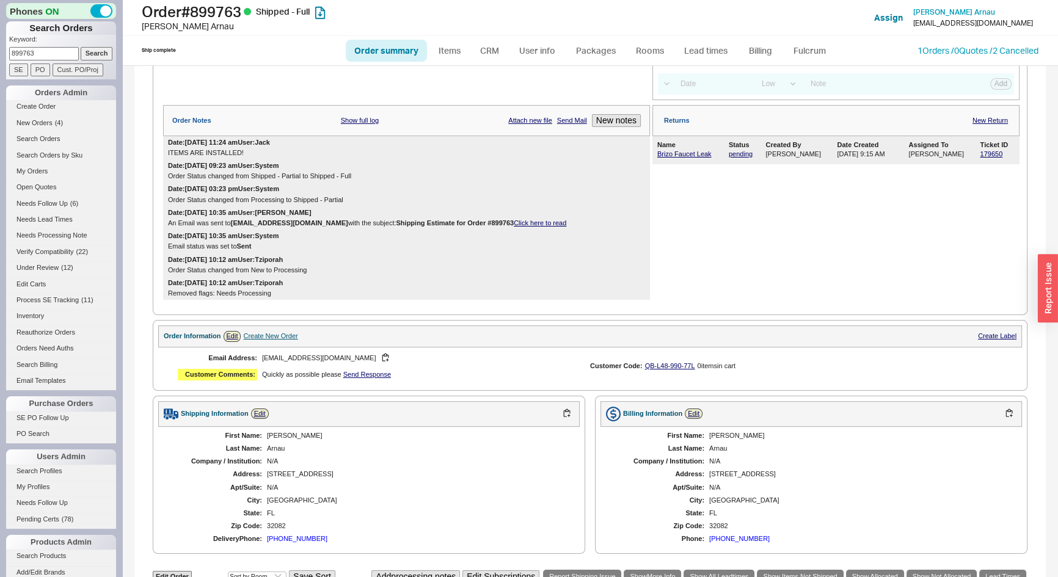
scroll to position [166, 0]
click at [982, 158] on link "179650" at bounding box center [991, 154] width 23 height 7
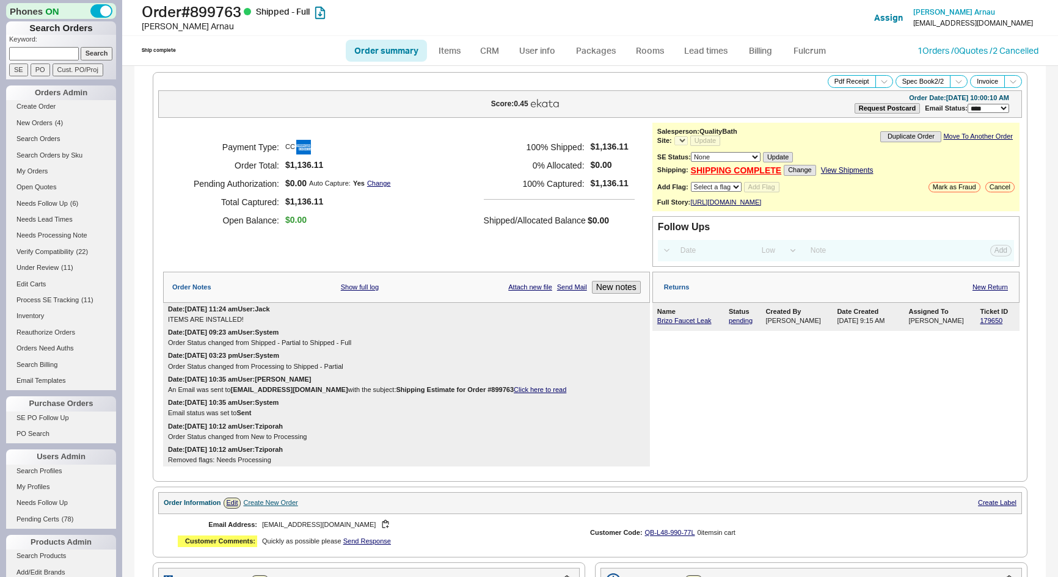
select select "LOW"
select select "3"
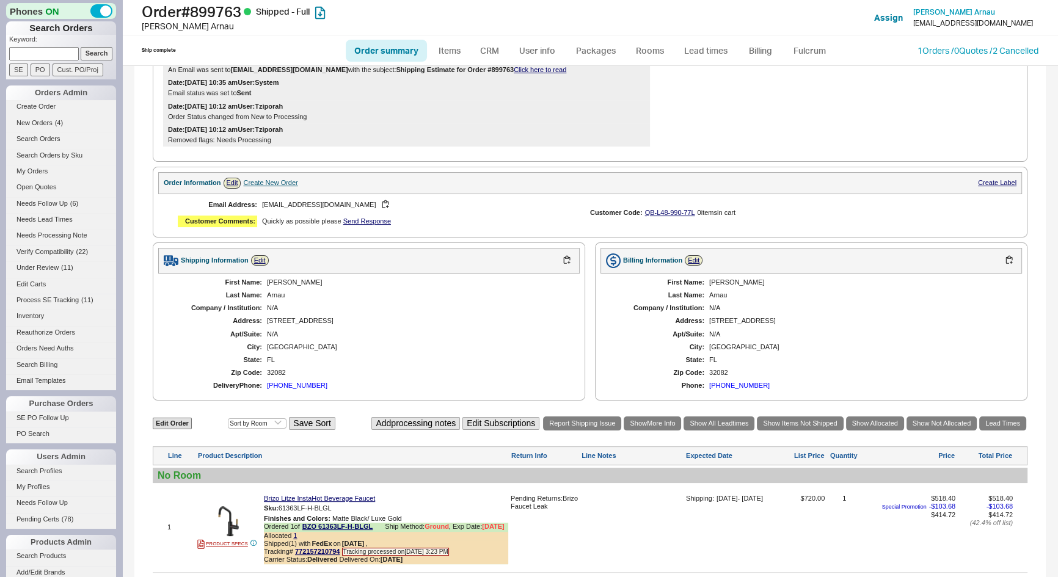
select select "*"
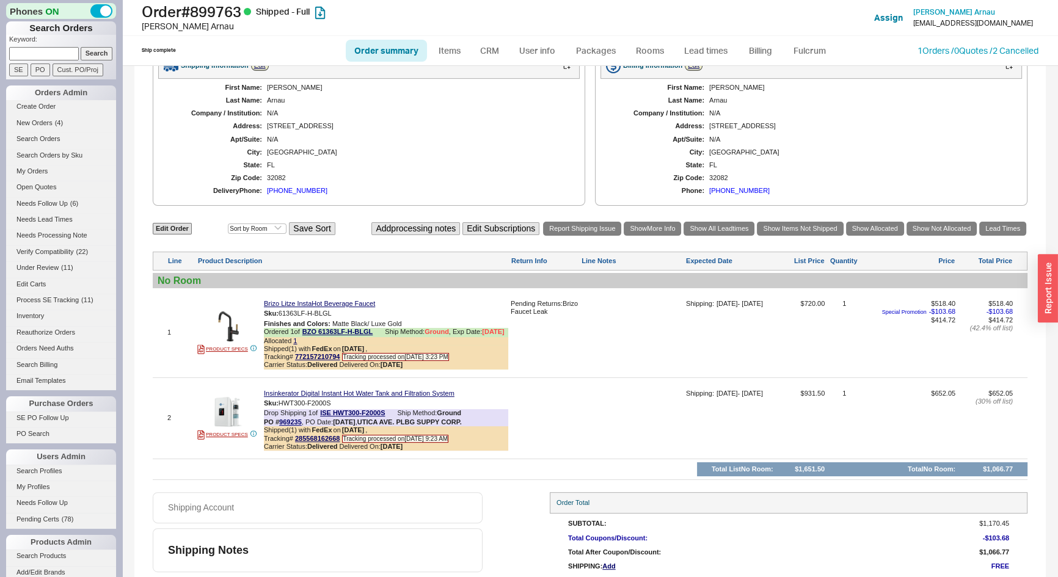
scroll to position [569, 0]
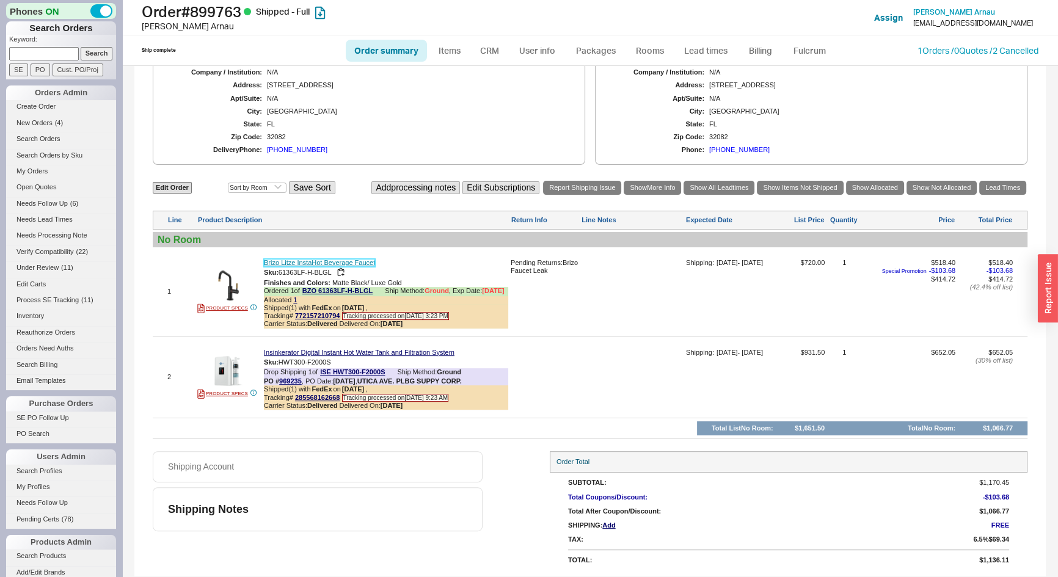
click at [356, 259] on link "Brizo Litze InstaHot Beverage Faucet" at bounding box center [319, 263] width 111 height 8
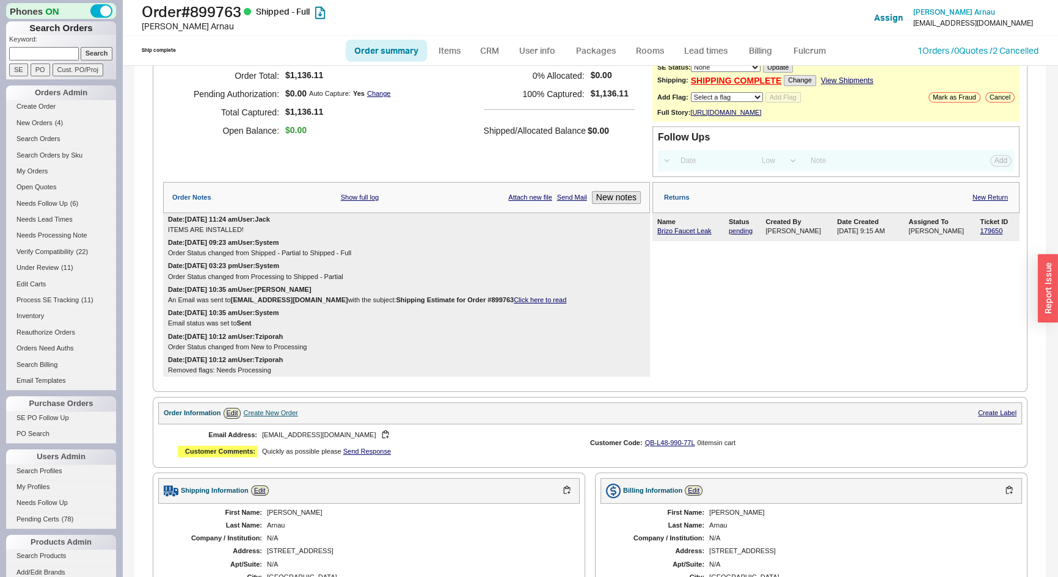
scroll to position [0, 0]
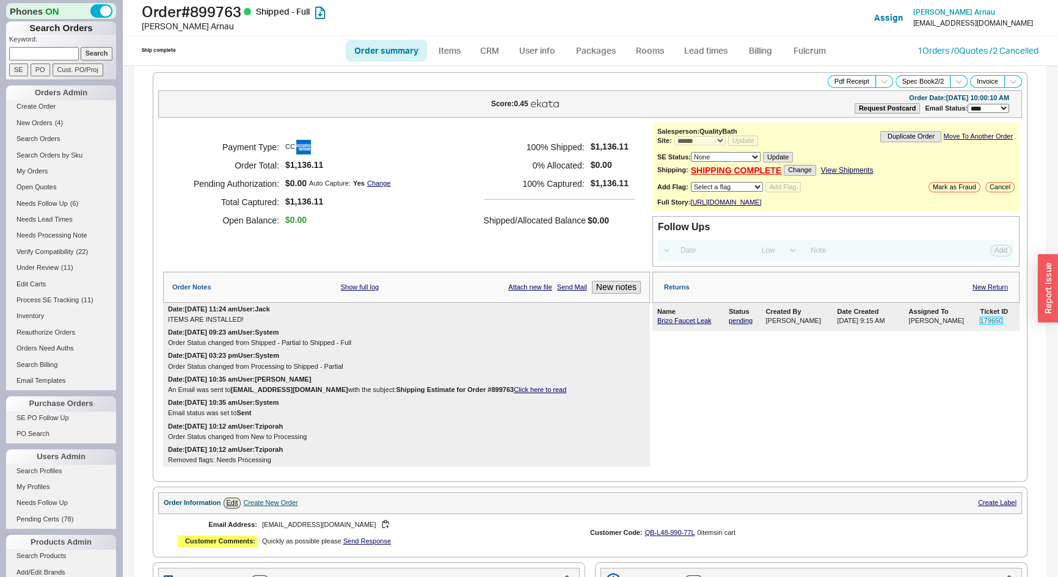
click at [984, 324] on link "179650" at bounding box center [991, 320] width 23 height 7
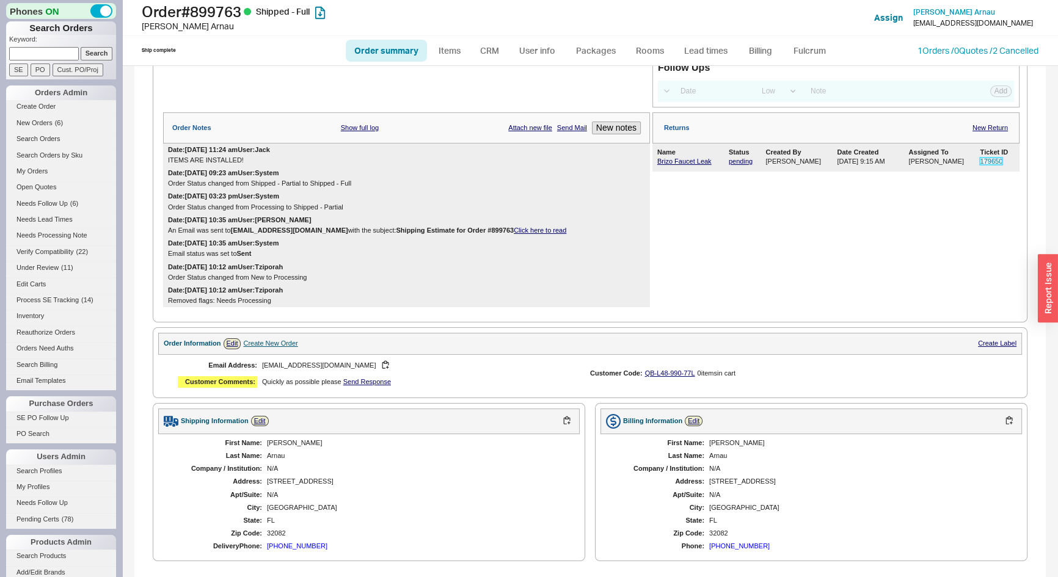
scroll to position [176, 0]
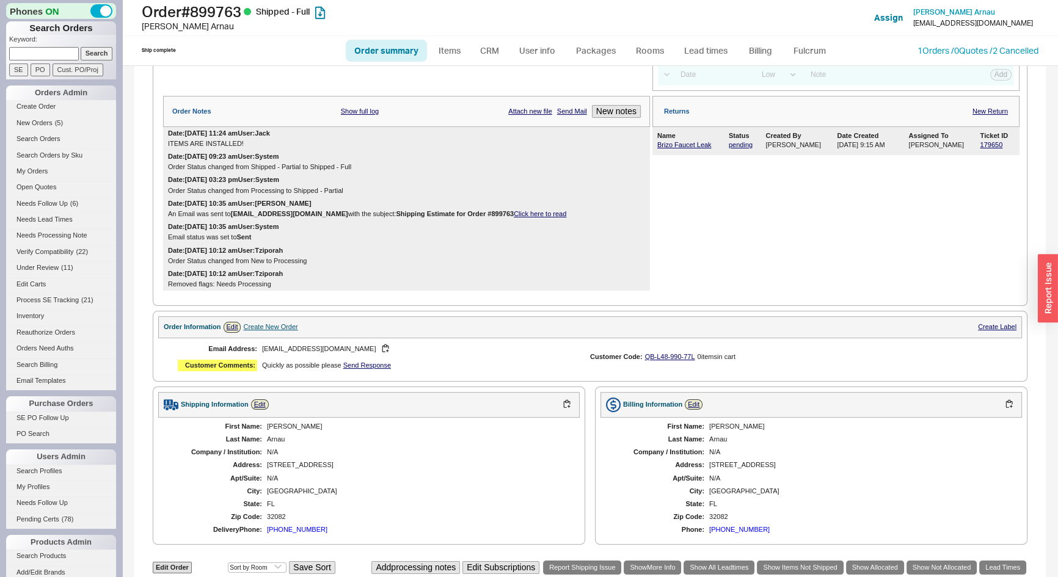
drag, startPoint x: 26, startPoint y: 45, endPoint x: 43, endPoint y: 62, distance: 24.2
click at [27, 46] on p "Keyword:" at bounding box center [62, 41] width 107 height 12
click at [44, 64] on input "PO" at bounding box center [41, 70] width 20 height 13
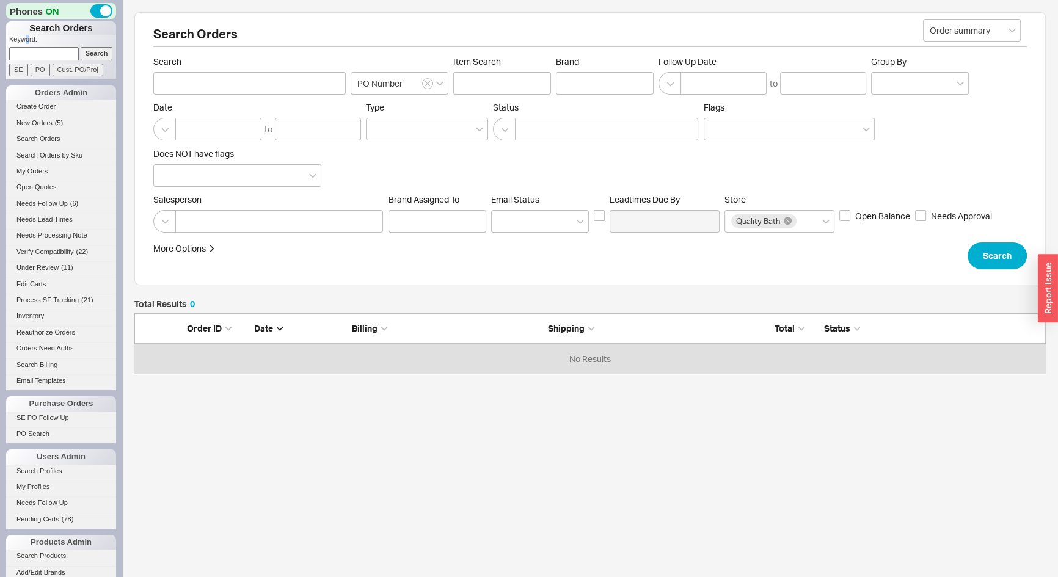
scroll to position [52, 903]
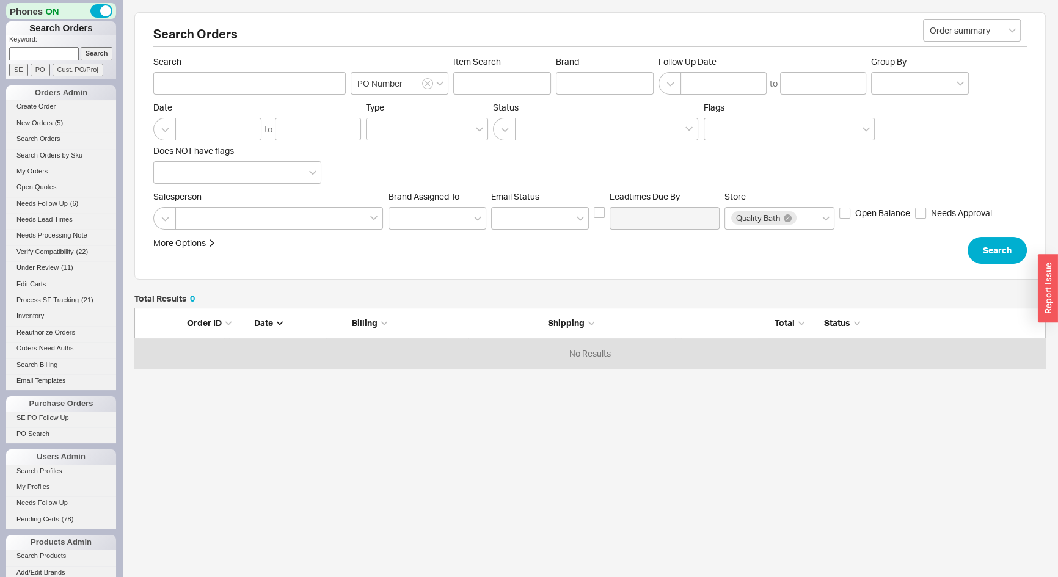
click at [41, 56] on input at bounding box center [44, 53] width 70 height 13
type input "852323"
click at [81, 47] on input "Search" at bounding box center [97, 53] width 32 height 13
type input "852323"
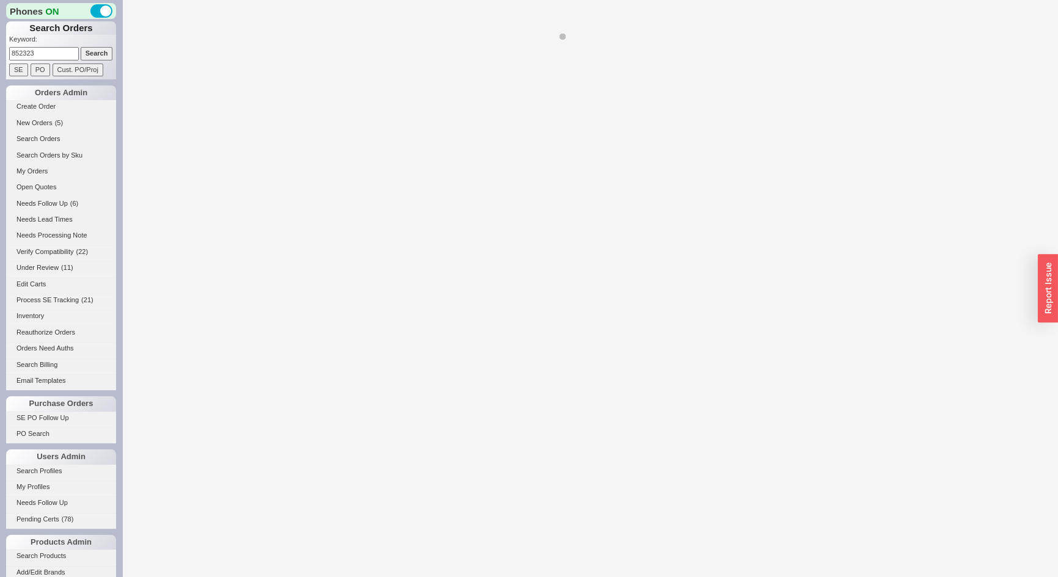
select select "*"
select select "LOW"
select select "3"
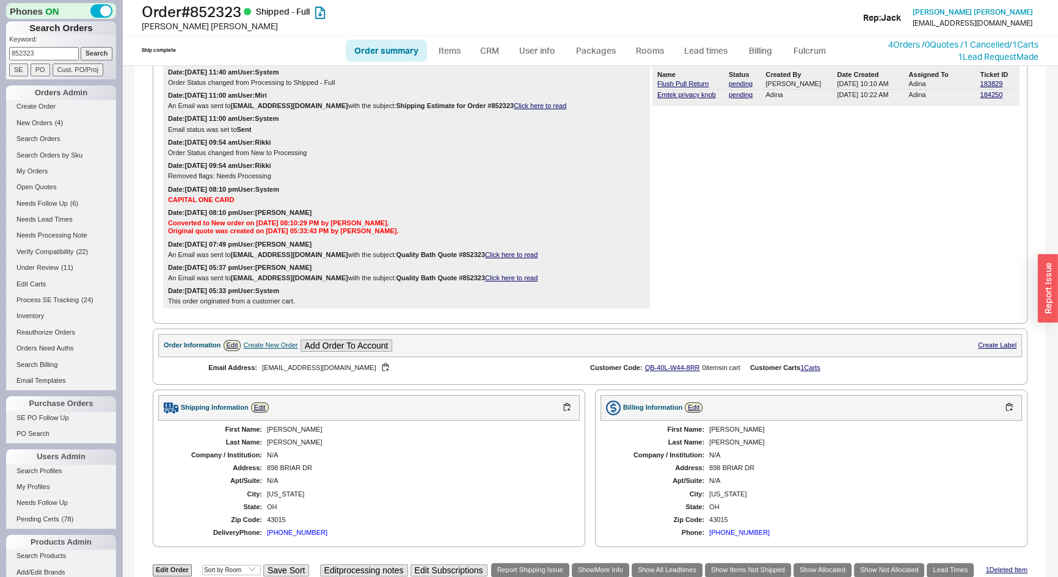
scroll to position [222, 0]
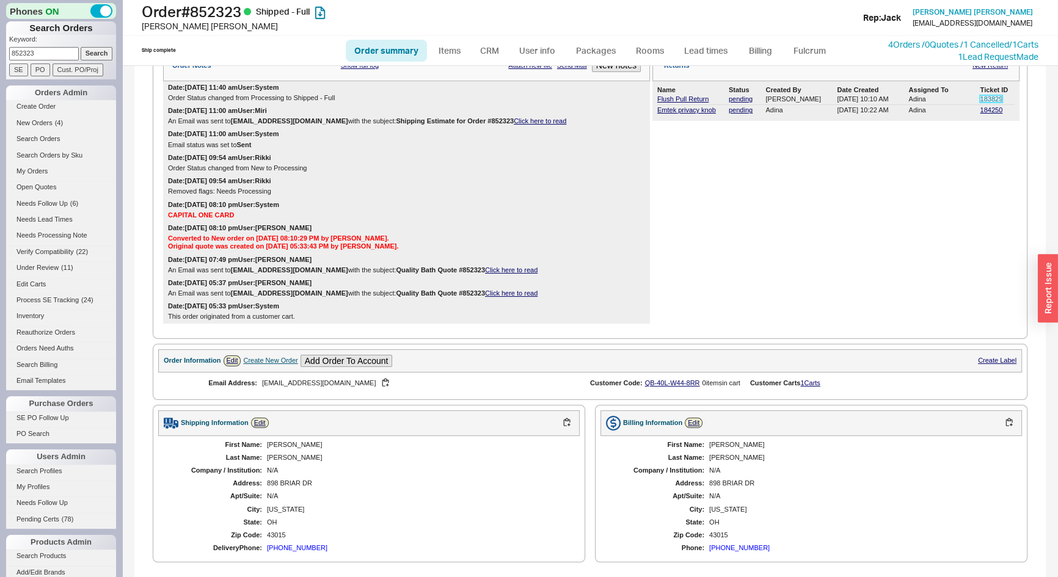
click at [980, 103] on link "183829" at bounding box center [991, 98] width 23 height 7
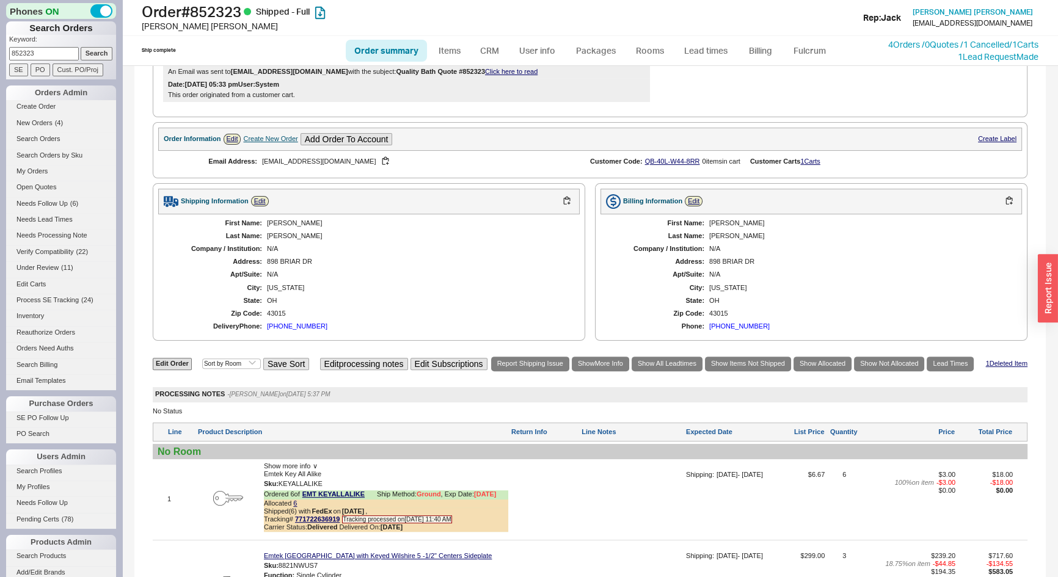
scroll to position [444, 0]
click at [565, 202] on button "button" at bounding box center [567, 201] width 15 height 12
drag, startPoint x: 45, startPoint y: 52, endPoint x: 0, endPoint y: 54, distance: 44.6
click at [0, 54] on div "Phones ON Search Orders Keyword: 852323 Search SE PO Cust. PO/Proj Orders Admin…" at bounding box center [61, 288] width 122 height 577
type input "923591"
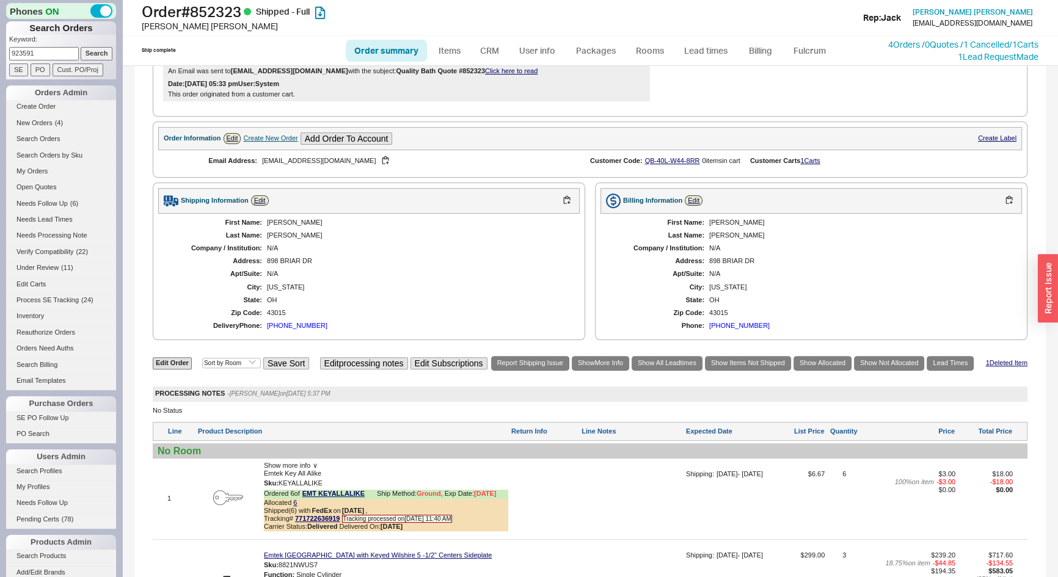
click at [81, 47] on input "Search" at bounding box center [97, 53] width 32 height 13
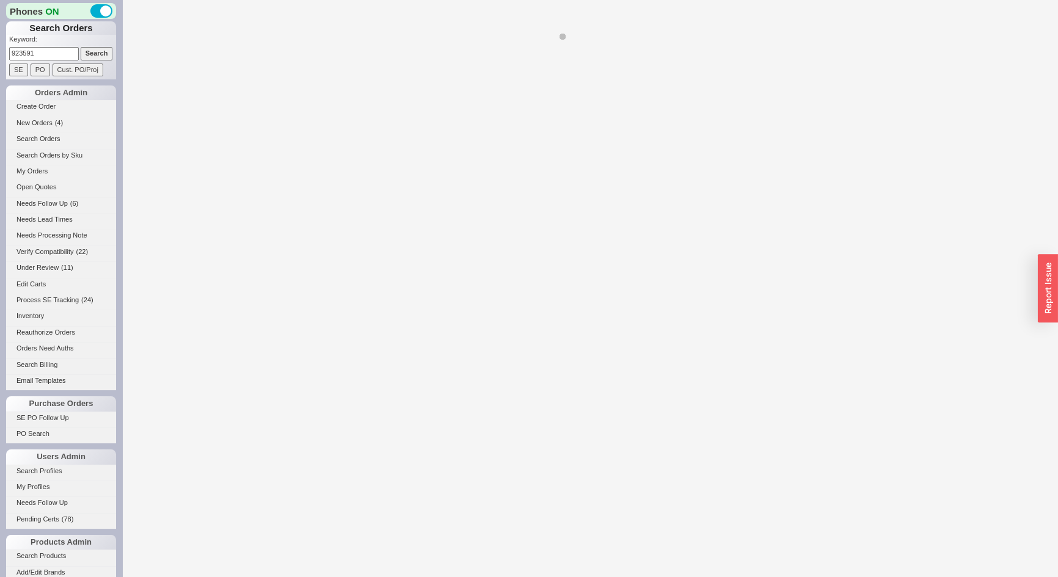
select select "*"
select select "LOW"
select select "3"
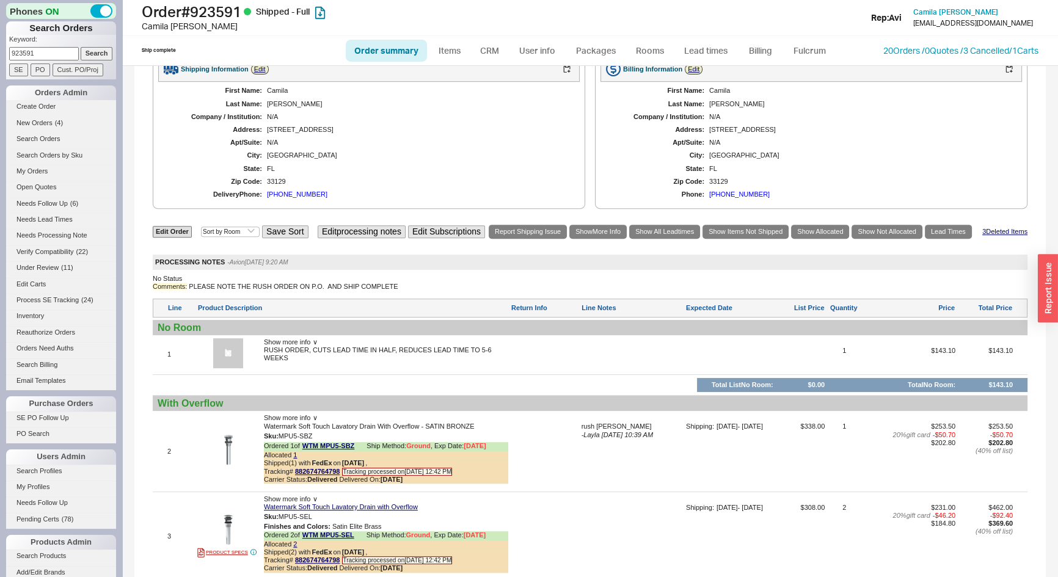
scroll to position [692, 0]
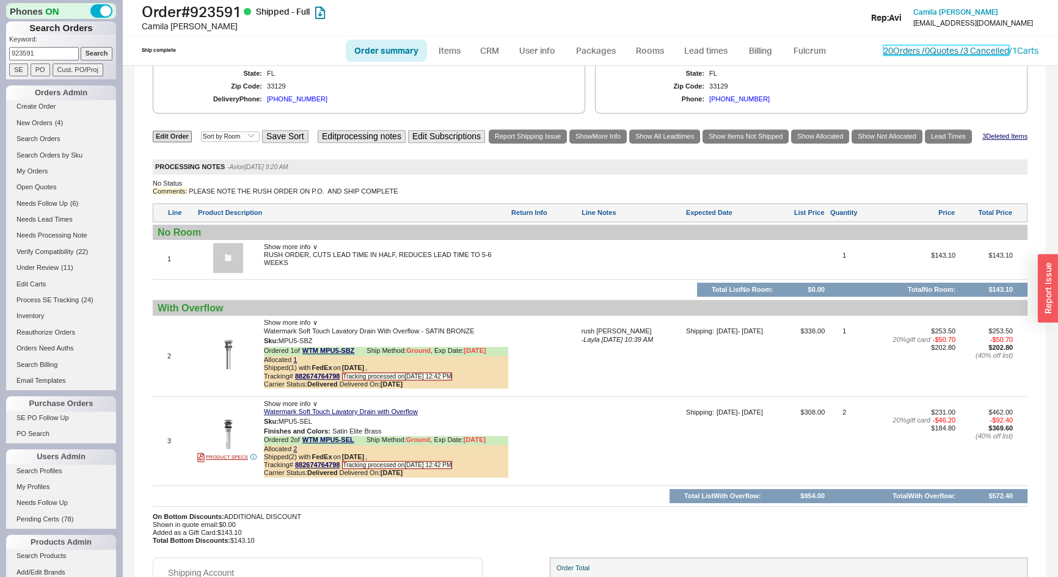
click at [884, 46] on link "20 Orders / 0 Quotes / 3 Cancelled" at bounding box center [947, 50] width 126 height 10
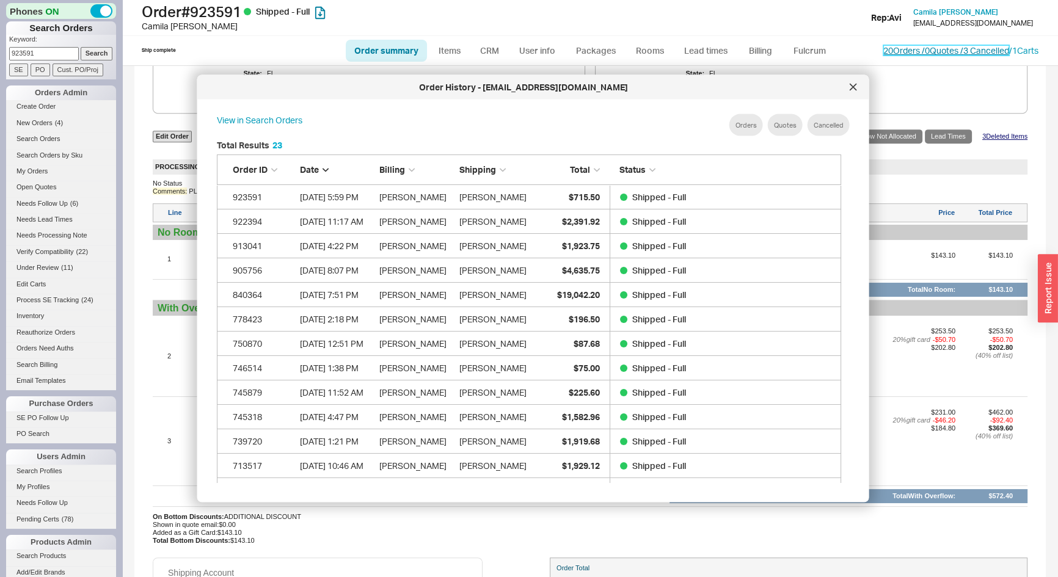
scroll to position [365, 636]
click at [851, 82] on div at bounding box center [854, 88] width 20 height 20
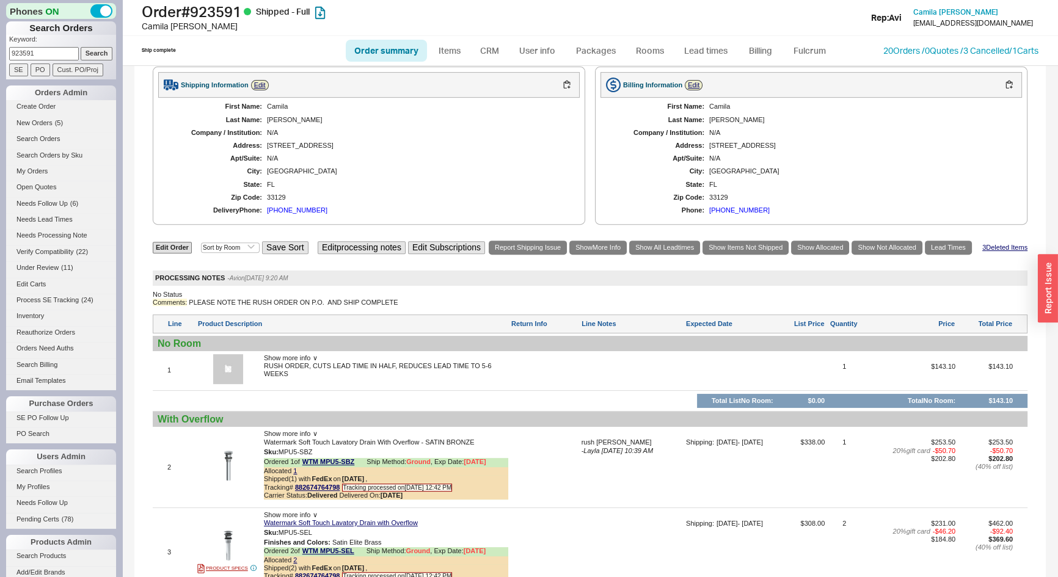
scroll to position [804, 0]
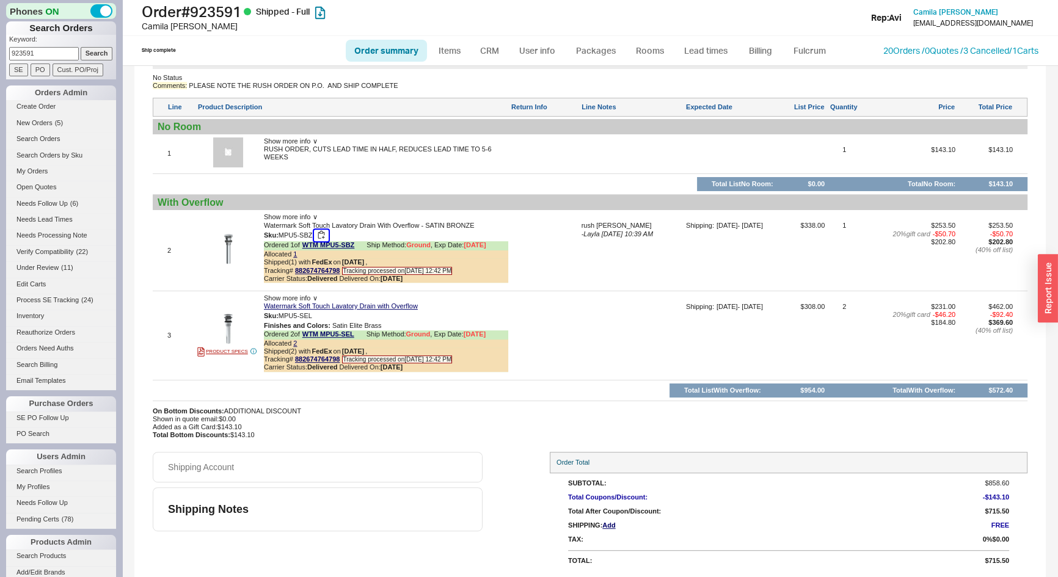
click at [326, 237] on button "button" at bounding box center [321, 236] width 15 height 12
drag, startPoint x: 62, startPoint y: 54, endPoint x: 0, endPoint y: 56, distance: 62.4
click at [0, 56] on div "Phones ON Search Orders Keyword: 923591 Search SE PO Cust. PO/Proj Orders Admin…" at bounding box center [61, 288] width 122 height 577
type input "933160"
click at [81, 47] on input "Search" at bounding box center [97, 53] width 32 height 13
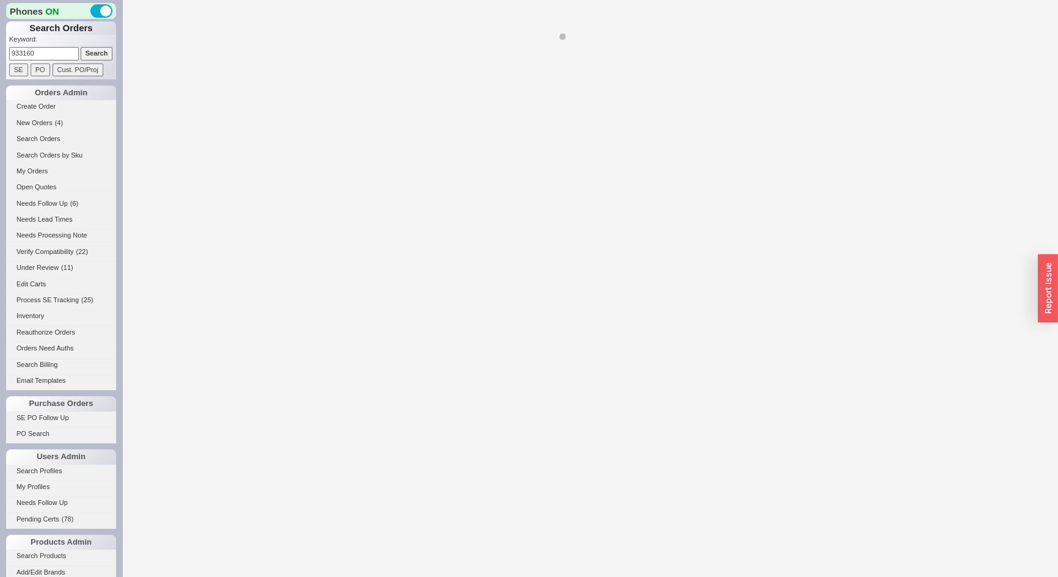
select select "*"
select select "LOW"
select select "3"
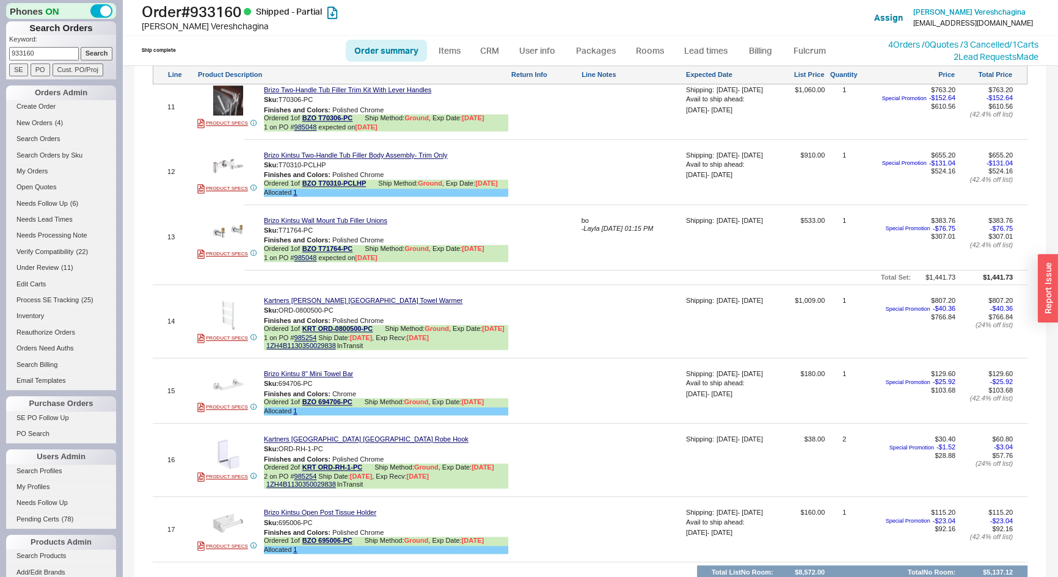
scroll to position [1767, 0]
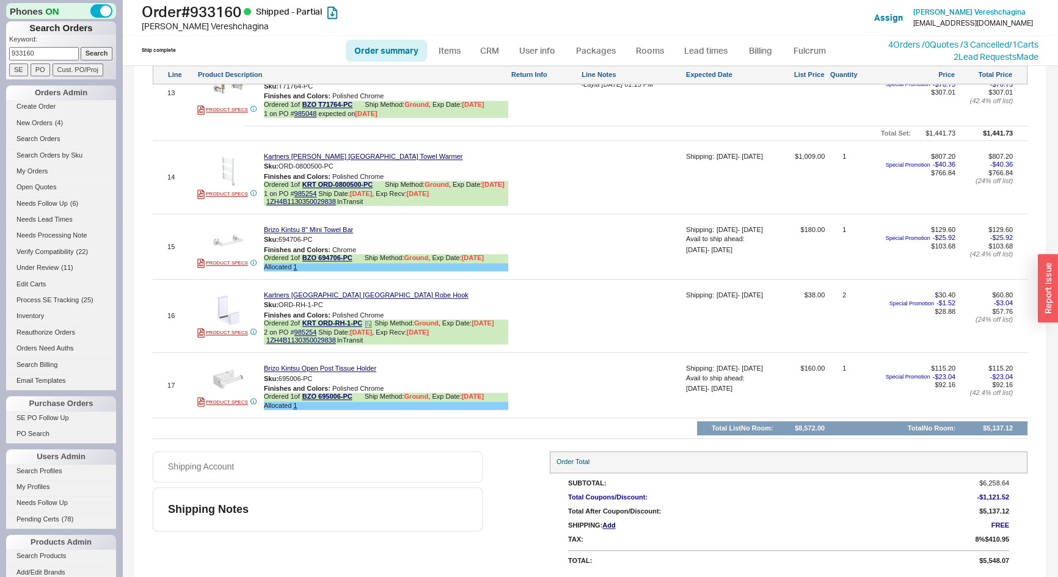
click at [368, 324] on icon at bounding box center [368, 324] width 7 height 7
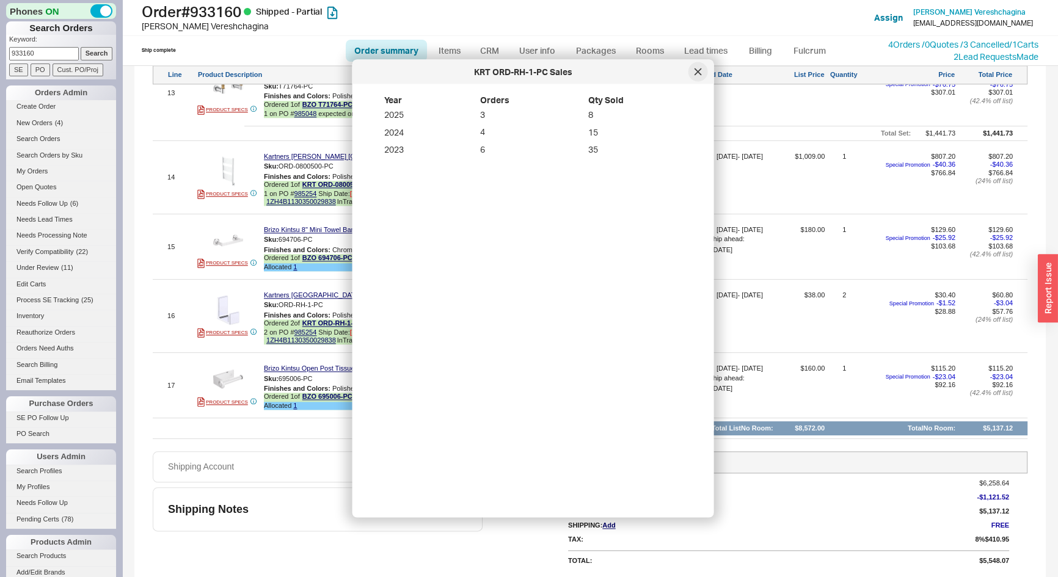
click at [697, 71] on icon at bounding box center [698, 71] width 7 height 7
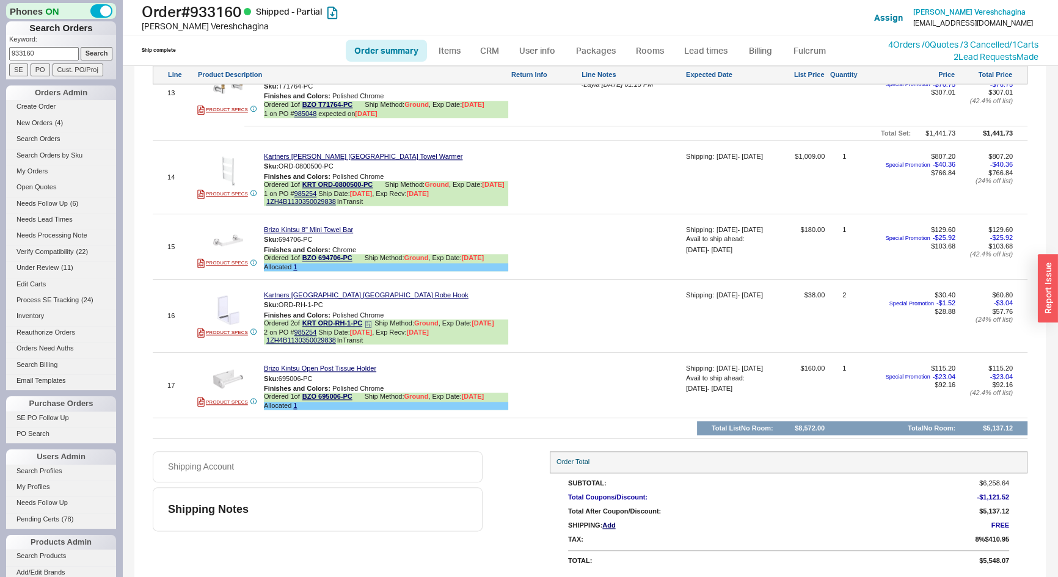
click at [368, 323] on icon at bounding box center [368, 323] width 2 height 0
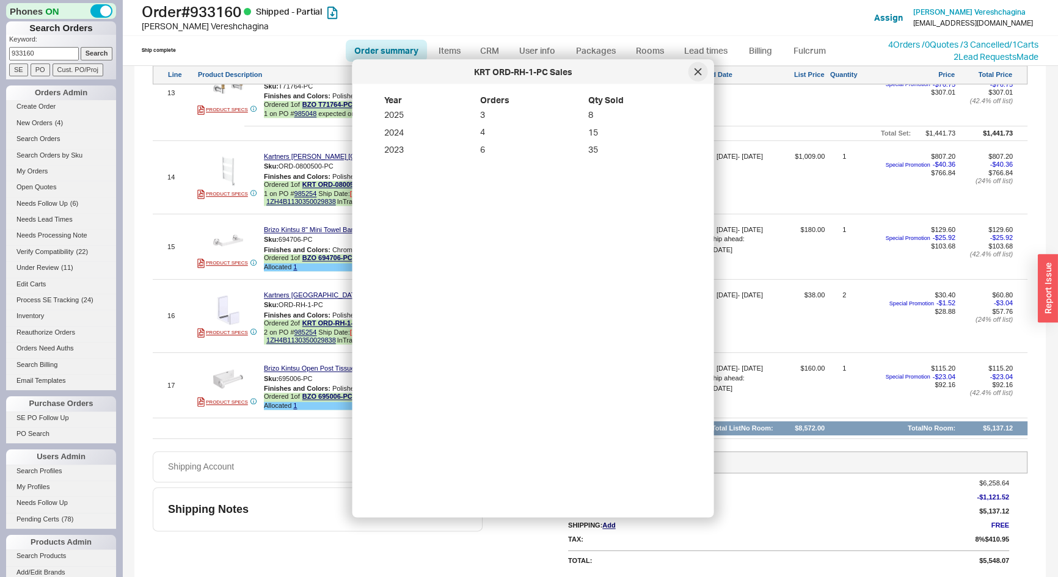
click at [702, 72] on div at bounding box center [699, 72] width 20 height 20
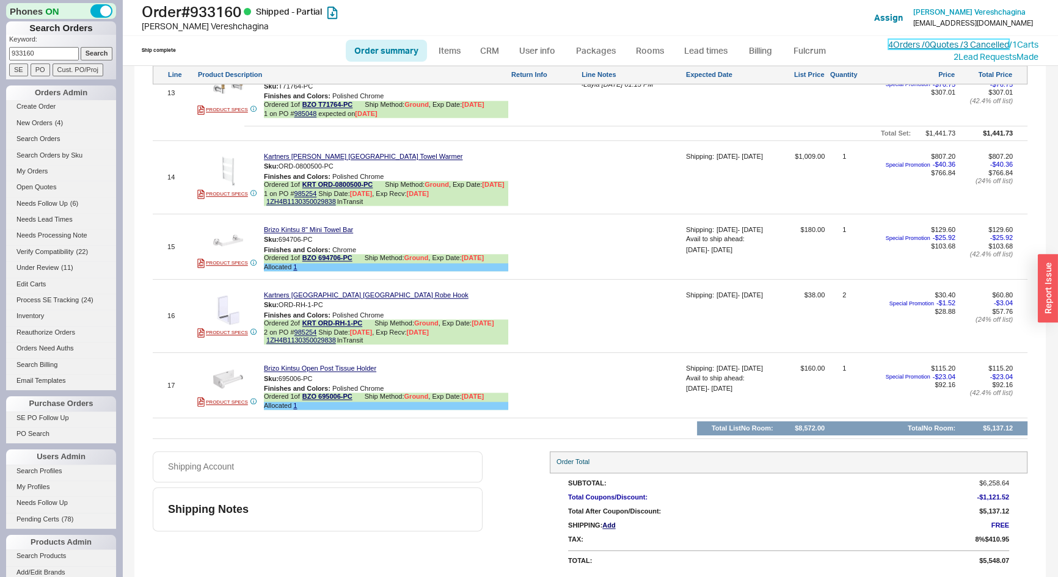
click at [889, 43] on link "4 Orders / 0 Quotes / 3 Cancelled" at bounding box center [949, 44] width 121 height 10
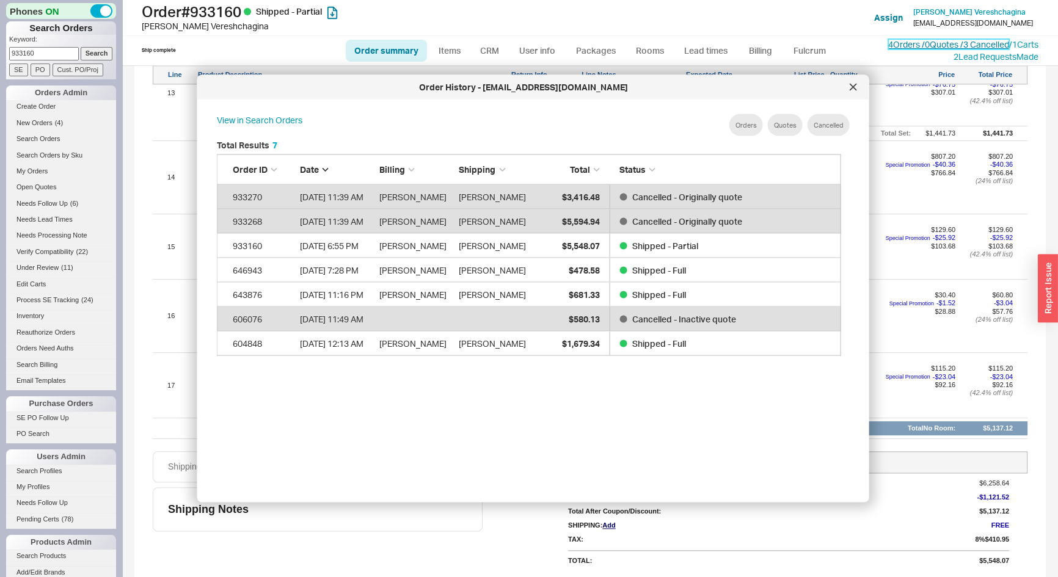
scroll to position [365, 636]
click at [849, 93] on div at bounding box center [854, 88] width 20 height 20
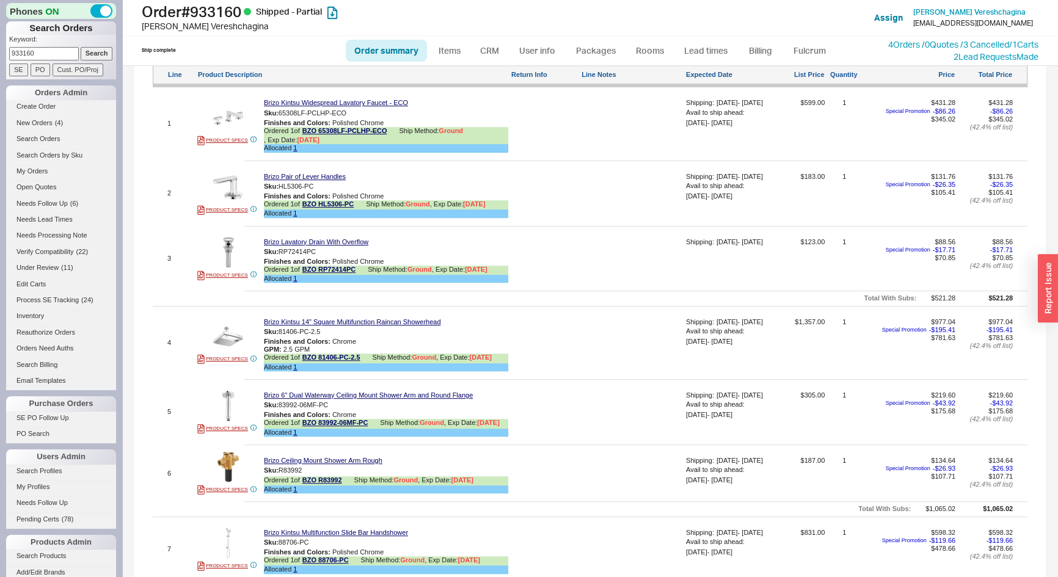
scroll to position [656, 0]
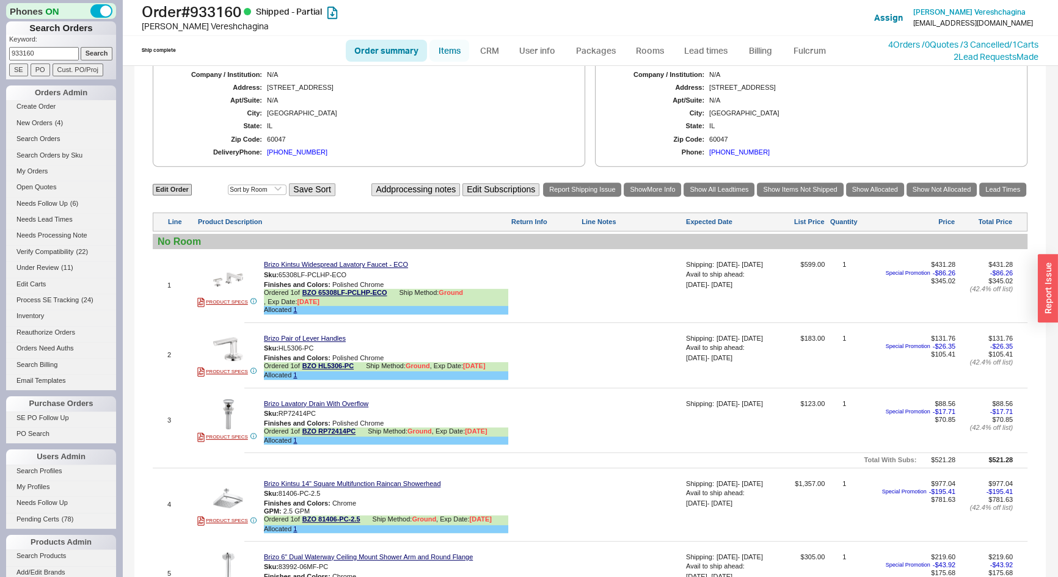
click at [458, 54] on link "Items" at bounding box center [450, 51] width 40 height 22
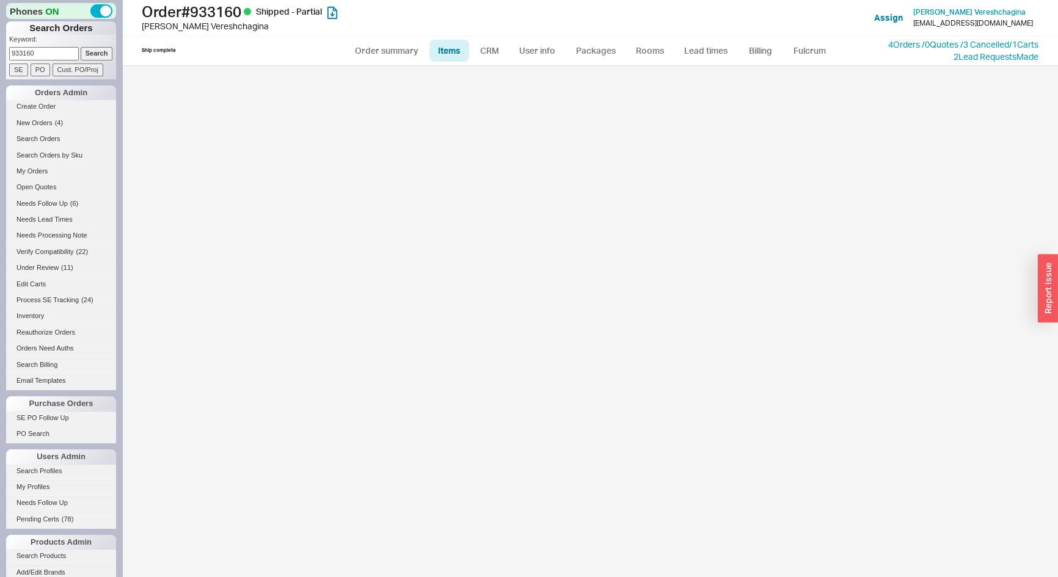
select select "3"
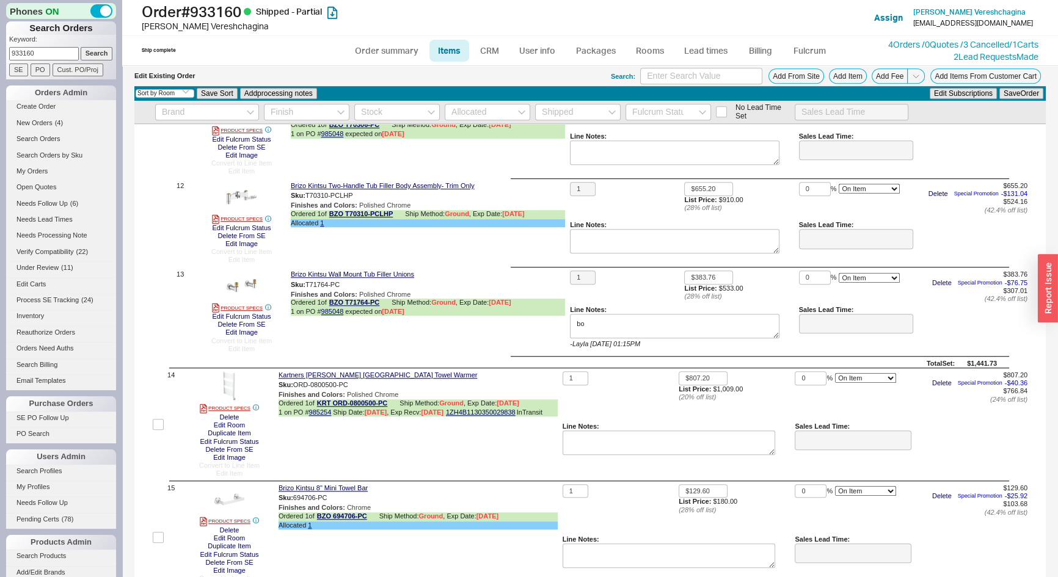
scroll to position [1444, 0]
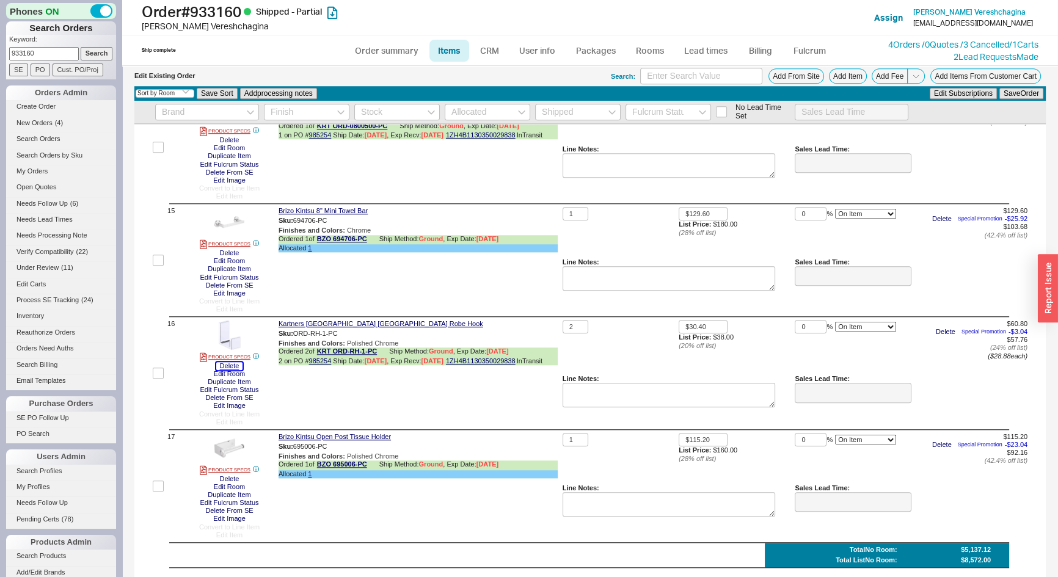
click at [224, 369] on button "Delete" at bounding box center [229, 366] width 27 height 8
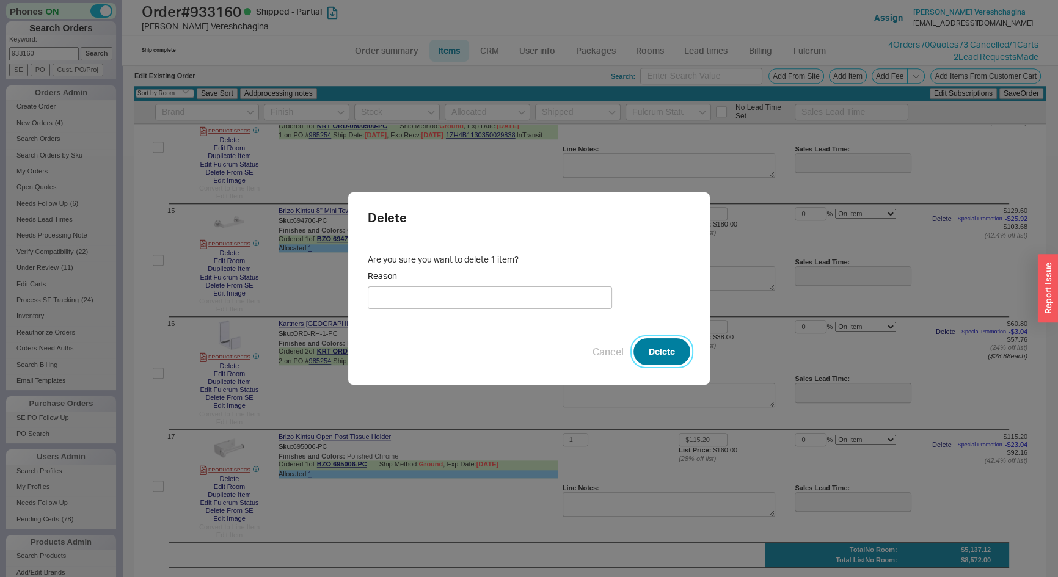
click at [635, 352] on button "Delete" at bounding box center [662, 352] width 57 height 27
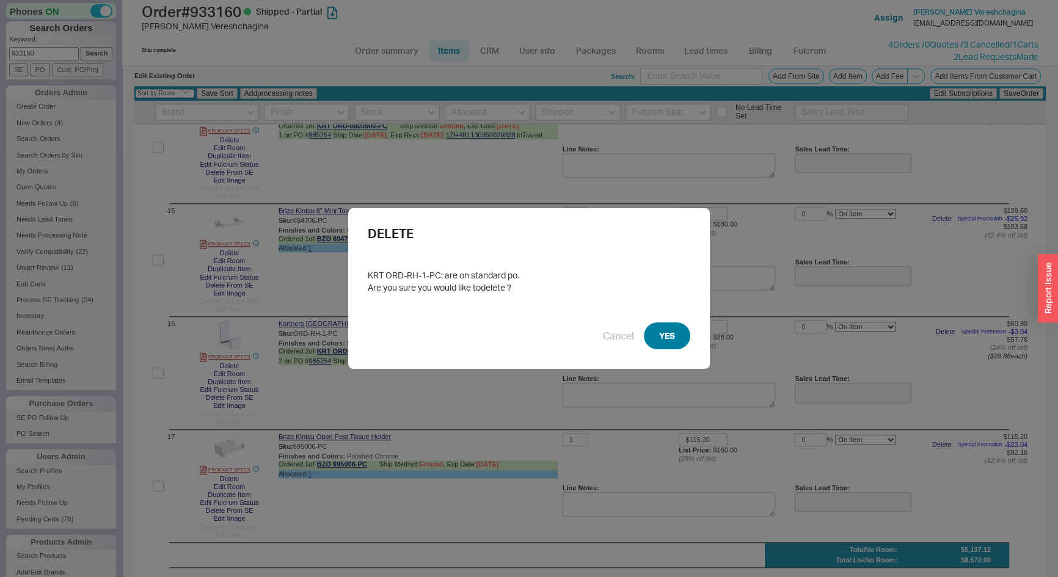
click at [654, 343] on button "YES" at bounding box center [667, 336] width 46 height 27
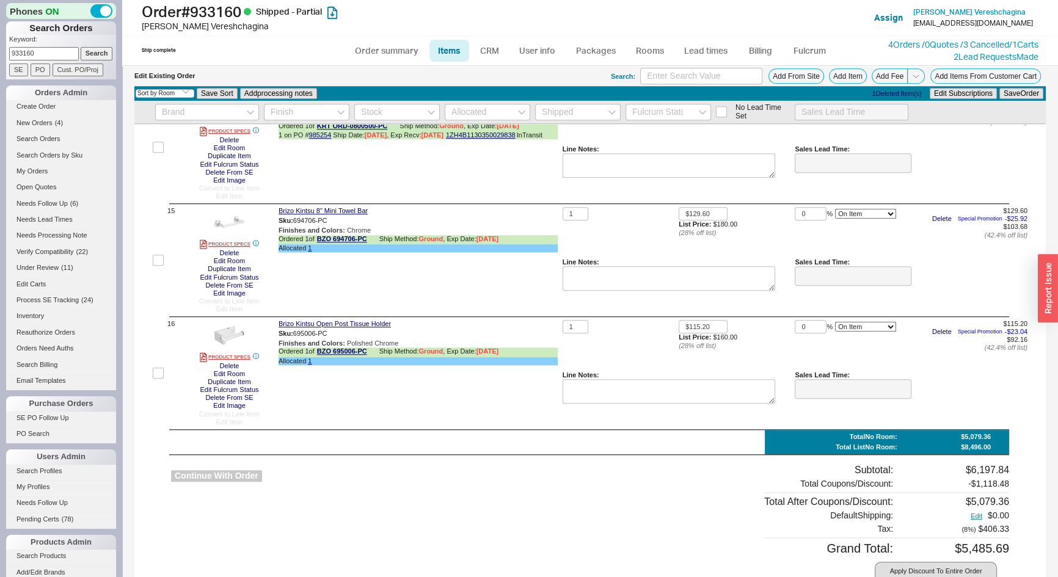
click at [238, 477] on button "Continue With Order" at bounding box center [216, 477] width 91 height 12
select select "*"
select select "LOW"
select select "3"
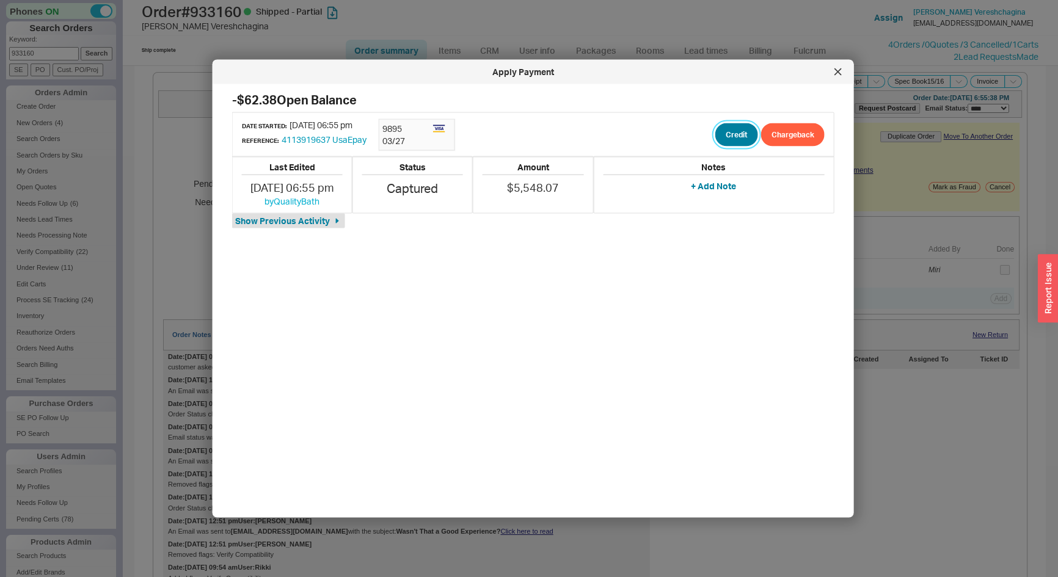
click at [720, 134] on button "Credit" at bounding box center [737, 134] width 43 height 23
click at [715, 197] on button "Credit" at bounding box center [727, 192] width 42 height 23
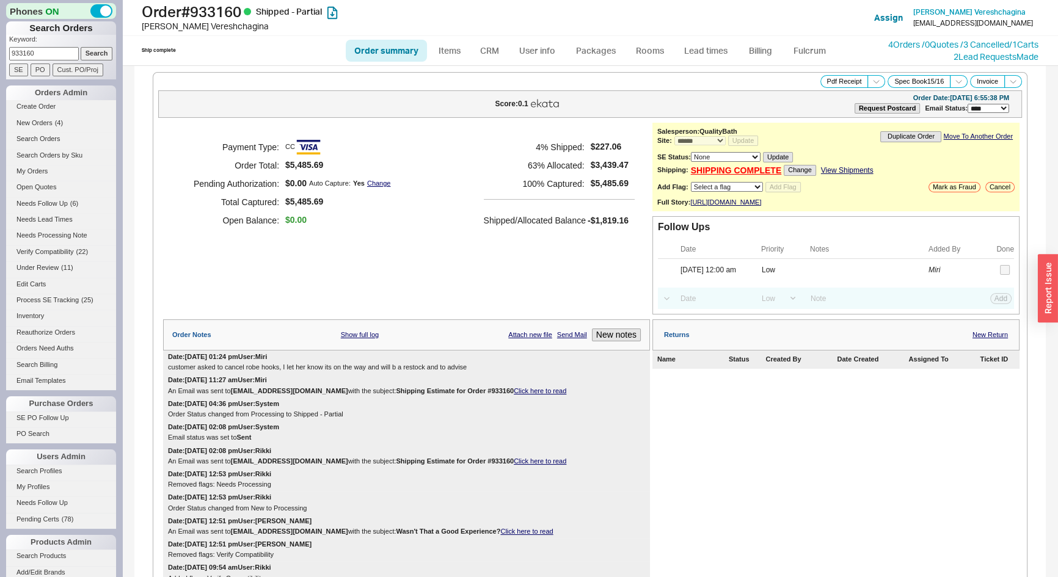
click at [887, 36] on div "Ship complete Order summary Items CRM User info Packages Rooms Lead times Billi…" at bounding box center [590, 50] width 936 height 29
click at [31, 54] on input "933160" at bounding box center [44, 53] width 70 height 13
type input "852323"
click at [81, 47] on input "Search" at bounding box center [97, 53] width 32 height 13
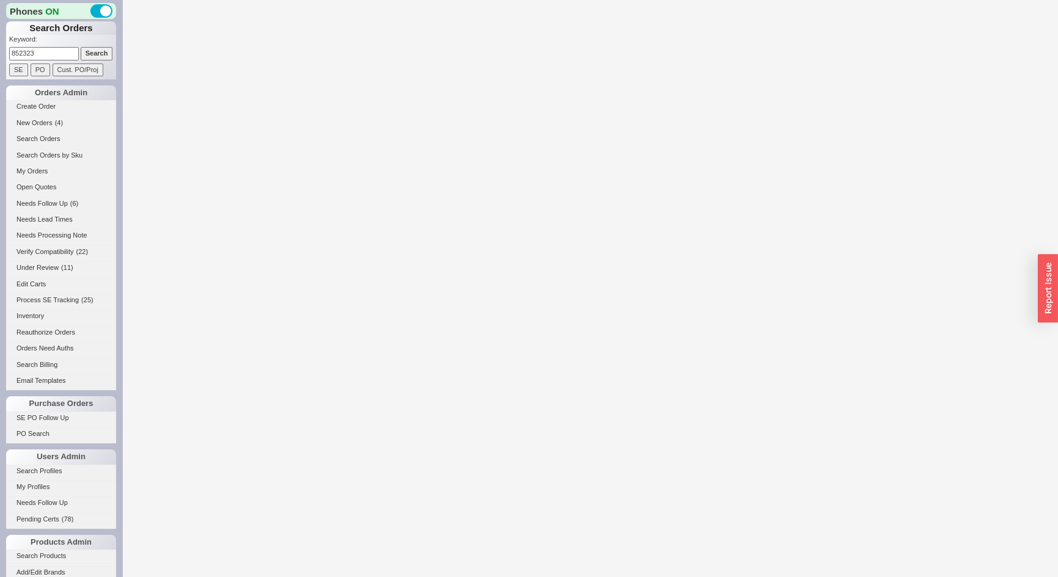
select select "*"
select select "LOW"
select select "3"
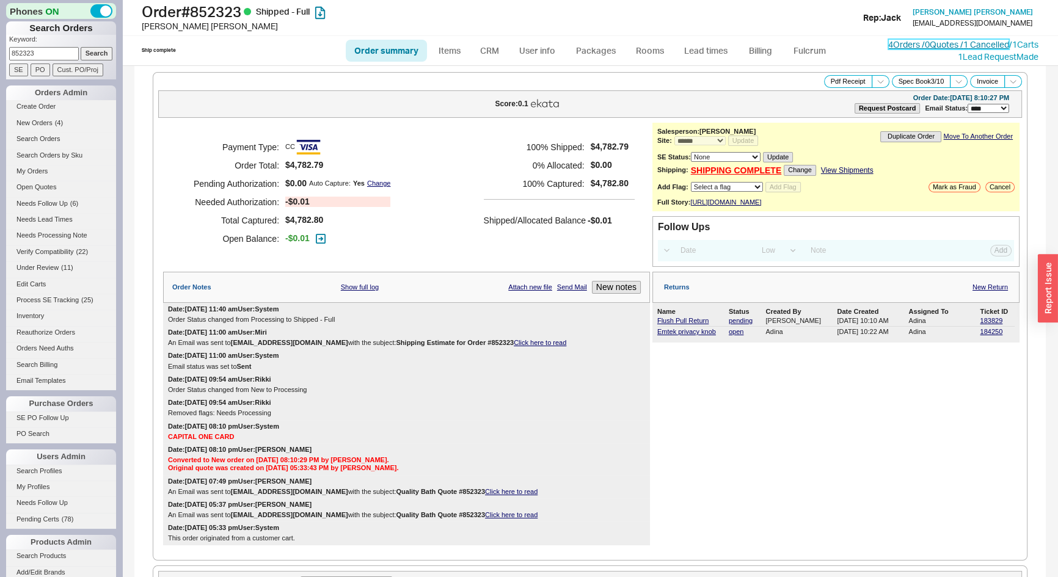
click at [889, 42] on link "4 Orders / 0 Quotes / 1 Cancelled" at bounding box center [949, 44] width 121 height 10
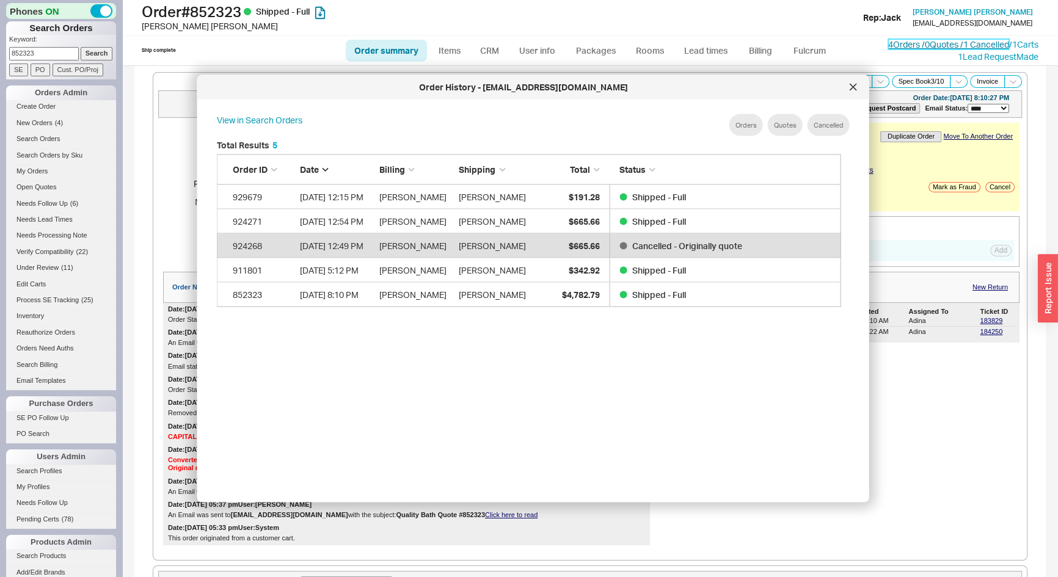
scroll to position [365, 636]
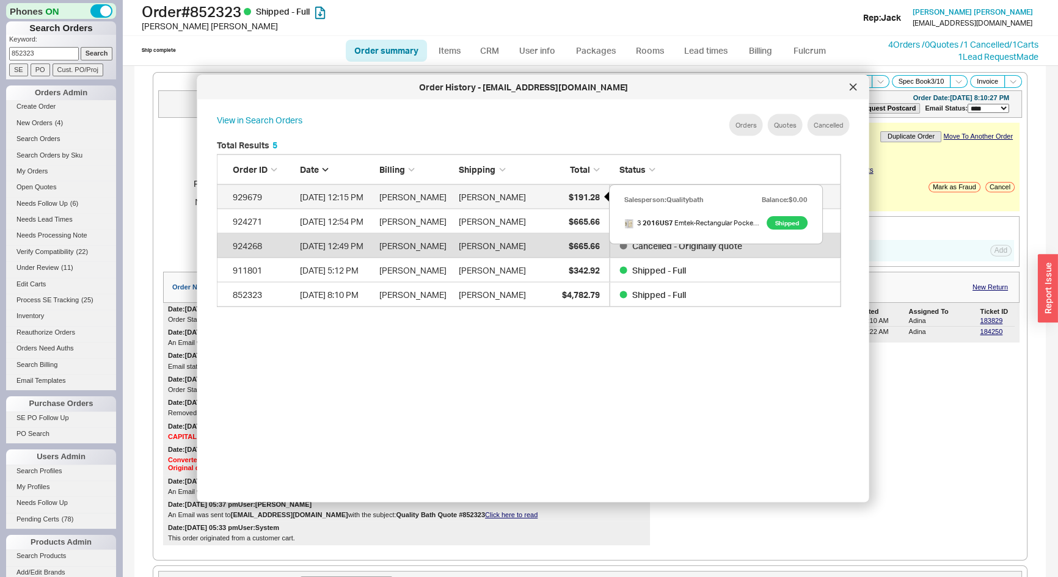
click at [576, 202] on span "$191.28" at bounding box center [583, 196] width 31 height 10
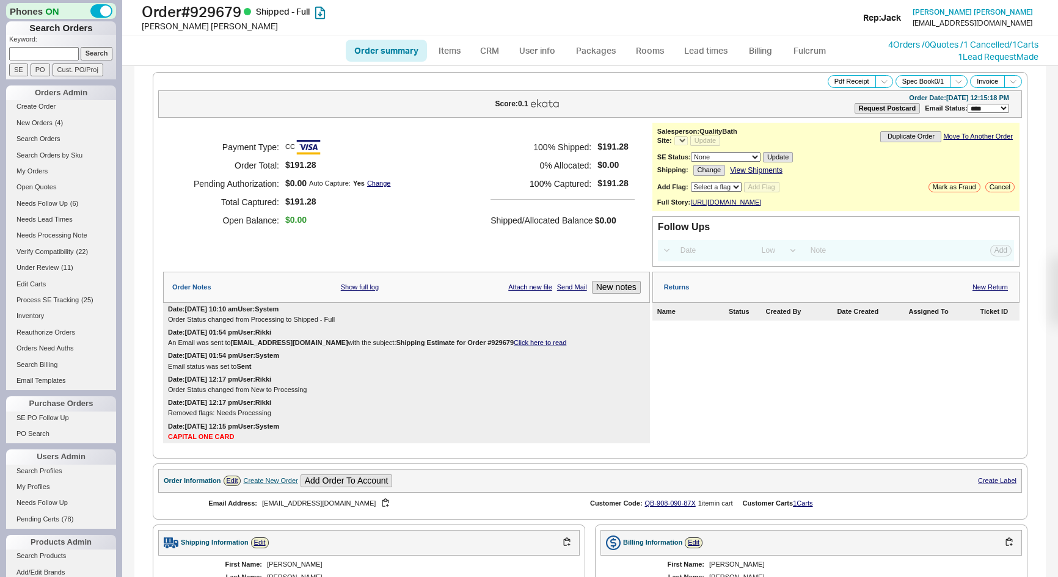
select select "LOW"
select select "3"
select select "*"
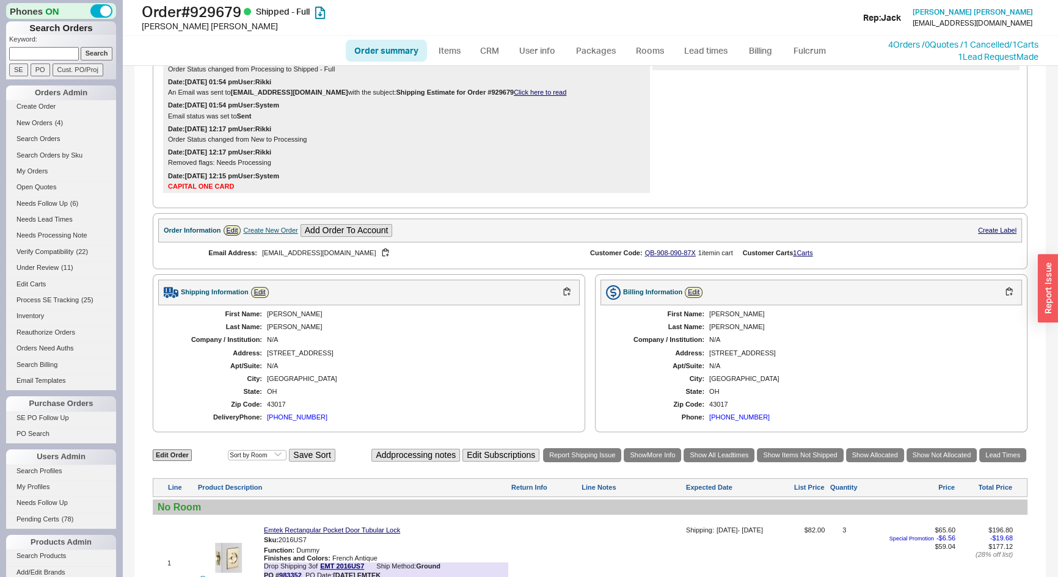
scroll to position [333, 0]
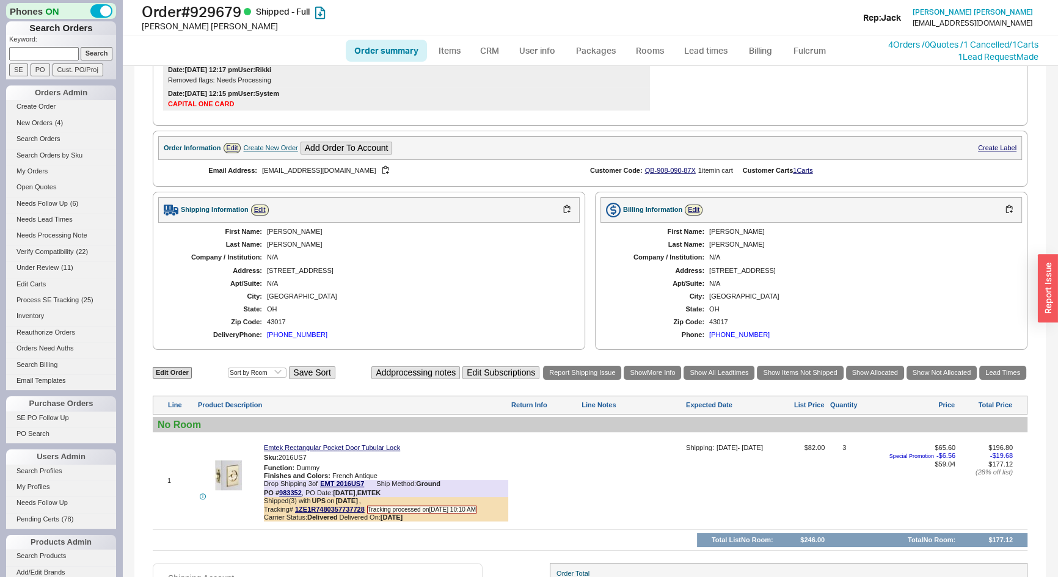
click at [31, 47] on input at bounding box center [44, 53] width 70 height 13
type input "930203"
click at [81, 47] on input "Search" at bounding box center [97, 53] width 32 height 13
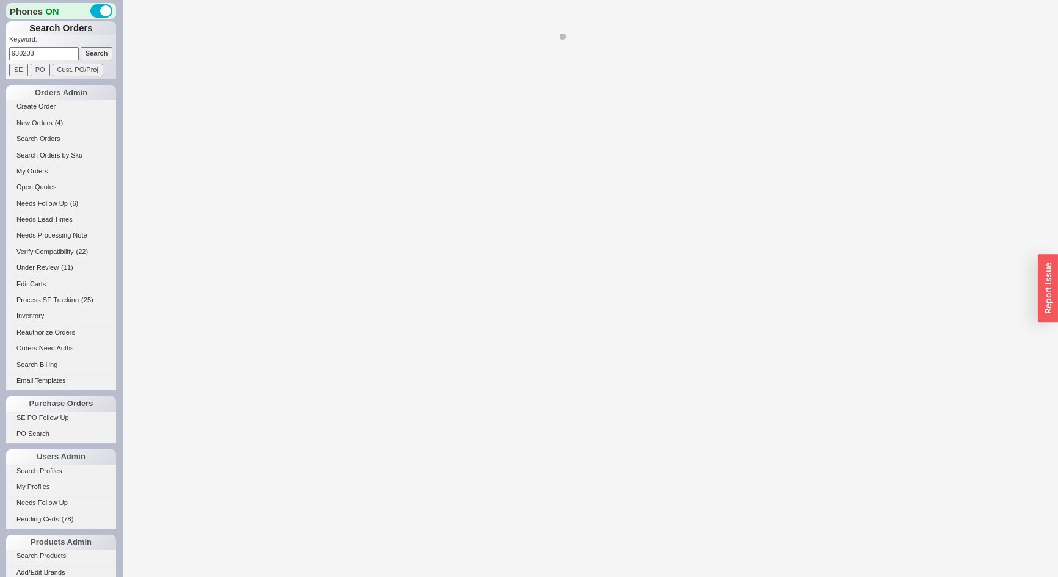
select select "*"
select select "LOW"
select select "3"
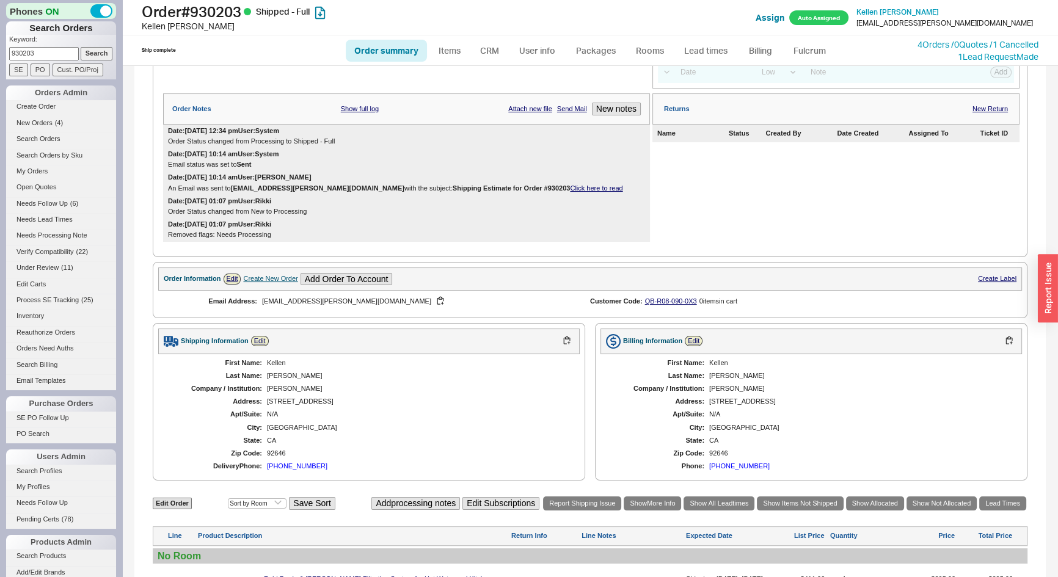
scroll to position [166, 0]
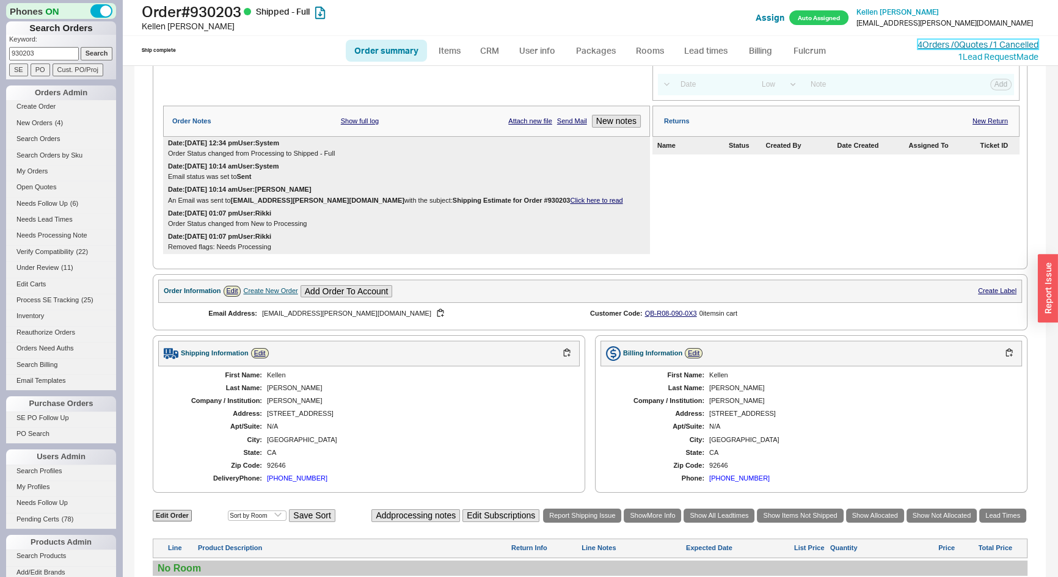
click at [922, 42] on link "4 Orders / 0 Quotes / 1 Cancelled" at bounding box center [978, 44] width 121 height 10
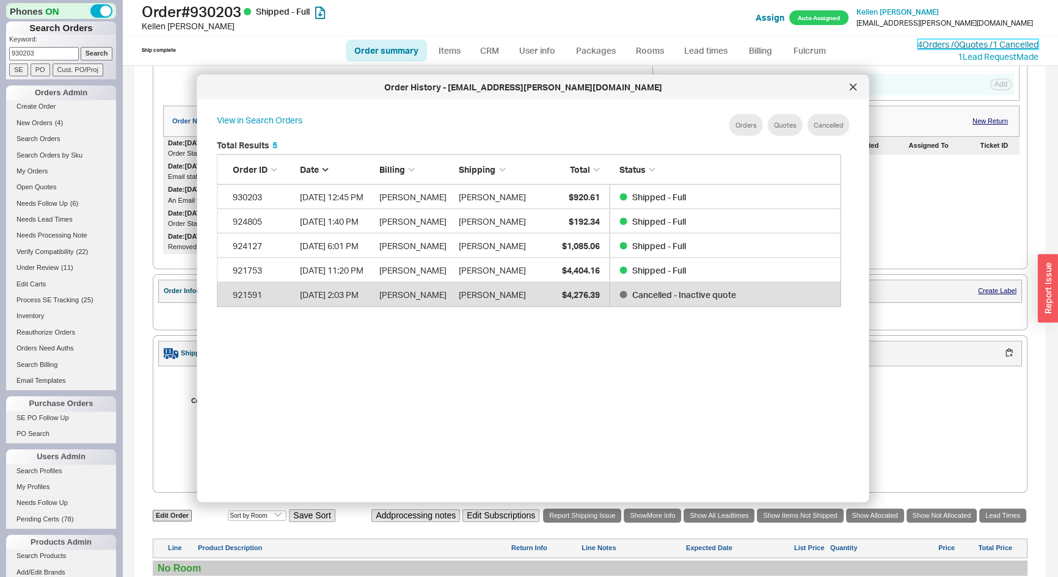
scroll to position [365, 636]
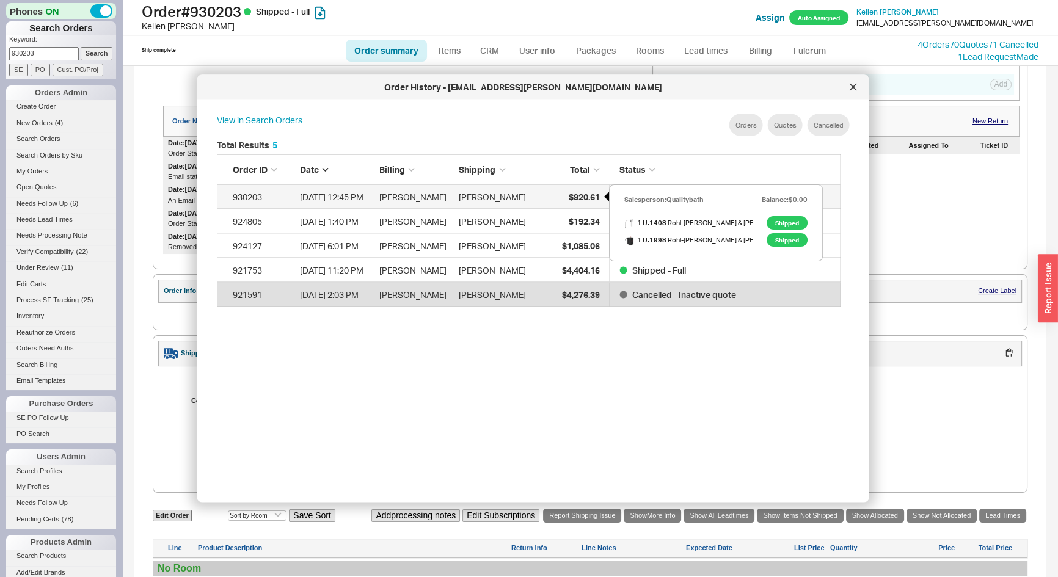
click at [564, 198] on div "$920.61" at bounding box center [568, 197] width 61 height 24
select select "*"
select select "LOW"
select select "3"
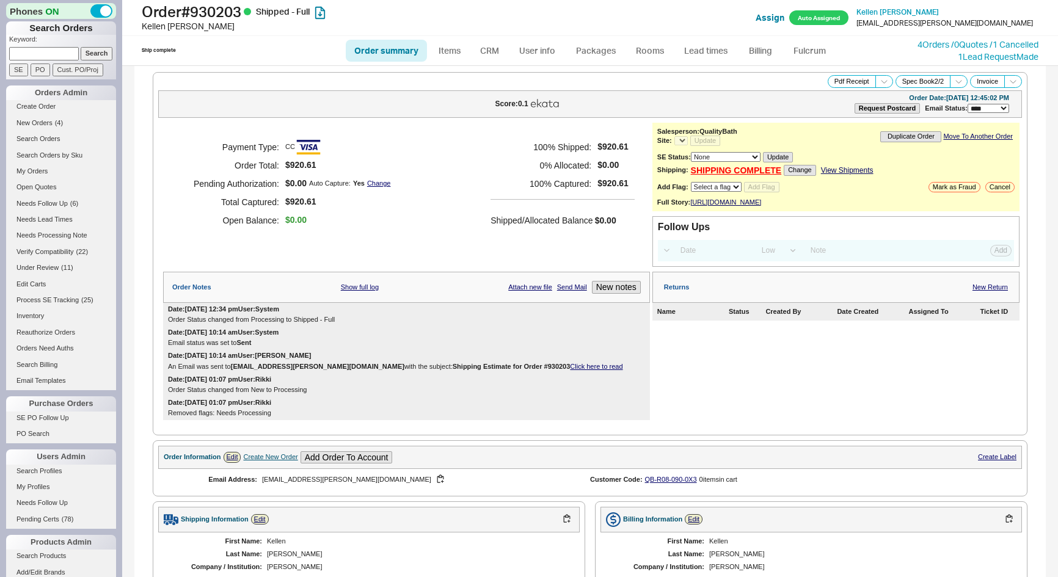
select select "LOW"
select select "3"
select select "*"
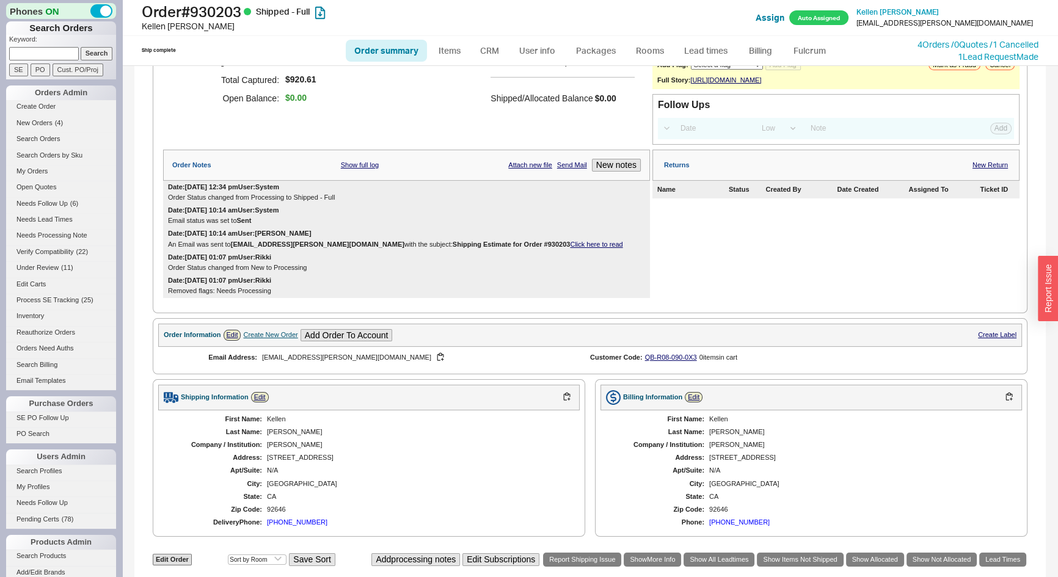
scroll to position [103, 0]
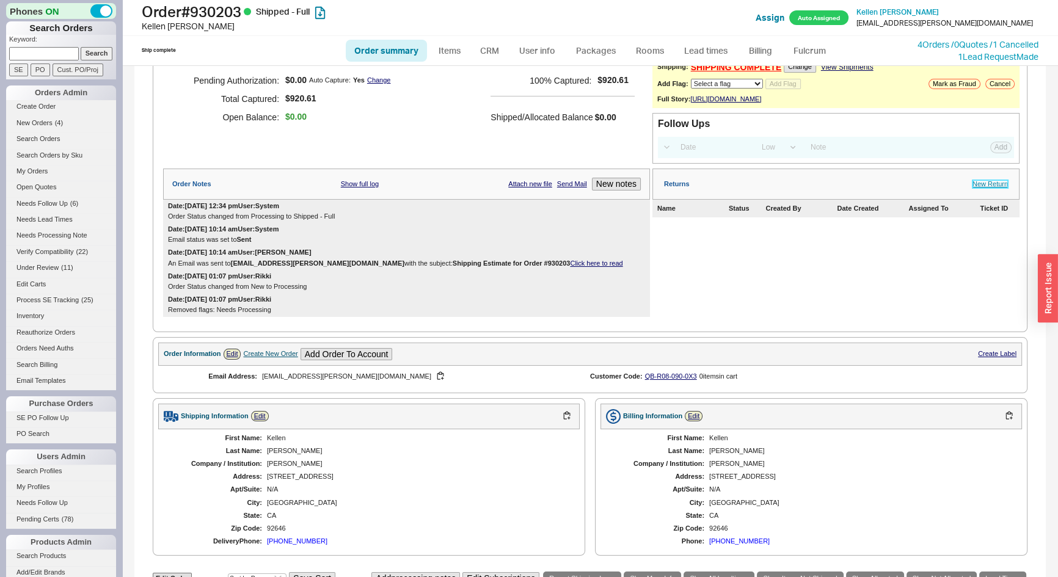
click at [991, 188] on link "New Return" at bounding box center [990, 184] width 35 height 8
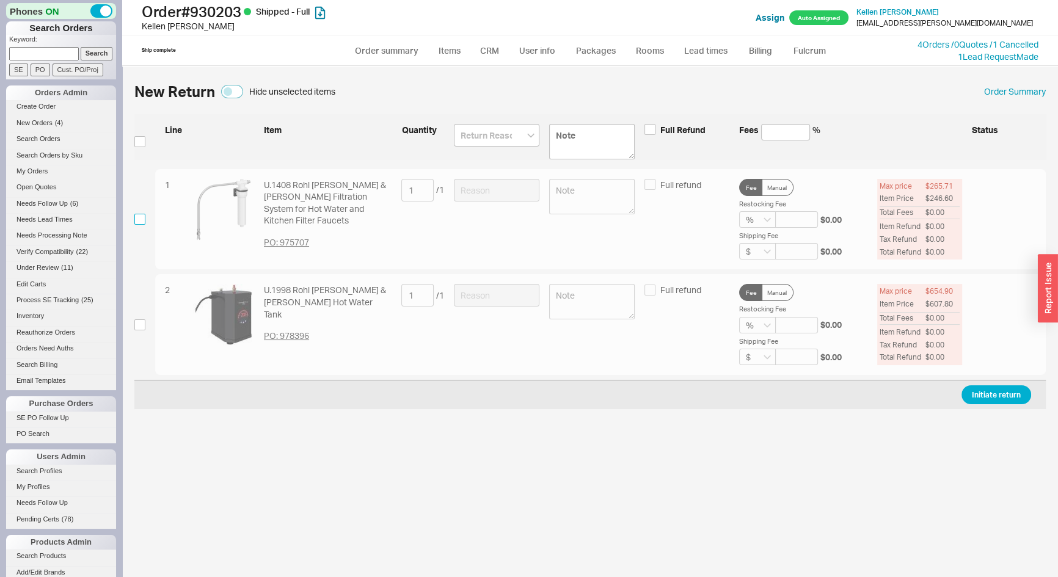
click at [140, 220] on input "checkbox" at bounding box center [139, 219] width 11 height 11
checkbox input "true"
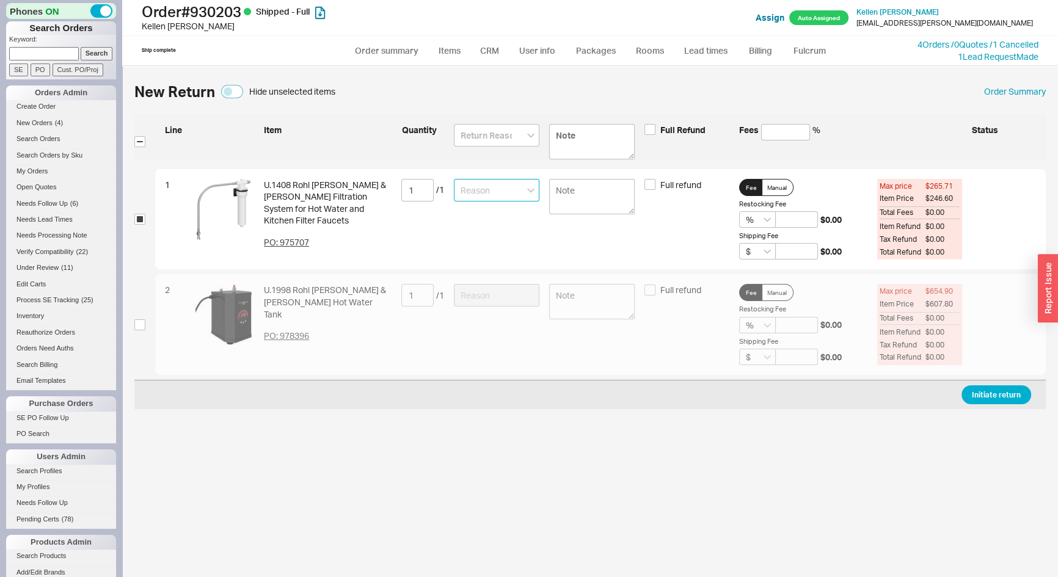
click at [486, 192] on input at bounding box center [497, 190] width 86 height 23
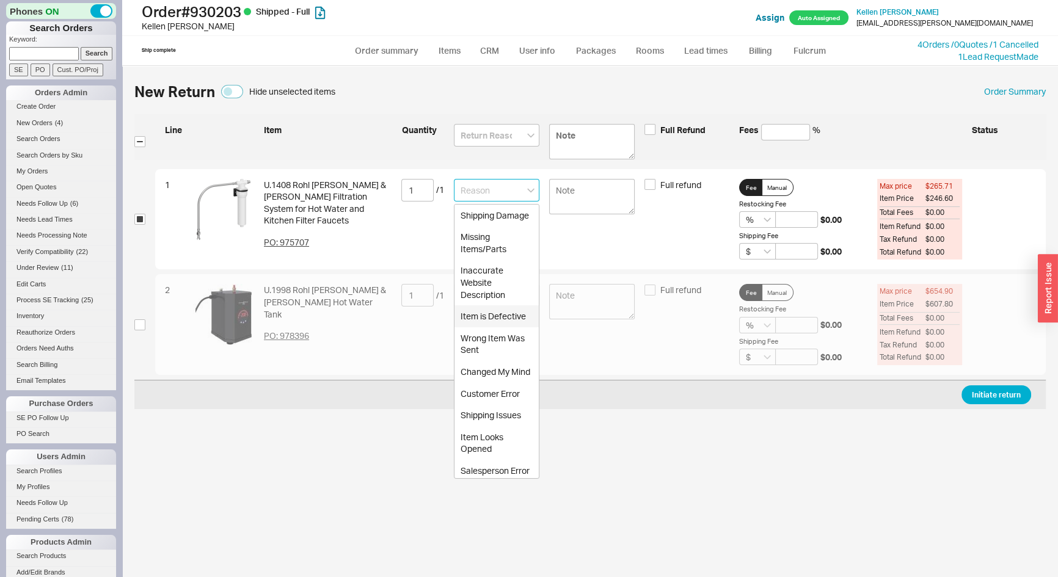
click at [510, 328] on div "Item is Defective" at bounding box center [497, 317] width 84 height 22
type input "Item is Defective"
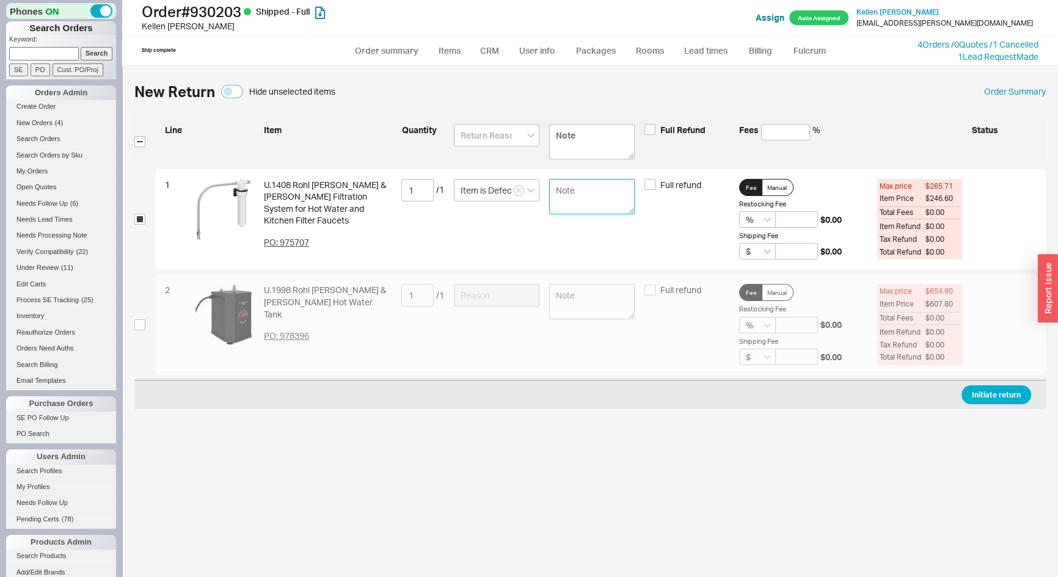
click at [614, 206] on textarea at bounding box center [592, 196] width 86 height 35
type textarea "one of the connection points is broken"
click at [995, 390] on button "Initiate return" at bounding box center [997, 395] width 70 height 19
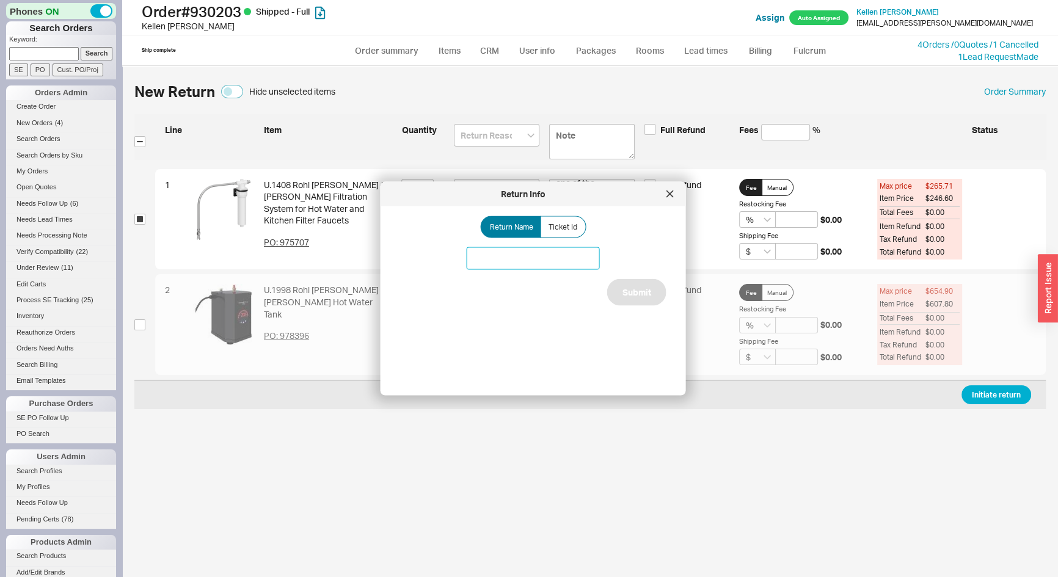
click at [545, 258] on input at bounding box center [533, 258] width 133 height 23
type input "rohl filtration system"
click at [625, 299] on button "Submit" at bounding box center [636, 292] width 59 height 27
select select "*"
select select "LOW"
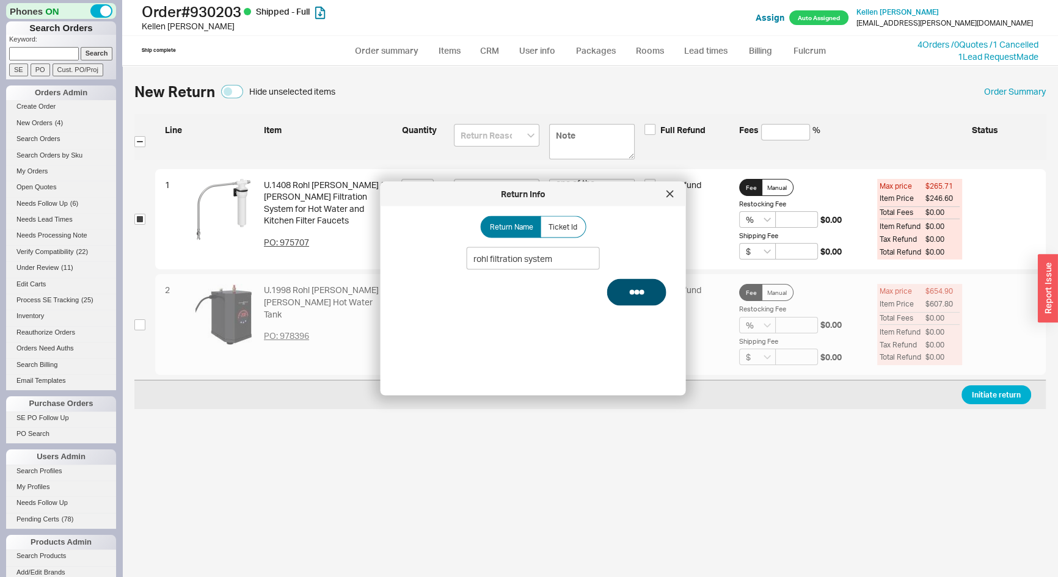
select select "3"
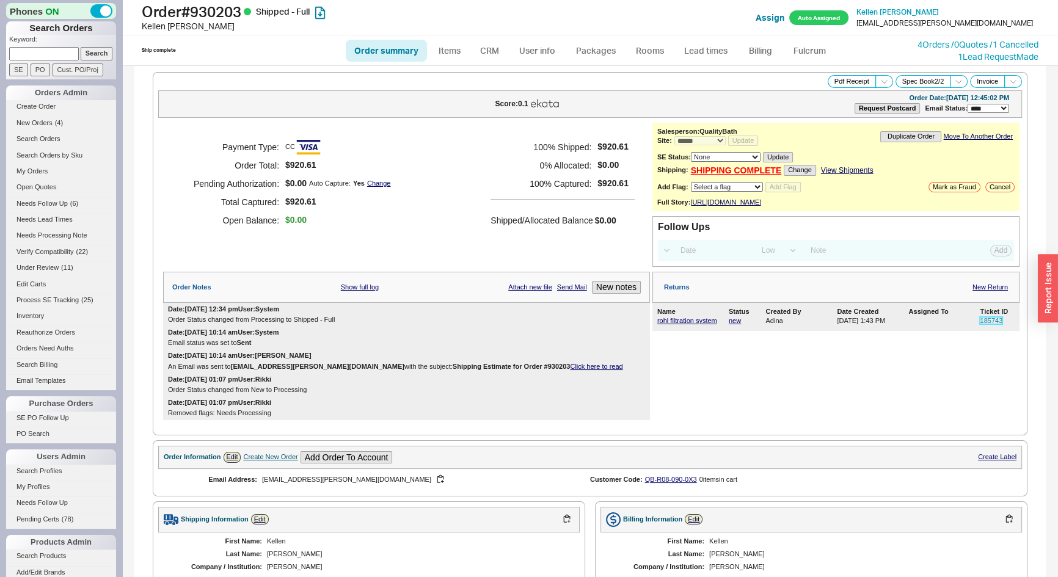
click at [991, 324] on link "185743" at bounding box center [991, 320] width 23 height 7
click at [44, 53] on input at bounding box center [44, 53] width 70 height 13
type input "816485"
click at [81, 47] on input "Search" at bounding box center [97, 53] width 32 height 13
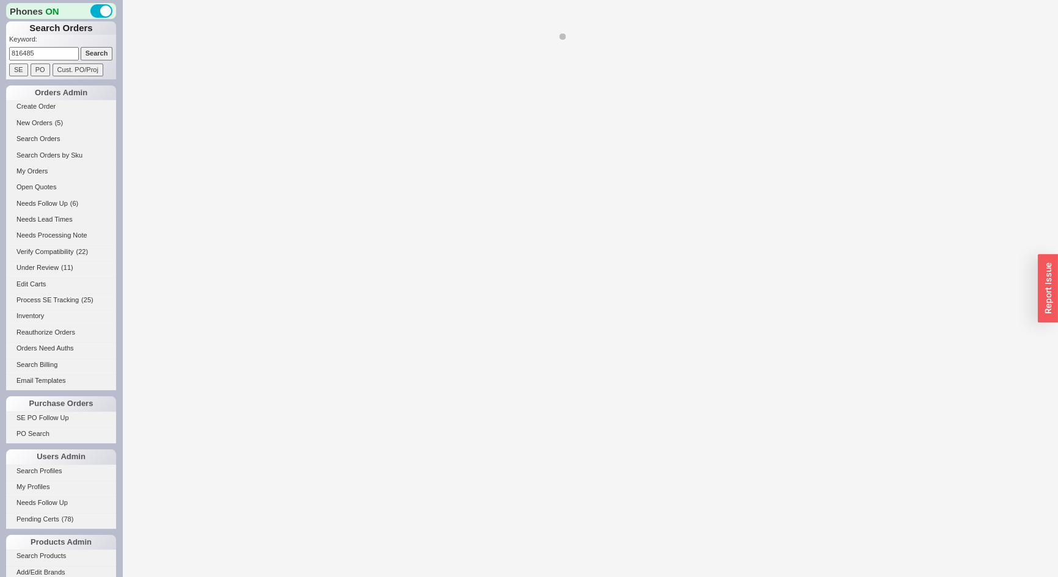
select select "*"
select select "LOW"
select select "3"
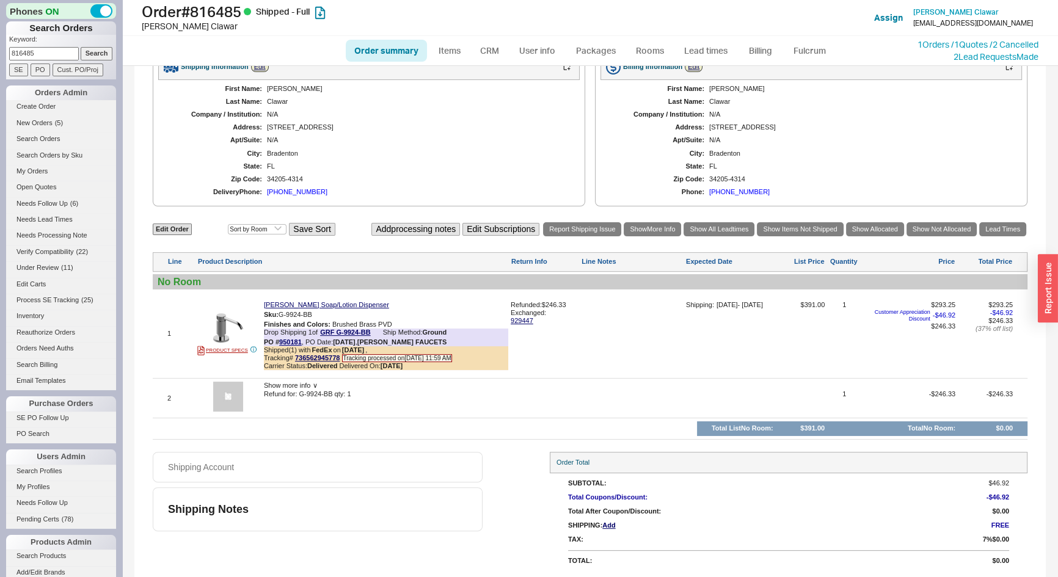
scroll to position [70, 0]
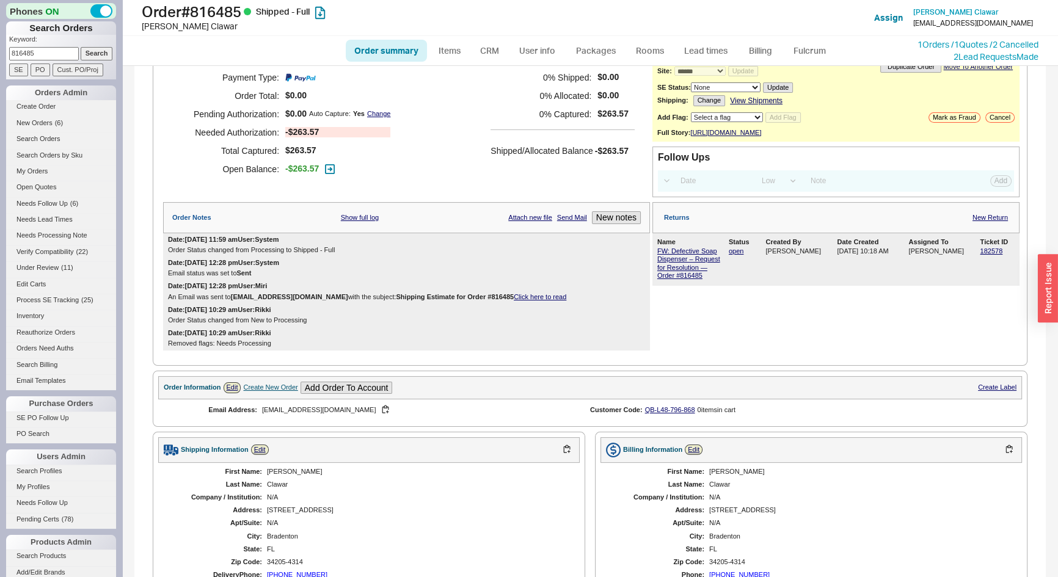
drag, startPoint x: 51, startPoint y: 55, endPoint x: 66, endPoint y: 64, distance: 17.5
click at [51, 55] on input "816485" at bounding box center [44, 53] width 70 height 13
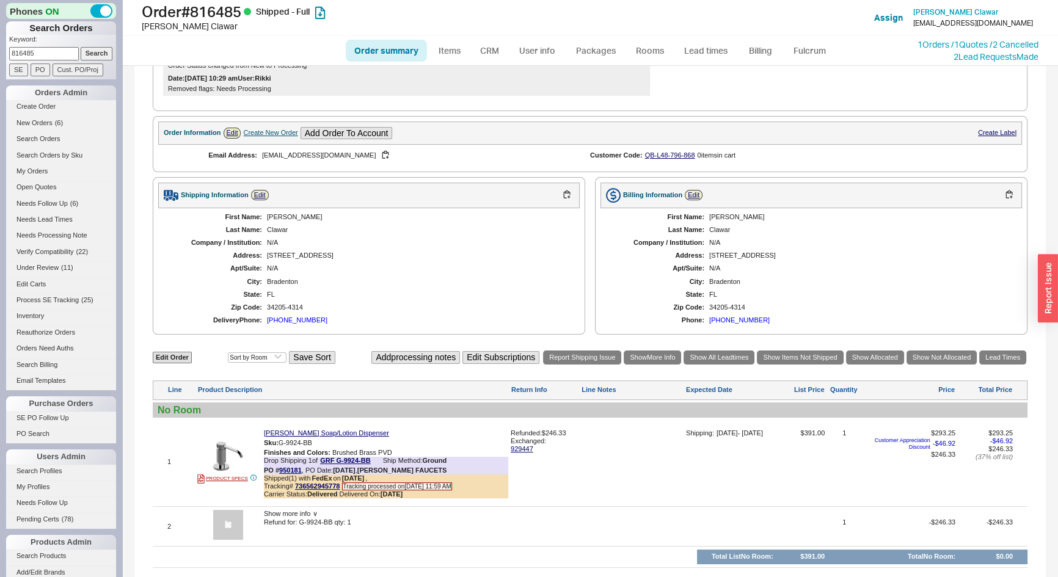
scroll to position [125, 0]
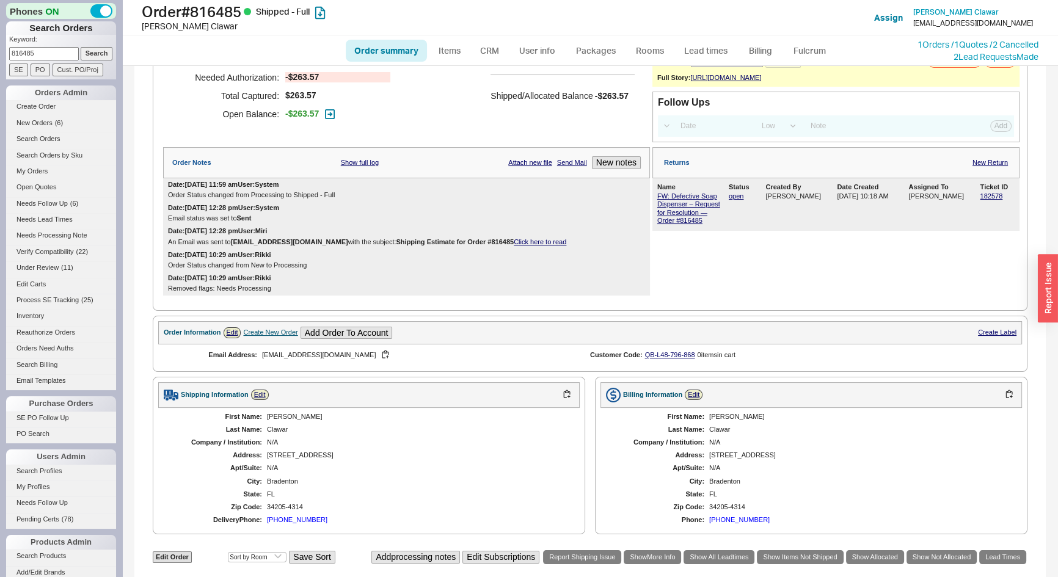
click at [269, 47] on div "Order summary Items CRM User info Packages Rooms Lead times Billing Fulcrum 1 O…" at bounding box center [590, 50] width 936 height 29
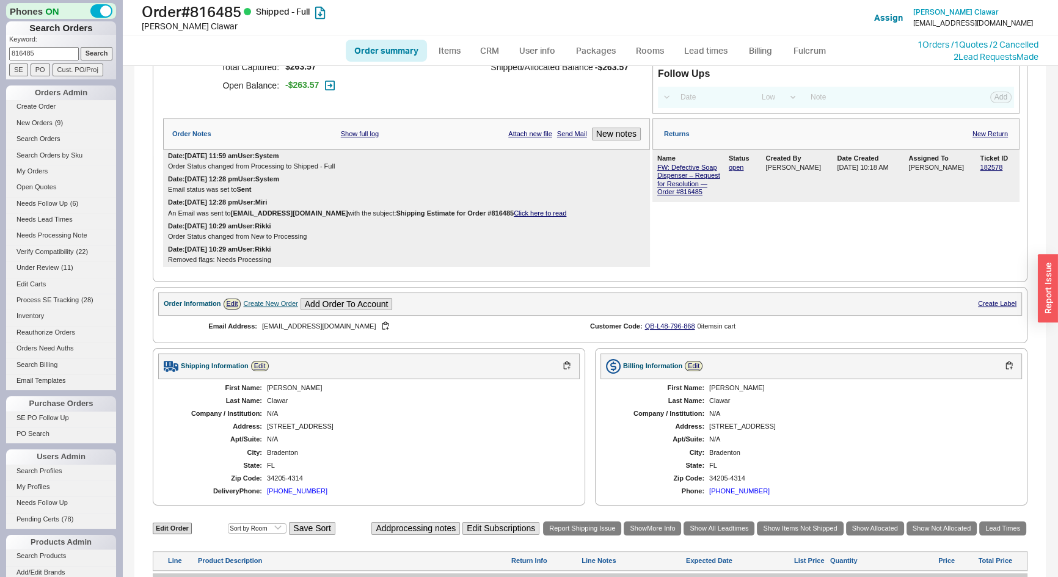
scroll to position [161, 0]
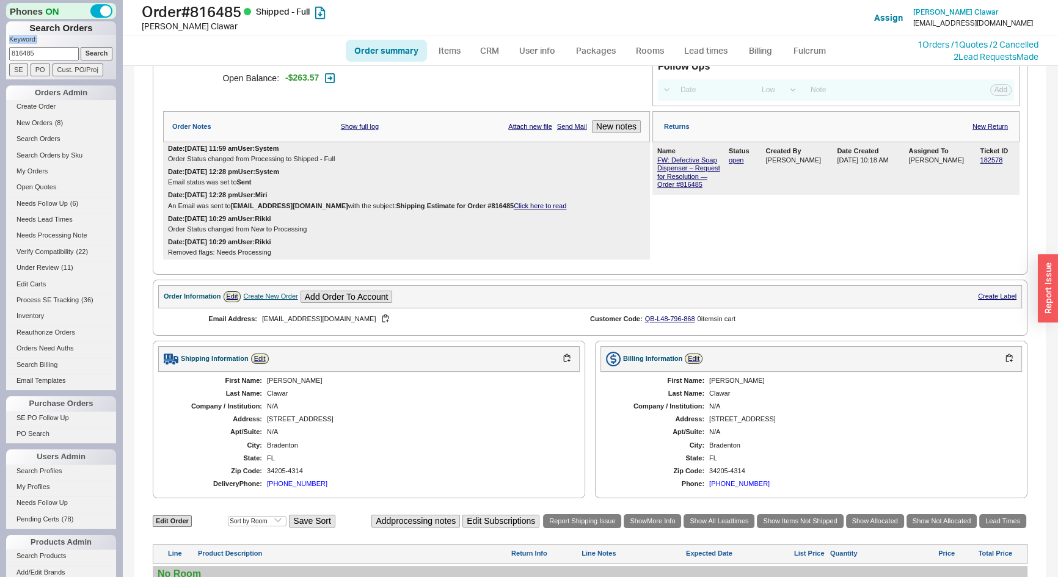
drag, startPoint x: 57, startPoint y: 43, endPoint x: 46, endPoint y: 57, distance: 17.8
click at [17, 64] on form "Keyword: 816485 Search SE PO Cust. PO/Proj" at bounding box center [62, 56] width 107 height 42
drag, startPoint x: 49, startPoint y: 56, endPoint x: 0, endPoint y: 59, distance: 49.0
click at [0, 59] on div "Phones ON Search Orders Keyword: 816485 Search SE PO Cust. PO/Proj Orders Admin…" at bounding box center [61, 288] width 122 height 577
type input "911926"
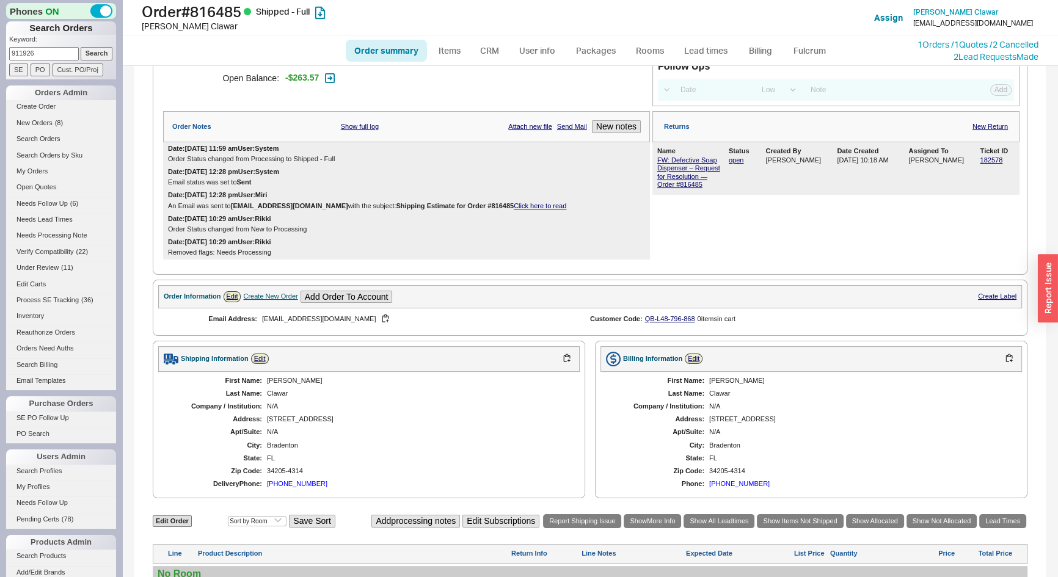
click at [81, 47] on input "Search" at bounding box center [97, 53] width 32 height 13
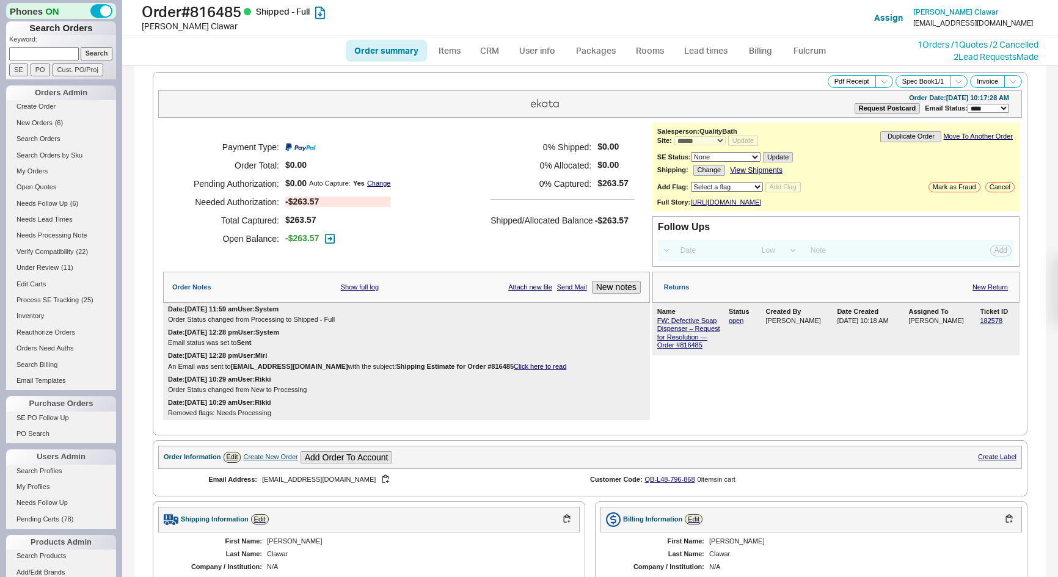
select select "*"
select select "LOW"
select select "3"
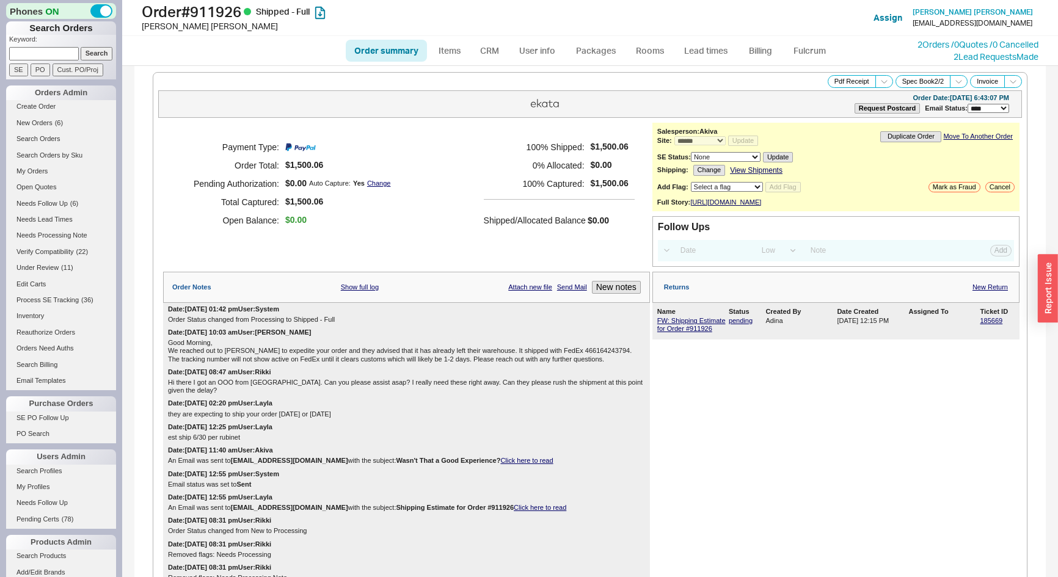
select select "*"
select select "LOW"
select select "3"
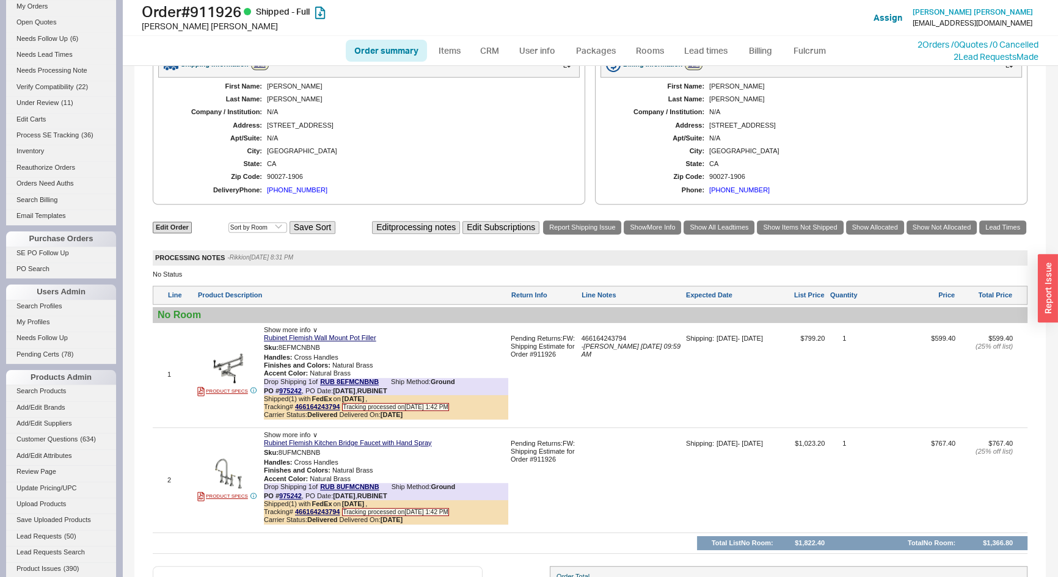
scroll to position [3, 0]
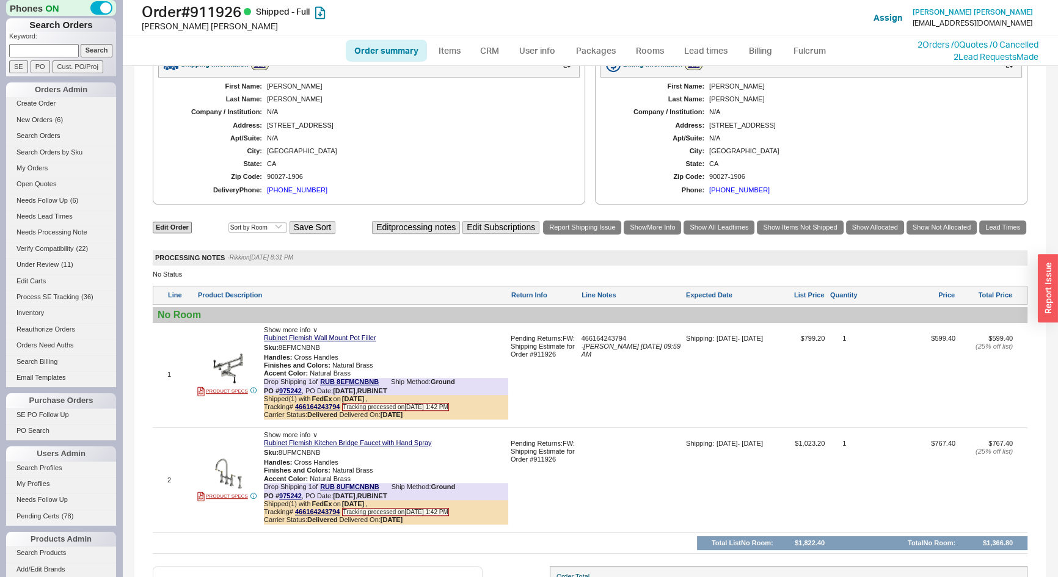
click at [45, 52] on input at bounding box center [44, 50] width 70 height 13
type input "930203"
click at [81, 44] on input "Search" at bounding box center [97, 50] width 32 height 13
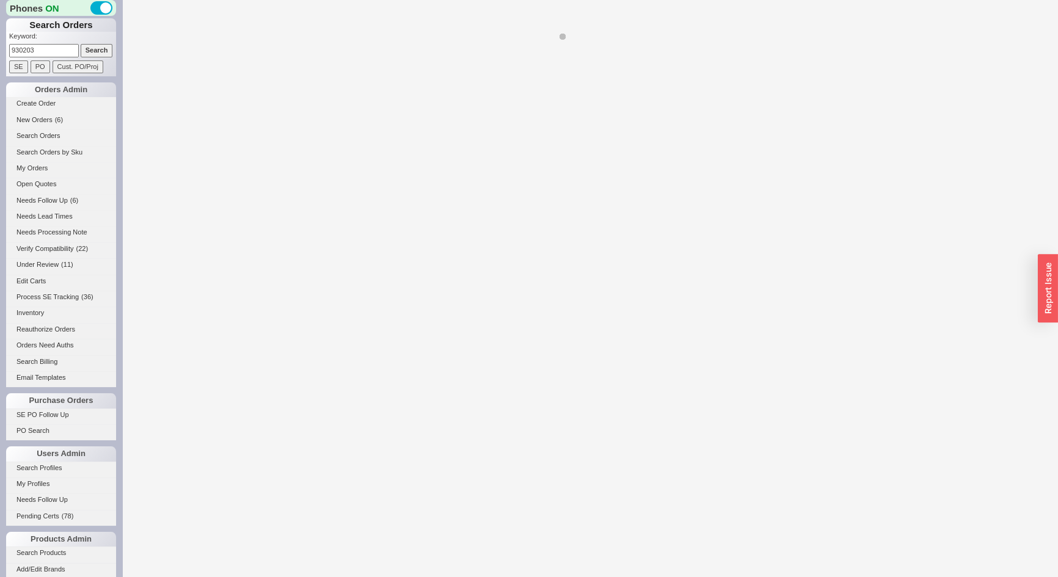
select select "*"
select select "LOW"
select select "3"
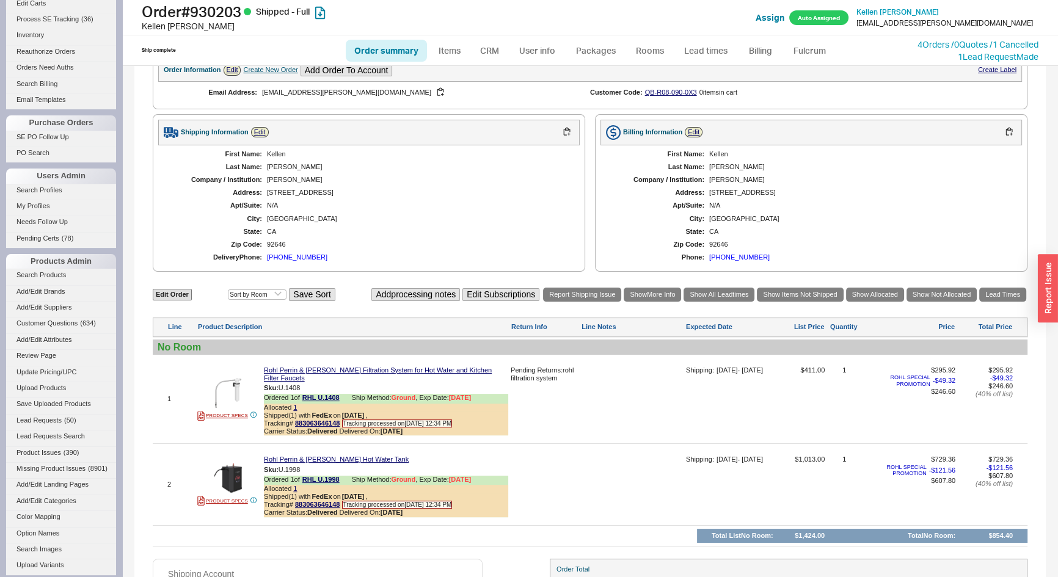
scroll to position [269, 0]
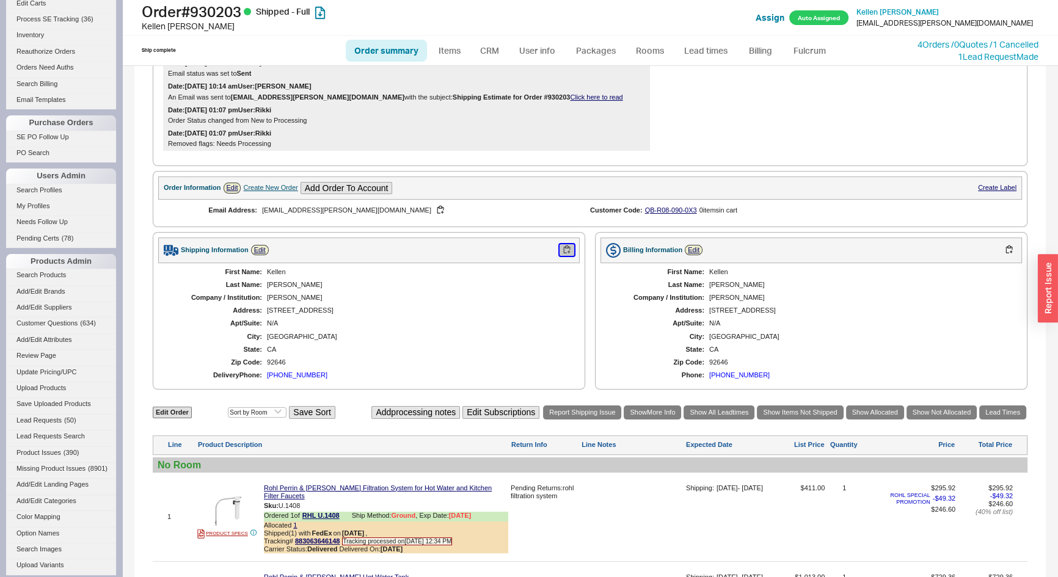
click at [568, 256] on button "button" at bounding box center [567, 250] width 15 height 12
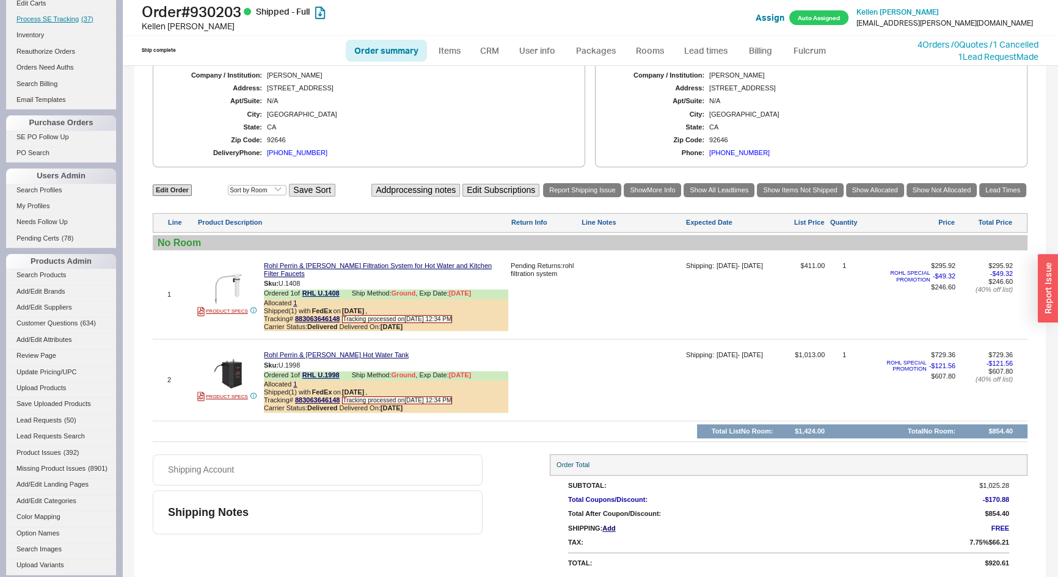
scroll to position [0, 0]
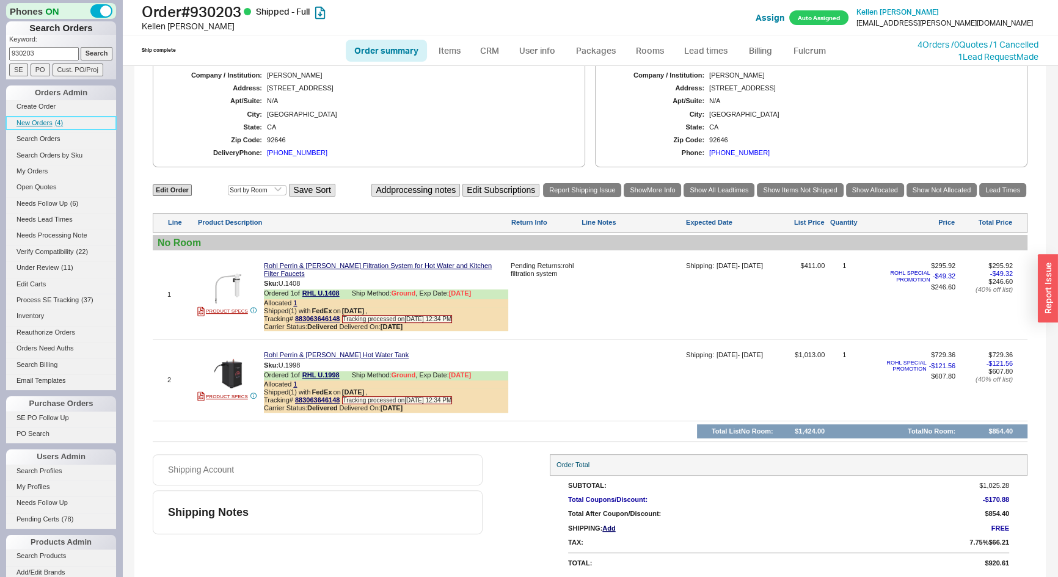
click at [18, 119] on span "New Orders" at bounding box center [34, 122] width 36 height 7
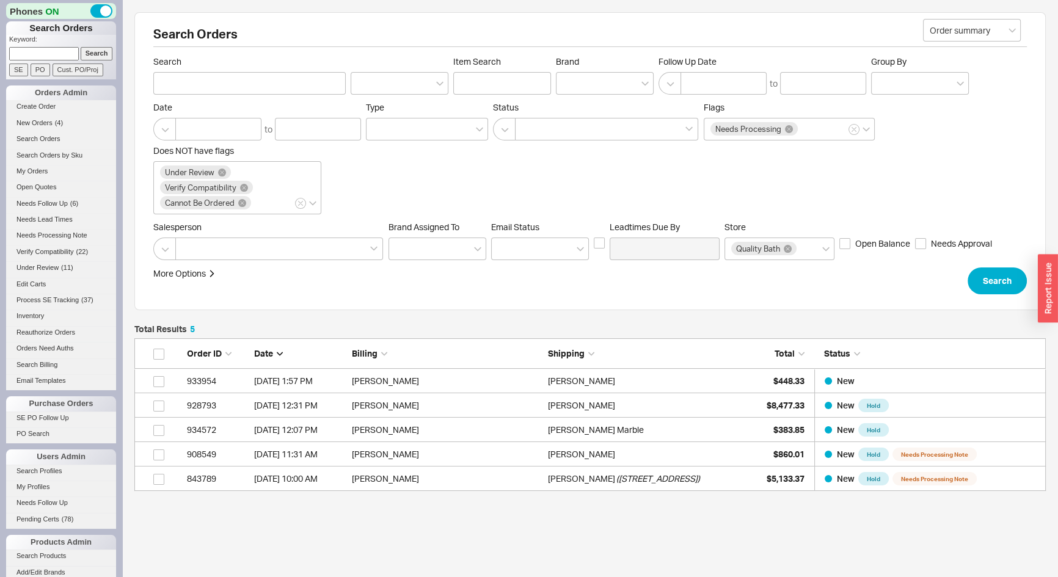
scroll to position [144, 903]
click at [31, 55] on input at bounding box center [44, 53] width 70 height 13
type input "605502"
click at [81, 47] on input "Search" at bounding box center [97, 53] width 32 height 13
type input "605502"
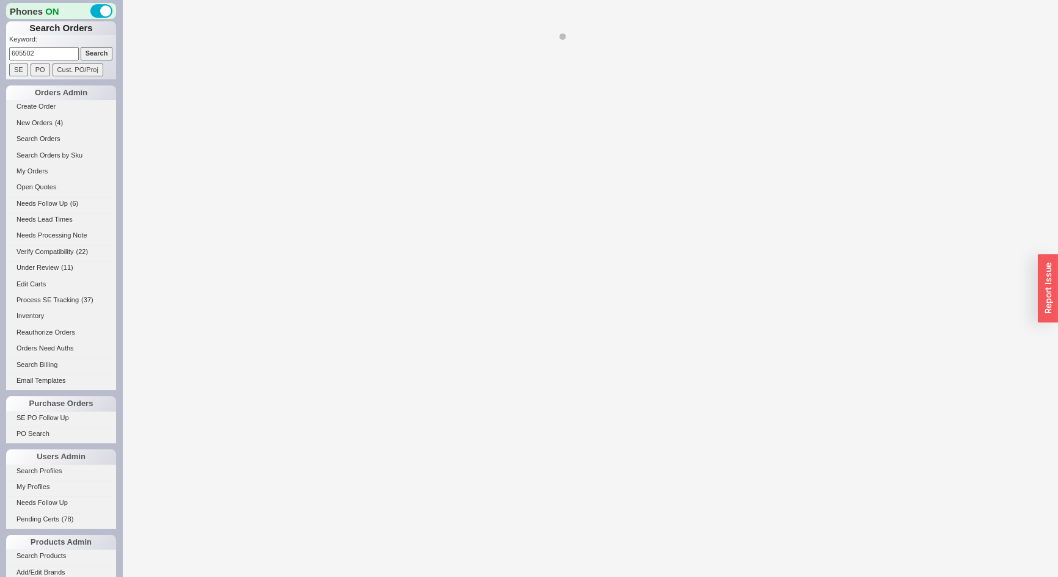
select select "**"
select select "*"
select select "LOW"
select select "3"
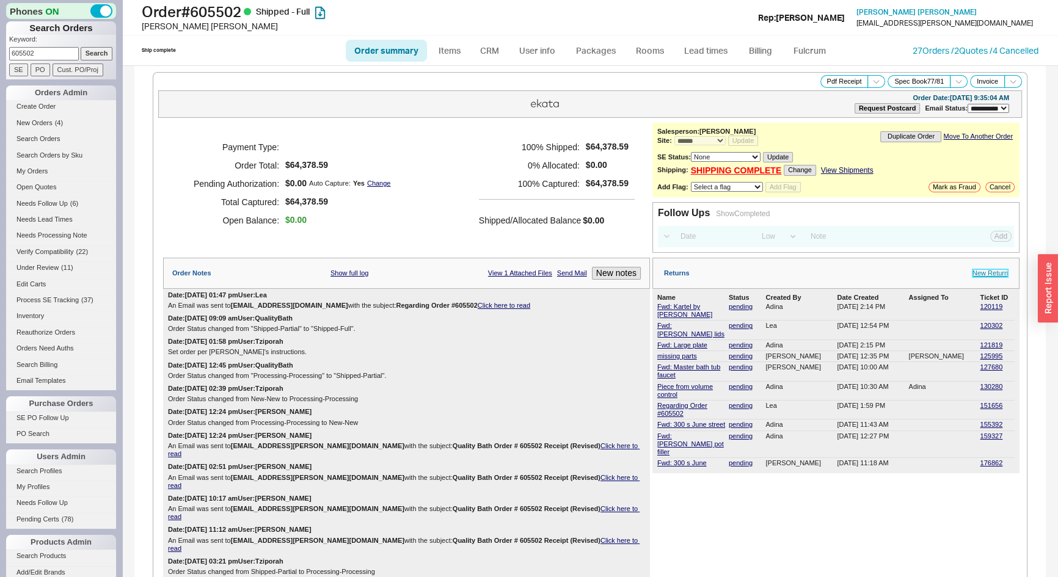
click at [990, 272] on link "New Return" at bounding box center [990, 273] width 35 height 8
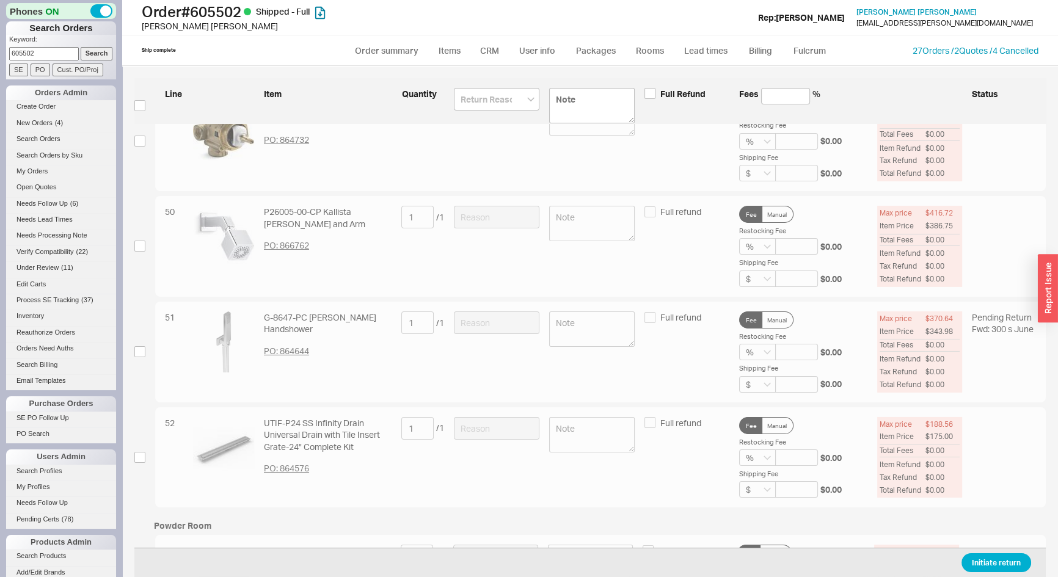
scroll to position [7448, 0]
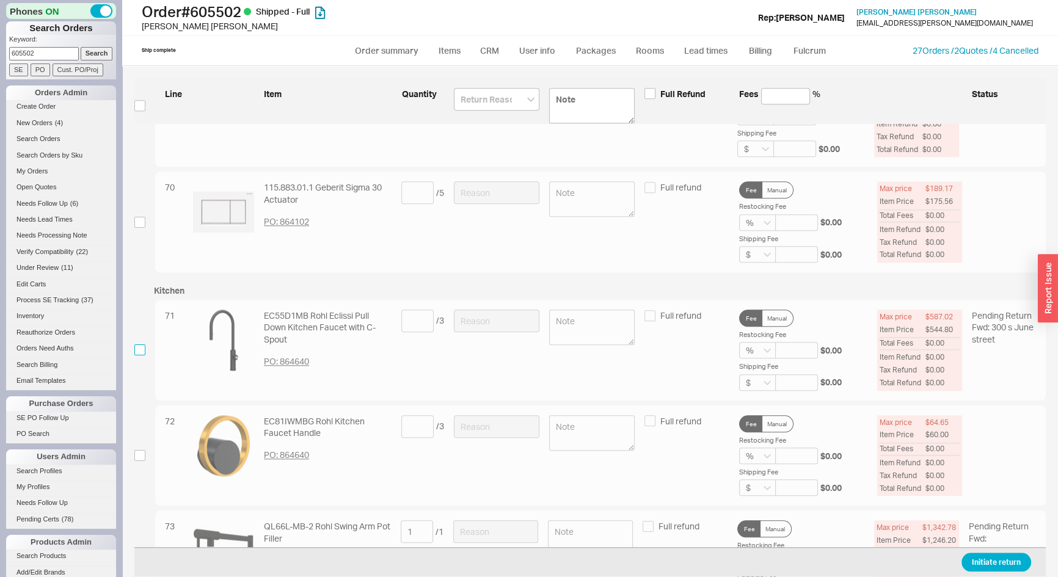
click at [142, 345] on input "checkbox" at bounding box center [139, 350] width 11 height 11
checkbox input "true"
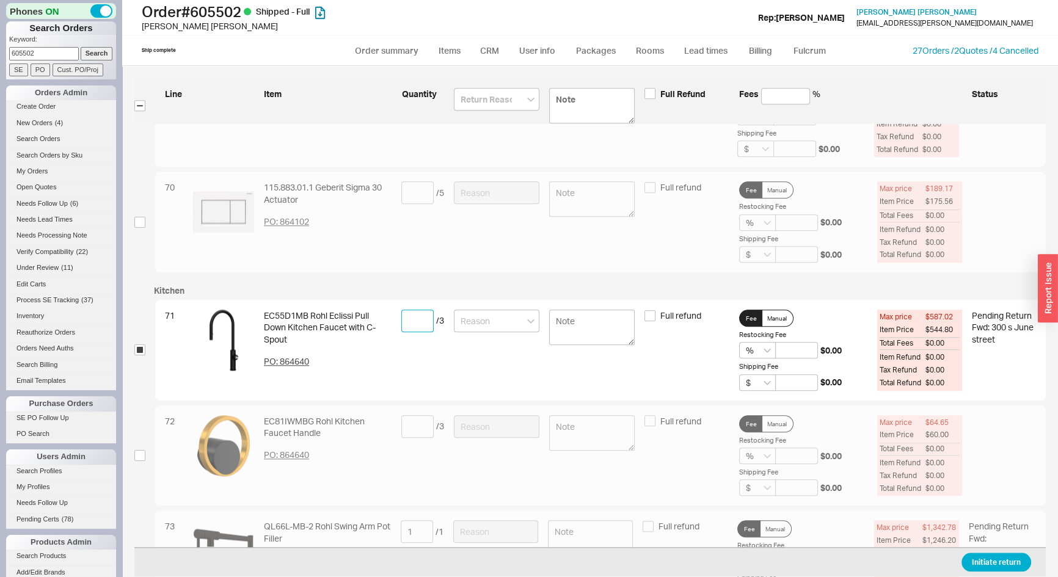
click at [409, 311] on input at bounding box center [417, 321] width 32 height 23
type input "1"
click at [544, 319] on div "71 EC55D1MB Rohl Eclissi Pull Down Kitchen Faucet with C-Spout PO: 864640 1 / 3…" at bounding box center [600, 350] width 891 height 101
click at [513, 314] on input at bounding box center [497, 321] width 86 height 23
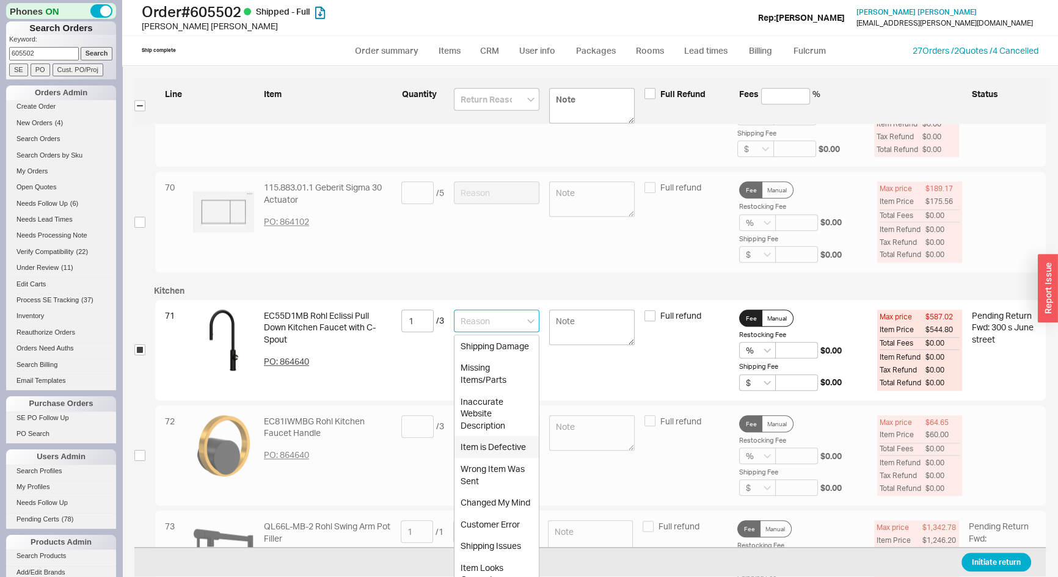
click at [496, 458] on div "Item is Defective" at bounding box center [497, 447] width 84 height 22
type input "Item is Defective"
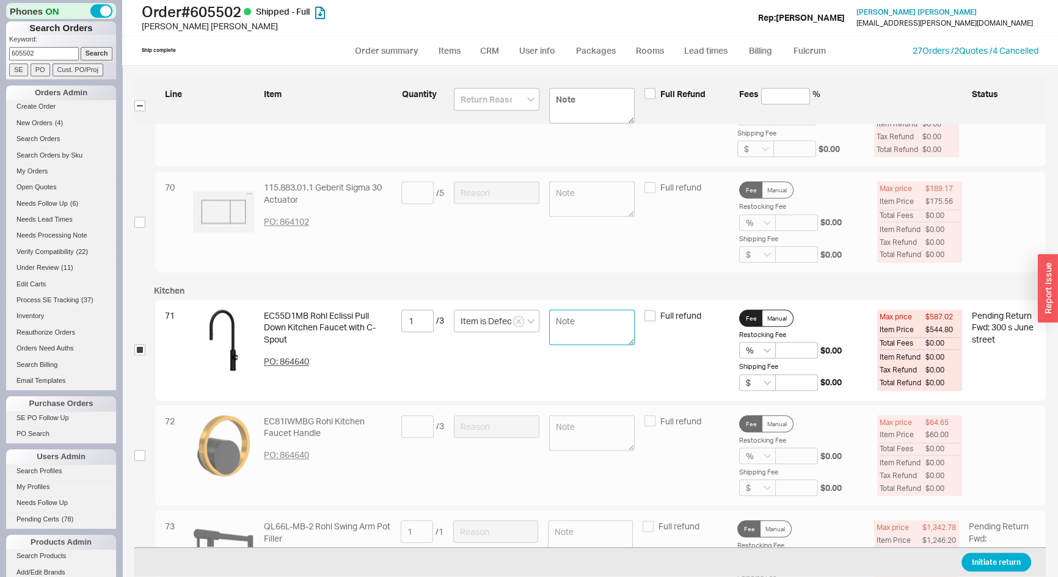
click at [598, 326] on textarea at bounding box center [592, 327] width 86 height 35
type textarea "needs a new hose"
drag, startPoint x: 1010, startPoint y: 566, endPoint x: 761, endPoint y: 361, distance: 322.9
click at [1009, 566] on button "Initiate return" at bounding box center [997, 563] width 70 height 19
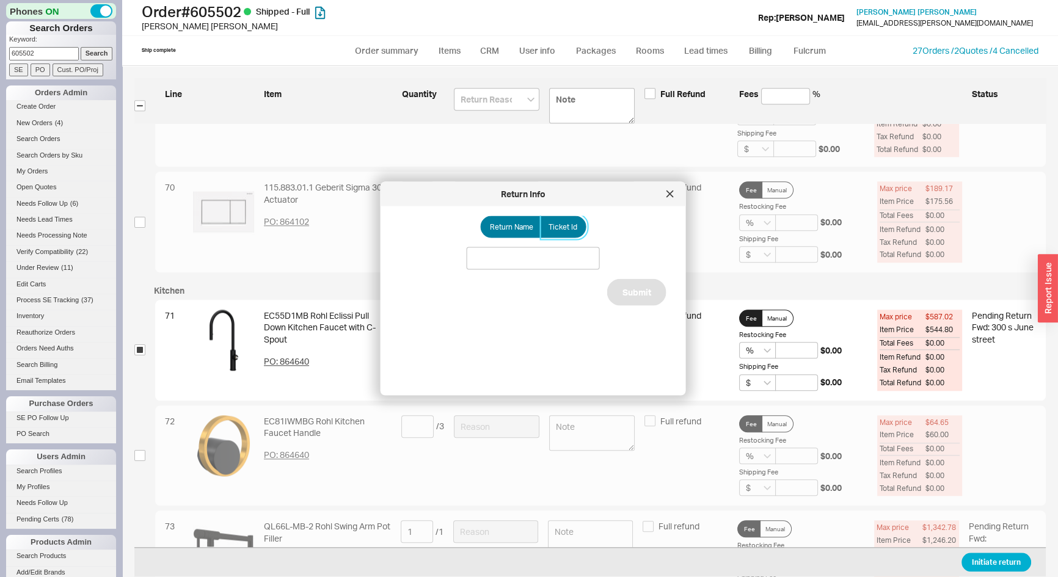
click at [554, 233] on label "Ticket Id" at bounding box center [564, 227] width 46 height 22
click at [0, 0] on input "Ticket Id" at bounding box center [0, 0] width 0 height 0
drag, startPoint x: 554, startPoint y: 233, endPoint x: 563, endPoint y: 257, distance: 25.5
click at [563, 257] on input at bounding box center [533, 258] width 133 height 23
type input "185745"
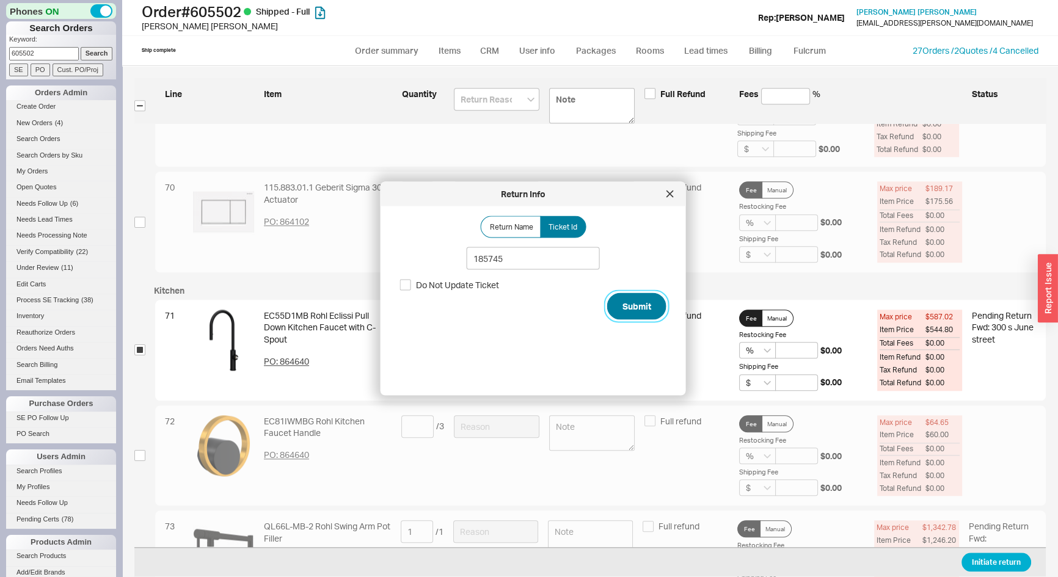
drag, startPoint x: 636, startPoint y: 306, endPoint x: 634, endPoint y: 296, distance: 9.3
click at [636, 299] on button "Submit" at bounding box center [636, 306] width 59 height 27
select select "**"
select select "*"
select select "LOW"
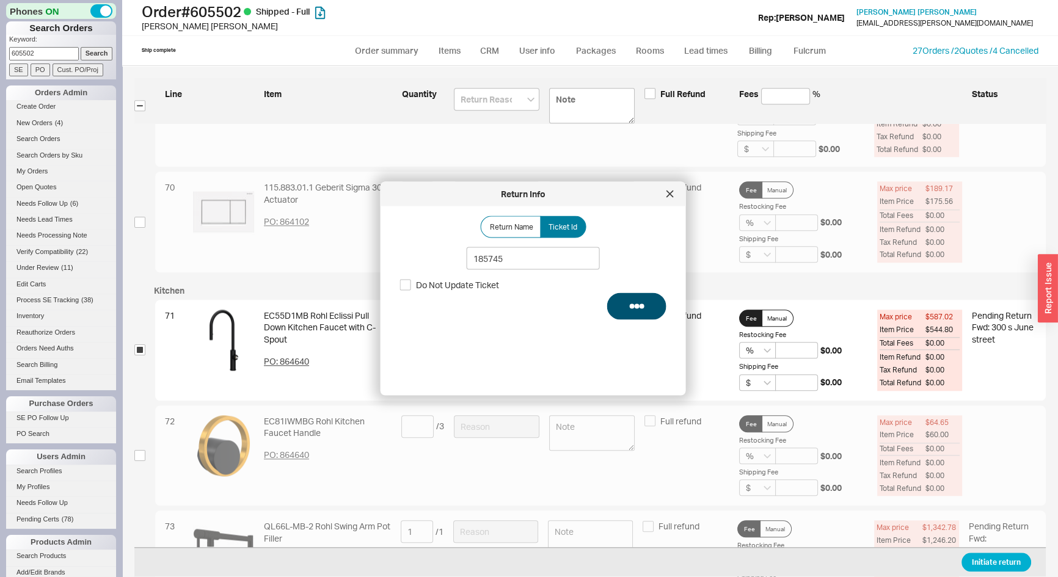
select select "3"
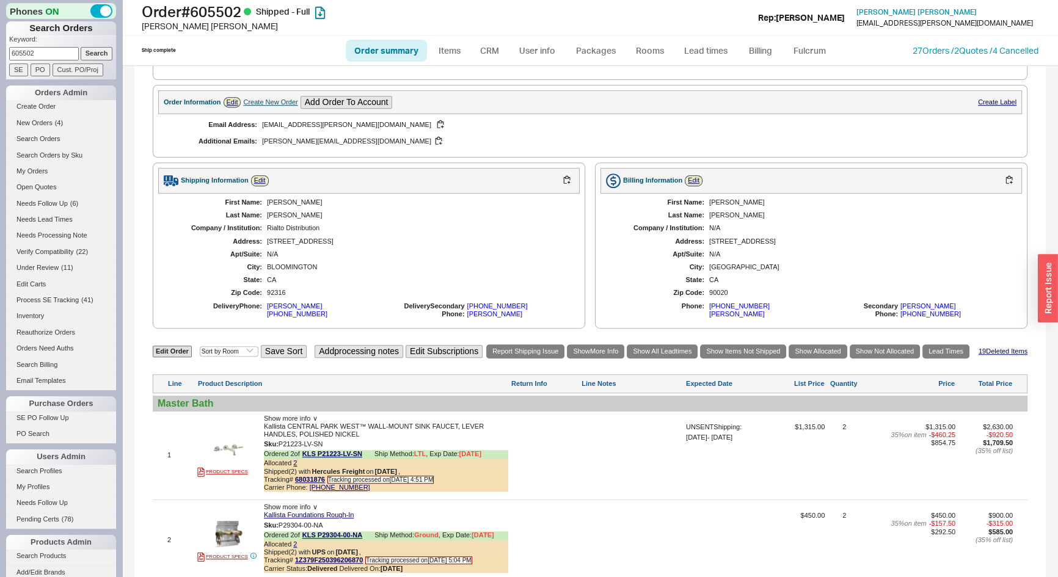
scroll to position [833, 0]
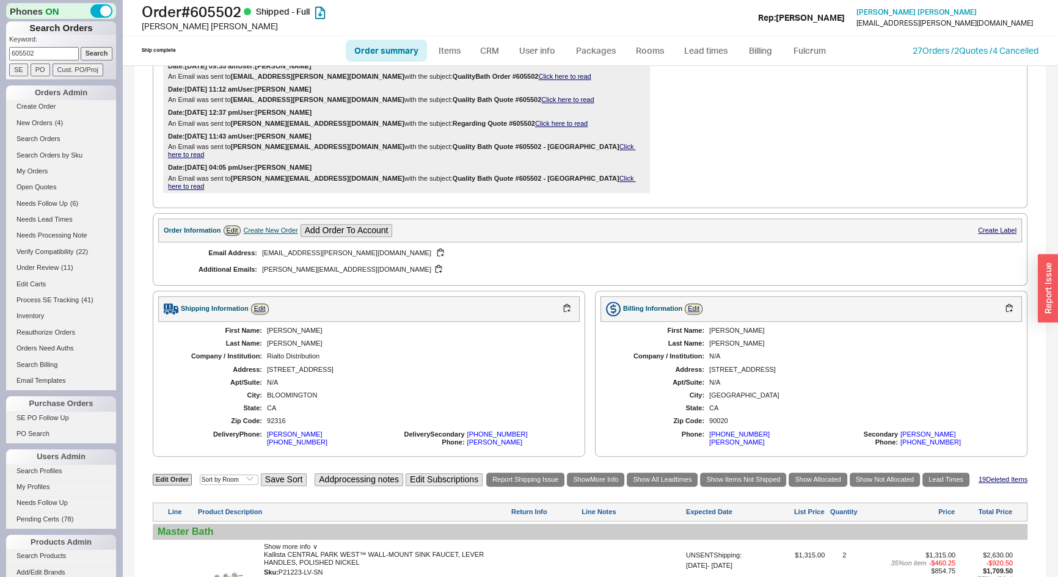
click at [0, 51] on div "Phones ON Search Orders Keyword: 605502 Search SE PO Cust. PO/Proj Orders Admin…" at bounding box center [61, 288] width 122 height 577
type input "923662"
click at [81, 47] on input "Search" at bounding box center [97, 53] width 32 height 13
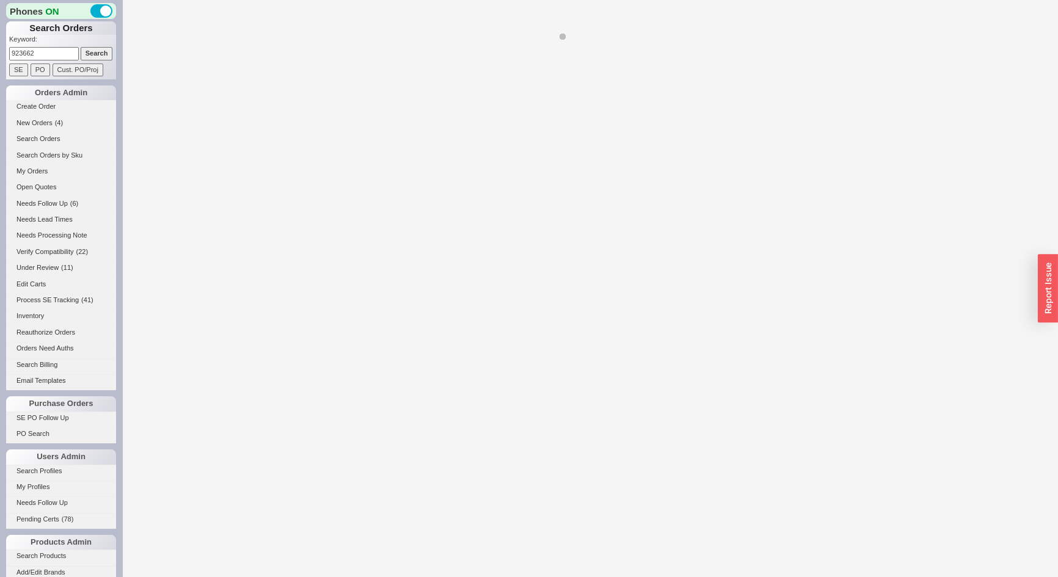
select select "*"
select select "LOW"
select select "3"
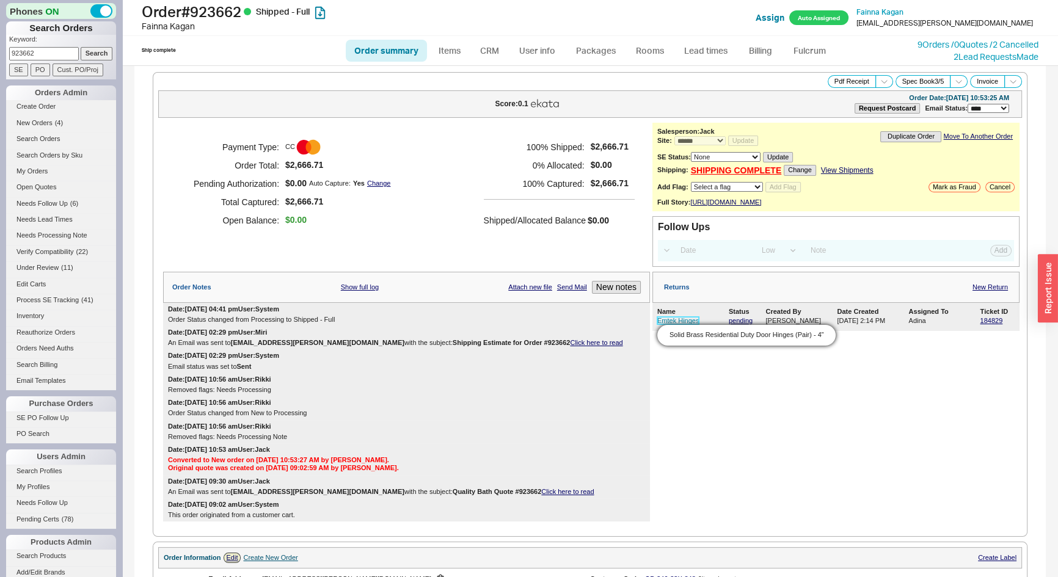
click at [658, 324] on link "Emtek Hinges" at bounding box center [679, 320] width 42 height 7
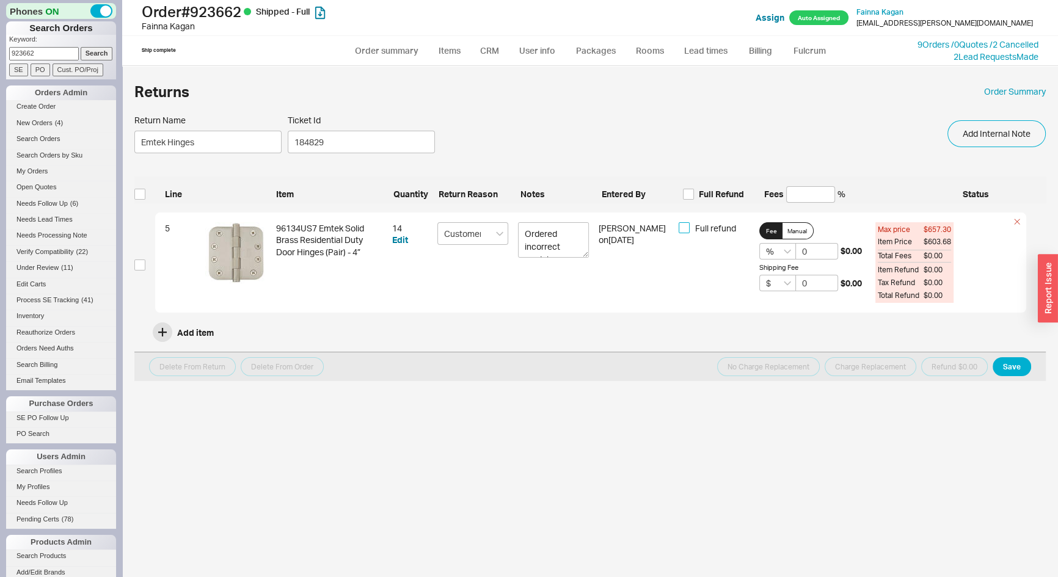
click at [689, 225] on input "Full refund" at bounding box center [684, 227] width 11 height 11
checkbox input "true"
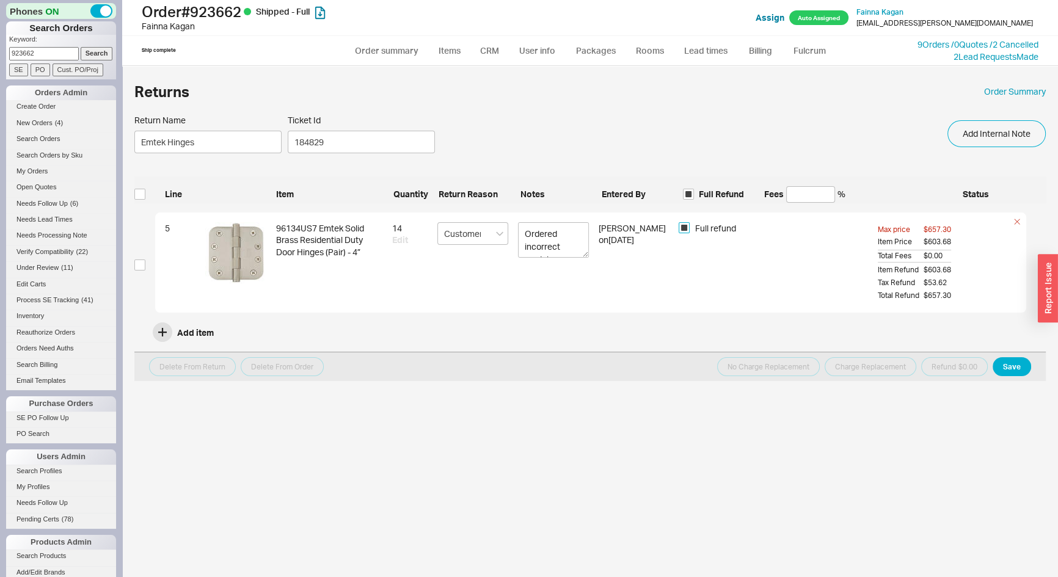
checkbox input "true"
click at [1006, 368] on button "Save" at bounding box center [1012, 366] width 38 height 19
click at [143, 263] on input "checkbox" at bounding box center [139, 265] width 11 height 11
checkbox input "true"
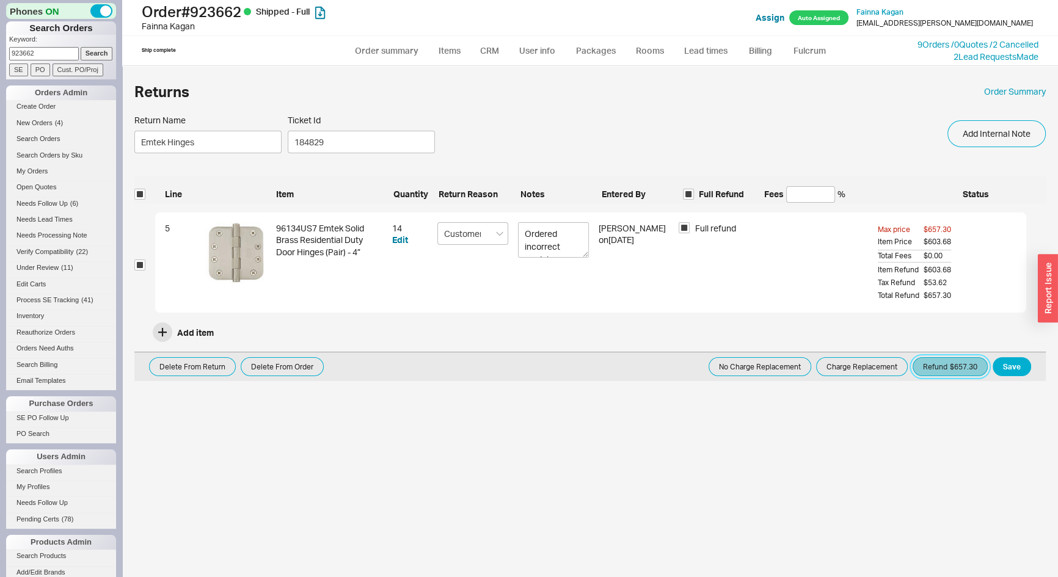
click at [972, 370] on button "Refund $657.30" at bounding box center [950, 366] width 75 height 19
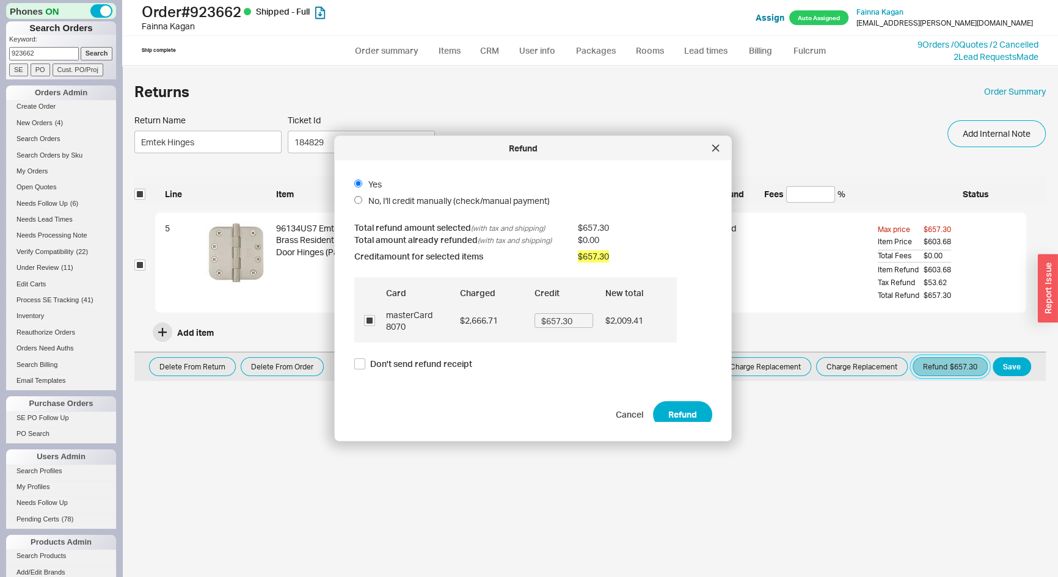
scroll to position [18, 0]
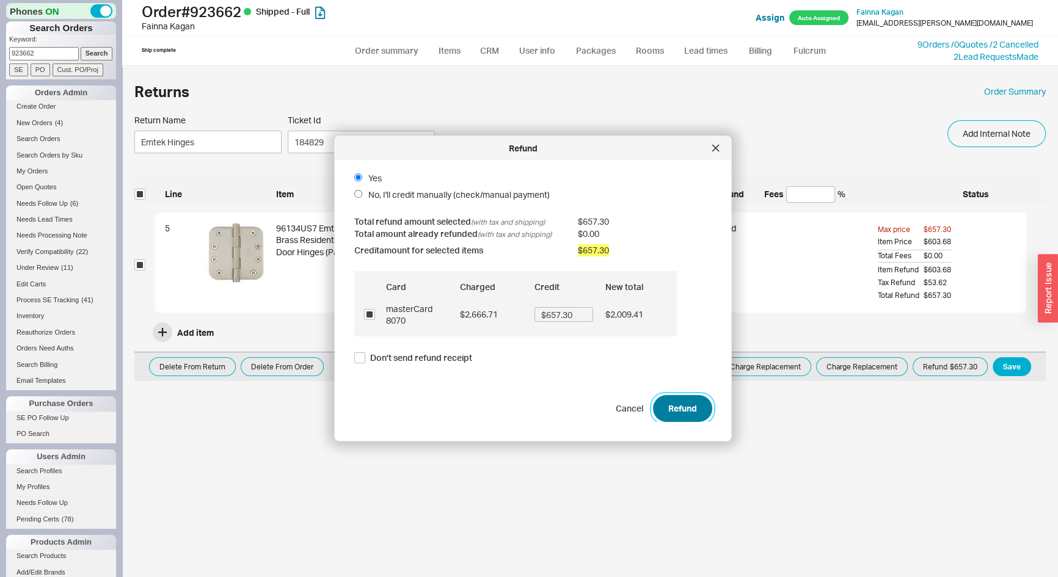
click at [693, 407] on button "Refund" at bounding box center [682, 408] width 59 height 27
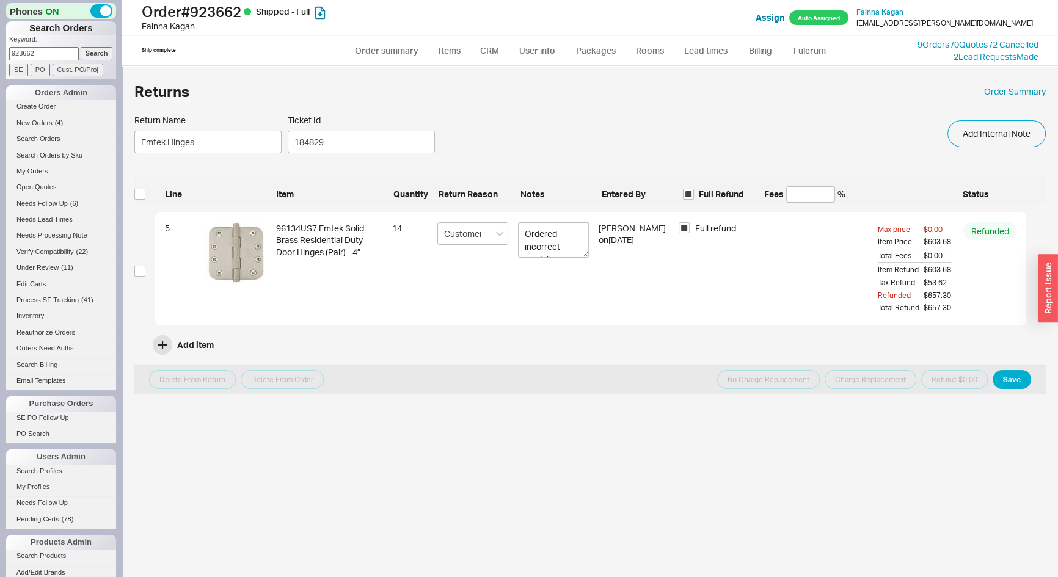
drag, startPoint x: 35, startPoint y: 49, endPoint x: 0, endPoint y: 52, distance: 35.6
click at [0, 52] on div "Phones ON Search Orders Keyword: 923662 Search SE PO Cust. PO/Proj Orders Admin…" at bounding box center [61, 288] width 122 height 577
type input "926630"
click at [81, 47] on input "Search" at bounding box center [97, 53] width 32 height 13
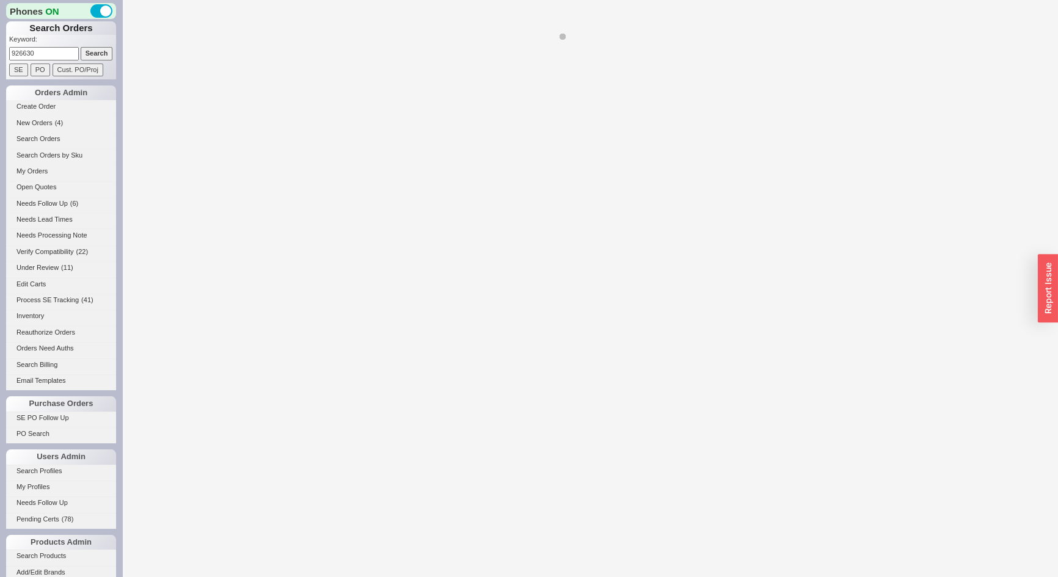
select select "*"
select select "LOW"
select select "3"
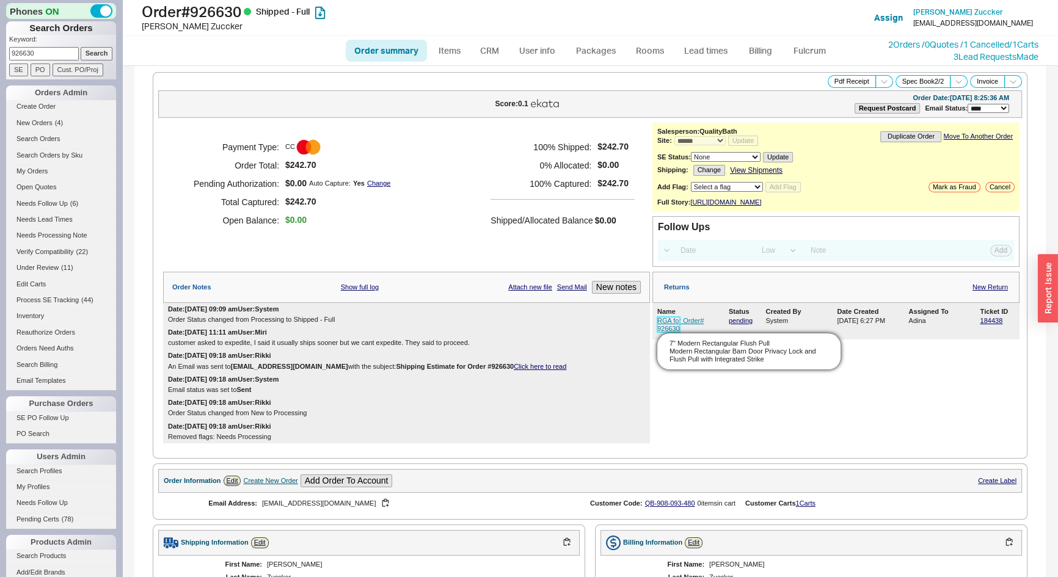
click at [658, 326] on link "RGA for Order# 926630" at bounding box center [681, 324] width 46 height 15
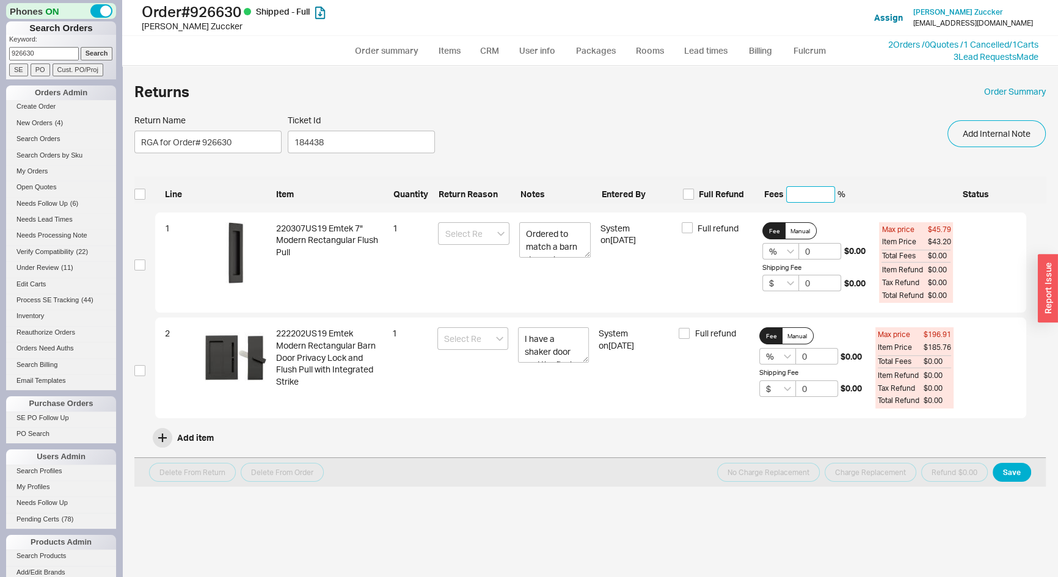
click at [801, 194] on input at bounding box center [810, 194] width 49 height 16
type input "2"
type input "20"
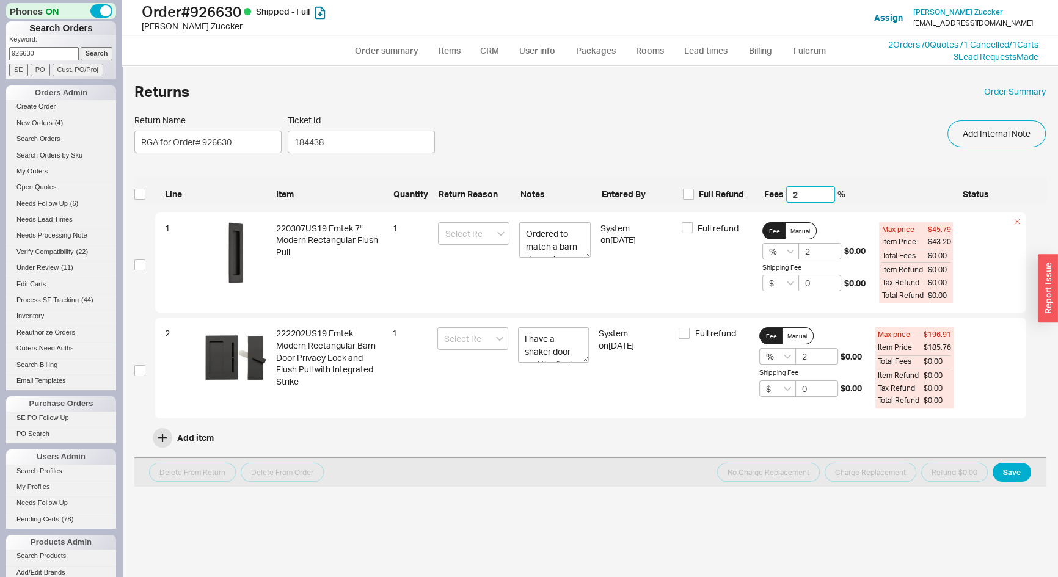
type input "20"
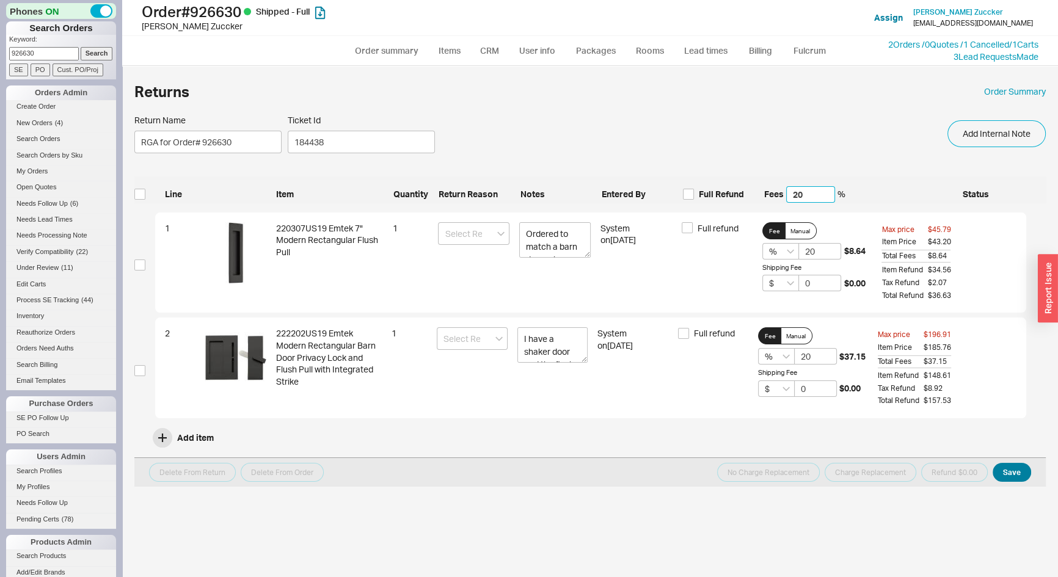
type input "20"
click at [1008, 472] on button "Save" at bounding box center [1012, 472] width 38 height 19
click at [136, 189] on input "checkbox" at bounding box center [139, 194] width 11 height 11
checkbox input "true"
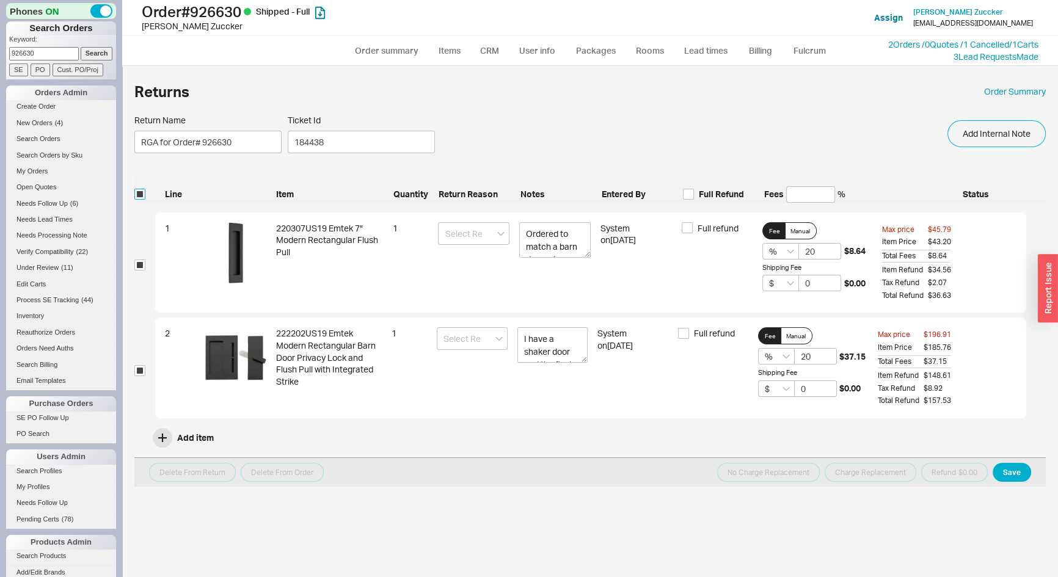
checkbox input "true"
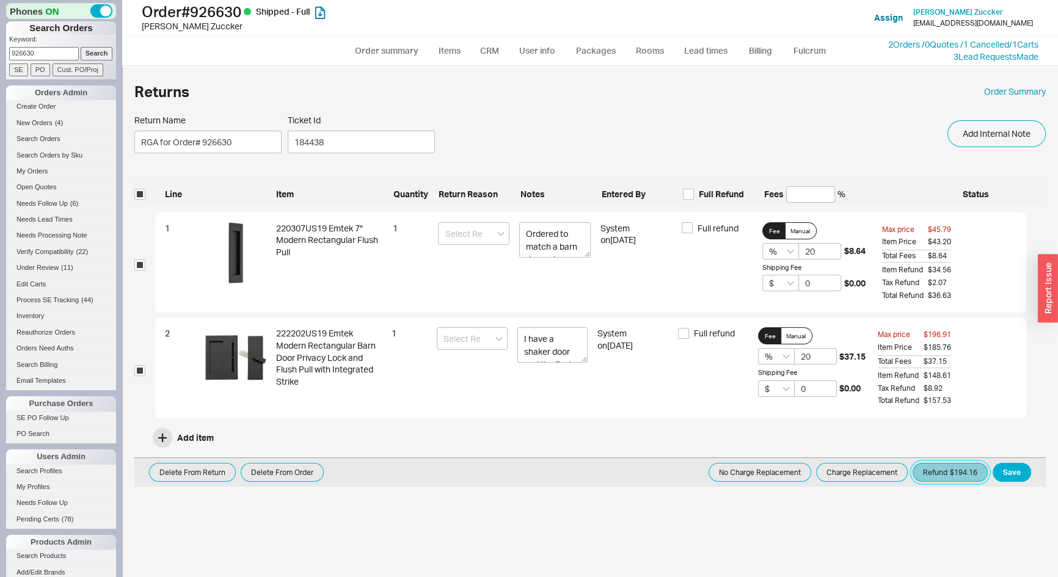
click at [936, 475] on button "Refund $194.16" at bounding box center [950, 472] width 75 height 19
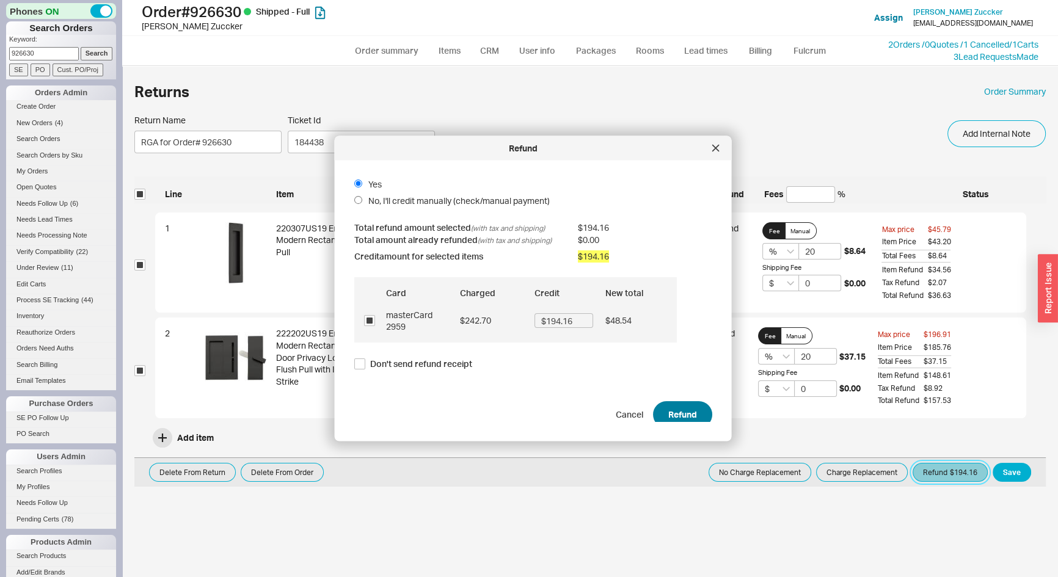
scroll to position [18, 0]
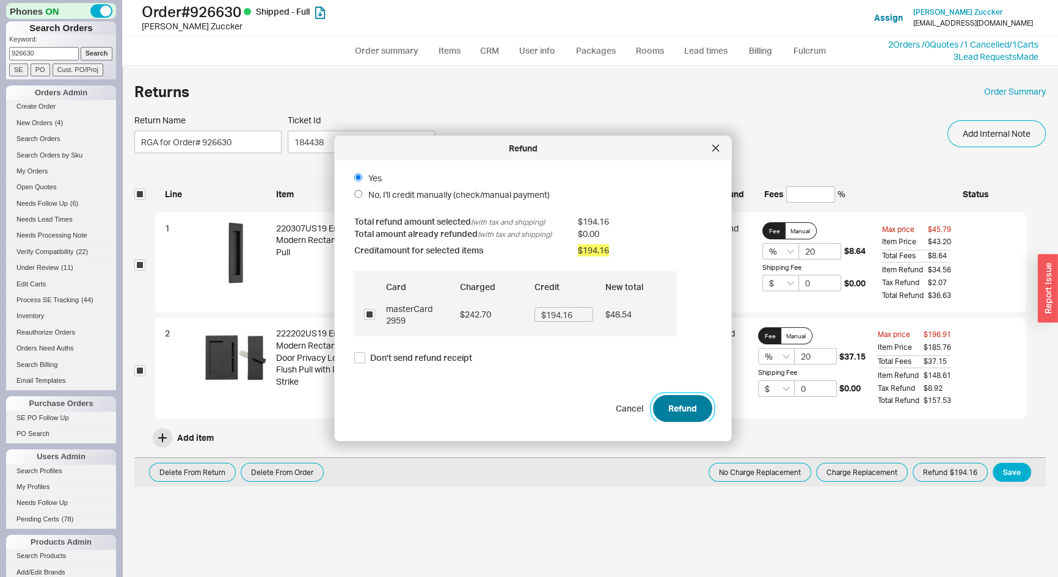
click at [681, 403] on button "Refund" at bounding box center [682, 408] width 59 height 27
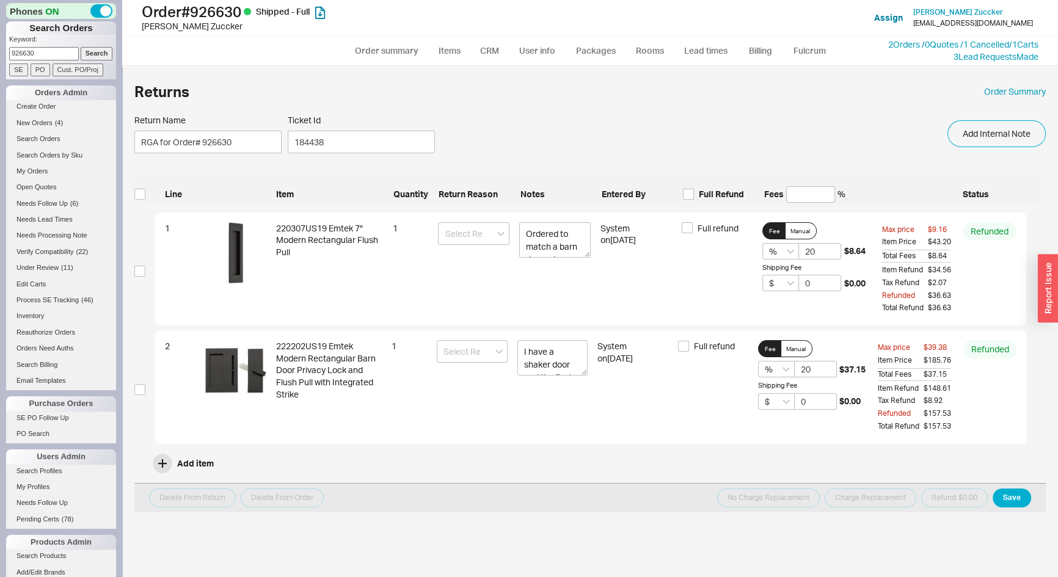
drag, startPoint x: 46, startPoint y: 51, endPoint x: 0, endPoint y: 46, distance: 46.8
click at [0, 48] on div "Phones ON Search Orders Keyword: 926630 Search SE PO Cust. PO/Proj Orders Admin…" at bounding box center [61, 288] width 122 height 577
type input "927246"
click at [81, 47] on input "Search" at bounding box center [97, 53] width 32 height 13
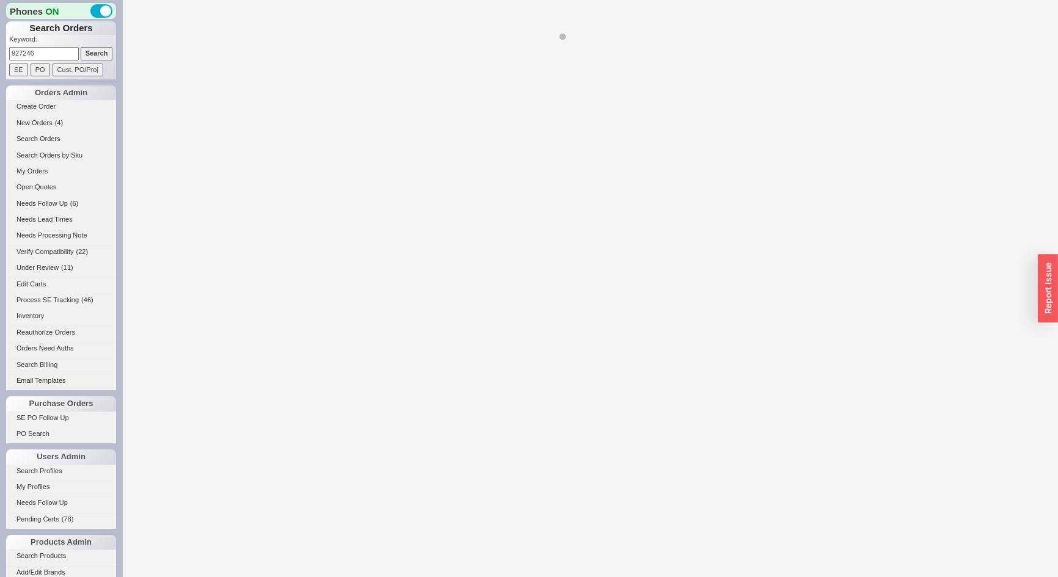
select select "*"
select select "LOW"
select select "3"
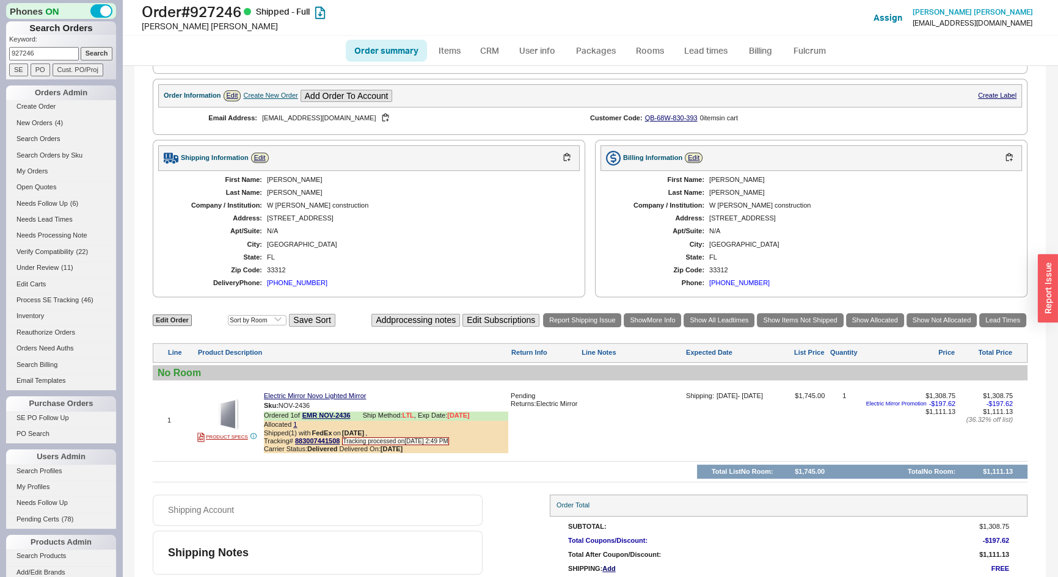
scroll to position [410, 0]
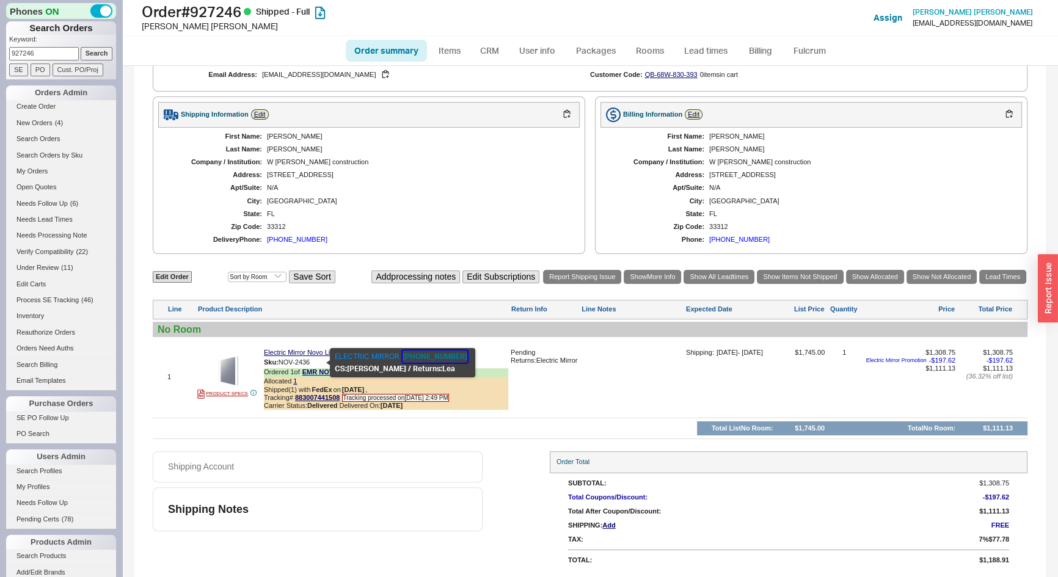
click at [411, 359] on button "888-218-9238" at bounding box center [435, 357] width 65 height 12
click at [413, 356] on button "888-218-9238" at bounding box center [435, 357] width 65 height 12
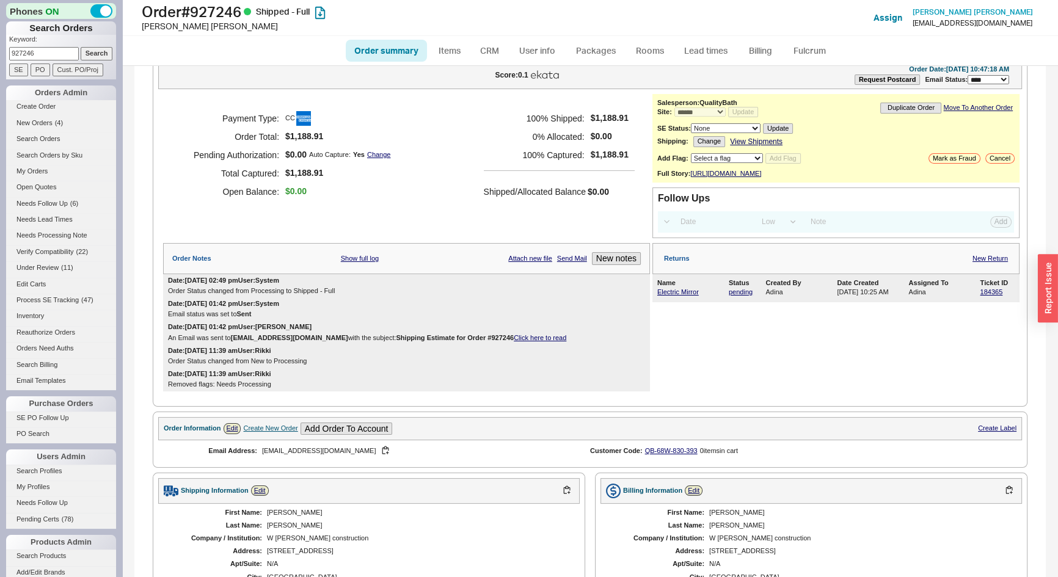
scroll to position [21, 0]
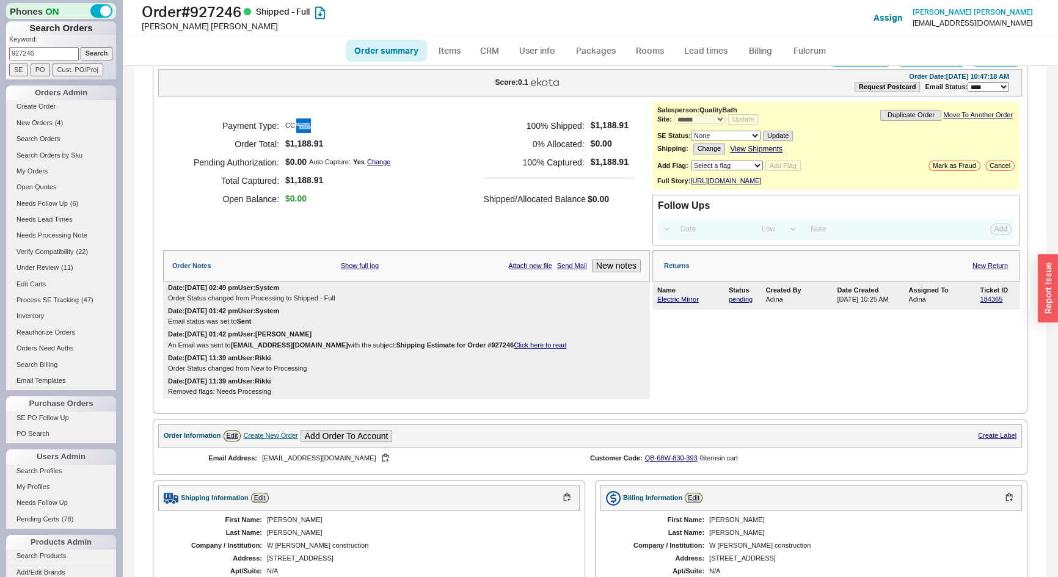
drag, startPoint x: 44, startPoint y: 54, endPoint x: 0, endPoint y: 57, distance: 44.1
click at [0, 57] on div "Phones ON Search Orders Keyword: 927246 Search SE PO Cust. PO/Proj Orders Admin…" at bounding box center [61, 288] width 122 height 577
type input "931587"
click at [81, 47] on input "Search" at bounding box center [97, 53] width 32 height 13
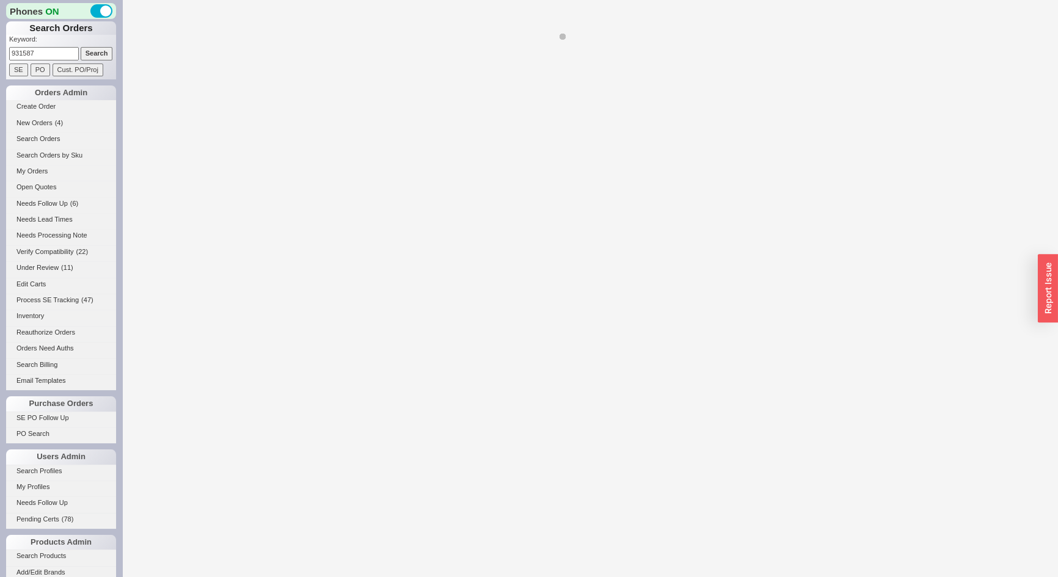
select select "*"
select select "LOW"
select select "3"
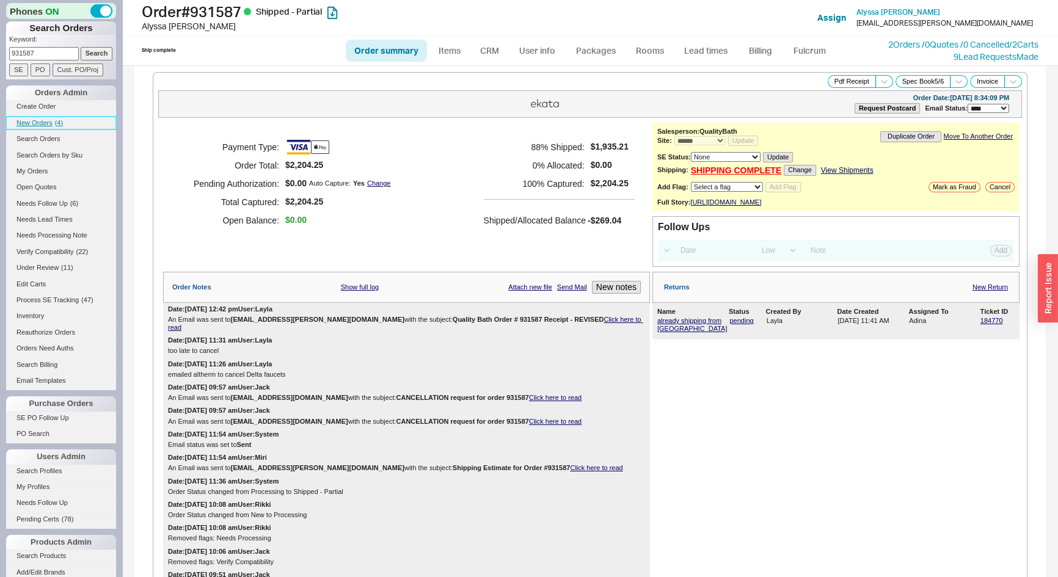
click at [53, 117] on link "New Orders ( 4 )" at bounding box center [61, 123] width 110 height 13
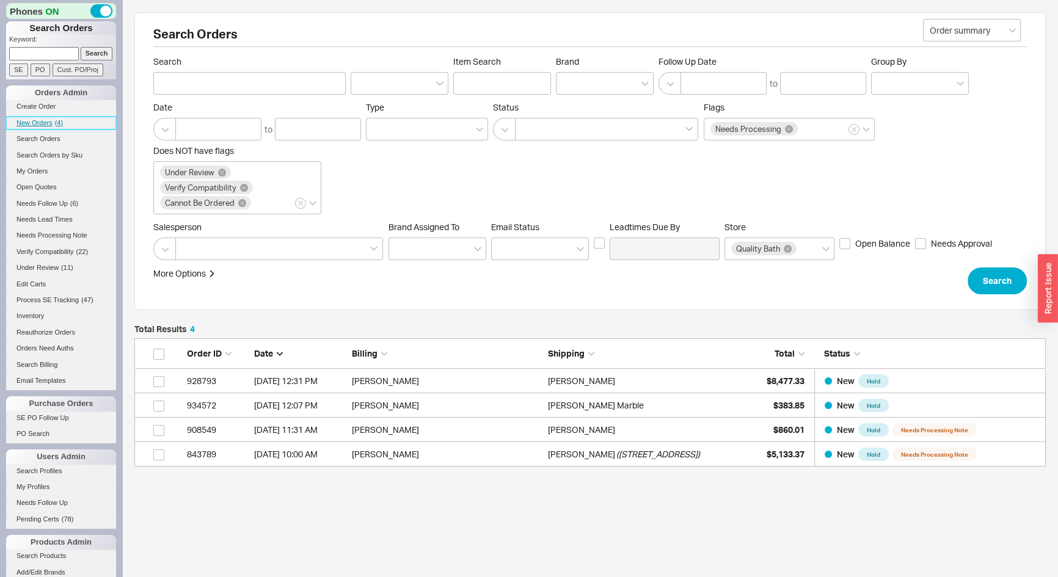
click at [49, 119] on span "New Orders" at bounding box center [34, 122] width 36 height 7
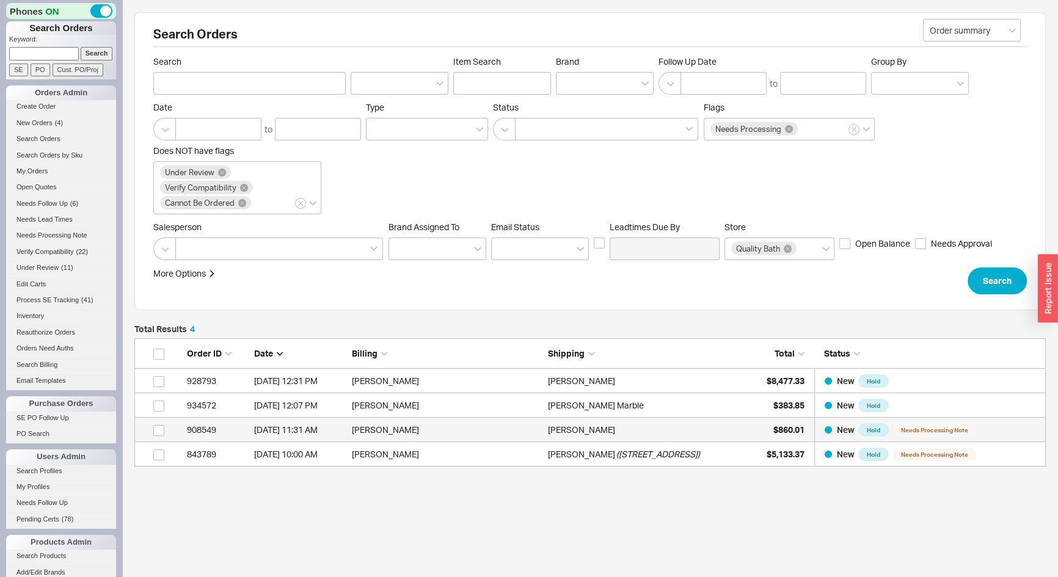
scroll to position [120, 903]
click at [43, 47] on input at bounding box center [44, 53] width 70 height 13
type input "931587"
click at [81, 47] on input "Search" at bounding box center [97, 53] width 32 height 13
select select "*"
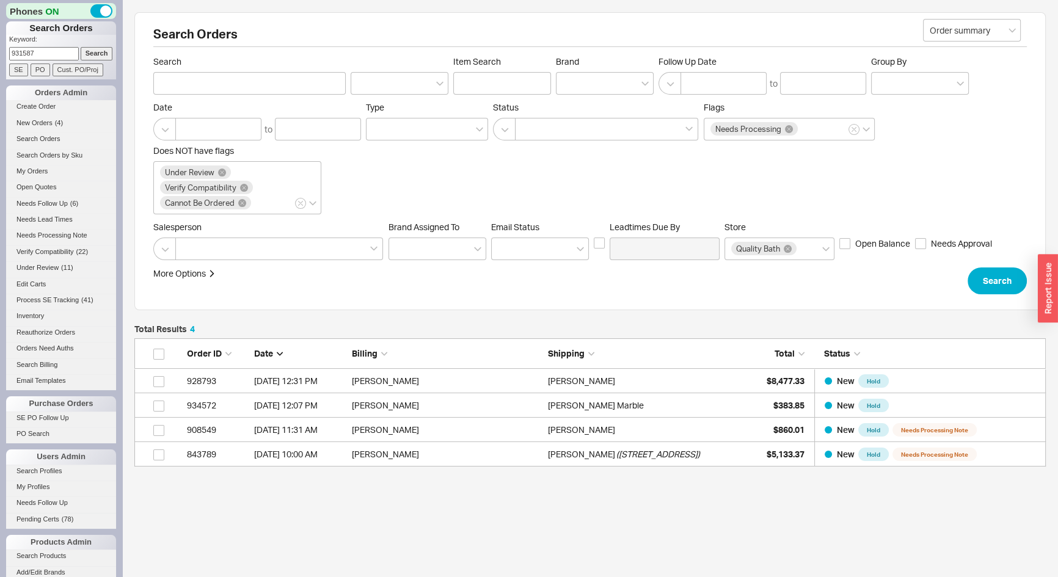
select select "LOW"
select select "3"
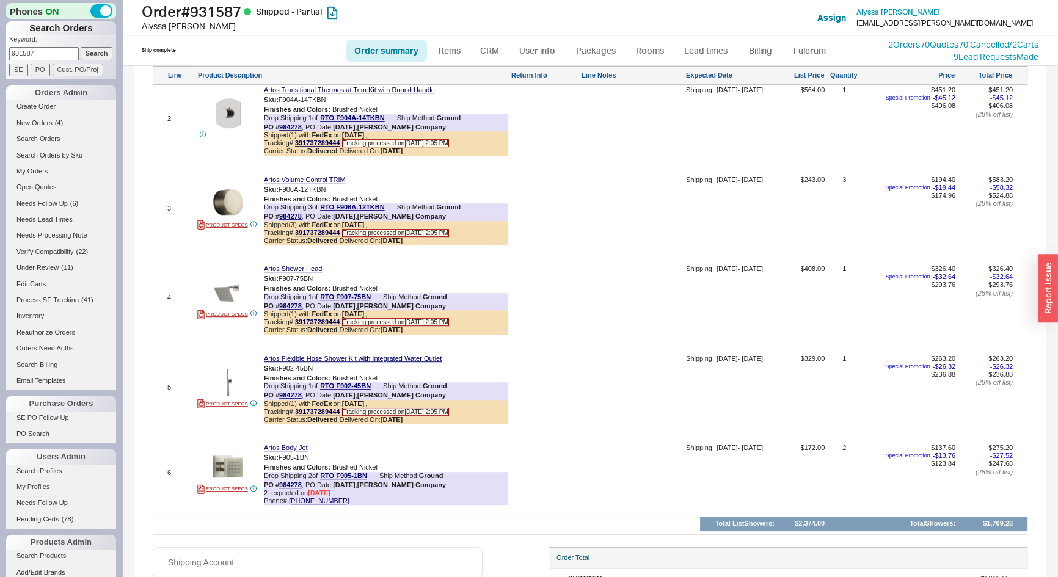
scroll to position [971, 0]
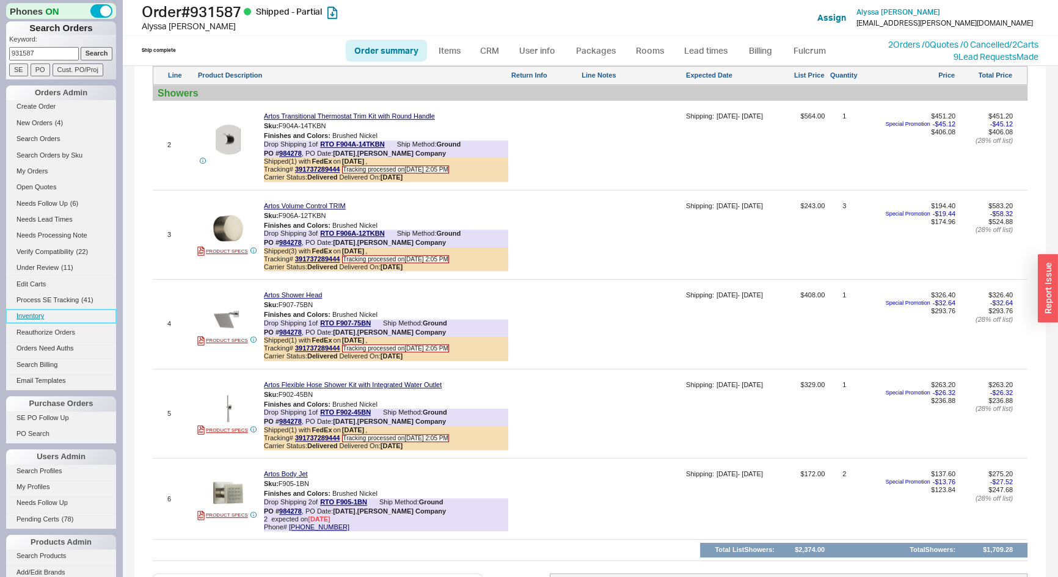
click at [40, 316] on link "Inventory" at bounding box center [61, 316] width 110 height 13
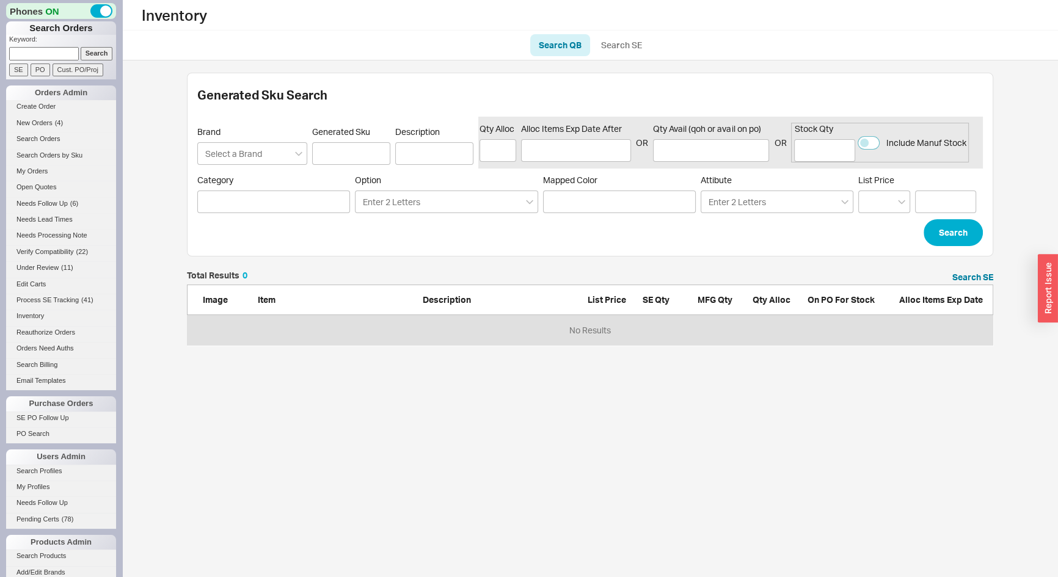
scroll to position [66, 798]
click at [360, 152] on input "Generated Sku" at bounding box center [351, 153] width 78 height 23
paste input "35849LF-SS"
type input "35849LF-SS"
click button "Search" at bounding box center [953, 232] width 59 height 27
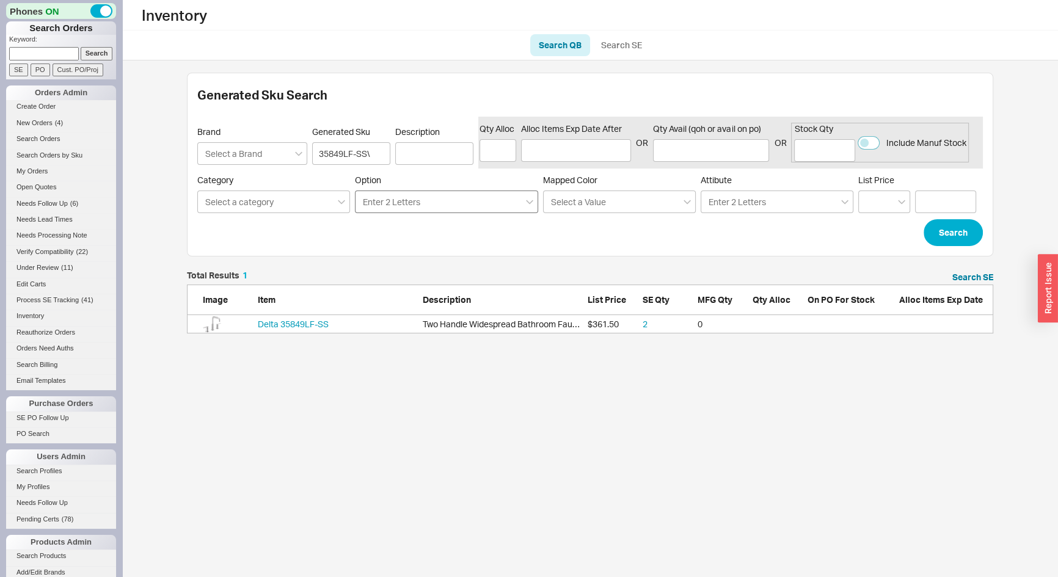
scroll to position [54, 798]
click at [379, 155] on input "35849LF-SS\" at bounding box center [351, 153] width 78 height 23
type input "35849LF-SS"
click button "Search" at bounding box center [953, 232] width 59 height 27
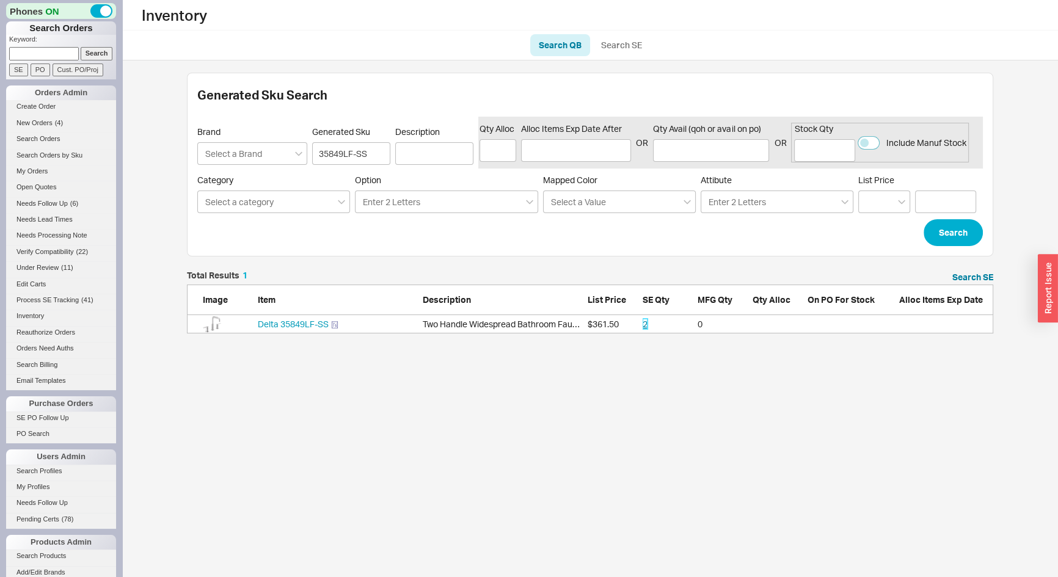
click at [645, 319] on link "2" at bounding box center [645, 324] width 5 height 10
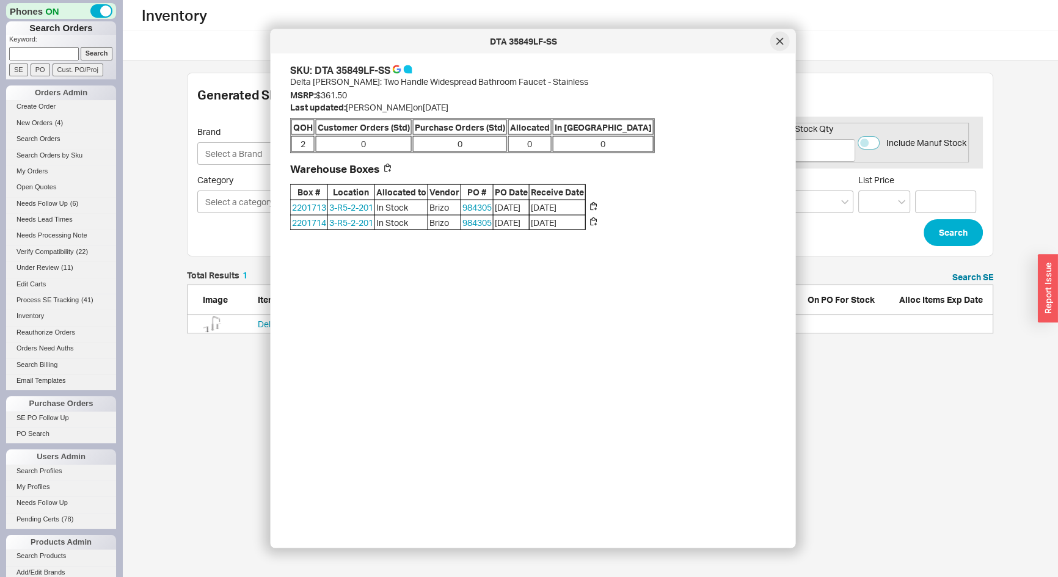
click at [774, 43] on div at bounding box center [781, 42] width 20 height 20
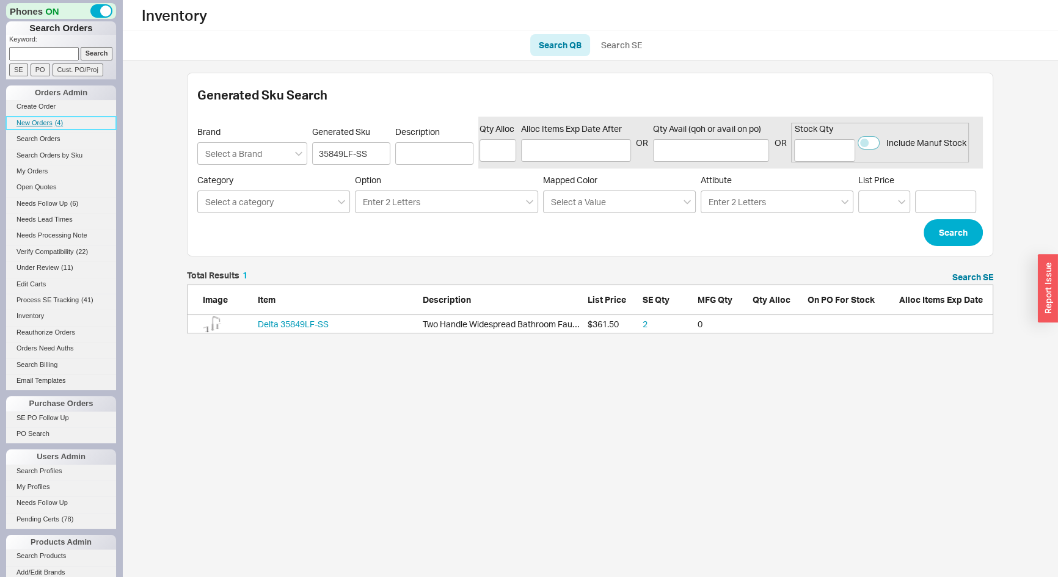
click at [34, 119] on span "New Orders" at bounding box center [34, 122] width 36 height 7
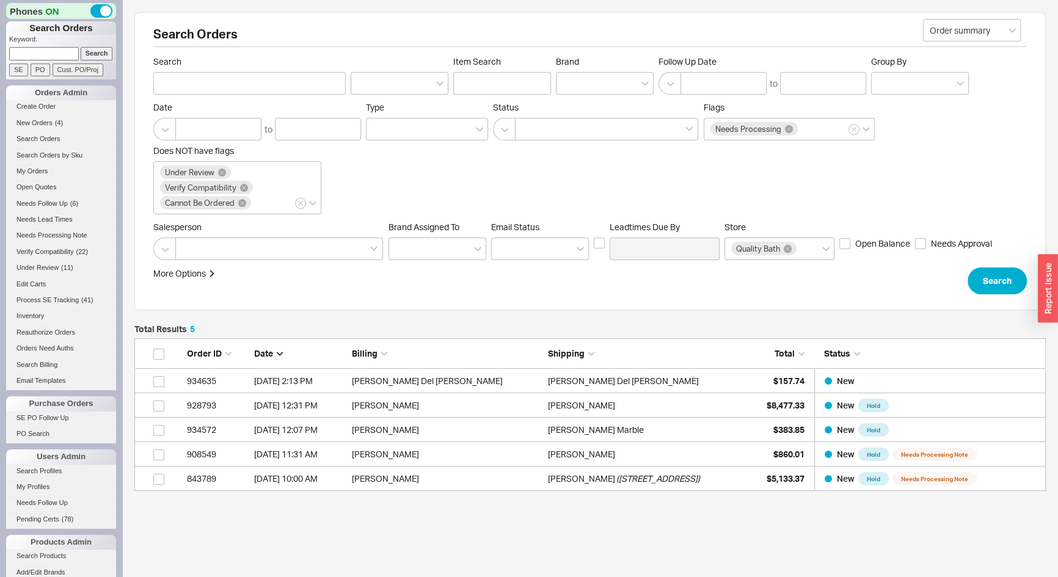
scroll to position [144, 903]
click at [35, 44] on p "Keyword:" at bounding box center [62, 41] width 107 height 12
click at [36, 45] on p "Keyword:" at bounding box center [62, 41] width 107 height 12
click at [32, 55] on input at bounding box center [44, 53] width 70 height 13
type input "984873"
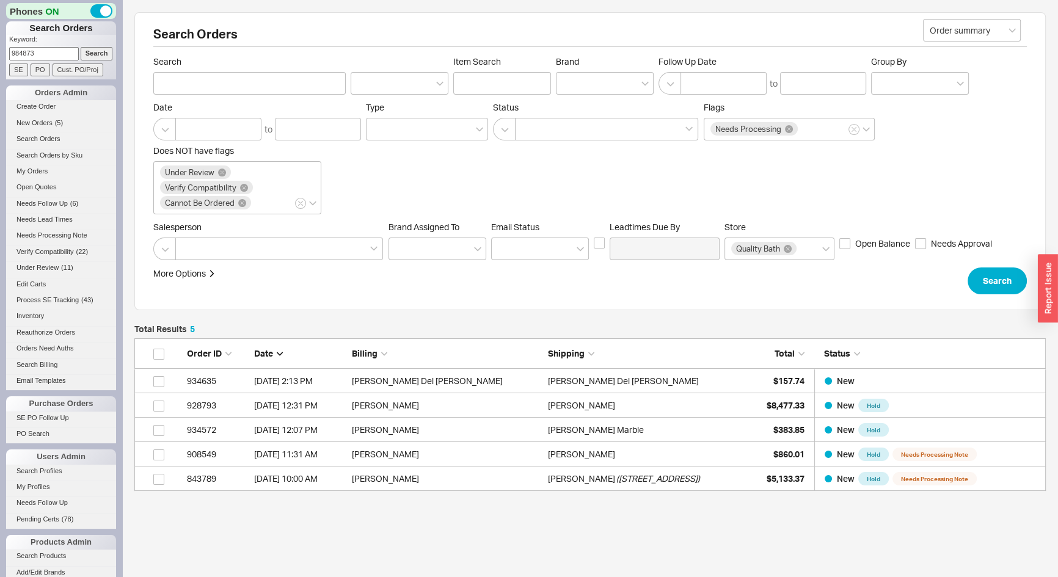
click at [81, 47] on input "Search" at bounding box center [97, 53] width 32 height 13
type input "984873"
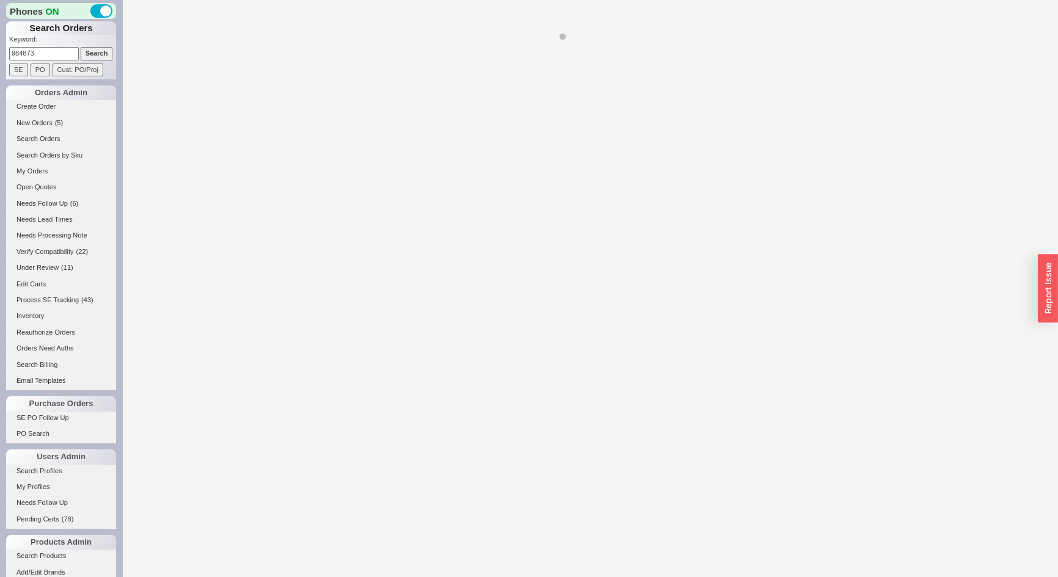
select select "*"
select select "LOW"
select select "3"
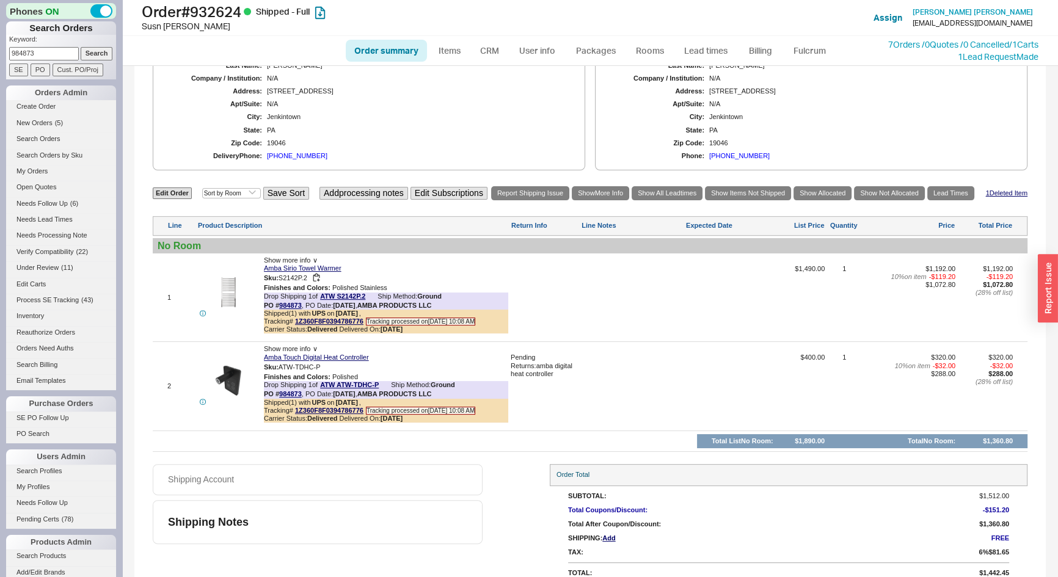
scroll to position [537, 0]
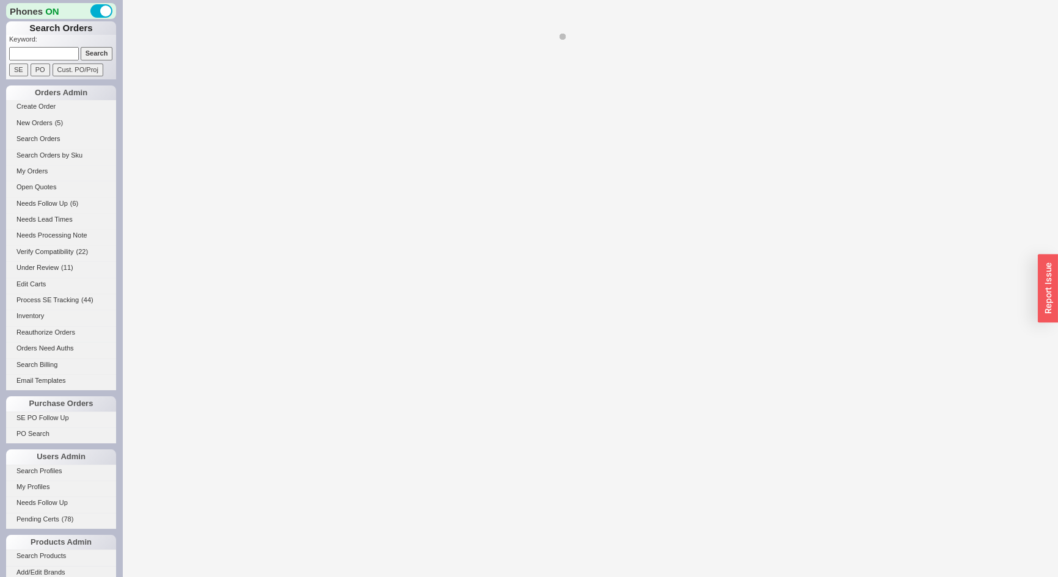
select select "*"
select select "LOW"
select select "3"
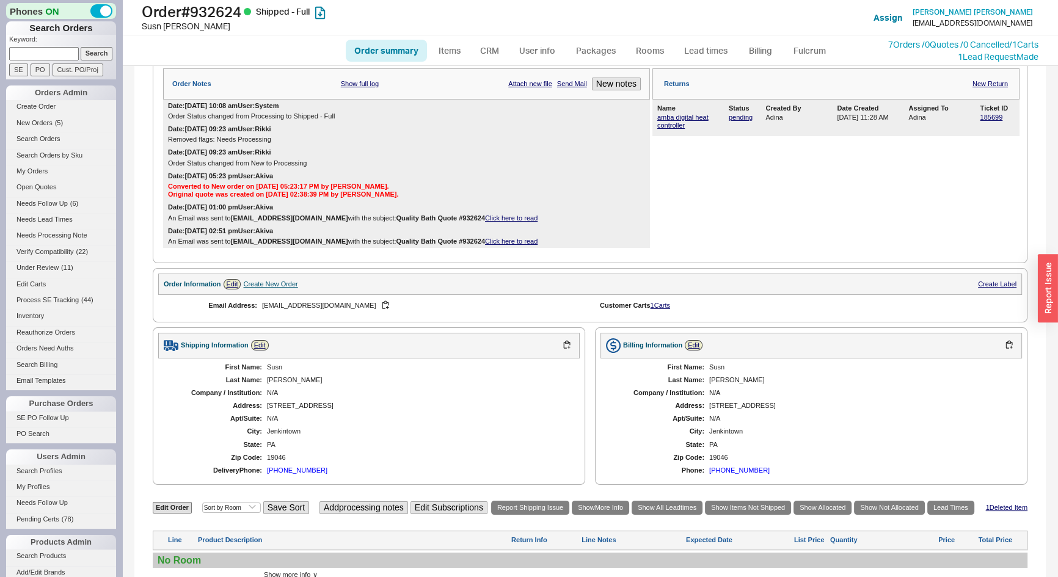
select select "*"
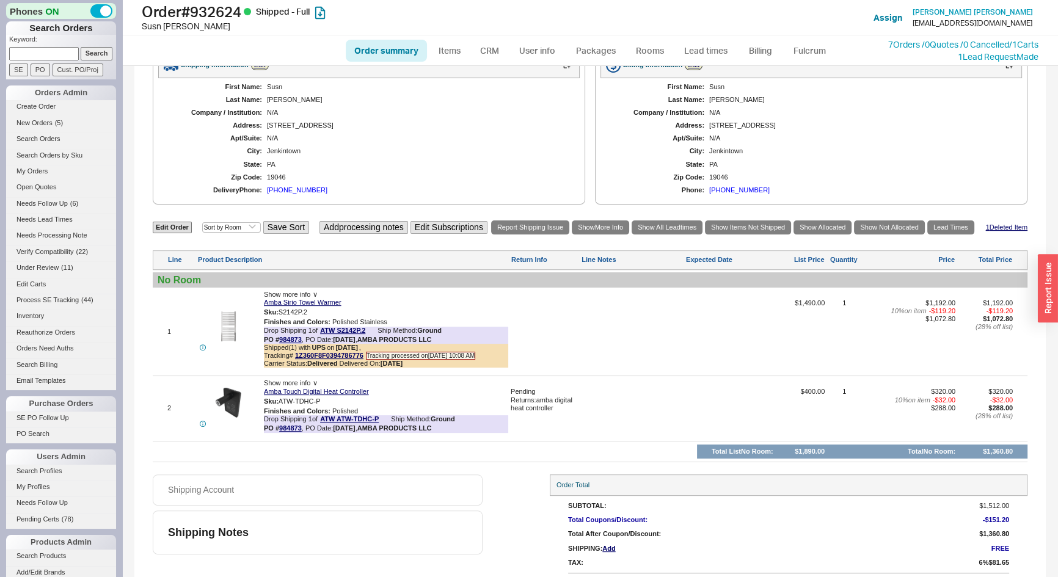
scroll to position [500, 0]
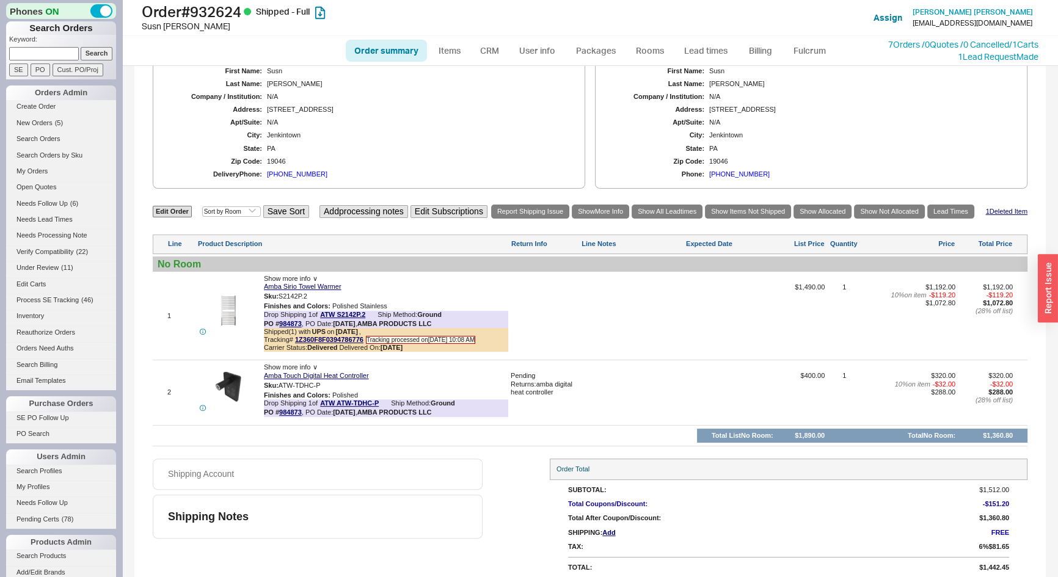
click at [35, 59] on input at bounding box center [44, 53] width 70 height 13
type input "920317"
click at [81, 47] on input "Search" at bounding box center [97, 53] width 32 height 13
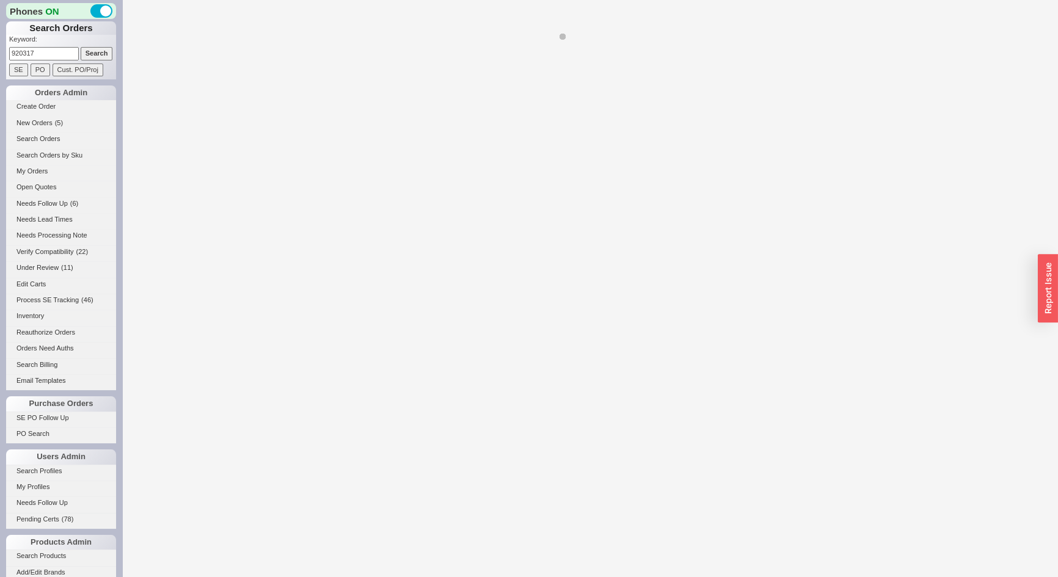
select select "*"
select select "LOW"
select select "3"
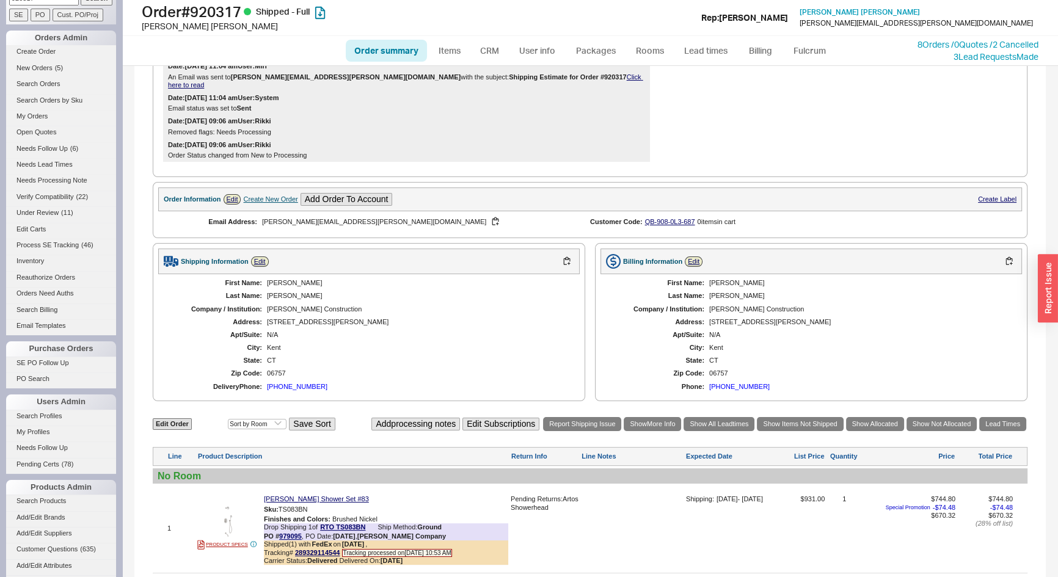
scroll to position [389, 0]
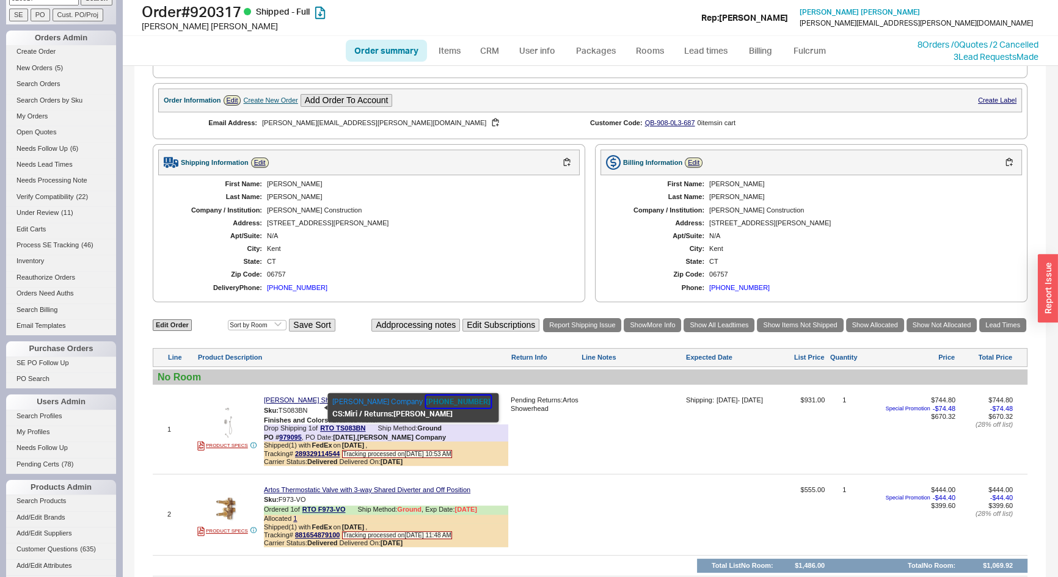
click at [434, 399] on button "[PHONE_NUMBER]" at bounding box center [458, 402] width 65 height 12
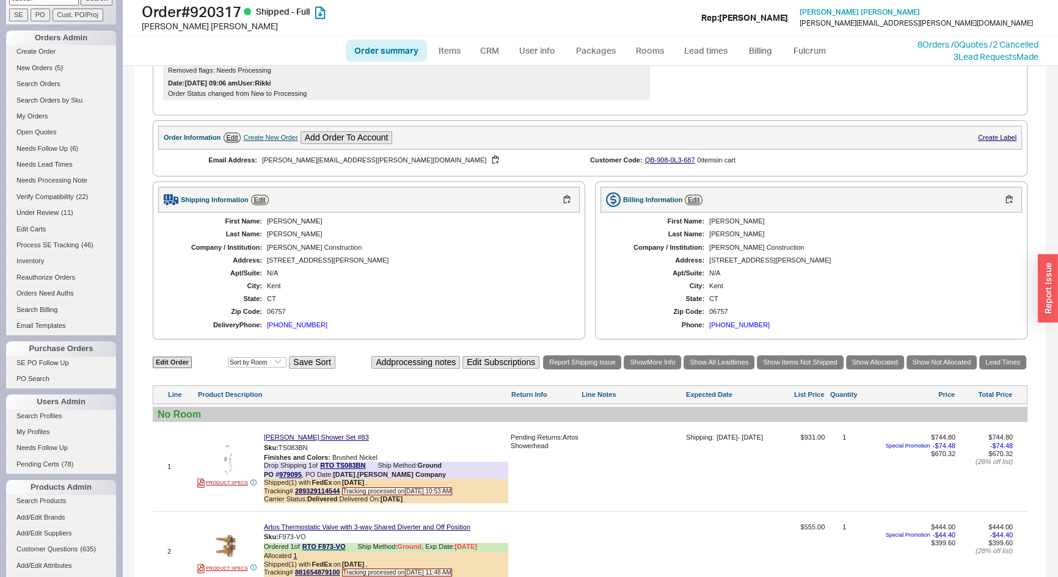
scroll to position [333, 0]
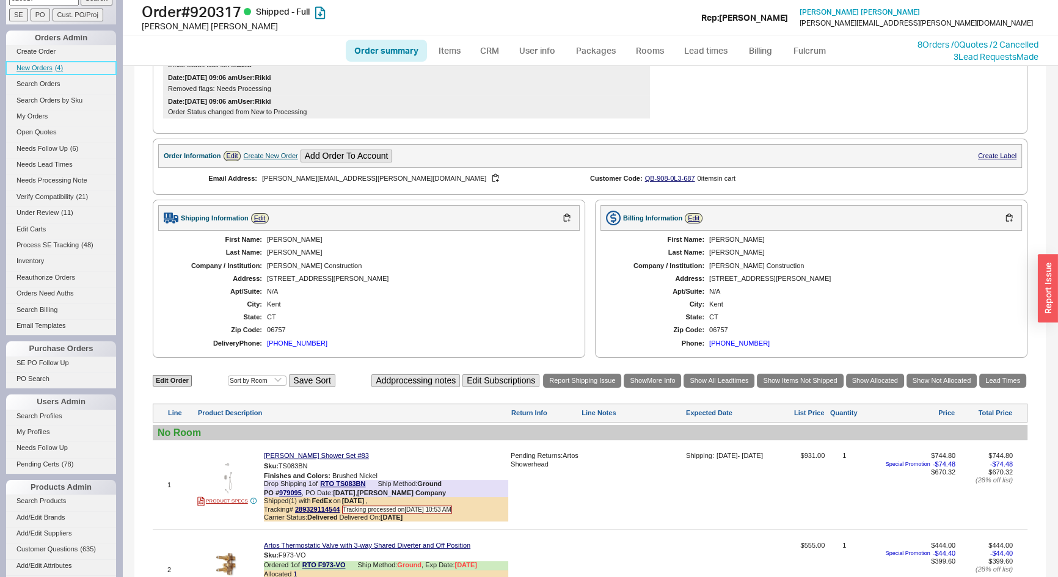
click at [43, 67] on span "New Orders" at bounding box center [34, 67] width 36 height 7
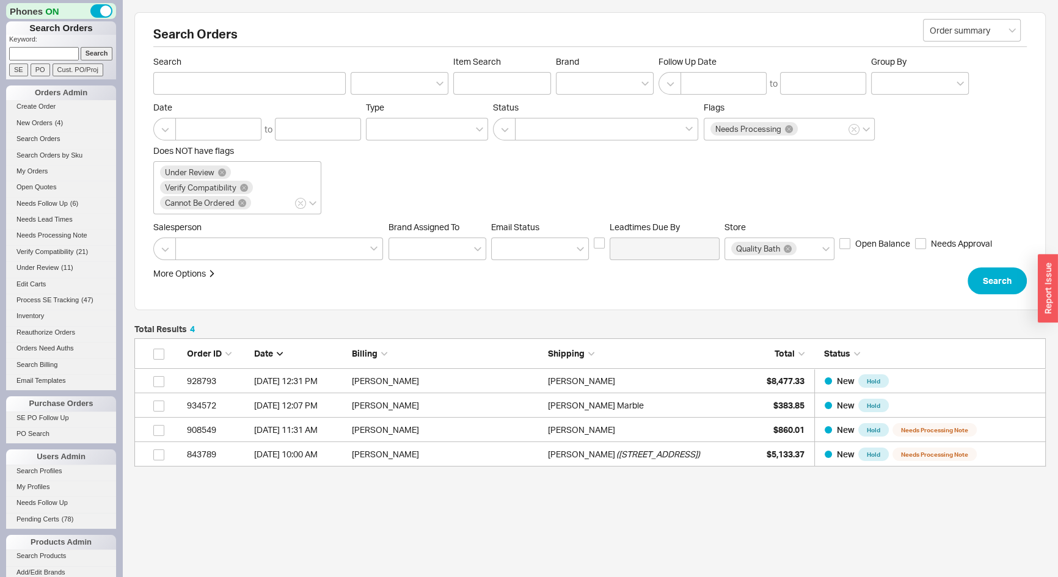
scroll to position [120, 903]
click at [53, 52] on input at bounding box center [44, 53] width 70 height 13
type input "932585"
click at [81, 47] on input "Search" at bounding box center [97, 53] width 32 height 13
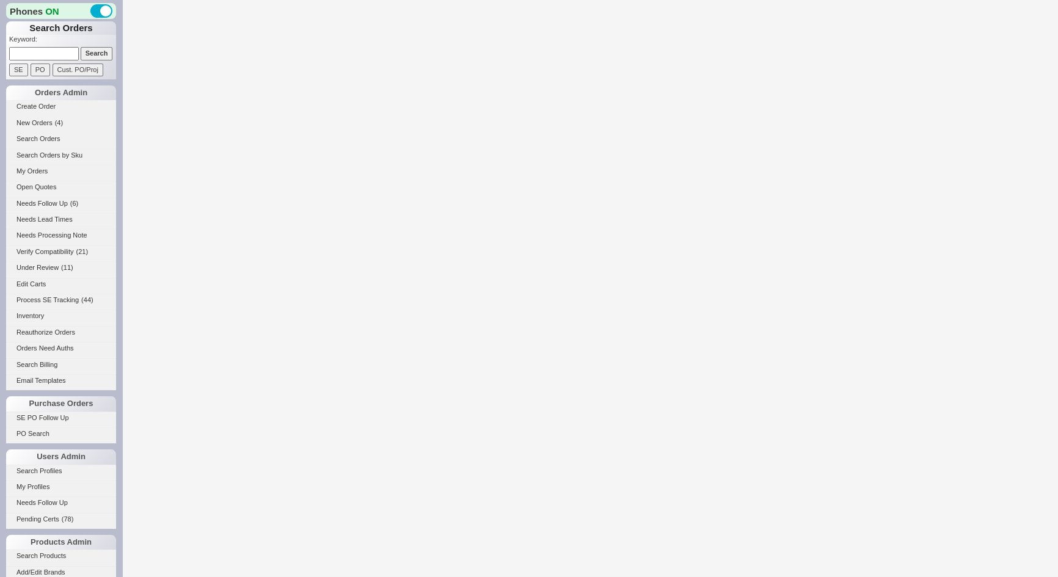
select select "*"
select select "LOW"
select select "3"
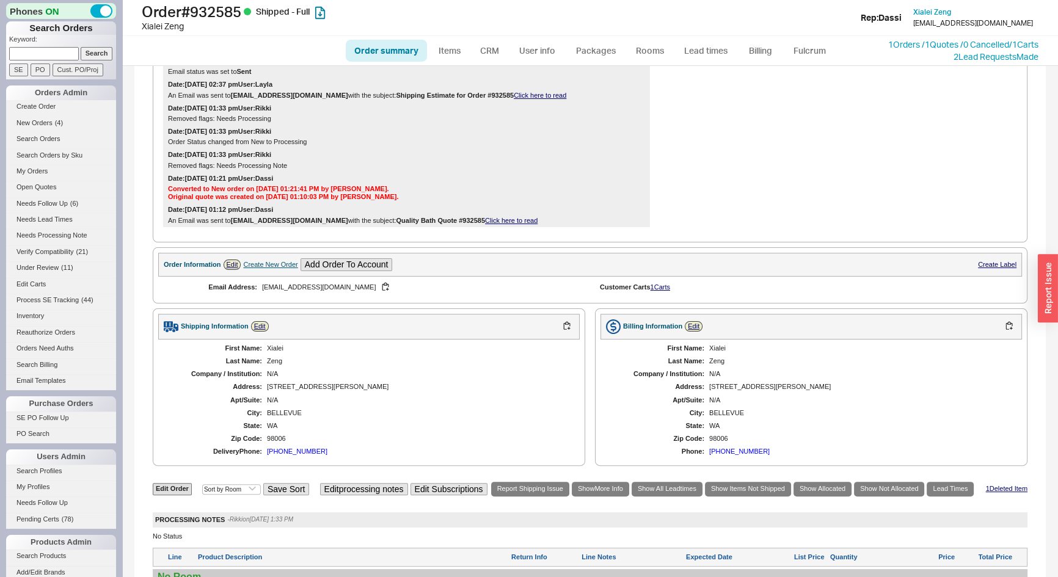
scroll to position [649, 0]
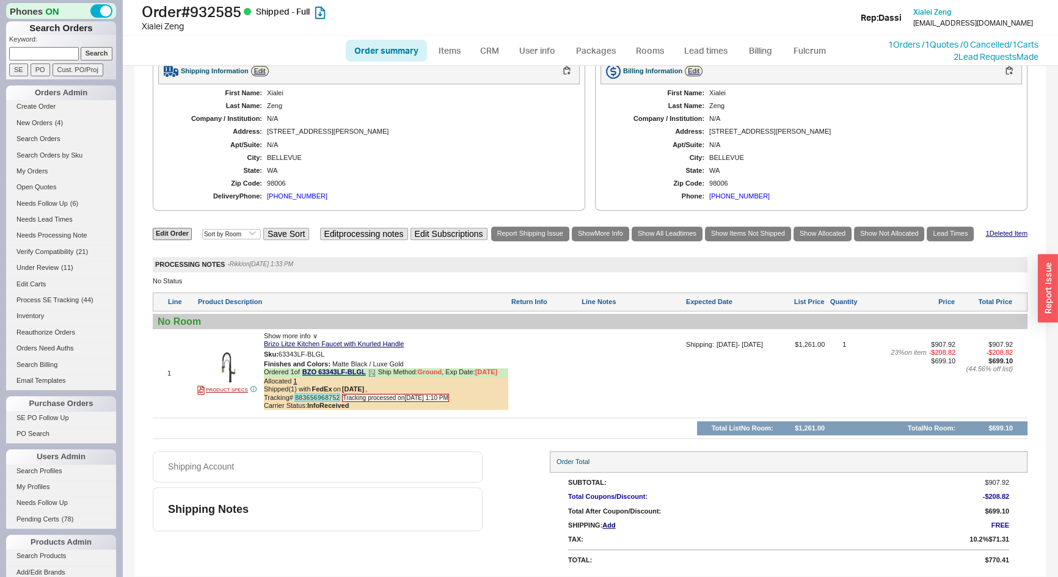
click at [317, 397] on link "883656968752" at bounding box center [317, 397] width 45 height 7
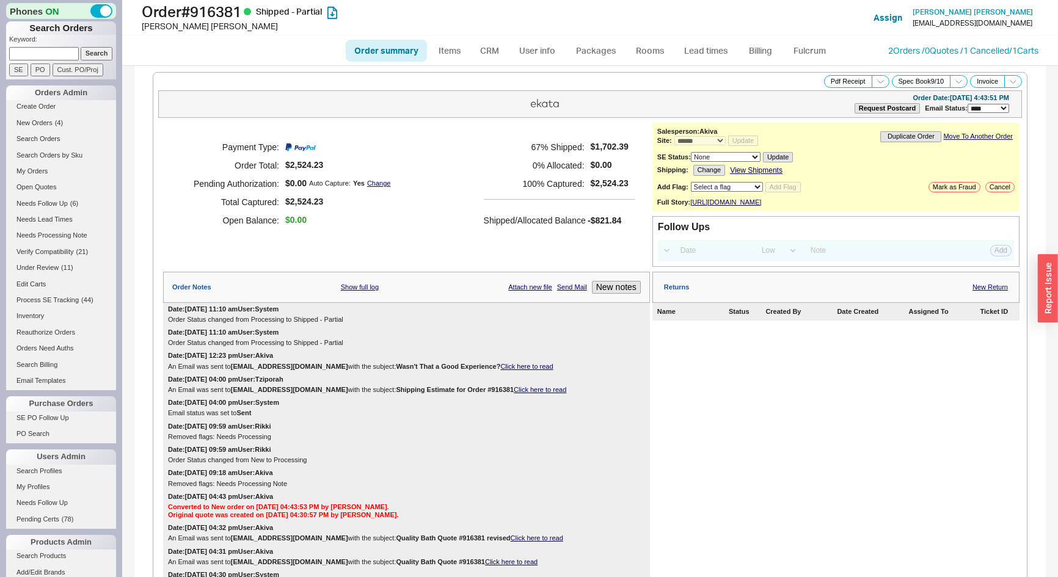
select select "*"
select select "LOW"
select select "3"
click at [70, 53] on input at bounding box center [44, 53] width 70 height 13
type input "932585"
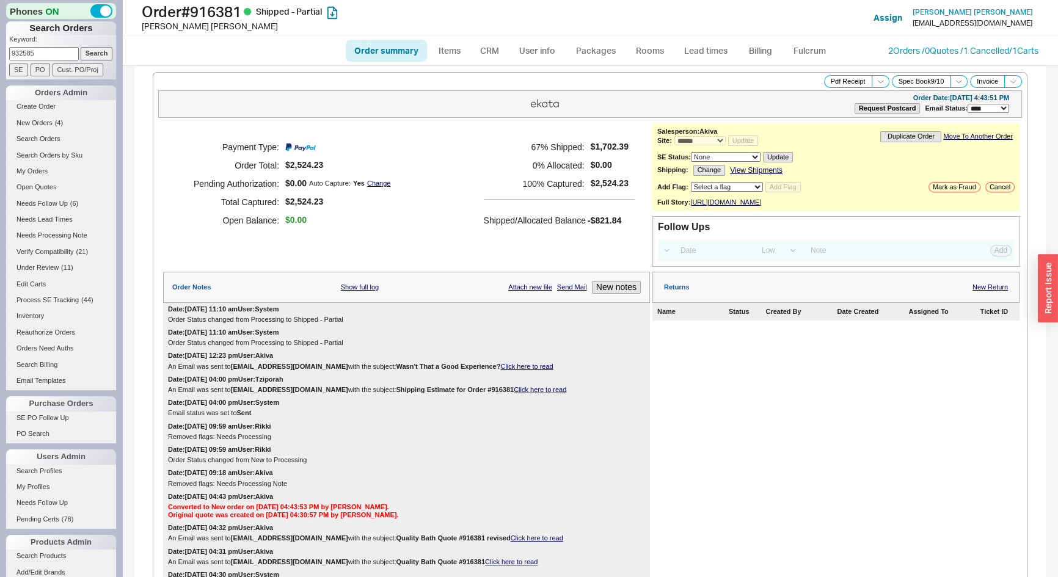
click at [81, 47] on input "Search" at bounding box center [97, 53] width 32 height 13
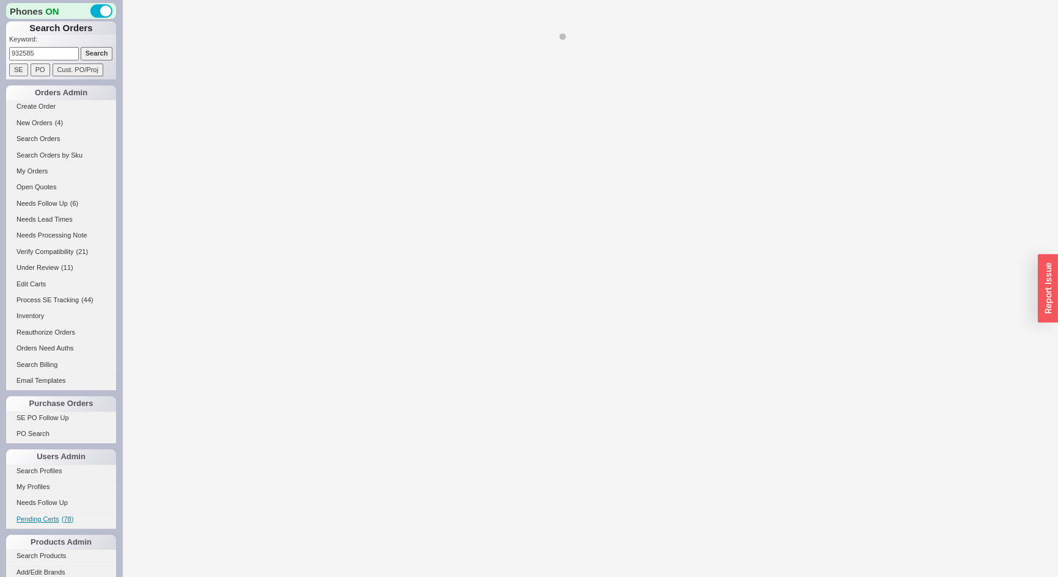
select select "*"
select select "LOW"
select select "3"
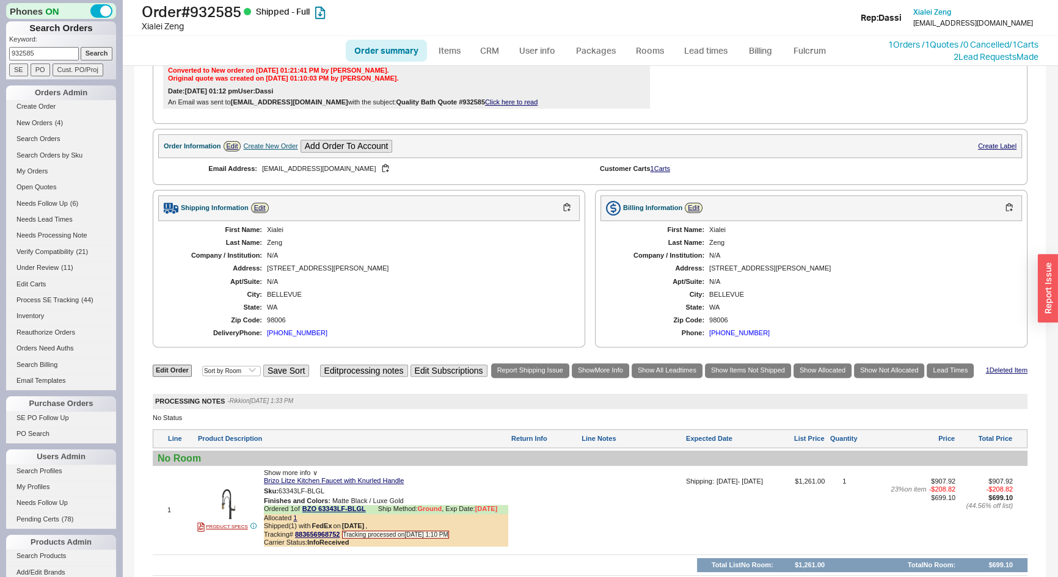
scroll to position [611, 0]
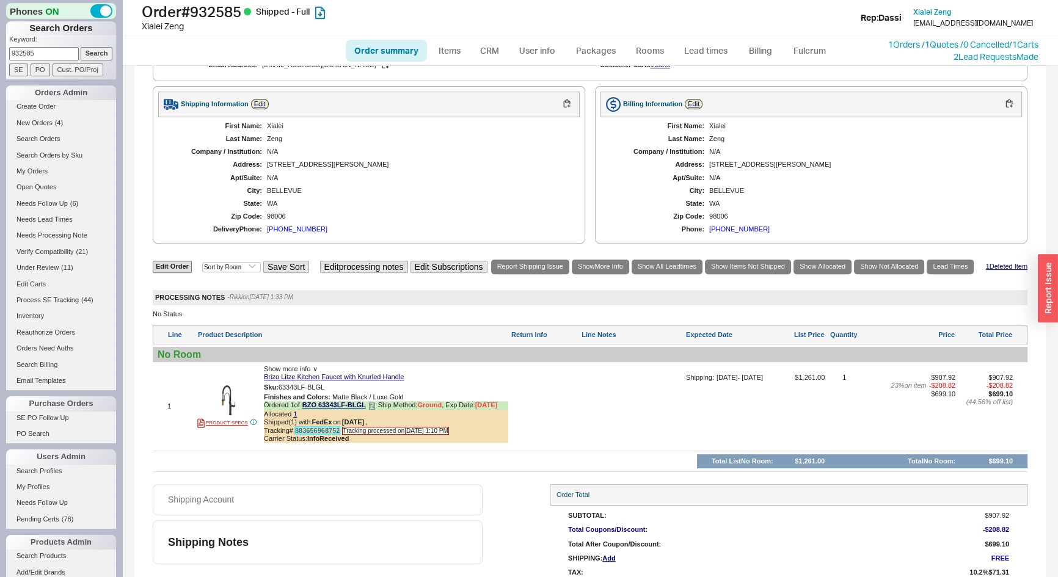
click at [324, 433] on link "883656968752" at bounding box center [317, 430] width 45 height 7
click at [841, 45] on div "Order summary Items CRM User info Packages Rooms Lead times Billing Fulcrum 1 O…" at bounding box center [590, 50] width 936 height 29
click at [499, 56] on link "CRM" at bounding box center [490, 51] width 36 height 22
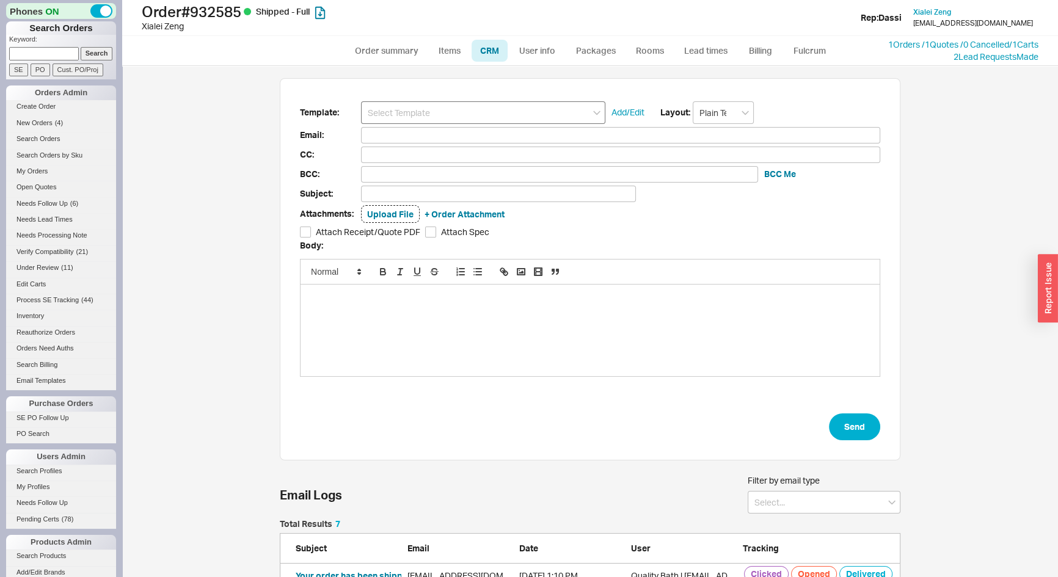
scroll to position [207, 612]
click at [492, 110] on input at bounding box center [483, 112] width 244 height 23
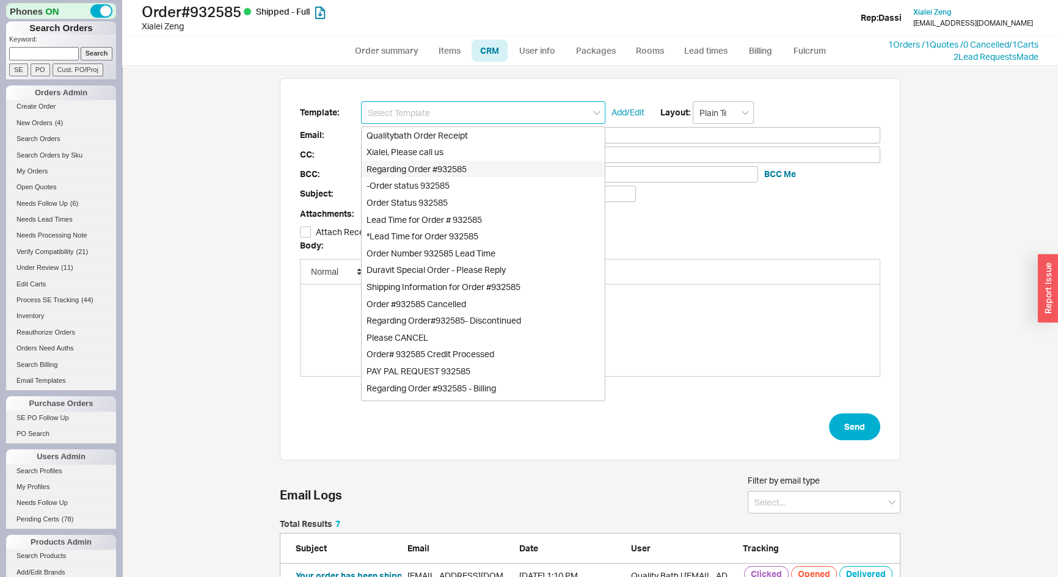
click at [440, 168] on div "Regarding Order #932585" at bounding box center [483, 169] width 243 height 17
type input "[EMAIL_ADDRESS][DOMAIN_NAME]"
type input "Regarding Order #932585"
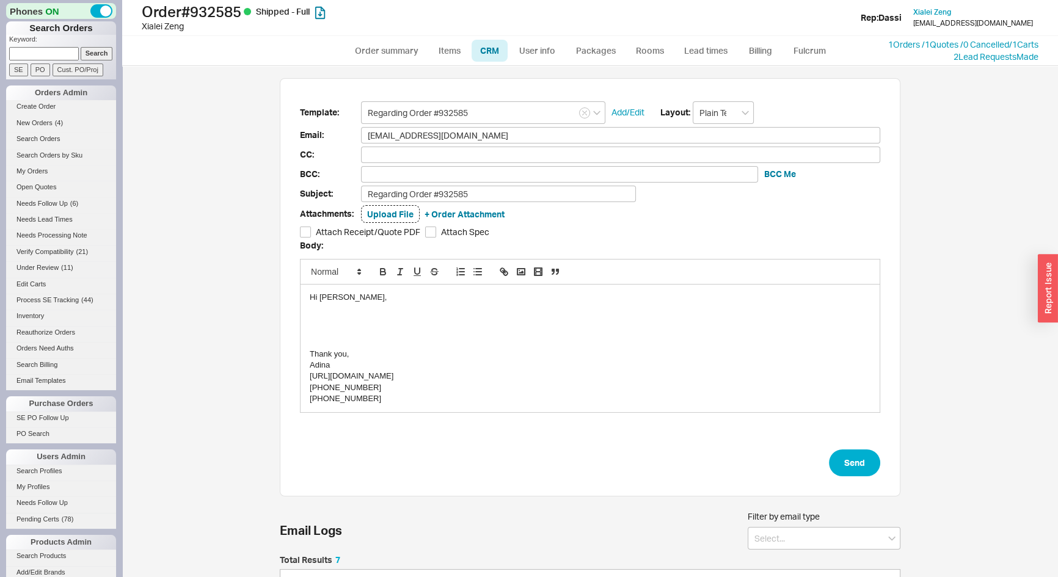
click at [373, 315] on div at bounding box center [590, 320] width 561 height 11
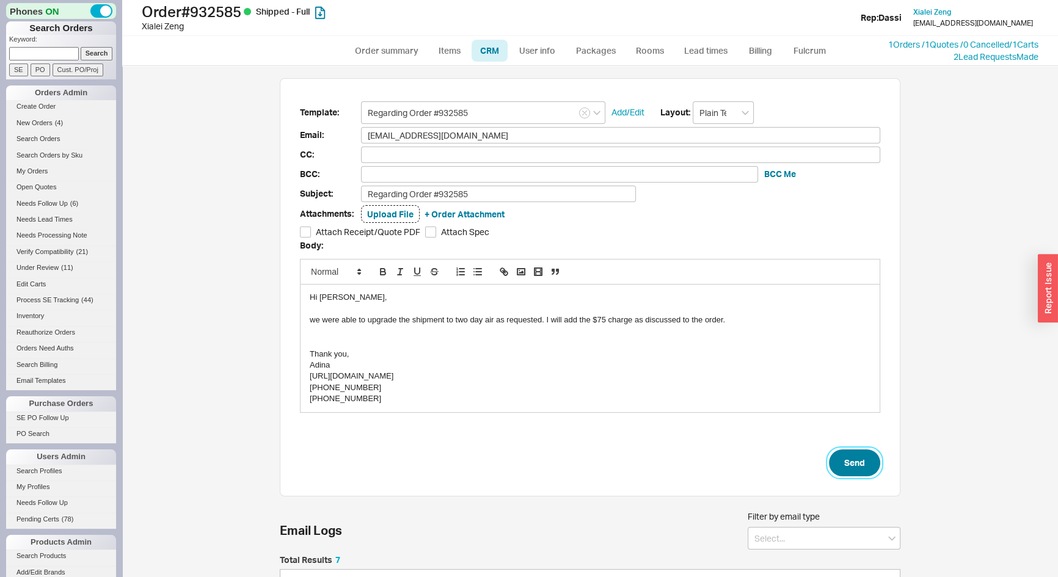
click at [849, 460] on button "Send" at bounding box center [854, 463] width 51 height 27
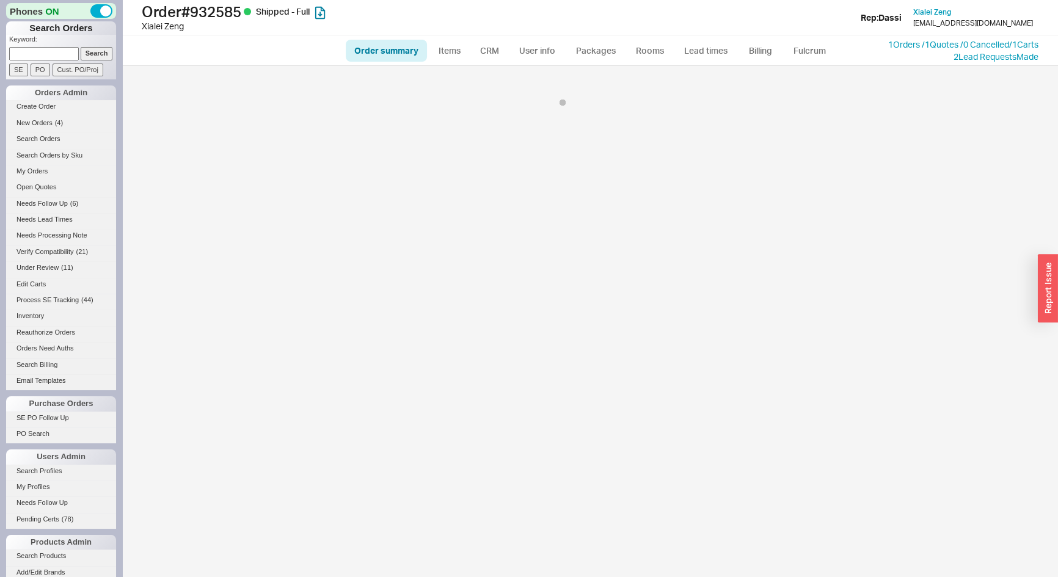
select select "LOW"
select select "3"
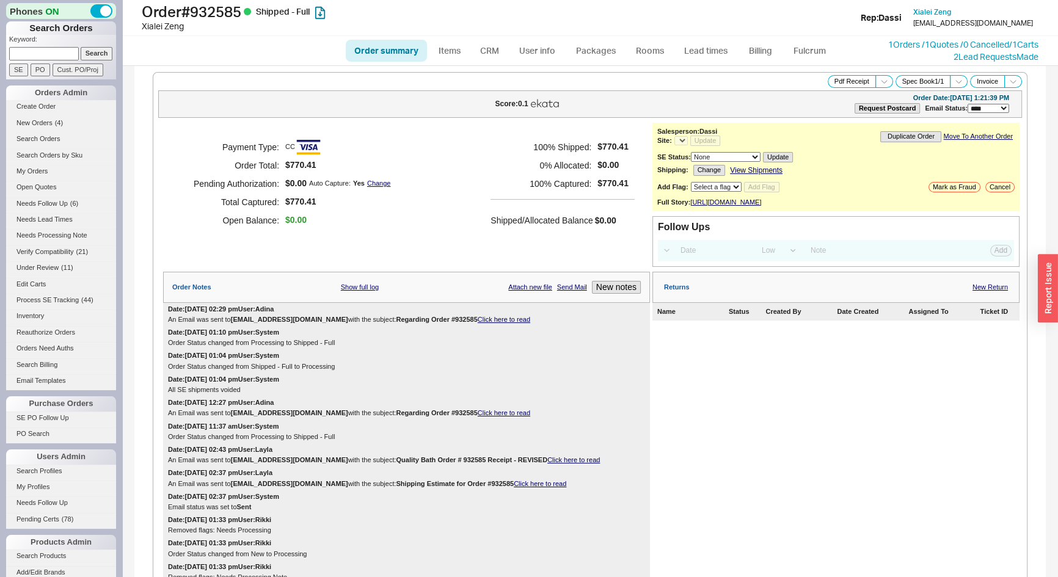
select select "*"
click at [378, 51] on link "Order summary" at bounding box center [386, 51] width 81 height 22
select select "*"
select select "LOW"
select select "3"
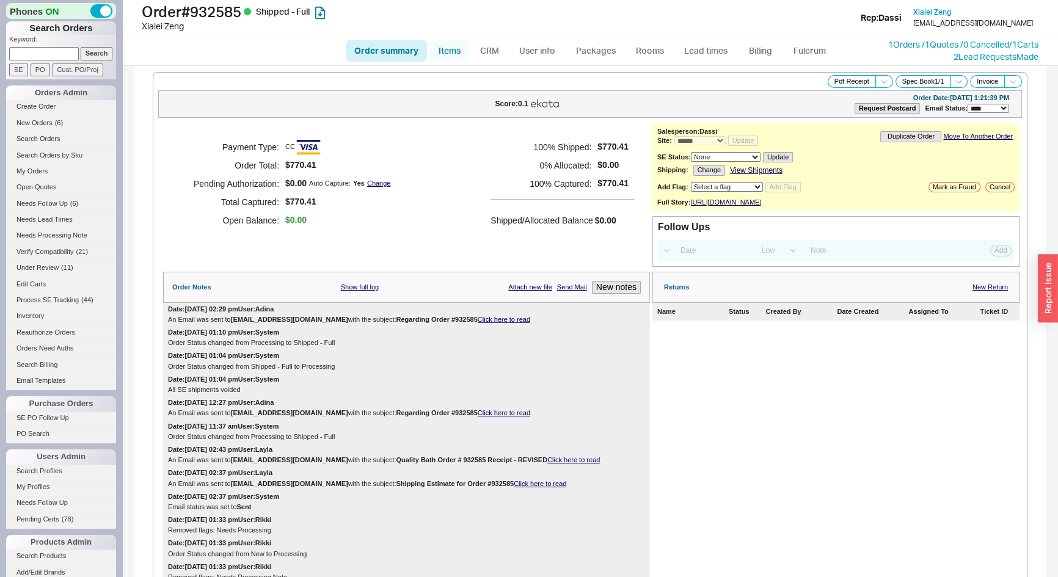
click at [456, 49] on link "Items" at bounding box center [450, 51] width 40 height 22
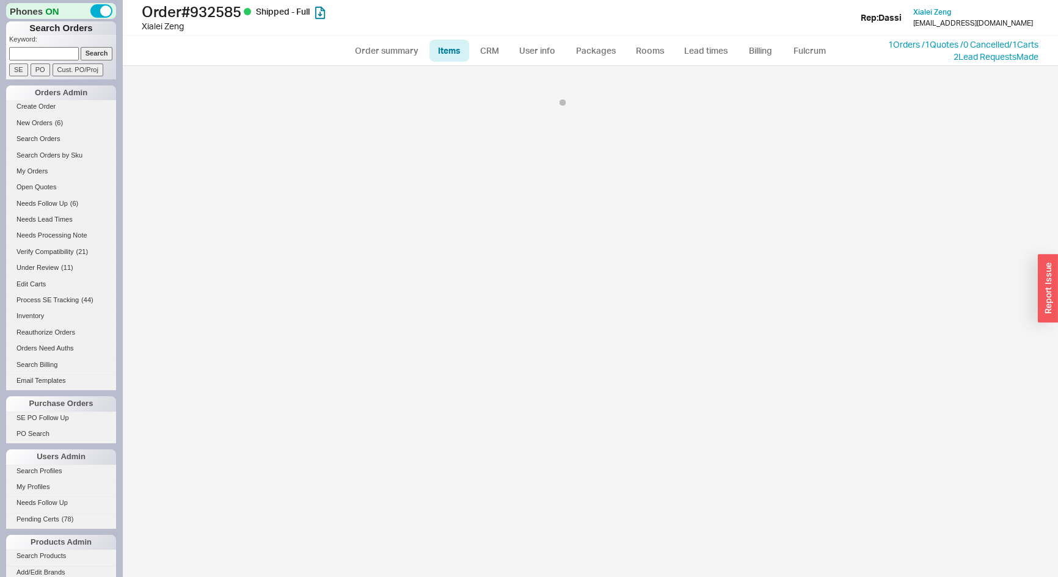
select select "3"
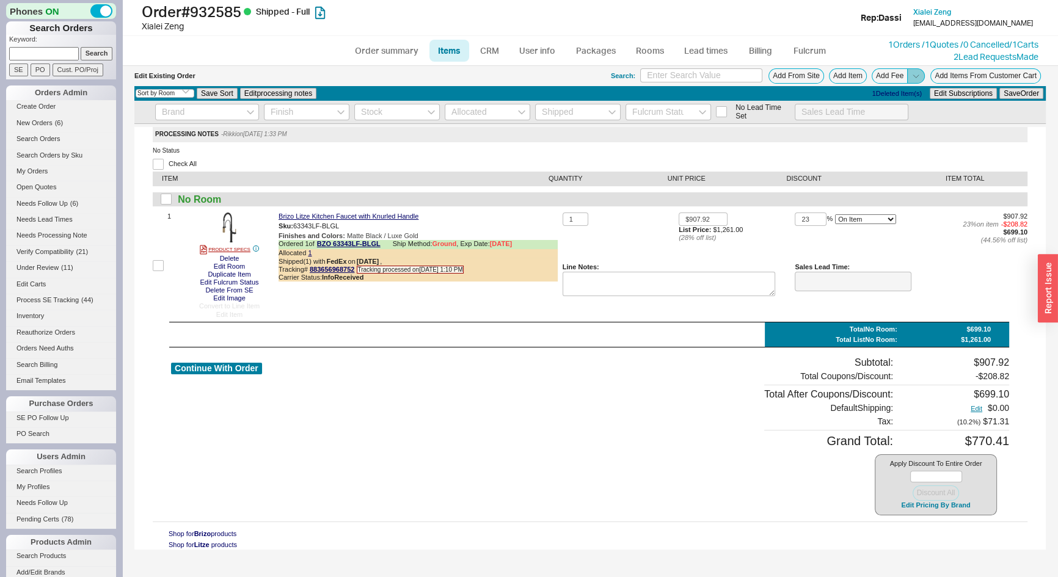
click at [914, 75] on icon at bounding box center [916, 75] width 9 height 9
click at [889, 75] on button "Add Fee" at bounding box center [890, 75] width 36 height 15
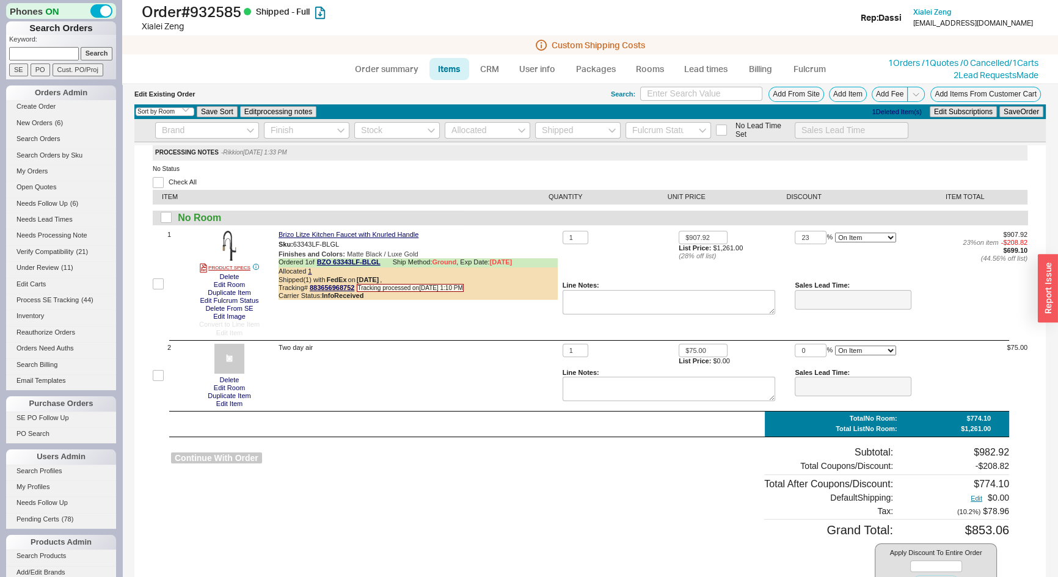
click at [224, 458] on button "Continue With Order" at bounding box center [216, 459] width 91 height 12
select select "*"
select select "LOW"
select select "3"
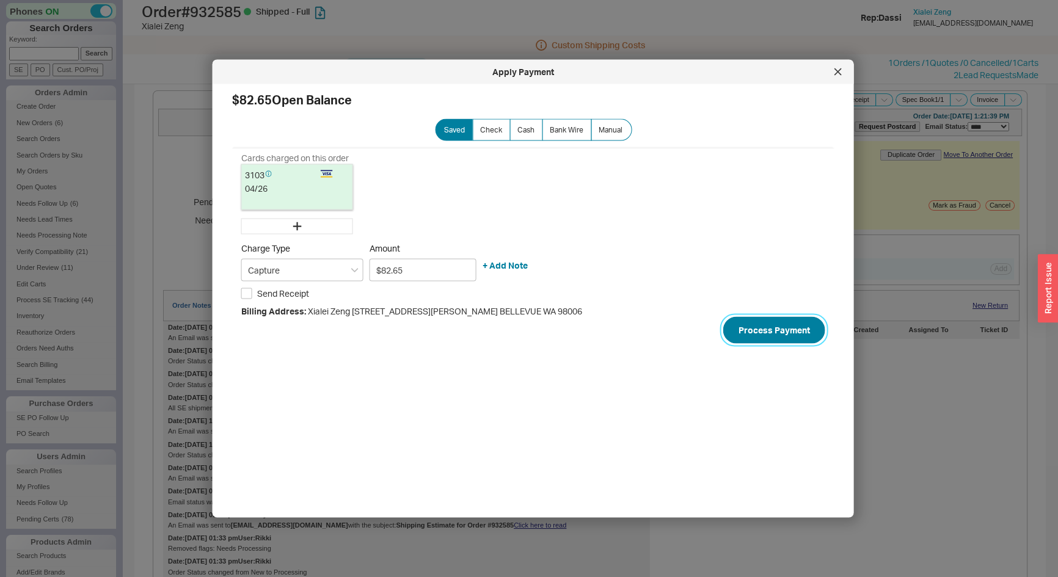
click at [763, 331] on button "Process Payment" at bounding box center [775, 330] width 102 height 27
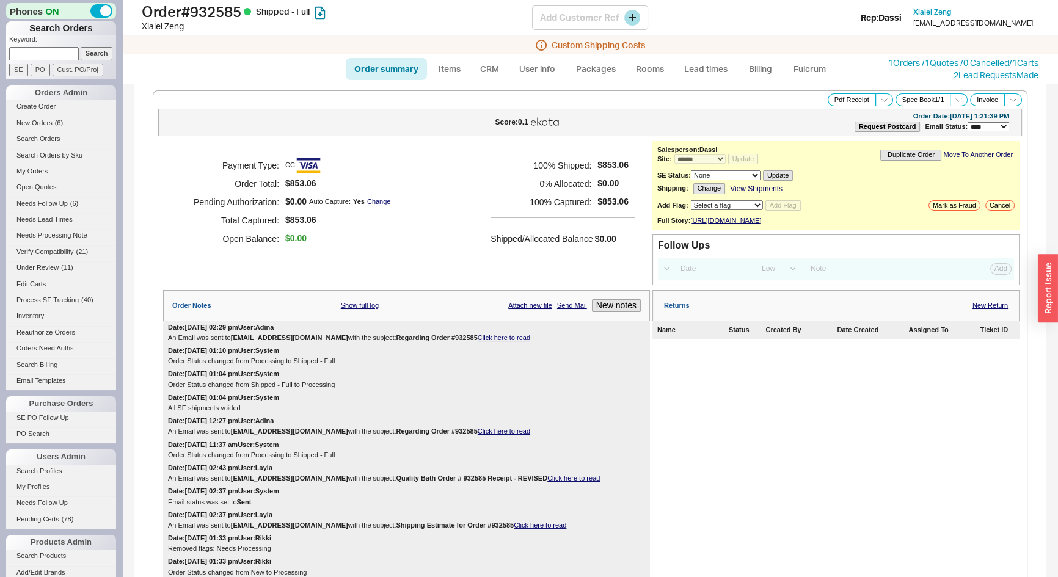
click at [354, 26] on div "Xialei Zeng" at bounding box center [337, 26] width 390 height 12
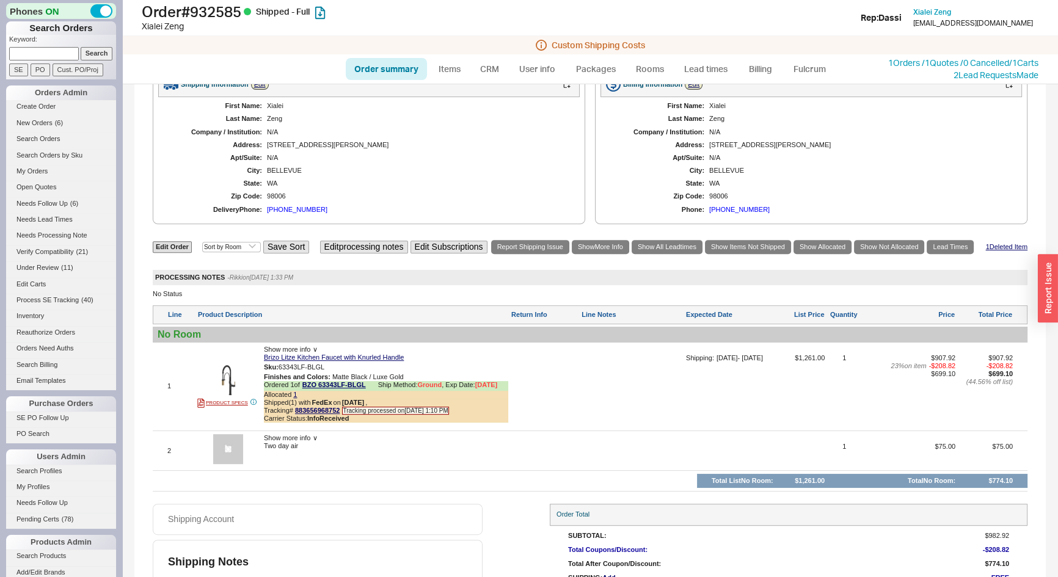
scroll to position [731, 0]
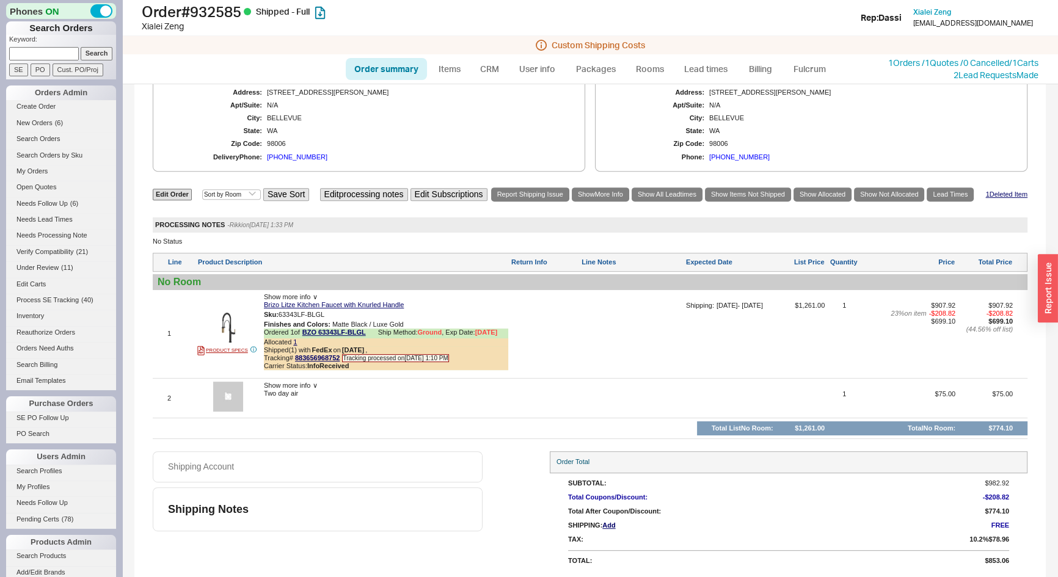
click at [17, 53] on input at bounding box center [44, 53] width 70 height 13
type input "919797"
click at [81, 47] on input "Search" at bounding box center [97, 53] width 32 height 13
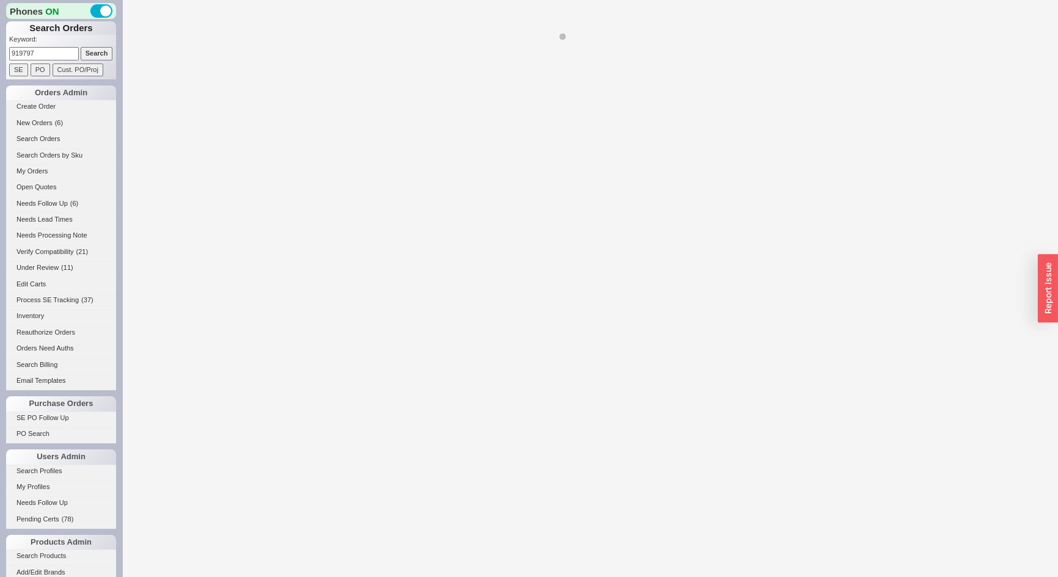
select select "*"
select select "LOW"
select select "3"
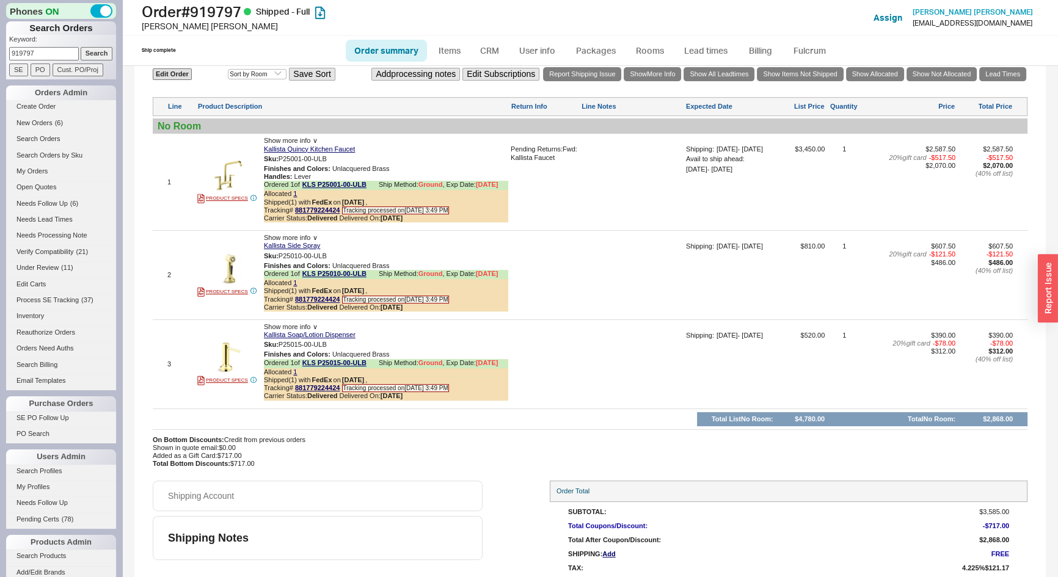
scroll to position [722, 0]
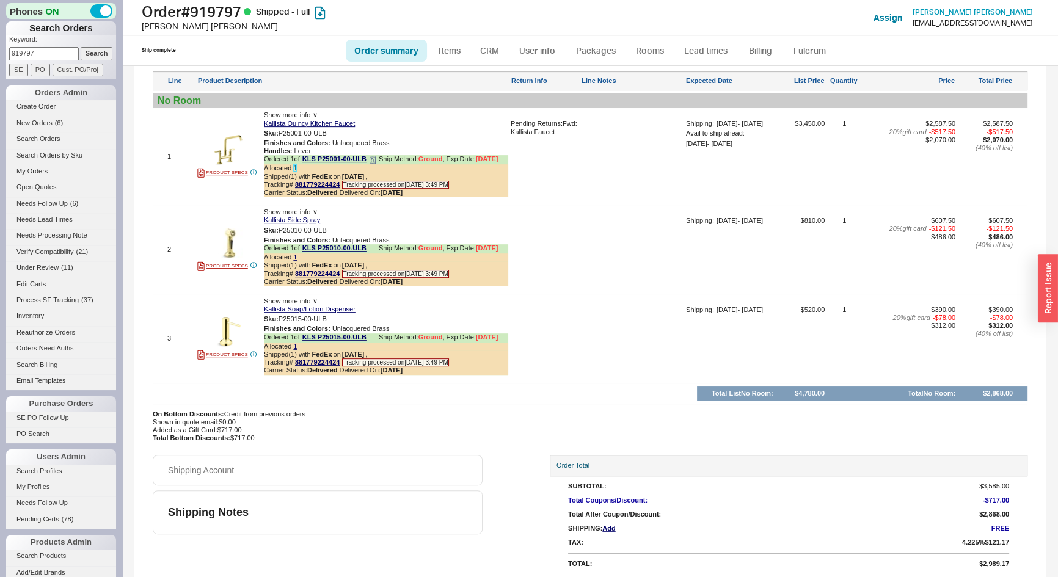
click at [295, 164] on link "1" at bounding box center [295, 167] width 4 height 7
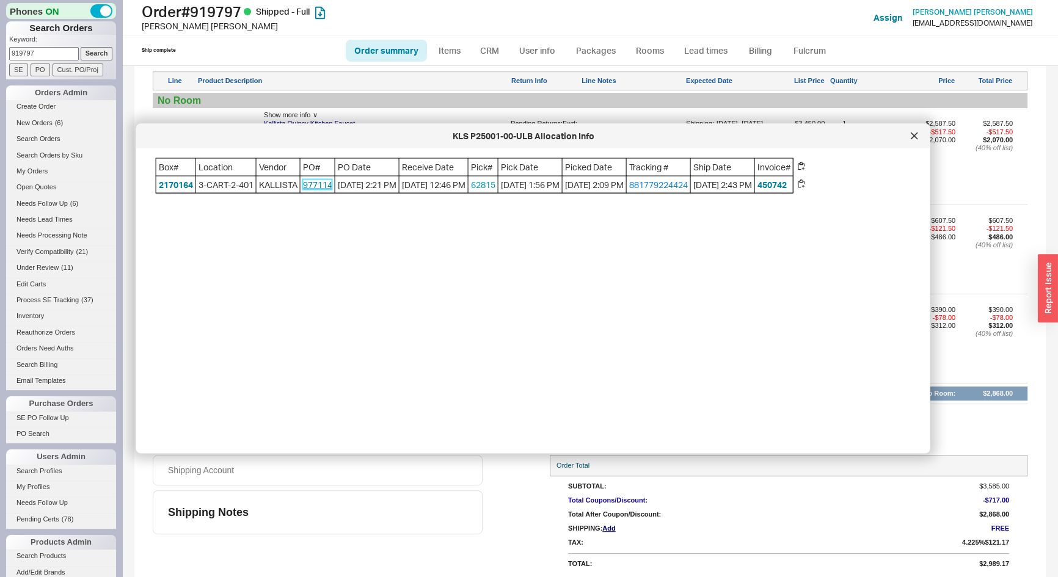
click at [312, 185] on link "977114" at bounding box center [317, 184] width 29 height 10
click at [914, 136] on icon at bounding box center [914, 136] width 6 height 6
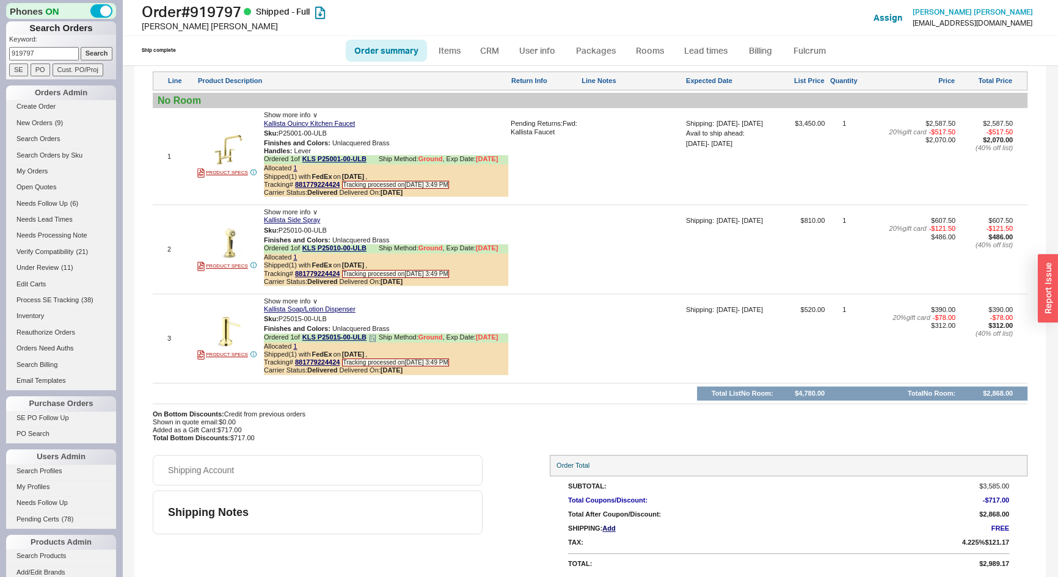
click at [293, 344] on div "Allocated 1" at bounding box center [386, 347] width 244 height 8
click at [298, 343] on div "Allocated 1" at bounding box center [386, 347] width 244 height 8
click at [295, 343] on link "1" at bounding box center [295, 346] width 4 height 7
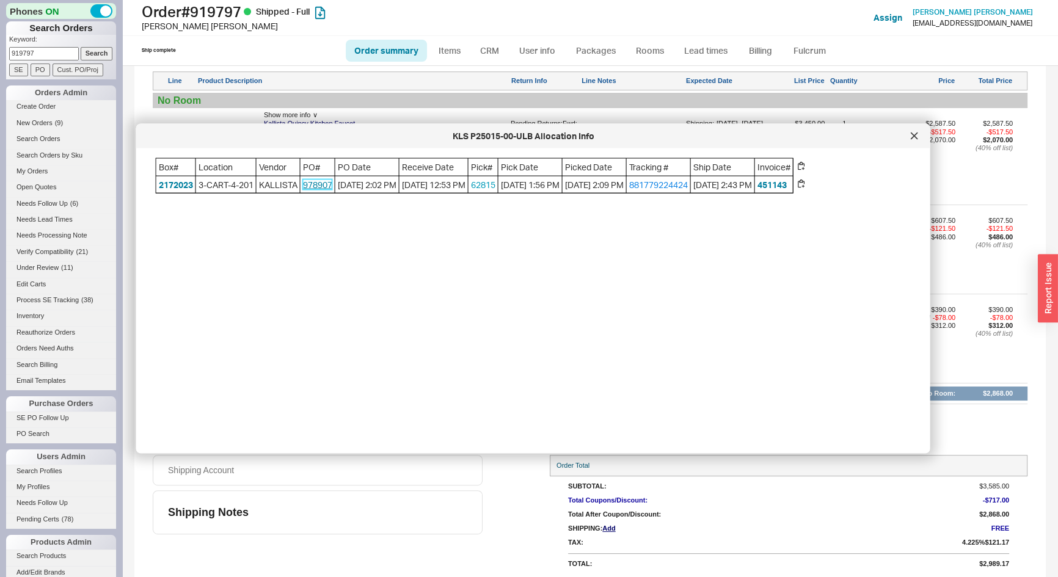
click at [328, 185] on link "978907" at bounding box center [317, 184] width 29 height 10
drag, startPoint x: 920, startPoint y: 134, endPoint x: 949, endPoint y: 131, distance: 28.9
click at [920, 134] on div at bounding box center [915, 136] width 20 height 20
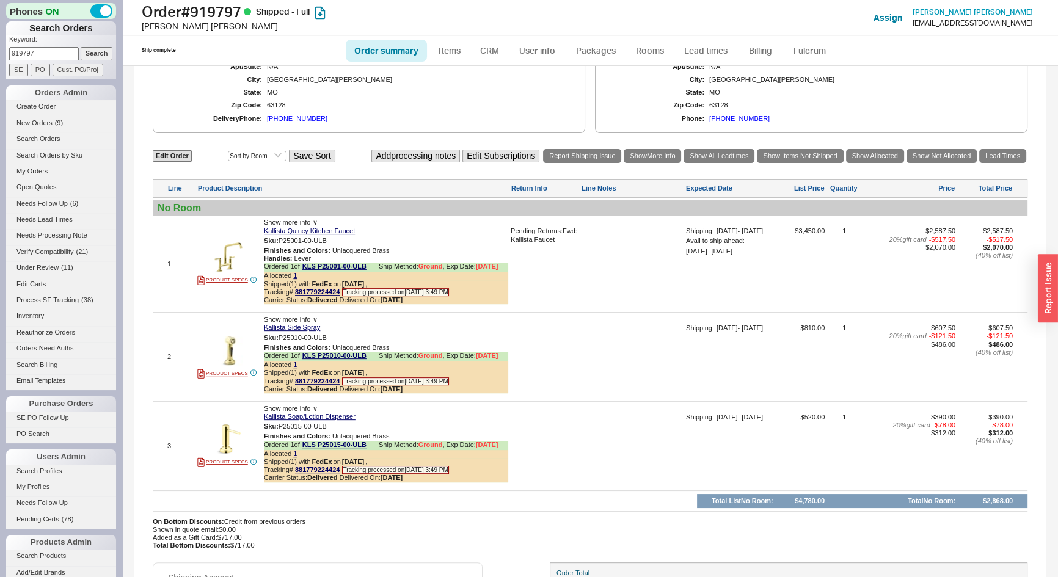
scroll to position [611, 0]
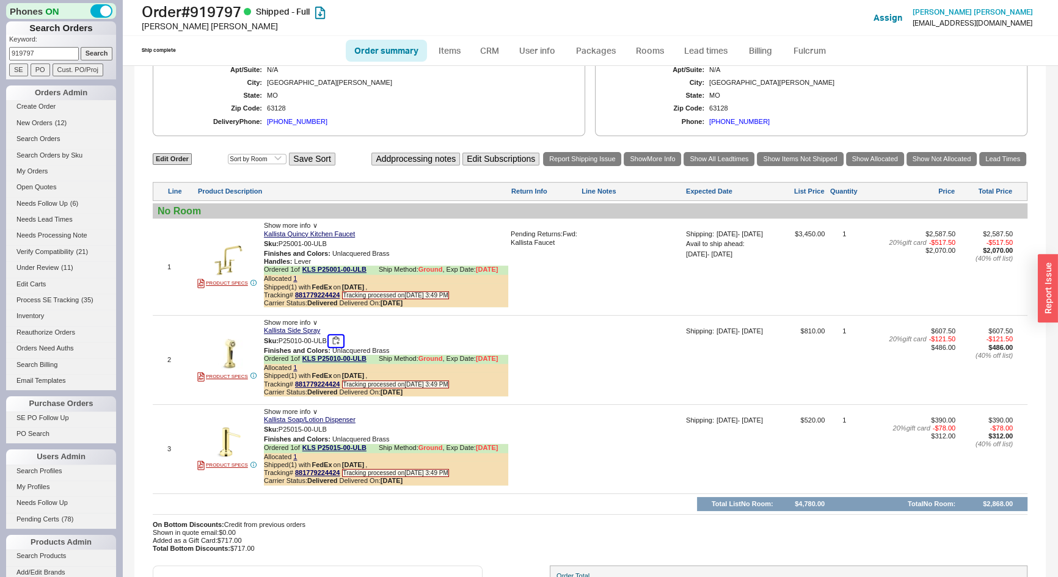
click at [341, 335] on button "button" at bounding box center [336, 341] width 15 height 12
click at [294, 364] on link "1" at bounding box center [295, 367] width 4 height 7
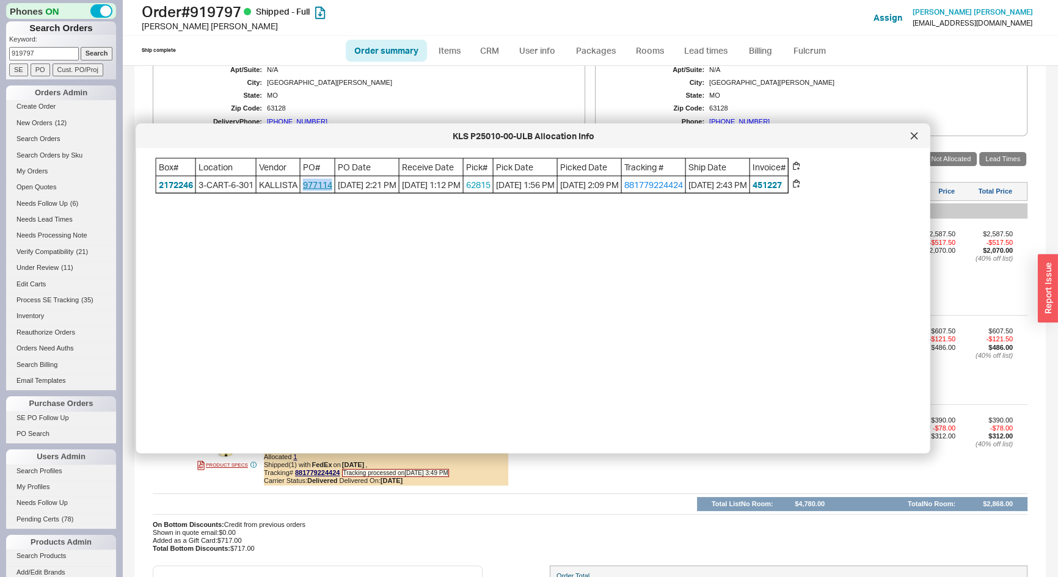
drag, startPoint x: 337, startPoint y: 186, endPoint x: 307, endPoint y: 188, distance: 29.4
click at [307, 188] on span "977114" at bounding box center [318, 184] width 34 height 17
copy link "977114"
drag, startPoint x: 912, startPoint y: 137, endPoint x: 802, endPoint y: 196, distance: 124.9
click at [911, 137] on icon at bounding box center [914, 136] width 7 height 7
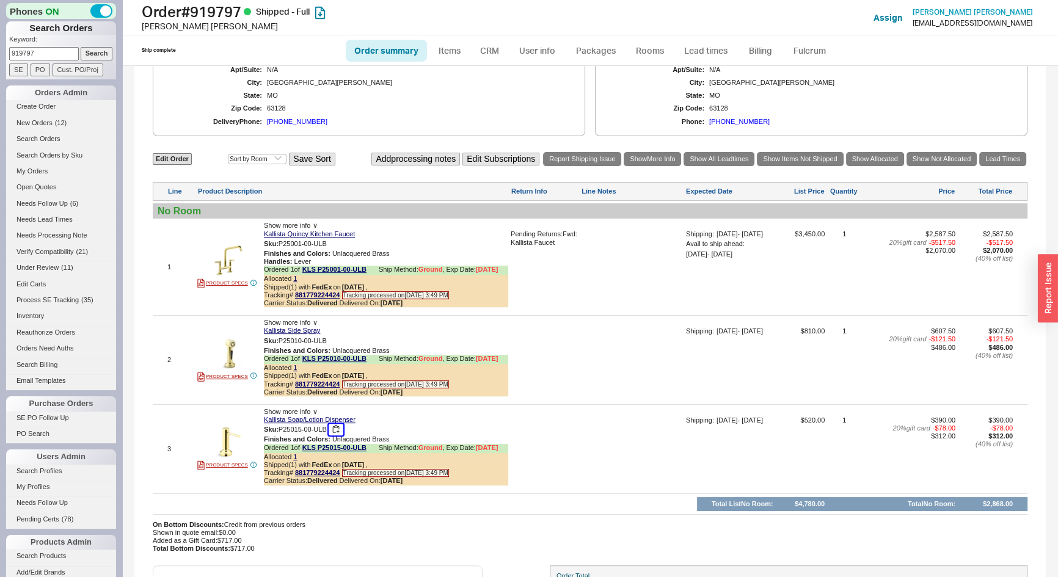
click at [339, 427] on button "button" at bounding box center [336, 430] width 15 height 12
click at [296, 458] on link "1" at bounding box center [295, 456] width 4 height 7
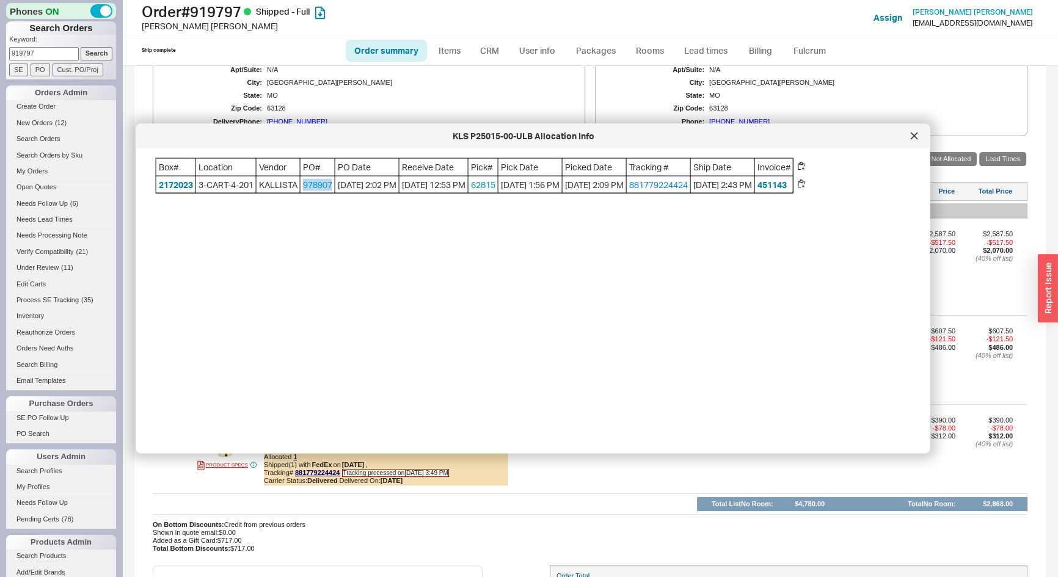
drag, startPoint x: 336, startPoint y: 183, endPoint x: 302, endPoint y: 187, distance: 34.4
click at [302, 187] on div "Box# Location Vendor PO# PO Date Receive Date Pick# Pick Date Picked Date Track…" at bounding box center [475, 175] width 638 height 35
copy div "978907"
click at [910, 138] on div at bounding box center [915, 136] width 20 height 20
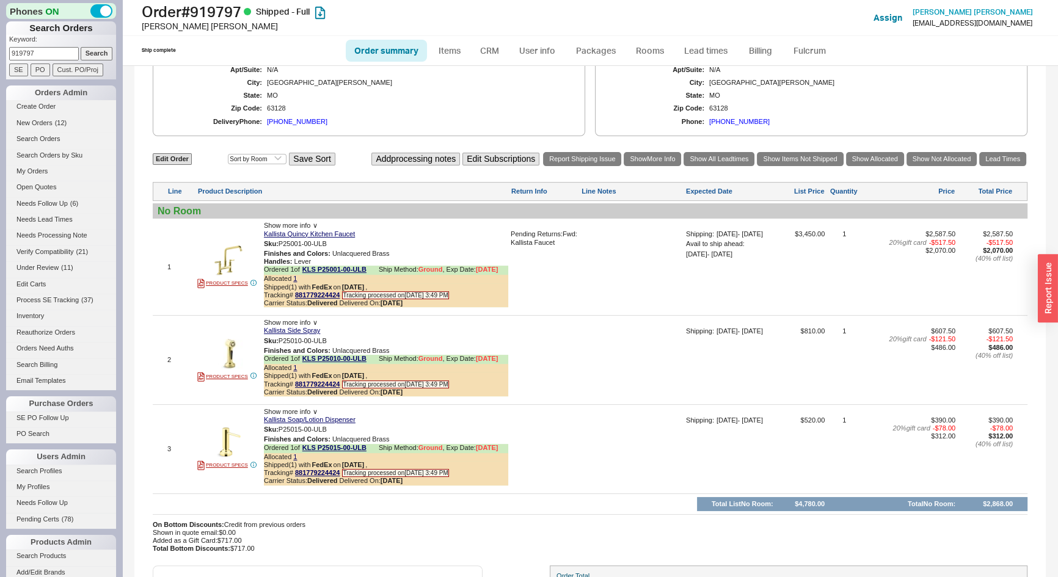
click at [49, 49] on input "919797" at bounding box center [44, 53] width 70 height 13
type input "605502"
click at [81, 47] on input "Search" at bounding box center [97, 53] width 32 height 13
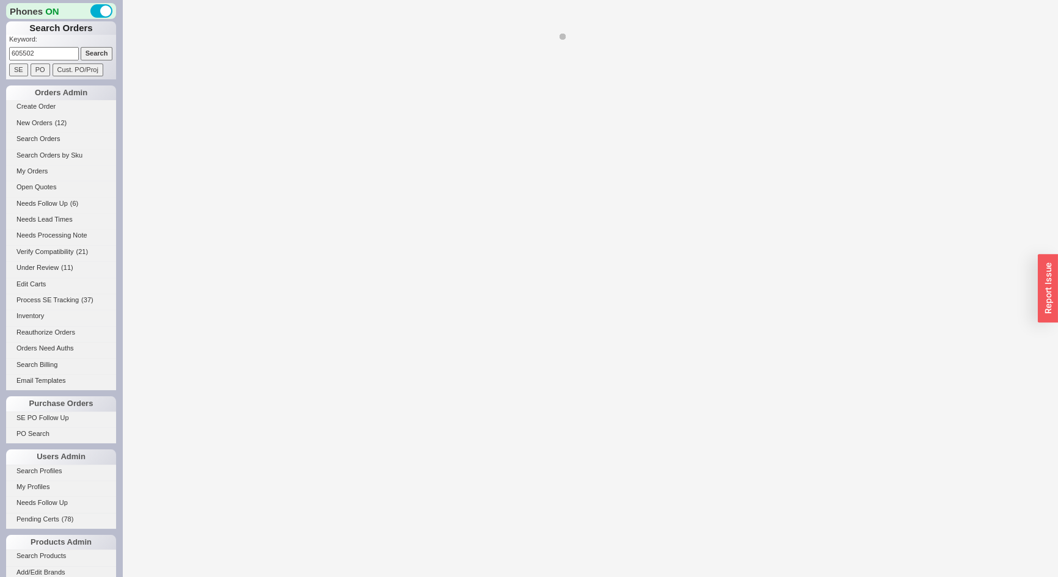
select select "**"
select select "*"
select select "LOW"
select select "3"
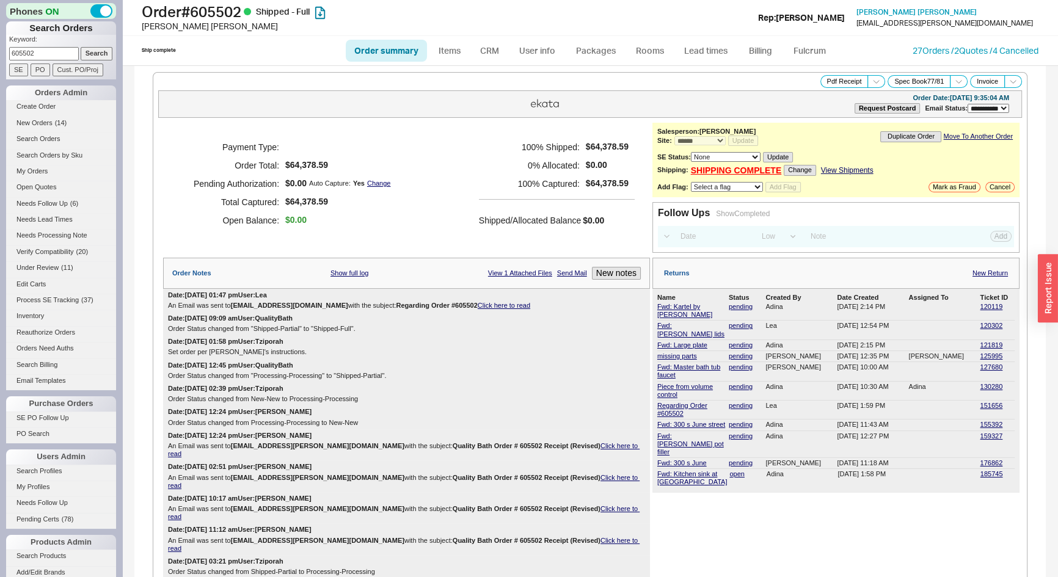
click at [50, 46] on p "Keyword:" at bounding box center [62, 41] width 107 height 12
click at [51, 49] on input "605502" at bounding box center [44, 53] width 70 height 13
type input "848943"
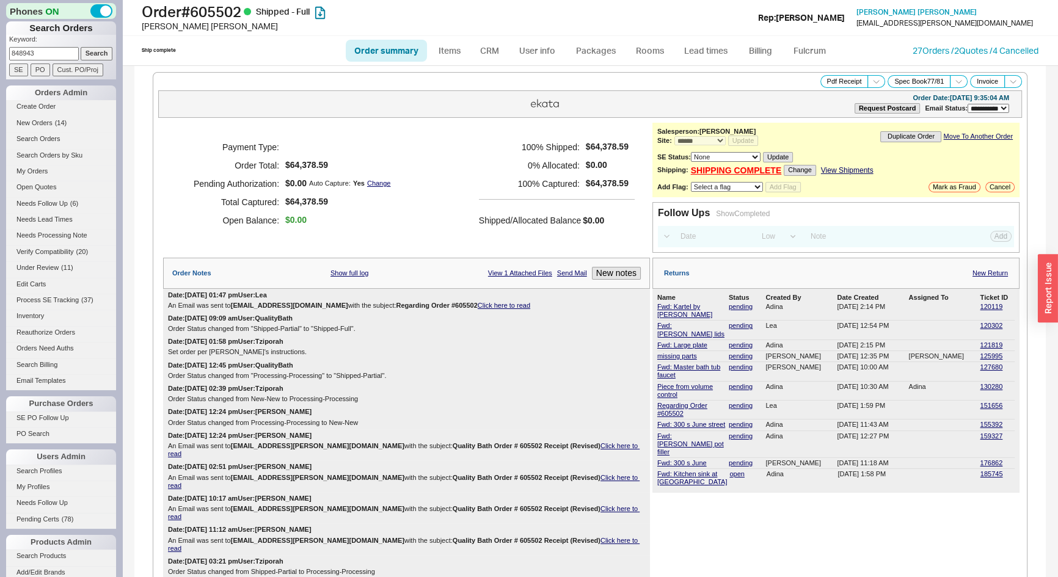
click at [81, 47] on input "Search" at bounding box center [97, 53] width 32 height 13
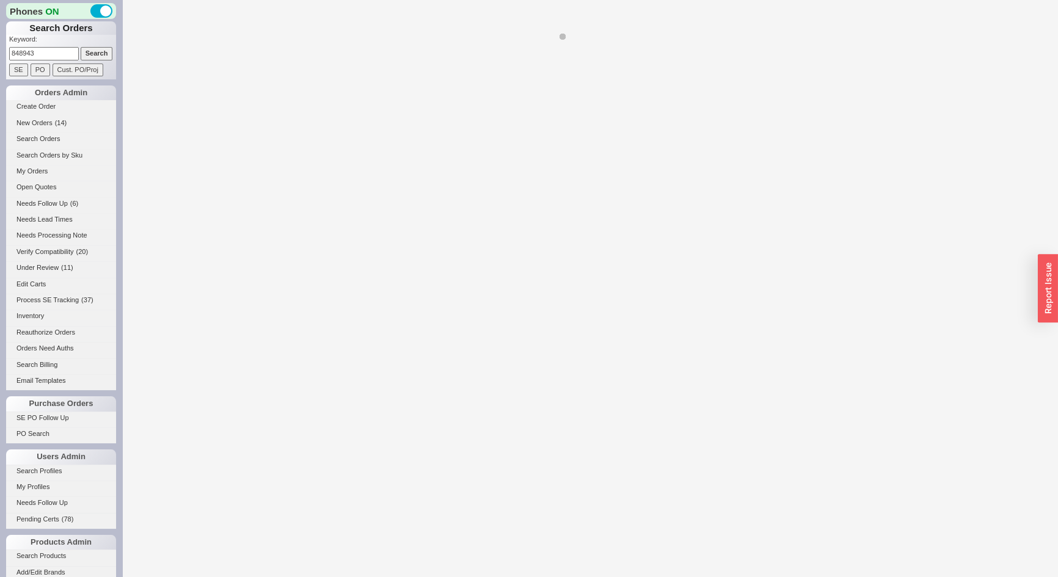
select select "*"
select select "LOW"
select select "3"
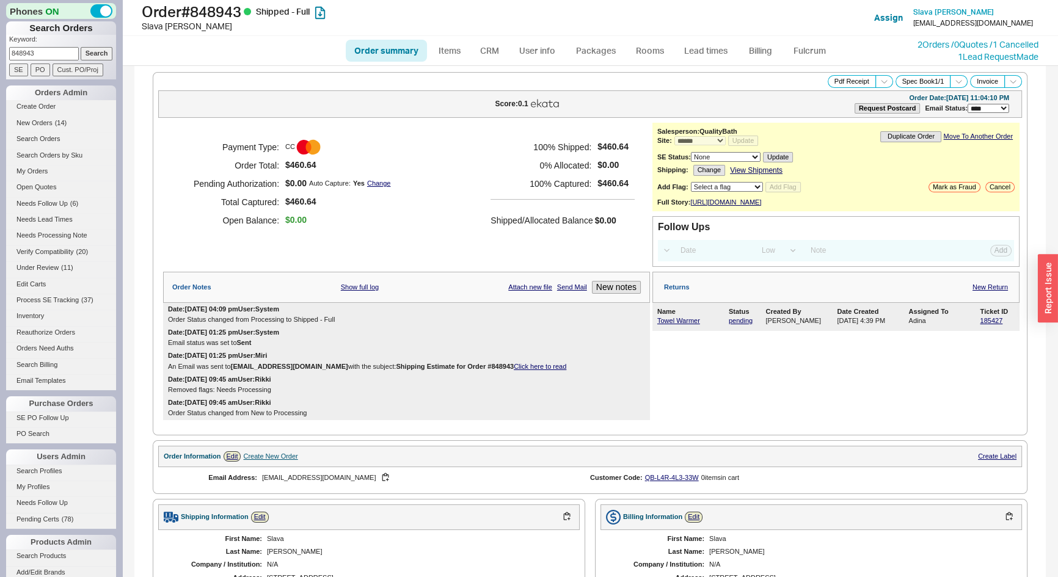
scroll to position [277, 0]
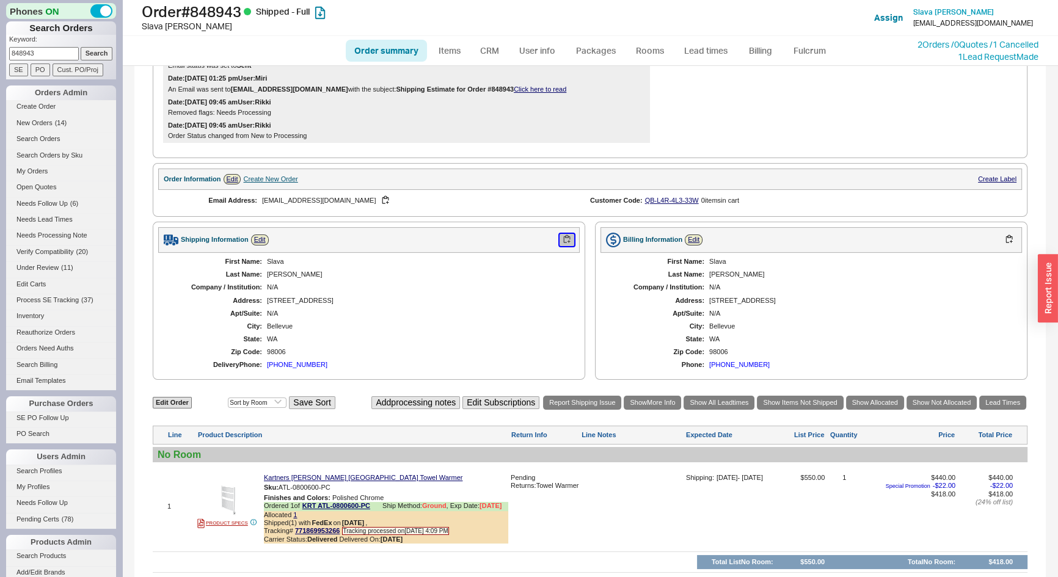
click at [565, 244] on button "button" at bounding box center [567, 240] width 15 height 12
drag, startPoint x: 35, startPoint y: 51, endPoint x: 0, endPoint y: 49, distance: 35.5
click at [0, 49] on div "Phones ON Search Orders Keyword: 848943 Search SE PO Cust. PO/Proj Orders Admin…" at bounding box center [61, 288] width 122 height 577
type input "919106"
click at [81, 47] on input "Search" at bounding box center [97, 53] width 32 height 13
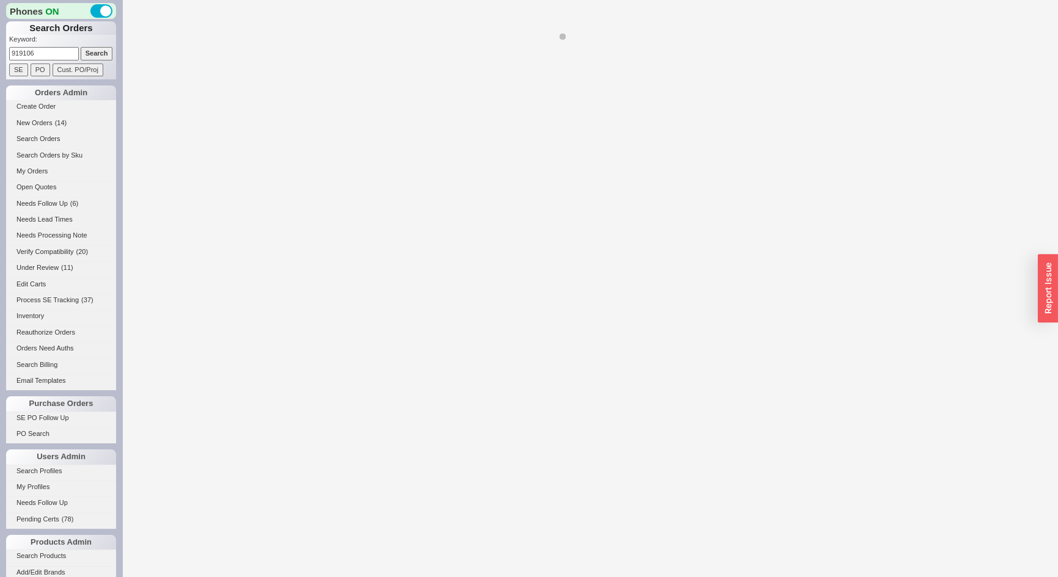
select select "*"
select select "LOW"
select select "3"
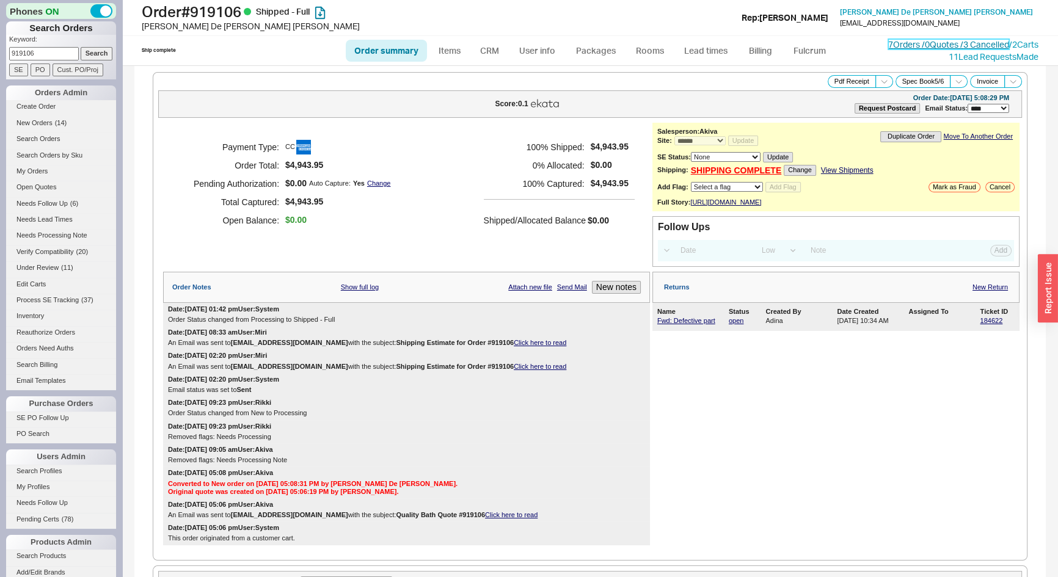
click at [889, 46] on link "7 Orders / 0 Quotes / 3 Cancelled" at bounding box center [949, 44] width 121 height 10
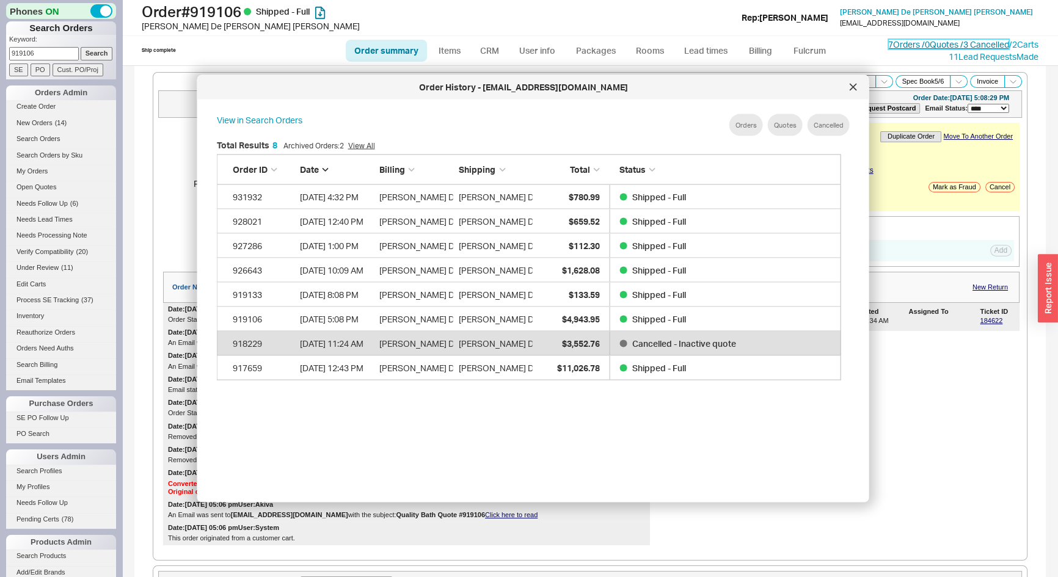
scroll to position [365, 636]
click at [274, 192] on div "931932" at bounding box center [263, 197] width 61 height 24
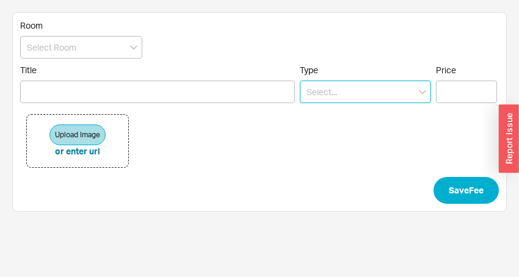
click at [346, 90] on input at bounding box center [365, 92] width 131 height 23
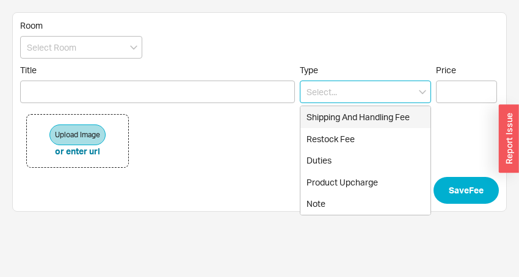
click at [326, 122] on div "Shipping And Handling Fee" at bounding box center [366, 117] width 130 height 22
type input "Shipping And Handling Fee"
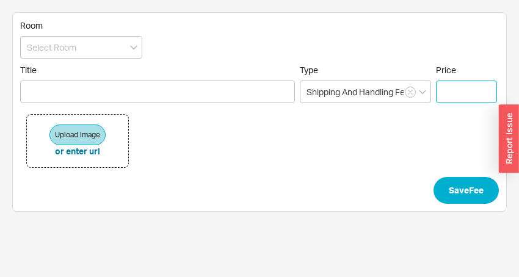
click at [468, 83] on input "Price" at bounding box center [466, 92] width 61 height 23
type input "$ 75"
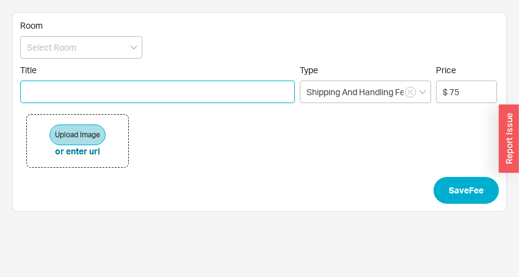
click at [244, 97] on input "Title" at bounding box center [157, 92] width 275 height 23
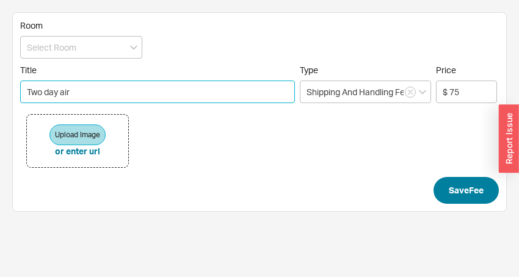
type input "Two day air"
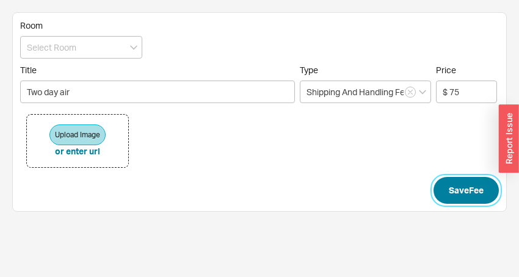
click at [472, 186] on button "Save Fee" at bounding box center [466, 190] width 65 height 27
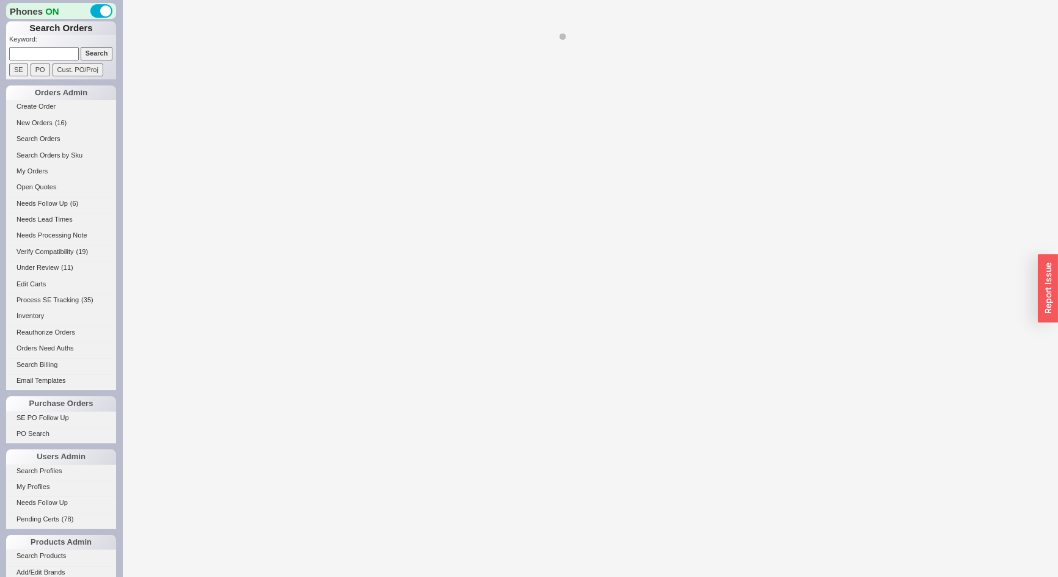
select select "LOW"
select select "3"
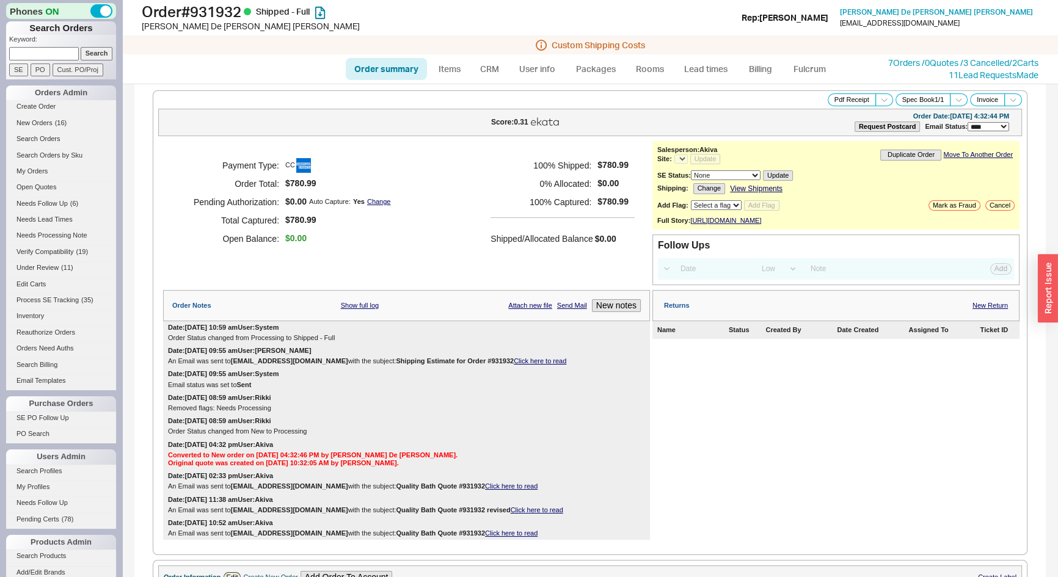
select select "*"
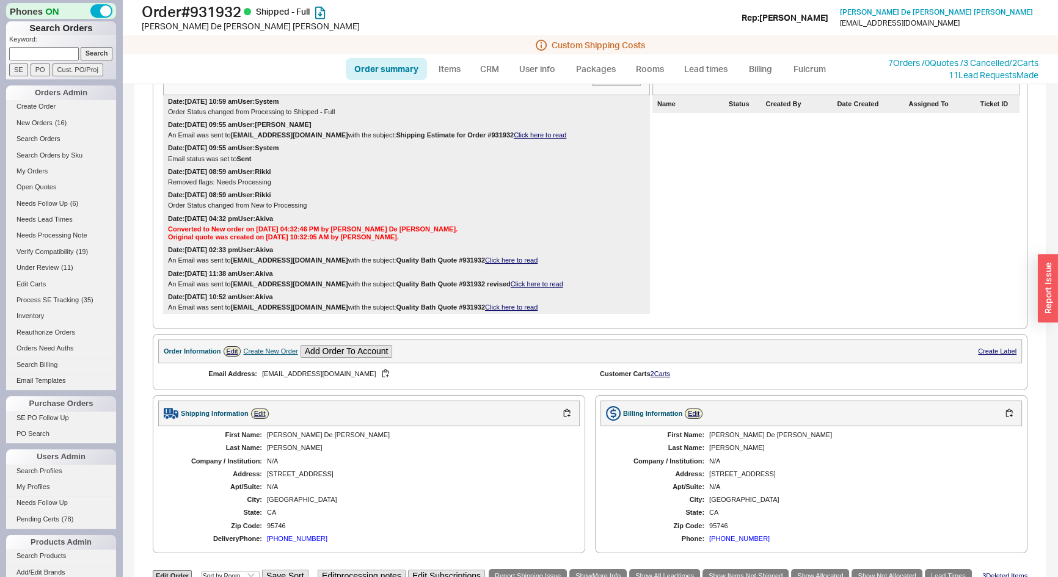
scroll to position [101, 0]
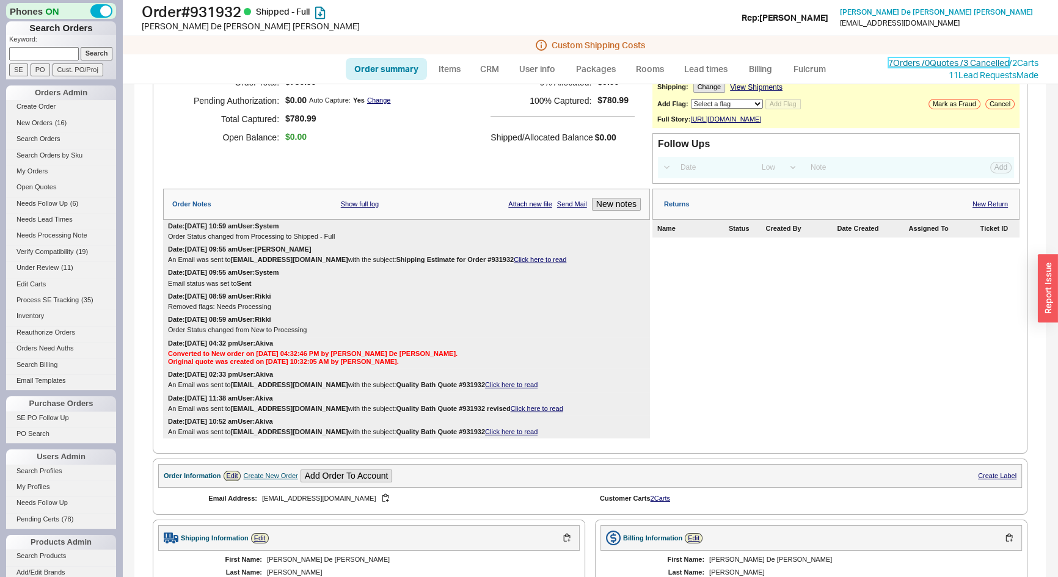
click at [889, 64] on link "7 Orders / 0 Quotes / 3 Cancelled" at bounding box center [949, 62] width 121 height 10
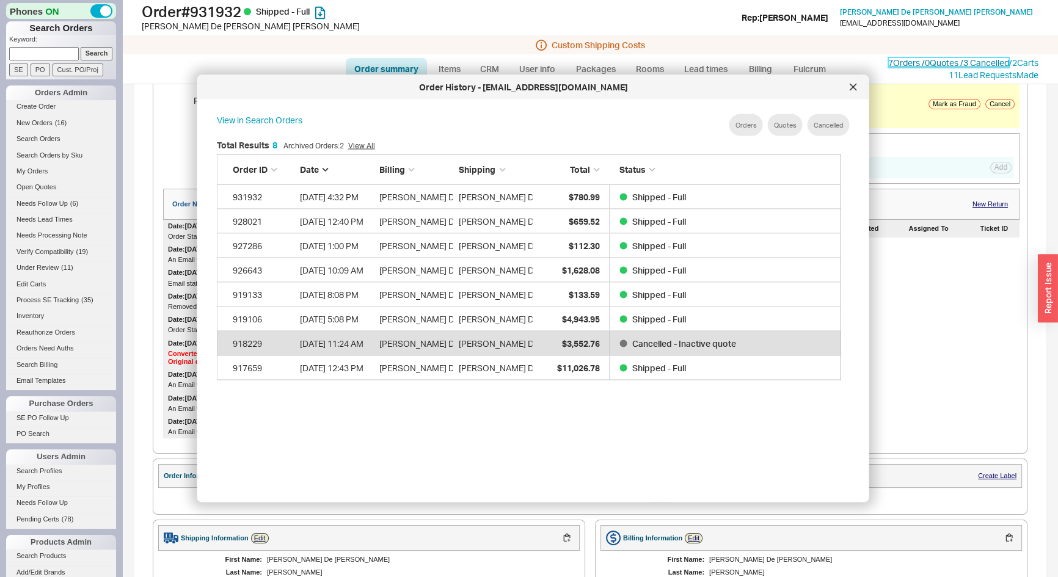
scroll to position [218, 616]
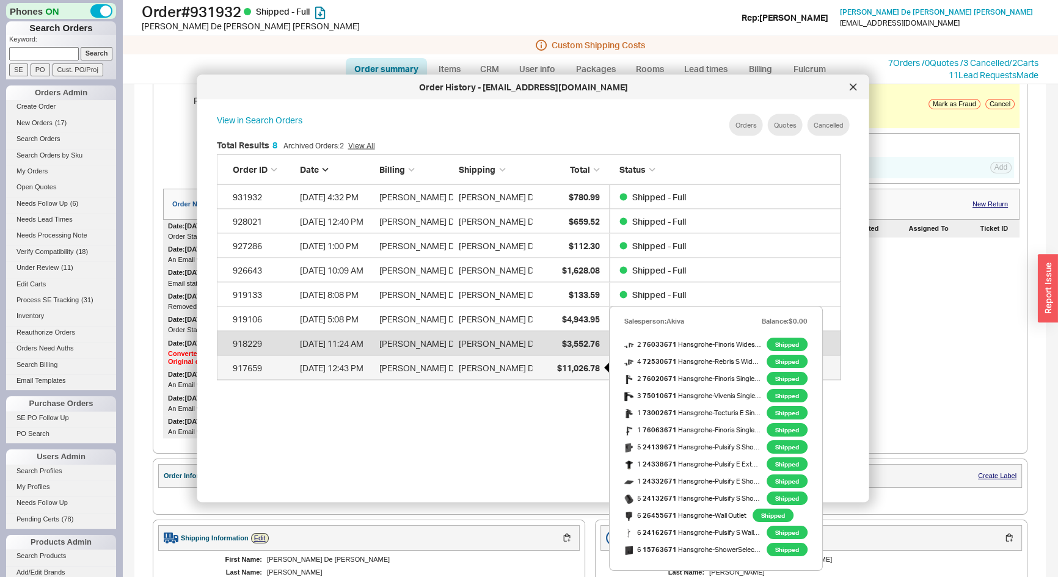
click at [576, 362] on span "$11,026.78" at bounding box center [578, 367] width 43 height 10
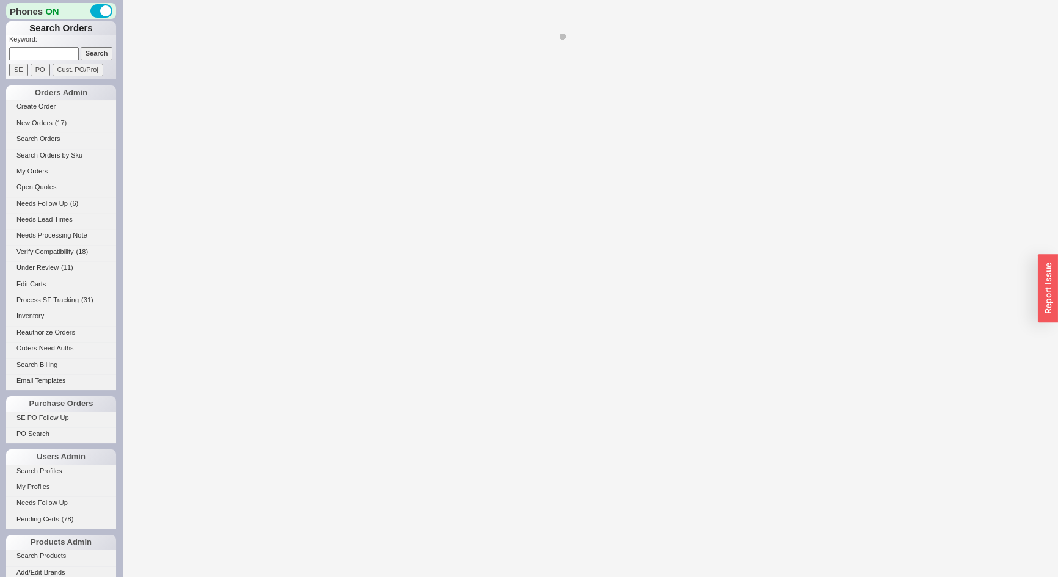
select select "LOW"
select select "3"
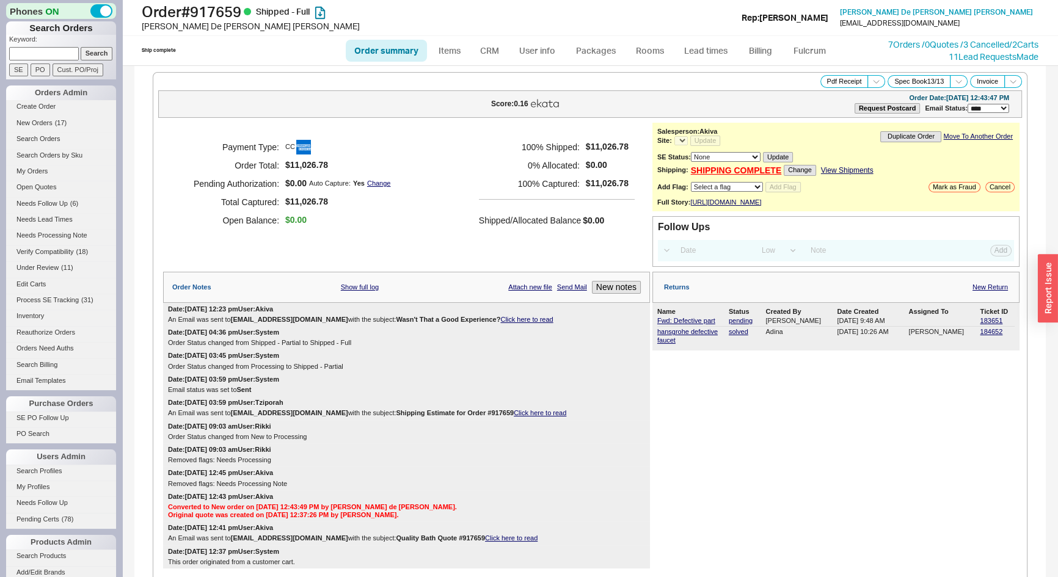
select select "*"
click at [992, 335] on link "184652" at bounding box center [991, 331] width 23 height 7
click at [980, 324] on link "183651" at bounding box center [991, 320] width 23 height 7
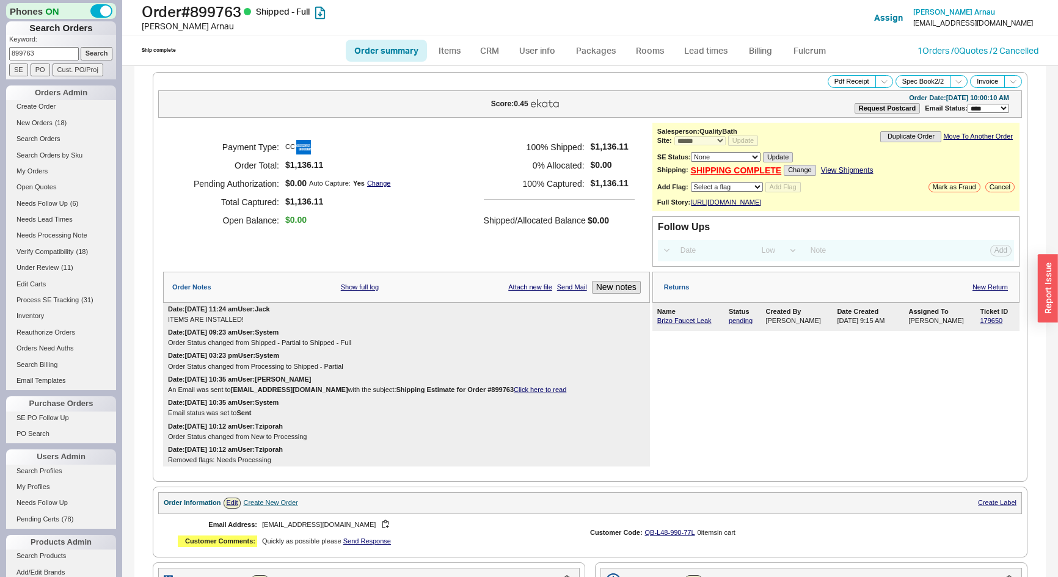
select select "*"
select select "LOW"
select select "3"
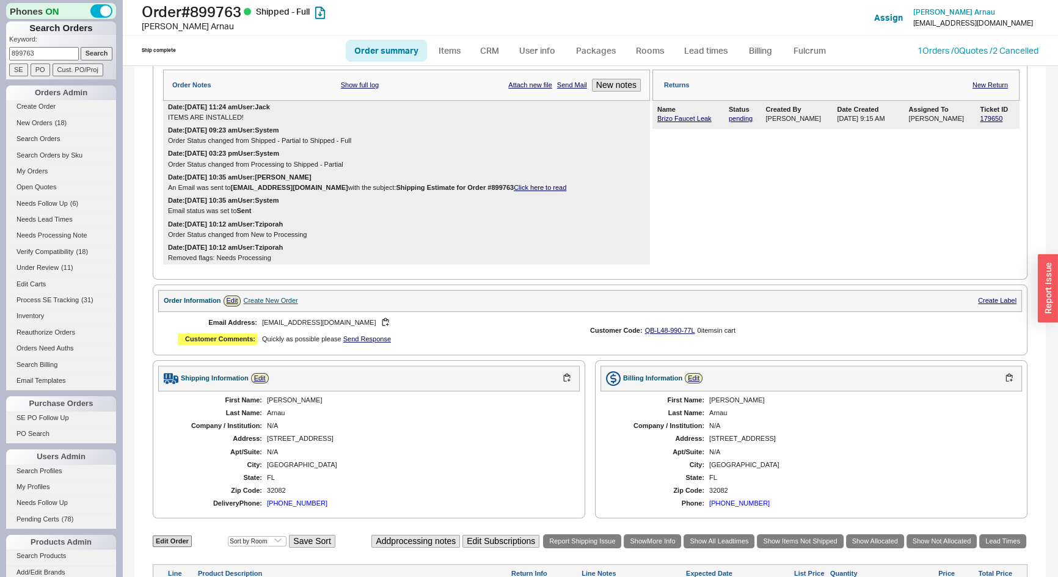
scroll to position [222, 0]
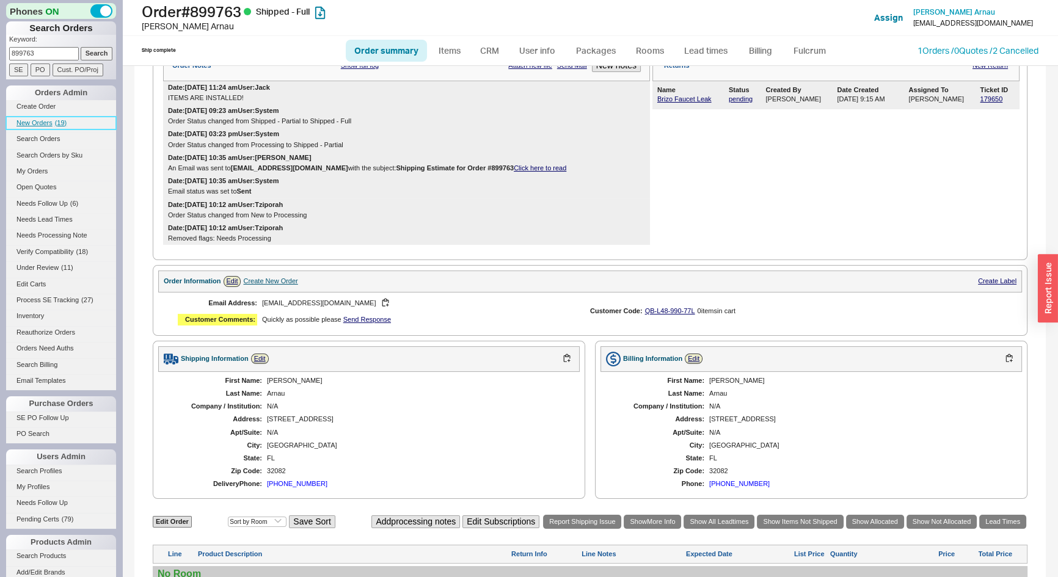
click at [38, 120] on span "New Orders" at bounding box center [34, 122] width 36 height 7
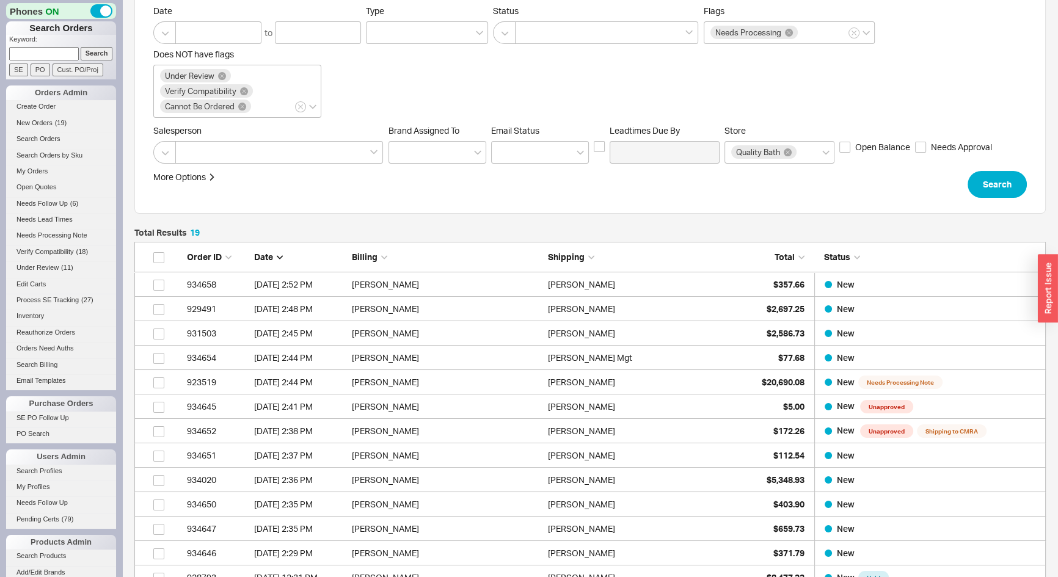
scroll to position [222, 0]
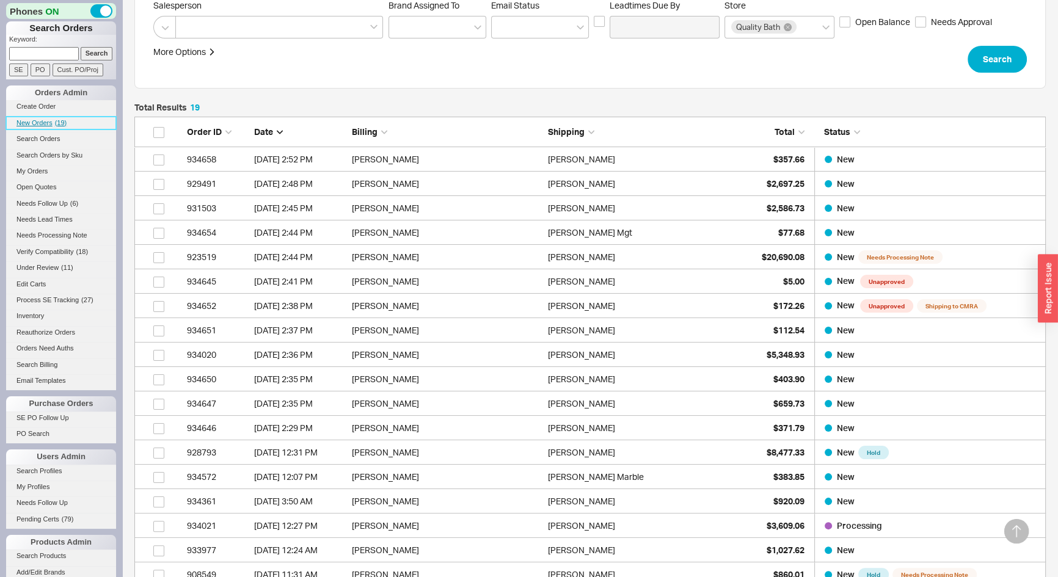
click at [32, 125] on span "New Orders" at bounding box center [34, 122] width 36 height 7
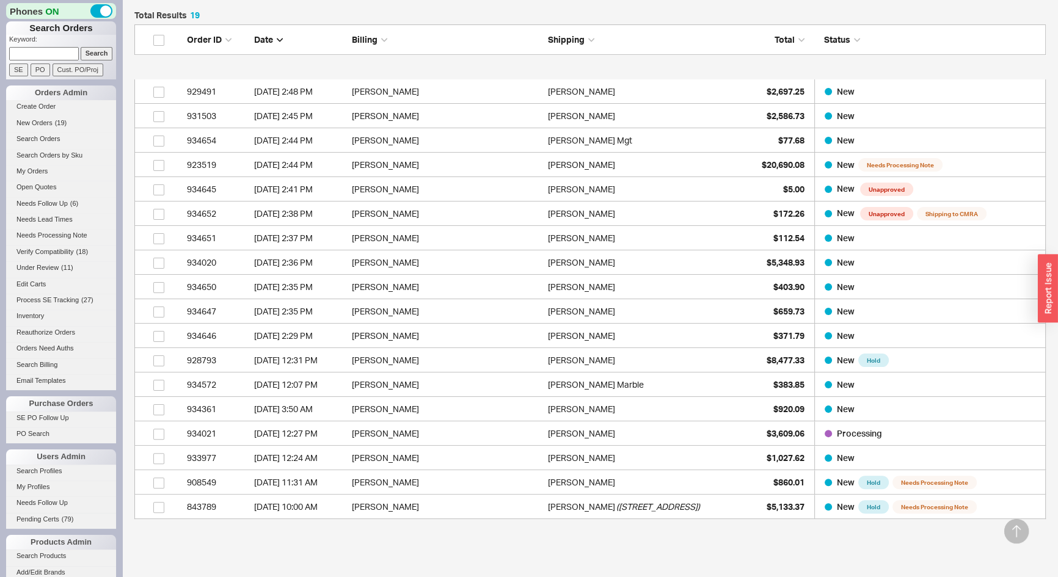
scroll to position [119, 0]
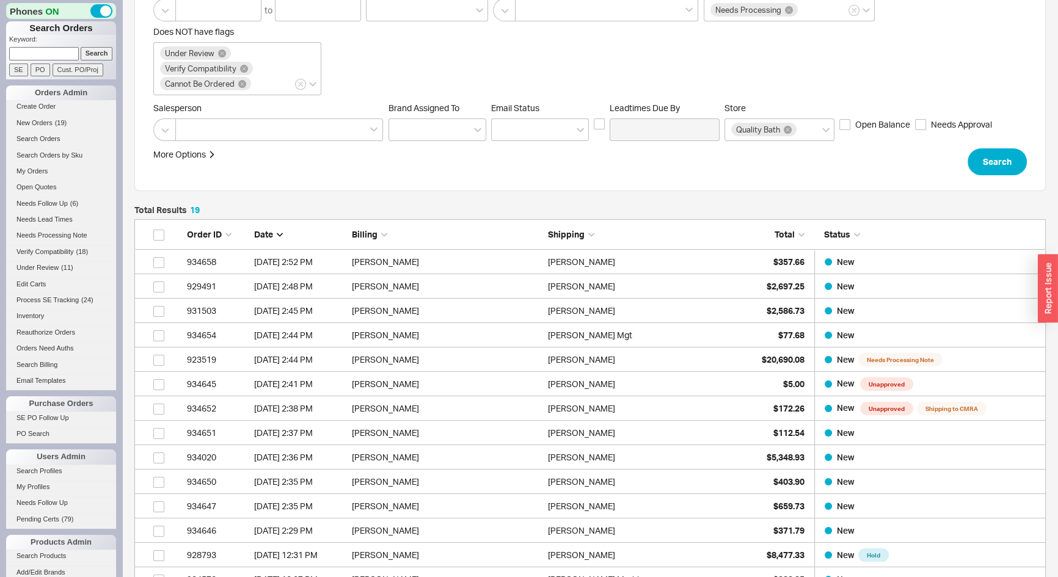
click at [917, 153] on div "More Options Sites Excluded From Reviews Converted By Amount Over Shipping or B…" at bounding box center [590, 161] width 874 height 27
click at [34, 119] on span "New Orders" at bounding box center [34, 122] width 36 height 7
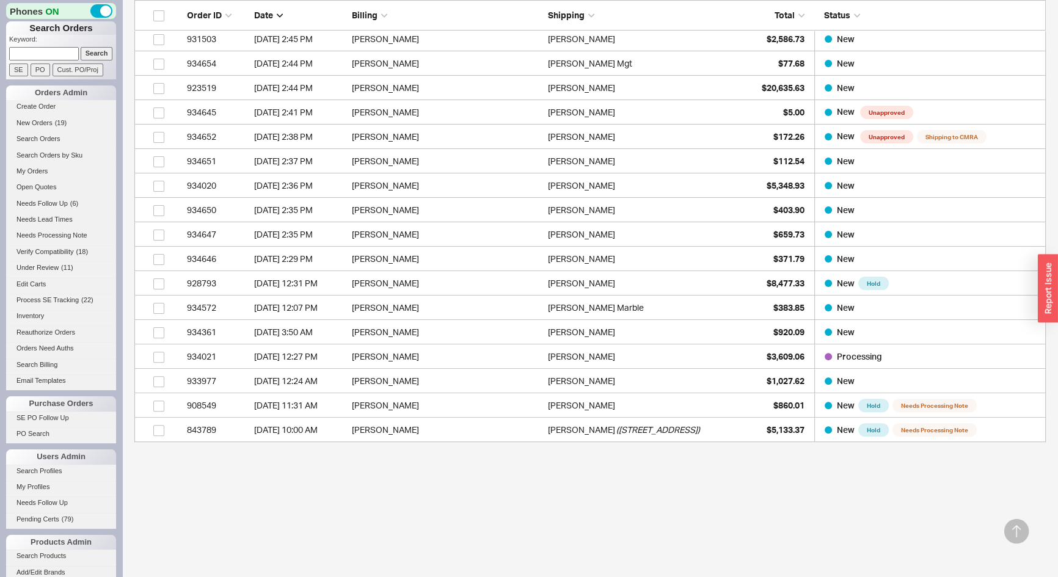
scroll to position [397, 0]
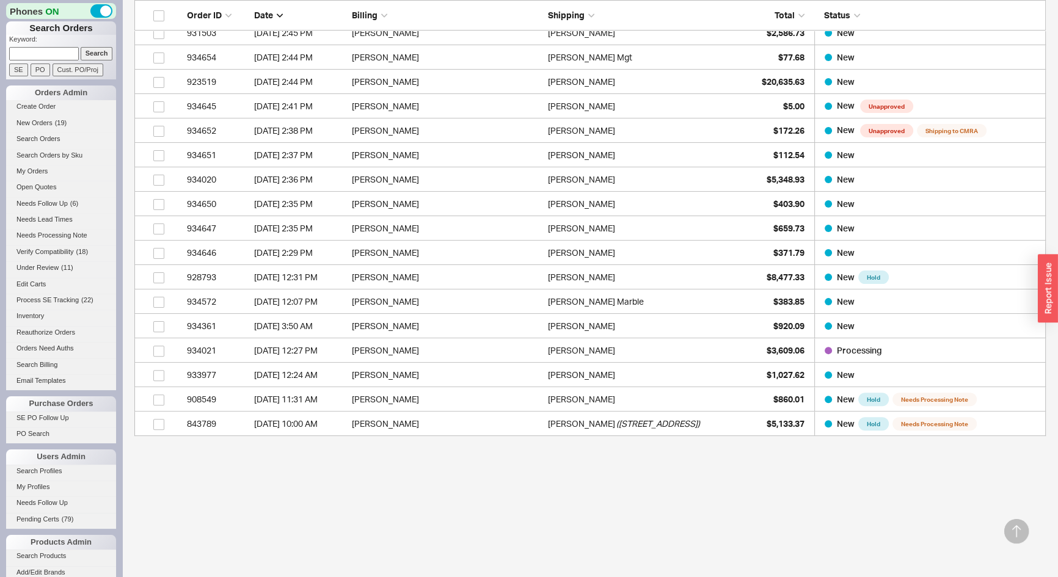
click at [28, 48] on input at bounding box center [44, 53] width 70 height 13
type input "918936"
click at [81, 47] on input "Search" at bounding box center [97, 53] width 32 height 13
type input "918936"
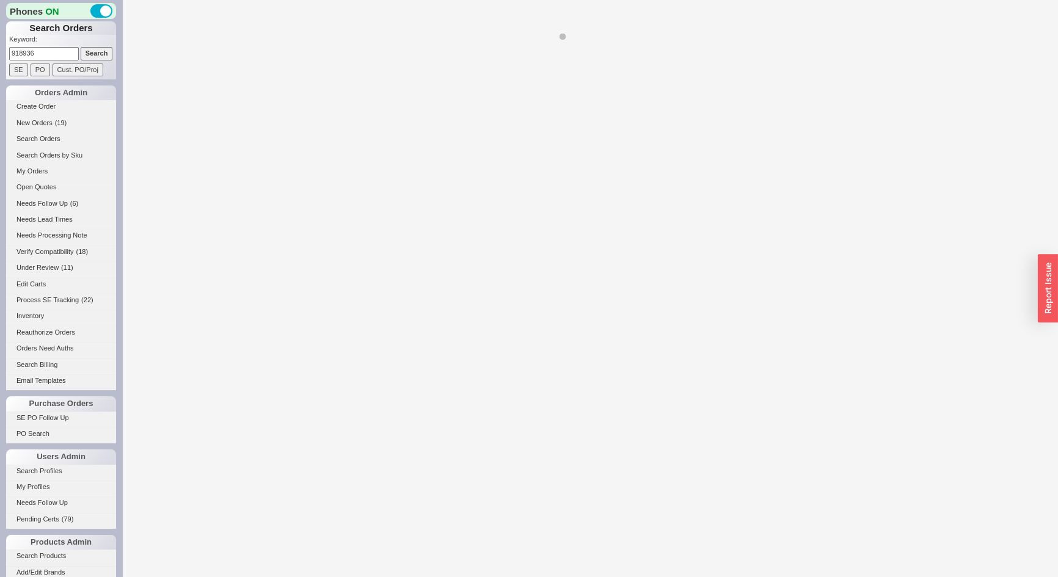
select select "LOW"
select select "3"
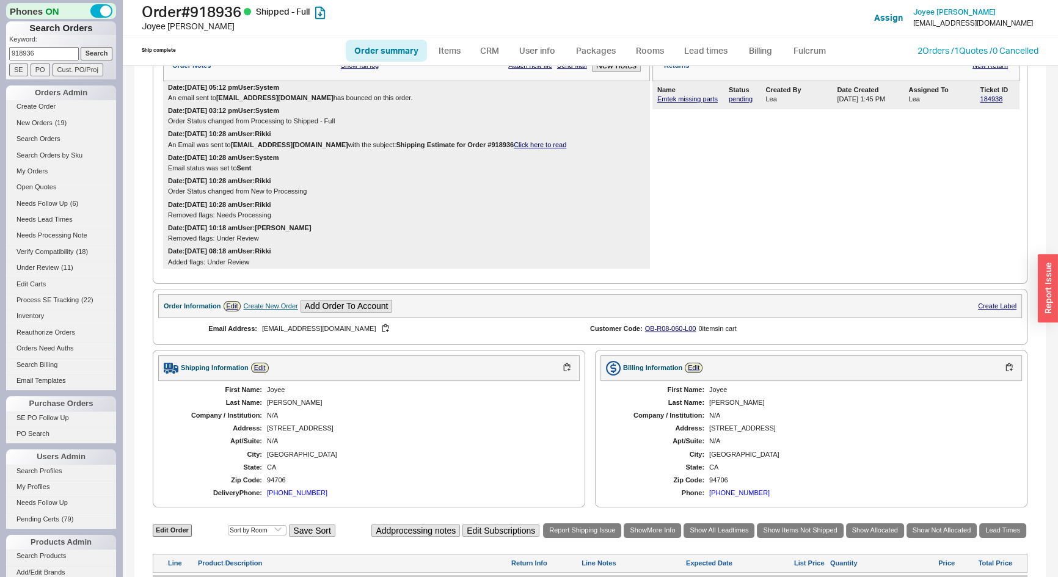
select select "*"
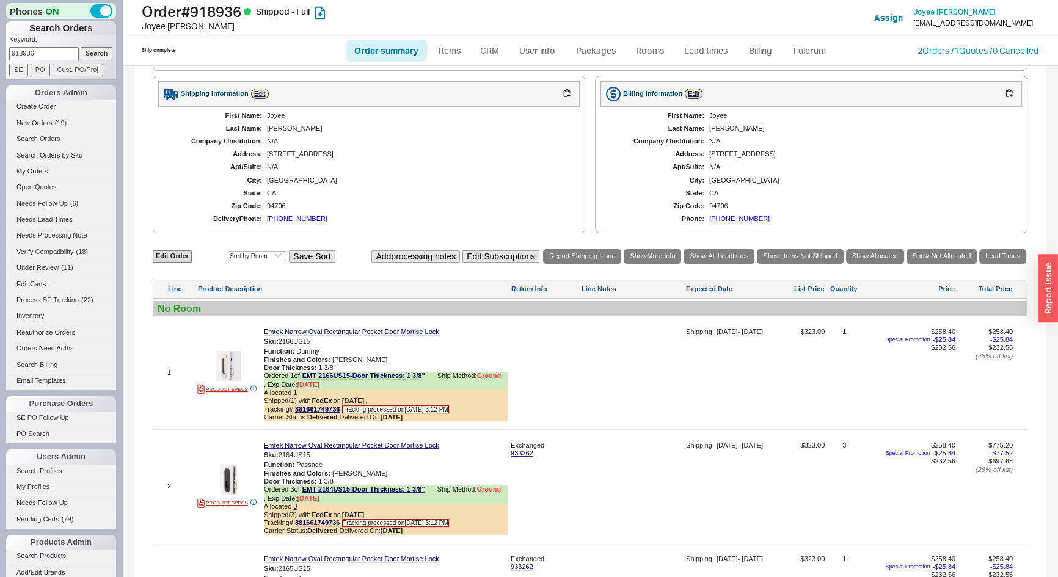
scroll to position [611, 0]
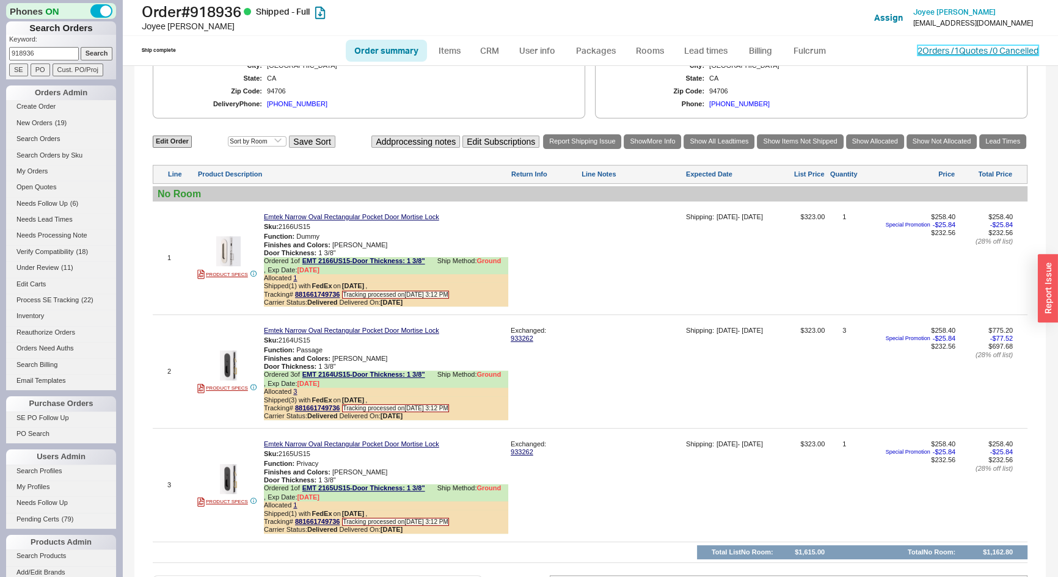
click at [918, 51] on link "2 Orders / 1 Quotes / 0 Cancelled" at bounding box center [978, 50] width 121 height 10
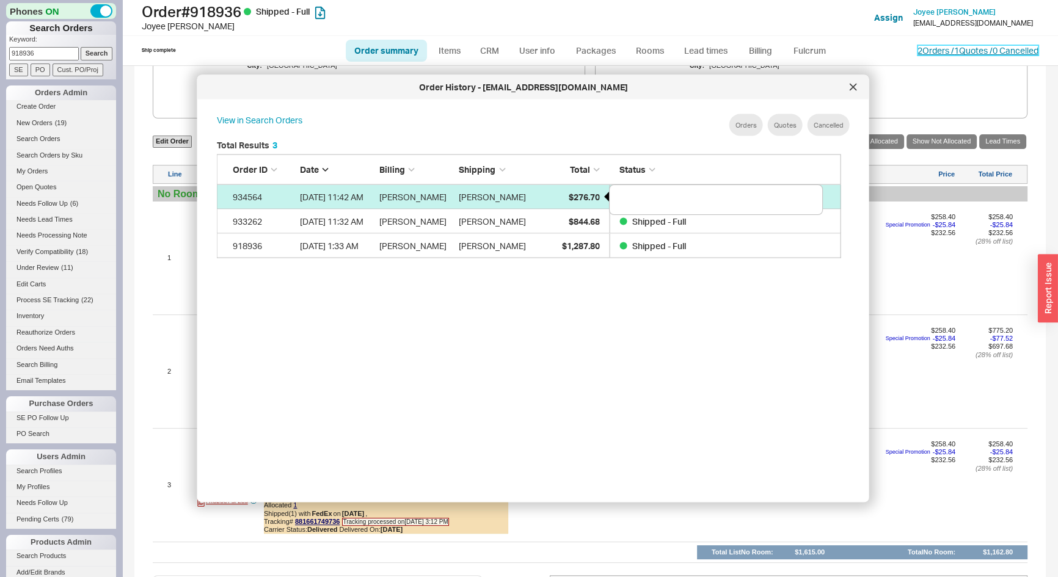
scroll to position [95, 616]
click at [584, 193] on span "$276.70" at bounding box center [583, 196] width 31 height 10
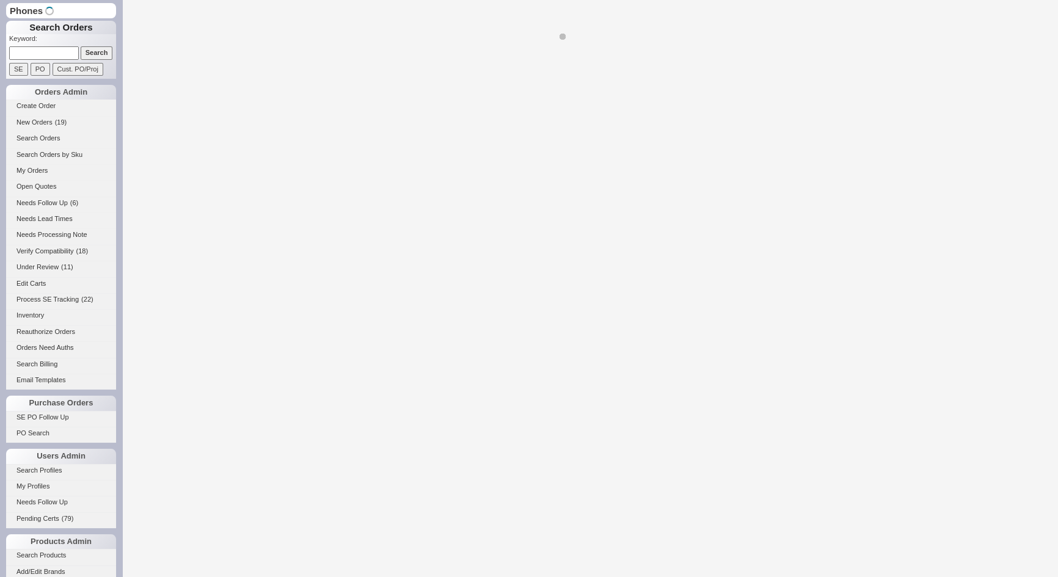
select select "*"
select select "LOW"
select select "3"
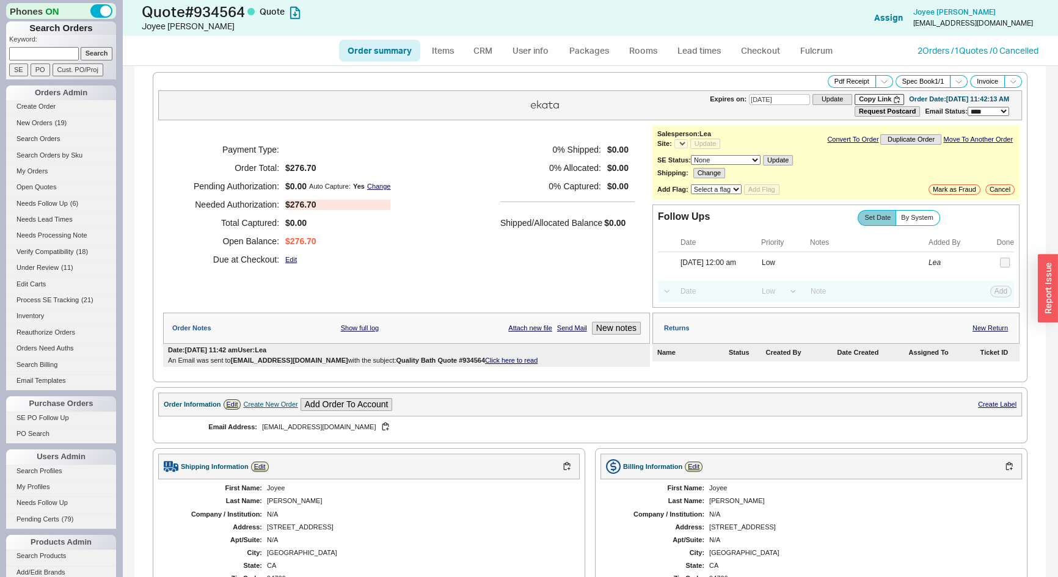
select select "*"
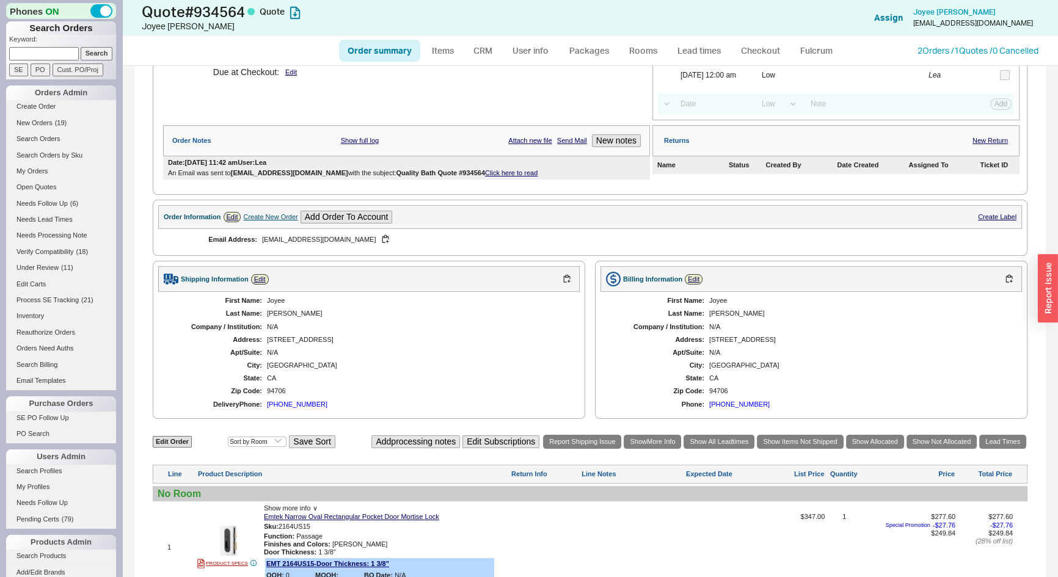
scroll to position [82, 0]
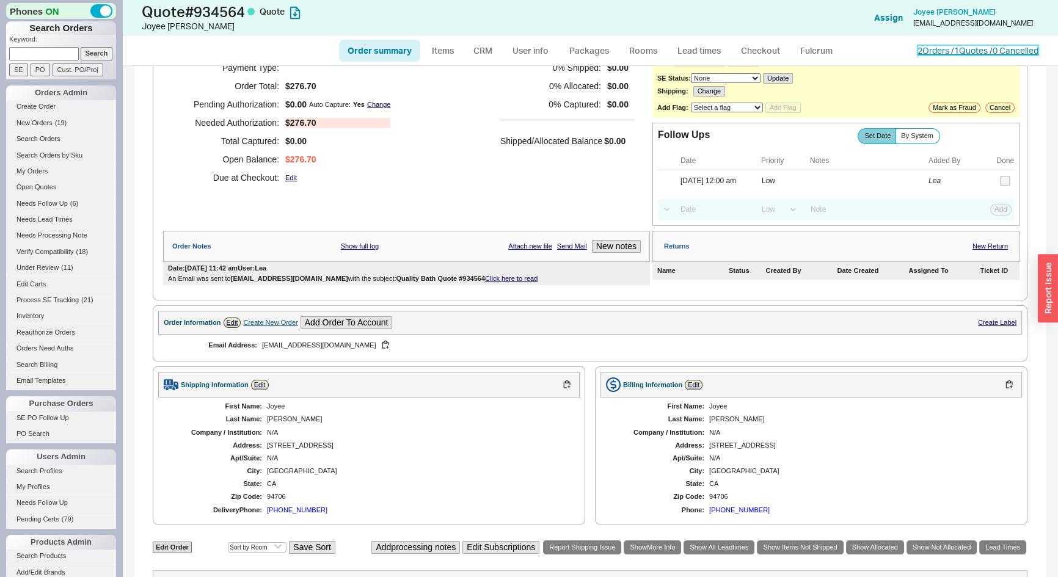
click at [931, 49] on link "2 Orders / 1 Quotes / 0 Cancelled" at bounding box center [978, 50] width 121 height 10
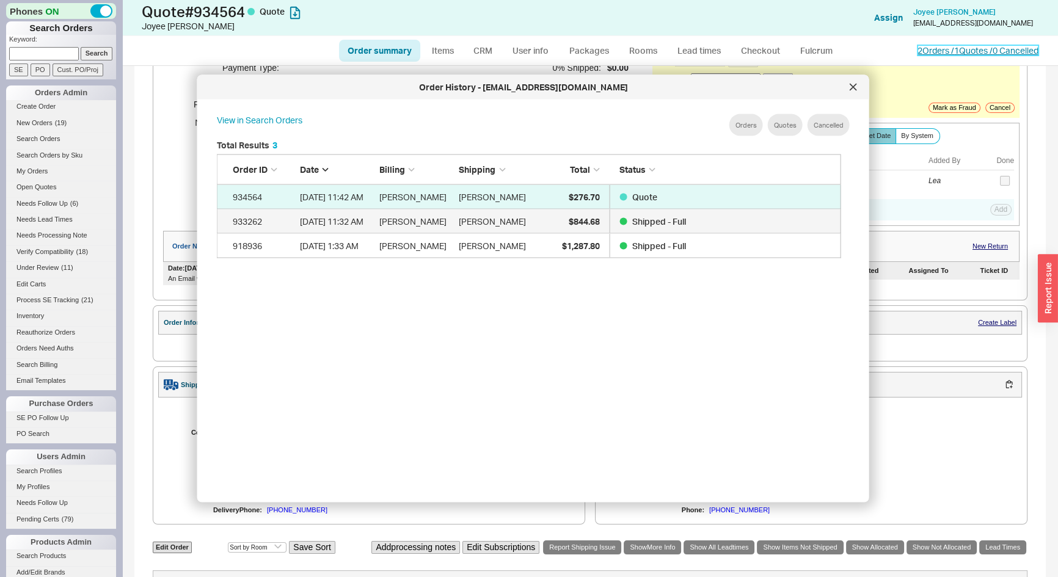
scroll to position [365, 636]
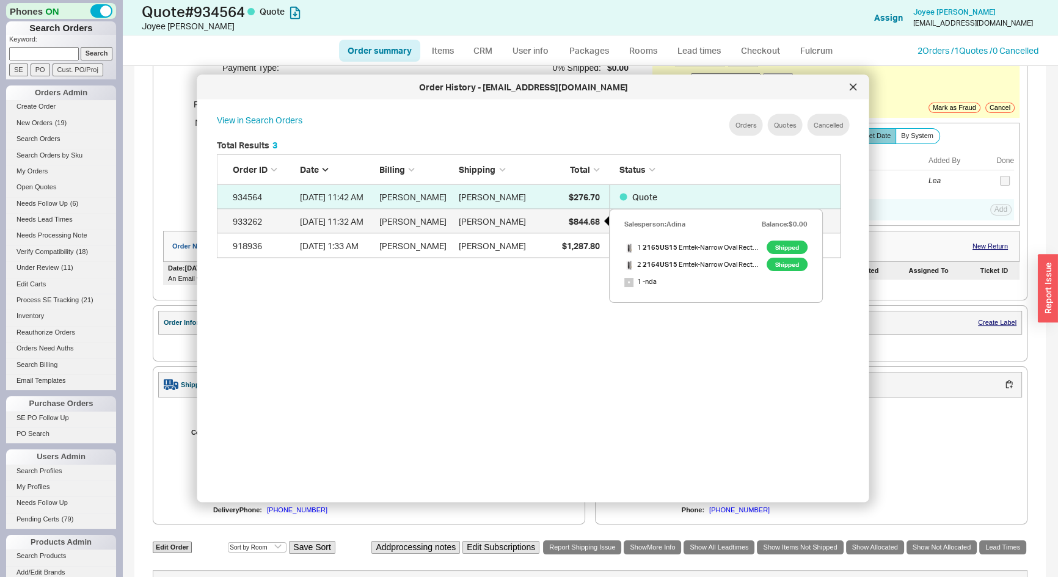
click at [587, 223] on span "$844.68" at bounding box center [583, 221] width 31 height 10
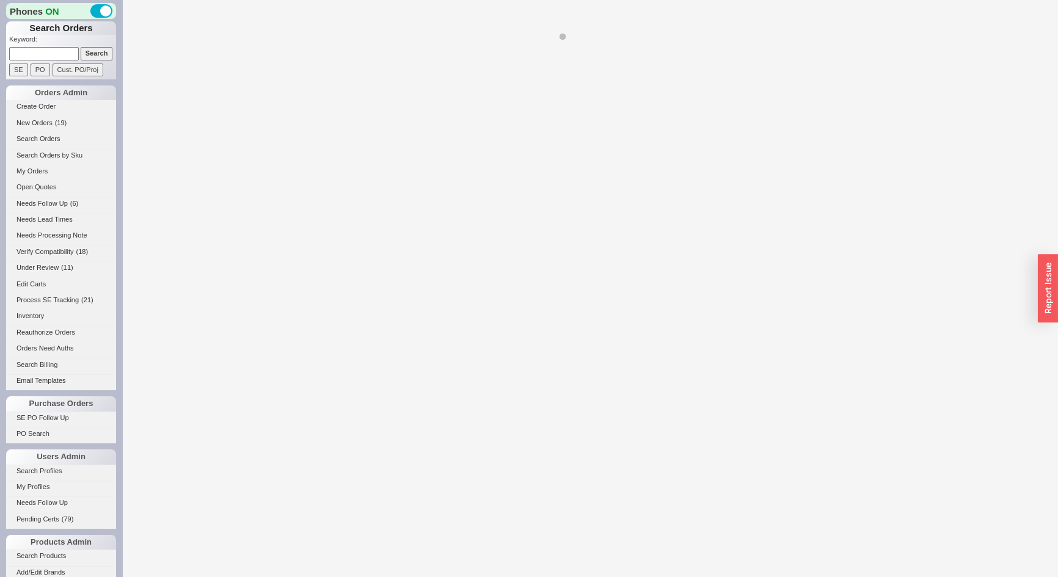
select select "LOW"
select select "3"
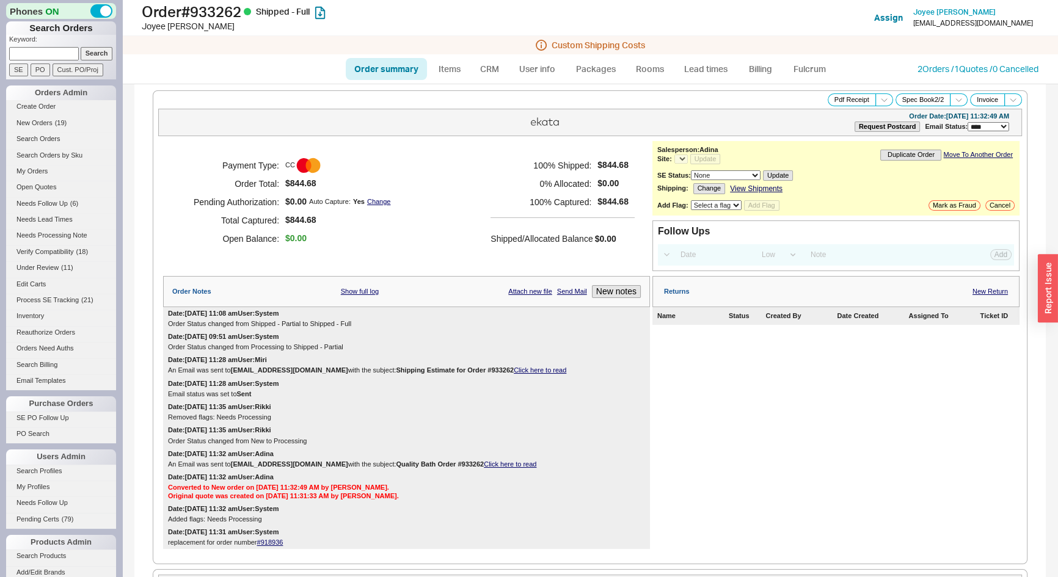
select select "*"
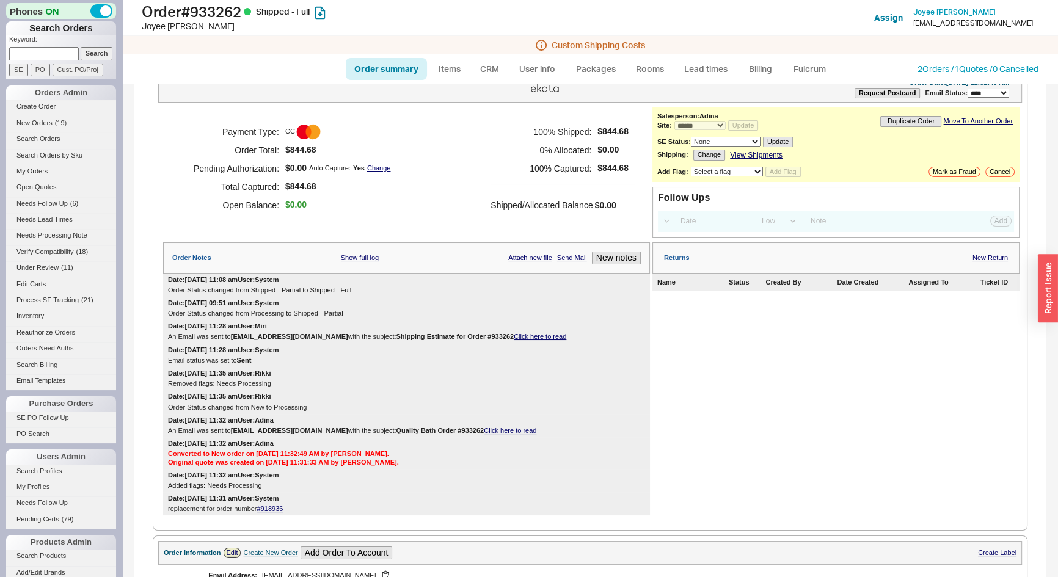
scroll to position [256, 0]
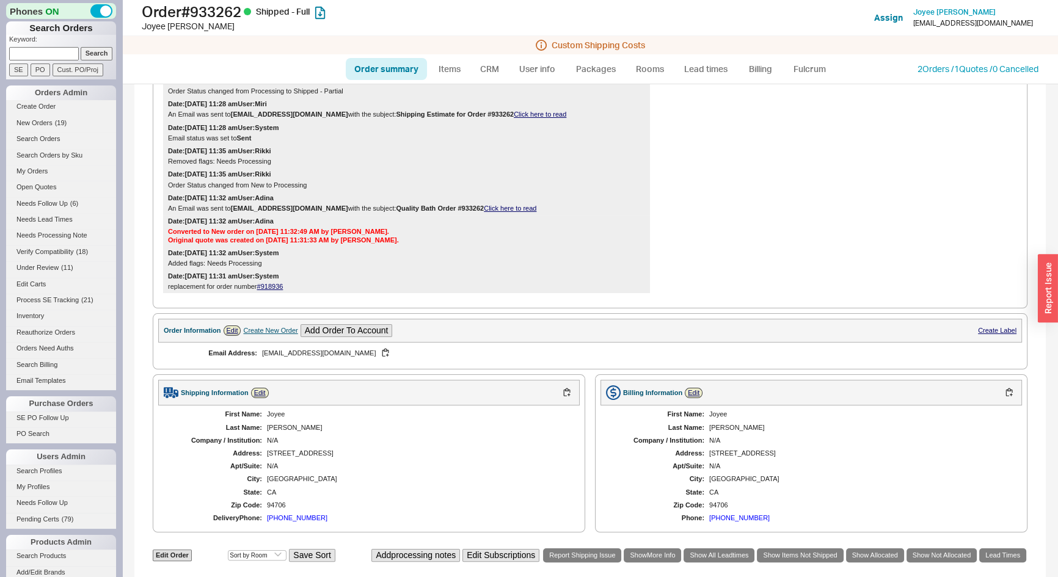
click at [17, 51] on input at bounding box center [44, 53] width 70 height 13
click at [81, 47] on input "Search" at bounding box center [97, 53] width 32 height 13
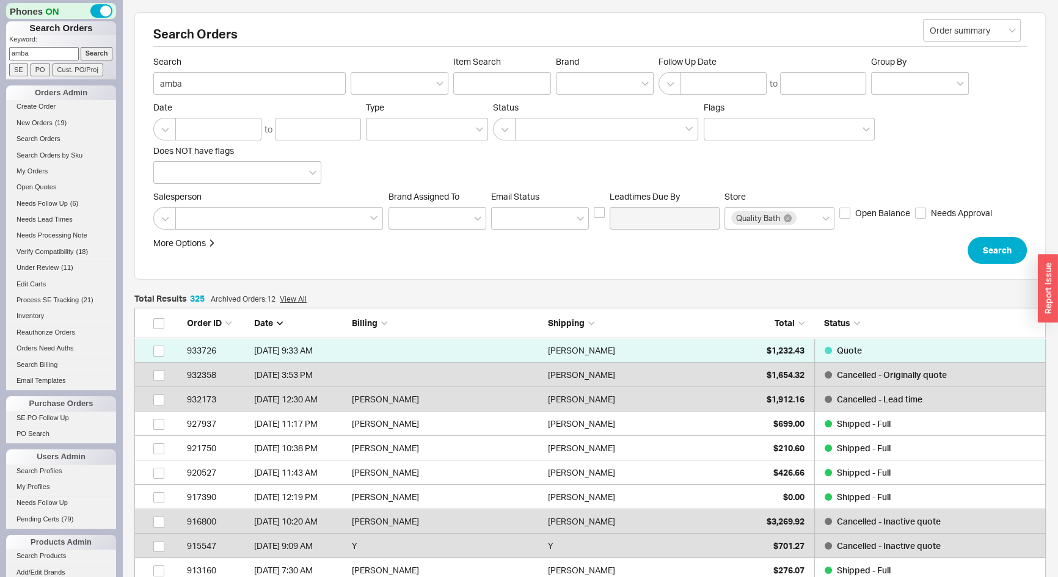
scroll to position [7966, 903]
drag, startPoint x: 50, startPoint y: 54, endPoint x: 0, endPoint y: 45, distance: 50.9
click at [0, 45] on div "Phones ON Search Orders Keyword: amba Search SE PO Cust. PO/Proj Orders Admin C…" at bounding box center [61, 288] width 122 height 577
type input "910135"
click at [81, 47] on input "Search" at bounding box center [97, 53] width 32 height 13
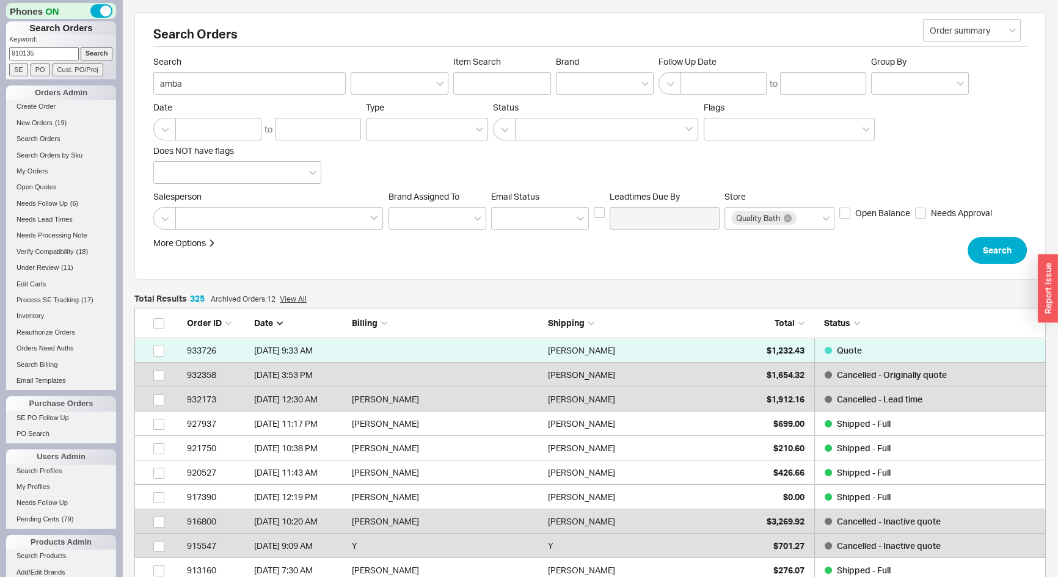
type input "910135"
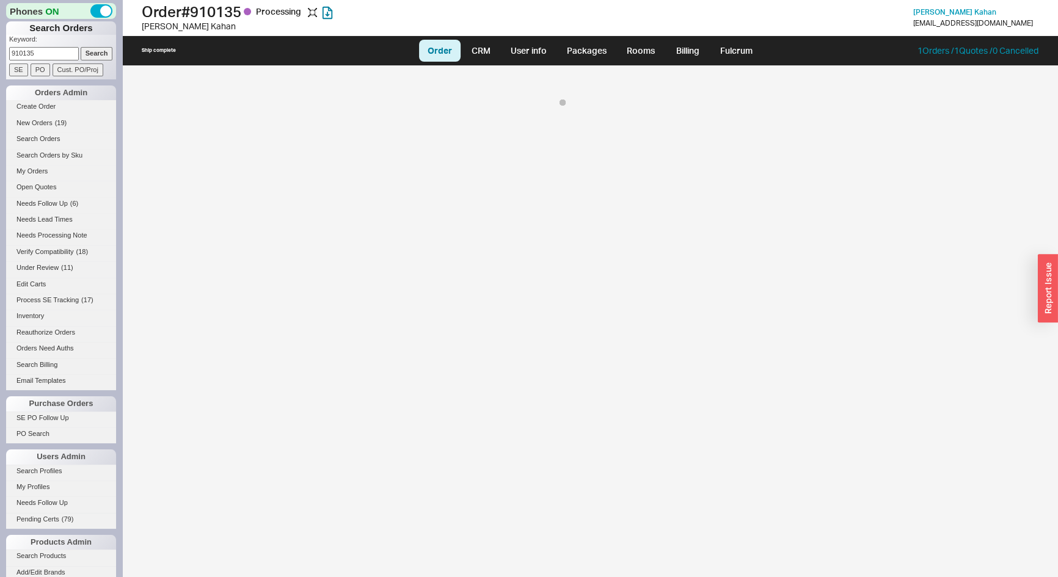
select select "LOW"
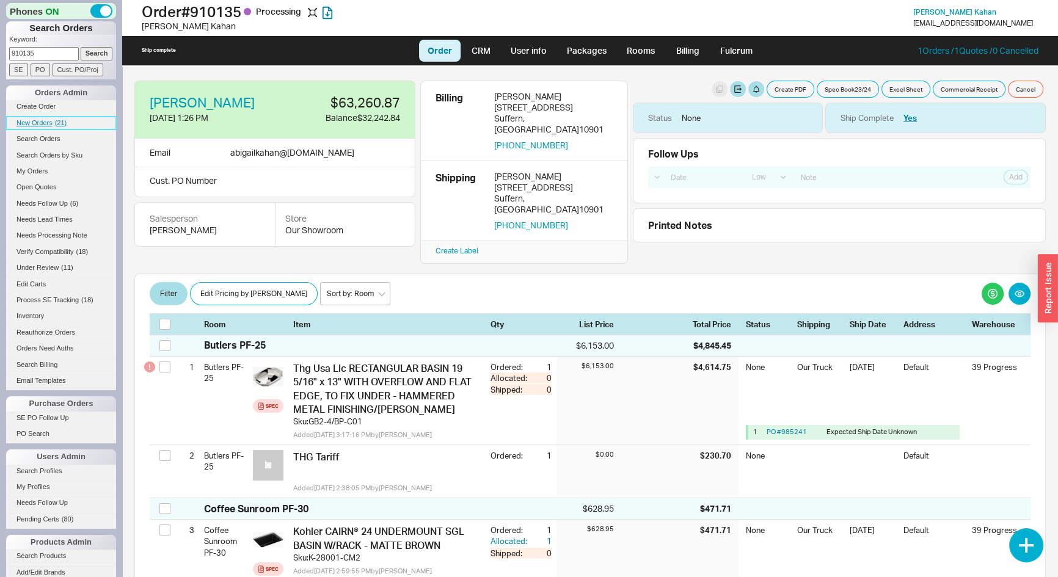
click at [41, 122] on span "New Orders" at bounding box center [34, 122] width 36 height 7
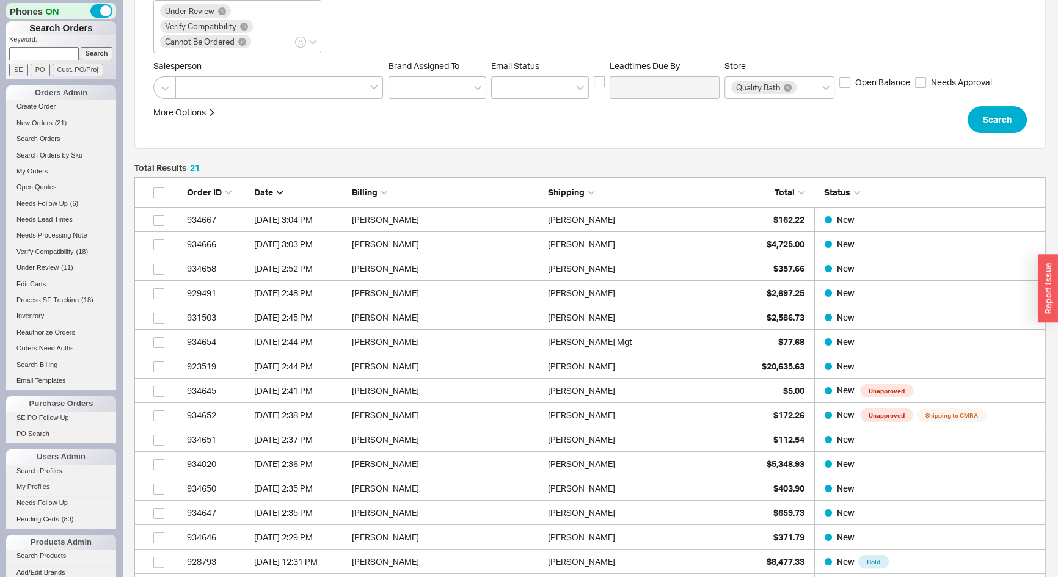
scroll to position [166, 0]
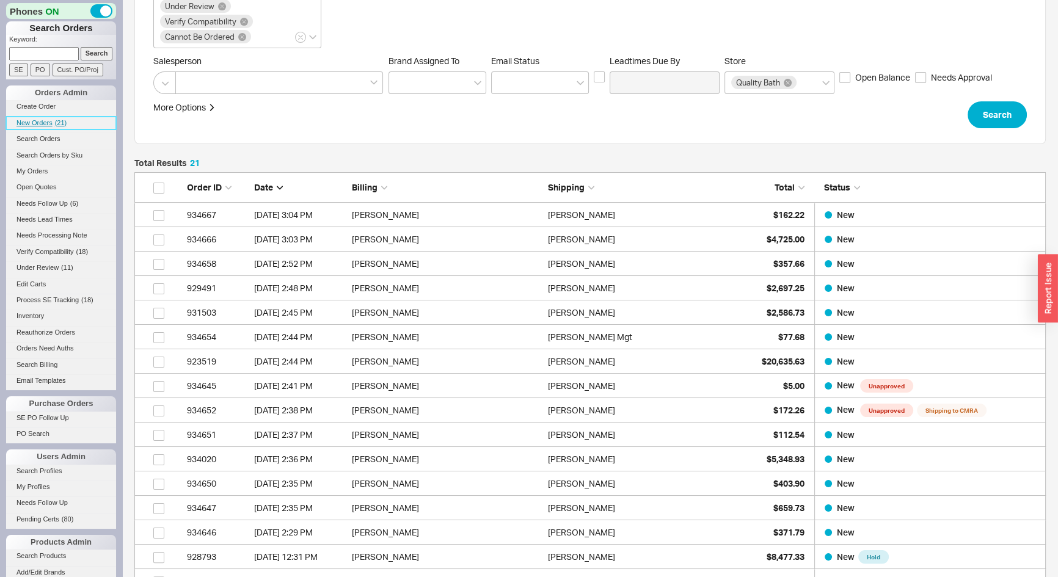
click at [18, 117] on link "New Orders ( 21 )" at bounding box center [61, 123] width 110 height 13
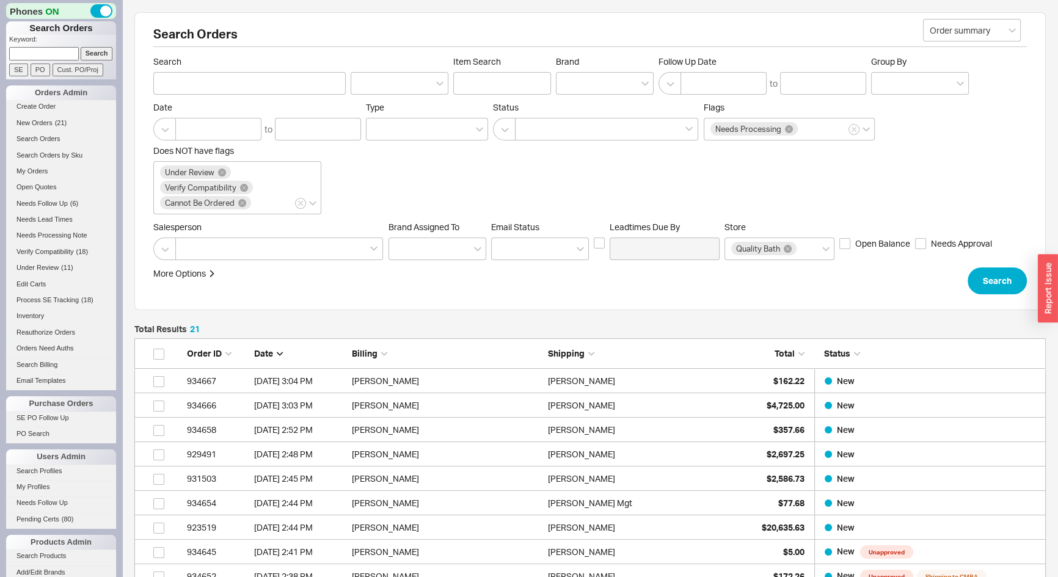
scroll to position [535, 903]
